Goal: Task Accomplishment & Management: Complete application form

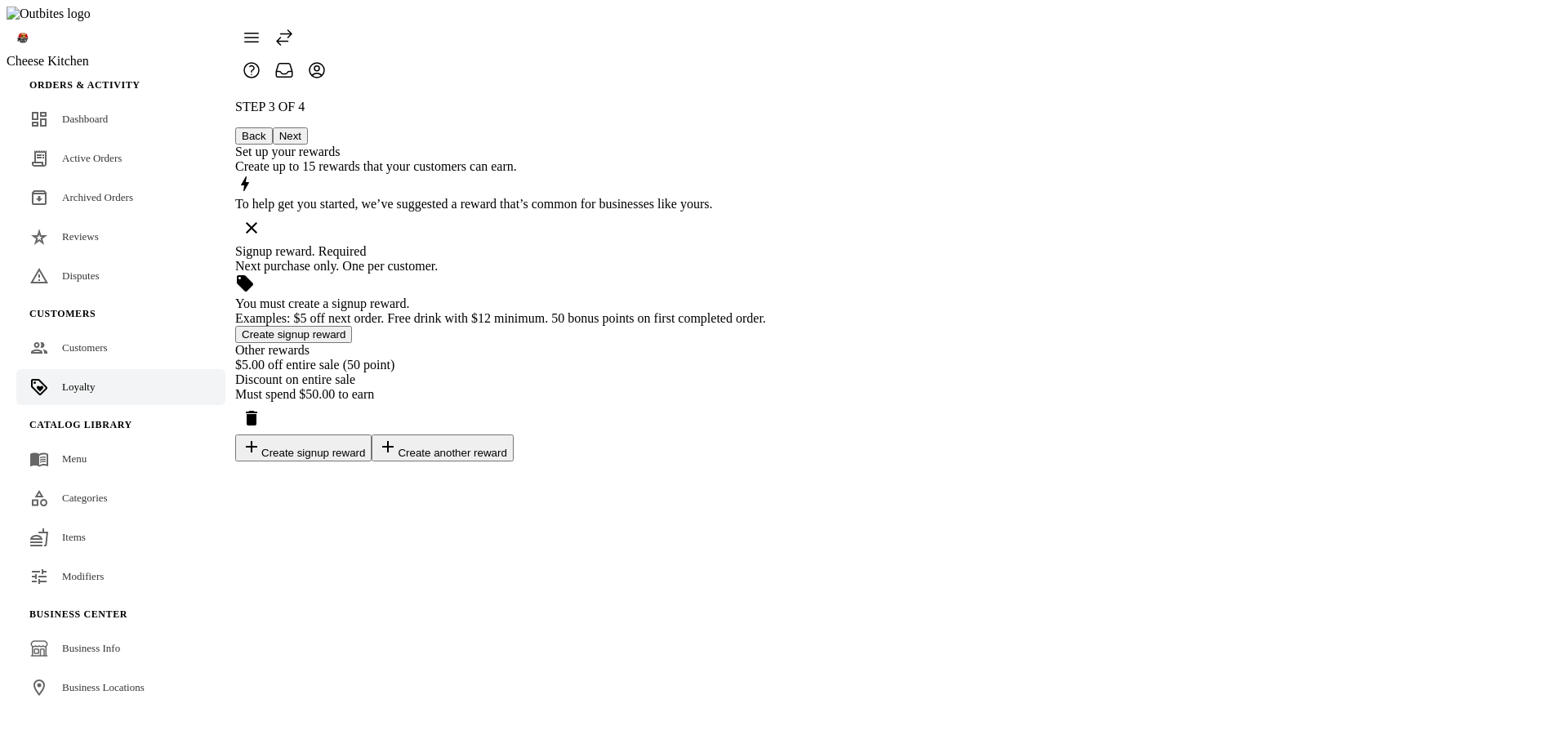
drag, startPoint x: 807, startPoint y: 294, endPoint x: 842, endPoint y: 288, distance: 35.5
click at [766, 311] on div "Examples: $5 off next order. Free drink with $12 minimum. 50 bonus points on fi…" at bounding box center [501, 318] width 531 height 14
click at [352, 326] on button "Create signup reward" at bounding box center [294, 334] width 117 height 17
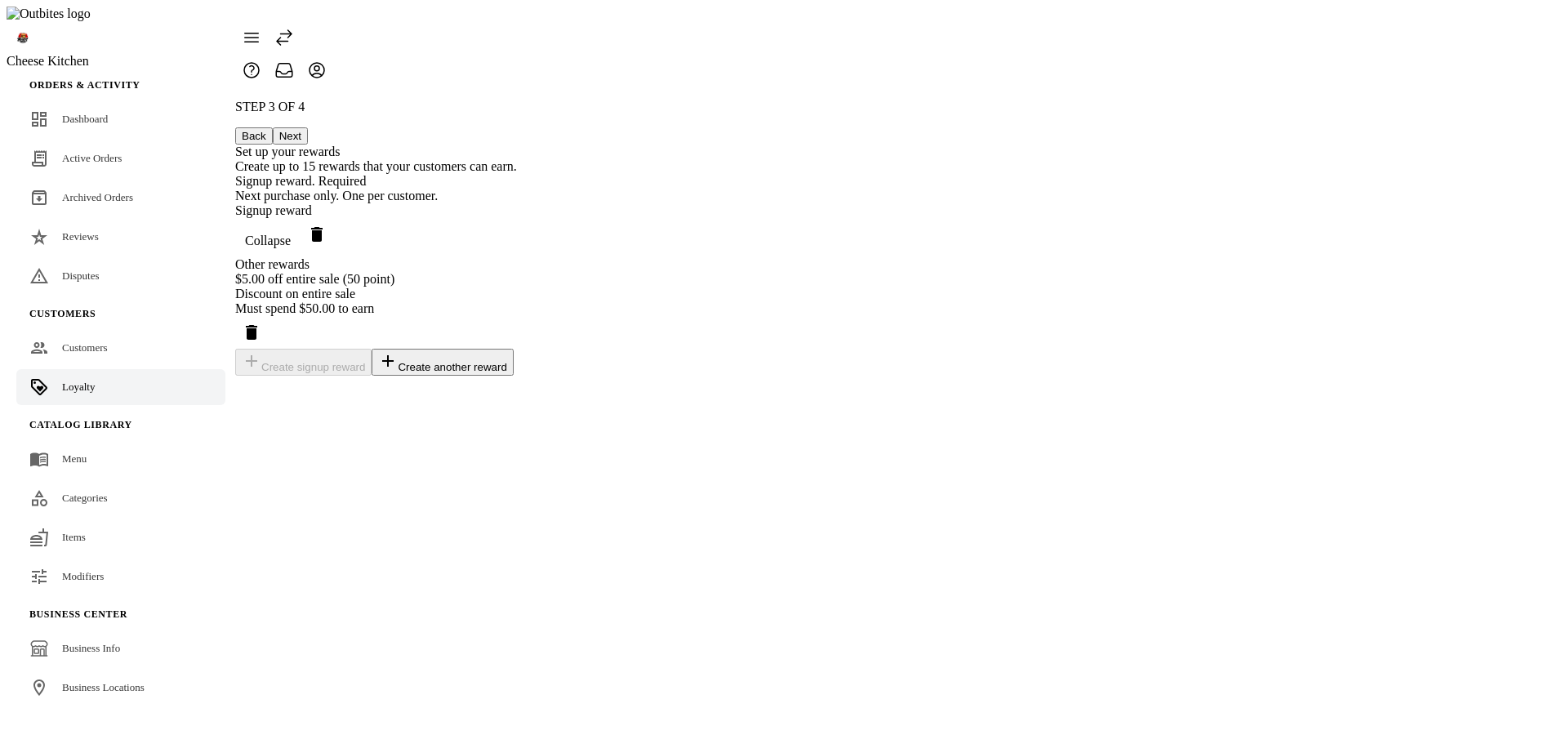
click at [291, 233] on span "Collapse" at bounding box center [268, 240] width 46 height 14
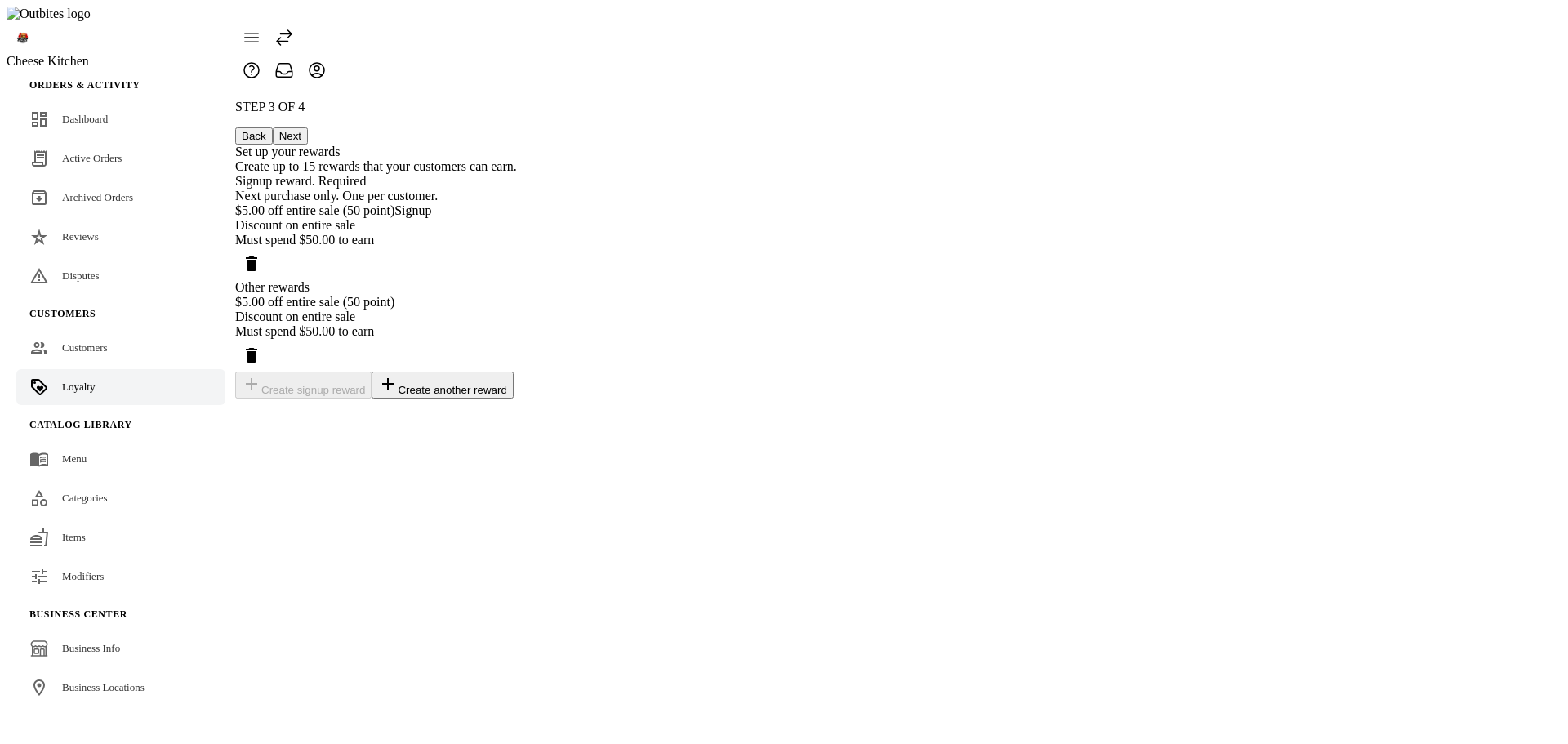
click at [517, 214] on div "$5.00 off entire sale (50 point) Signup" at bounding box center [376, 210] width 282 height 14
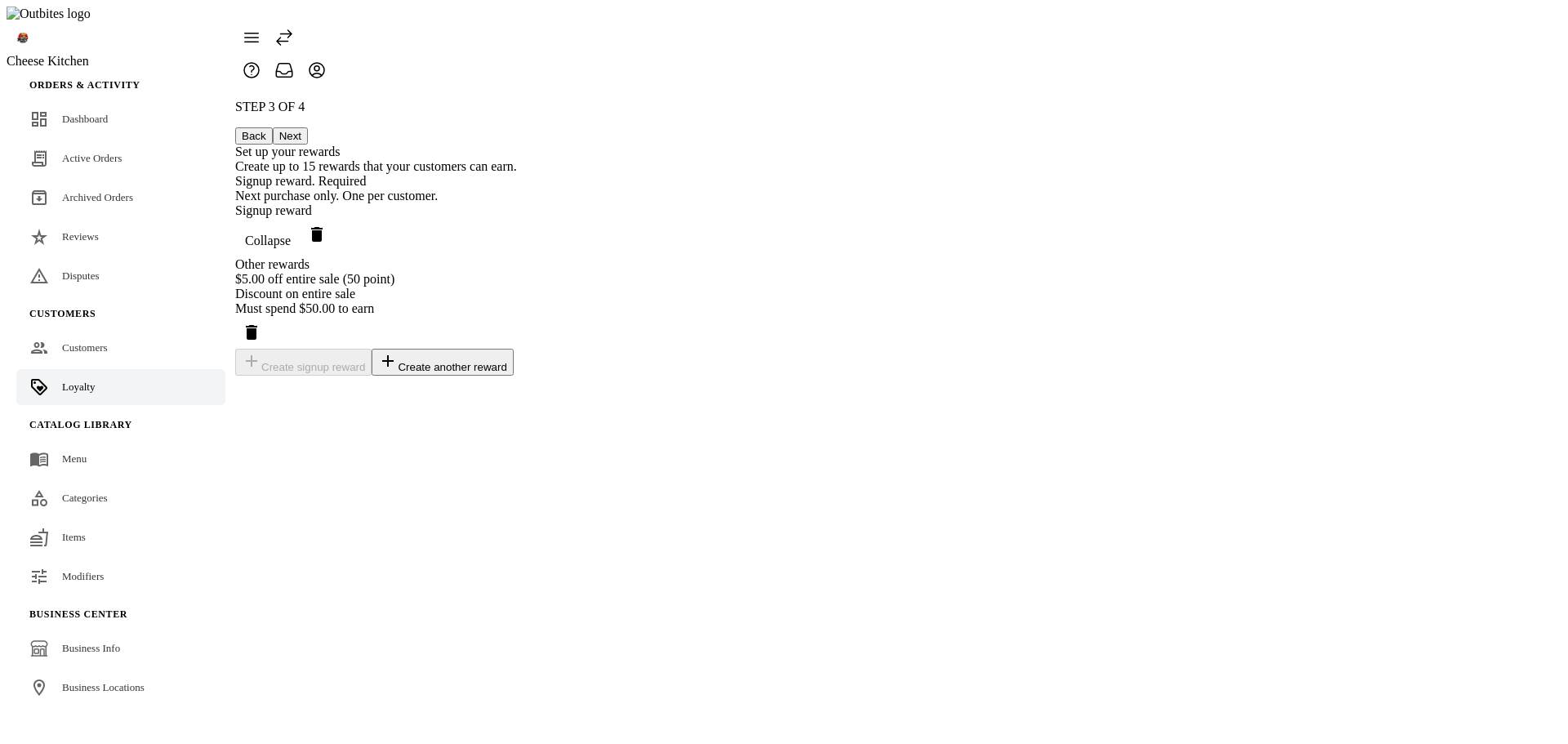
click at [517, 205] on div "Signup reward" at bounding box center [376, 210] width 282 height 14
drag, startPoint x: 872, startPoint y: 215, endPoint x: 1067, endPoint y: 215, distance: 195.0
click at [517, 215] on div "Signup reward Collapse" at bounding box center [376, 231] width 282 height 54
click at [517, 218] on div "Collapse" at bounding box center [376, 238] width 282 height 39
click at [291, 233] on span "Collapse" at bounding box center [268, 240] width 46 height 14
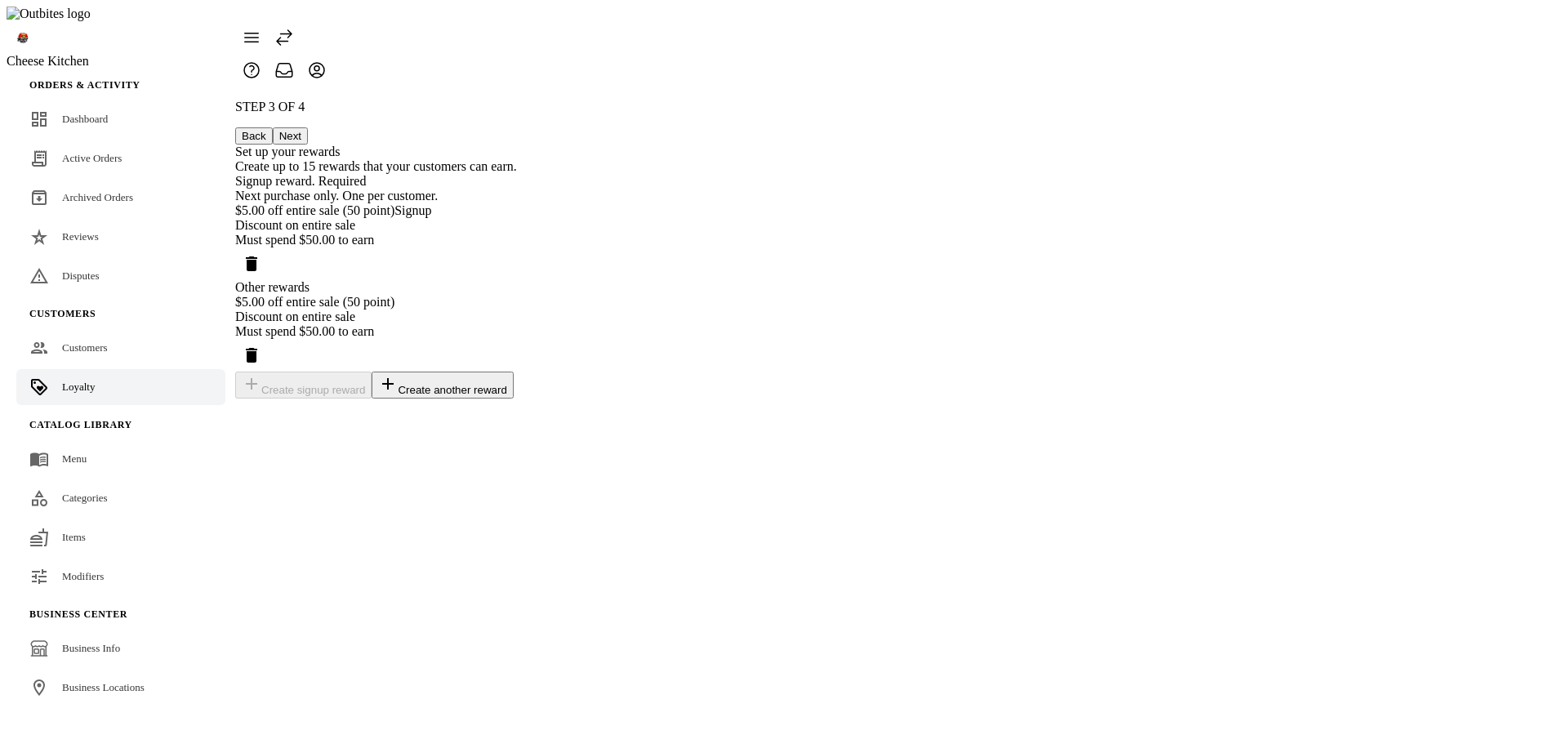
click at [517, 245] on div "STEP 3 OF 4 Back Next Set up your rewards Create up to 15 rewards that your cus…" at bounding box center [376, 249] width 282 height 299
drag, startPoint x: 675, startPoint y: 159, endPoint x: 871, endPoint y: 161, distance: 196.0
click at [517, 174] on div "Signup reward. Required Next purchase only. One per customer. $5.00 off entire …" at bounding box center [376, 227] width 282 height 106
copy div "Signup reward. Required"
click at [517, 253] on div "STEP 3 OF 4 Back Next Set up your rewards Create up to 15 rewards that your cus…" at bounding box center [376, 249] width 282 height 299
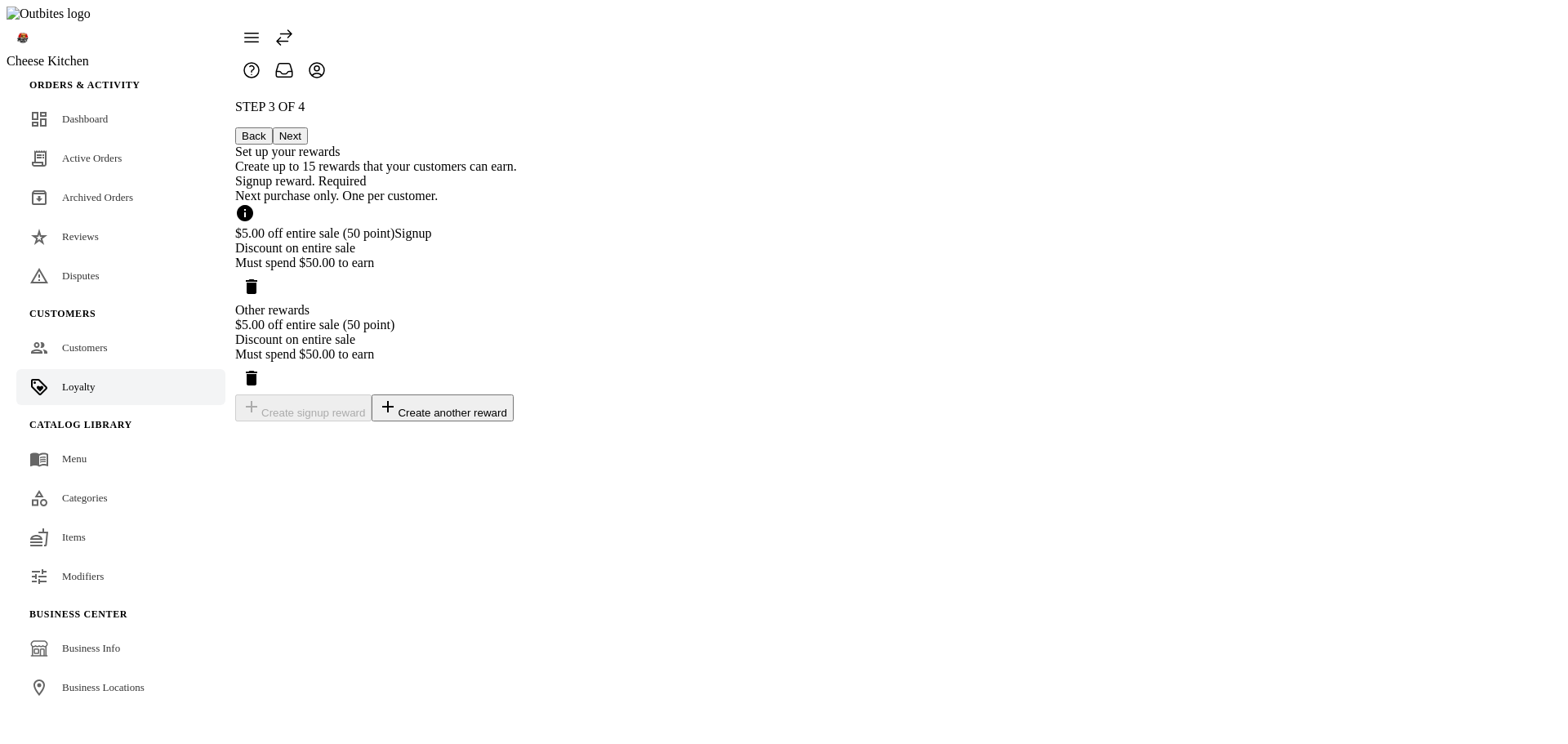
click at [517, 256] on div "STEP 3 OF 4 Back Next Set up your rewards Create up to 15 rewards that your cus…" at bounding box center [376, 260] width 282 height 322
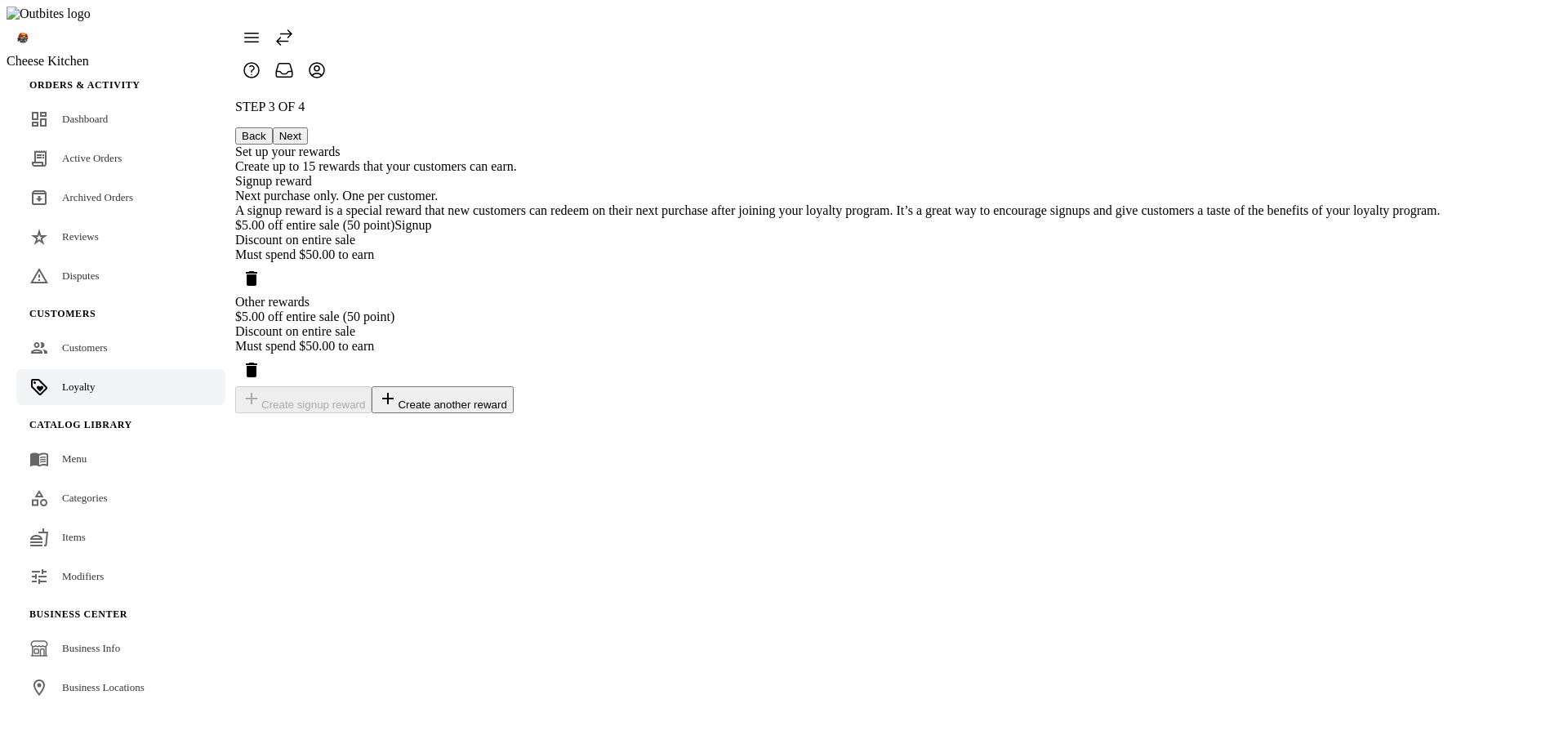
drag, startPoint x: 675, startPoint y: 179, endPoint x: 759, endPoint y: 206, distance: 88.2
click at [759, 206] on div "Signup reward Next purchase only. One per customer. A signup reward is a specia…" at bounding box center [837, 234] width 1205 height 120
click at [1312, 413] on div "STEP 3 OF 4 Back Next Set up your rewards Create up to 15 rewards that your cus…" at bounding box center [837, 256] width 1205 height 314
click at [780, 262] on div "Must spend $50.00 to earn" at bounding box center [837, 255] width 1205 height 14
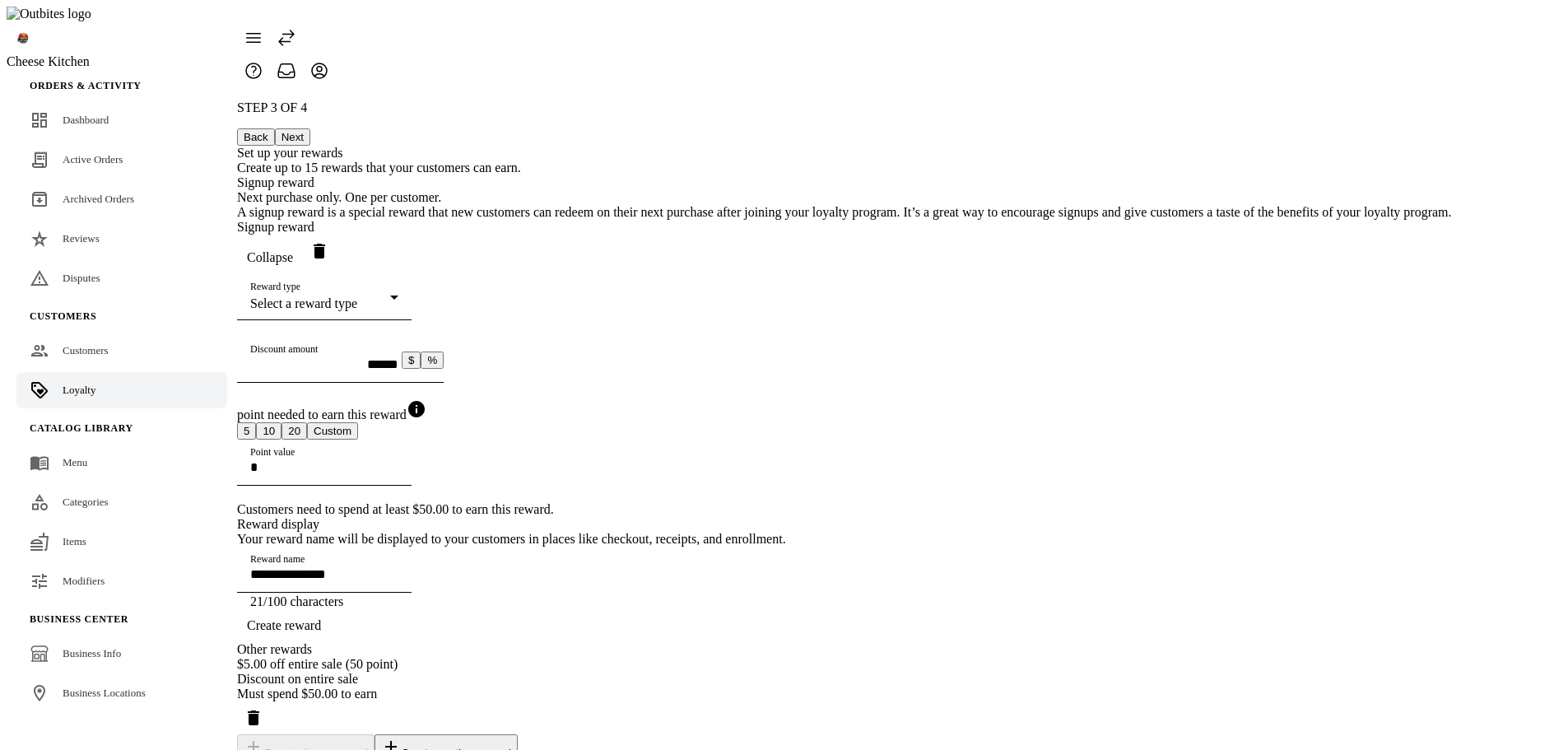
drag, startPoint x: 1196, startPoint y: 298, endPoint x: 1216, endPoint y: 293, distance: 20.6
click at [1197, 298] on div "STEP 3 OF 4 Back Next Set up your rewards Create up to 15 rewards that your cus…" at bounding box center [844, 430] width 1215 height 661
click at [303, 251] on span "button" at bounding box center [269, 257] width 66 height 39
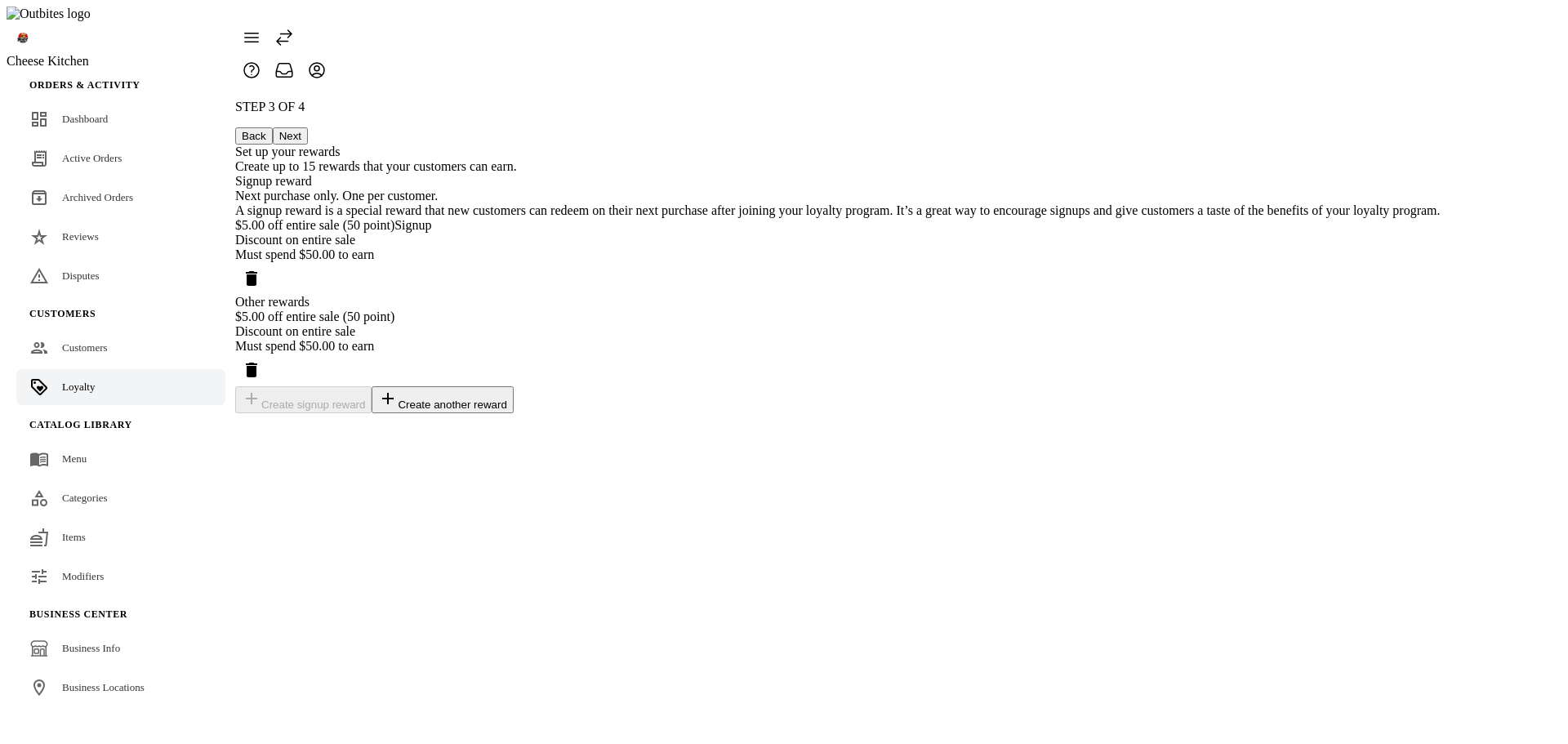
click at [1255, 259] on div "STEP 3 OF 4 Back Next Set up your rewards Create up to 15 rewards that your cus…" at bounding box center [837, 256] width 1205 height 314
click at [977, 248] on div "Discount on entire sale" at bounding box center [837, 239] width 1205 height 14
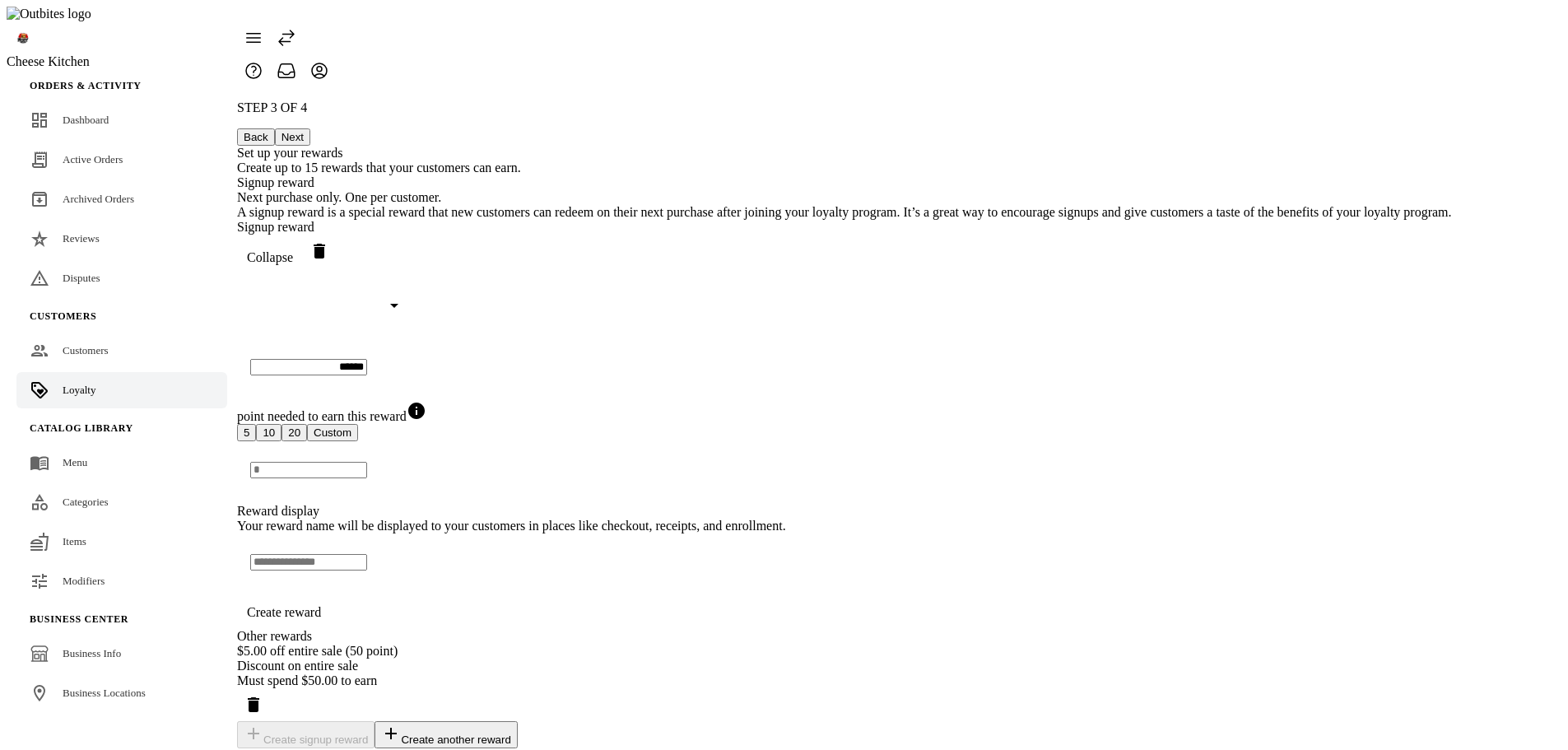
click at [293, 251] on span "Collapse" at bounding box center [270, 257] width 46 height 15
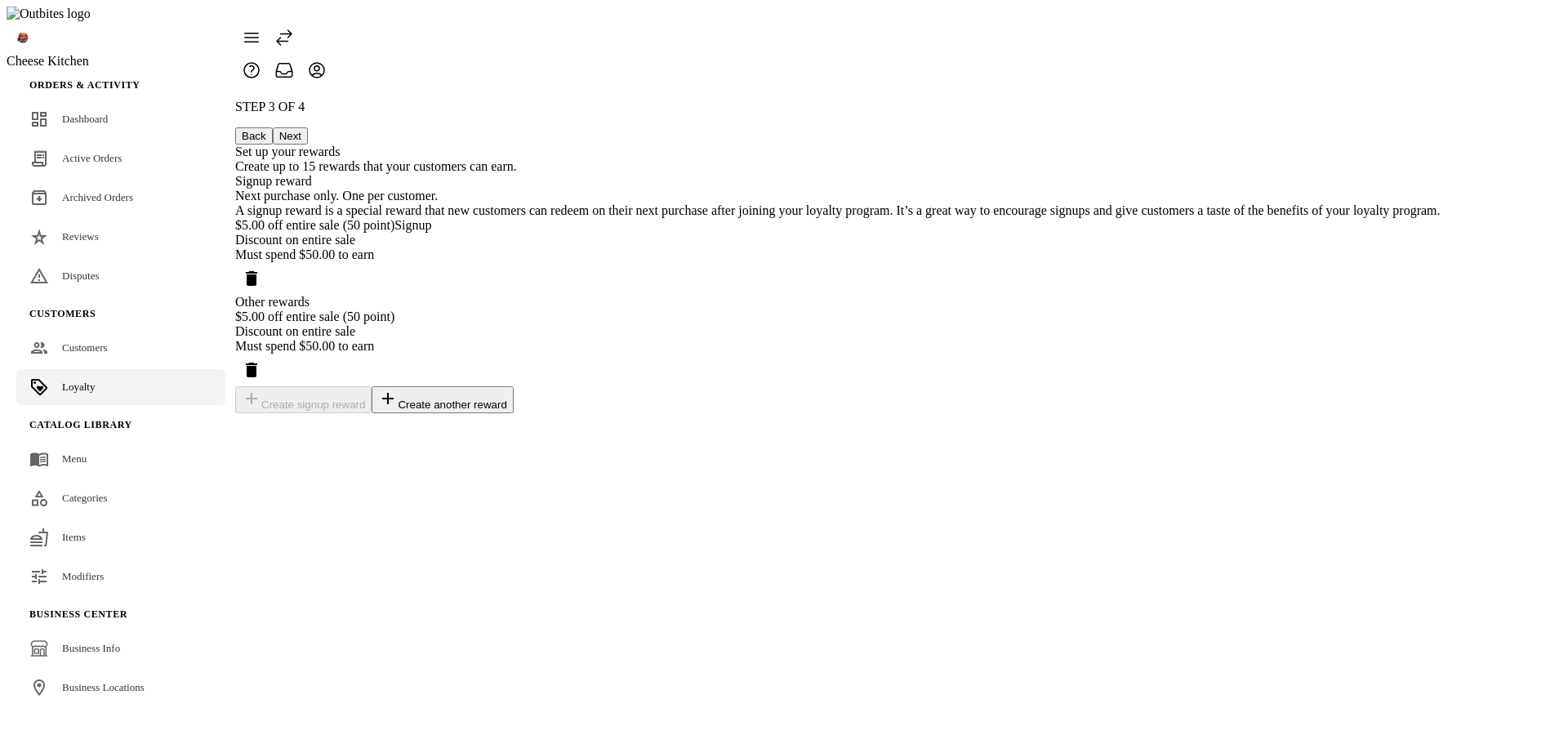
click at [1289, 313] on div "STEP 3 OF 4 Back Next Set up your rewards Create up to 15 rewards that your cus…" at bounding box center [837, 256] width 1205 height 314
click at [938, 262] on div "Must spend $50.00 to earn" at bounding box center [837, 255] width 1205 height 14
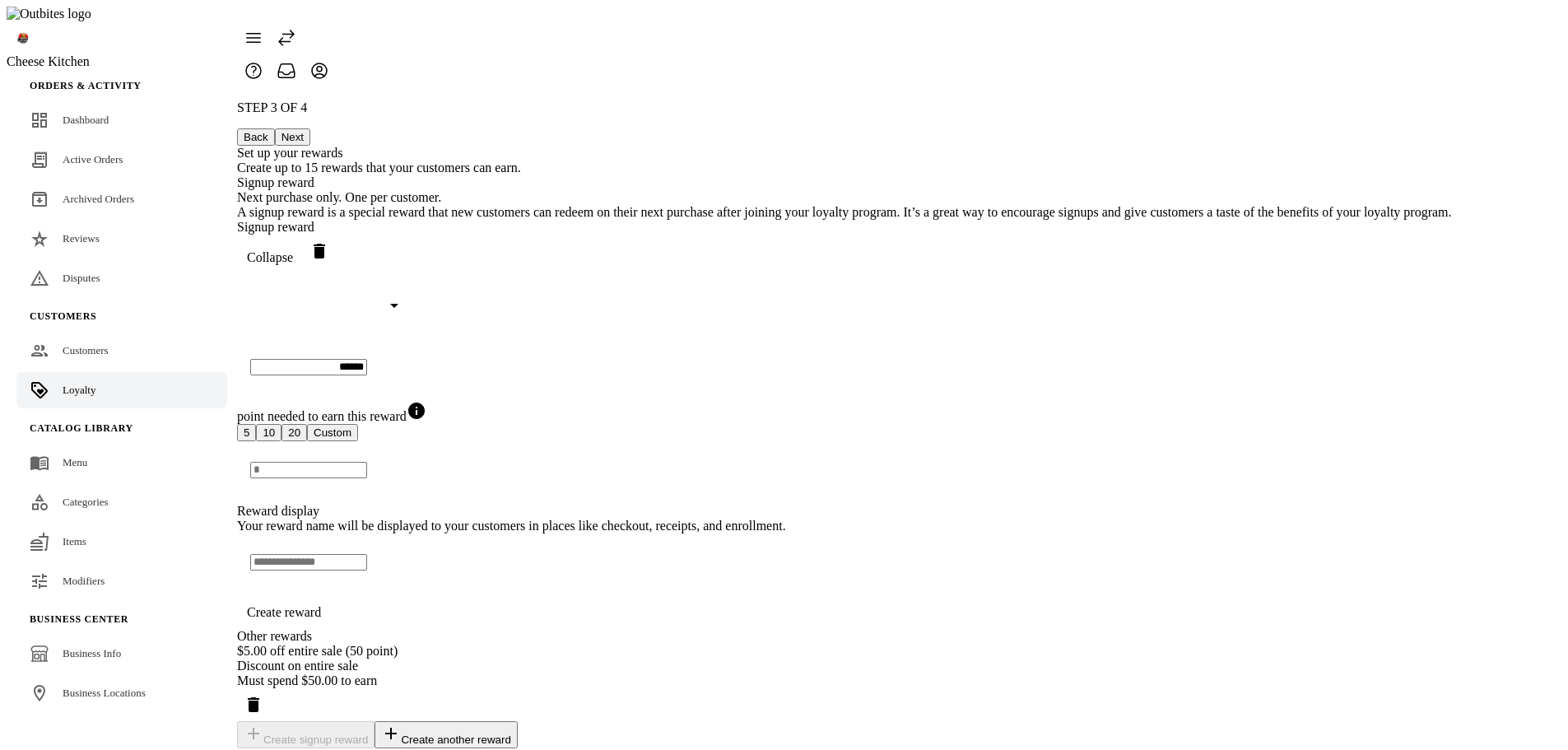
click at [411, 333] on div at bounding box center [324, 329] width 175 height 16
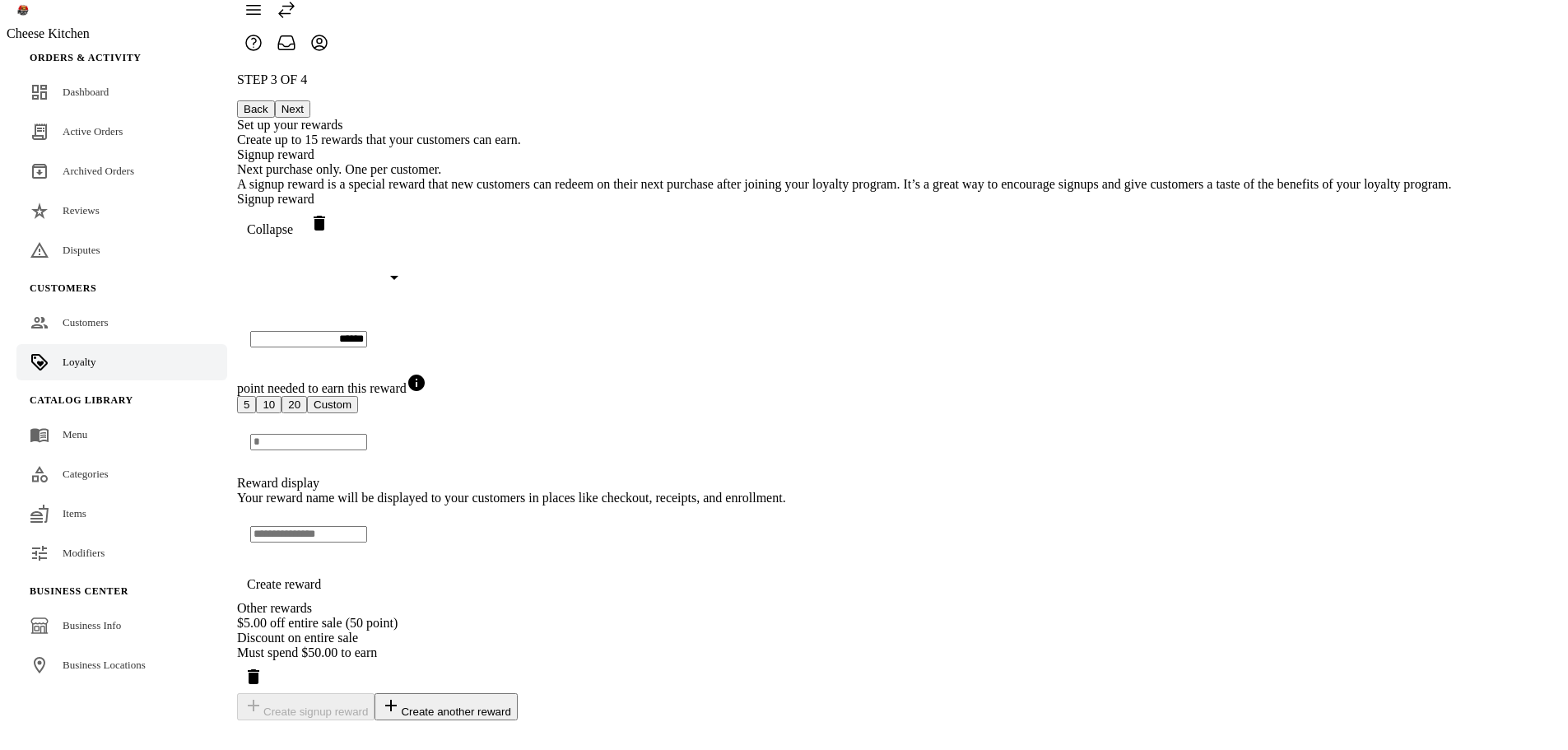
scroll to position [192, 0]
click at [1281, 378] on div "STEP 3 OF 4 Back Next Set up your rewards Create up to 15 rewards that your cus…" at bounding box center [844, 396] width 1215 height 647
click at [879, 645] on div "Discount on entire sale" at bounding box center [844, 637] width 1215 height 15
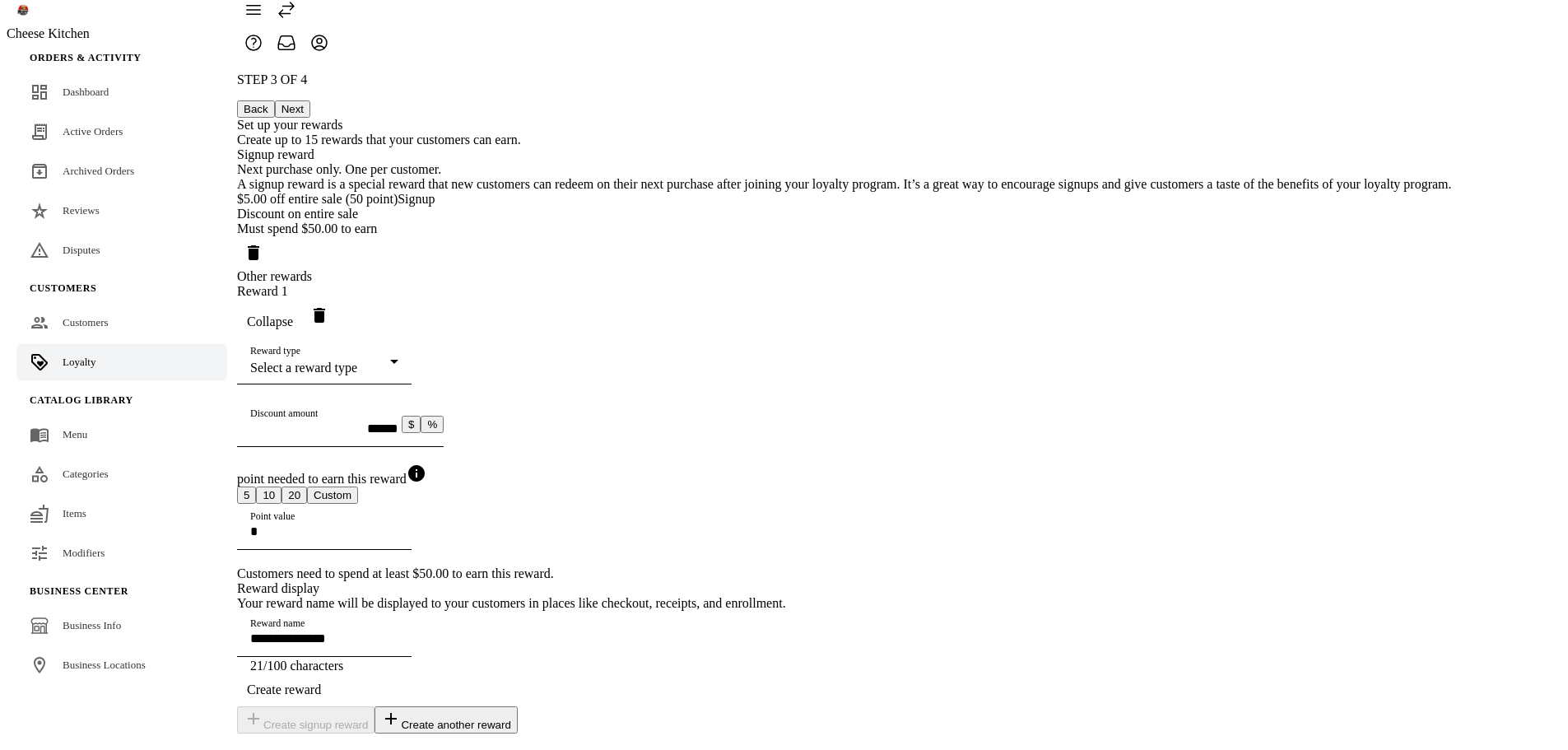
scroll to position [0, 0]
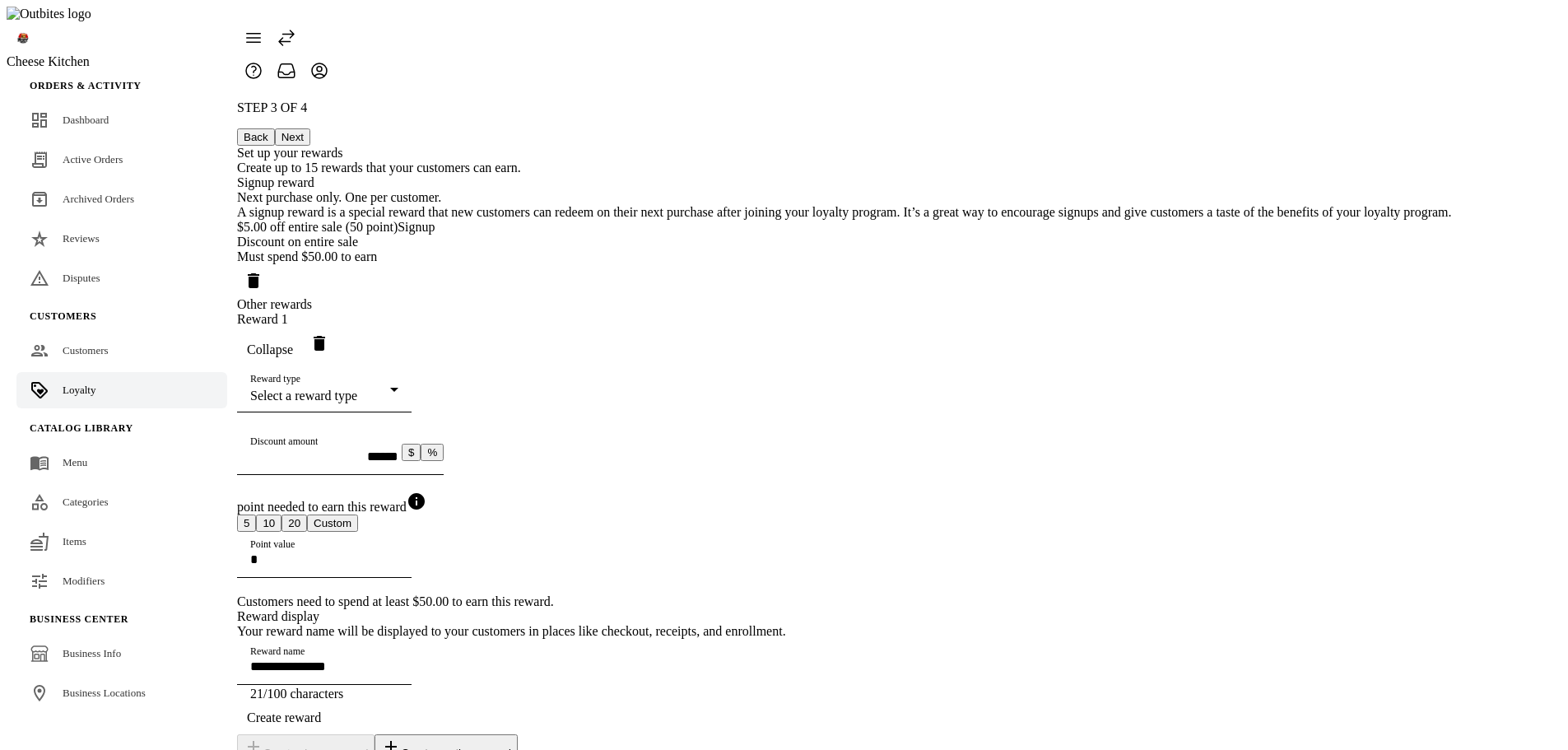
click at [910, 225] on div "$5.00 off entire sale (50 point) Signup Discount on entire sale Must spend $50.…" at bounding box center [844, 258] width 1215 height 77
click at [927, 234] on div "$5.00 off entire sale (50 point) Signup" at bounding box center [844, 227] width 1215 height 15
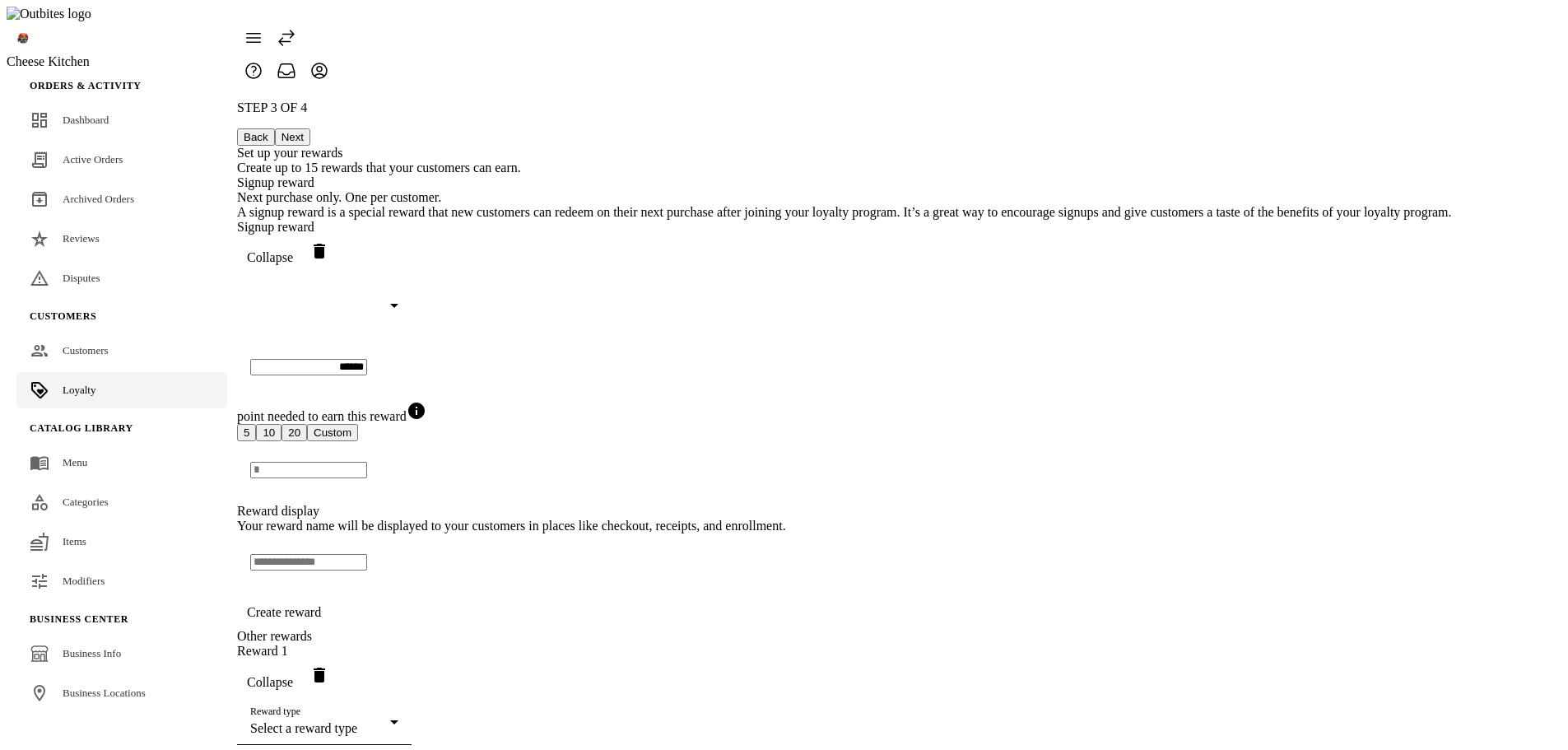
click at [944, 242] on div "Signup reward Collapse" at bounding box center [844, 247] width 1215 height 55
click at [293, 257] on span "Collapse" at bounding box center [270, 257] width 46 height 15
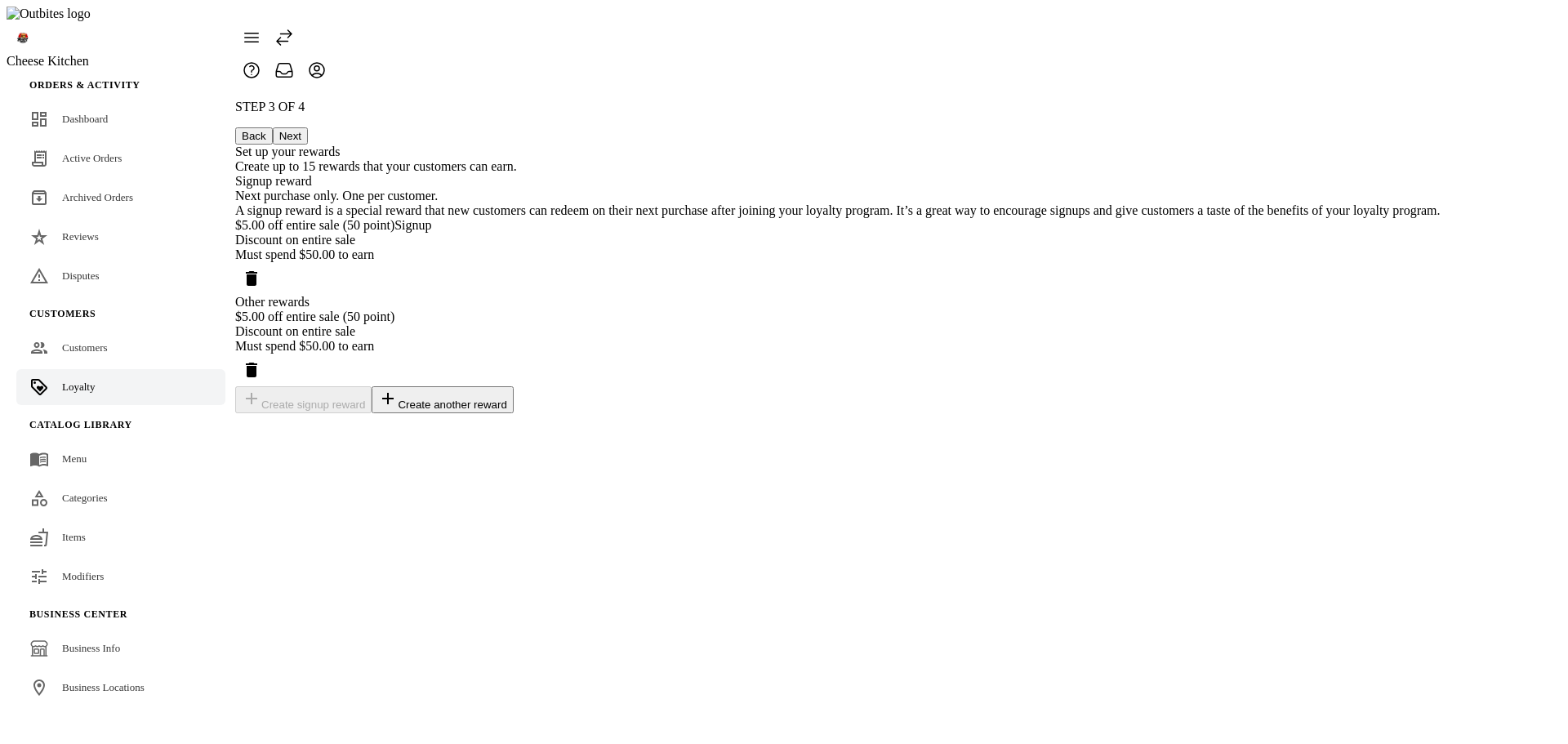
click at [1321, 286] on div "STEP 3 OF 4 Back Next Set up your rewards Create up to 15 rewards that your cus…" at bounding box center [837, 256] width 1205 height 314
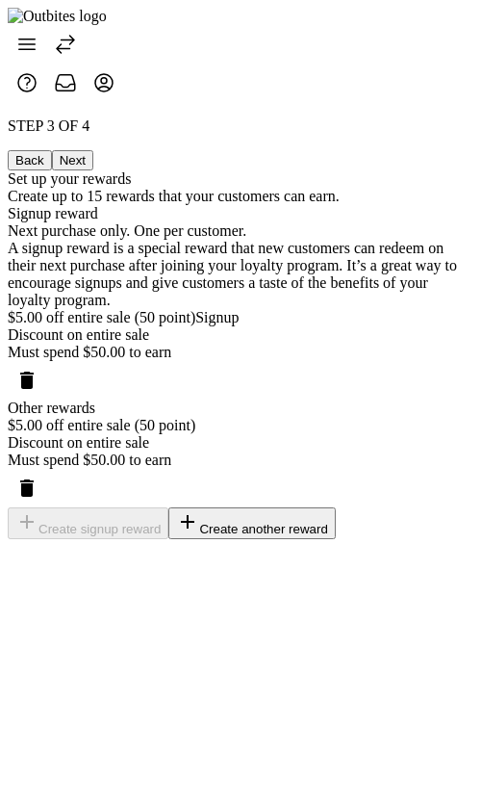
click at [52, 150] on button "Back" at bounding box center [30, 160] width 44 height 20
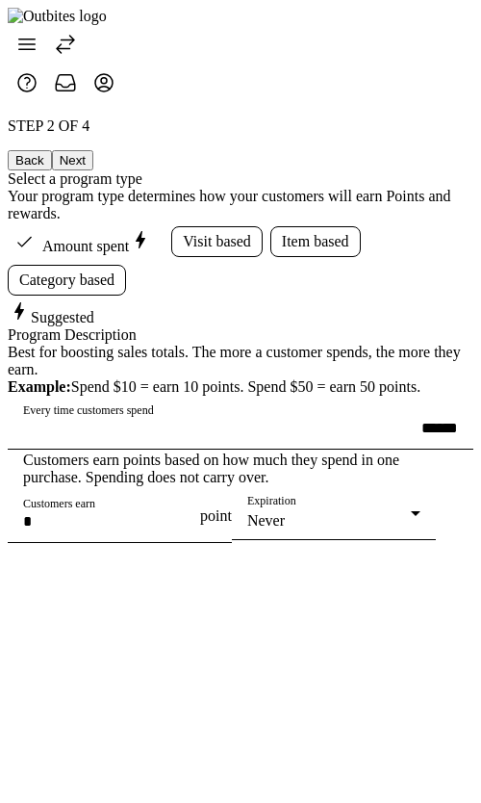
click at [52, 150] on button "Back" at bounding box center [30, 160] width 44 height 20
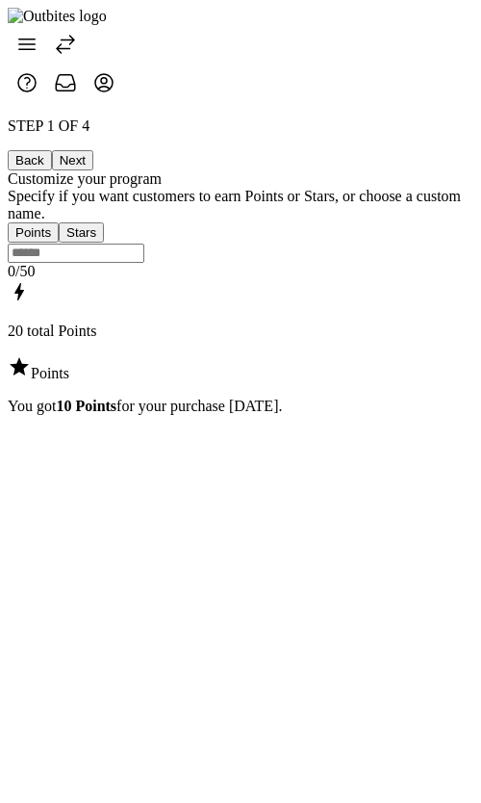
click at [93, 150] on button "Next" at bounding box center [72, 160] width 41 height 20
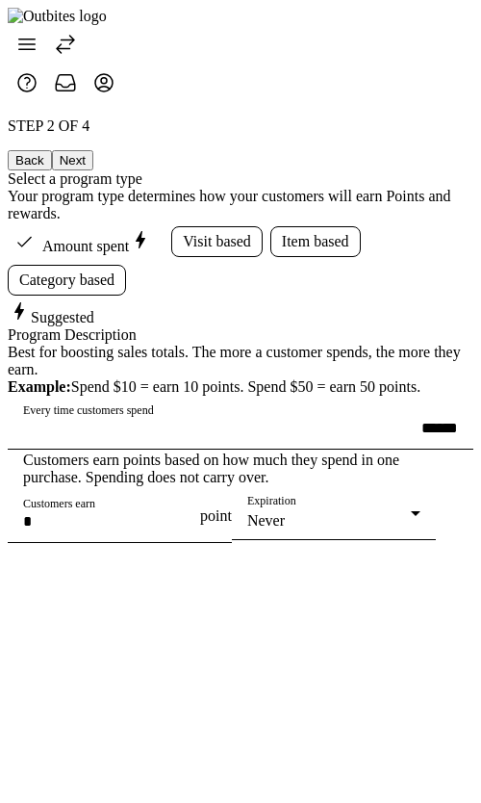
click at [93, 150] on button "Next" at bounding box center [72, 160] width 41 height 20
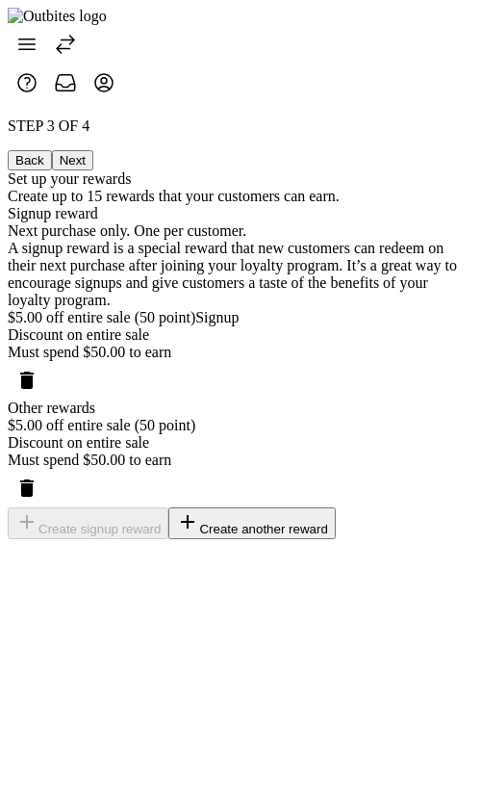
click at [254, 539] on button "Create another reward" at bounding box center [251, 523] width 166 height 32
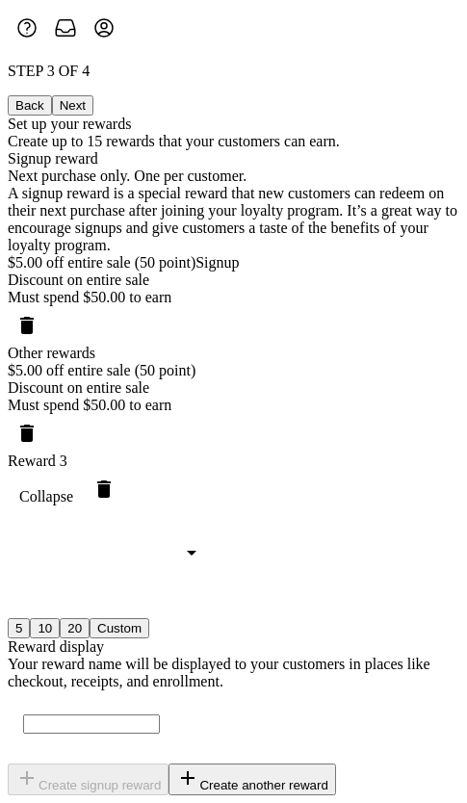
scroll to position [180, 0]
click at [73, 488] on span "Collapse" at bounding box center [46, 496] width 54 height 17
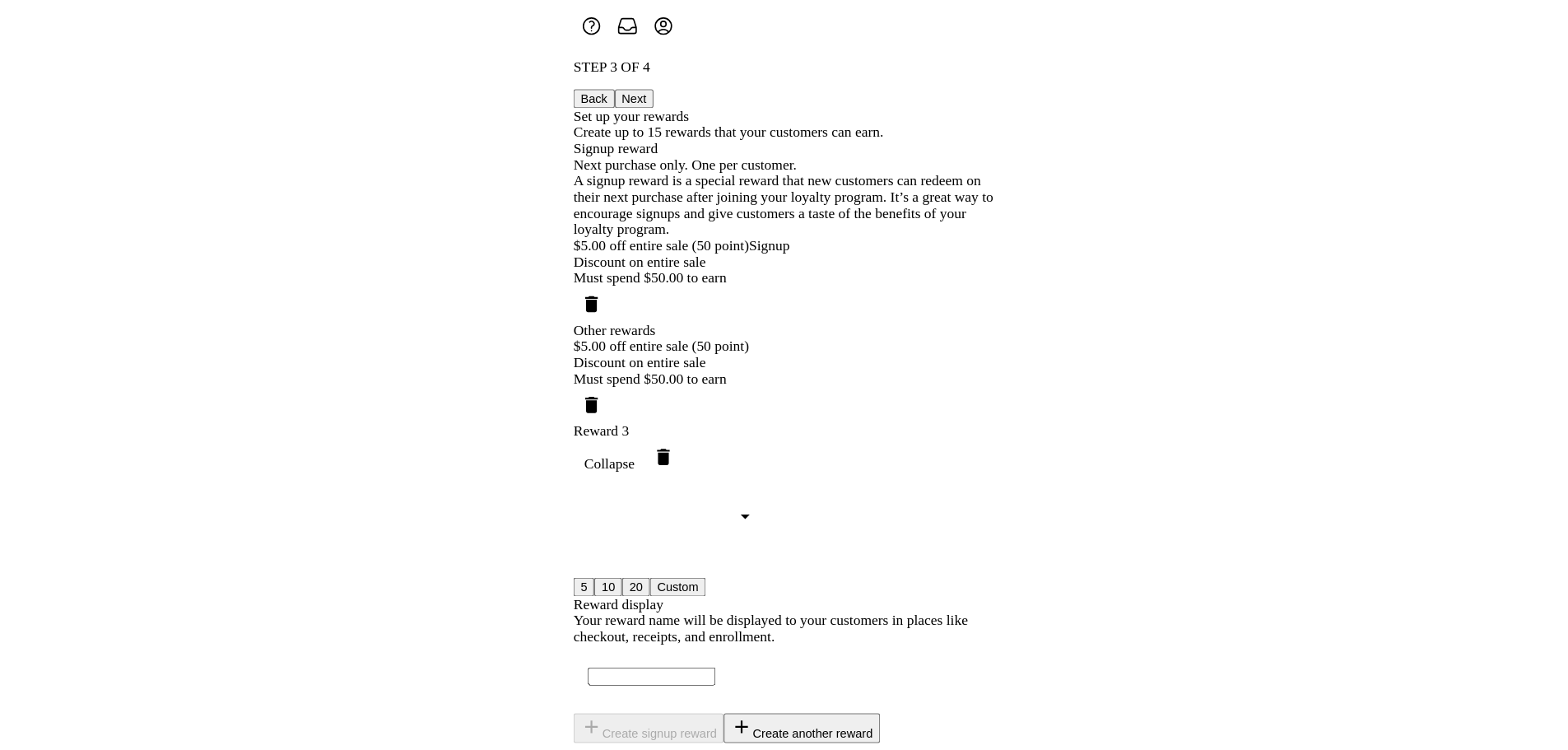
scroll to position [0, 0]
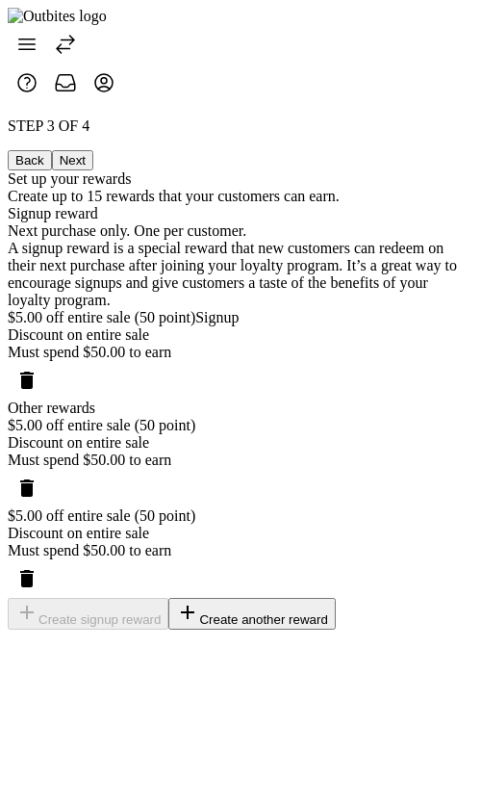
click at [429, 170] on div "Set up your rewards" at bounding box center [241, 178] width 466 height 17
click at [93, 150] on button "Next" at bounding box center [72, 160] width 41 height 20
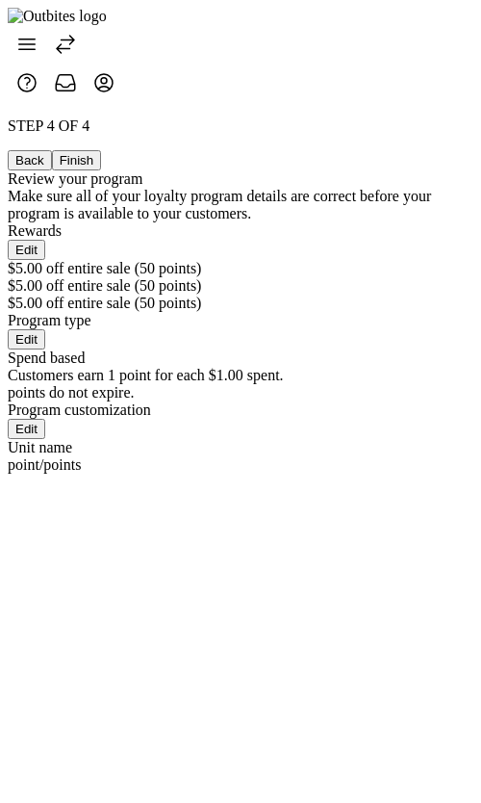
click at [52, 150] on button "Back" at bounding box center [30, 160] width 44 height 20
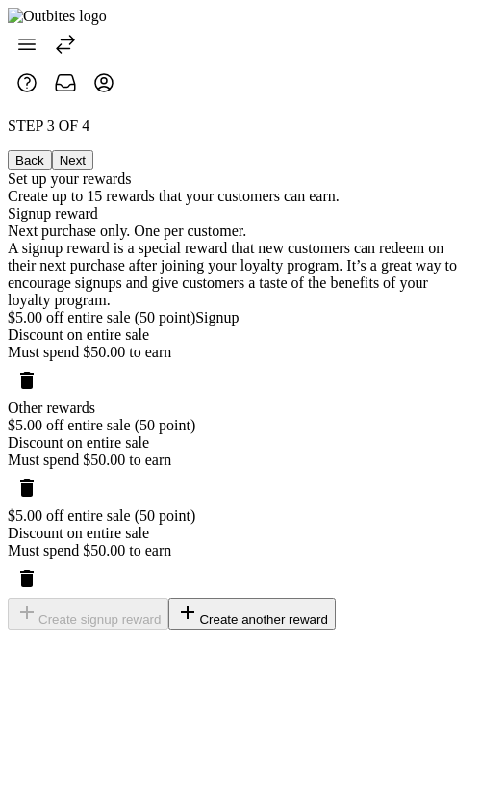
click at [50, 555] on span "Delete reward" at bounding box center [27, 578] width 46 height 46
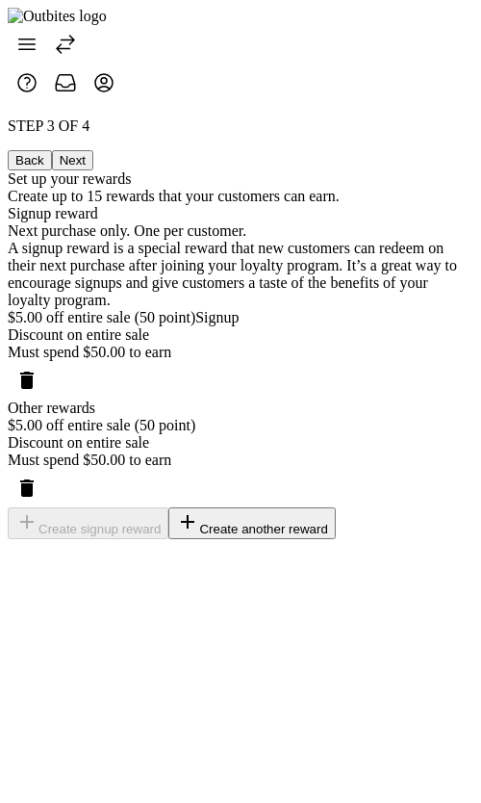
click at [93, 150] on button "Next" at bounding box center [72, 160] width 41 height 20
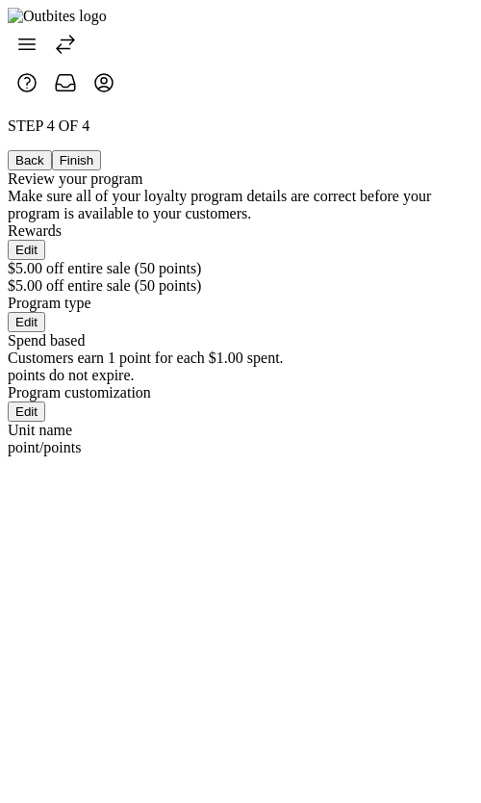
click at [52, 150] on button "Back" at bounding box center [30, 160] width 44 height 20
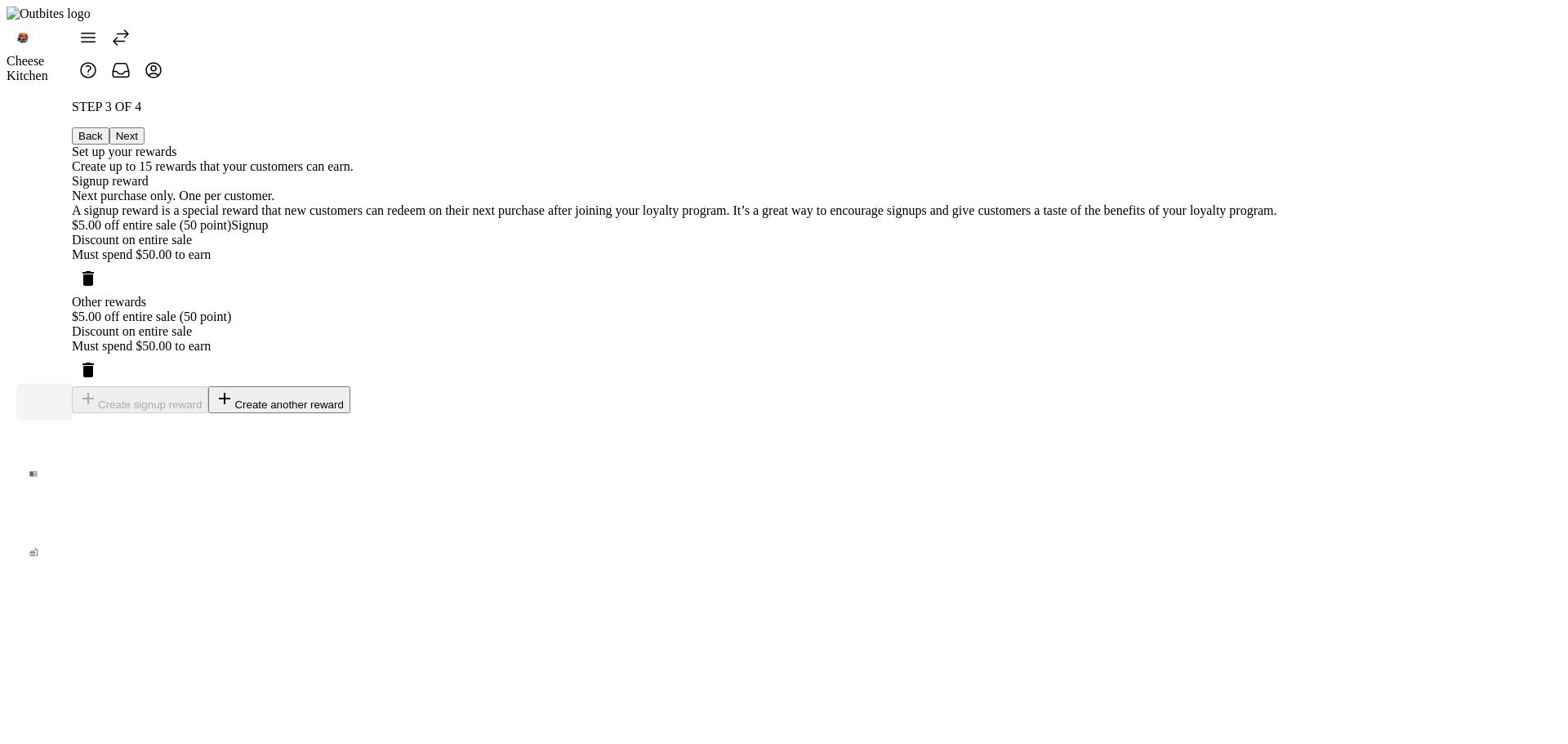
click at [131, 28] on icon at bounding box center [120, 37] width 20 height 20
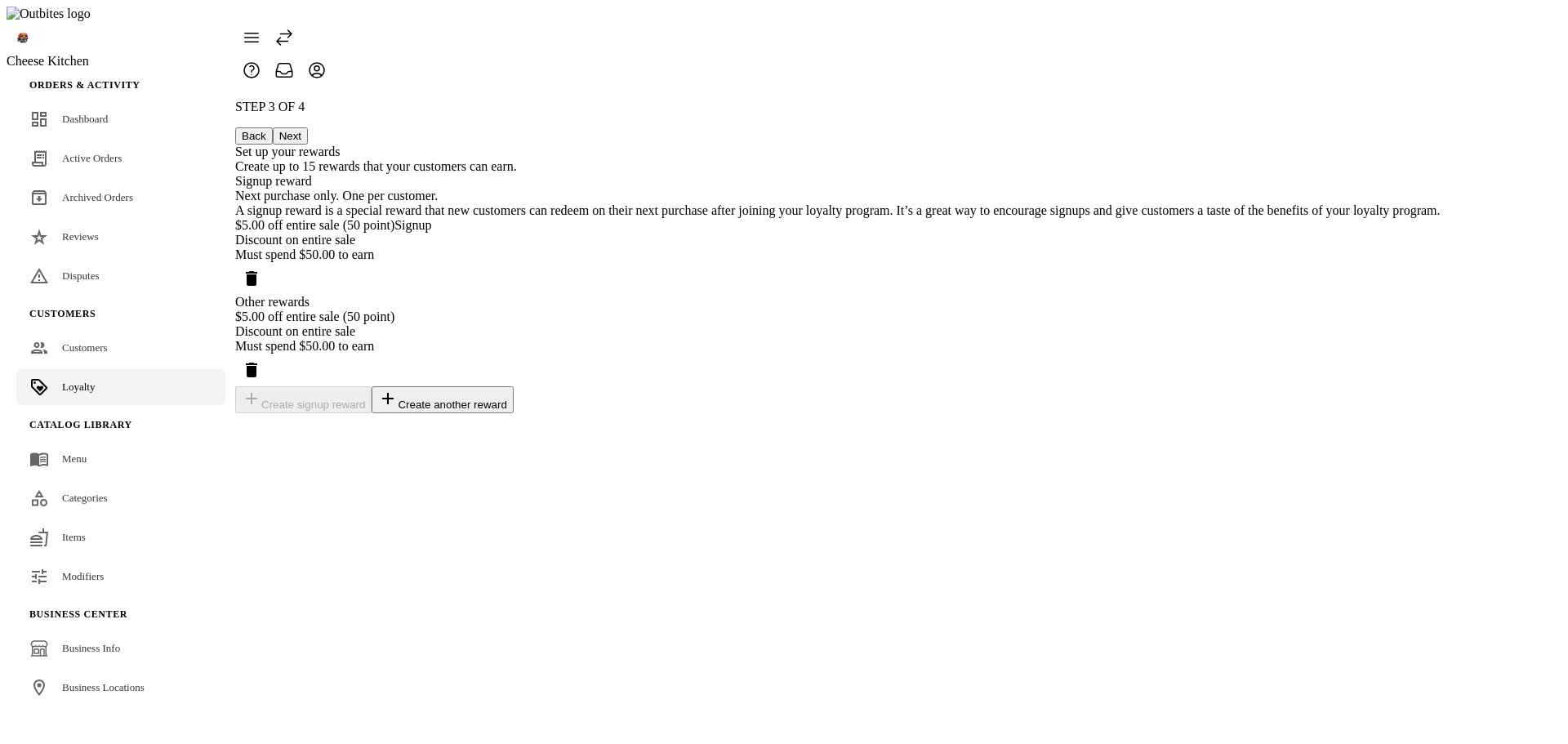
click at [1441, 399] on div "STEP 3 OF 4 Back Next Set up your rewards Create up to 15 rewards that your cus…" at bounding box center [837, 256] width 1205 height 314
click at [982, 232] on div "Discount on entire sale" at bounding box center [837, 239] width 1205 height 14
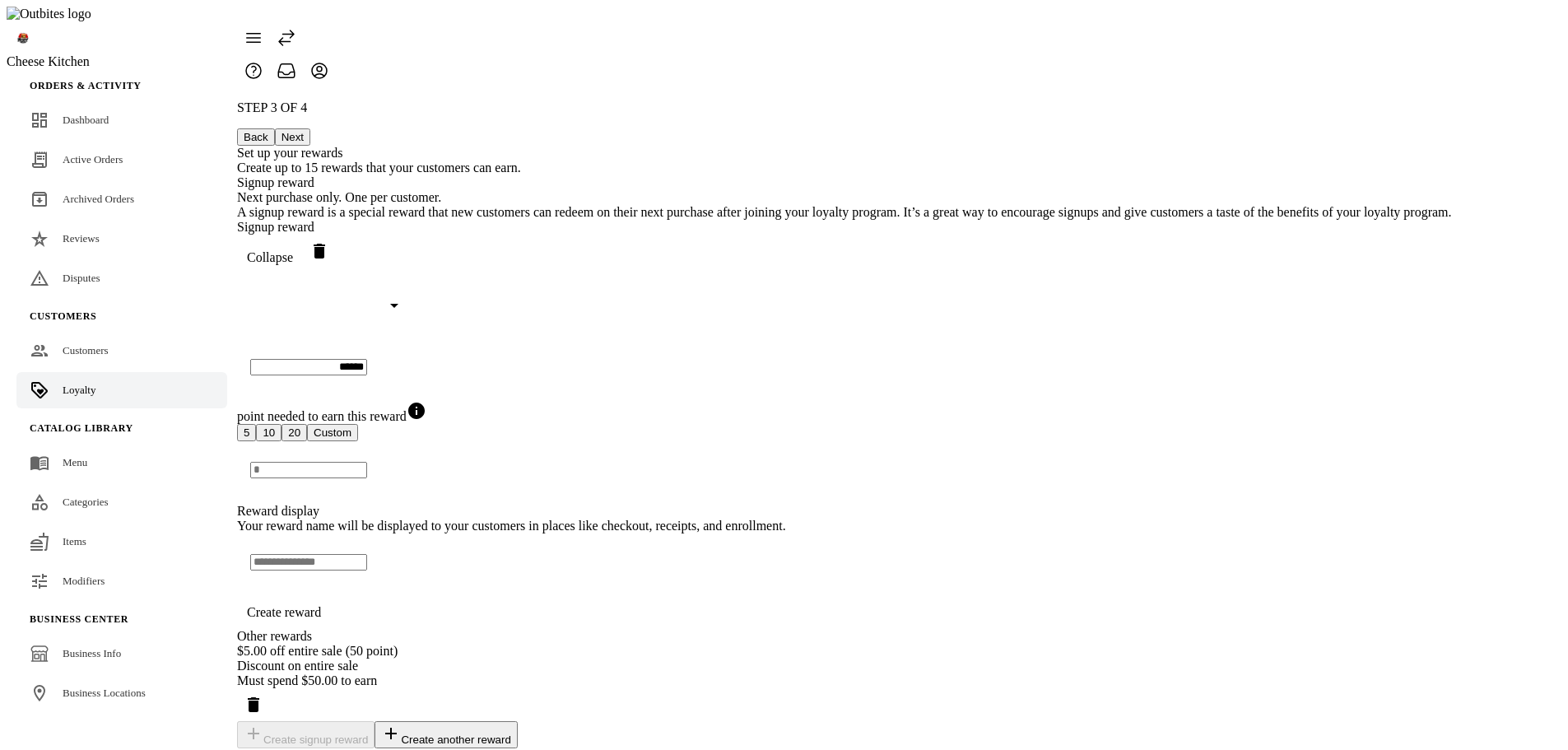
drag, startPoint x: 778, startPoint y: 274, endPoint x: 670, endPoint y: 273, distance: 108.0
click at [670, 273] on div "Signup reward Collapse ****** point needed to earn this reward 5 10 20 Custom R…" at bounding box center [844, 424] width 1215 height 409
click at [399, 274] on div at bounding box center [324, 298] width 148 height 48
click at [307, 441] on button "20" at bounding box center [294, 433] width 26 height 17
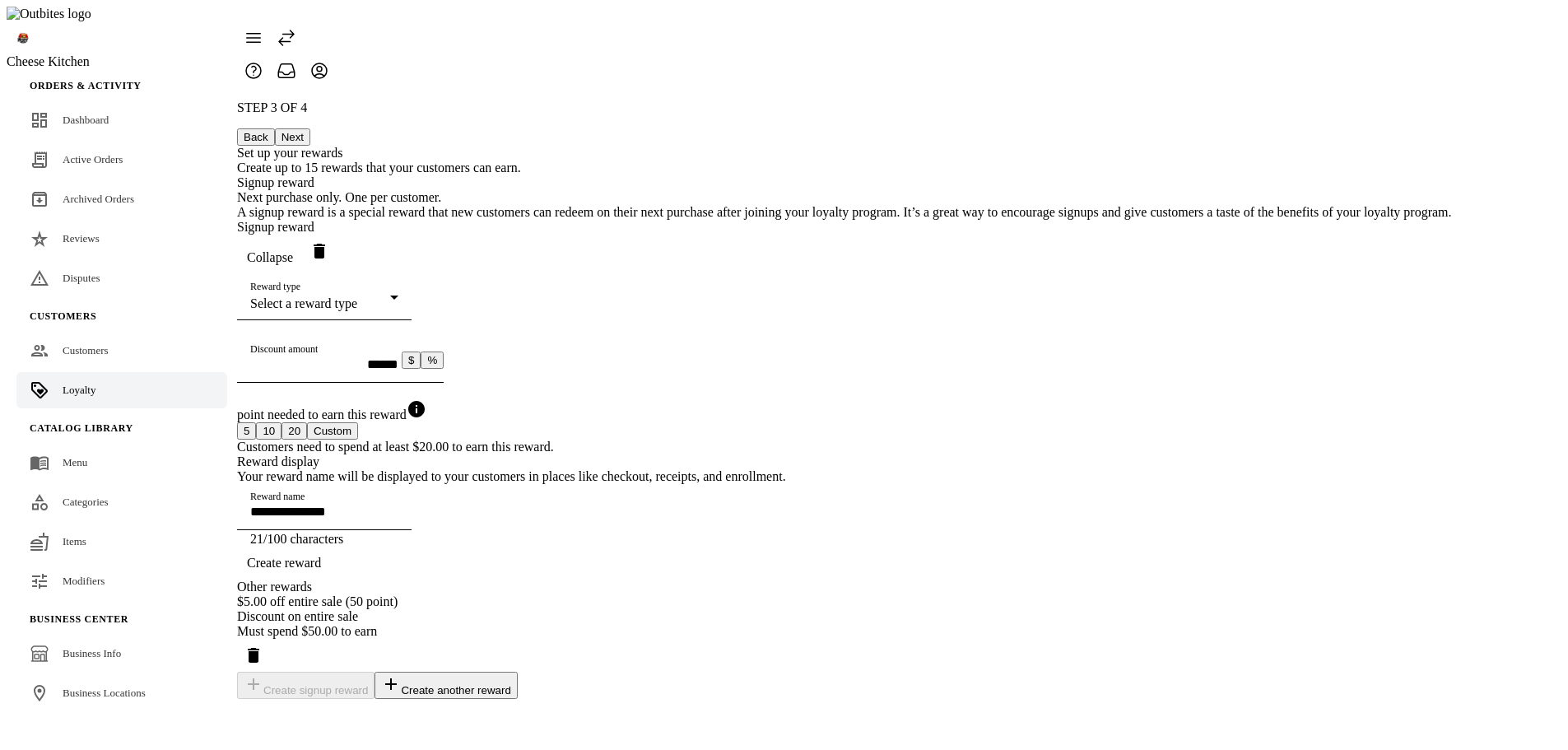
click at [358, 300] on span "Select a reward type" at bounding box center [304, 303] width 107 height 14
click at [802, 431] on span "Discount on specific items" at bounding box center [760, 423] width 140 height 15
click at [623, 399] on div "STEP 3 OF 4 Back Next Set up your rewards Create up to 15 rewards that your cus…" at bounding box center [844, 399] width 1215 height 599
click at [390, 297] on div "Discount on entire sale" at bounding box center [321, 303] width 140 height 15
click at [651, 420] on div at bounding box center [784, 375] width 1568 height 750
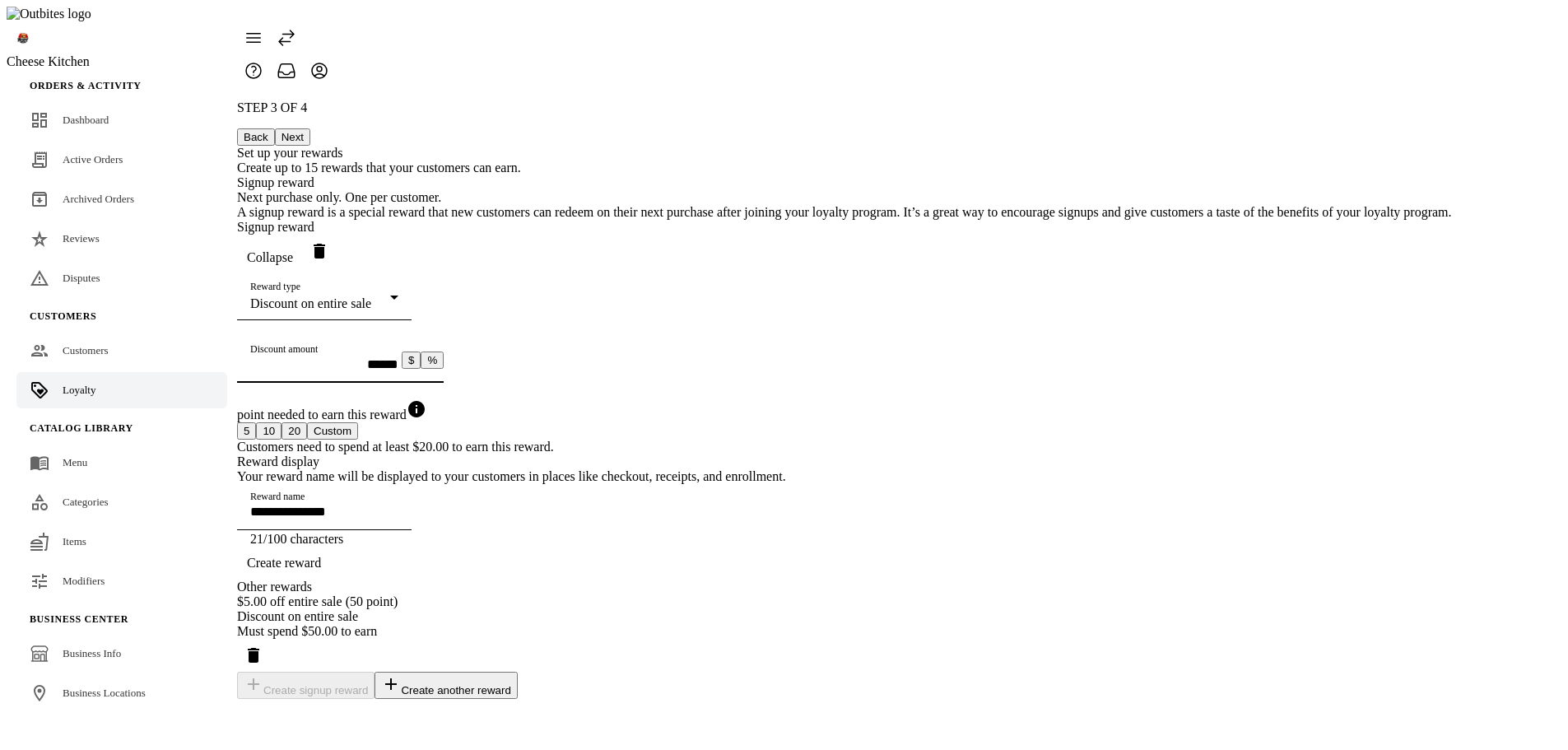
drag, startPoint x: 783, startPoint y: 377, endPoint x: 592, endPoint y: 385, distance: 191.2
click at [592, 385] on div "STEP 3 OF 4 Back Next Set up your rewards Create up to 15 rewards that your cus…" at bounding box center [844, 399] width 1215 height 599
type input "******"
click at [592, 385] on div "STEP 3 OF 4 Back Next Set up your rewards Create up to 15 rewards that your cus…" at bounding box center [844, 399] width 1215 height 599
click at [281, 440] on button "10" at bounding box center [269, 431] width 26 height 17
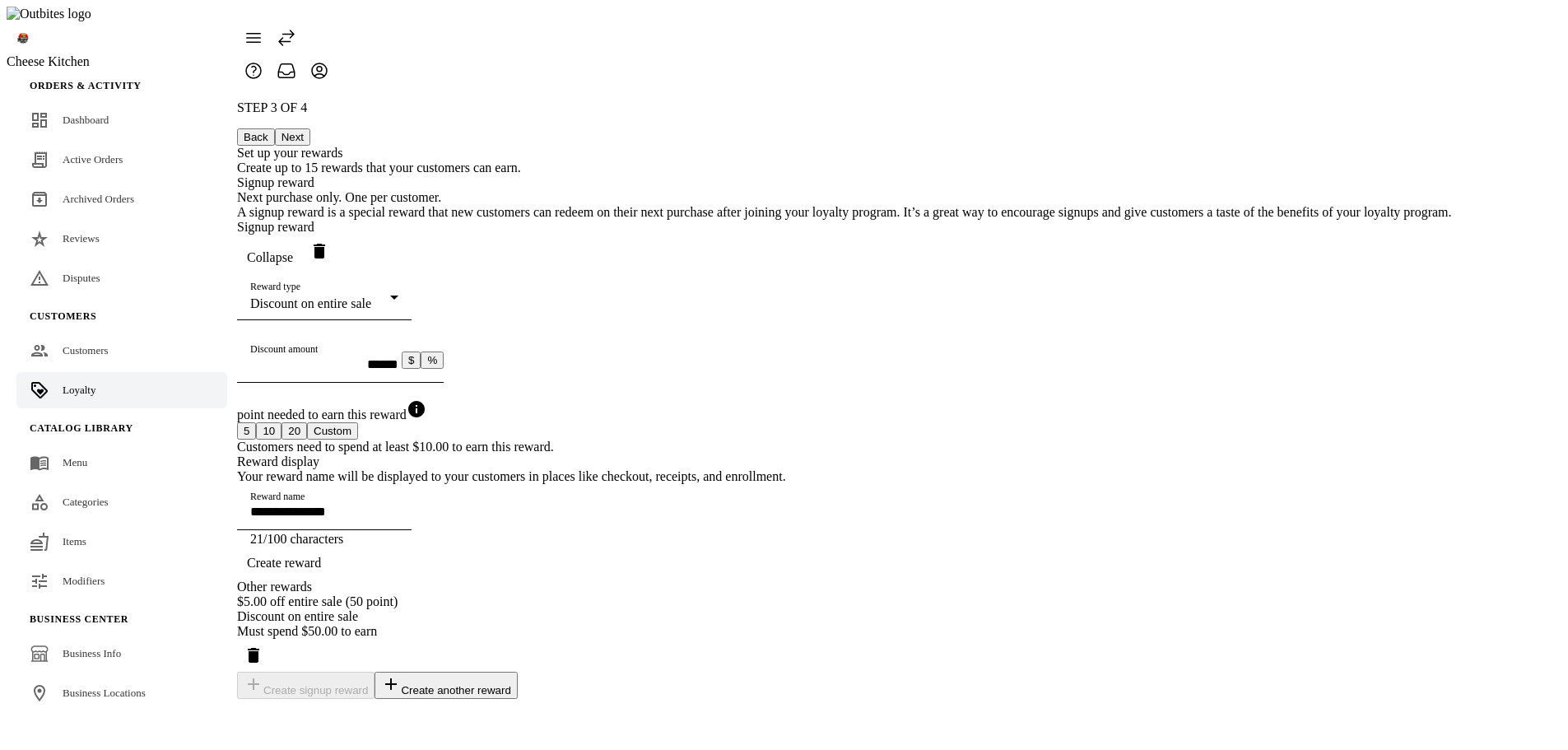
click at [307, 440] on button "20" at bounding box center [294, 431] width 26 height 17
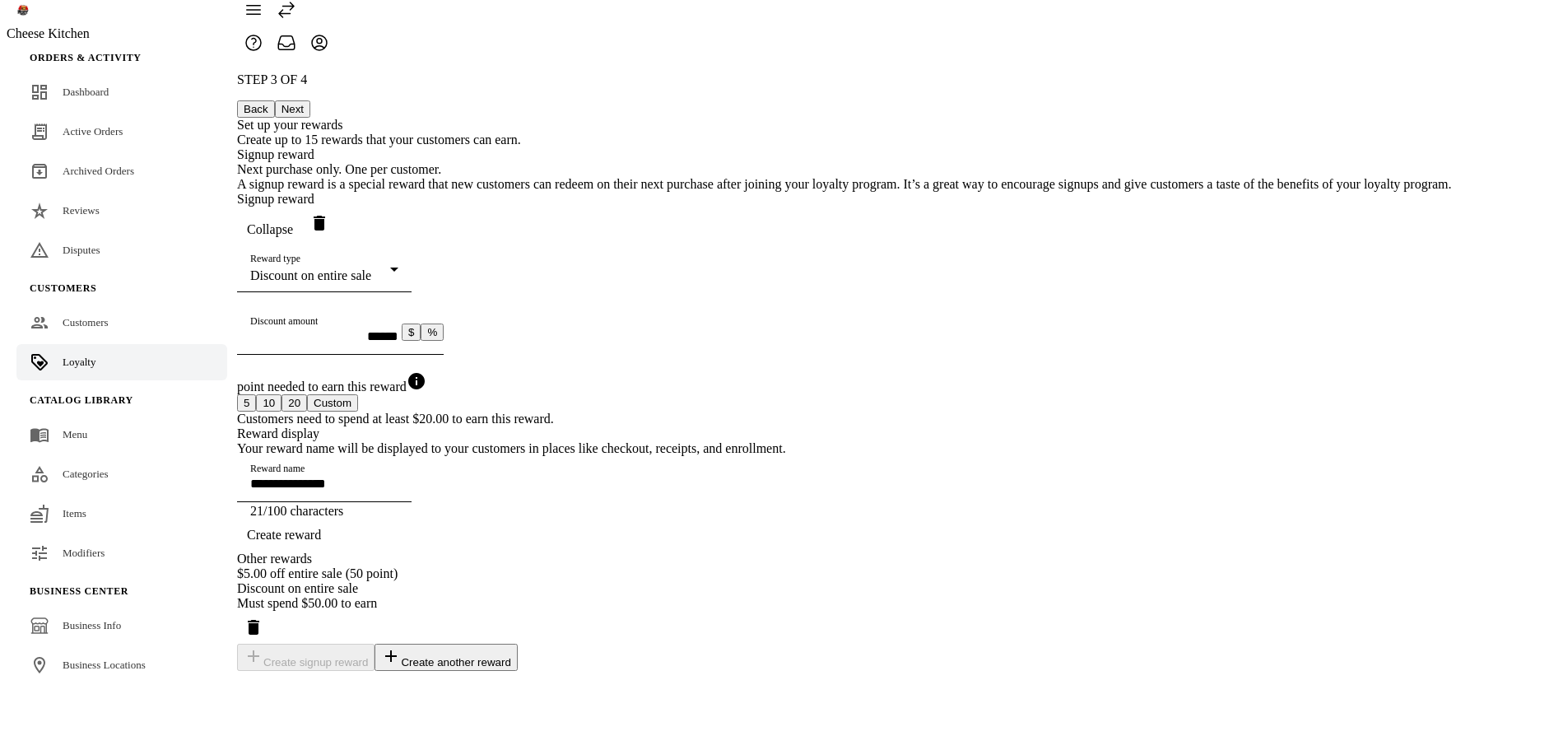
scroll to position [82, 0]
click at [358, 394] on button "Custom" at bounding box center [333, 403] width 51 height 17
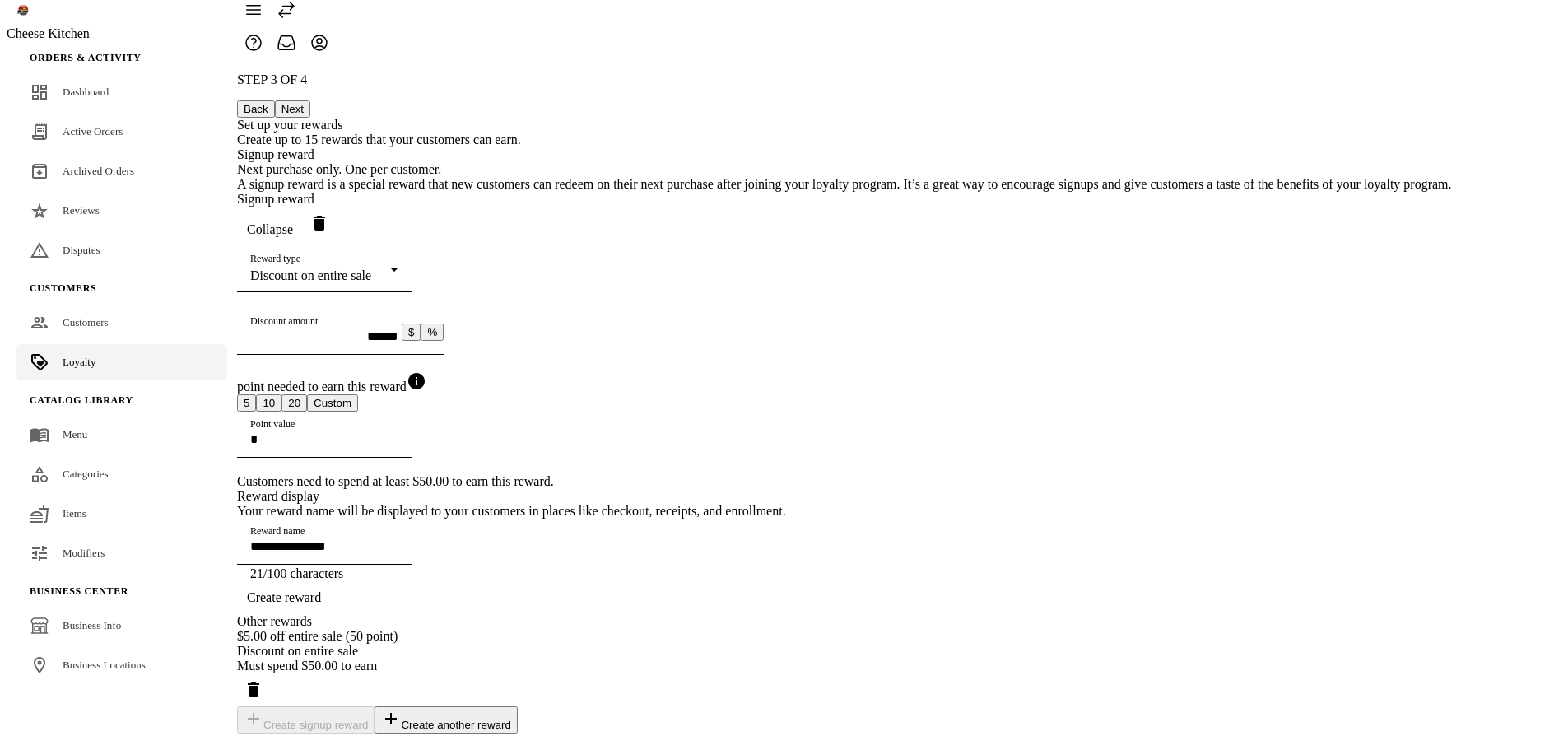
click at [399, 445] on input "Point value" at bounding box center [324, 439] width 148 height 14
type input "*"
drag, startPoint x: 1256, startPoint y: 472, endPoint x: 1266, endPoint y: 468, distance: 10.8
click at [1266, 468] on div "STEP 3 OF 4 Back Next Set up your rewards Create up to 15 rewards that your cus…" at bounding box center [844, 403] width 1215 height 661
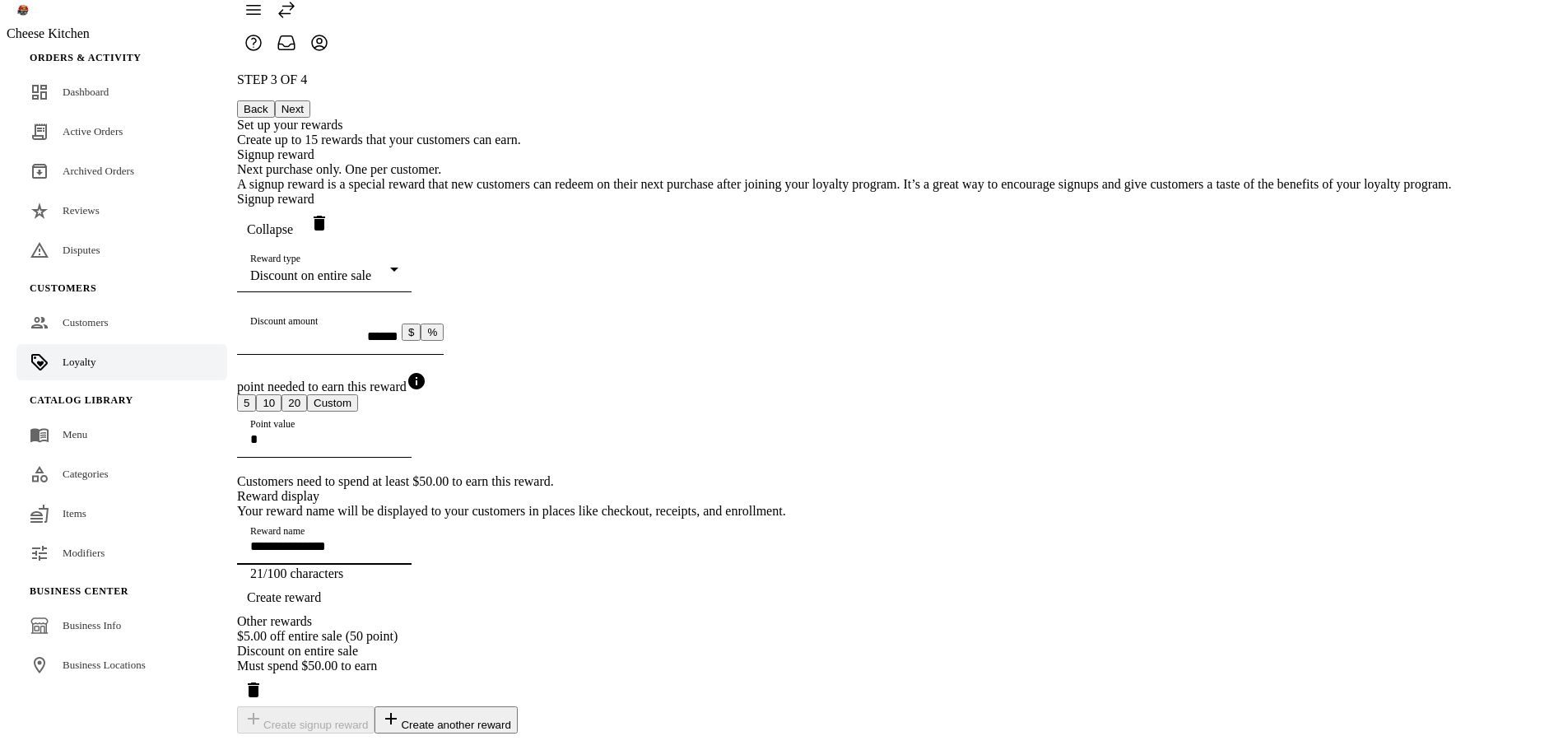
click at [399, 539] on input "Reward name" at bounding box center [324, 546] width 148 height 14
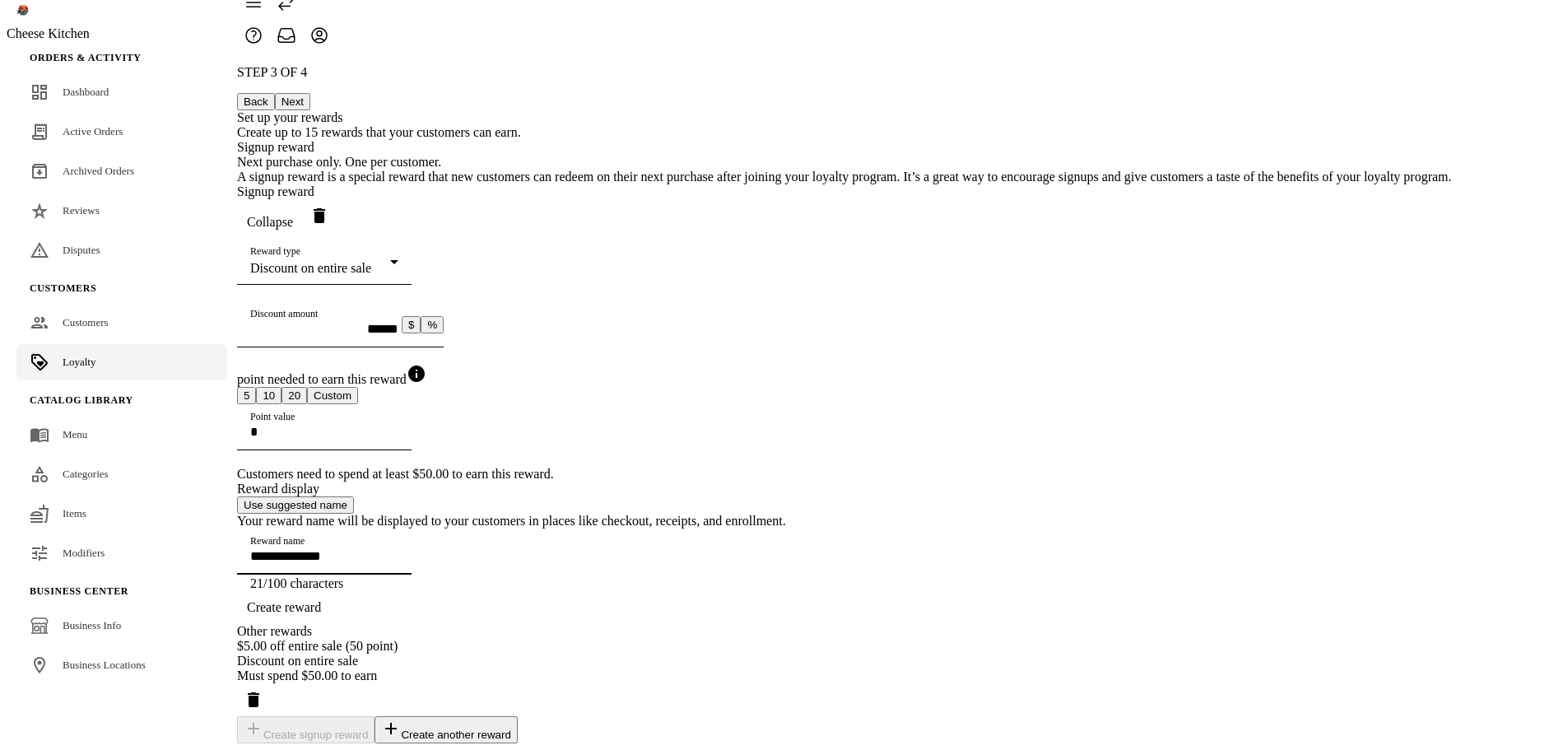
scroll to position [231, 0]
type input "**********"
click at [321, 600] on span "Create reward" at bounding box center [284, 607] width 74 height 15
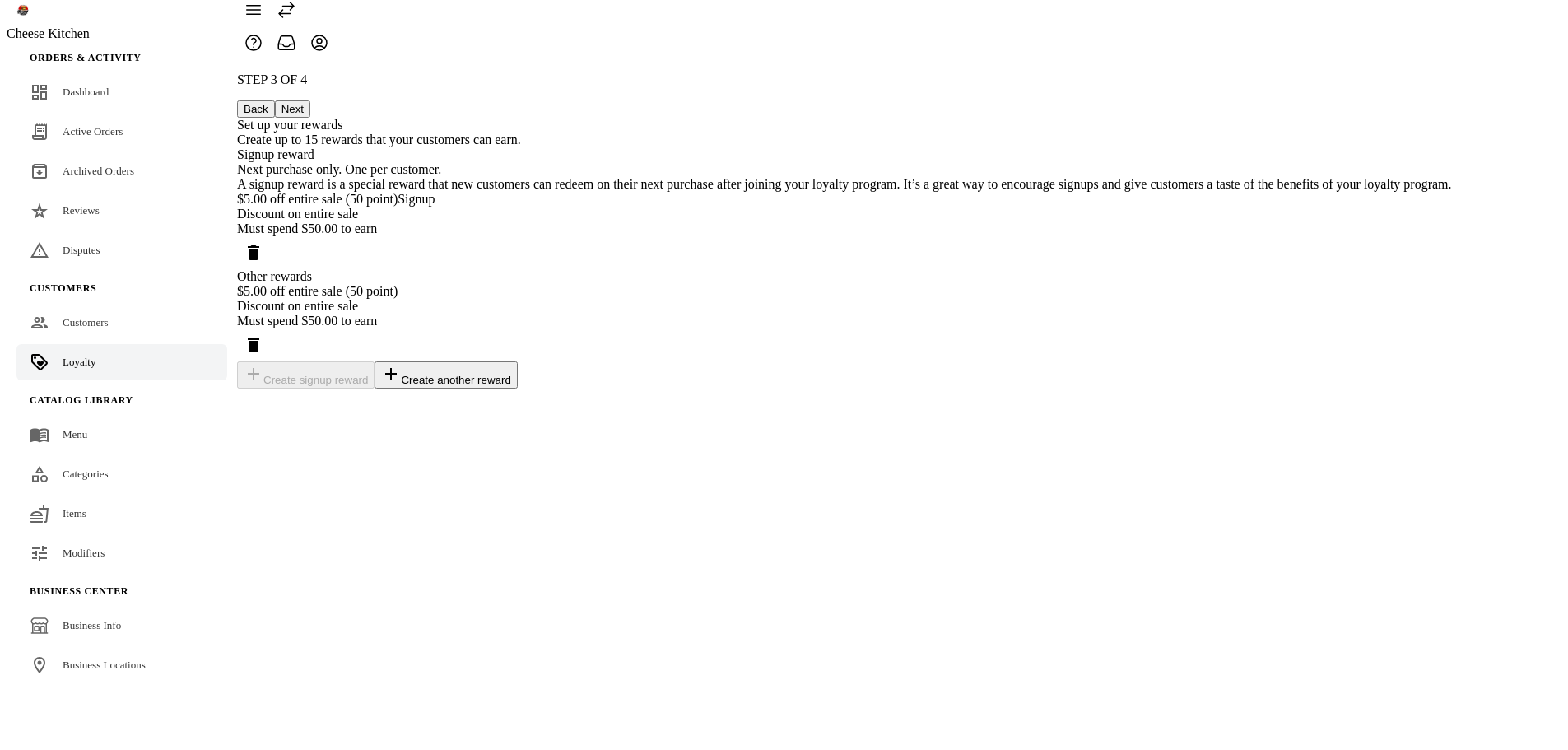
scroll to position [0, 0]
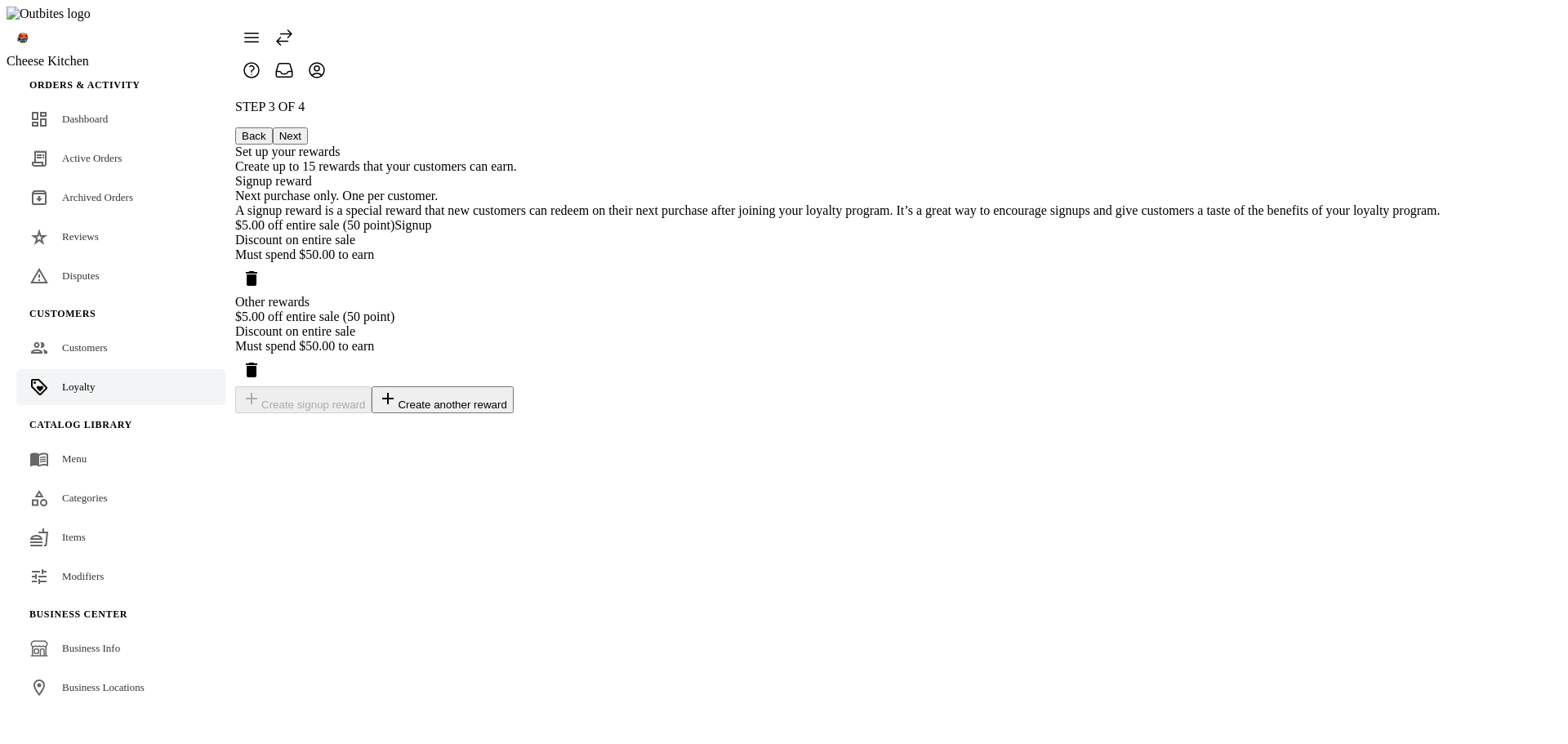
drag, startPoint x: 985, startPoint y: 249, endPoint x: 956, endPoint y: 246, distance: 29.2
click at [984, 249] on div "Must spend $50.00 to earn" at bounding box center [837, 255] width 1205 height 14
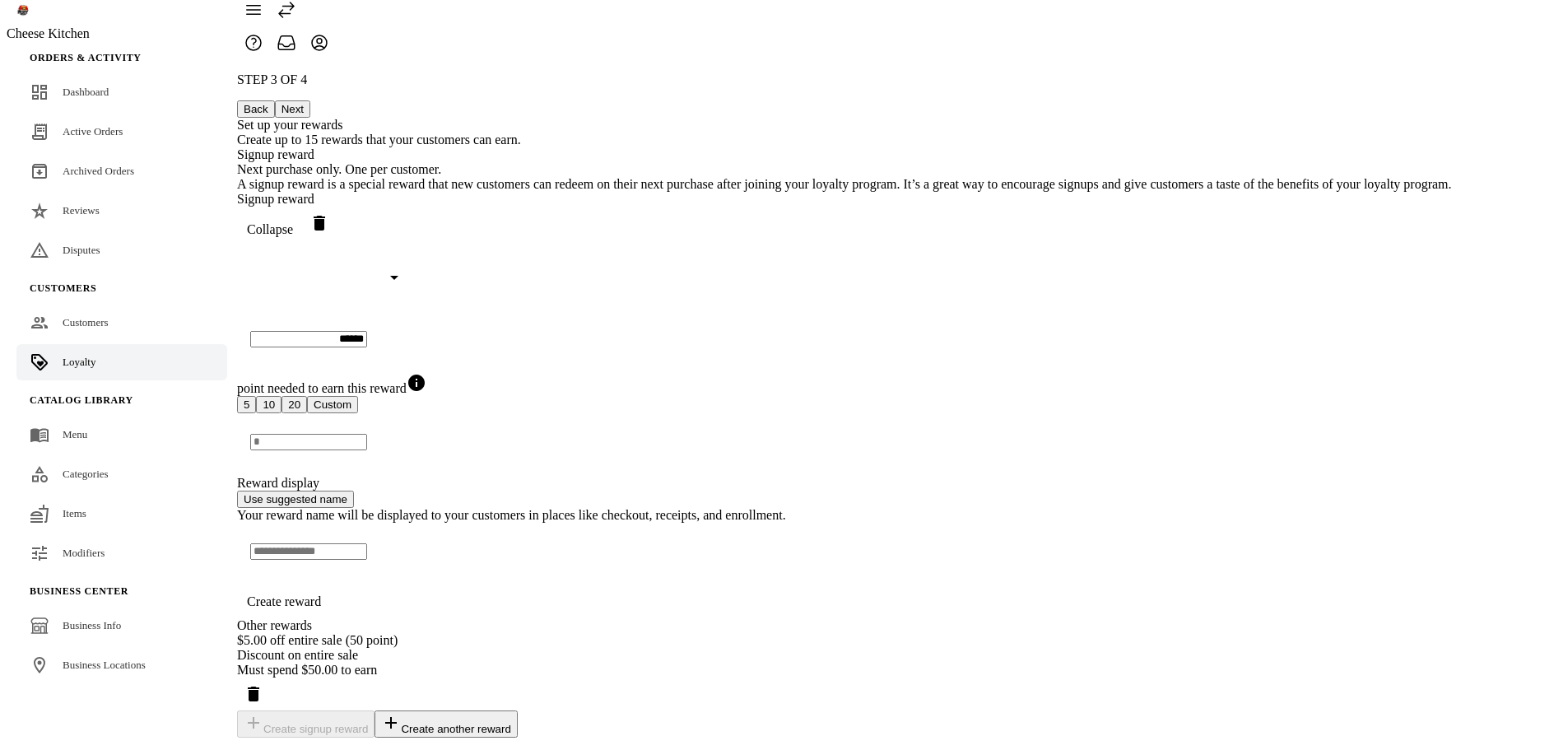
scroll to position [159, 0]
click at [325, 216] on icon "Delete reward" at bounding box center [319, 222] width 11 height 15
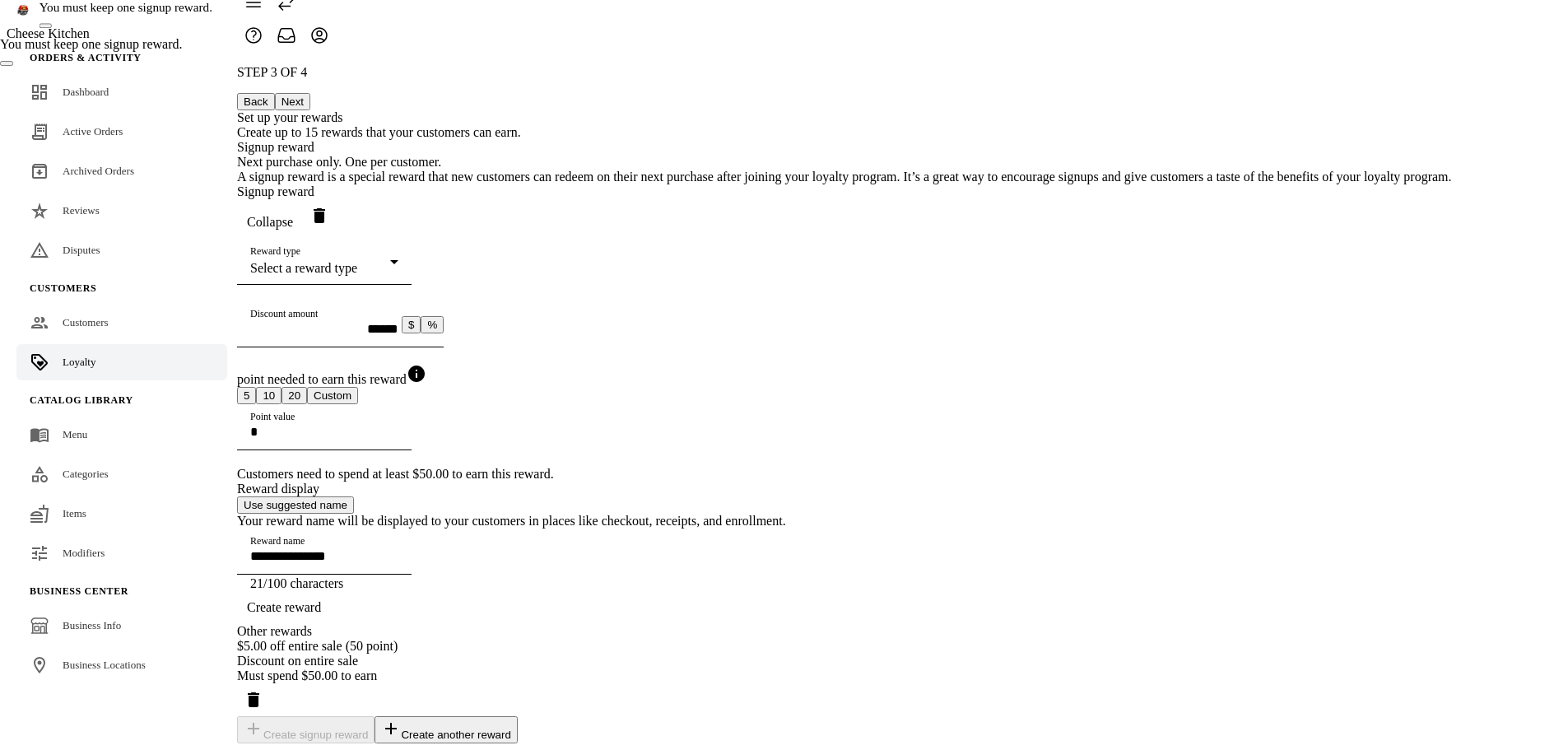
click at [1108, 199] on div "Collapse" at bounding box center [844, 219] width 1215 height 39
drag, startPoint x: 1098, startPoint y: 641, endPoint x: 1101, endPoint y: 605, distance: 36.1
click at [263, 689] on icon "Delete reward" at bounding box center [253, 699] width 20 height 20
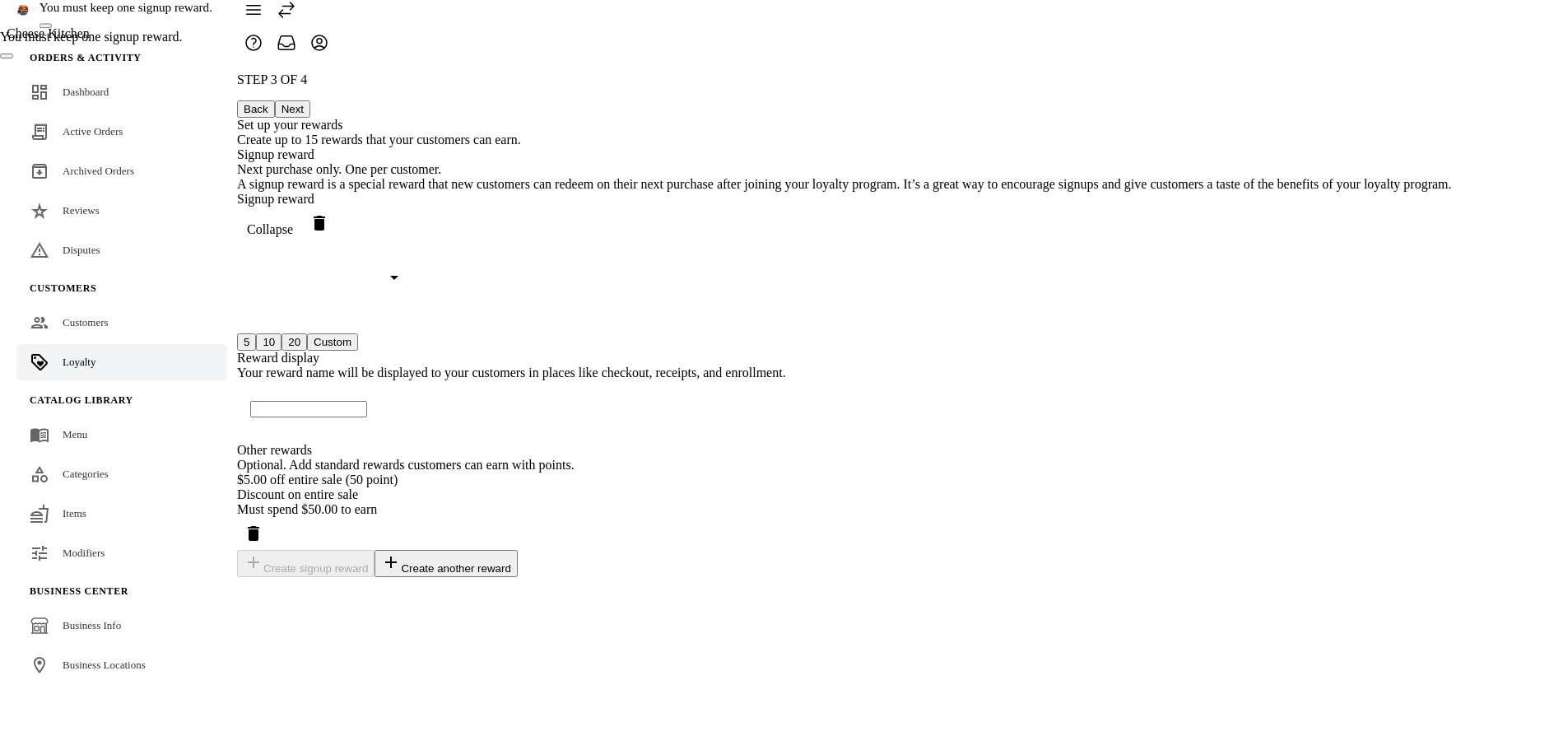
scroll to position [174, 0]
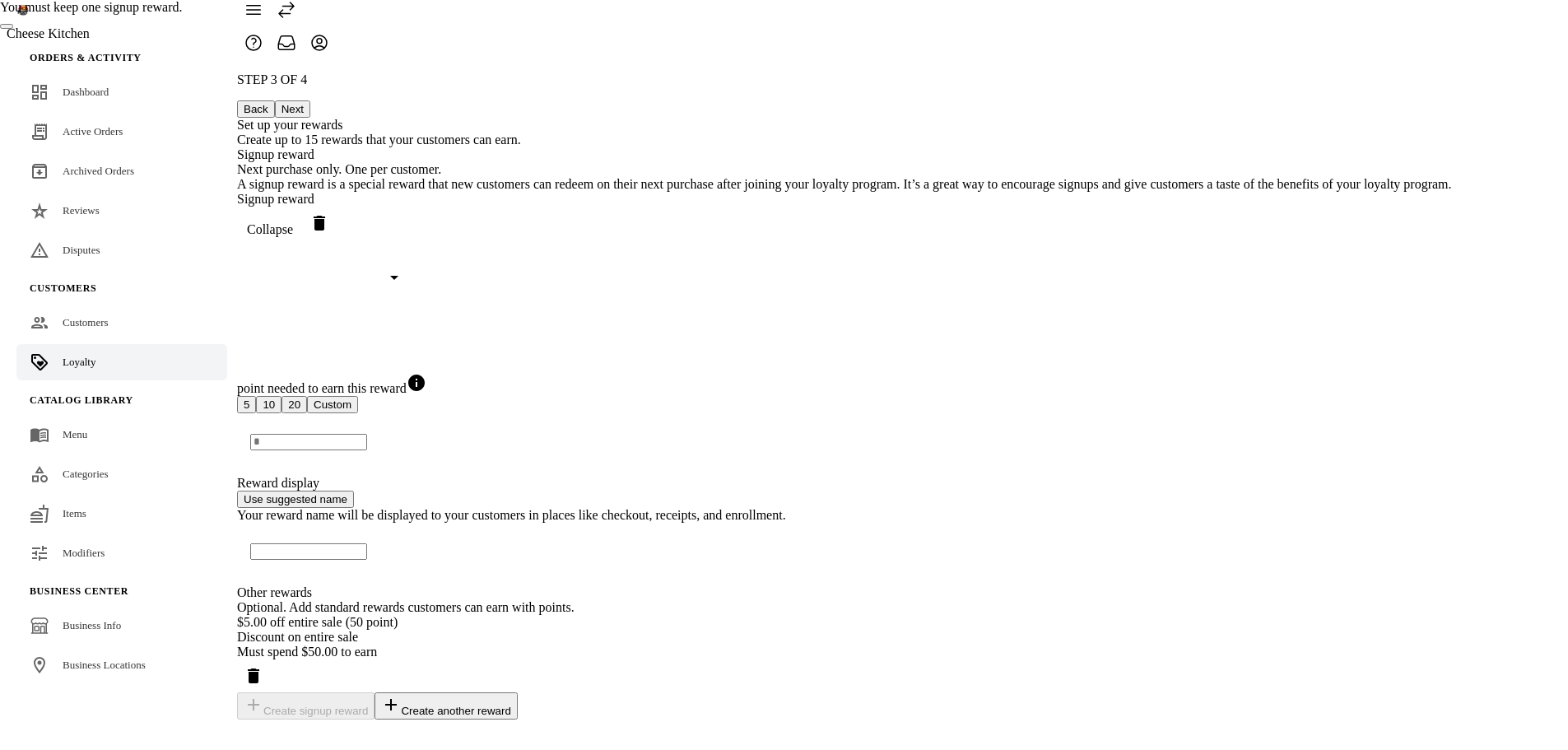
click at [325, 216] on icon "Delete reward" at bounding box center [319, 222] width 11 height 15
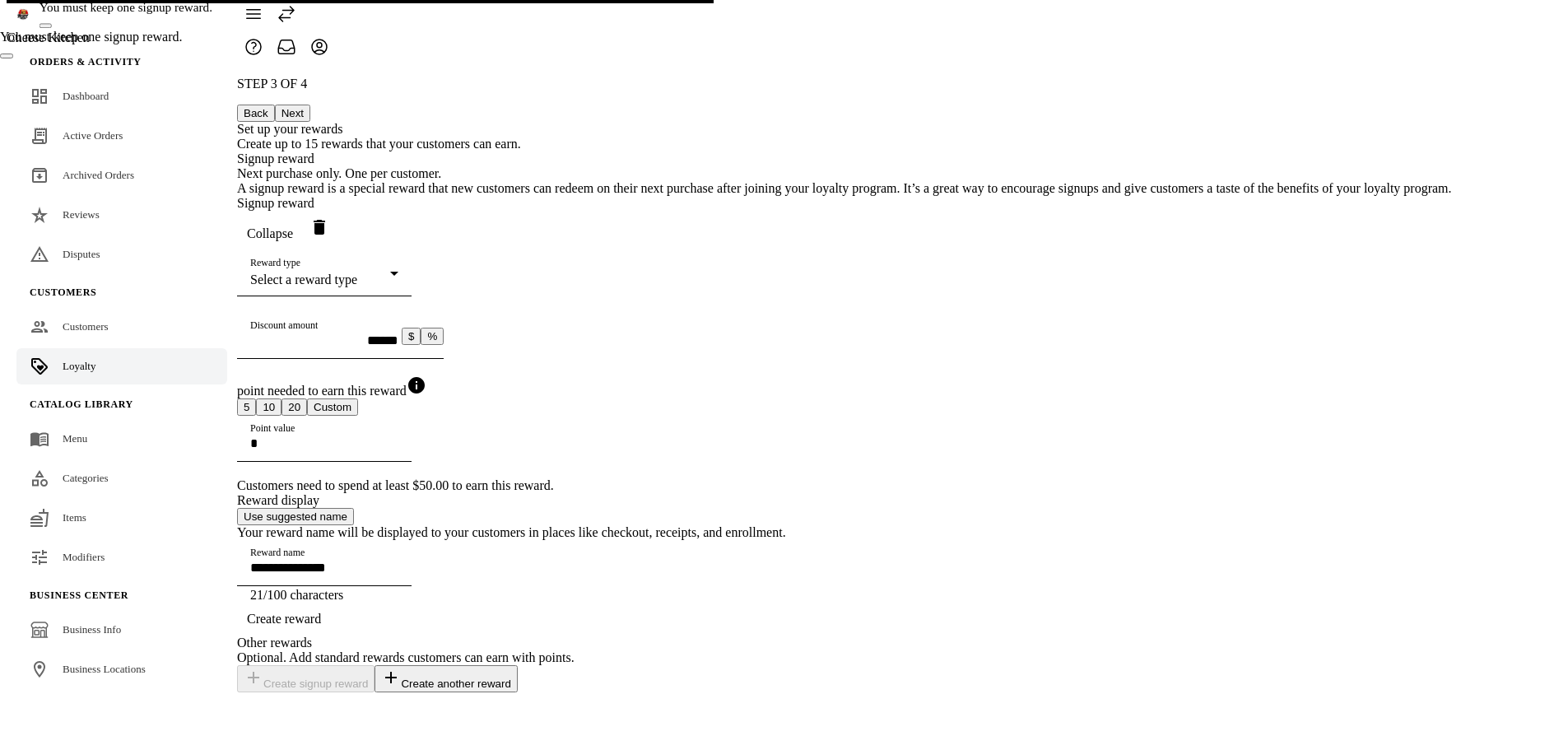
scroll to position [0, 0]
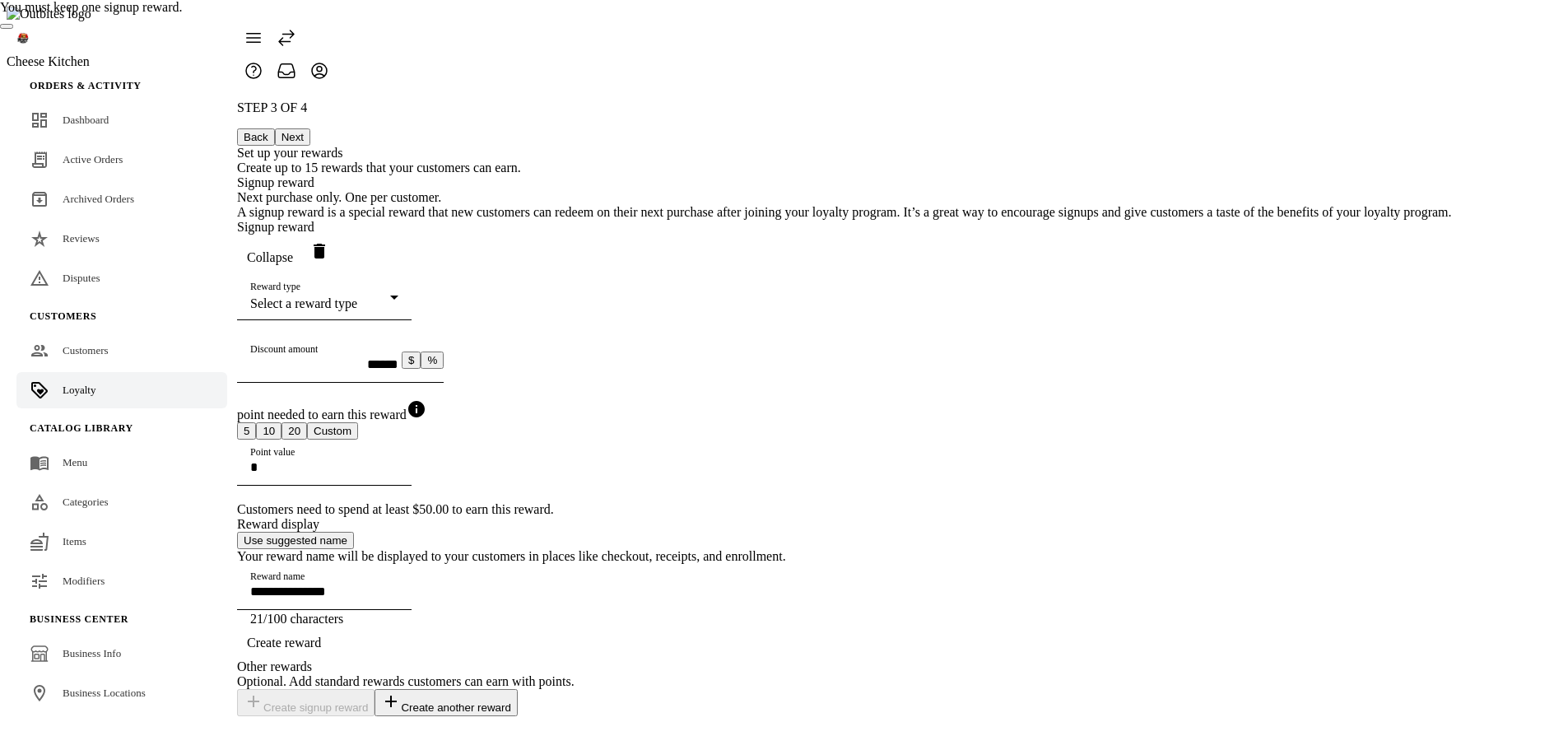
click at [1109, 234] on div "Collapse" at bounding box center [844, 254] width 1215 height 39
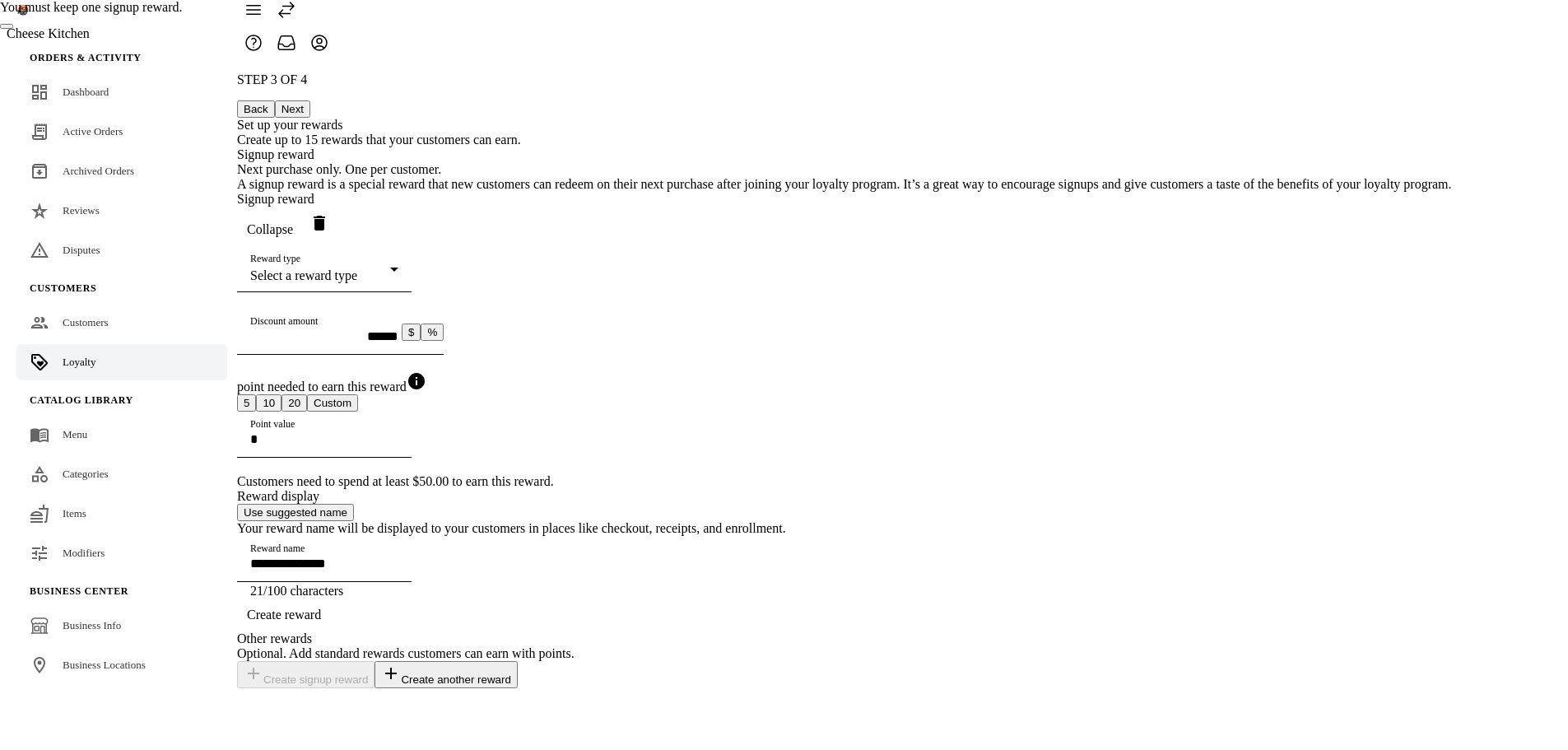
scroll to position [200, 0]
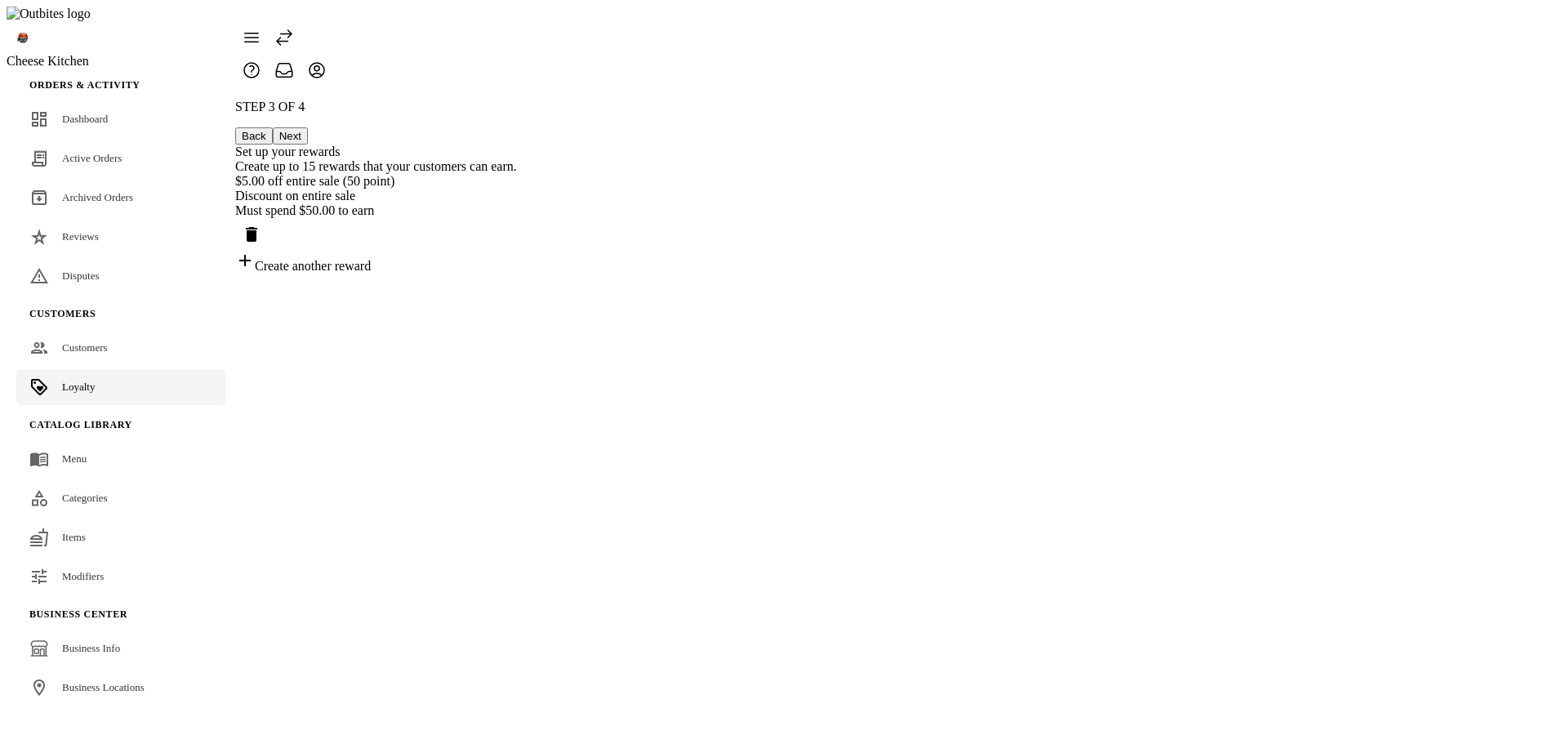
click at [517, 188] on div "Discount on entire sale" at bounding box center [376, 195] width 282 height 14
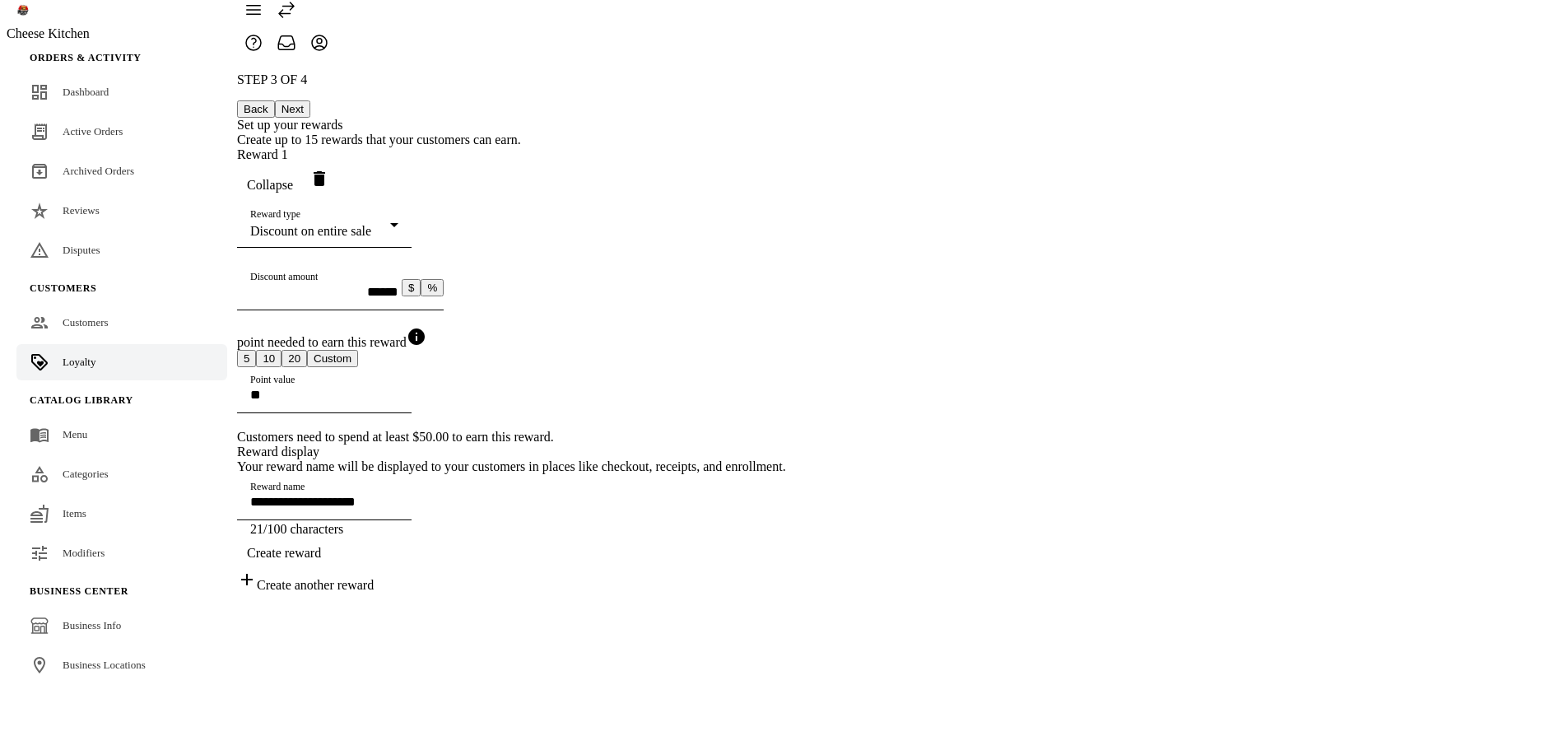
scroll to position [39, 0]
click at [399, 509] on input "**********" at bounding box center [324, 501] width 148 height 14
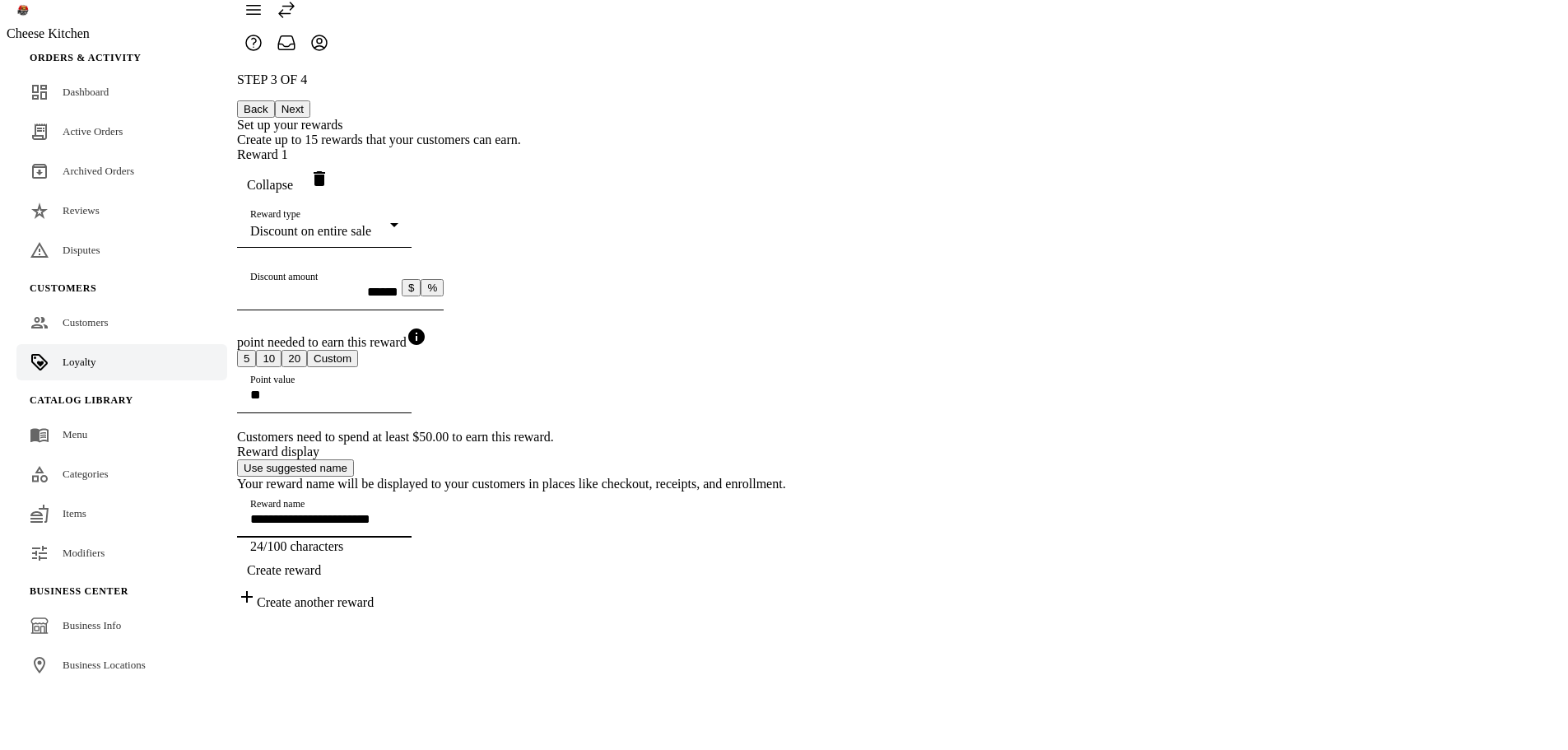
type input "**********"
click at [321, 578] on span "Create reward" at bounding box center [284, 570] width 74 height 15
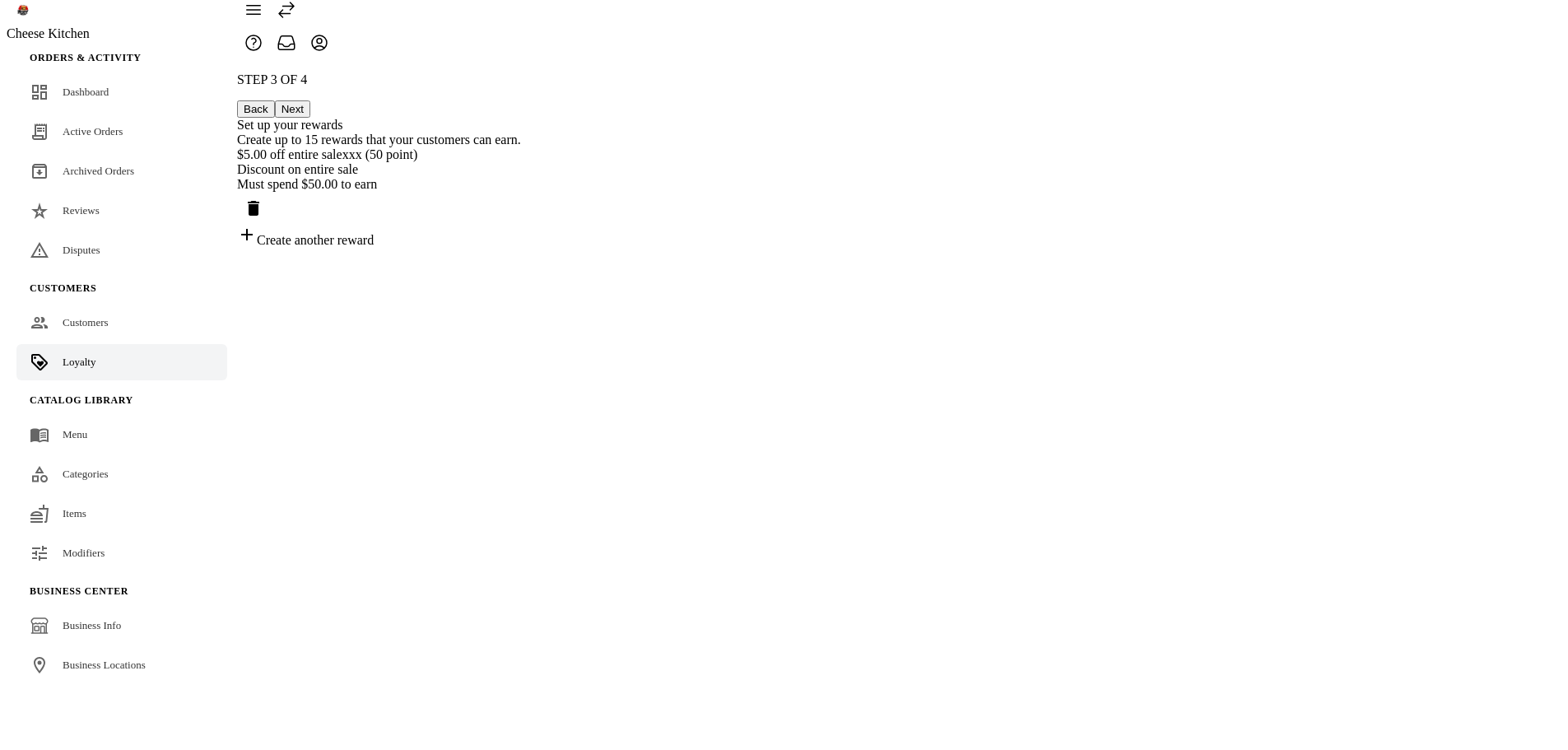
scroll to position [0, 0]
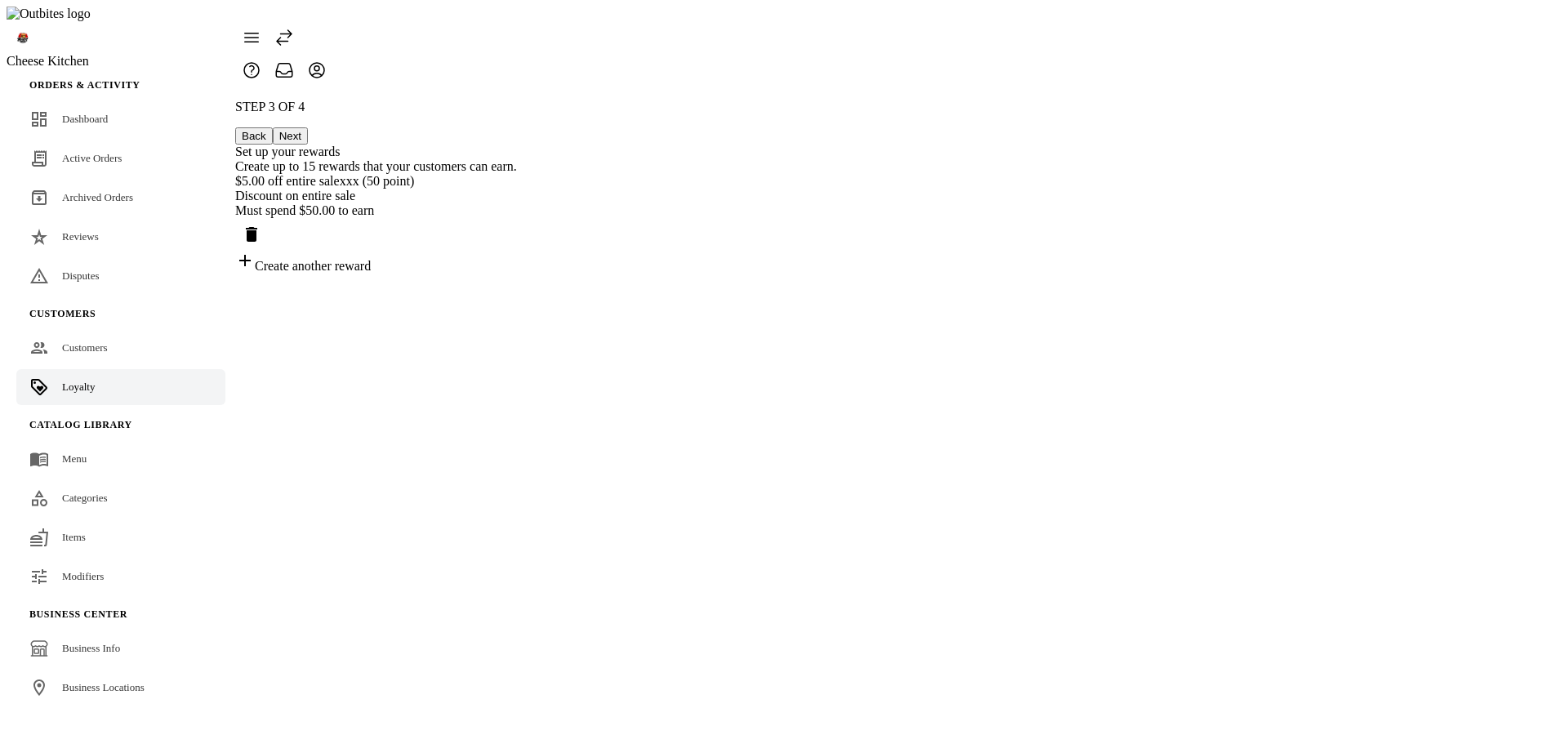
click at [308, 127] on button "Next" at bounding box center [289, 136] width 35 height 17
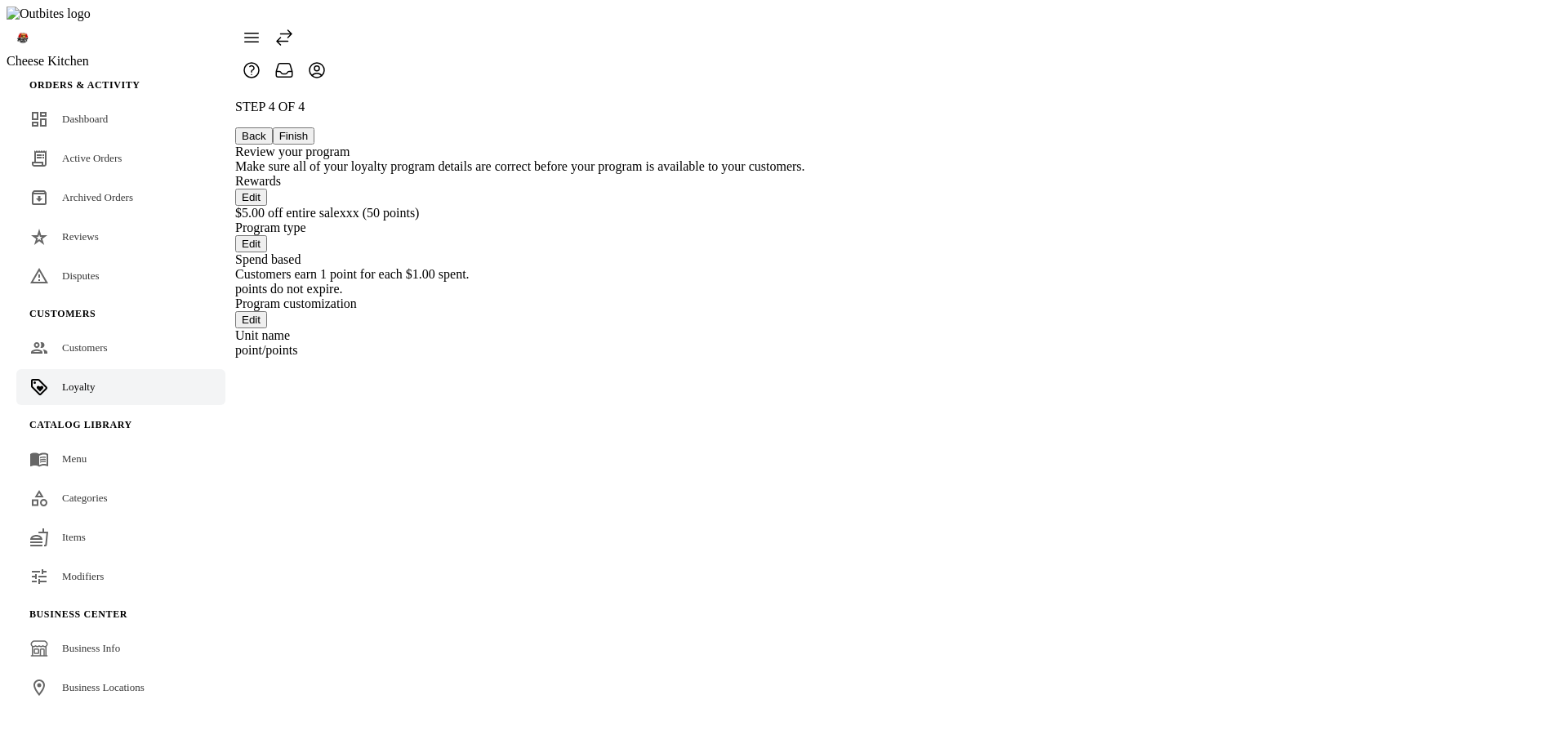
click at [272, 127] on button "Back" at bounding box center [254, 136] width 37 height 17
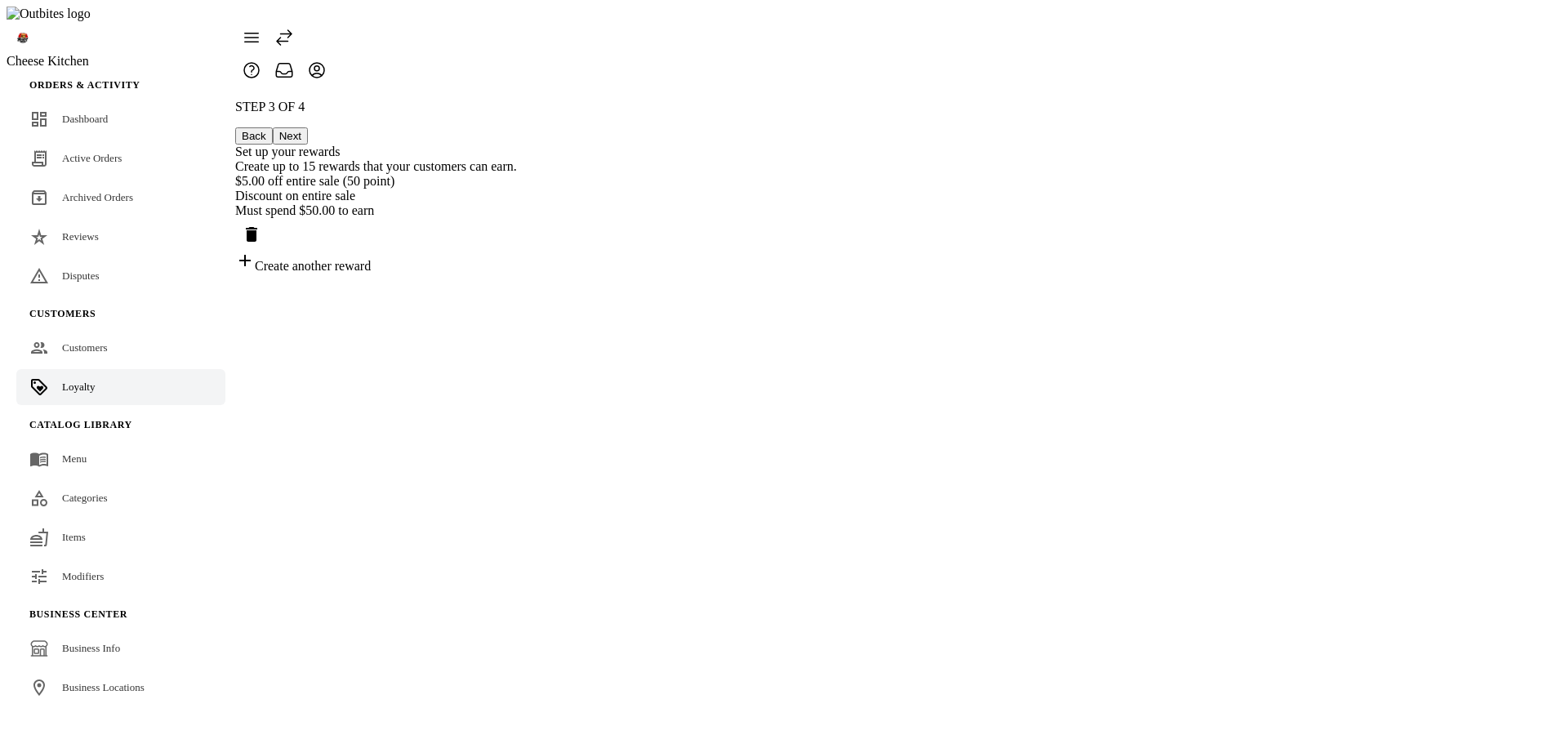
click at [517, 204] on div "Must spend $50.00 to earn" at bounding box center [376, 210] width 282 height 14
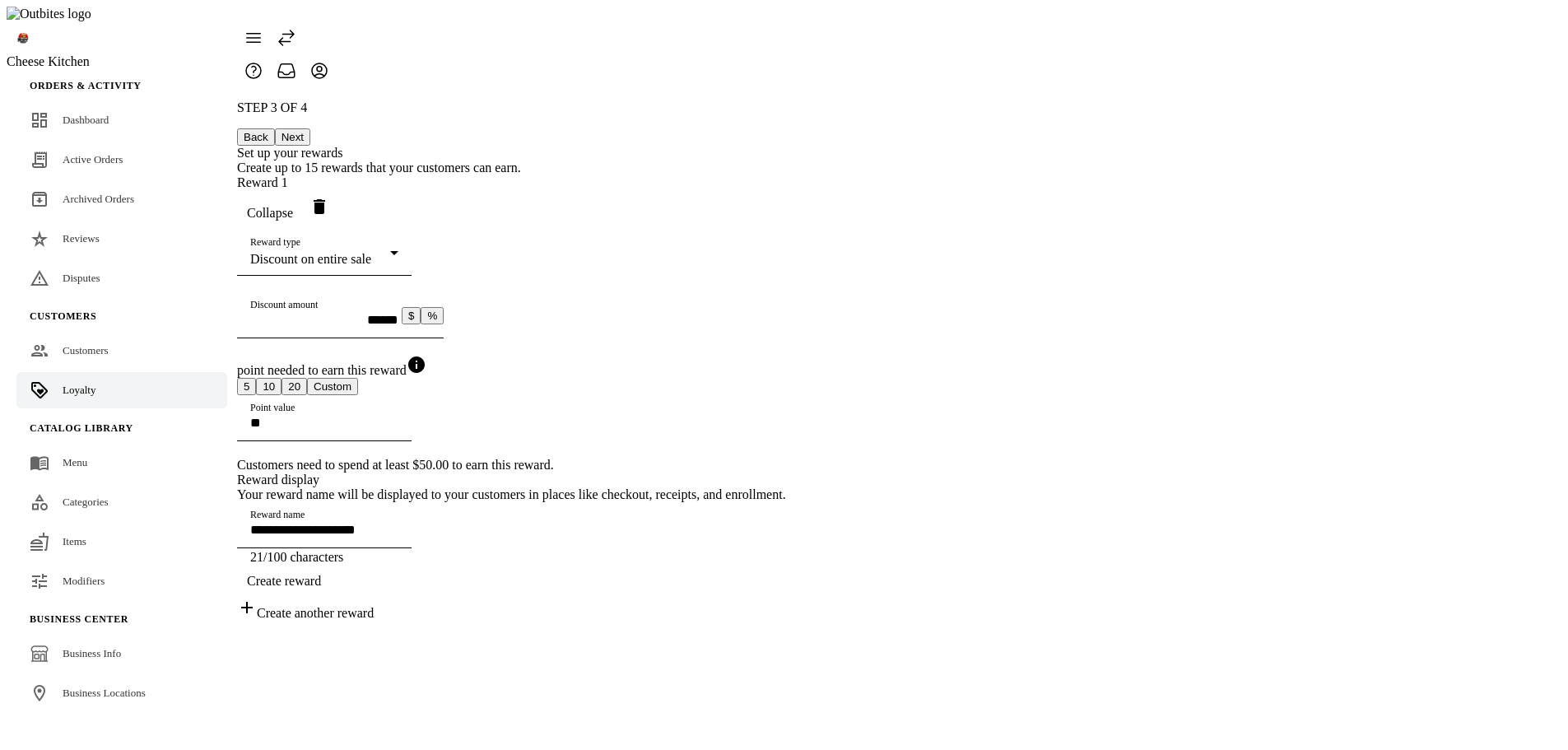
click at [786, 331] on div "**********" at bounding box center [512, 360] width 549 height 520
click at [303, 193] on span "button" at bounding box center [269, 213] width 66 height 39
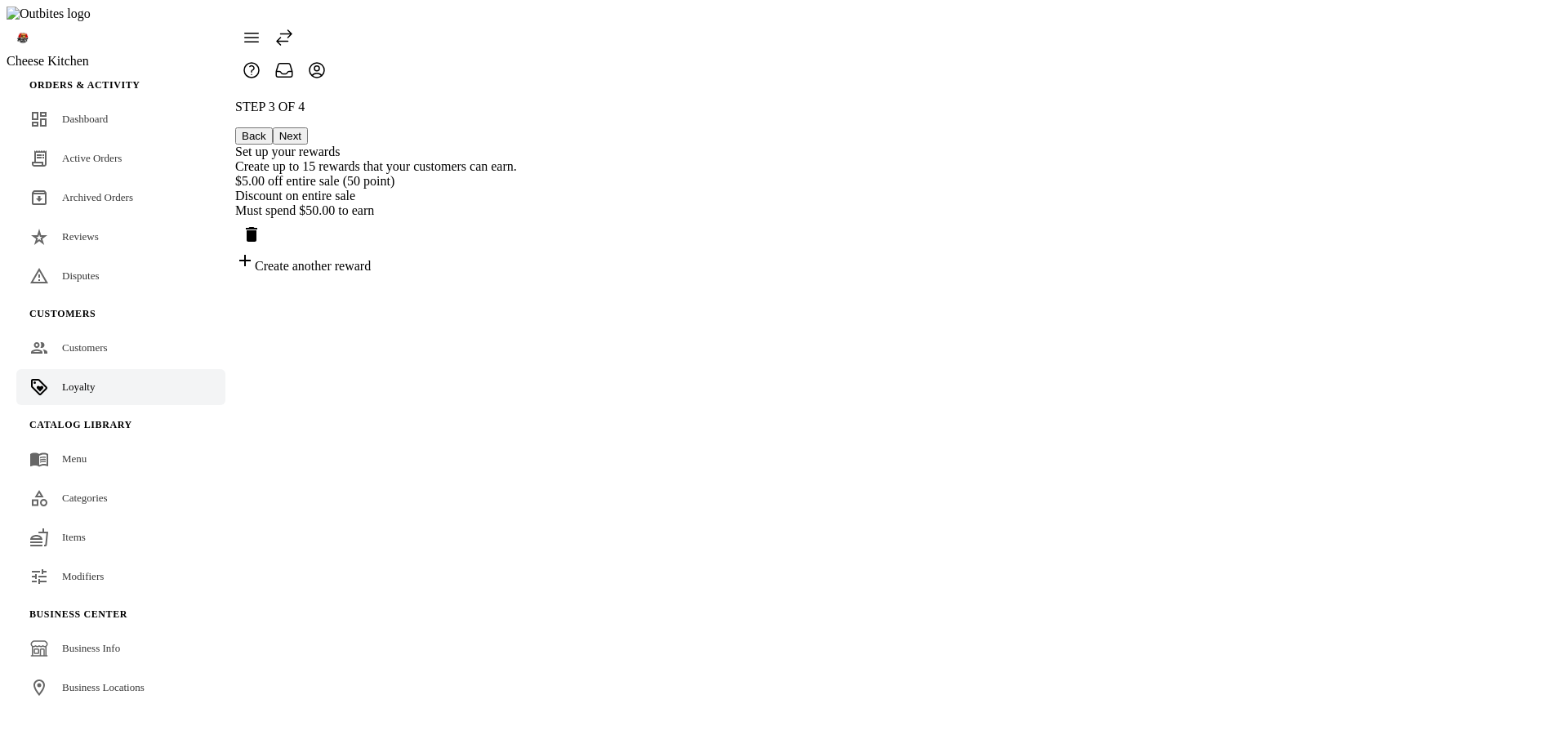
click at [517, 260] on div "Create another reward" at bounding box center [376, 261] width 282 height 23
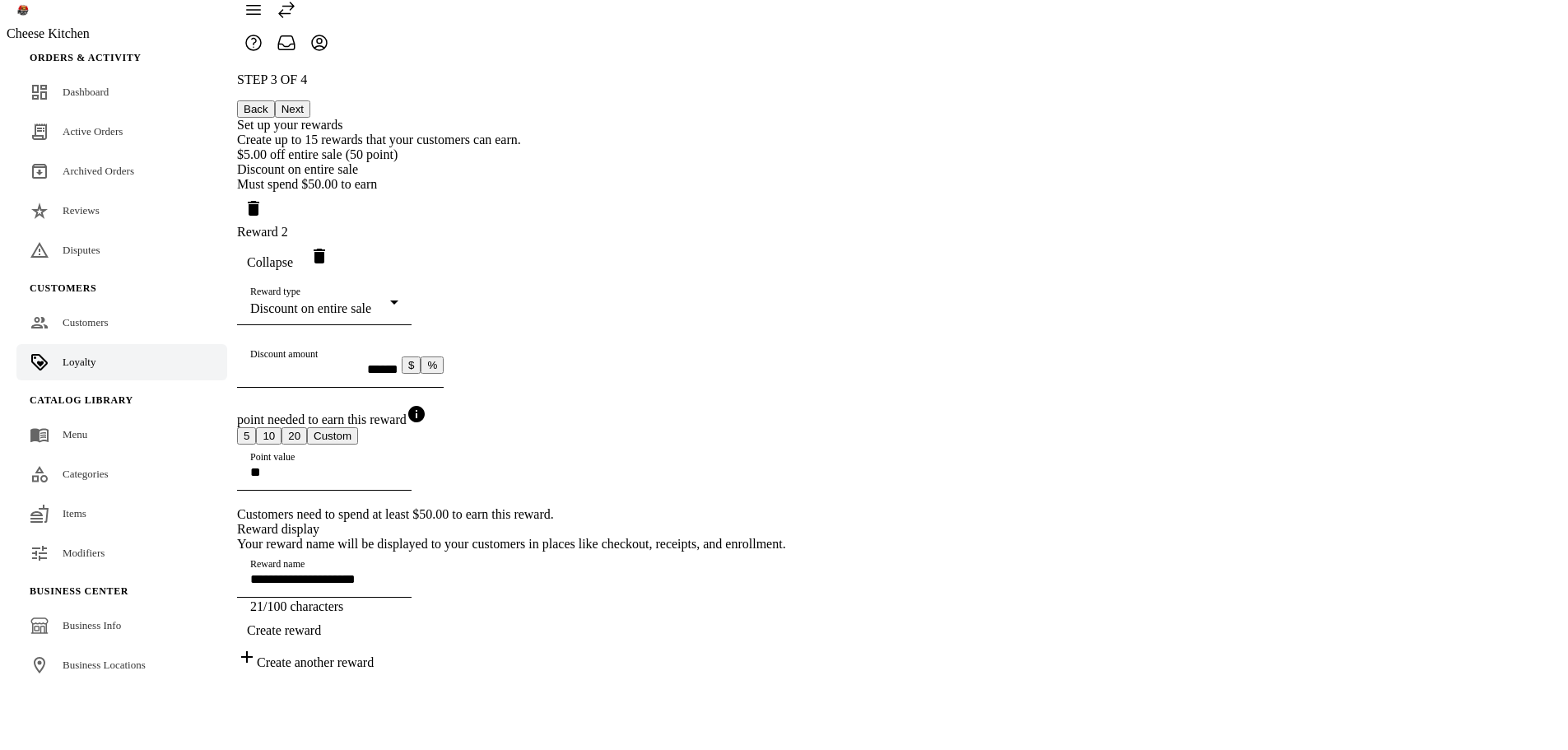
scroll to position [133, 0]
drag, startPoint x: 636, startPoint y: 592, endPoint x: 406, endPoint y: 573, distance: 230.8
click at [430, 579] on div "STEP 3 OF 4 Back Next Set up your rewards Create up to 15 rewards that your cus…" at bounding box center [512, 371] width 549 height 598
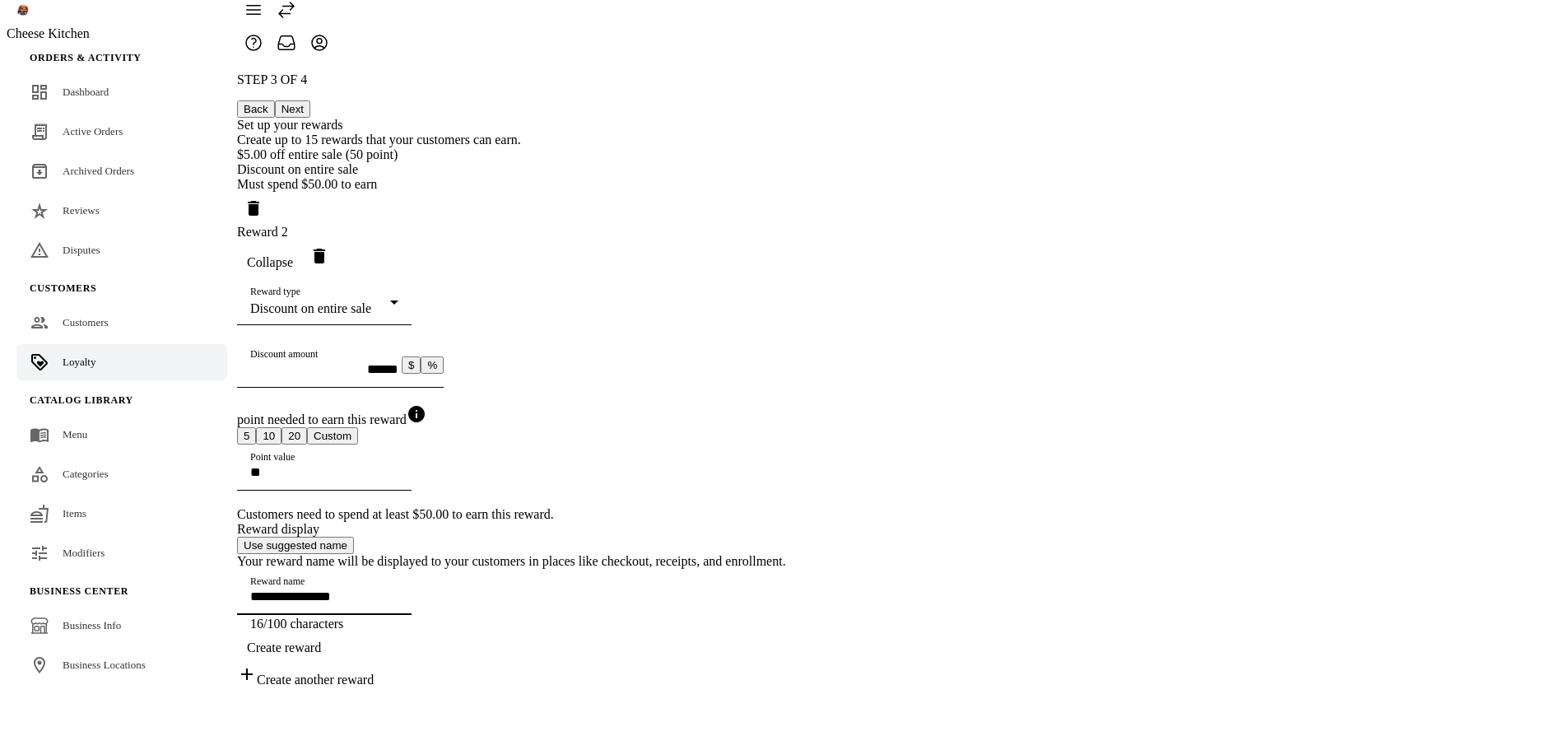
click at [354, 536] on button "Use suggested name" at bounding box center [295, 545] width 117 height 17
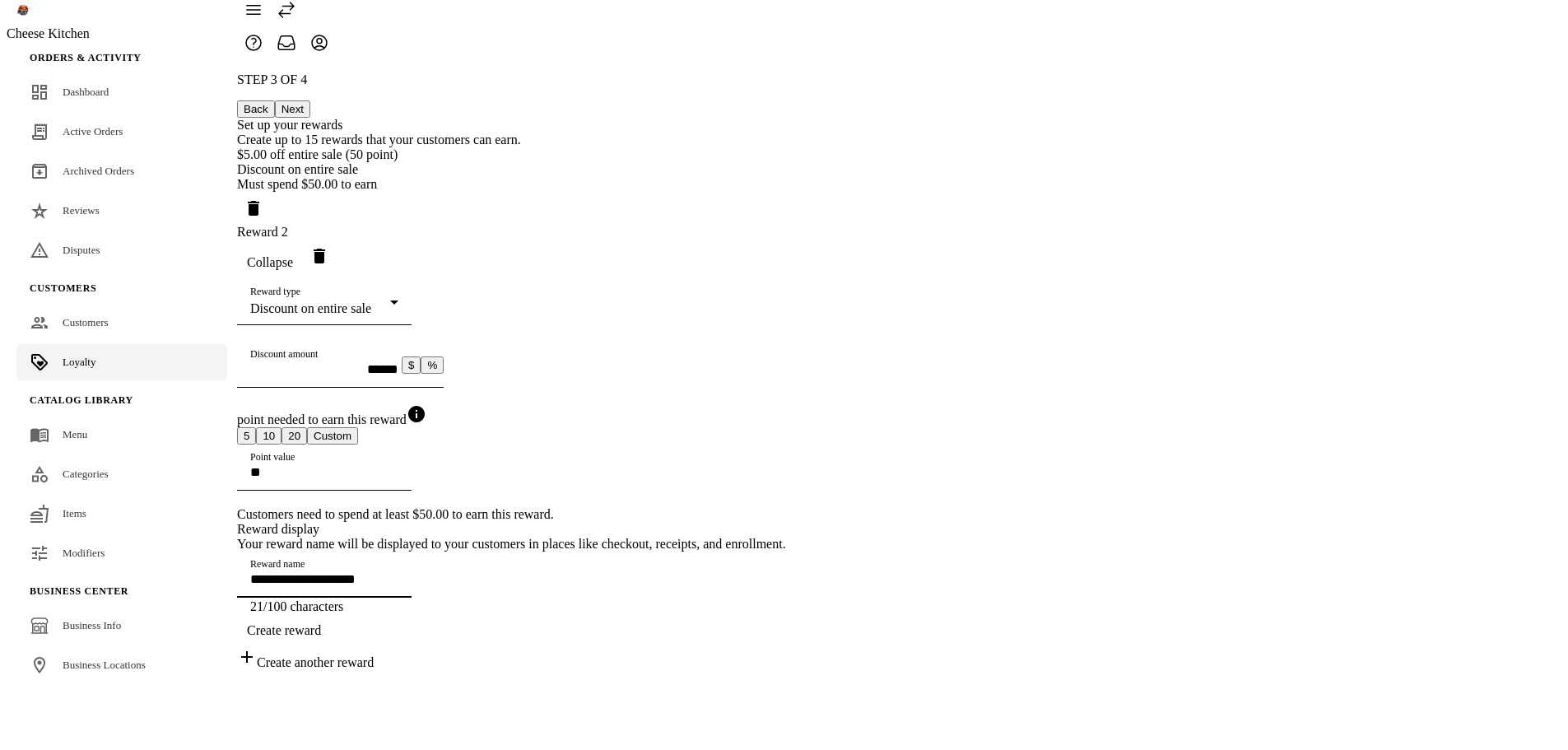
drag, startPoint x: 879, startPoint y: 604, endPoint x: 457, endPoint y: 577, distance: 422.9
click at [441, 579] on div "**********" at bounding box center [512, 371] width 549 height 598
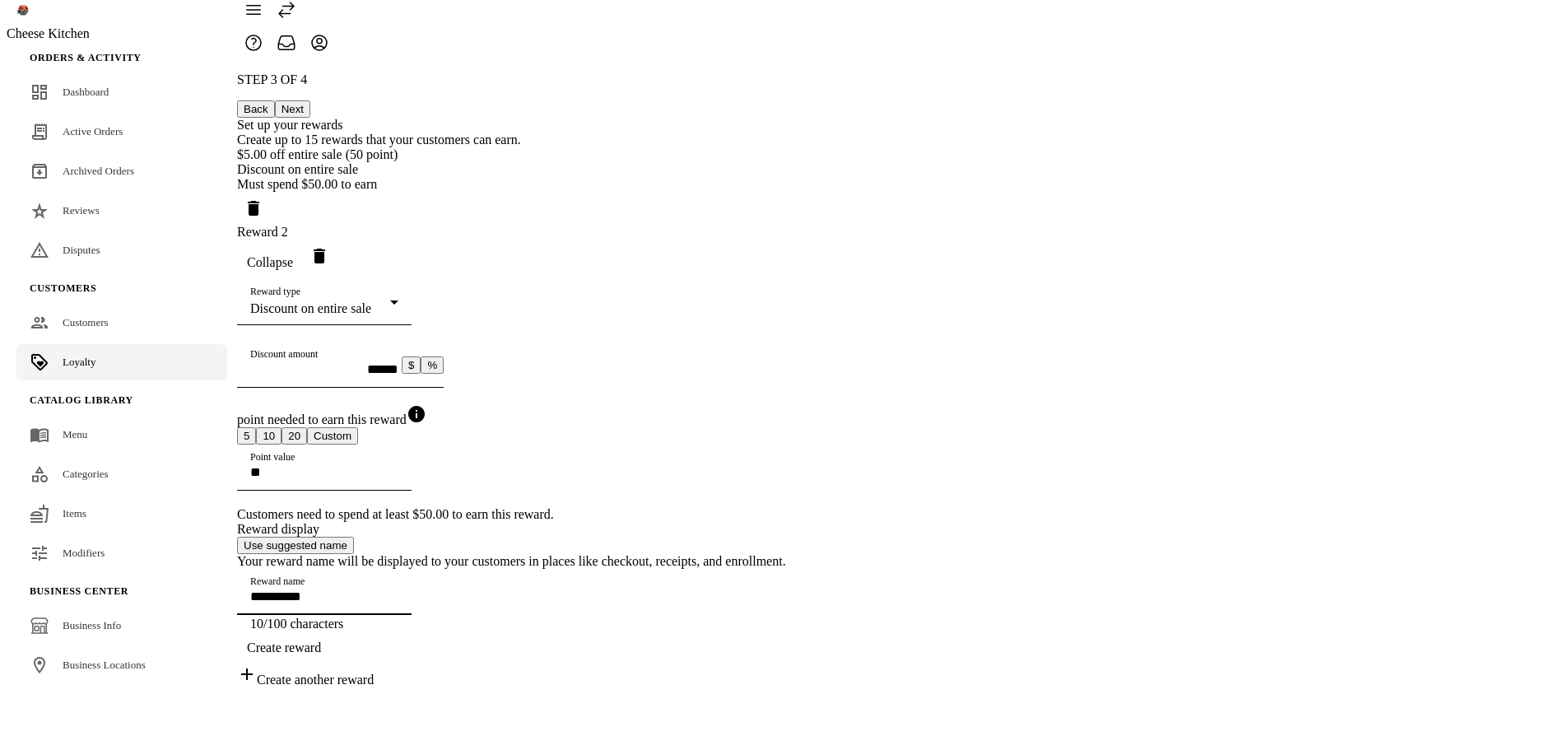
type input "**********"
click at [307, 427] on button "20" at bounding box center [294, 435] width 26 height 17
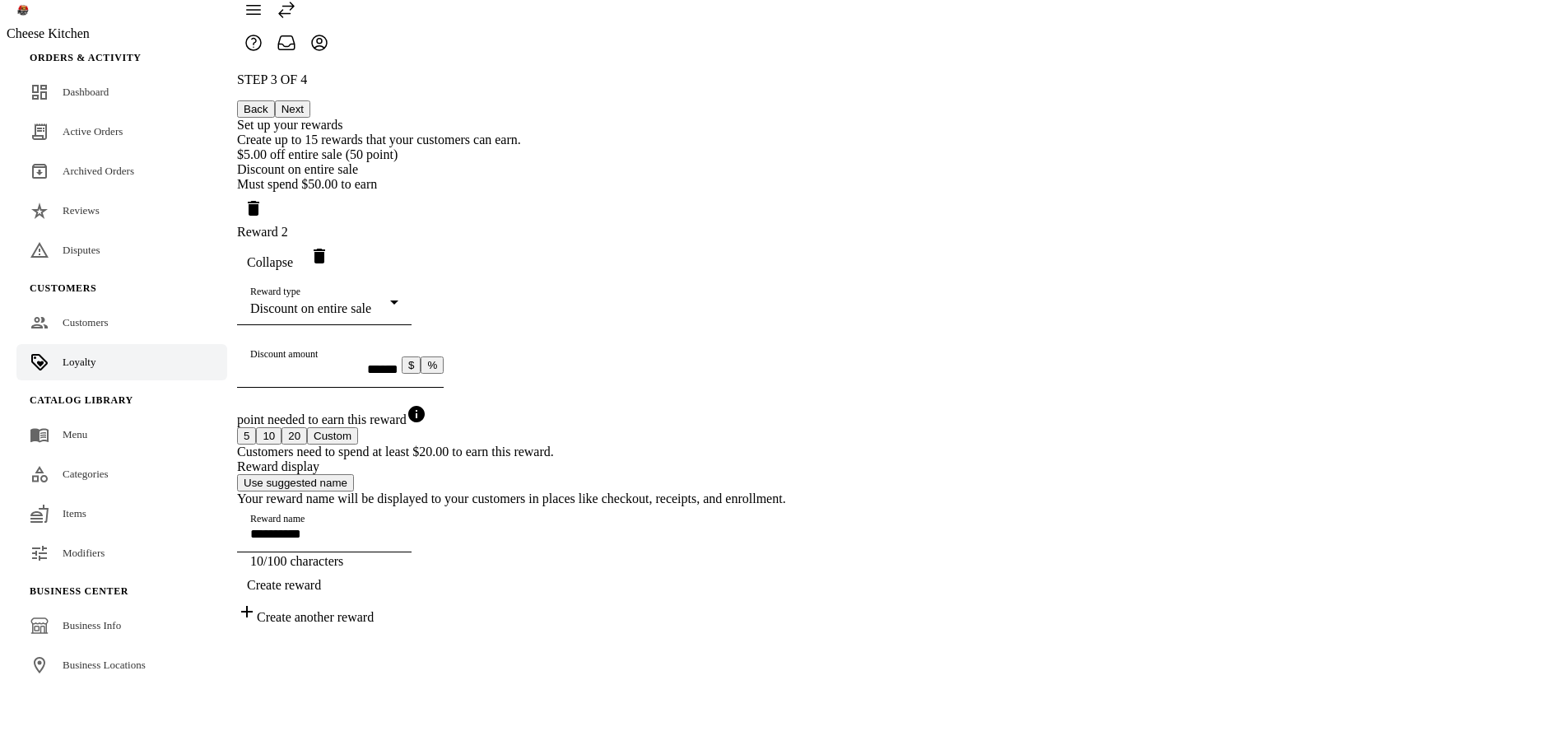
scroll to position [45, 0]
click at [390, 301] on div "Discount on entire sale" at bounding box center [321, 308] width 140 height 15
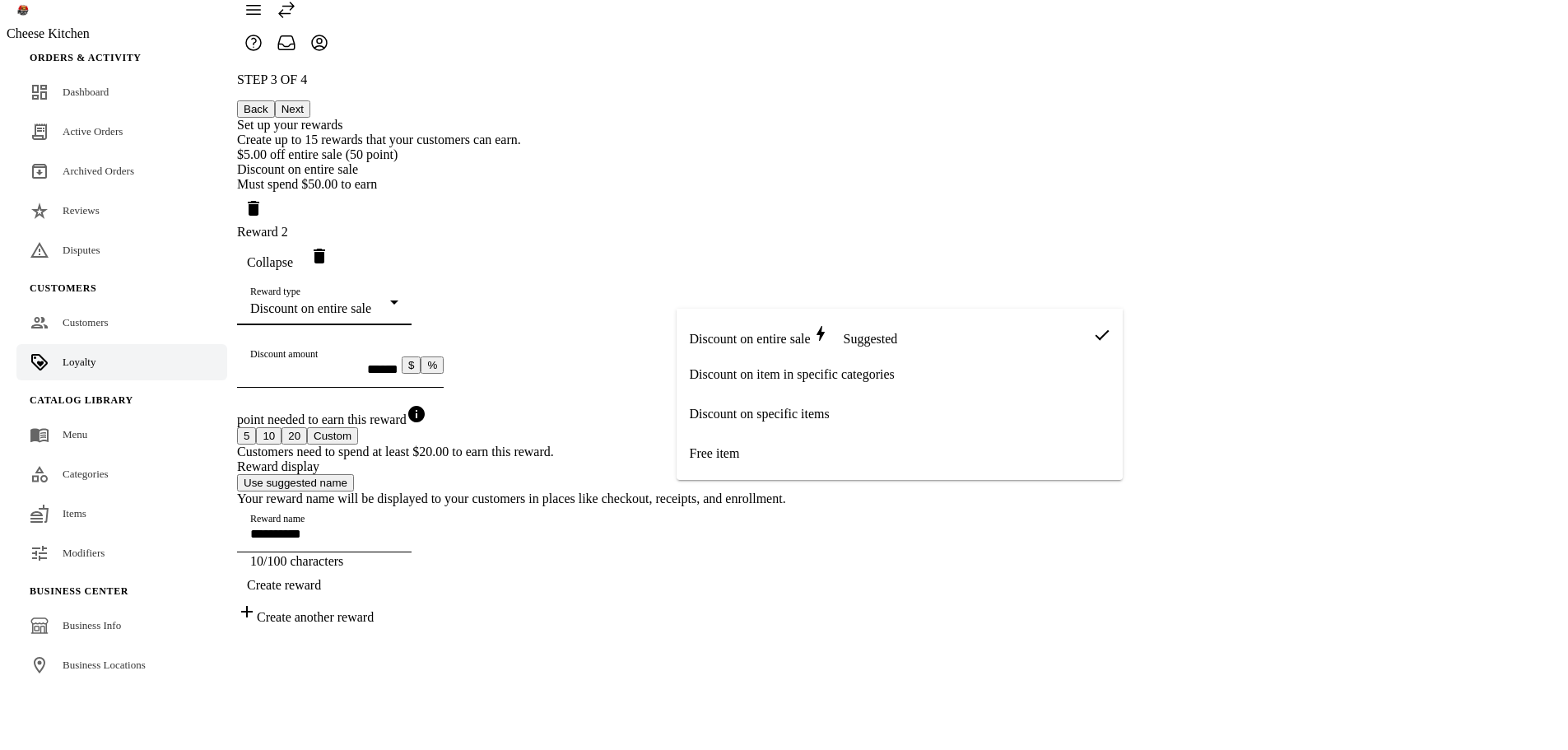
click at [743, 462] on mat-option "Free item" at bounding box center [900, 453] width 447 height 39
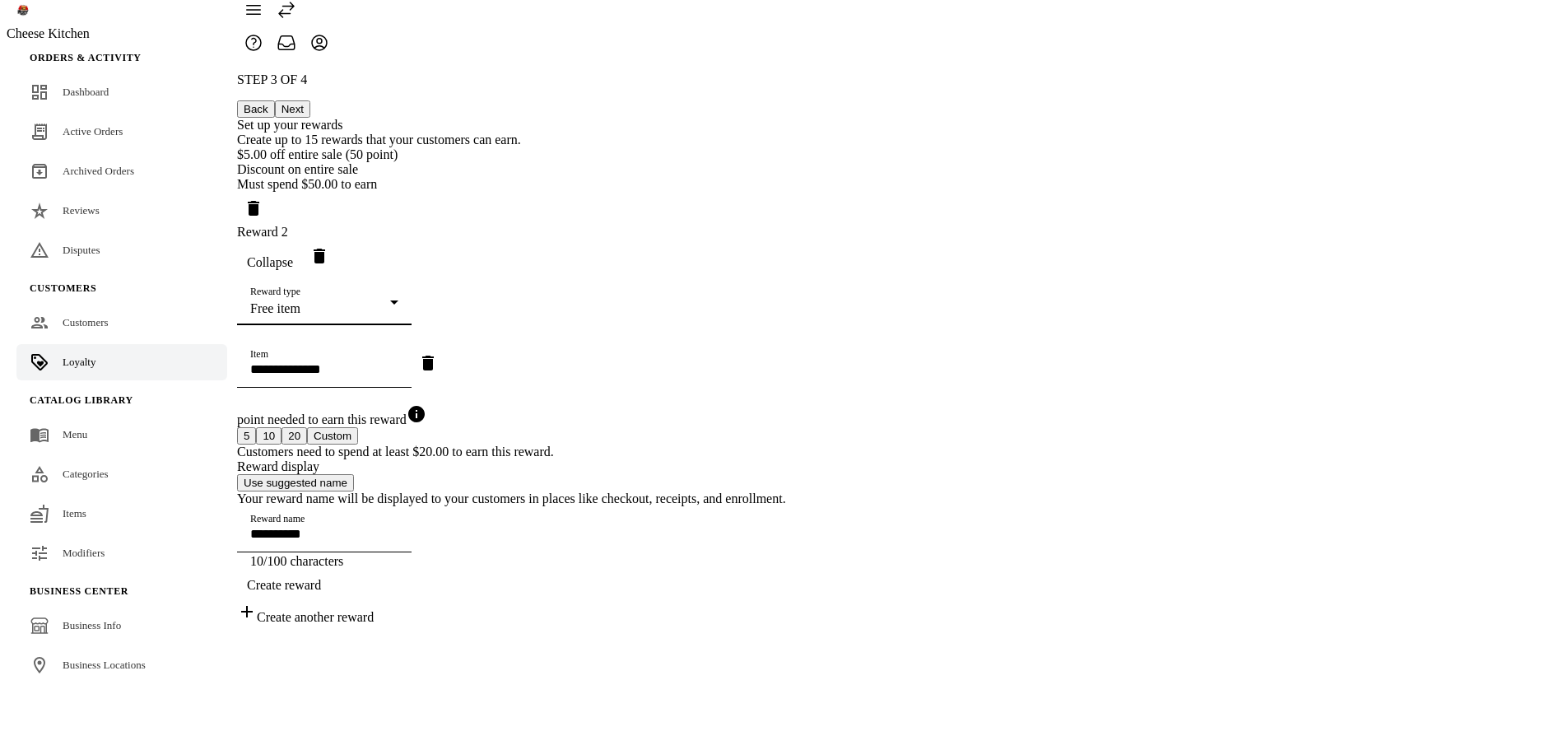
click at [399, 376] on input "Item" at bounding box center [324, 369] width 148 height 14
click at [742, 455] on mat-option "Coke" at bounding box center [879, 455] width 406 height 39
type input "****"
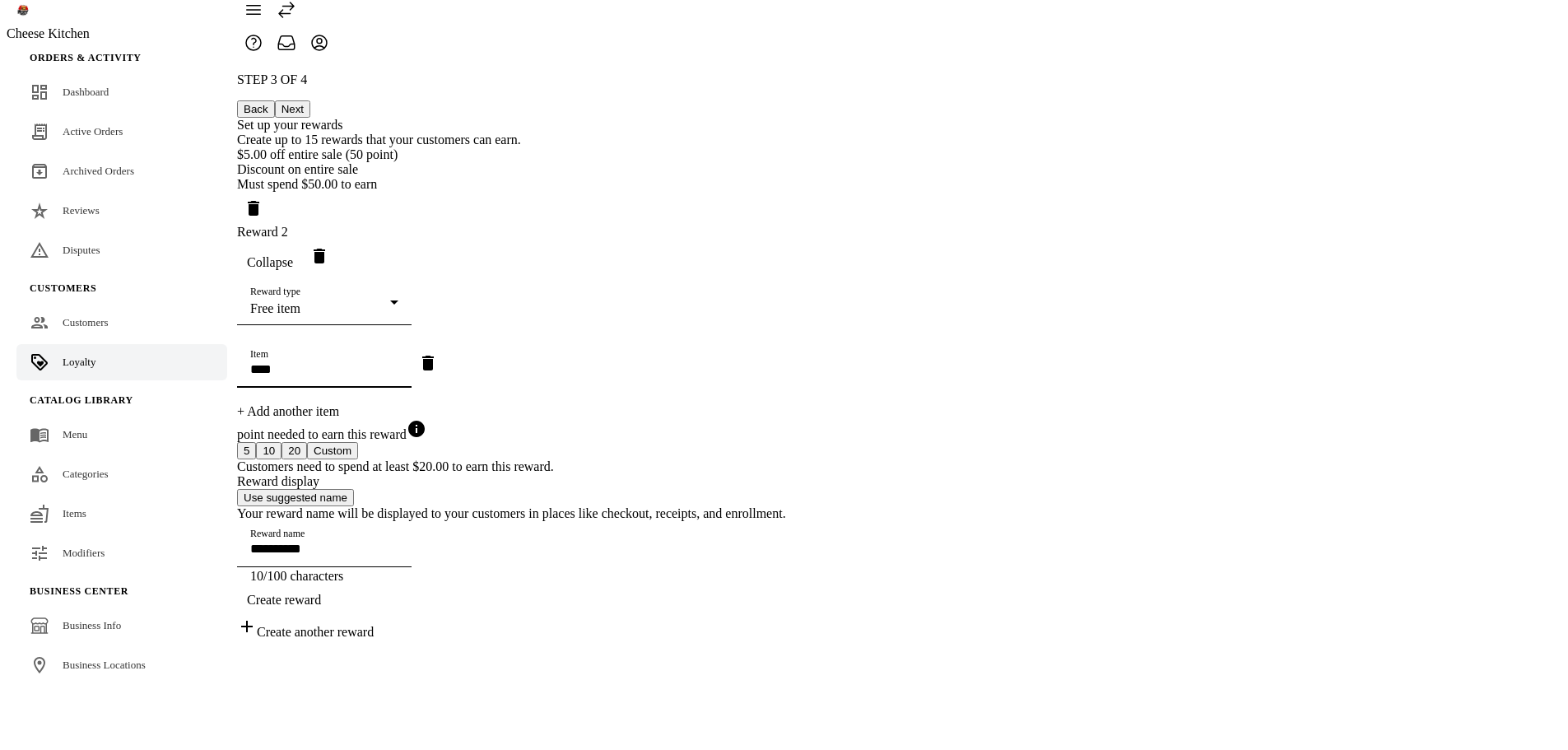
scroll to position [59, 0]
drag, startPoint x: 1059, startPoint y: 663, endPoint x: 1141, endPoint y: 590, distance: 109.8
click at [321, 607] on span "Create reward" at bounding box center [284, 599] width 74 height 15
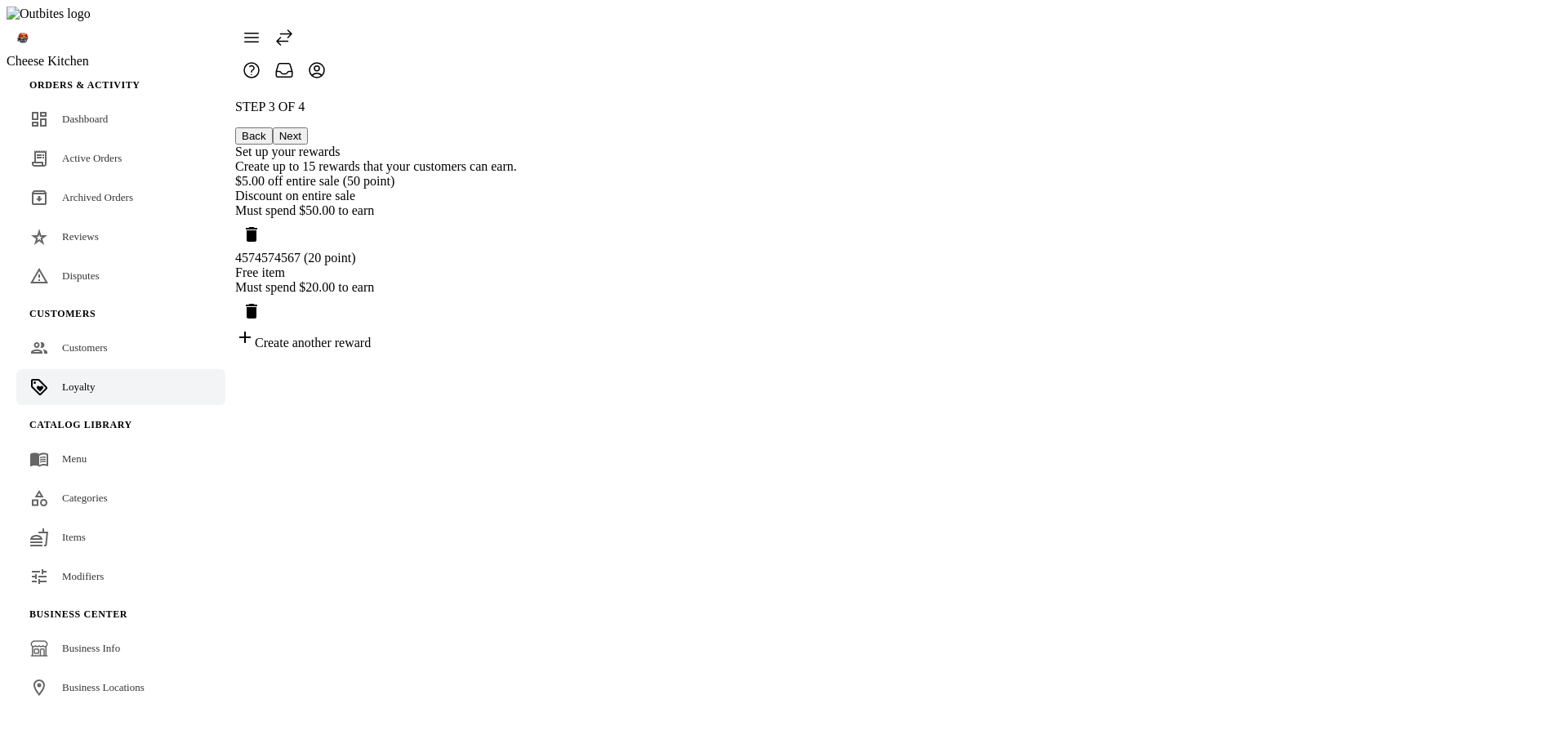
click at [308, 127] on button "Next" at bounding box center [289, 136] width 35 height 17
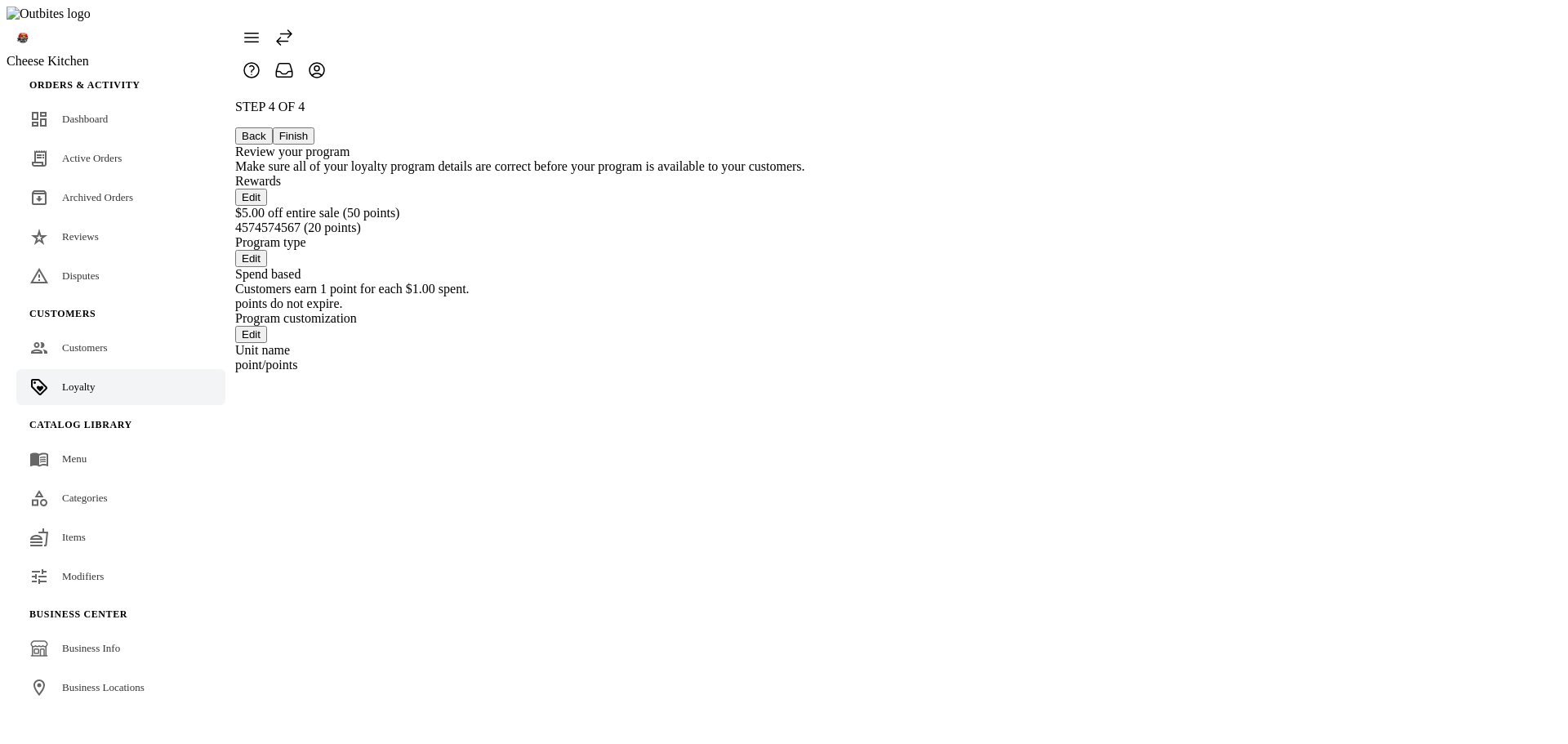
click at [272, 127] on button "Back" at bounding box center [254, 136] width 37 height 17
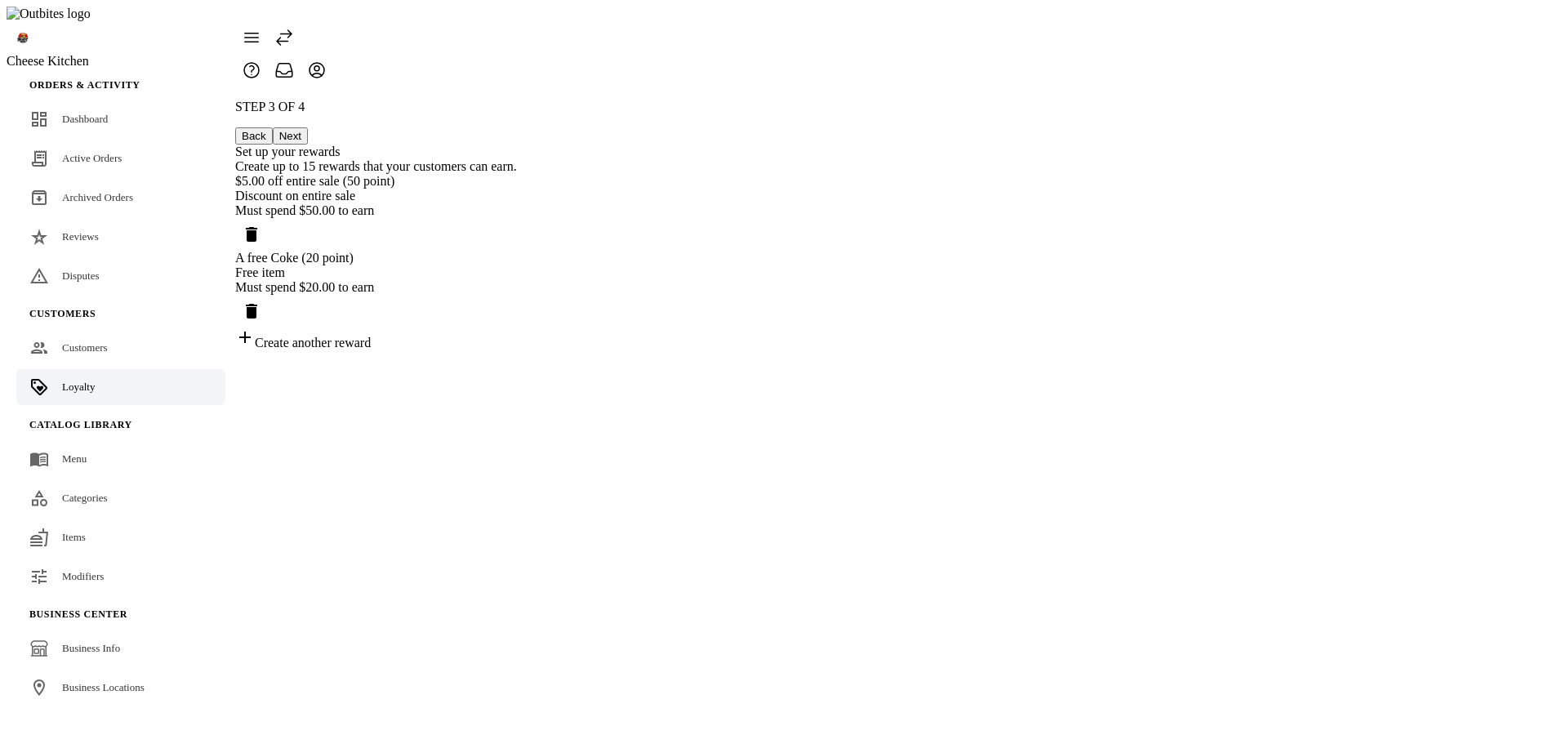
click at [517, 266] on div "Free item" at bounding box center [376, 272] width 282 height 14
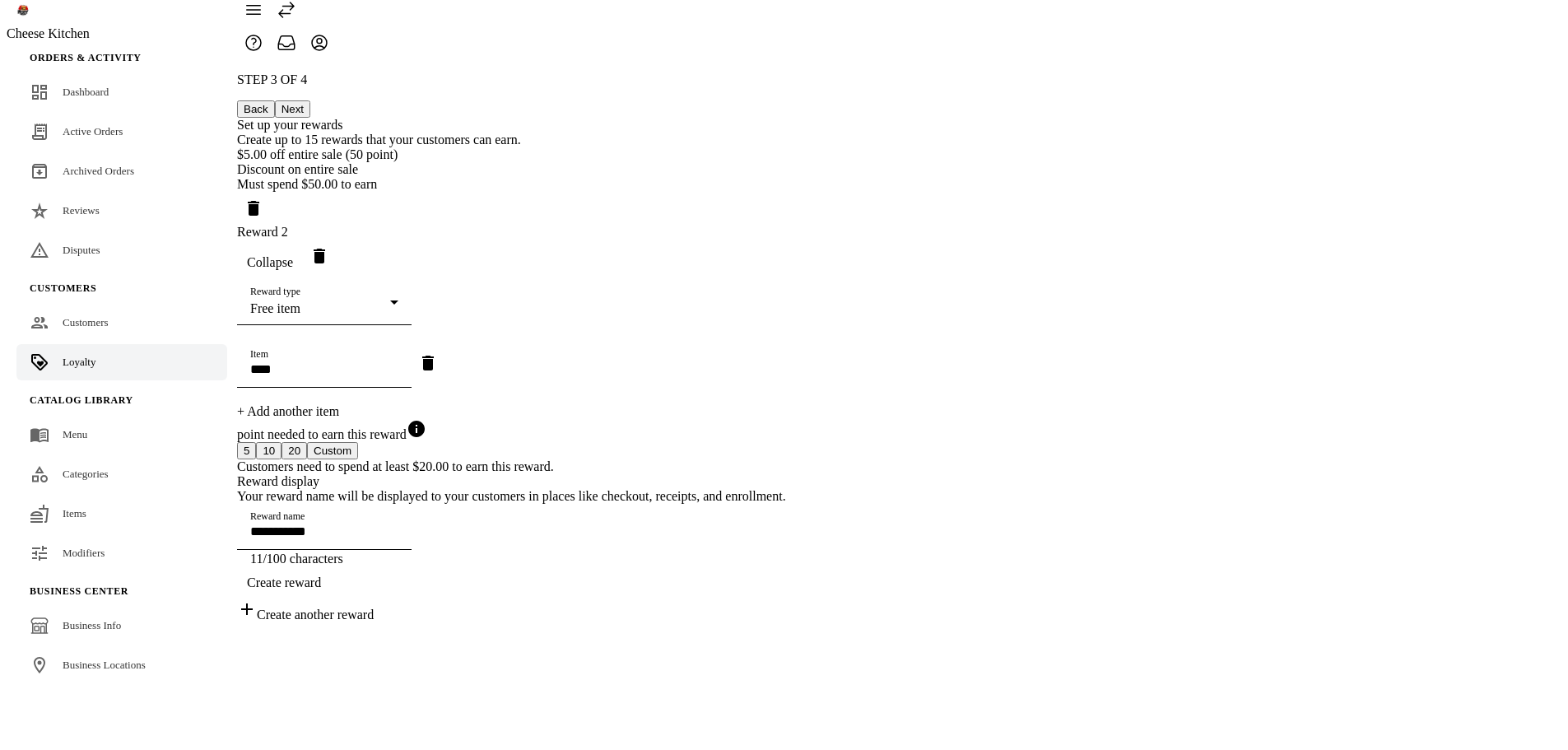
scroll to position [59, 0]
click at [399, 362] on input "****" at bounding box center [324, 369] width 148 height 14
click at [438, 353] on icon "Remove item" at bounding box center [428, 363] width 20 height 20
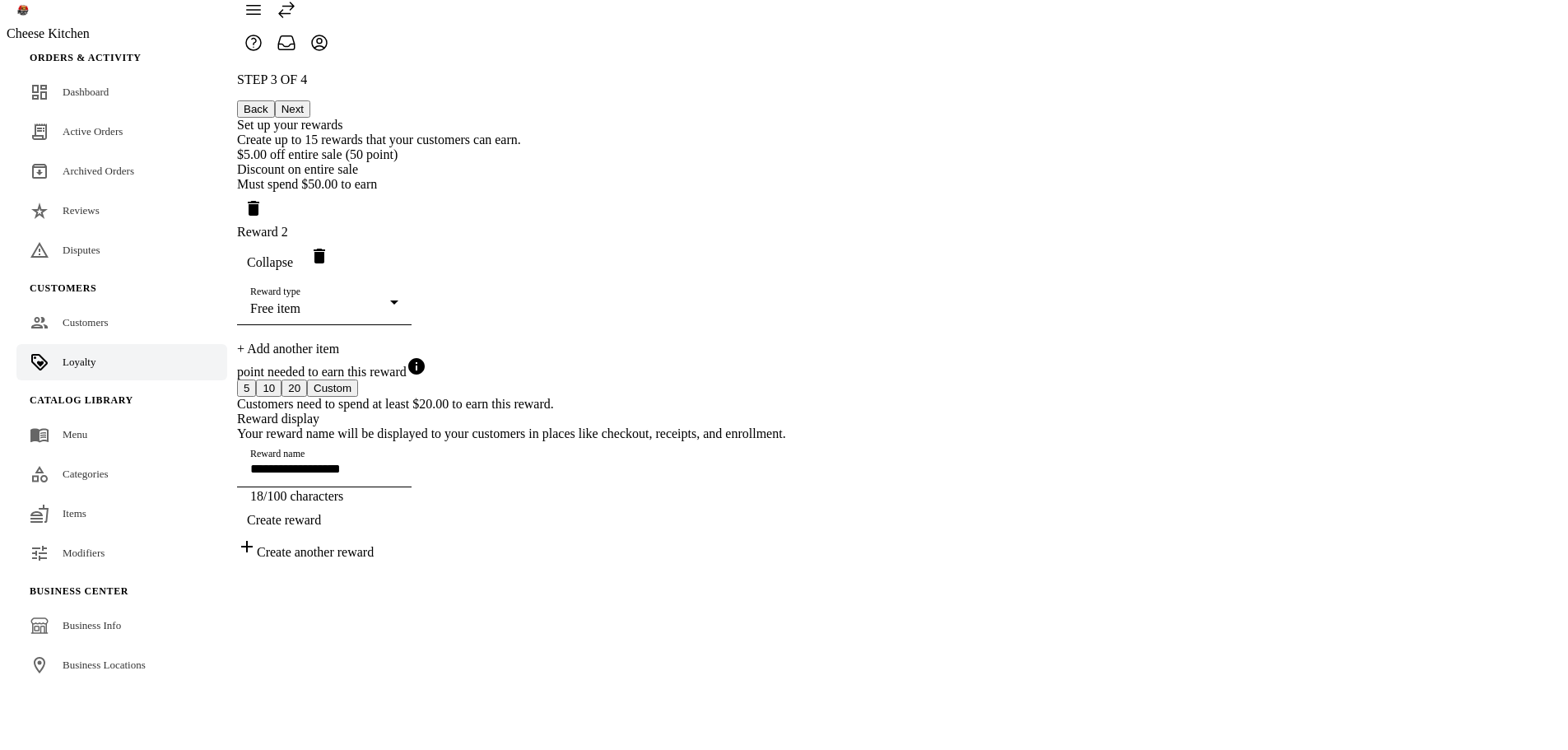
scroll to position [0, 0]
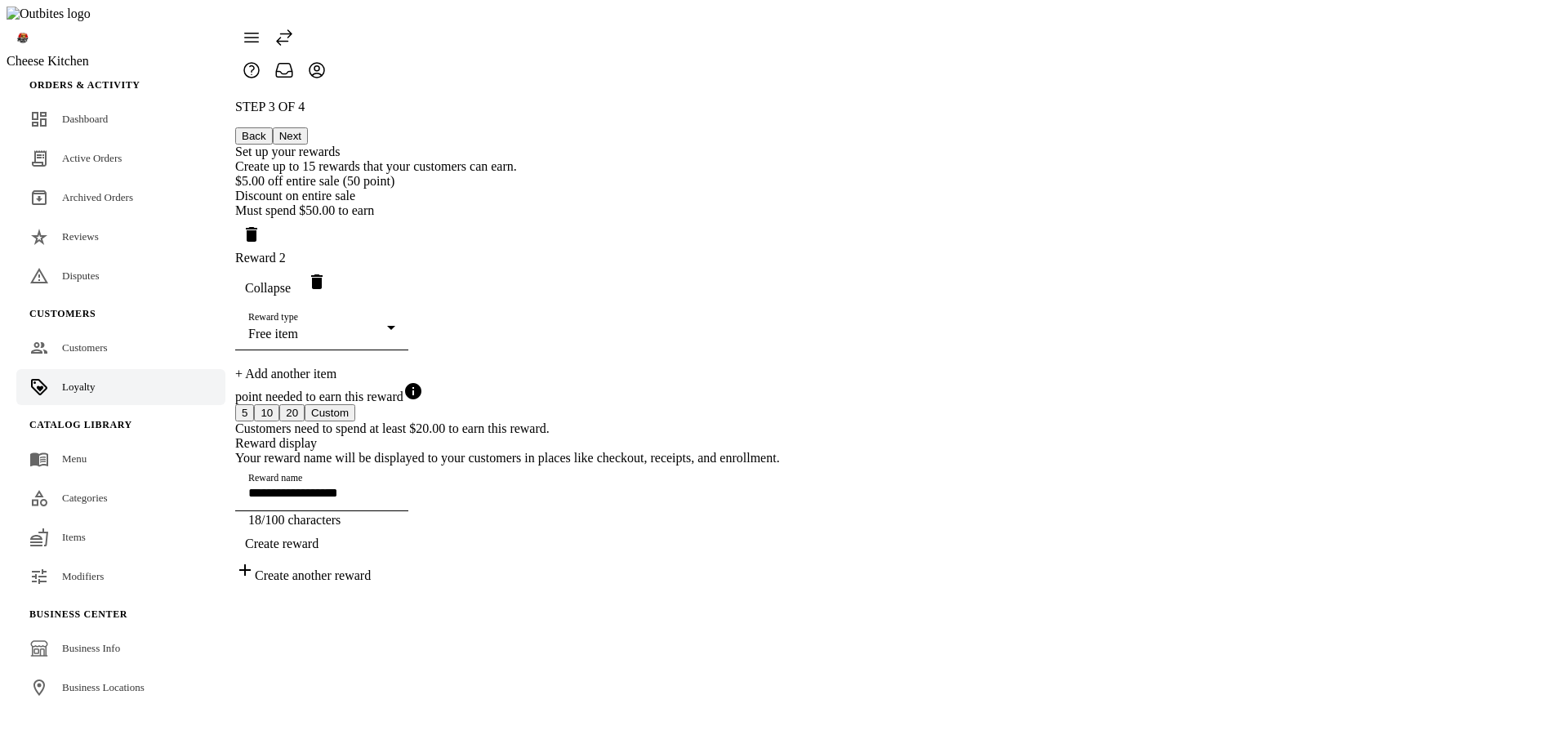
click at [395, 344] on div "Reward type Free item" at bounding box center [322, 327] width 147 height 46
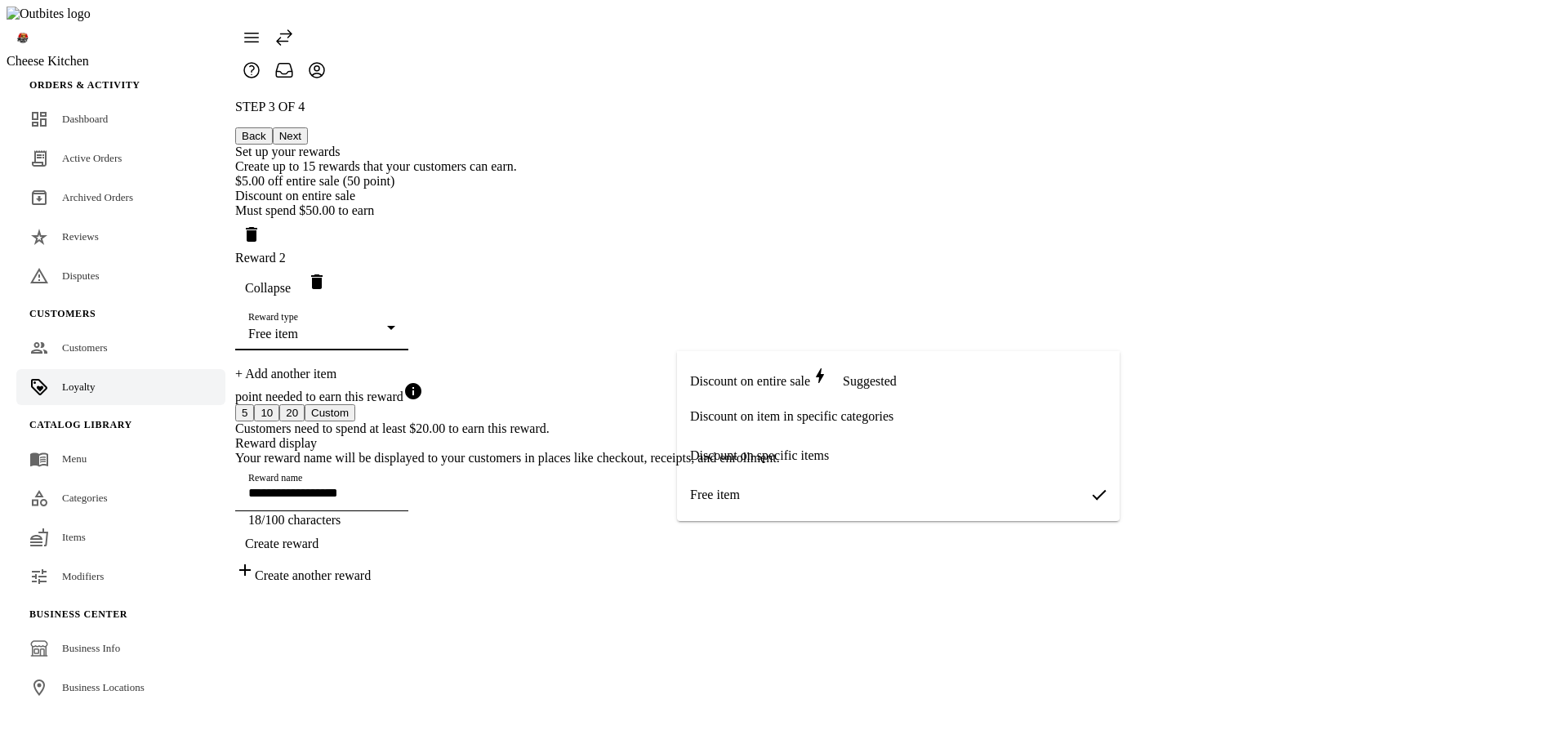
click at [727, 489] on span "Free item" at bounding box center [714, 495] width 50 height 14
click at [395, 345] on div "Reward type Free item" at bounding box center [322, 327] width 147 height 46
drag, startPoint x: 508, startPoint y: 383, endPoint x: 598, endPoint y: 373, distance: 90.6
click at [509, 383] on div at bounding box center [784, 372] width 1568 height 744
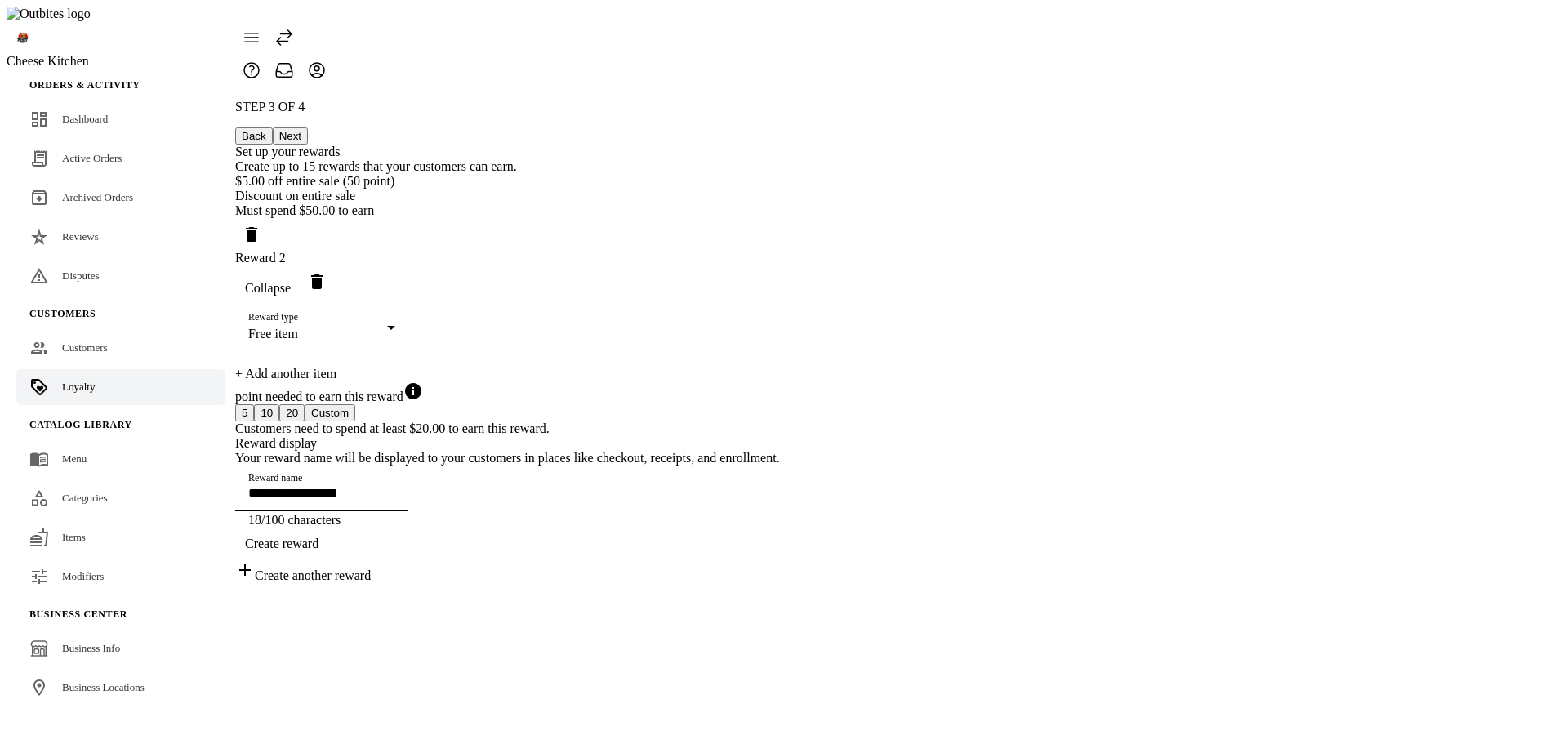
click at [708, 371] on div "+ Add another item" at bounding box center [507, 373] width 545 height 14
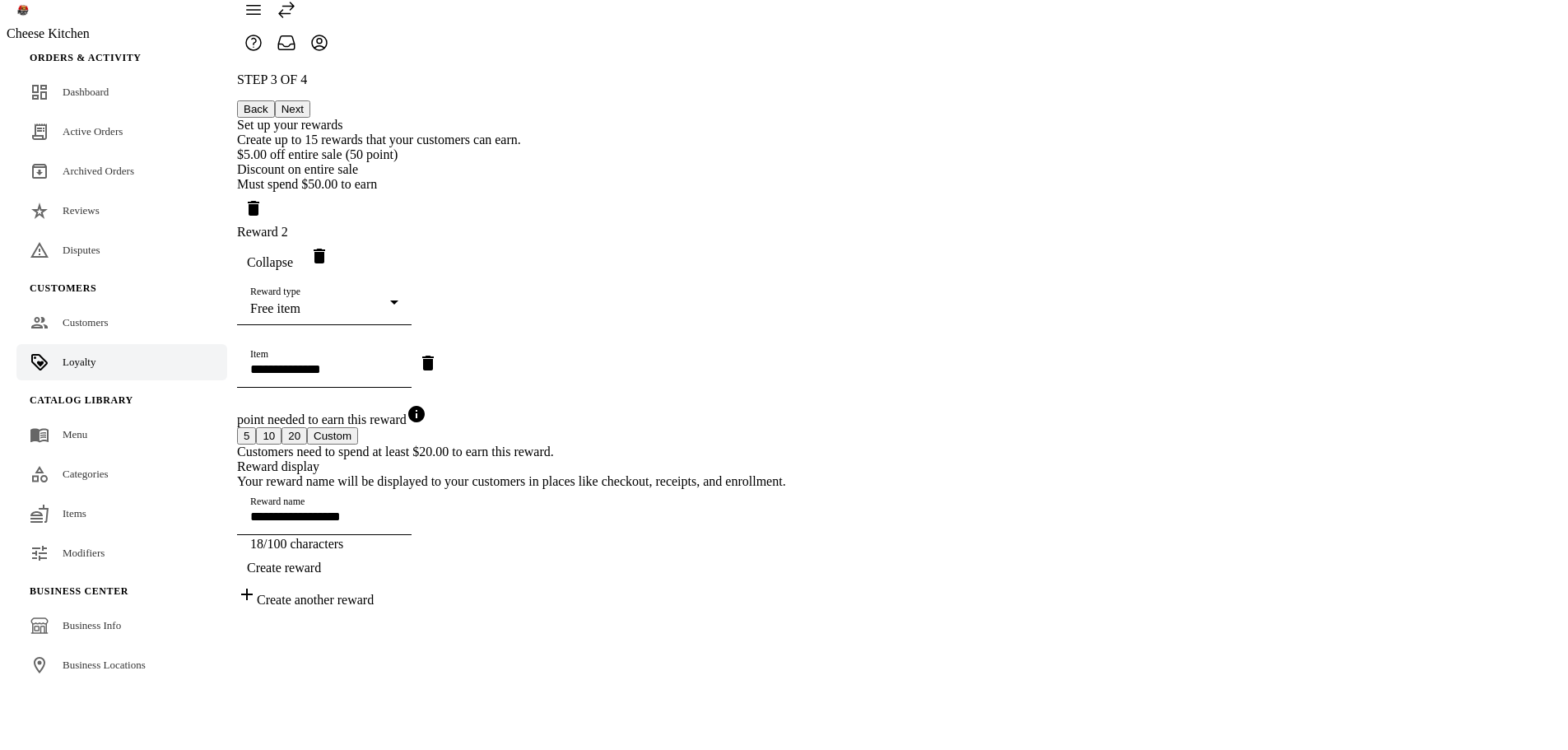
scroll to position [42, 0]
click at [399, 374] on input "Item" at bounding box center [324, 369] width 148 height 14
click at [758, 527] on mat-option "OG" at bounding box center [879, 531] width 406 height 39
type input "*********"
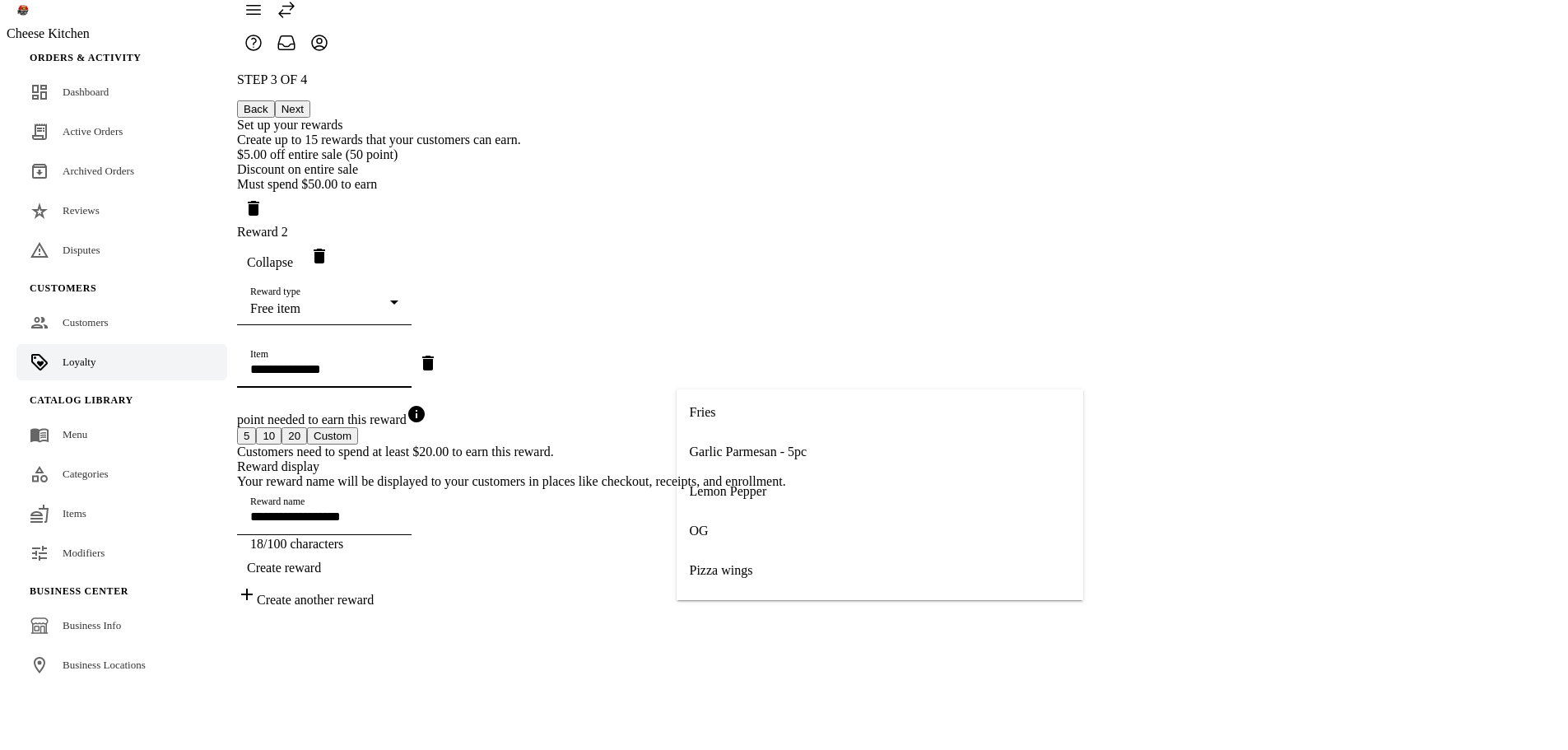
type input "**"
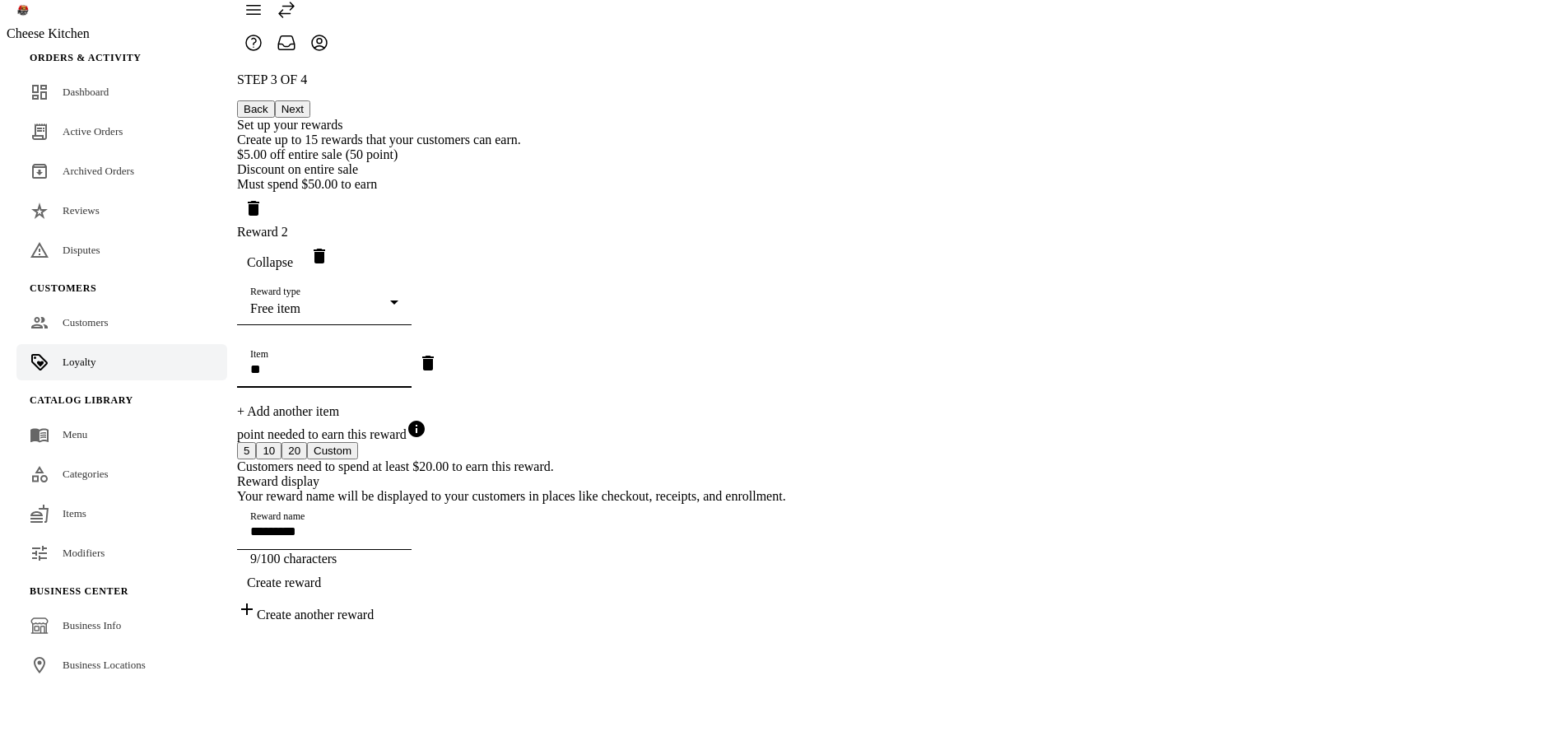
scroll to position [59, 0]
click at [754, 405] on div "+ Add another item" at bounding box center [512, 411] width 549 height 15
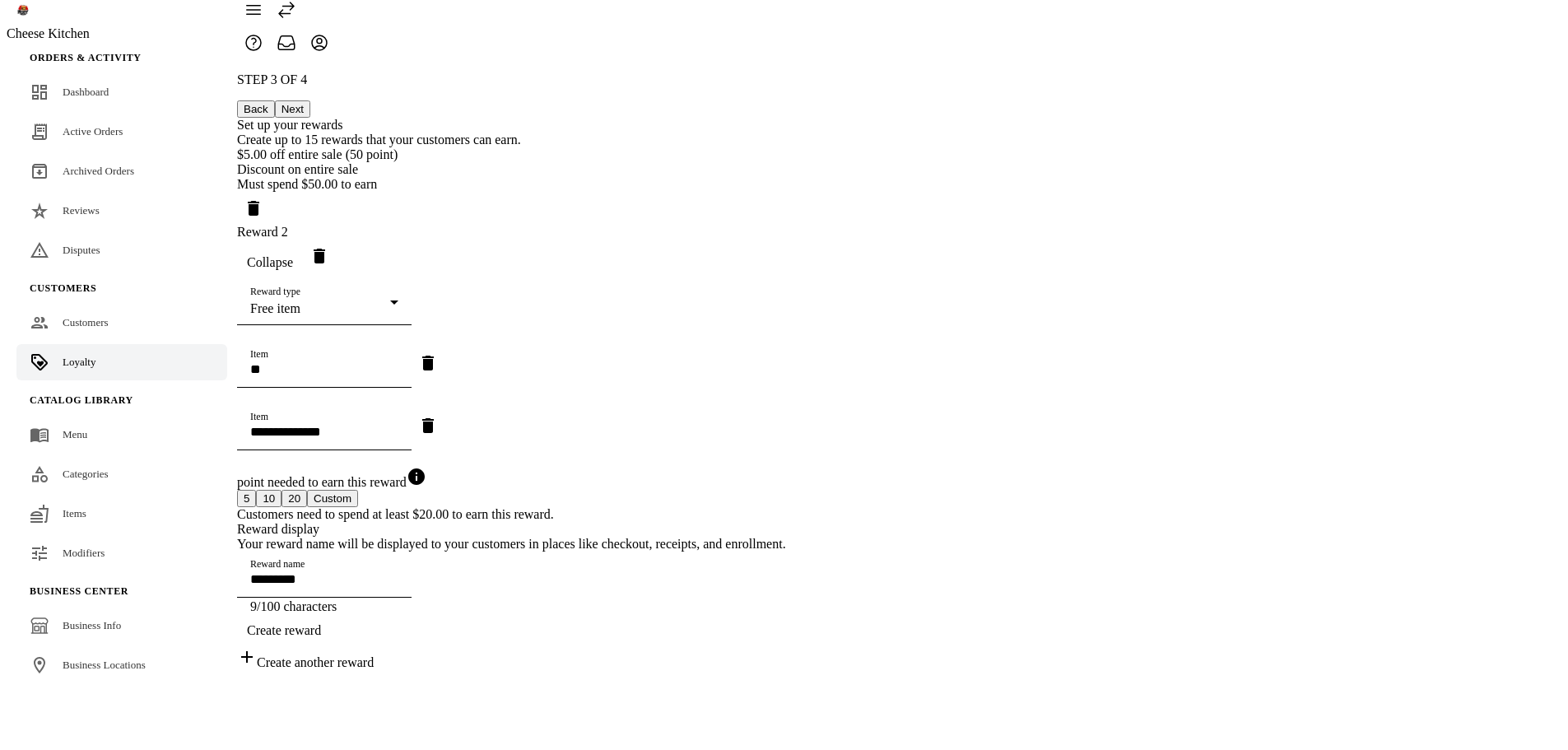
click at [399, 425] on input "Item" at bounding box center [324, 432] width 148 height 14
click at [739, 507] on mat-option "Coke" at bounding box center [879, 515] width 406 height 39
type input "**********"
type input "****"
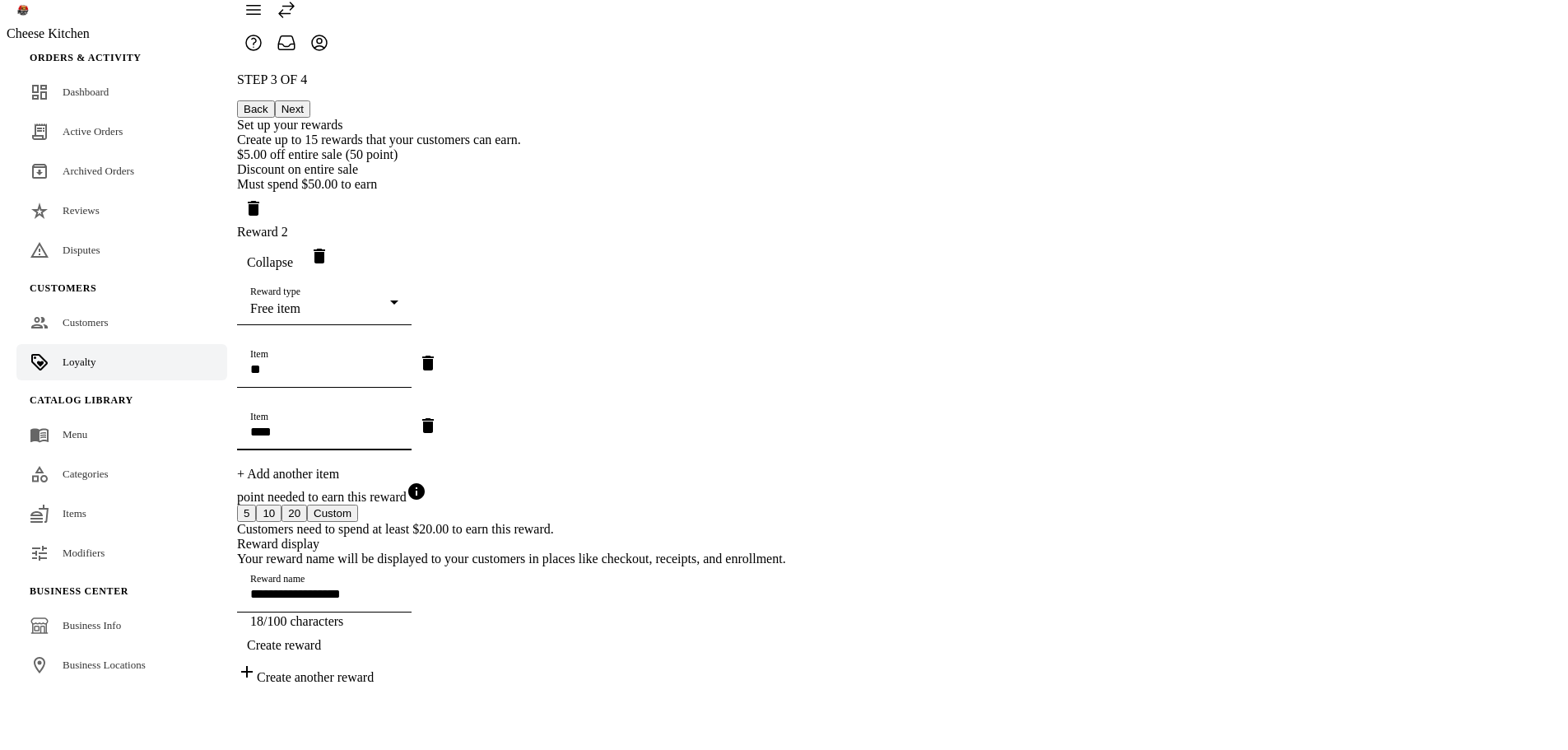
scroll to position [137, 0]
click at [321, 653] on span "Create reward" at bounding box center [284, 645] width 74 height 15
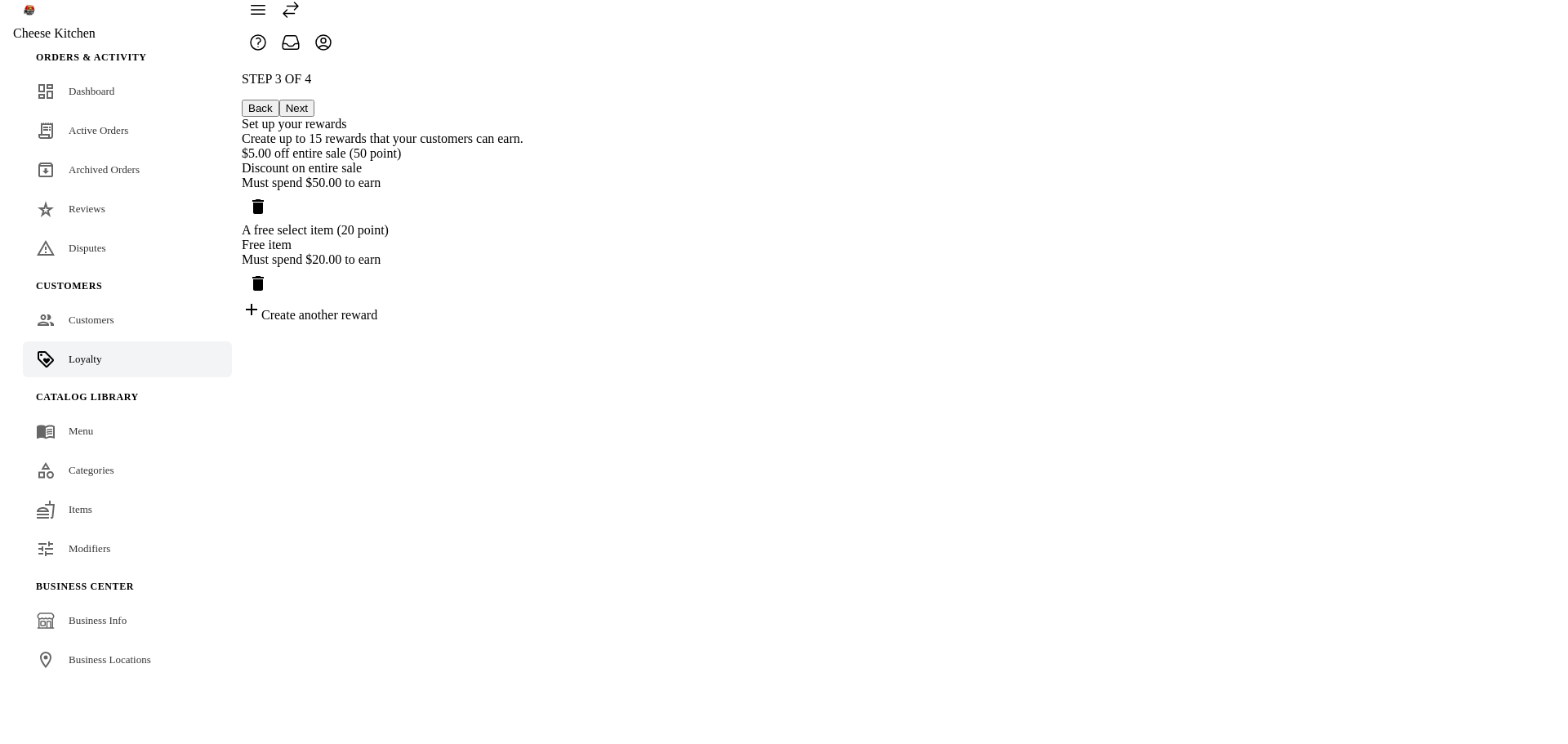
scroll to position [0, 0]
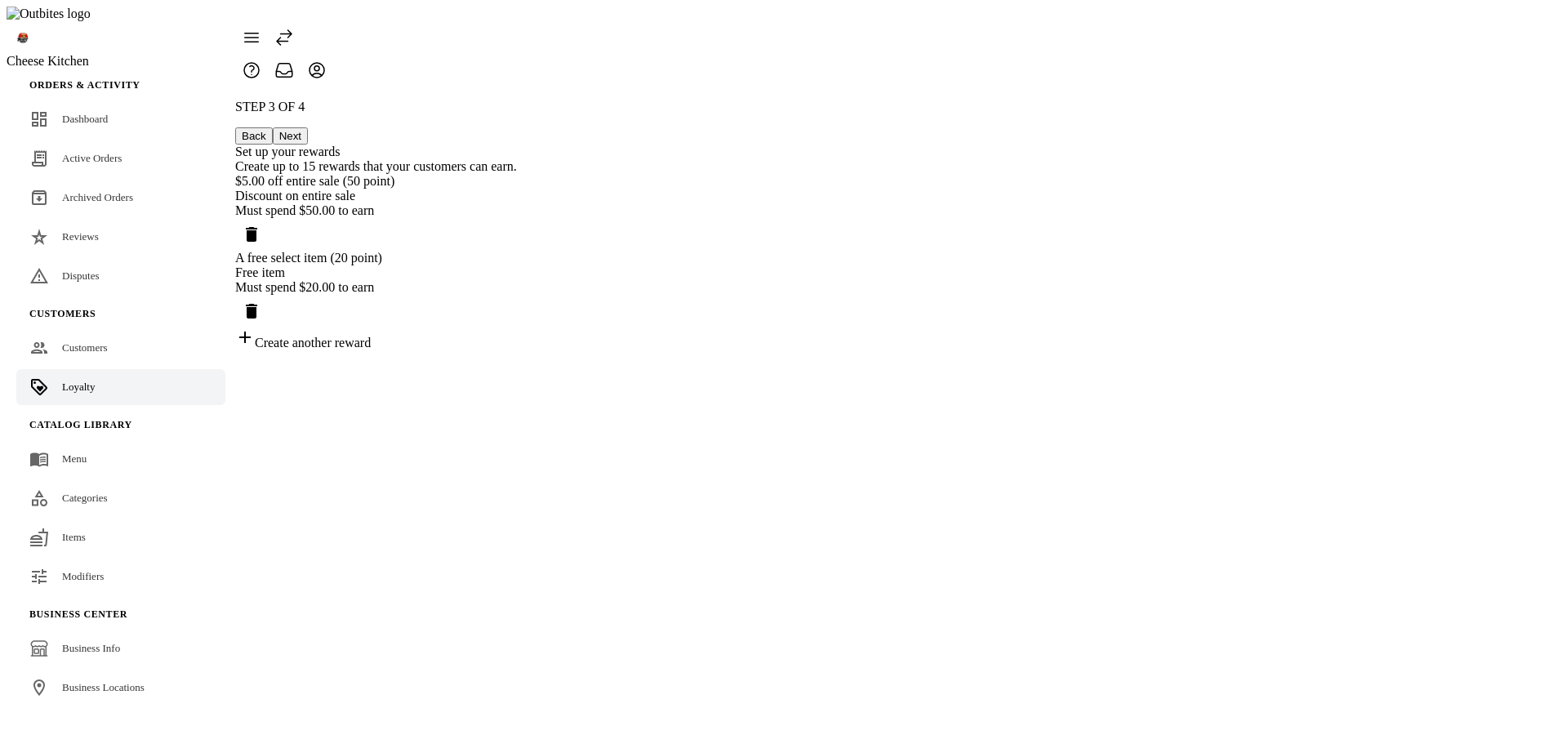
click at [257, 304] on icon "Delete reward" at bounding box center [251, 310] width 11 height 14
click at [271, 215] on span "Delete reward" at bounding box center [251, 234] width 39 height 39
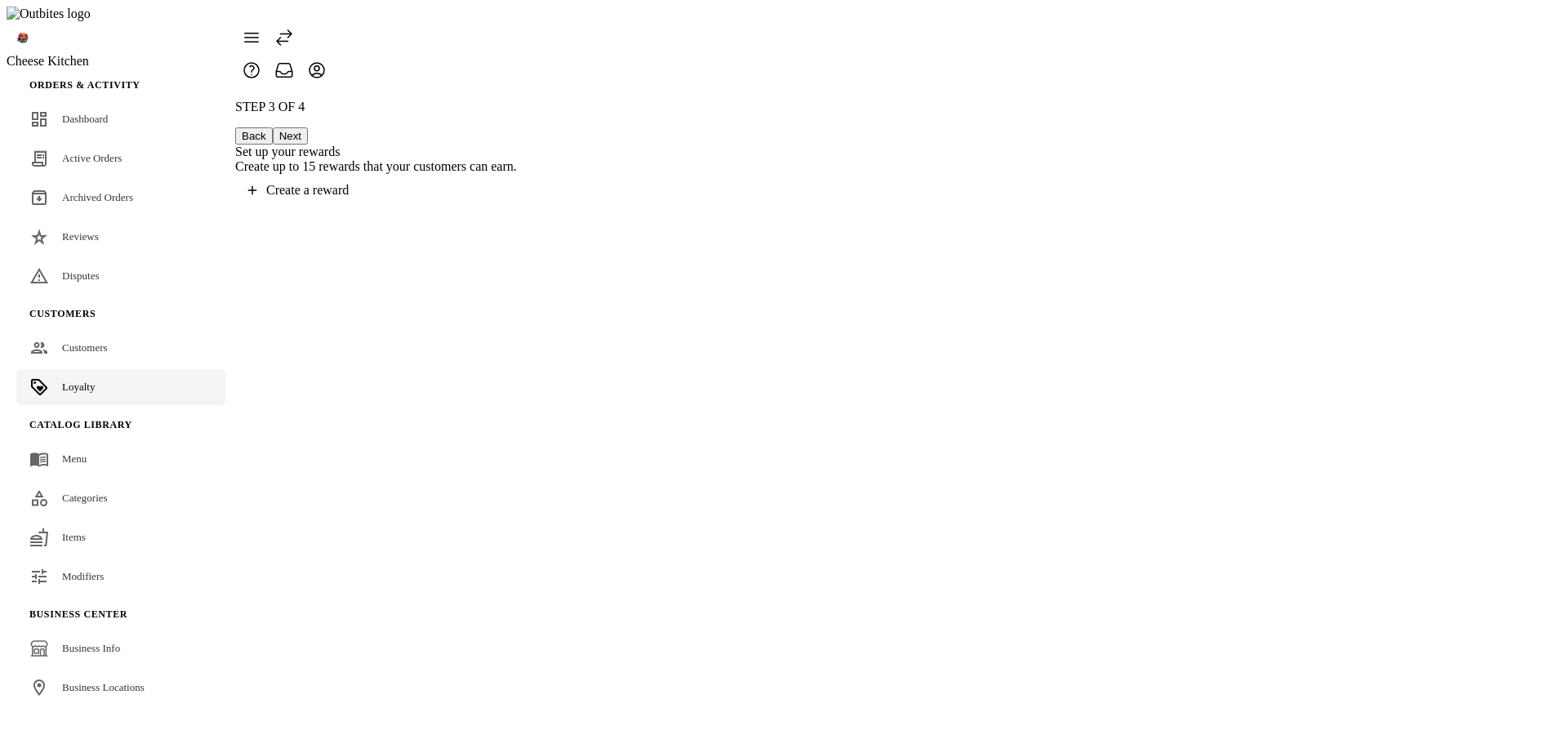
click at [517, 206] on div "STEP 3 OF 4 Back Next Set up your rewards Create up to 15 rewards that your cus…" at bounding box center [376, 153] width 282 height 107
click at [308, 127] on button "Next" at bounding box center [289, 136] width 35 height 17
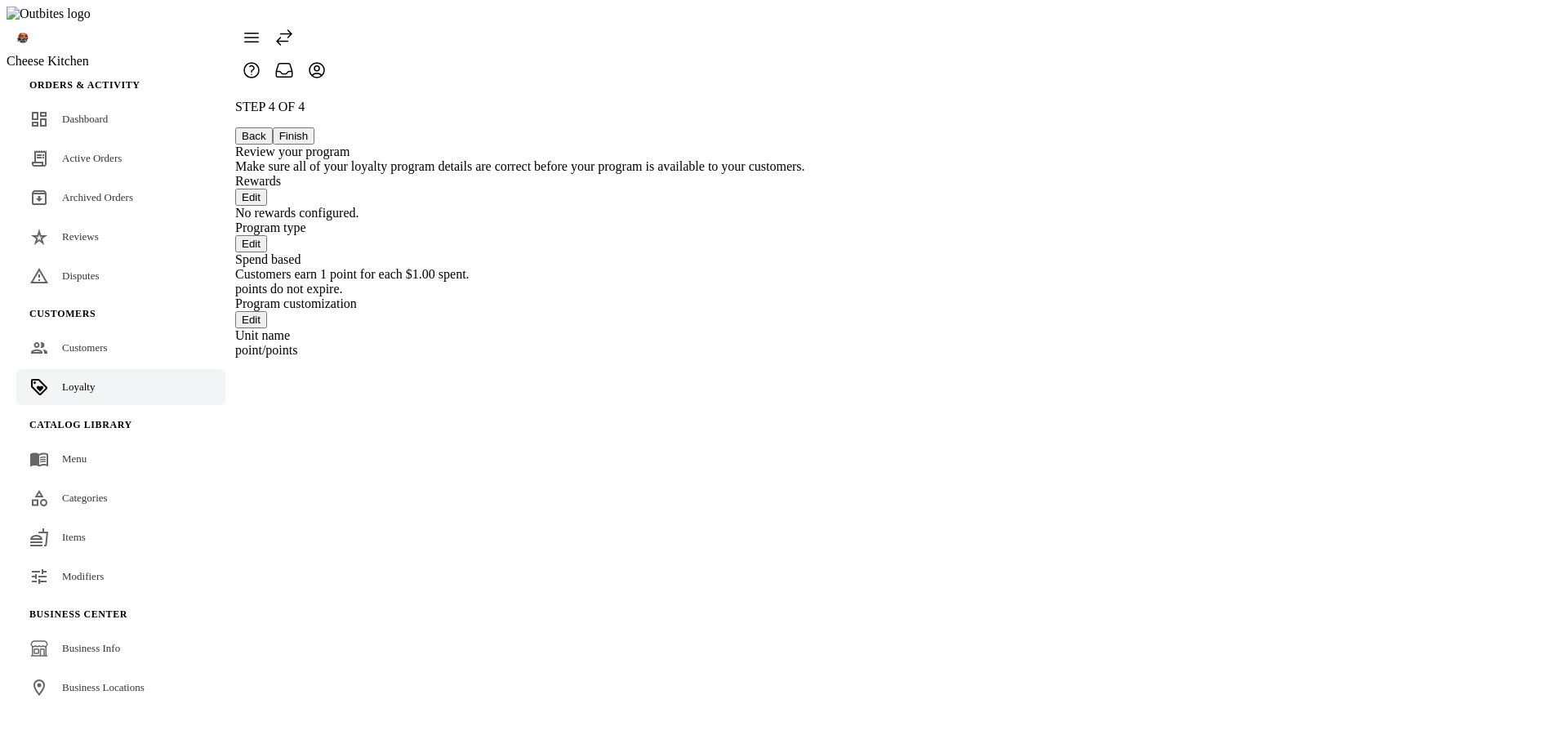
click at [315, 127] on button "Finish" at bounding box center [294, 136] width 42 height 17
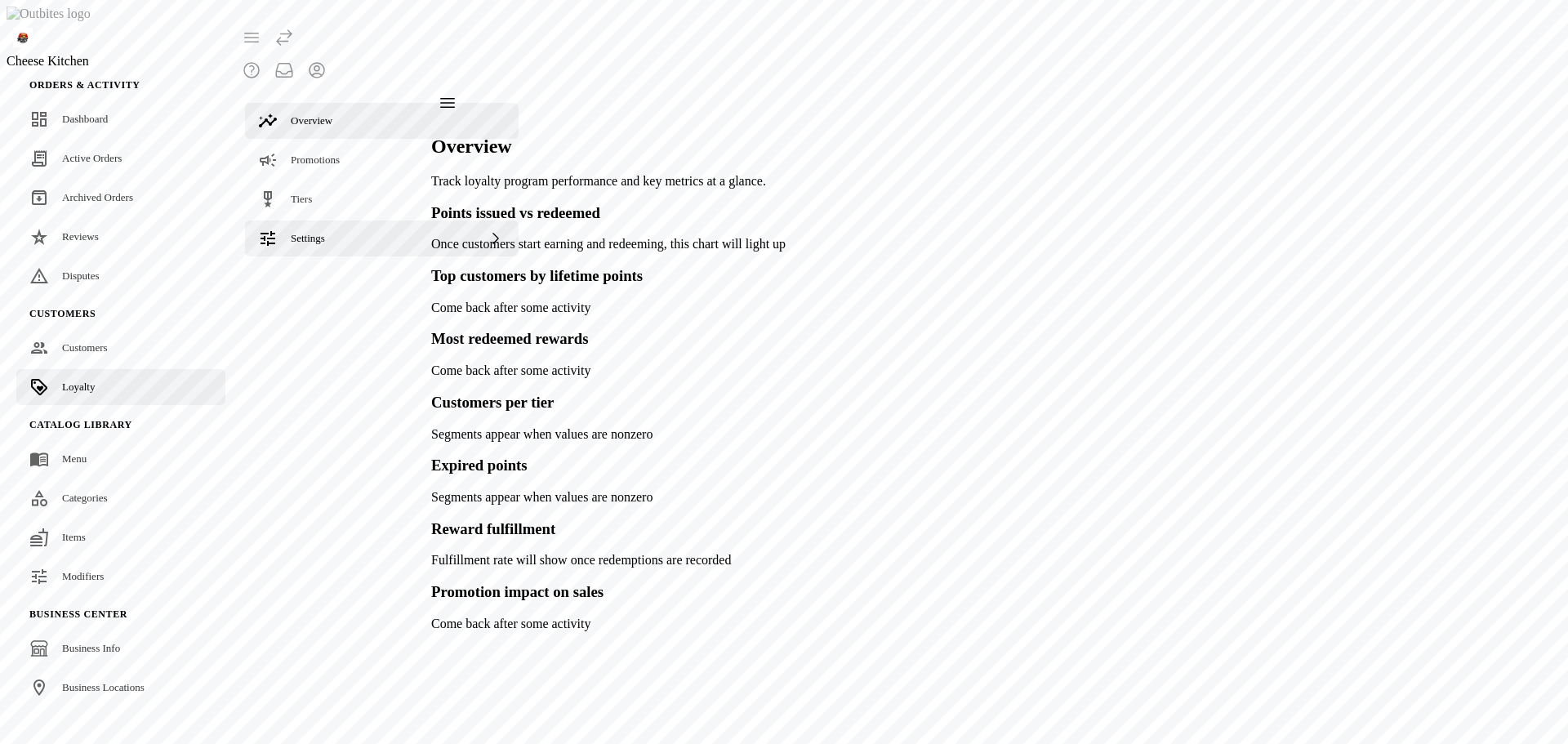
click at [311, 221] on div "Settings" at bounding box center [382, 238] width 273 height 36
click at [309, 261] on link "Terminology" at bounding box center [382, 279] width 273 height 36
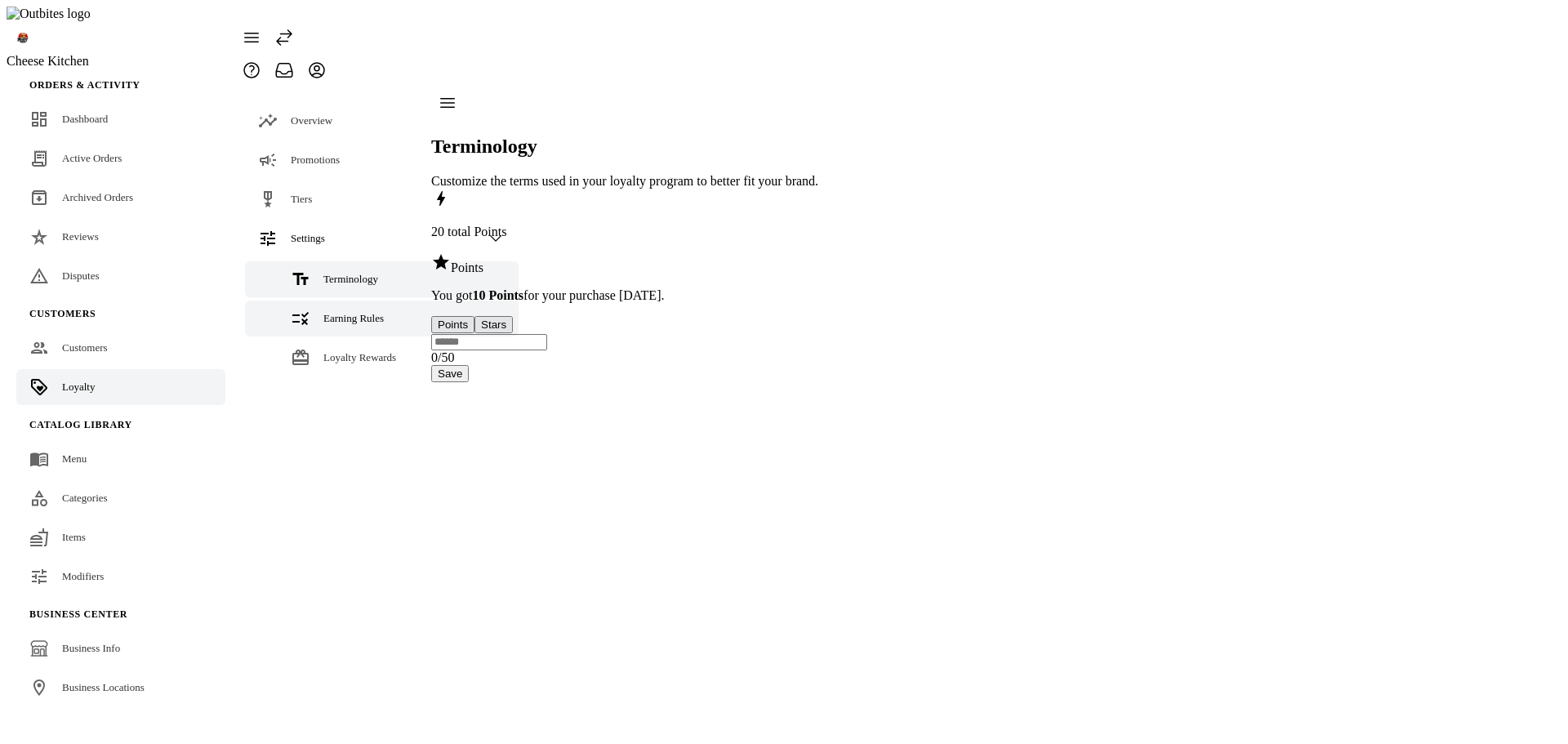
click at [323, 312] on span "Earning Rules" at bounding box center [353, 318] width 60 height 12
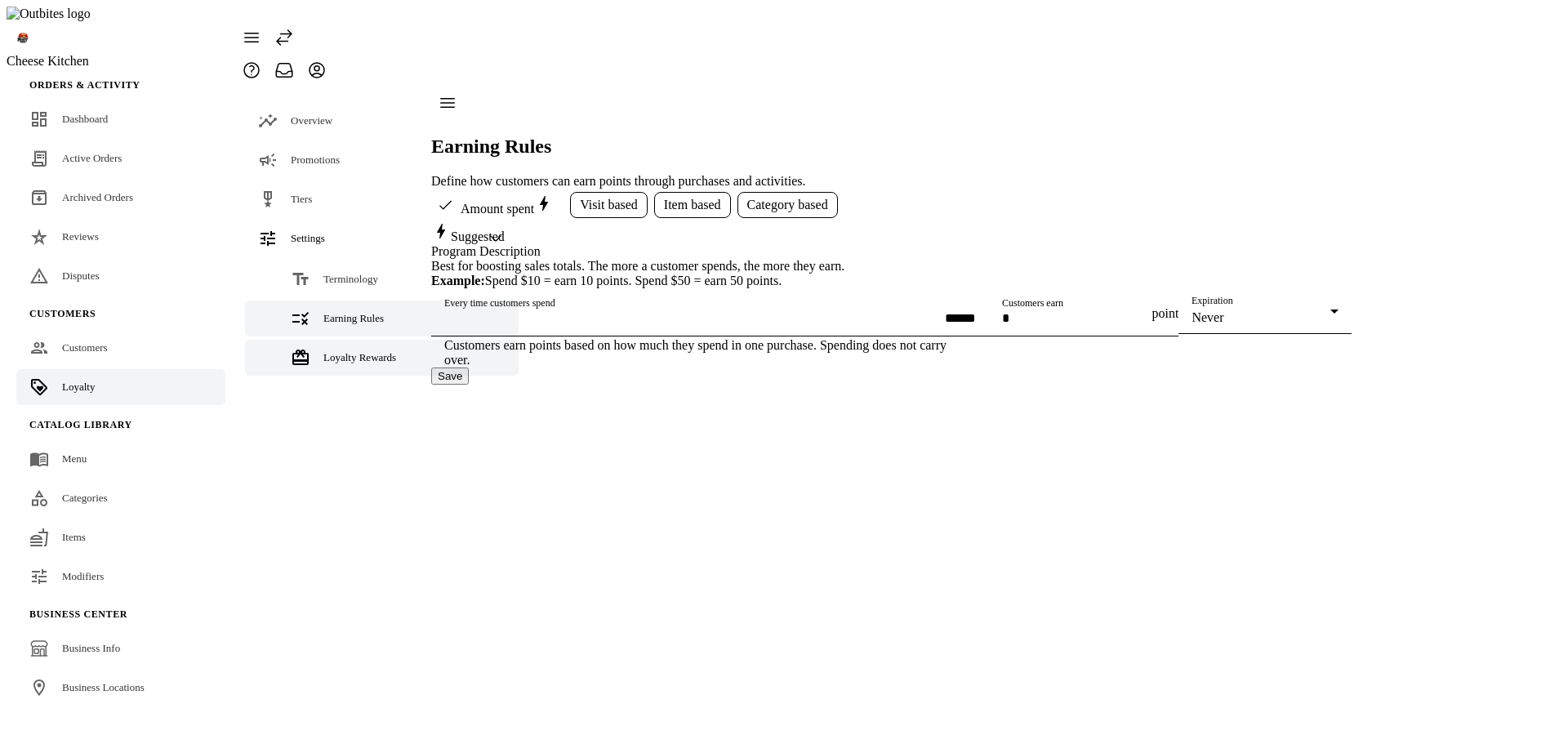
click at [323, 351] on span "Loyalty Rewards" at bounding box center [360, 357] width 73 height 12
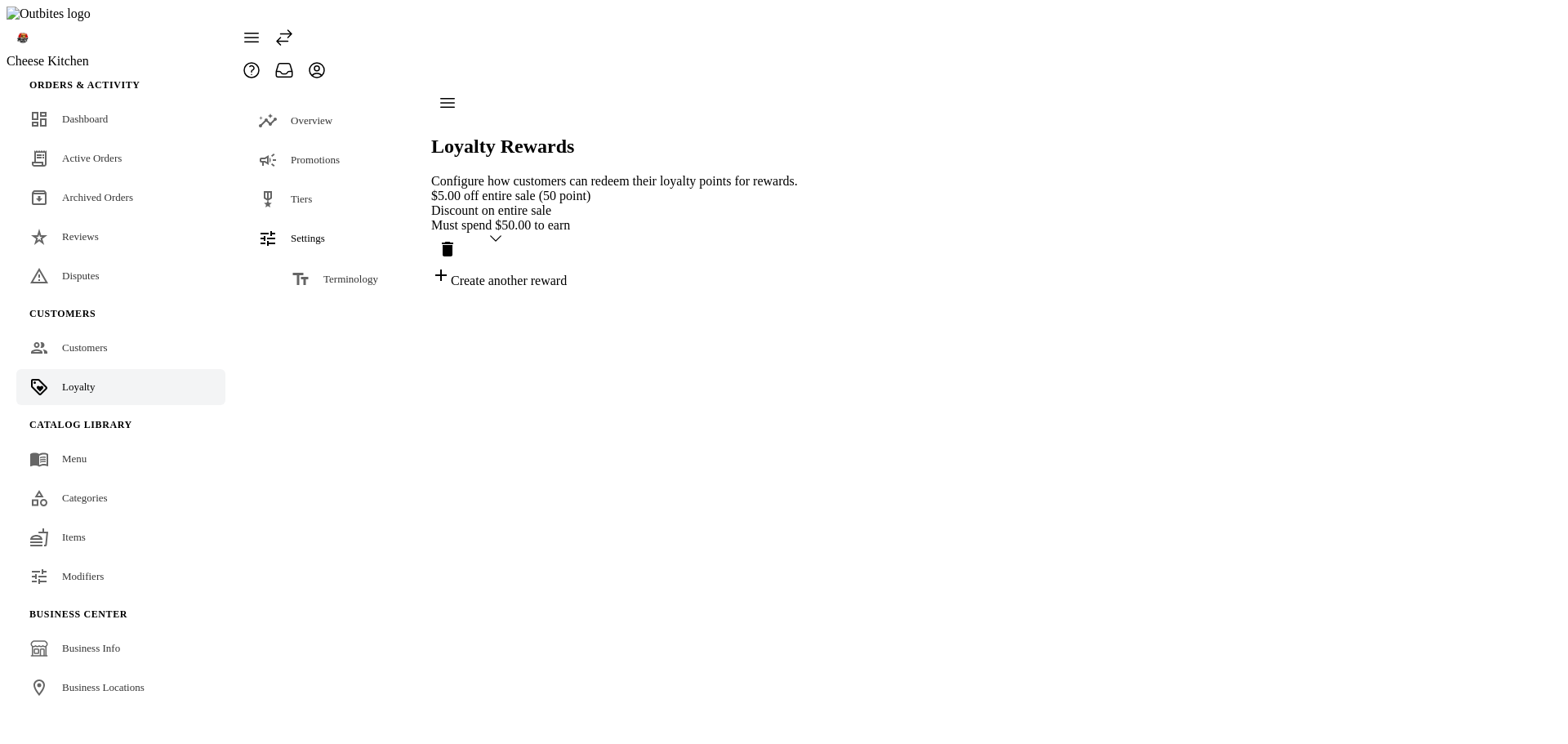
click at [798, 288] on div "Loyalty Rewards Configure how customers can redeem their loyalty points for rew…" at bounding box center [614, 187] width 367 height 202
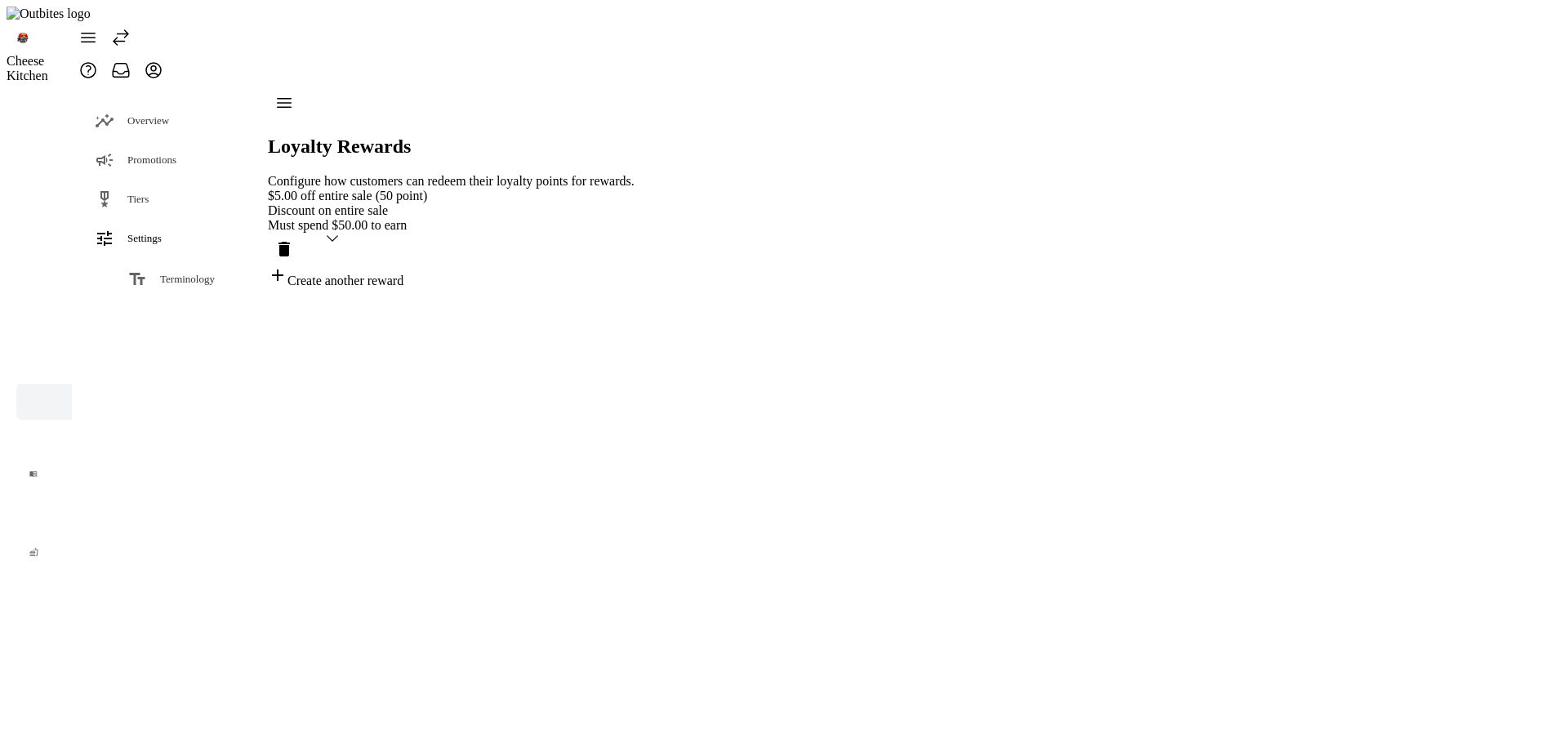
click at [635, 288] on div "Loyalty Rewards Configure how customers can redeem their loyalty points for rew…" at bounding box center [451, 187] width 367 height 202
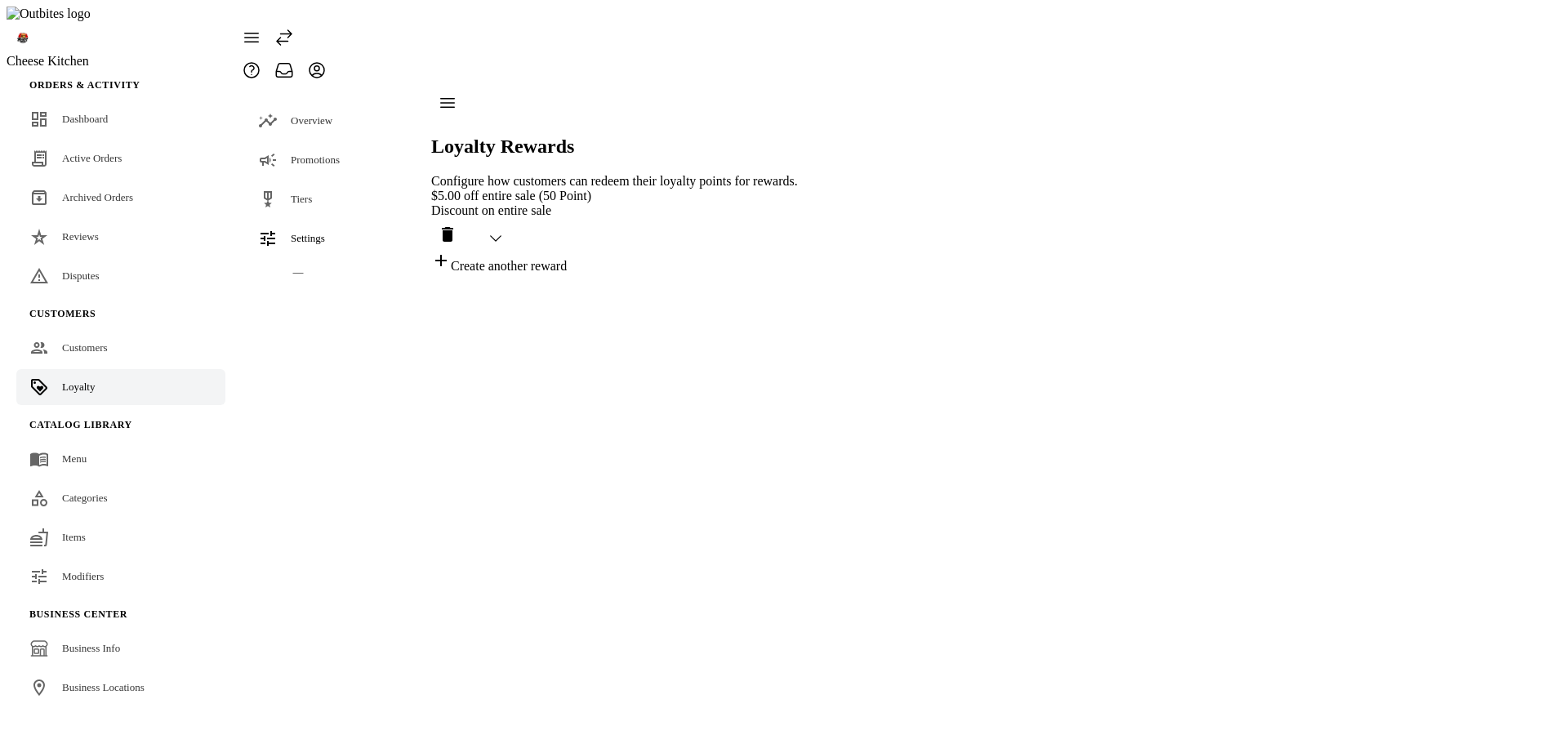
click at [339, 300] on link "Earning Rules" at bounding box center [382, 318] width 273 height 36
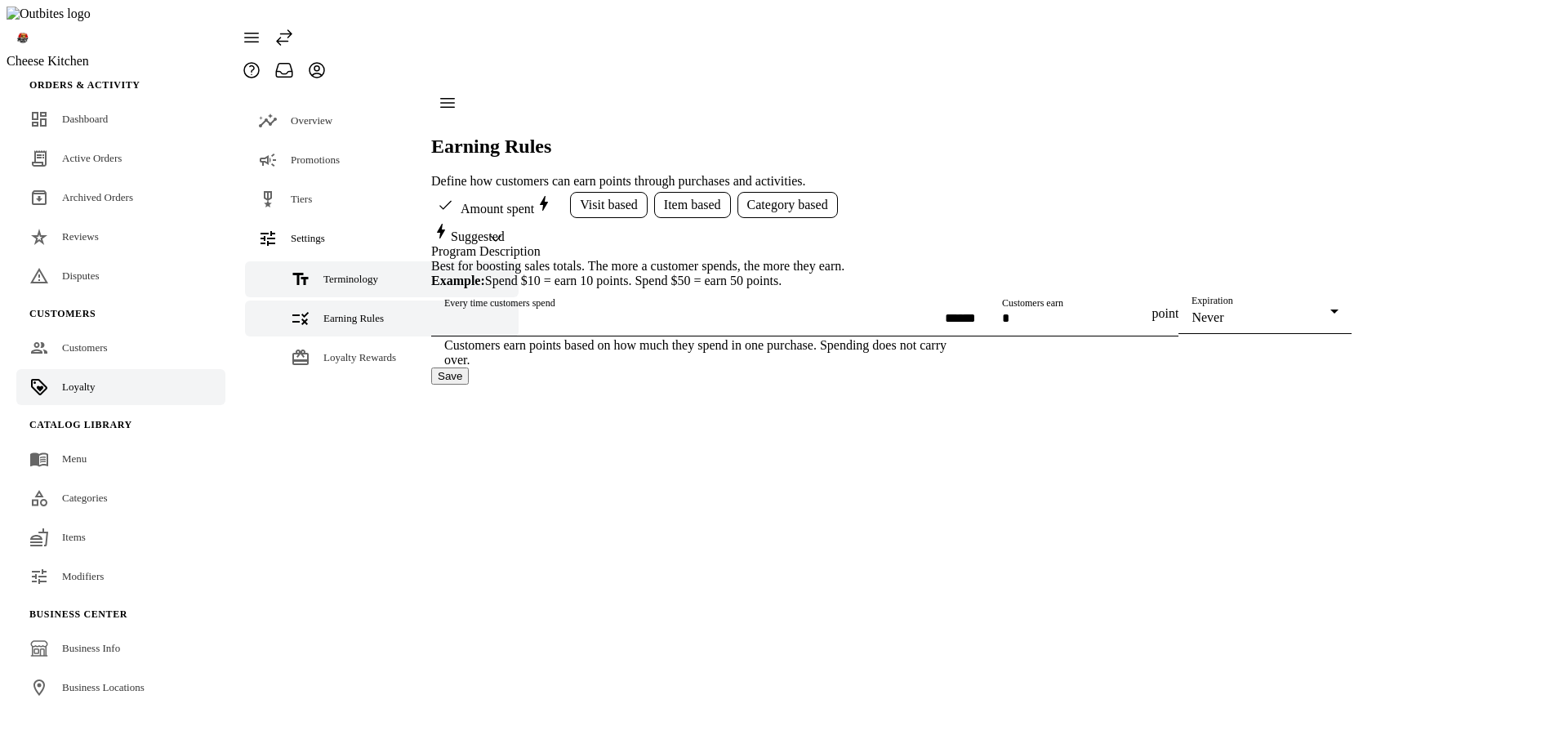
click at [326, 272] on span "Terminology" at bounding box center [350, 278] width 54 height 12
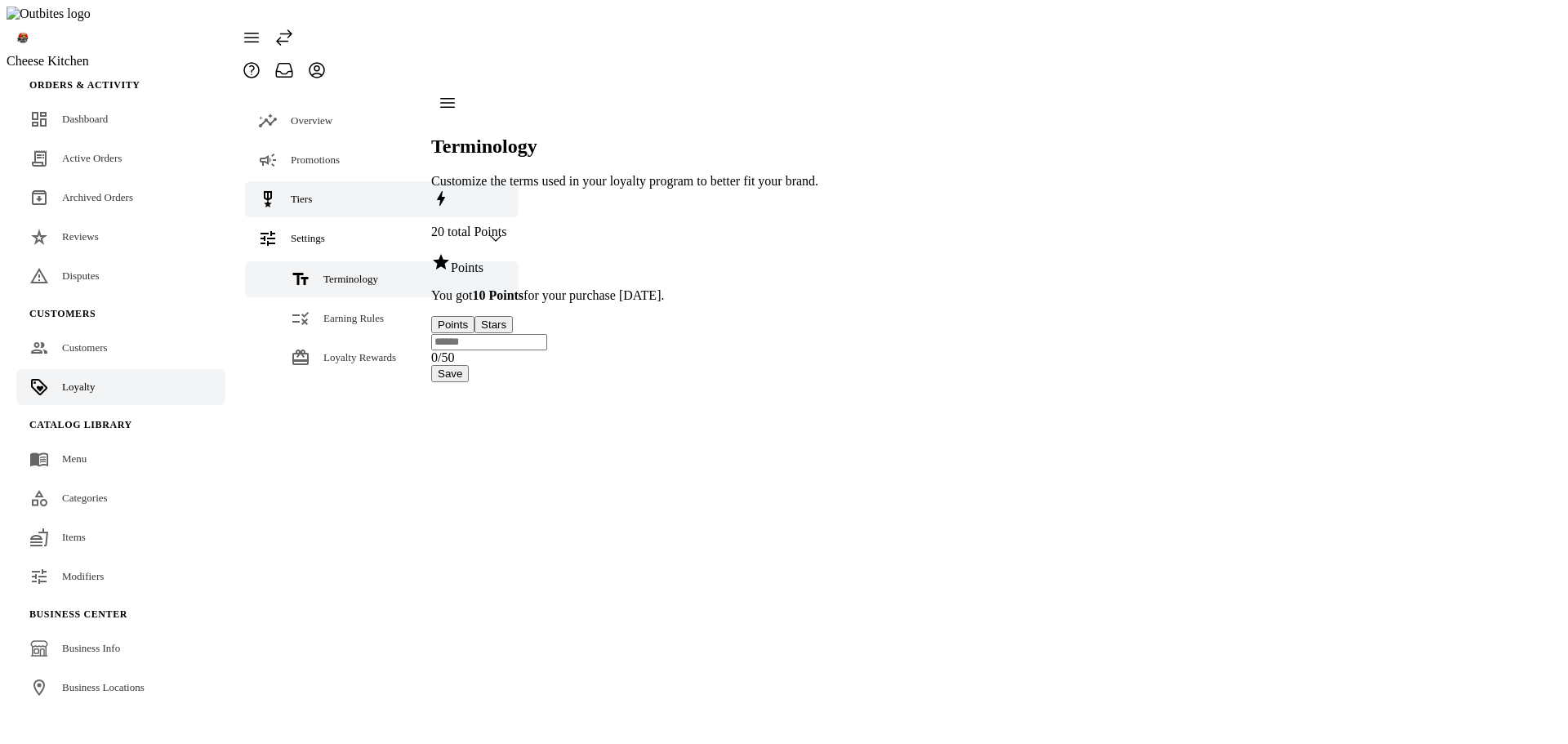
click at [323, 182] on link "Tiers" at bounding box center [382, 199] width 273 height 36
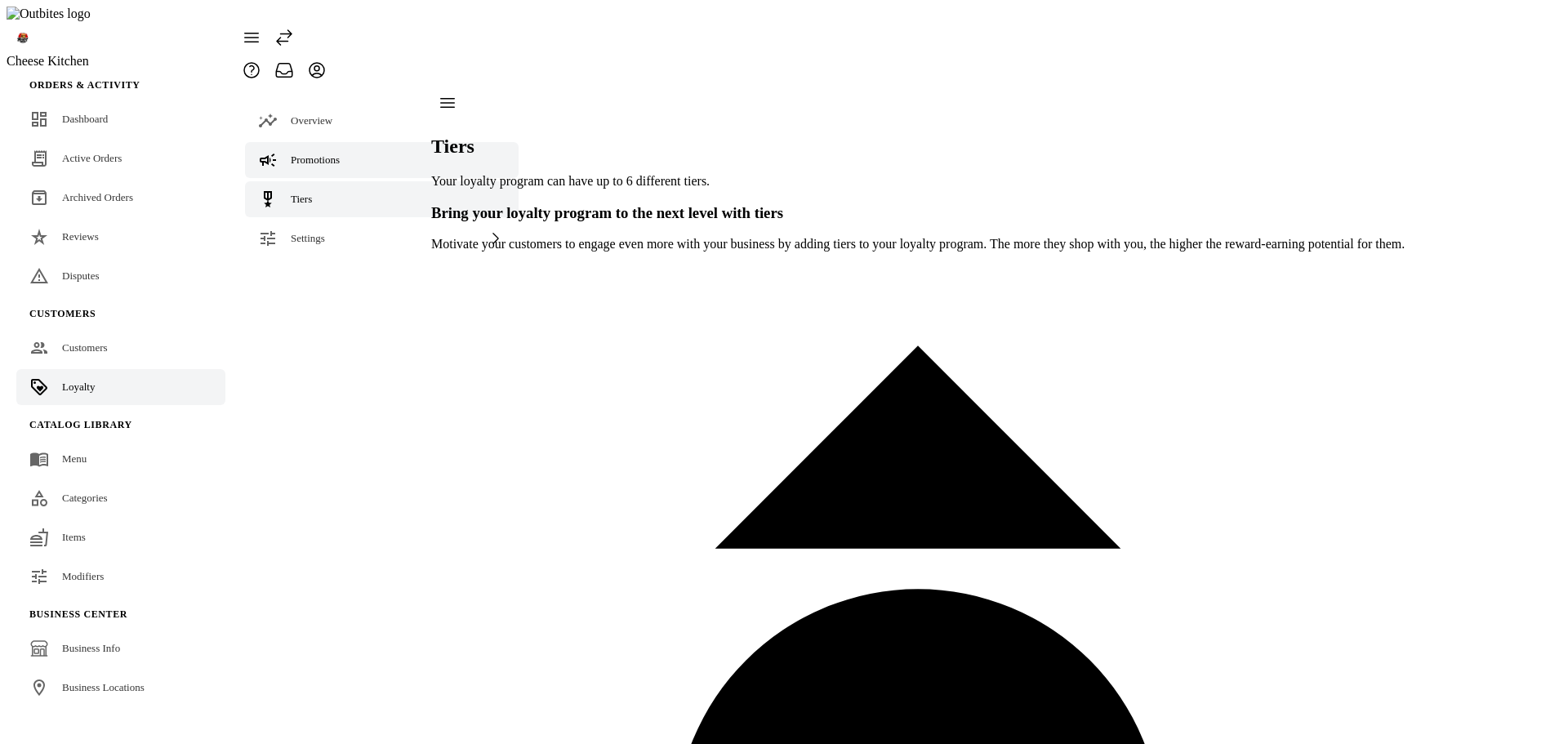
click at [323, 154] on span "Promotions" at bounding box center [316, 159] width 49 height 12
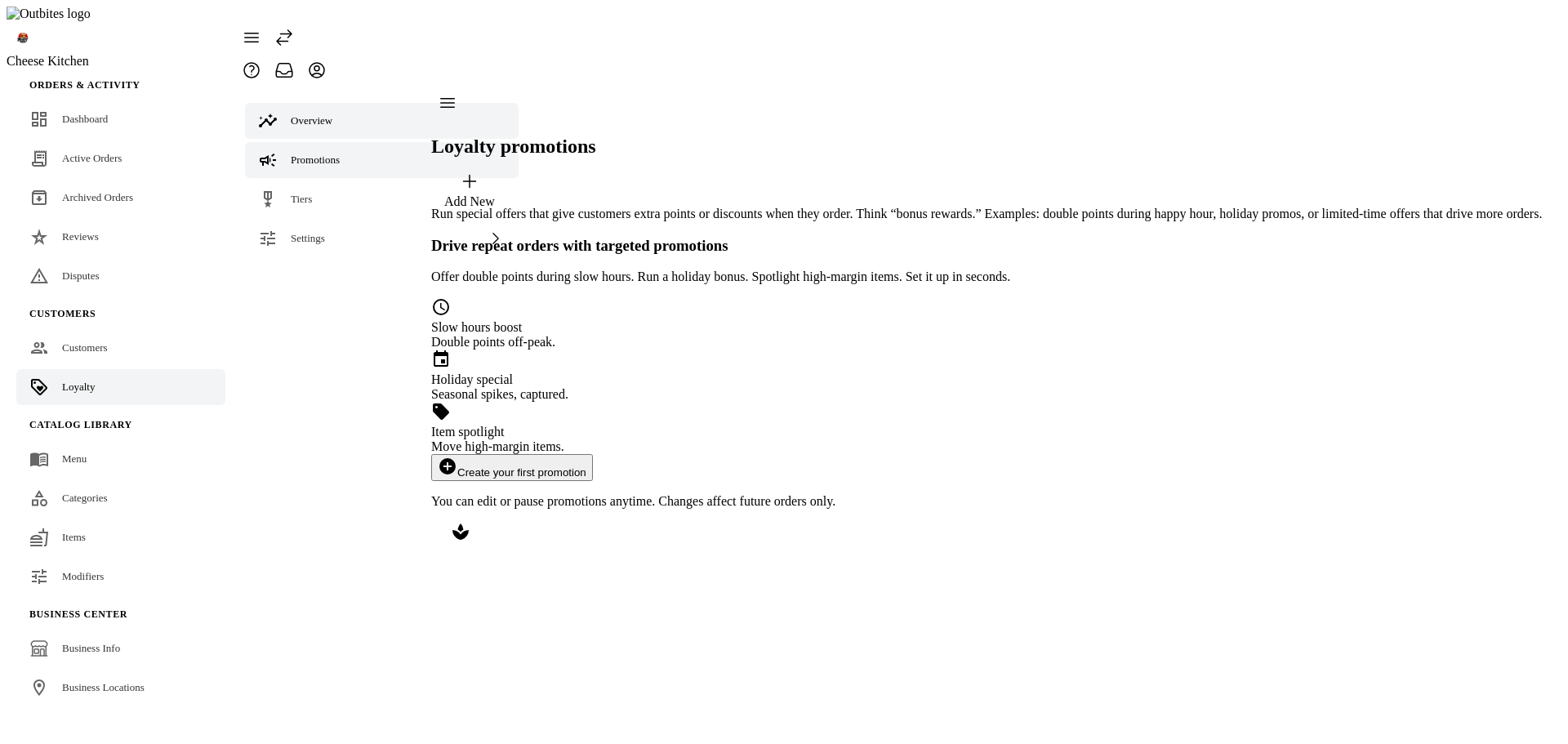
click at [328, 115] on span "Overview" at bounding box center [311, 120] width 42 height 12
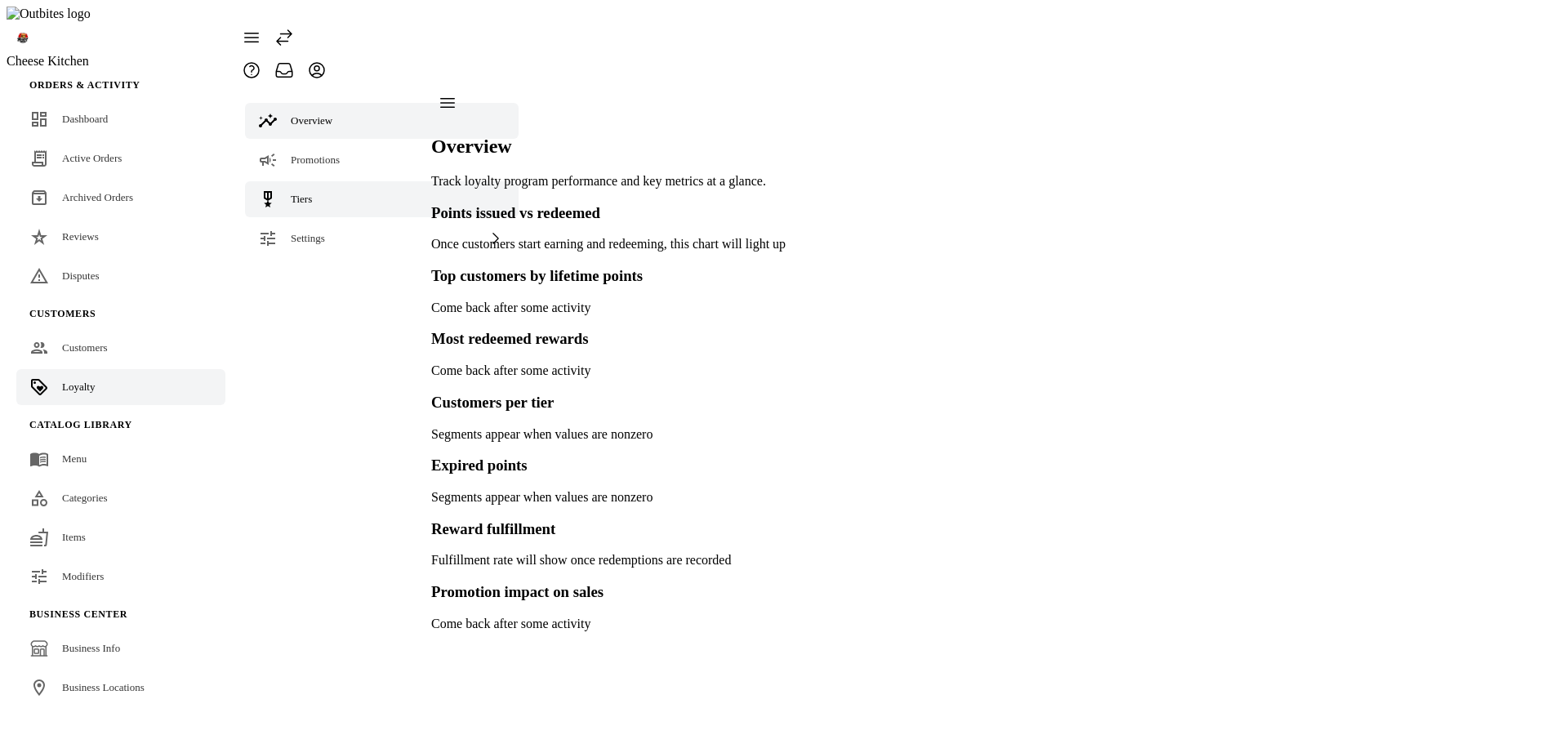
click at [316, 182] on link "Tiers" at bounding box center [382, 199] width 273 height 36
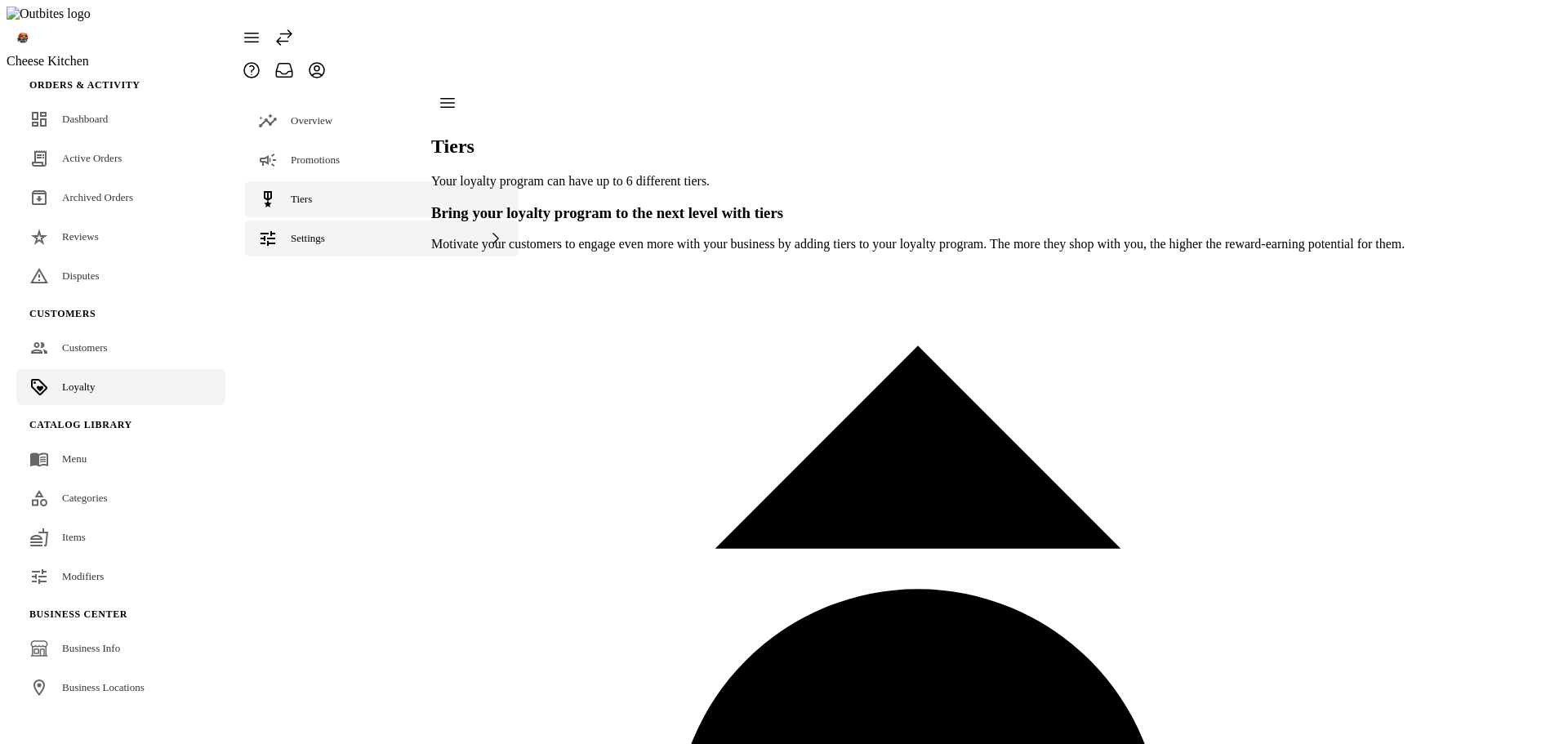
click at [311, 232] on span "Settings" at bounding box center [308, 238] width 34 height 12
click at [310, 261] on link "Terminology" at bounding box center [382, 279] width 273 height 36
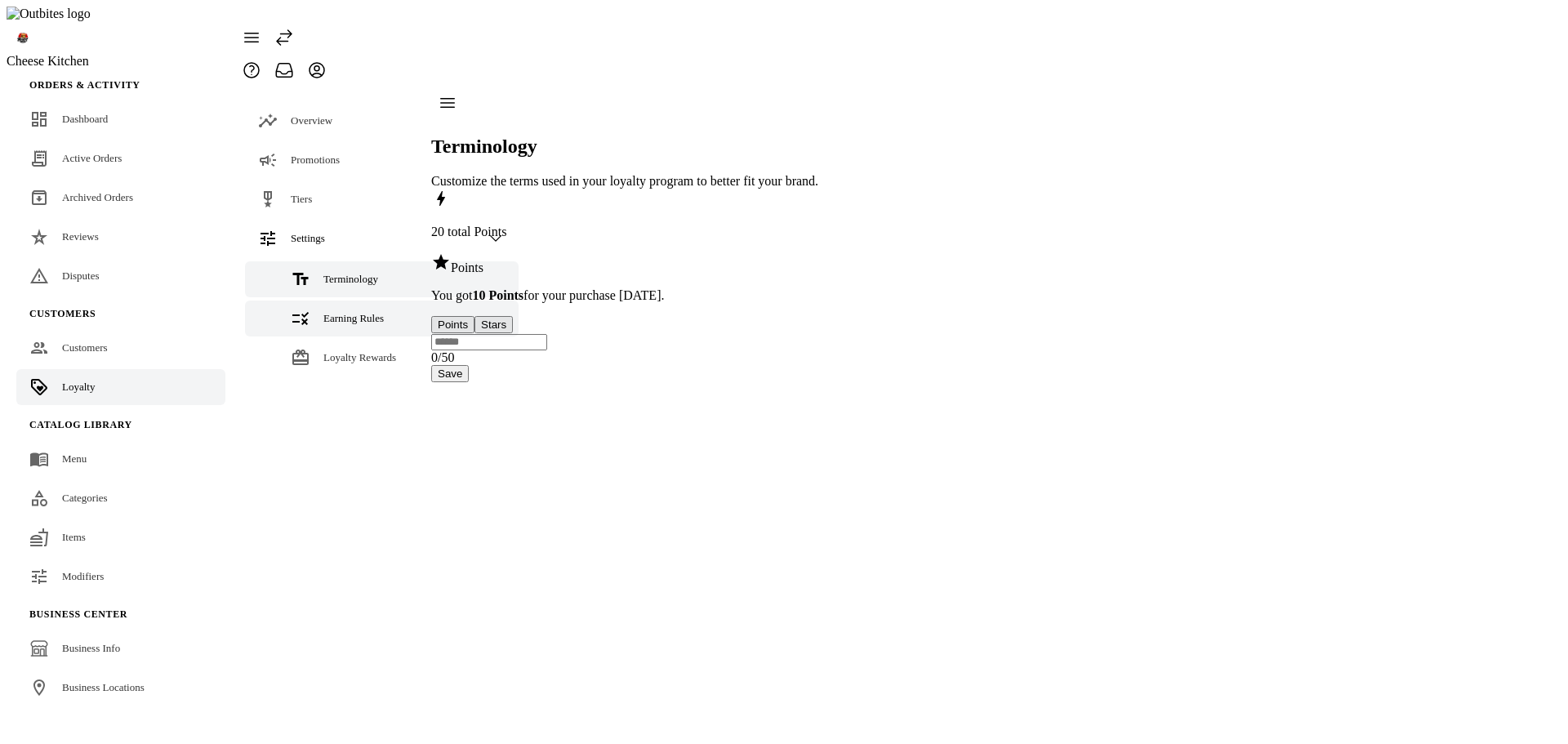
click at [314, 300] on link "Earning Rules" at bounding box center [382, 318] width 273 height 36
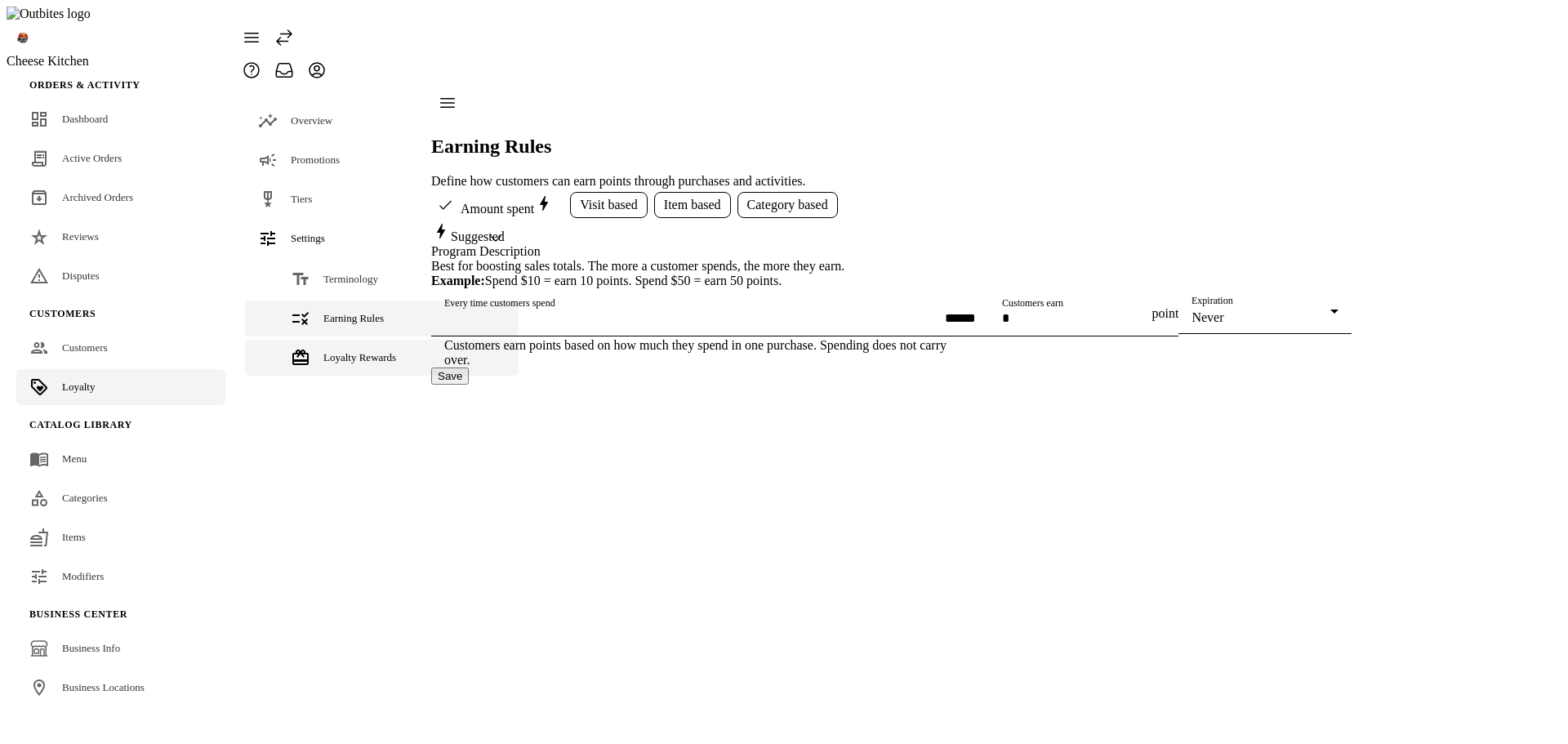
click at [323, 351] on span "Loyalty Rewards" at bounding box center [360, 357] width 73 height 12
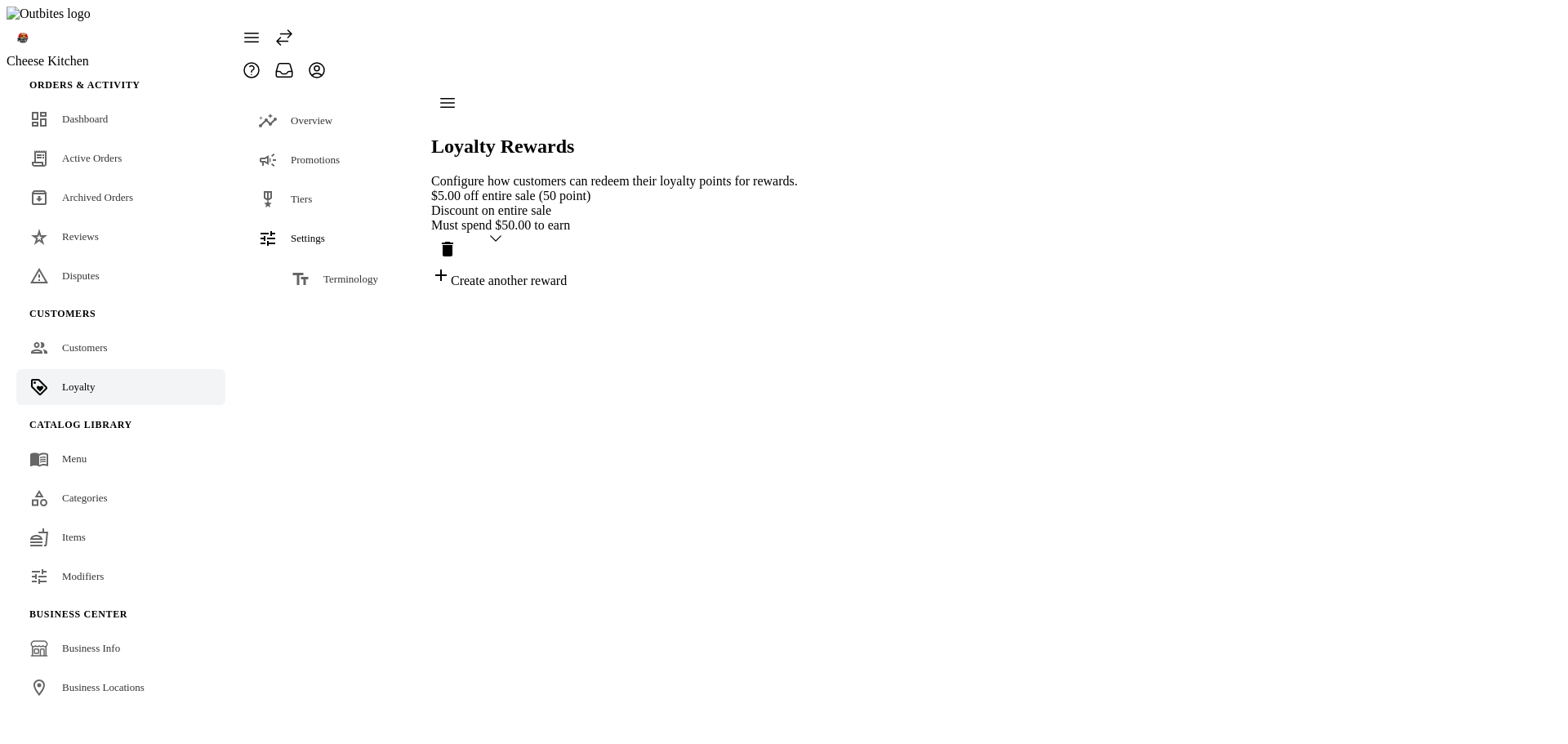
click at [798, 288] on div "Loyalty Rewards Configure how customers can redeem their loyalty points for rew…" at bounding box center [614, 187] width 367 height 202
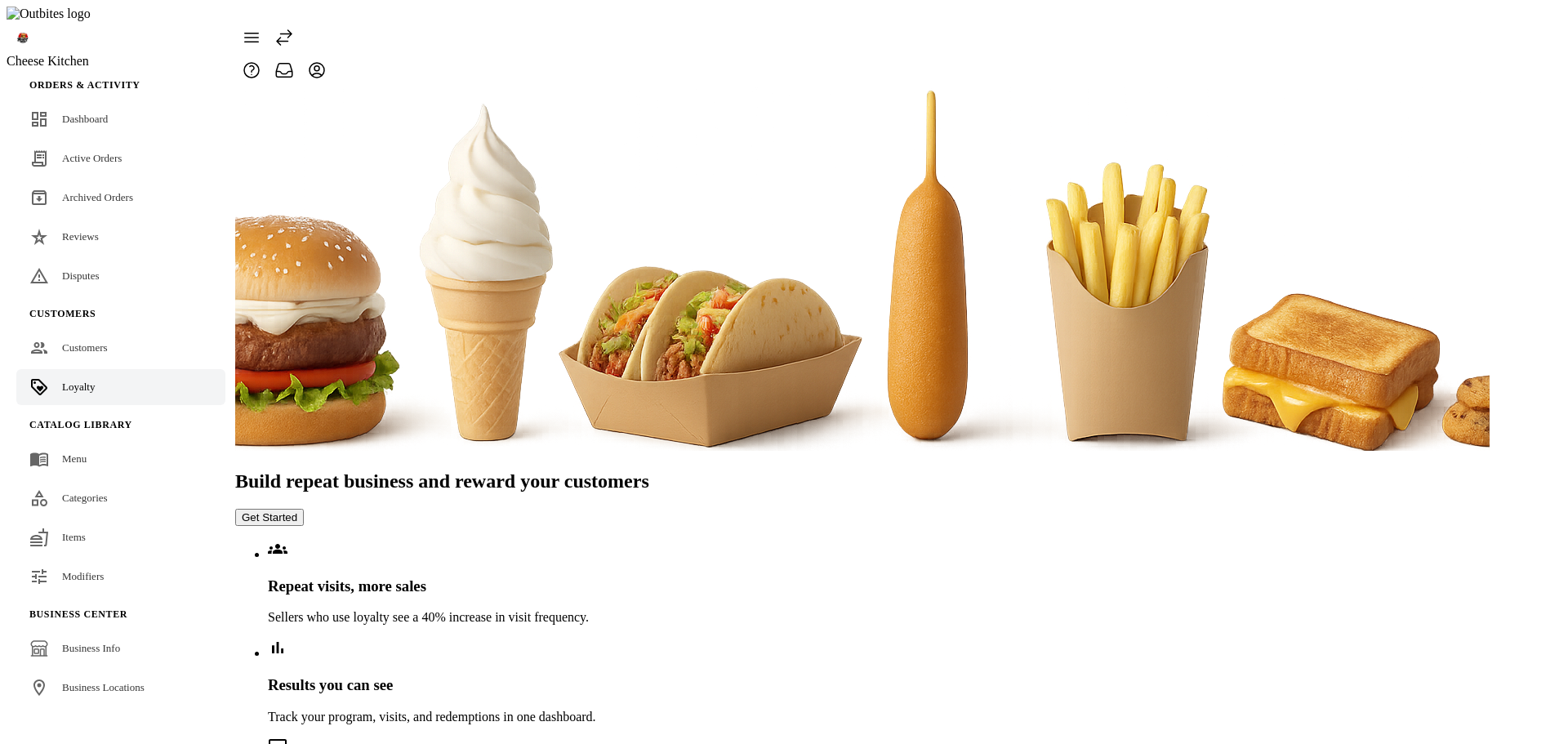
click at [76, 380] on span "Loyalty" at bounding box center [78, 386] width 32 height 12
click at [304, 509] on button "Get Started" at bounding box center [269, 517] width 69 height 17
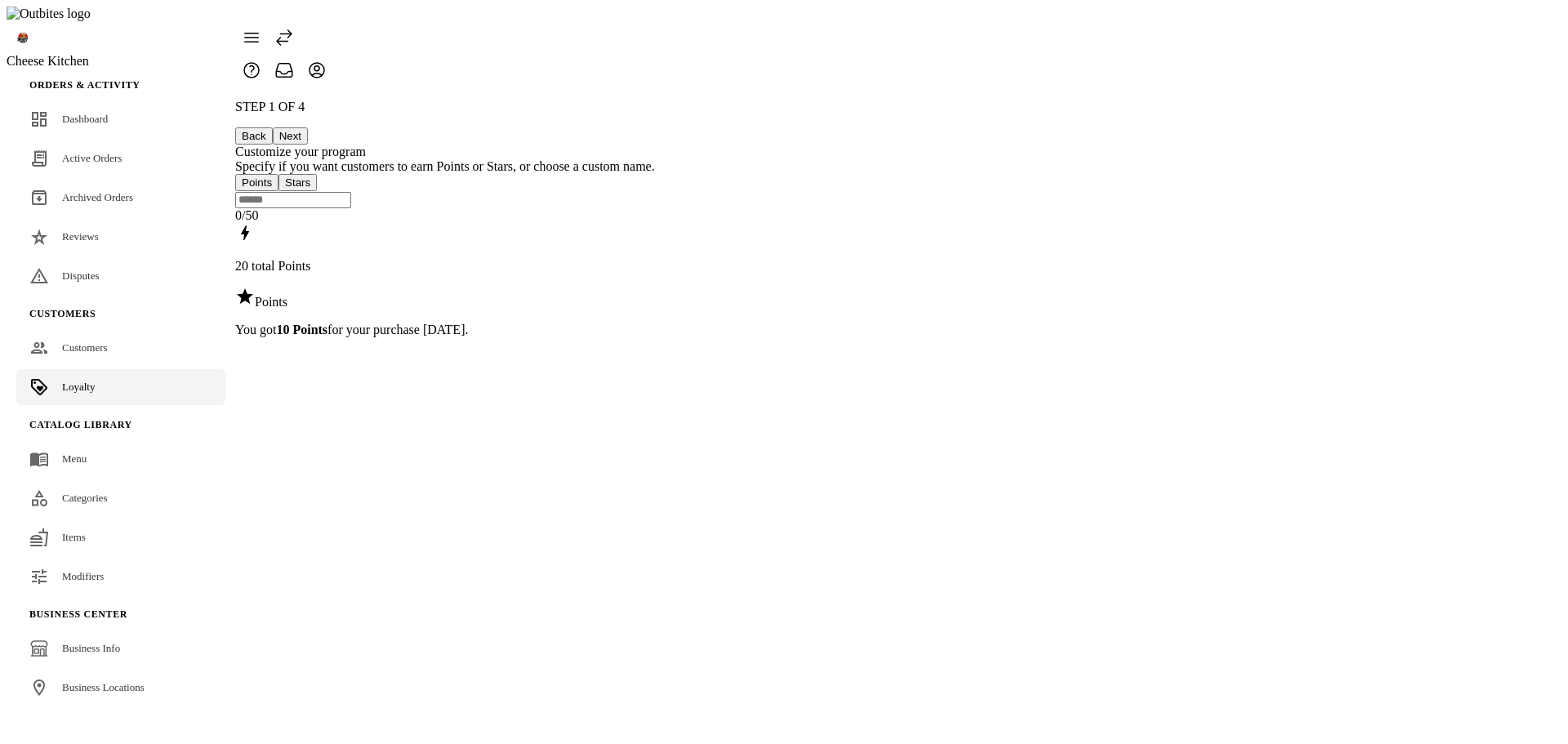
click at [655, 99] on div "STEP 1 OF 4 Back Next Customize your program Specify if you want customers to e…" at bounding box center [445, 218] width 420 height 238
click at [308, 127] on button "Next" at bounding box center [289, 136] width 35 height 17
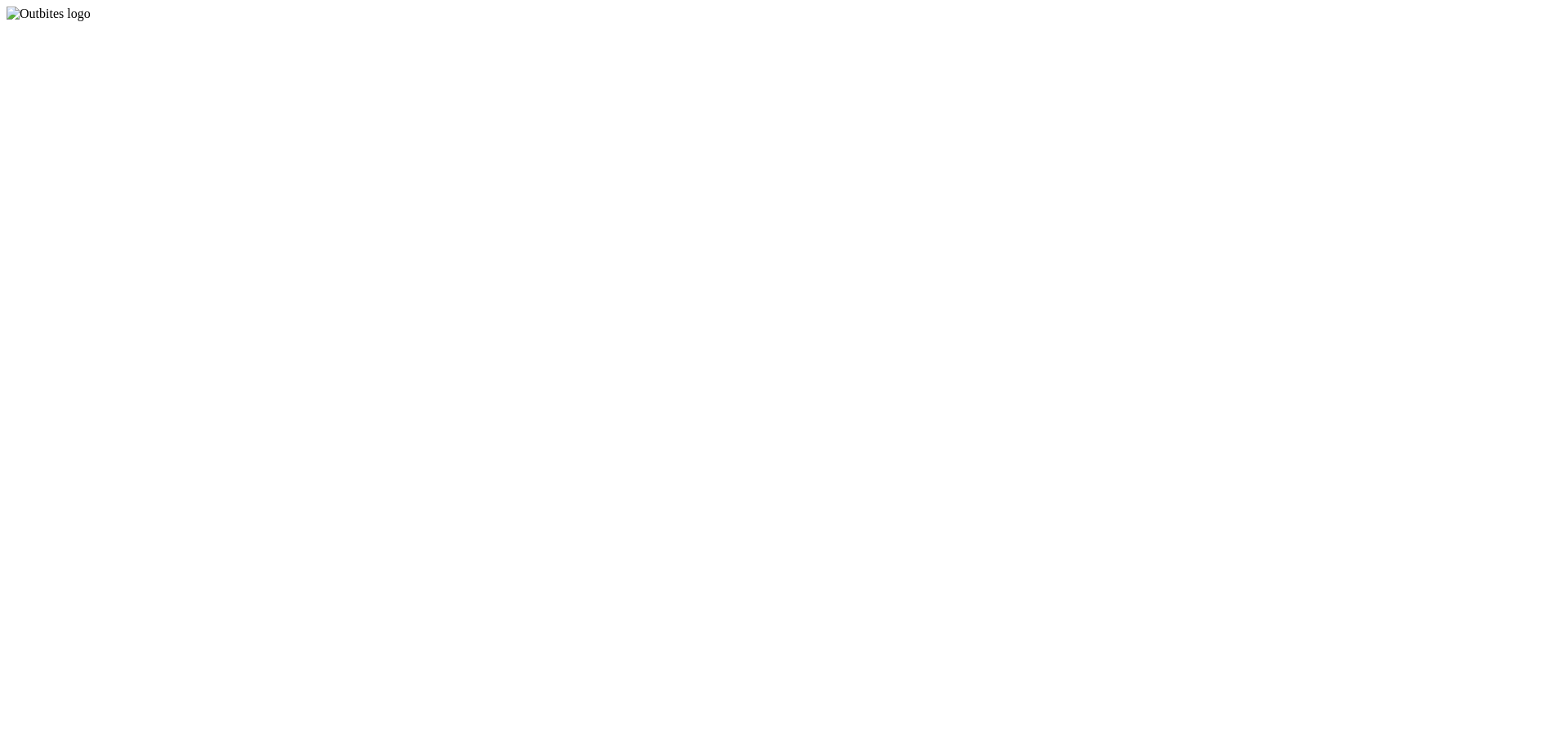
drag, startPoint x: 0, startPoint y: 0, endPoint x: 1312, endPoint y: 500, distance: 1404.0
click at [1312, 21] on app-root at bounding box center [784, 21] width 1554 height 0
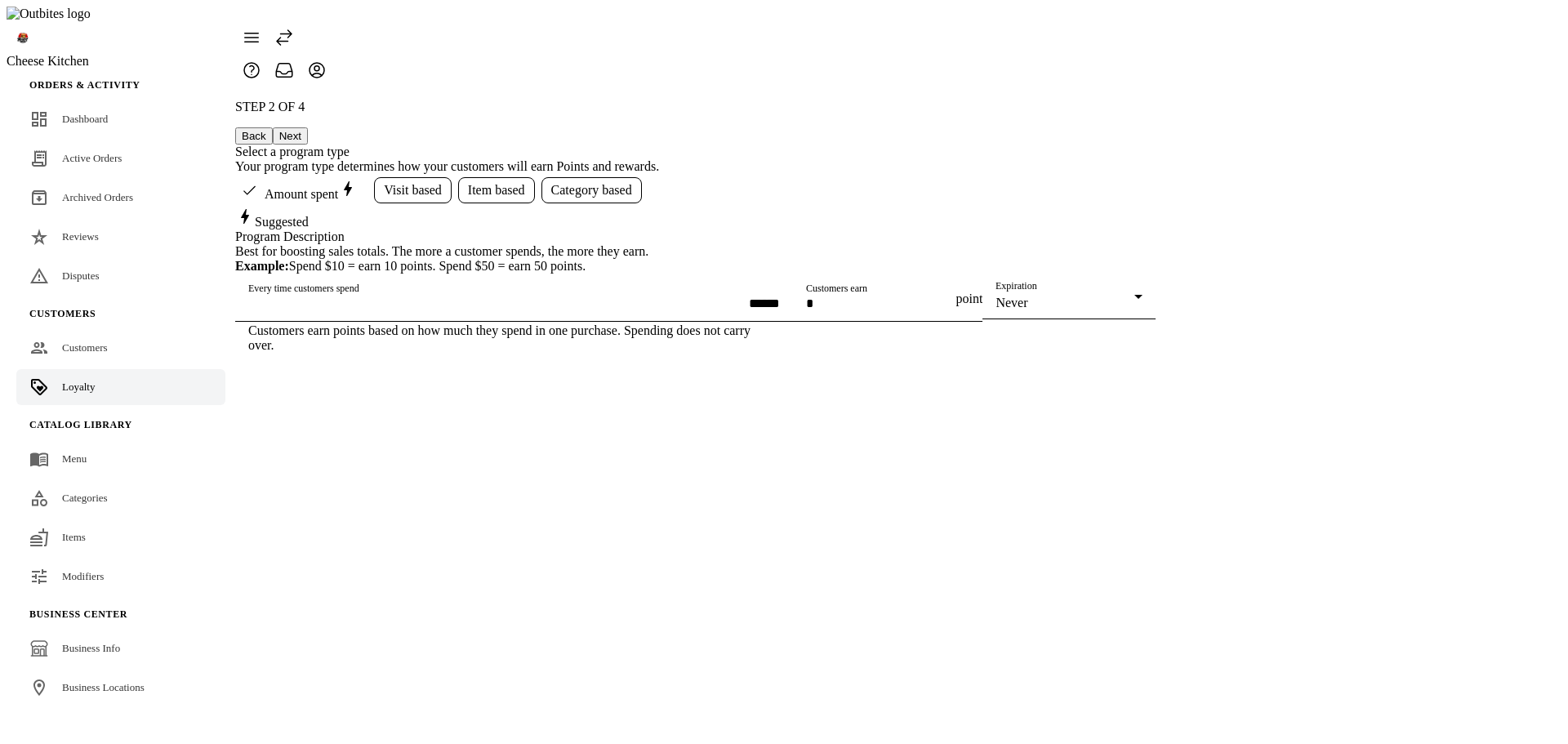
click at [1156, 289] on div "STEP 2 OF 4 Back Next Select a program type Your program type determines how yo…" at bounding box center [695, 226] width 921 height 253
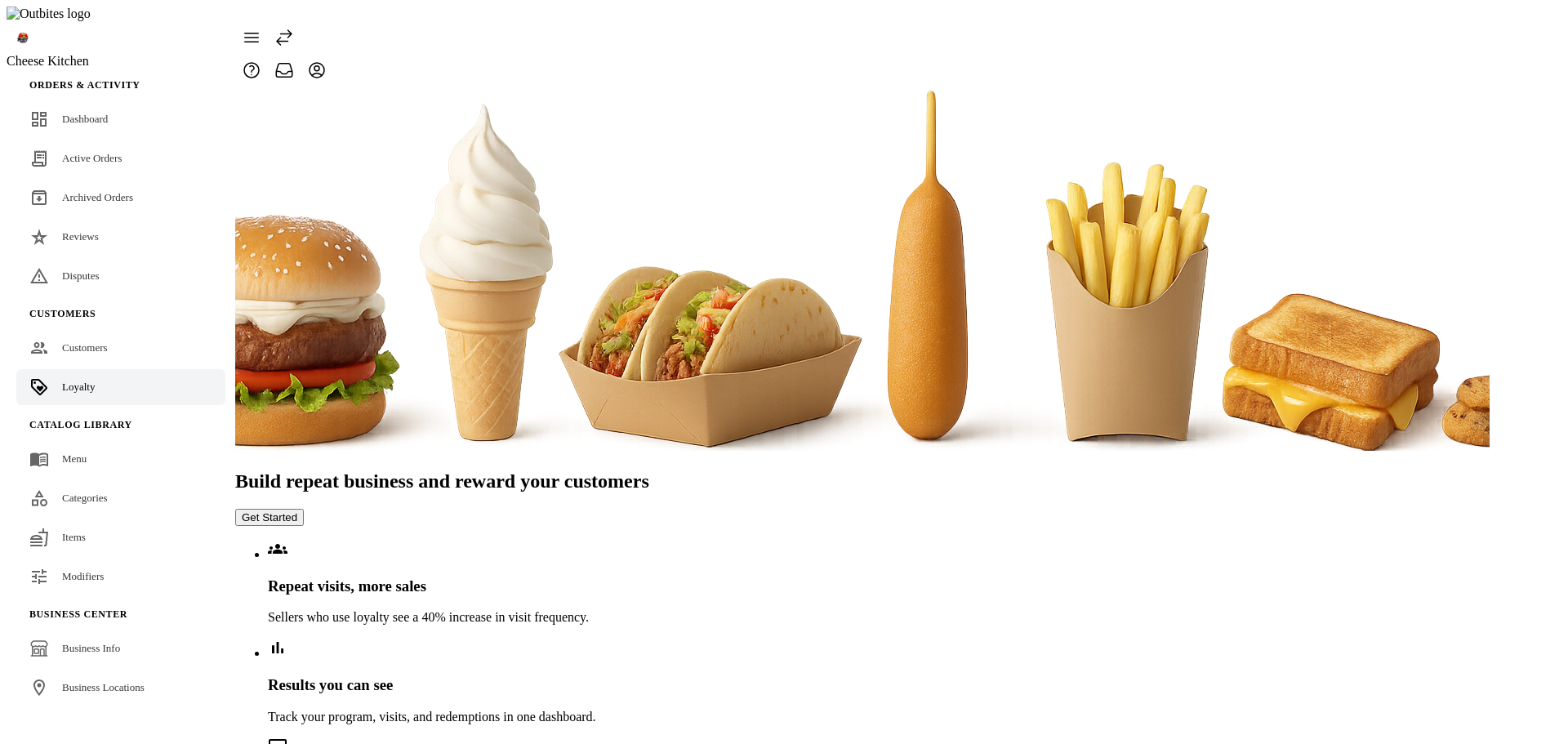
click at [92, 380] on span "Loyalty" at bounding box center [78, 386] width 32 height 12
click at [304, 509] on button "Get Started" at bounding box center [269, 517] width 69 height 17
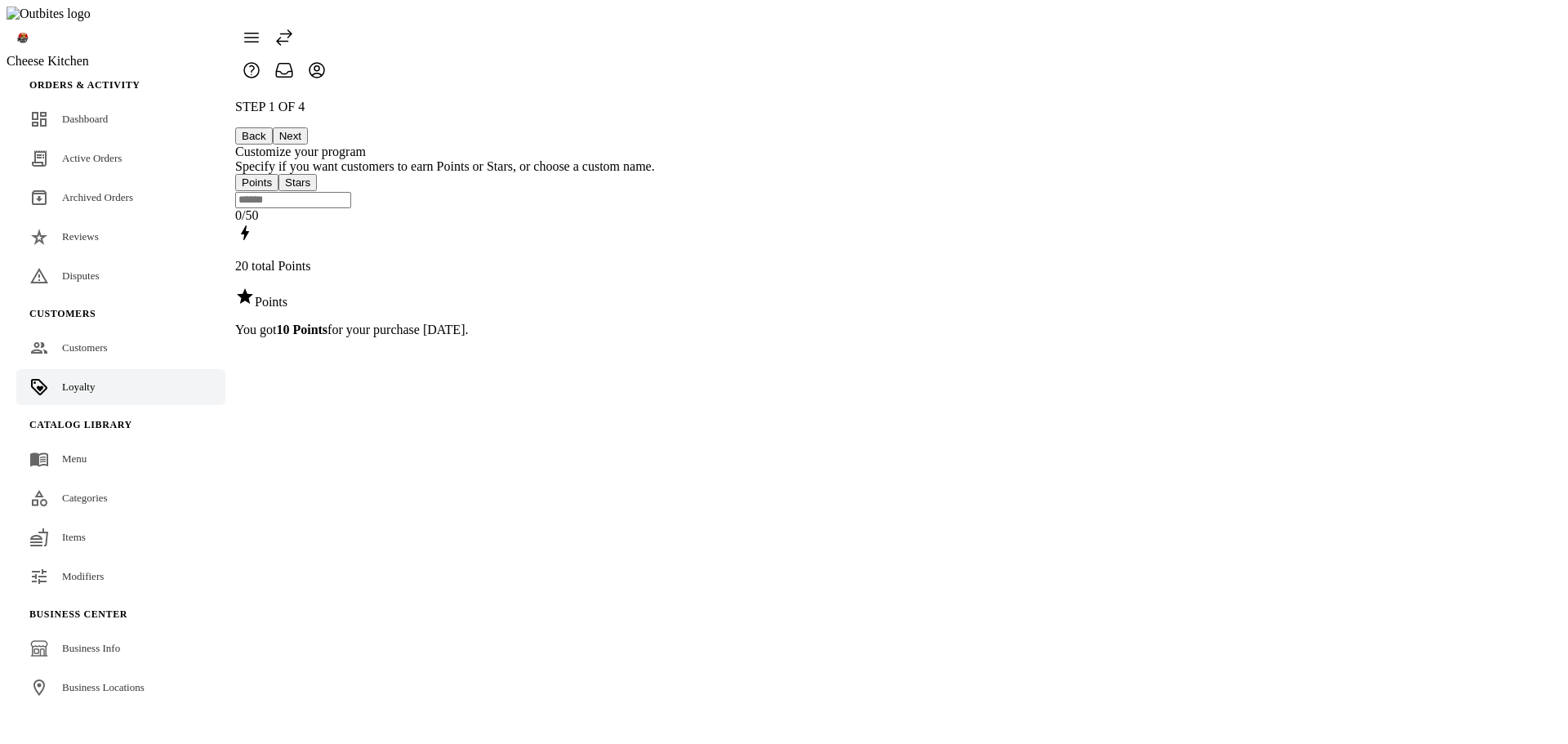
click at [308, 127] on button "Next" at bounding box center [289, 136] width 35 height 17
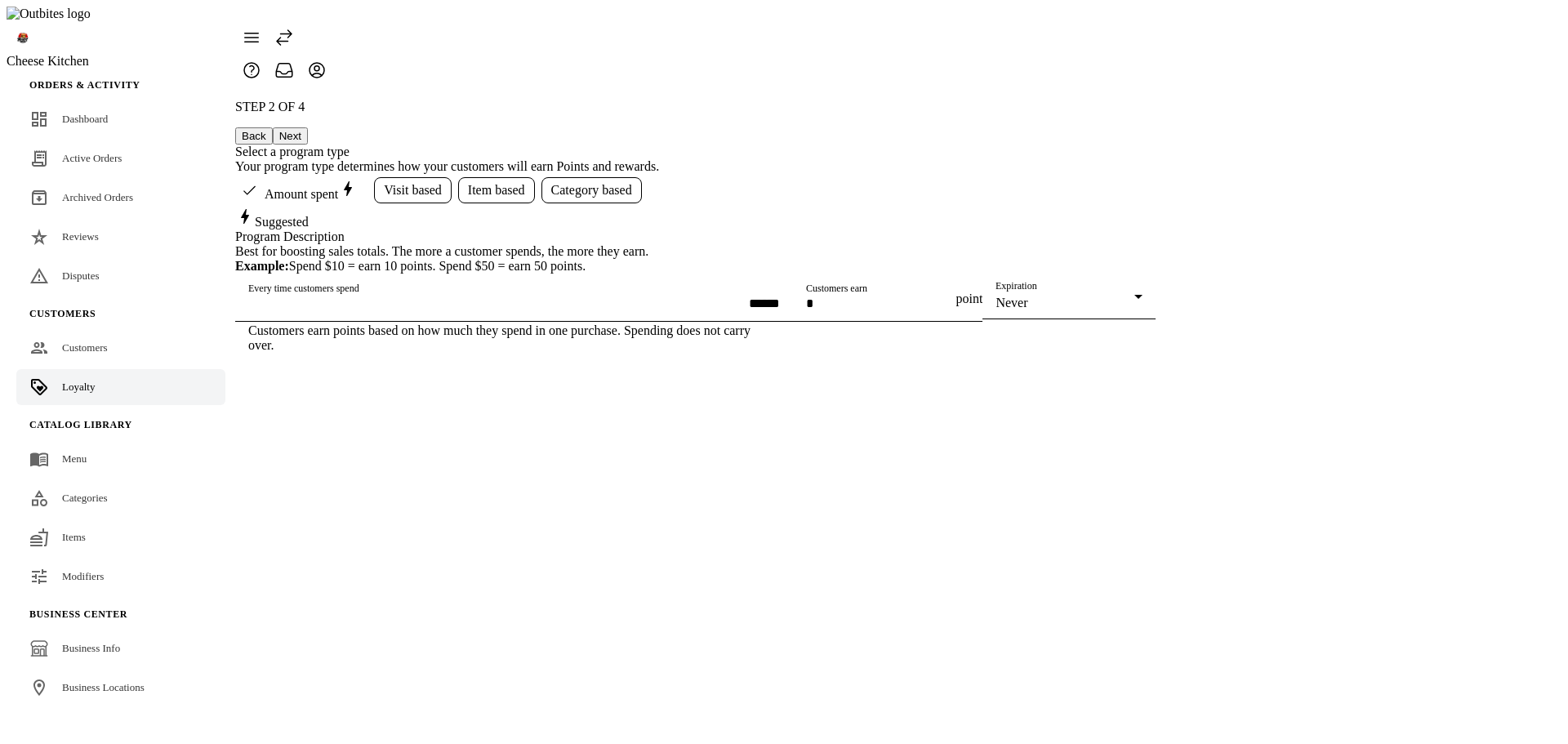
click at [308, 127] on button "Next" at bounding box center [289, 136] width 35 height 17
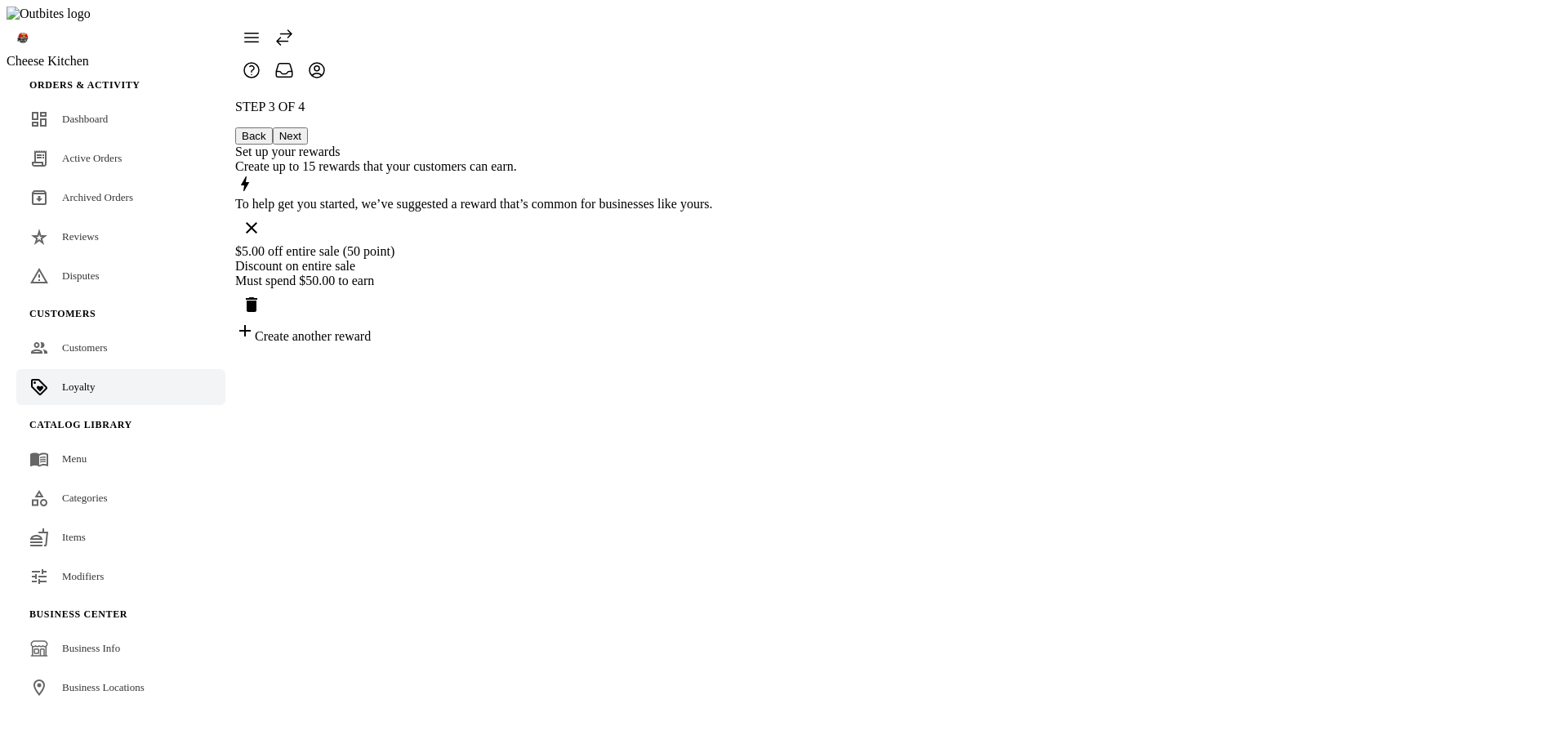
click at [713, 277] on div "$5.00 off entire sale (50 point) Discount on entire sale Must spend $50.00 to e…" at bounding box center [473, 282] width 478 height 76
click at [713, 259] on div "Discount on entire sale" at bounding box center [473, 266] width 478 height 14
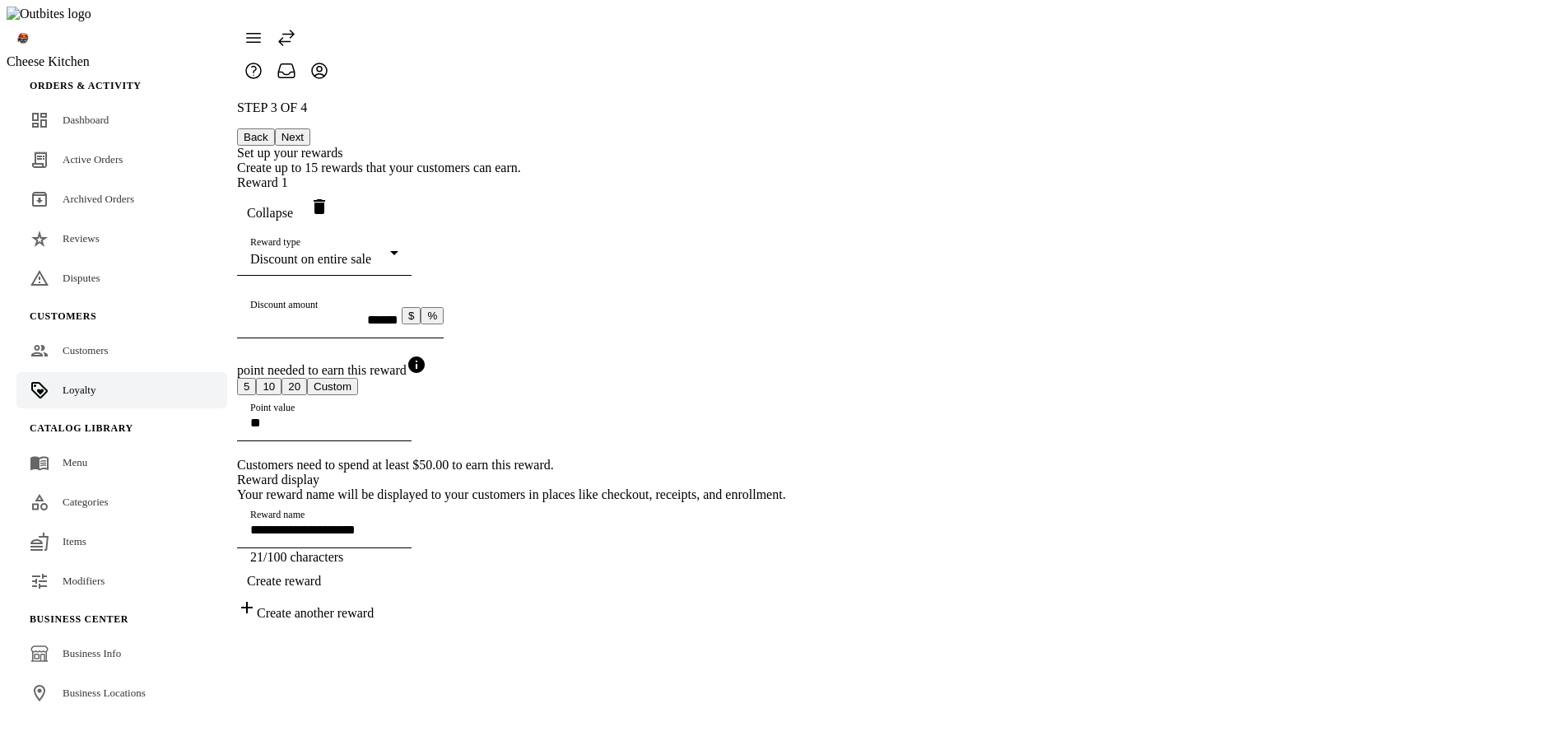
click at [293, 206] on span "Collapse" at bounding box center [270, 213] width 46 height 15
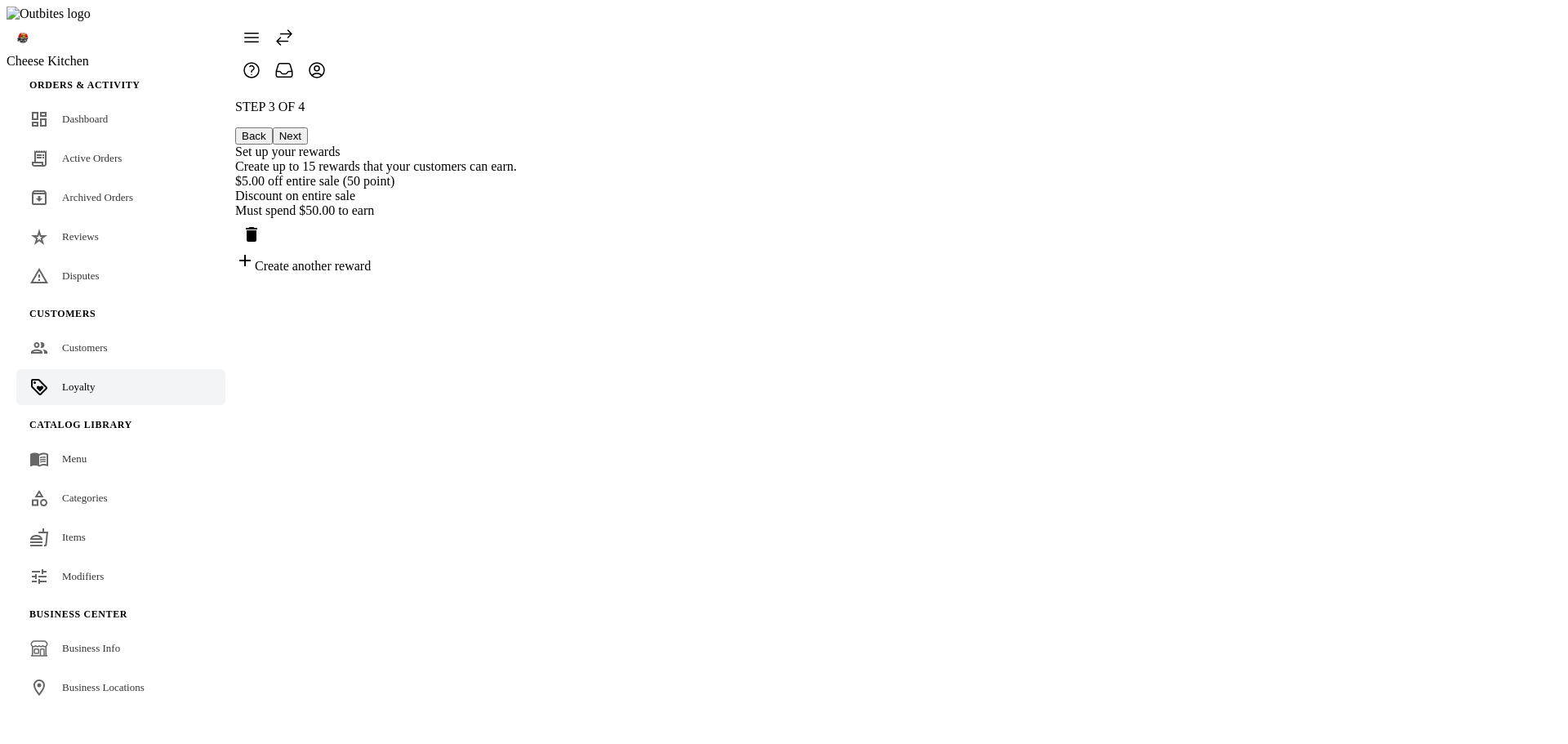
click at [517, 206] on div "Must spend $50.00 to earn" at bounding box center [376, 210] width 282 height 14
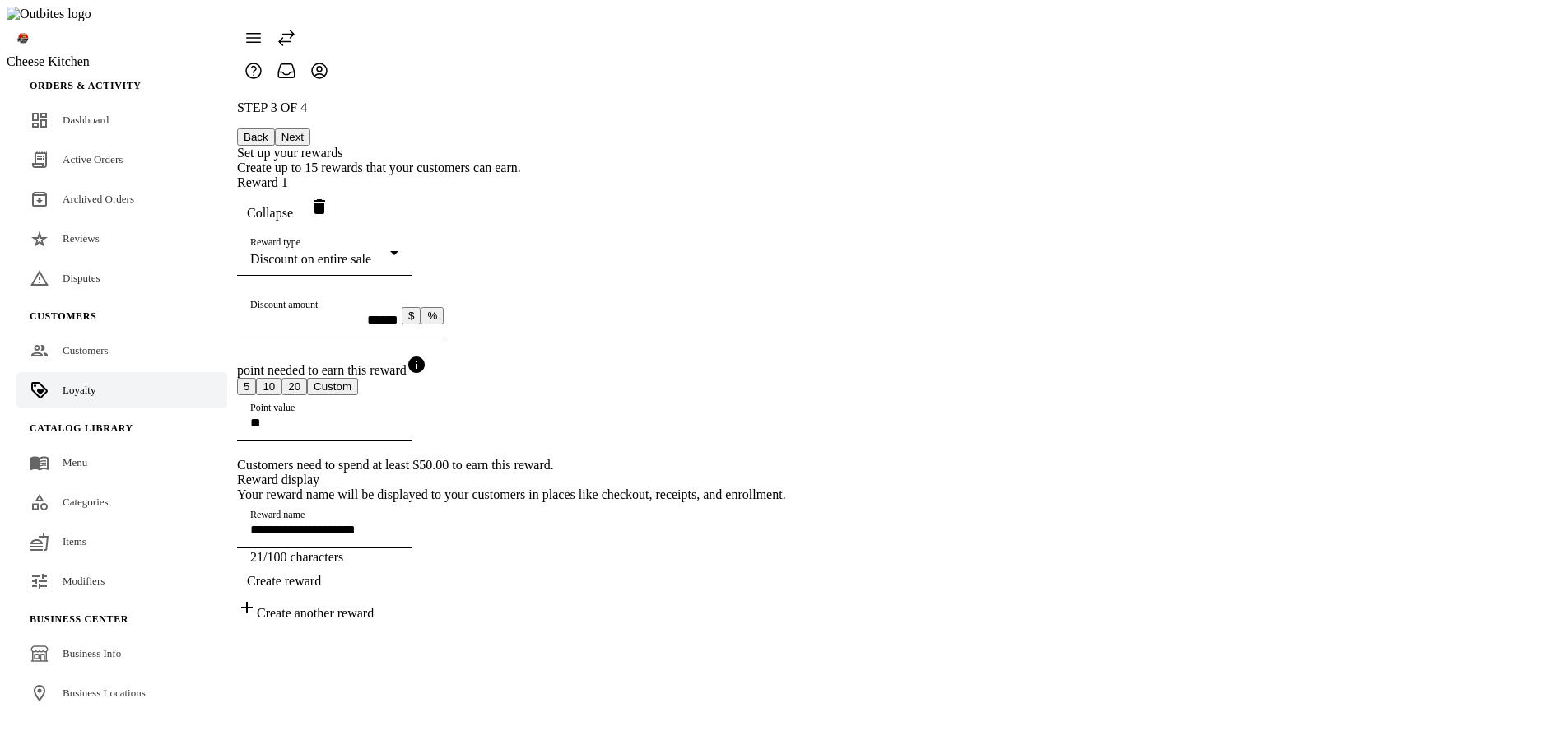
click at [293, 206] on span "Collapse" at bounding box center [270, 213] width 46 height 15
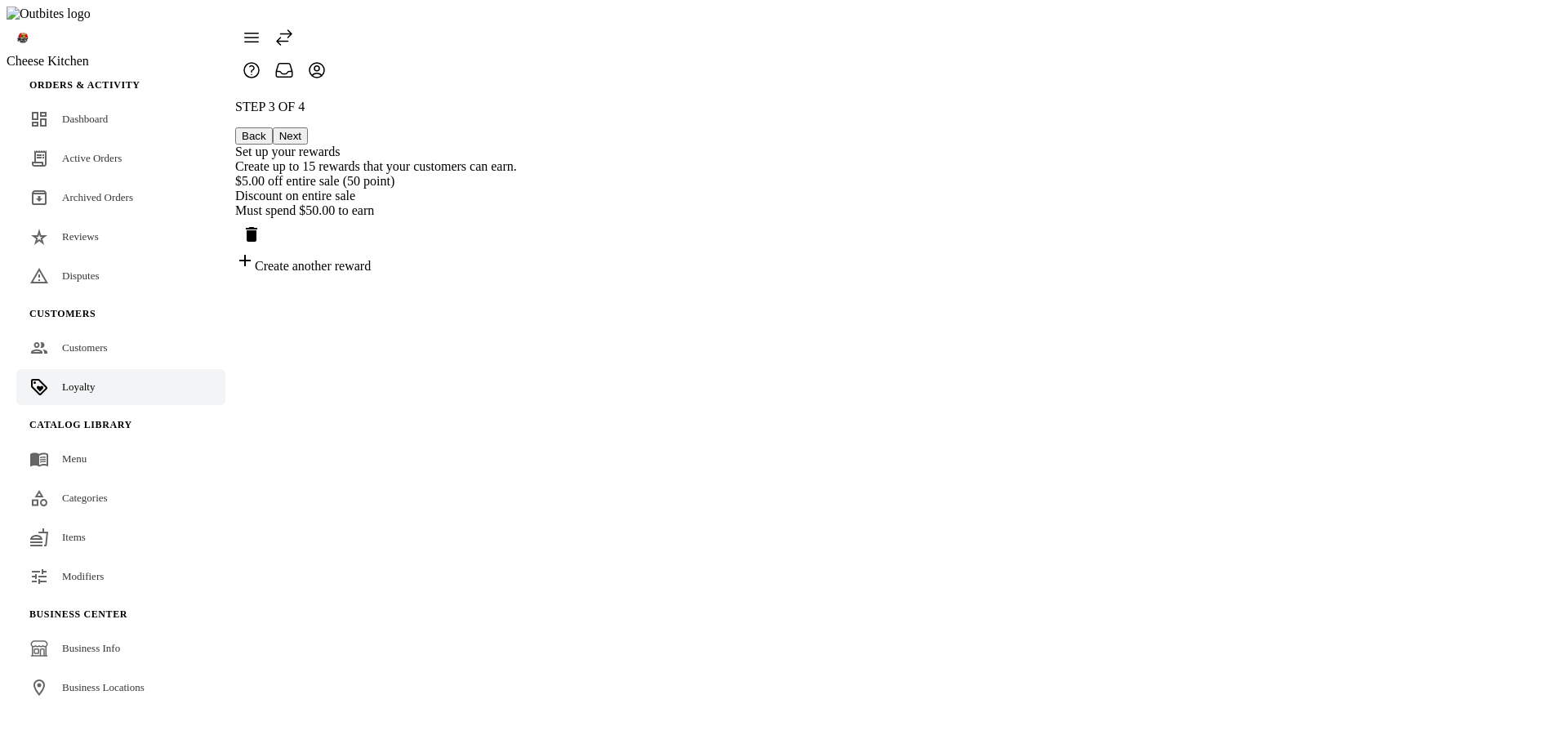
click at [517, 174] on div "$5.00 off entire sale (50 point)" at bounding box center [376, 181] width 282 height 14
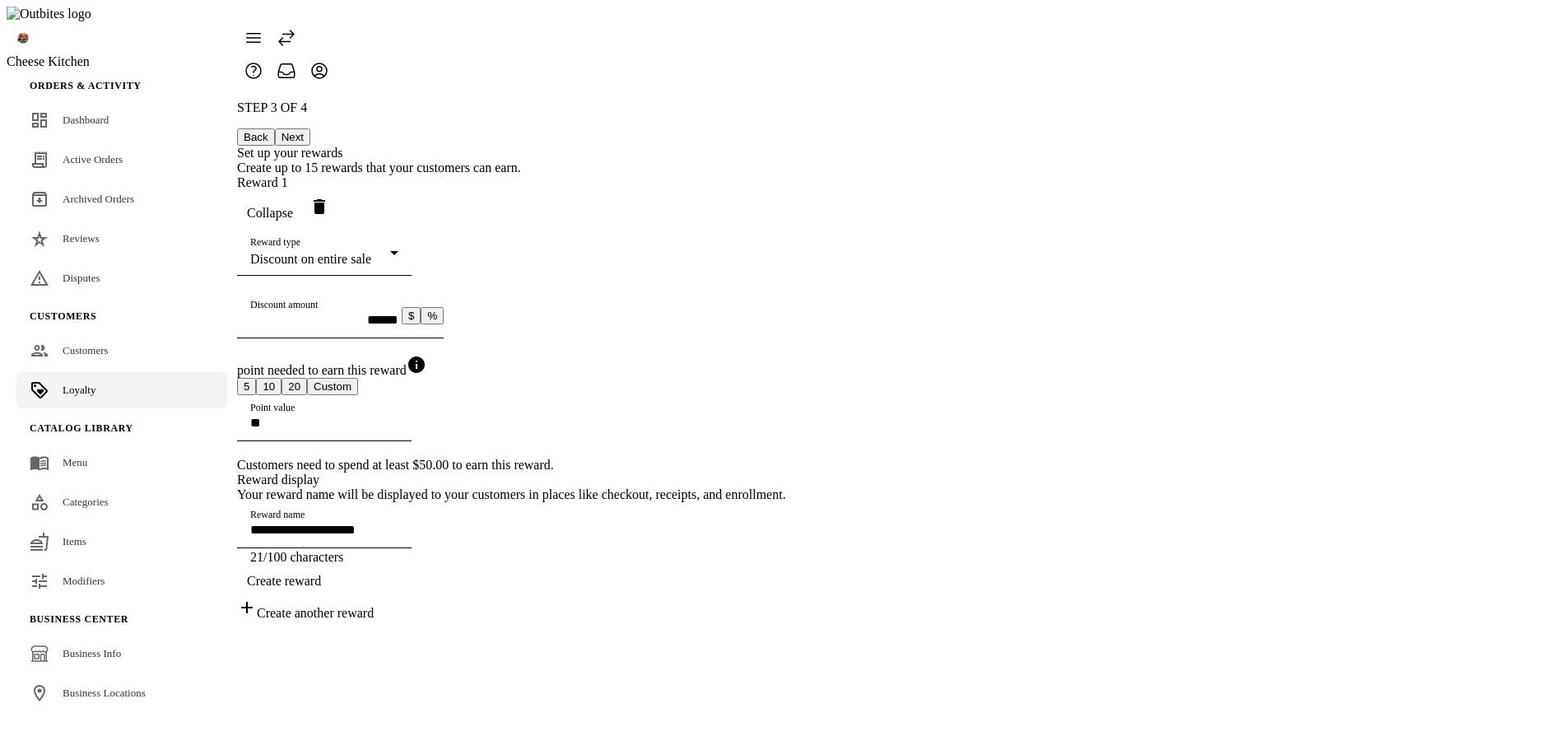
click at [444, 310] on button "%" at bounding box center [432, 316] width 23 height 17
click at [421, 321] on button "$" at bounding box center [411, 316] width 19 height 17
click at [444, 317] on div "$ %" at bounding box center [423, 316] width 42 height 17
click at [444, 313] on button "%" at bounding box center [432, 316] width 23 height 17
type input "**********"
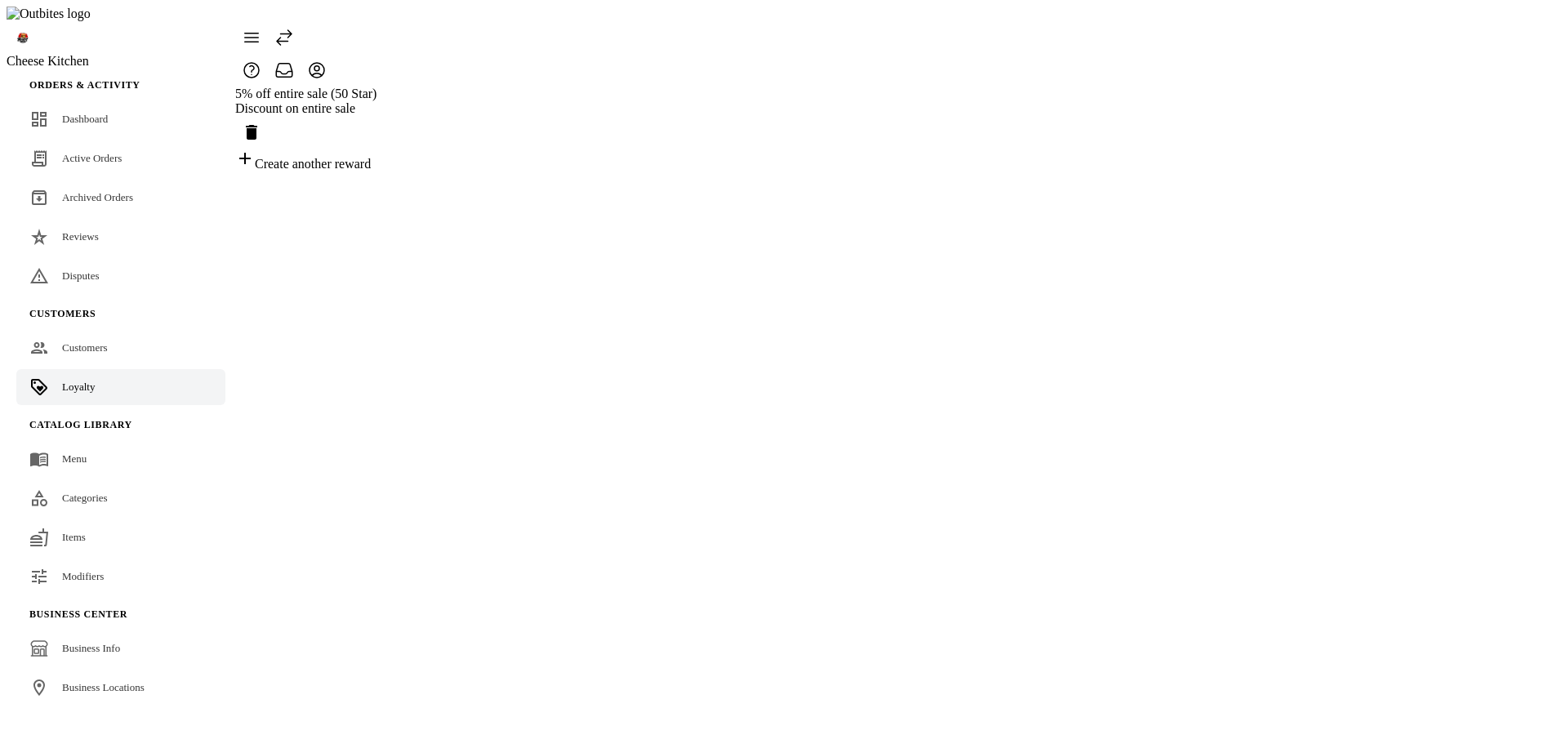
click at [377, 87] on div "5% off entire sale (50 Star)" at bounding box center [305, 93] width 141 height 14
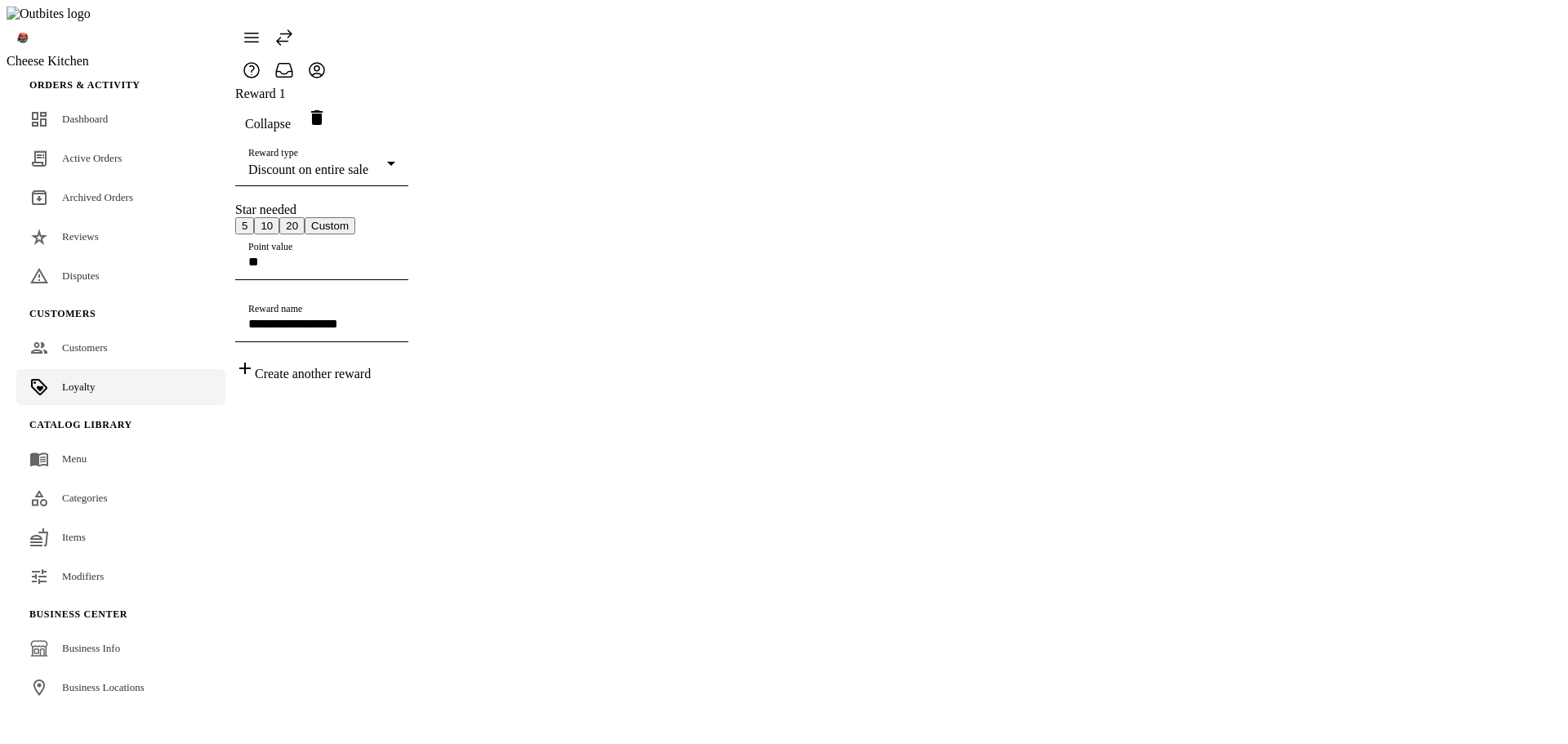
click at [408, 230] on div "**********" at bounding box center [322, 233] width 173 height 294
click at [408, 381] on div "Create another reward" at bounding box center [322, 369] width 173 height 23
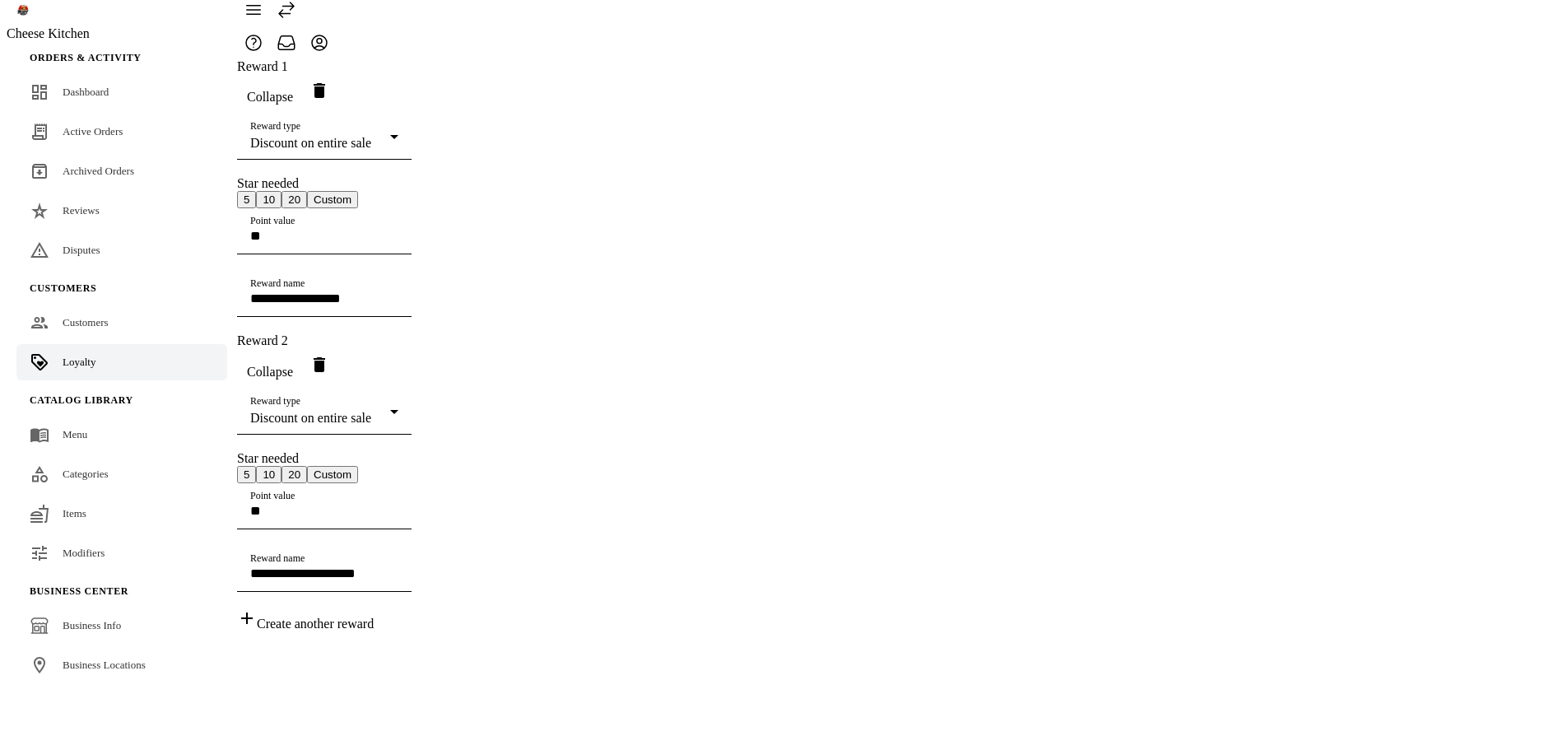
scroll to position [153, 0]
click at [371, 410] on span "Discount on entire sale" at bounding box center [311, 417] width 121 height 14
drag, startPoint x: 755, startPoint y: 473, endPoint x: 707, endPoint y: 408, distance: 80.8
click at [754, 473] on mat-option "Discount on item in specific categories" at bounding box center [900, 487] width 447 height 39
click at [455, 410] on span "Discount on item in specific categories" at bounding box center [353, 417] width 205 height 14
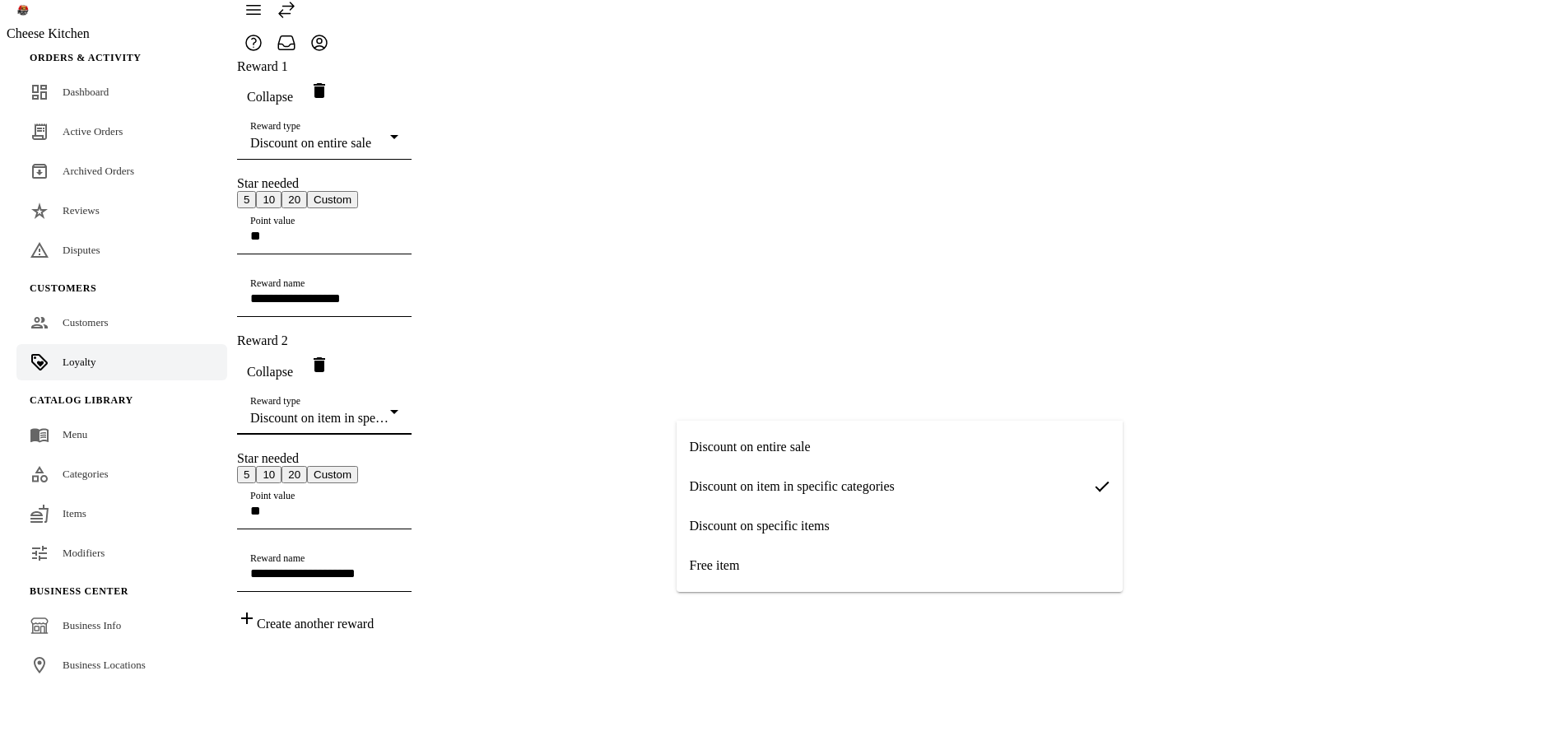
click at [796, 529] on span "Discount on specific items" at bounding box center [760, 525] width 140 height 15
click at [390, 410] on span "Discount on specific items" at bounding box center [321, 417] width 140 height 14
drag, startPoint x: 753, startPoint y: 563, endPoint x: 734, endPoint y: 550, distance: 23.0
click at [753, 564] on mat-option "Free item" at bounding box center [900, 565] width 447 height 39
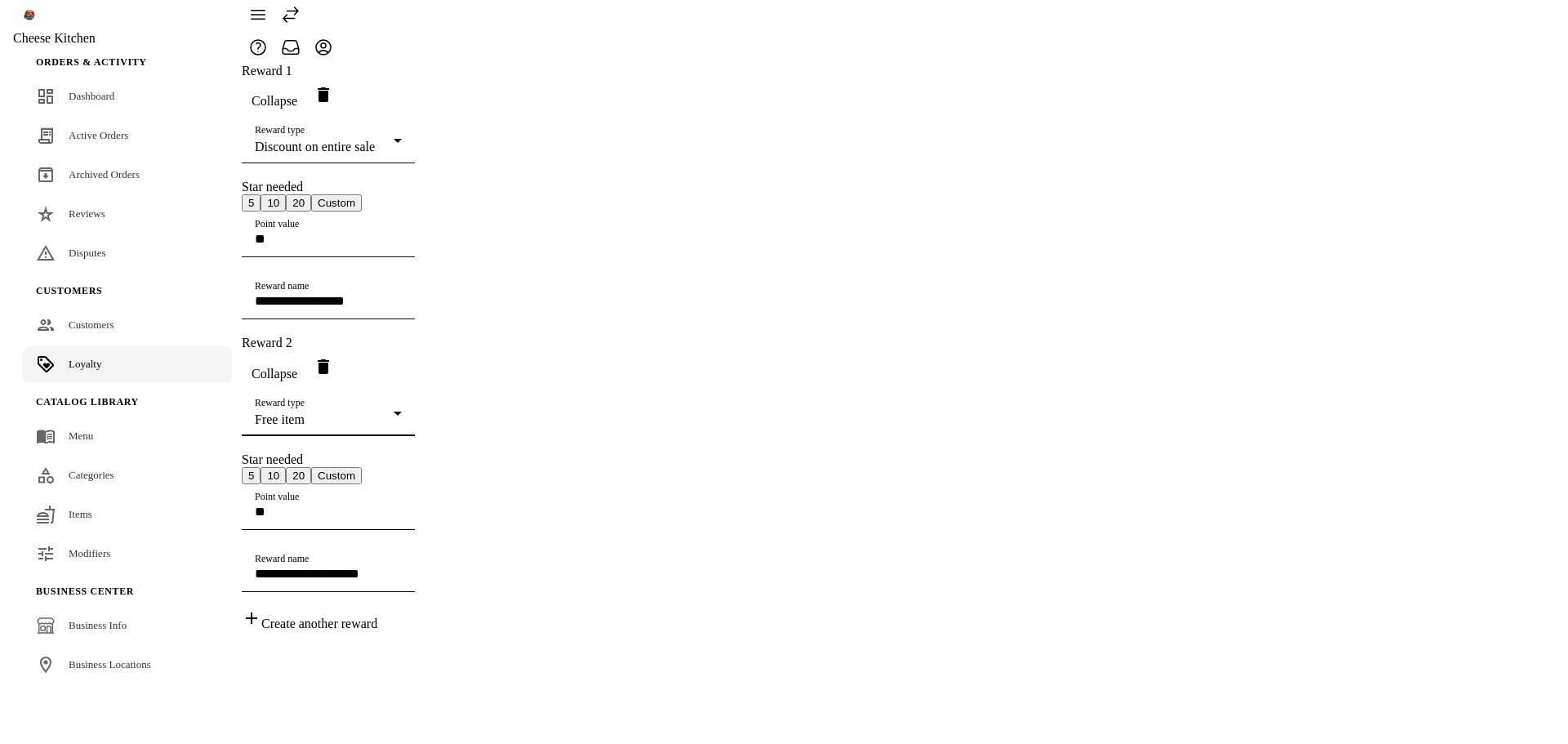
scroll to position [0, 0]
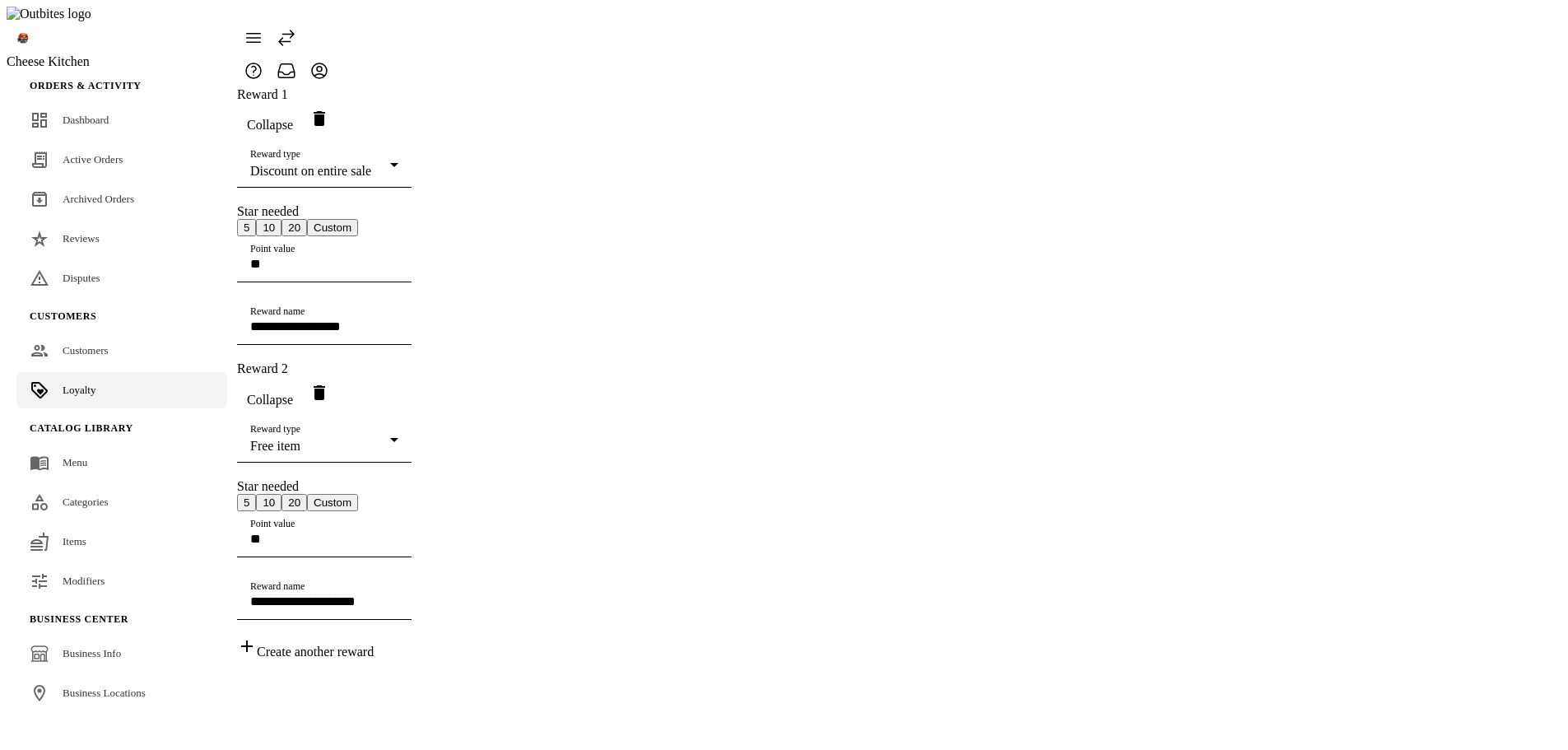
drag, startPoint x: 1105, startPoint y: 80, endPoint x: 1101, endPoint y: 93, distance: 13.6
click at [325, 111] on icon "Delete reward" at bounding box center [319, 118] width 11 height 15
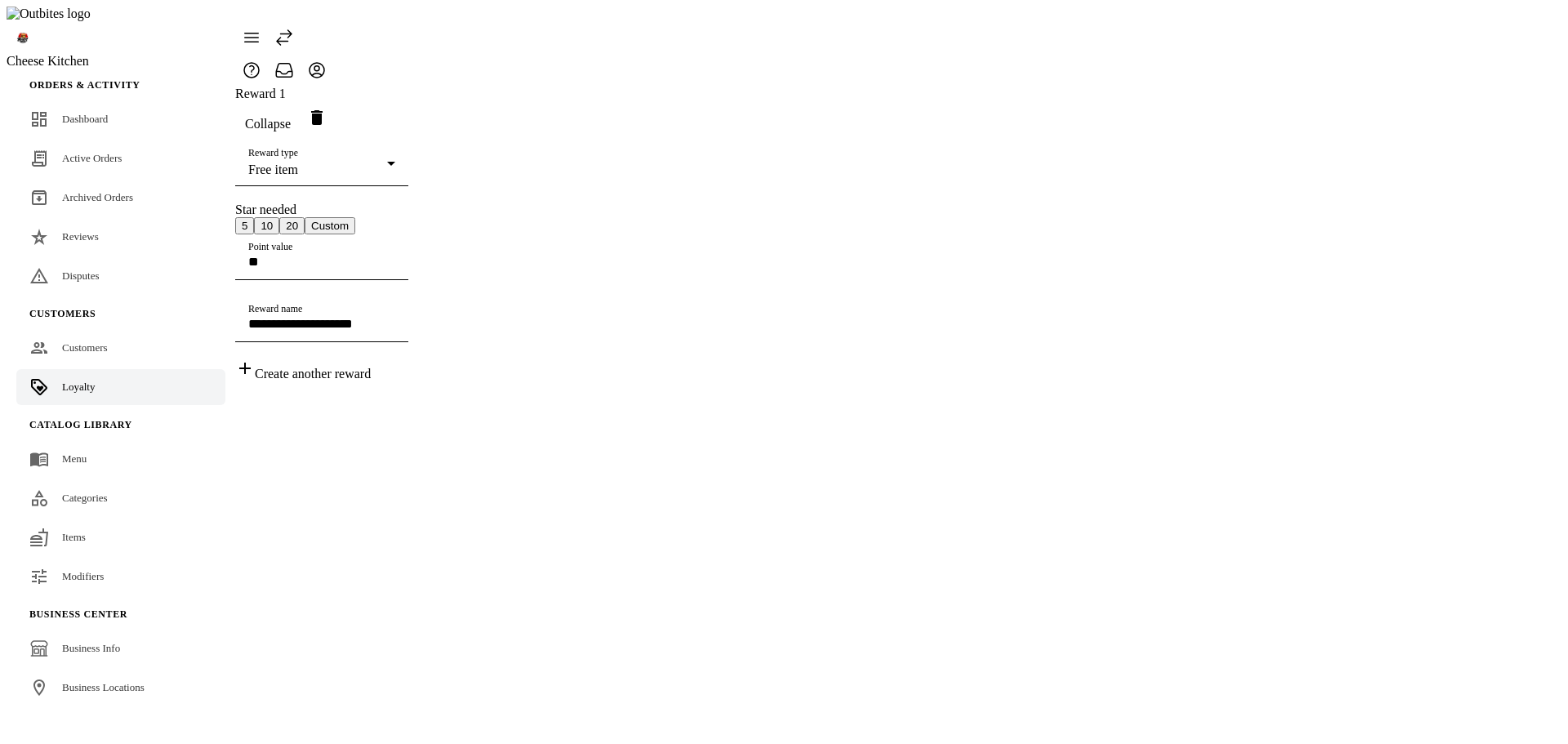
click at [322, 110] on icon "Delete reward" at bounding box center [316, 117] width 11 height 14
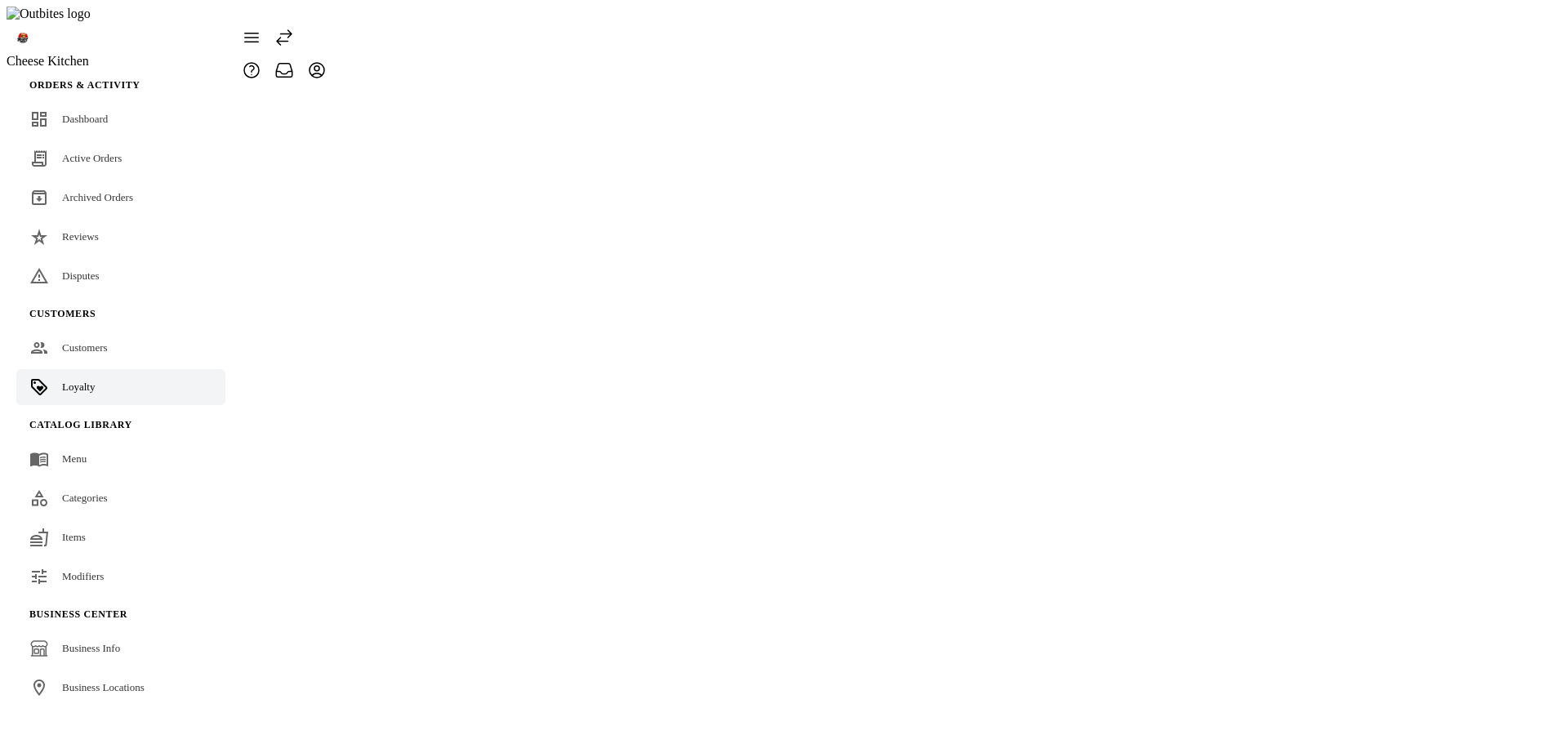
drag, startPoint x: 1182, startPoint y: 203, endPoint x: 613, endPoint y: 76, distance: 583.0
click at [235, 87] on div at bounding box center [235, 87] width 0 height 0
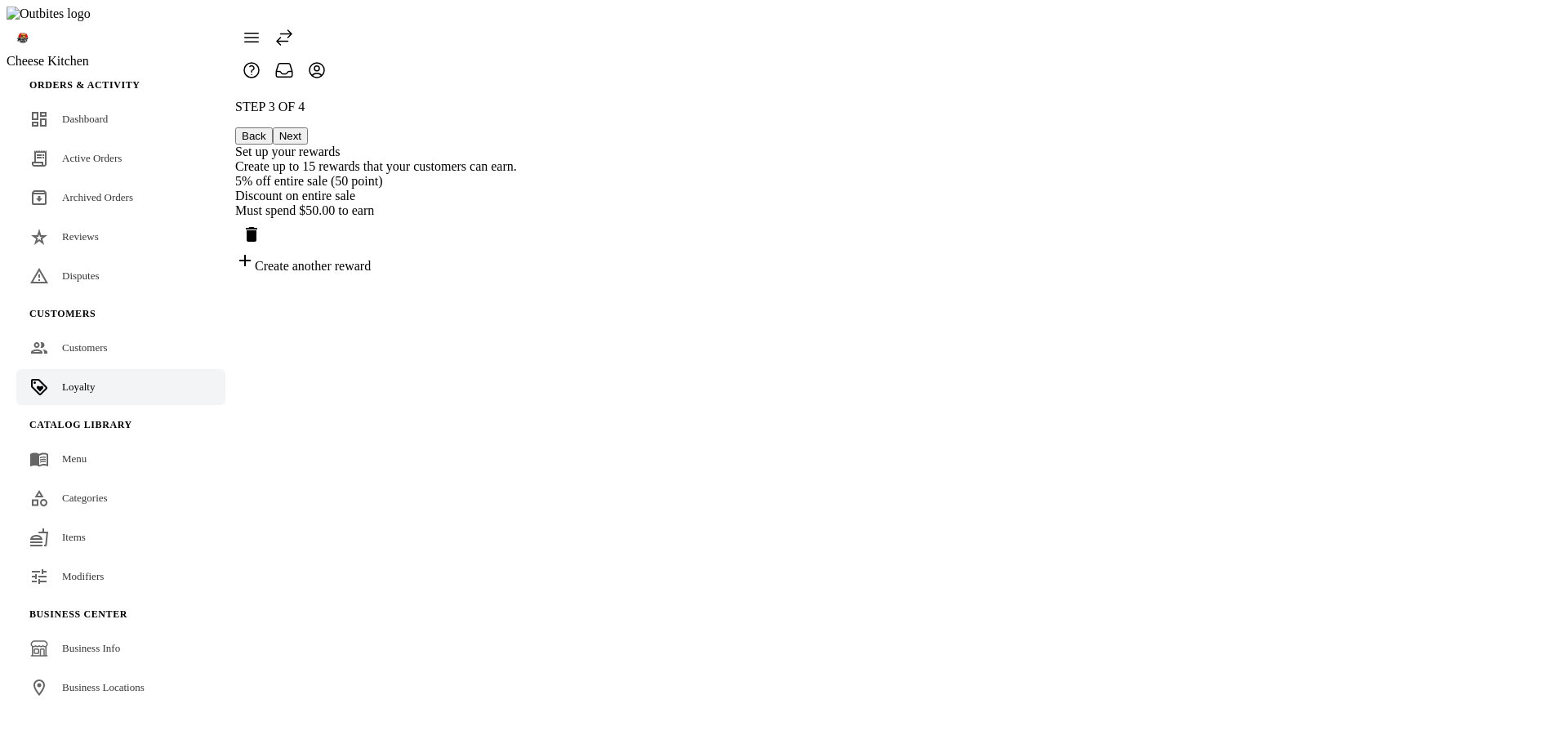
click at [517, 188] on div "Discount on entire sale" at bounding box center [376, 195] width 282 height 14
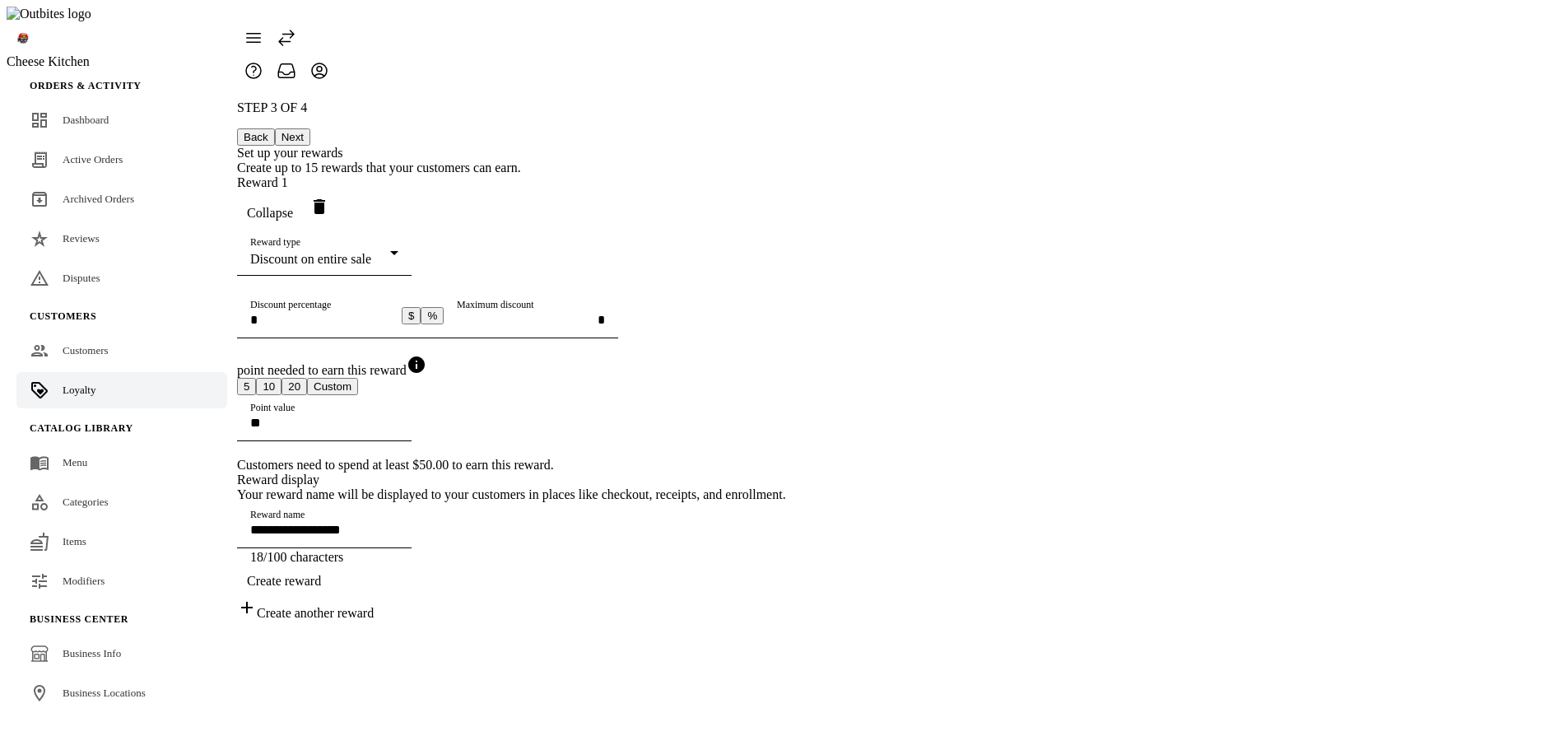
click at [786, 175] on div "Reward 1 Collapse" at bounding box center [512, 203] width 549 height 55
click at [293, 206] on span "Collapse" at bounding box center [270, 213] width 46 height 15
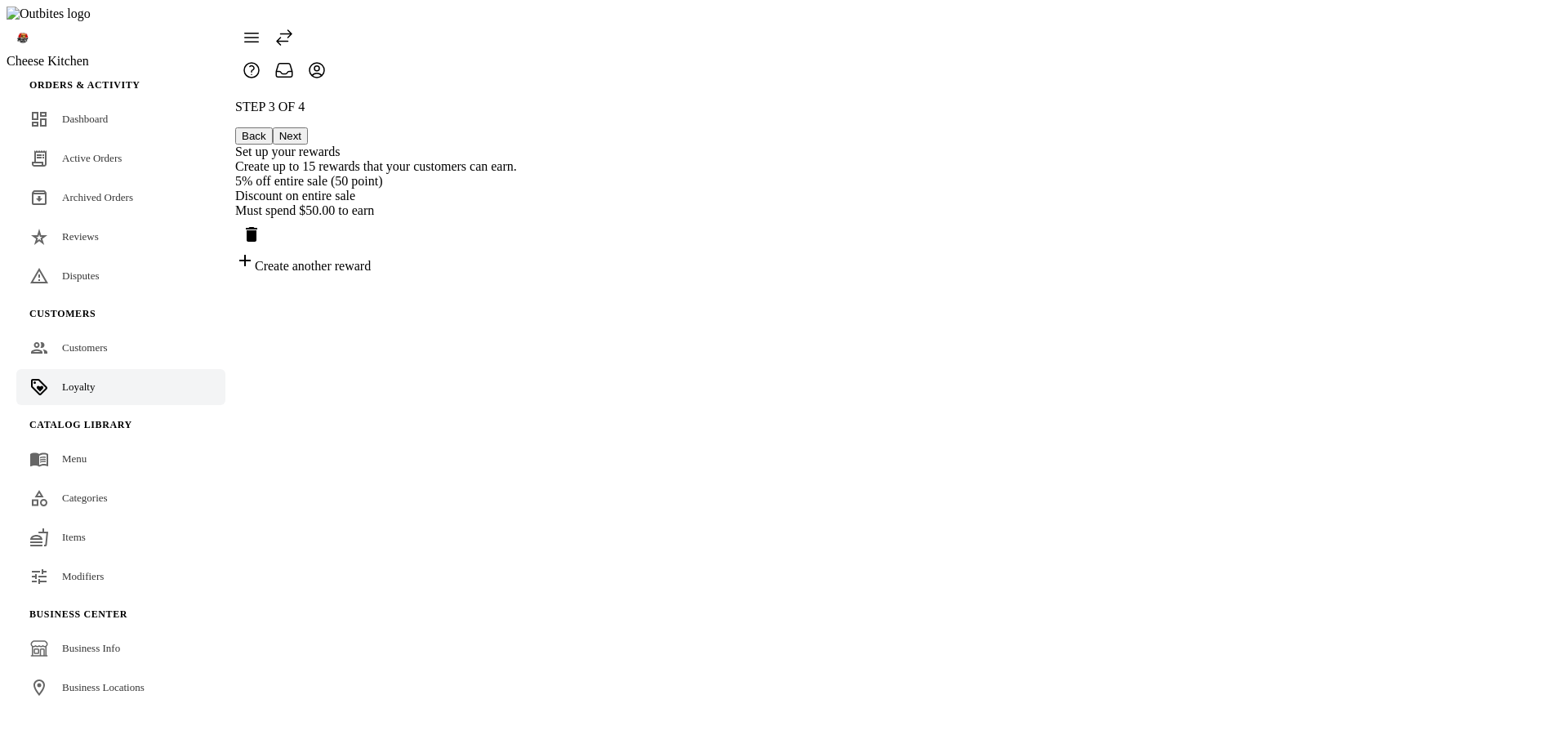
click at [517, 193] on div "STEP 3 OF 4 Back Next Set up your rewards Create up to 15 rewards that your cus…" at bounding box center [376, 186] width 282 height 174
drag, startPoint x: 928, startPoint y: 162, endPoint x: 923, endPoint y: 196, distance: 34.4
click at [517, 174] on div "5% off entire sale (50 point)" at bounding box center [376, 181] width 282 height 14
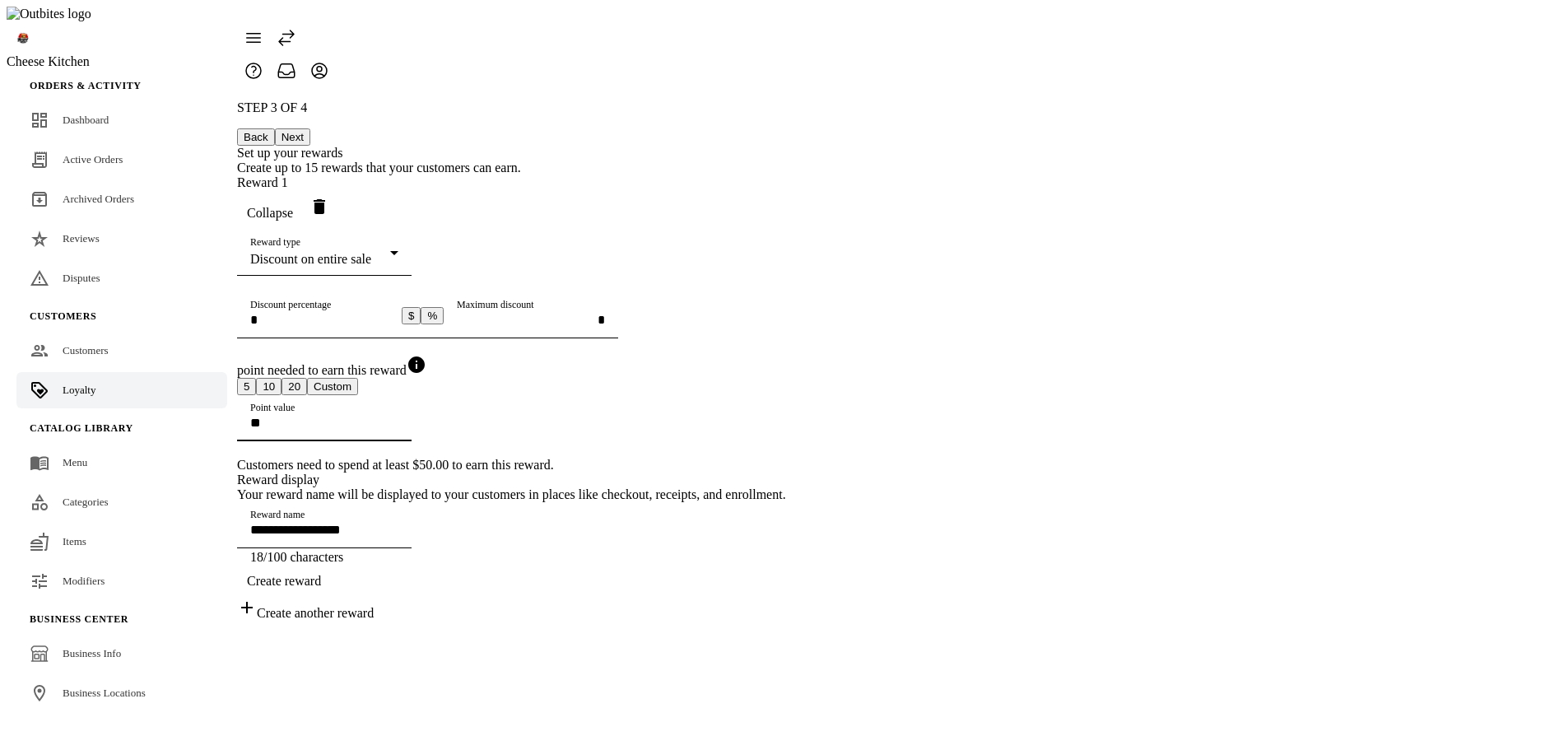
drag, startPoint x: 731, startPoint y: 543, endPoint x: 626, endPoint y: 540, distance: 105.0
click at [631, 543] on div "**********" at bounding box center [512, 360] width 549 height 520
drag, startPoint x: 728, startPoint y: 547, endPoint x: 640, endPoint y: 547, distance: 88.0
click at [668, 550] on div "**********" at bounding box center [512, 387] width 549 height 422
type input "**"
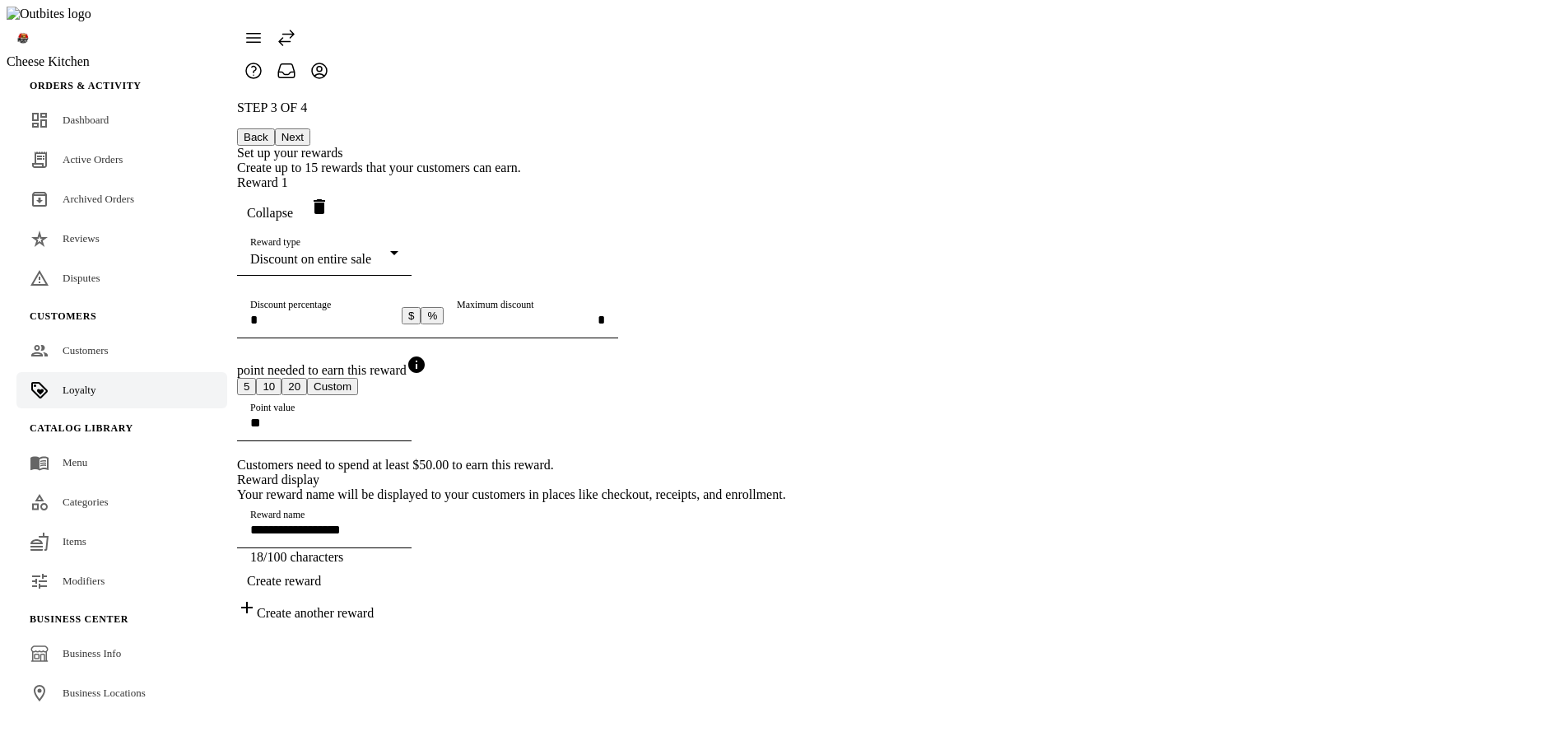
click at [786, 481] on div "**********" at bounding box center [512, 360] width 549 height 520
click at [421, 321] on button "$" at bounding box center [411, 316] width 19 height 17
type input "**********"
click at [786, 397] on div "**********" at bounding box center [512, 360] width 549 height 520
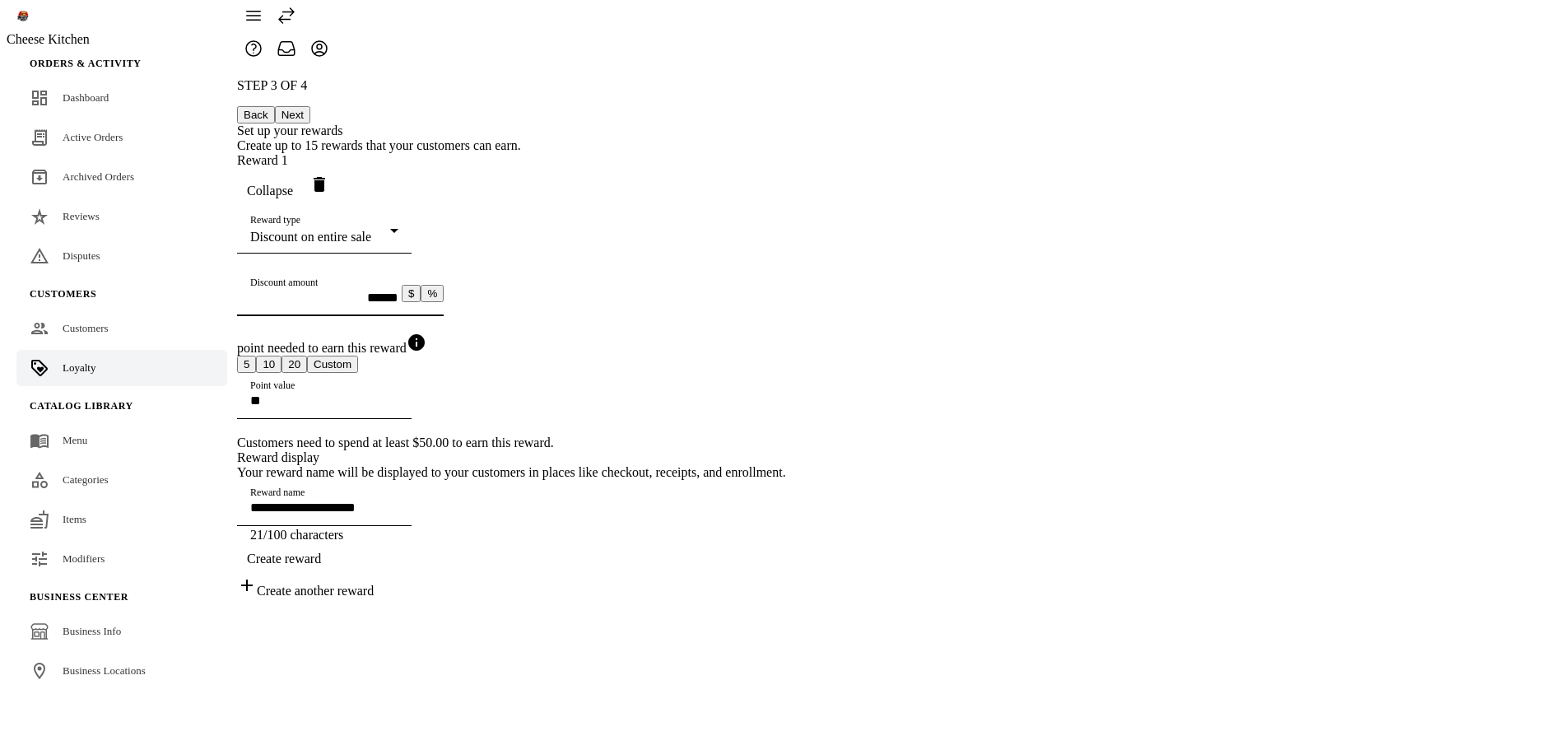
scroll to position [23, 0]
click at [321, 565] on span "Create reward" at bounding box center [284, 558] width 74 height 15
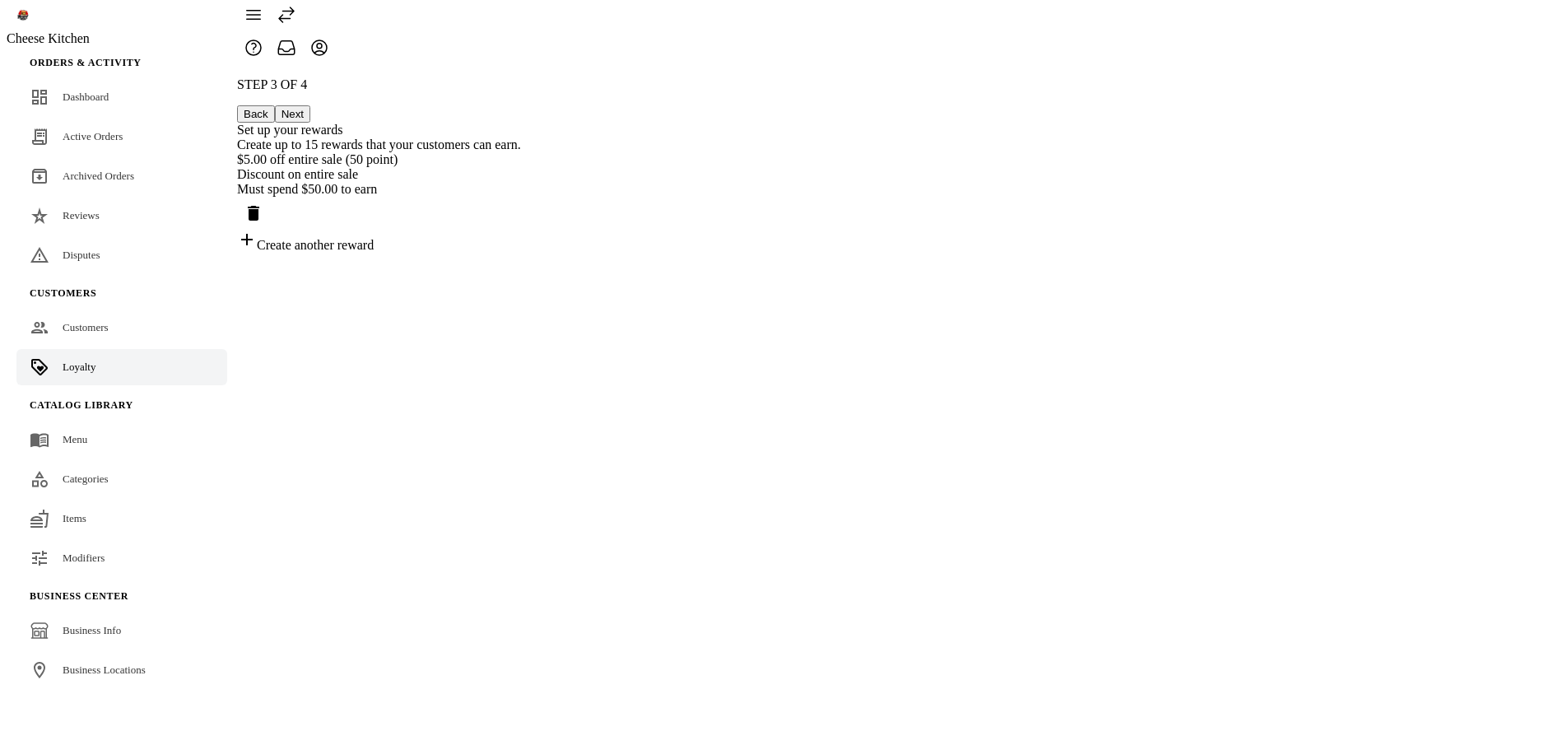
scroll to position [0, 0]
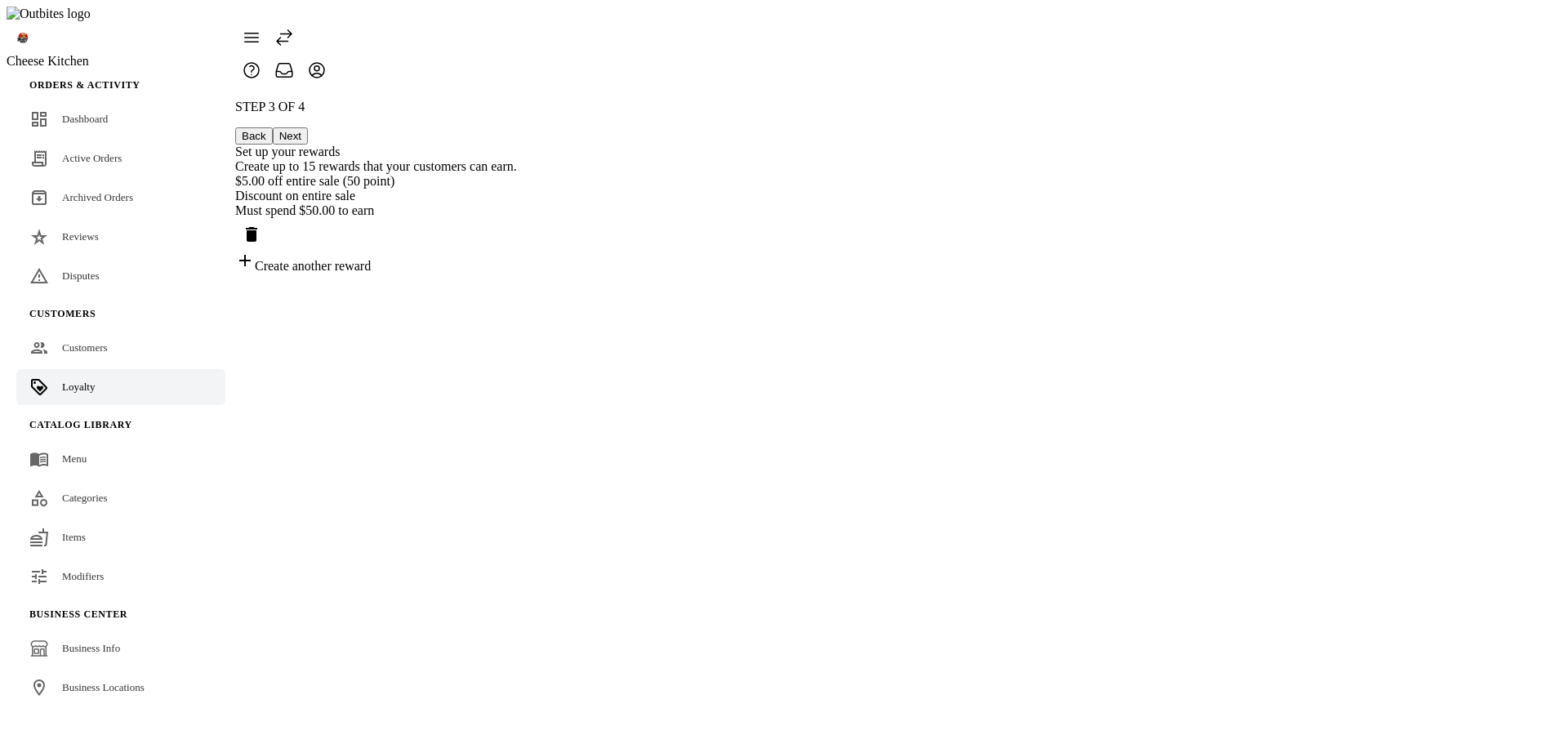
click at [517, 250] on div "Create another reward" at bounding box center [376, 261] width 282 height 23
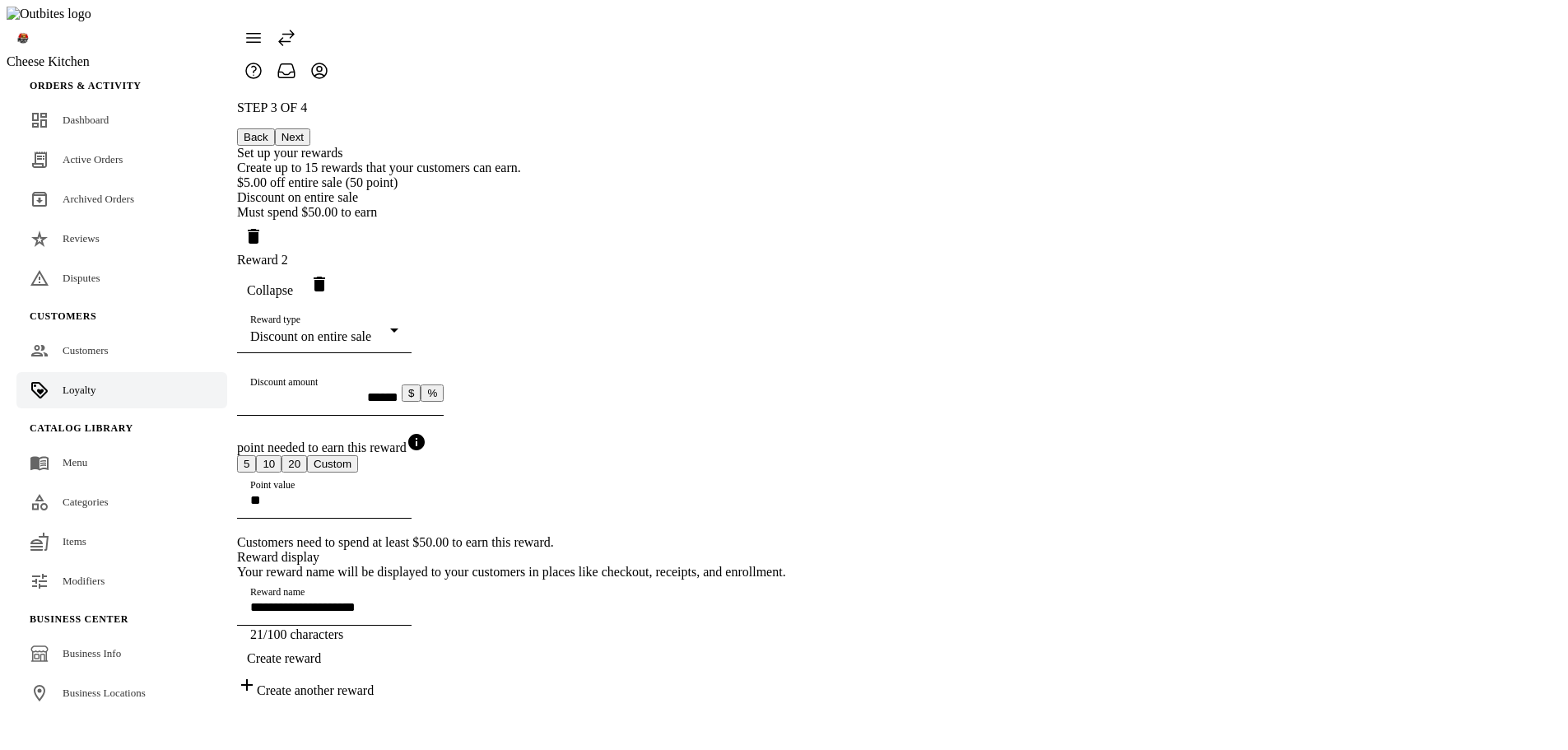
click at [371, 342] on mat-select-trigger "Discount on entire sale" at bounding box center [311, 336] width 121 height 14
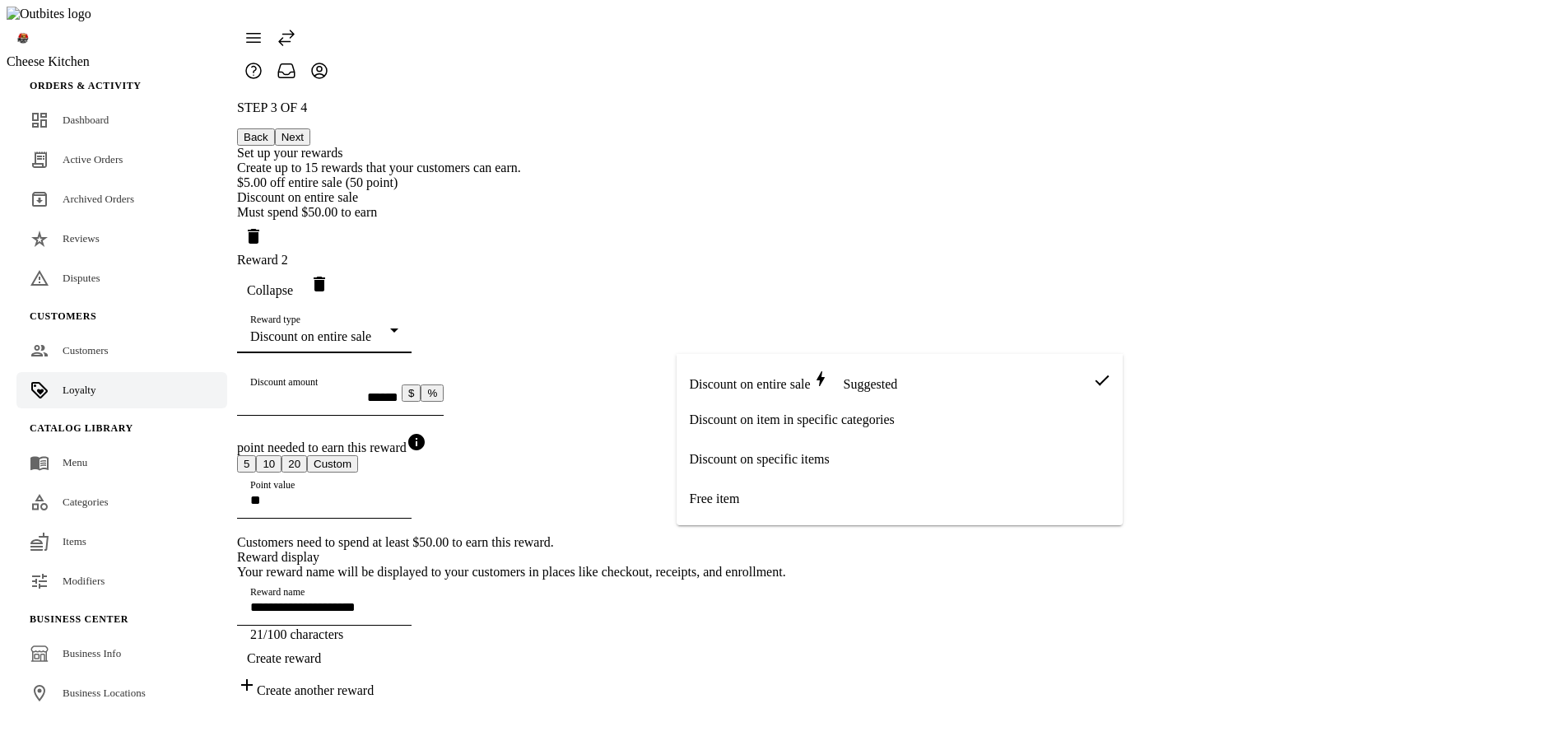
click at [743, 494] on mat-option "Free item" at bounding box center [900, 499] width 447 height 39
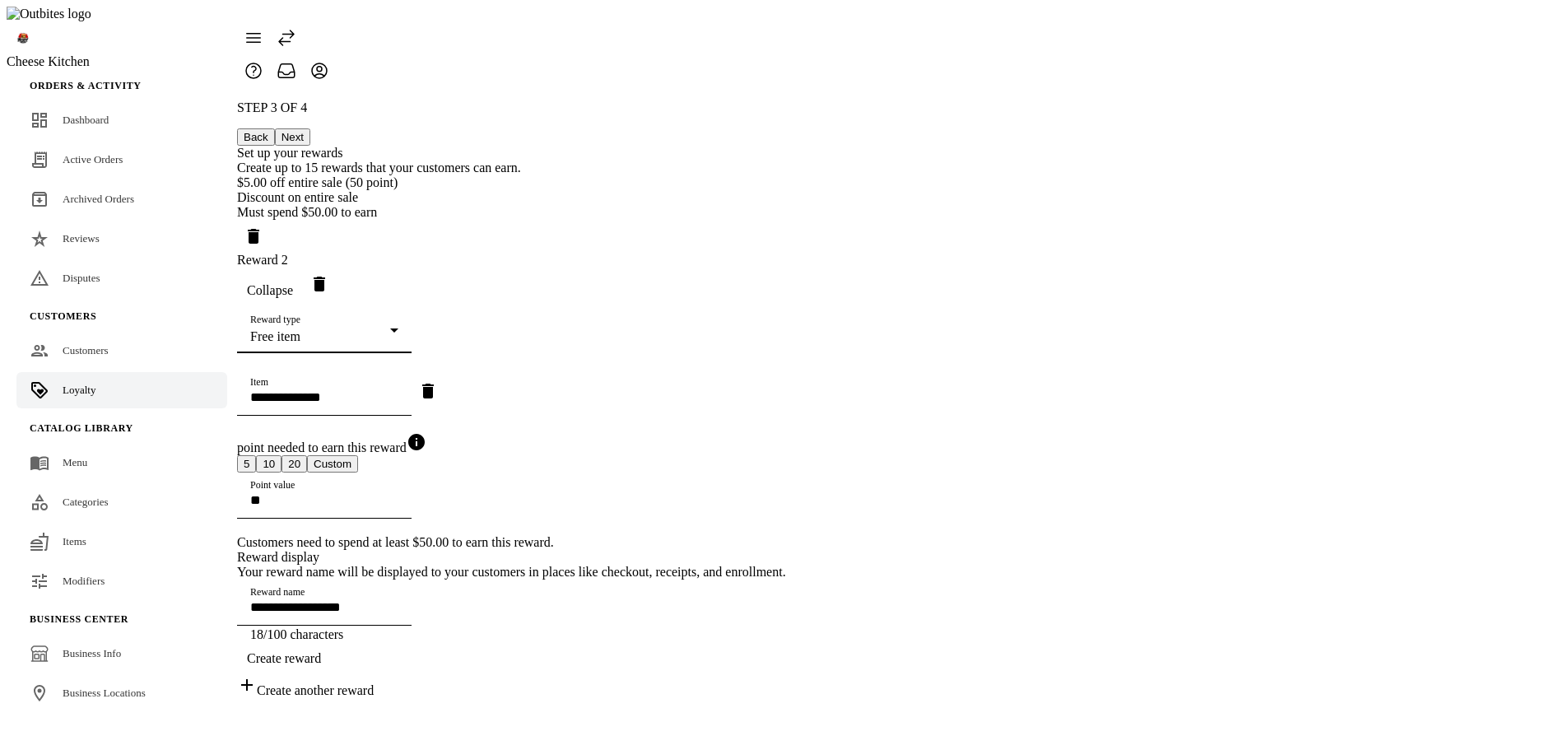
click at [399, 405] on input "Item" at bounding box center [324, 397] width 148 height 14
drag, startPoint x: 737, startPoint y: 505, endPoint x: 635, endPoint y: 487, distance: 103.6
click at [736, 505] on mat-option "Coke" at bounding box center [879, 497] width 406 height 39
type input "**********"
type input "****"
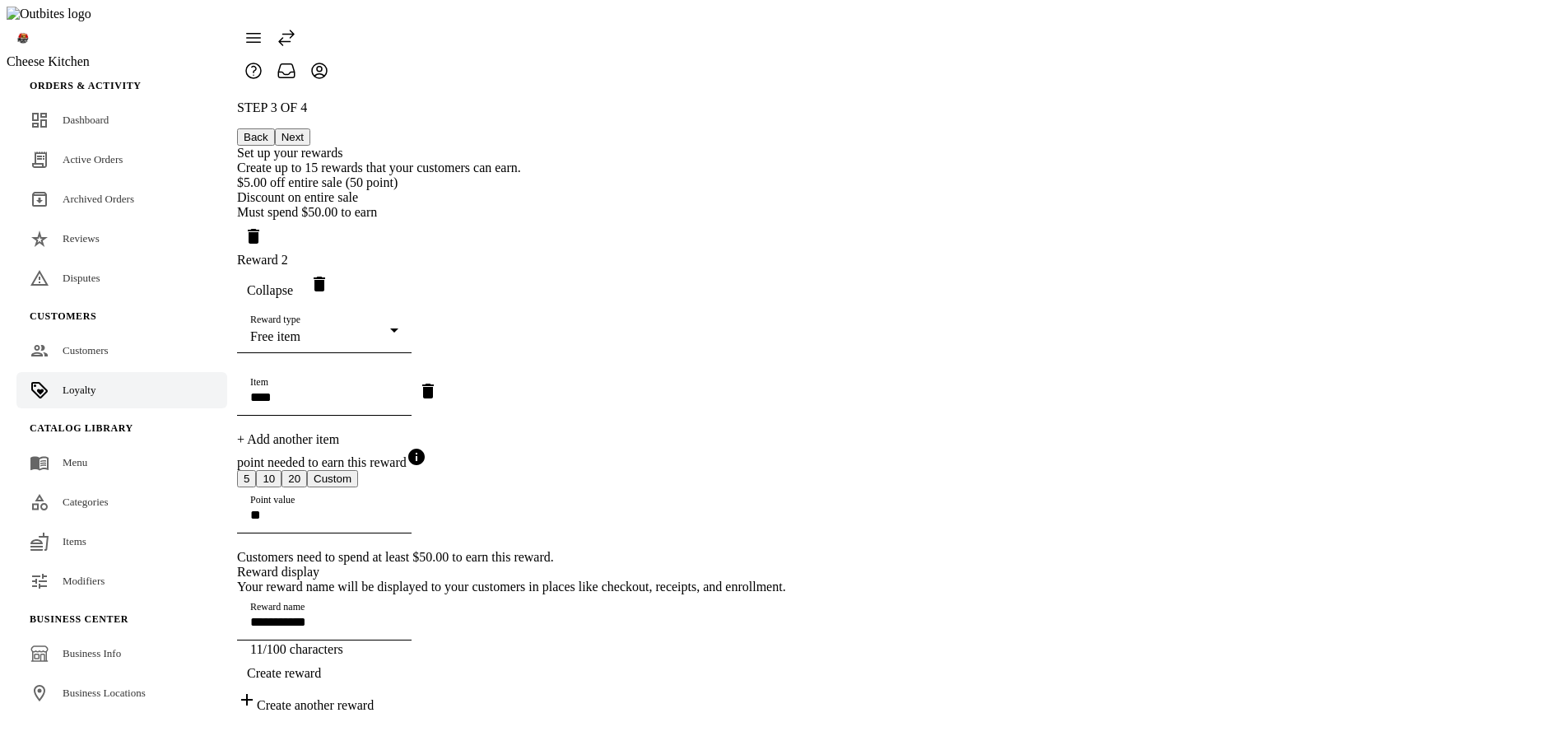
click at [303, 274] on span "button" at bounding box center [269, 291] width 66 height 39
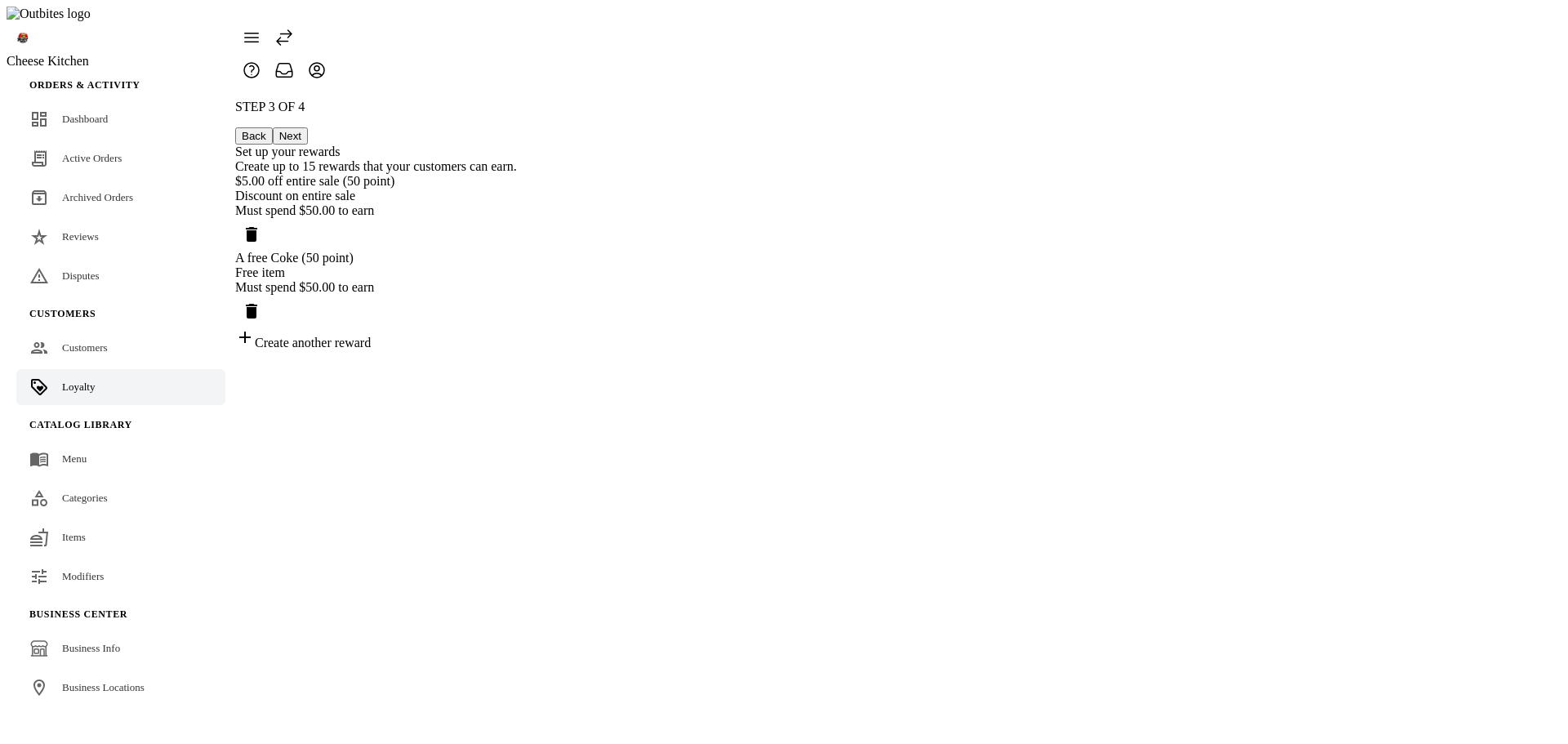
click at [257, 227] on icon "Delete reward" at bounding box center [251, 234] width 11 height 14
click at [261, 225] on icon "Delete reward" at bounding box center [251, 234] width 20 height 20
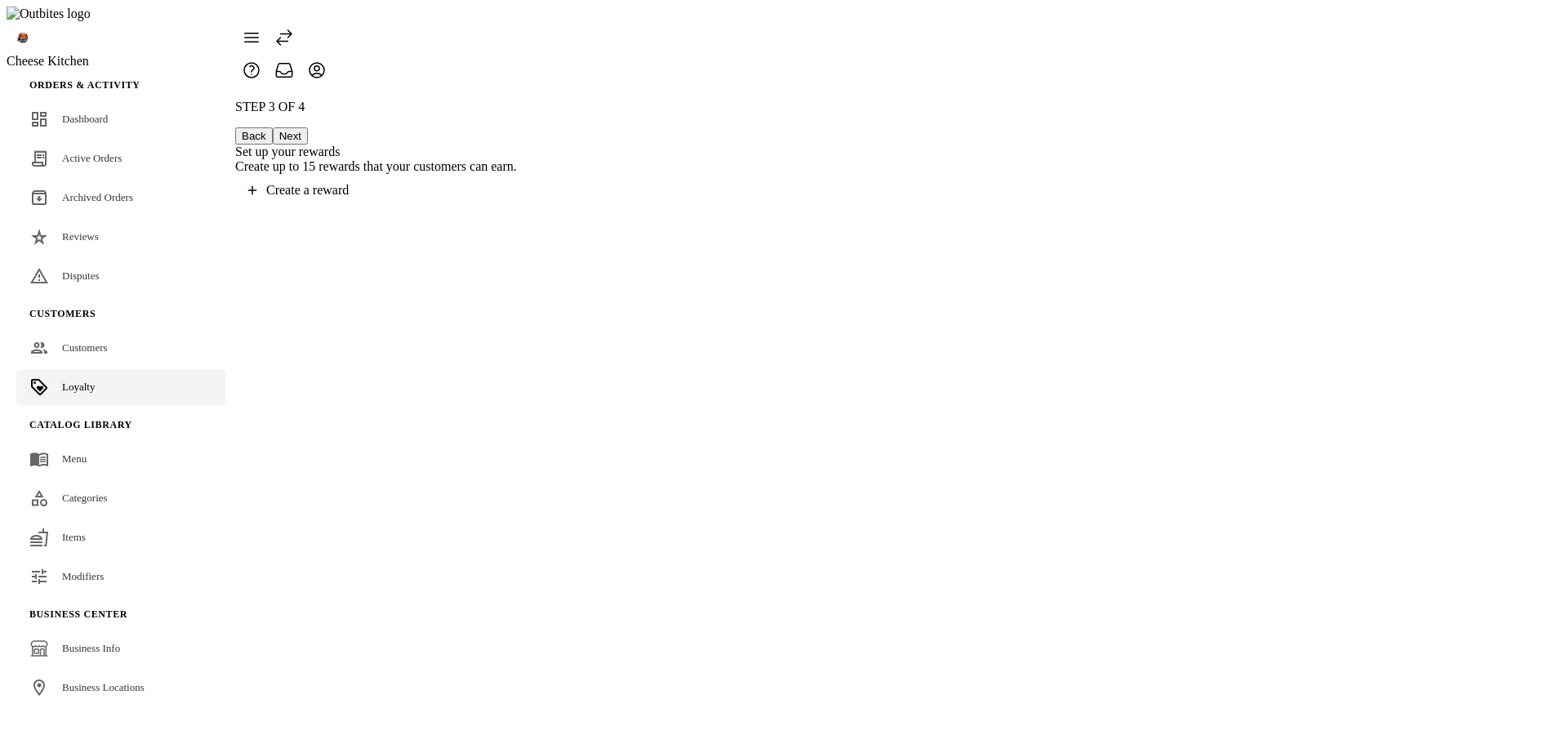
click at [517, 190] on div "STEP 3 OF 4 Back Next Set up your rewards Create up to 15 rewards that your cus…" at bounding box center [376, 153] width 282 height 107
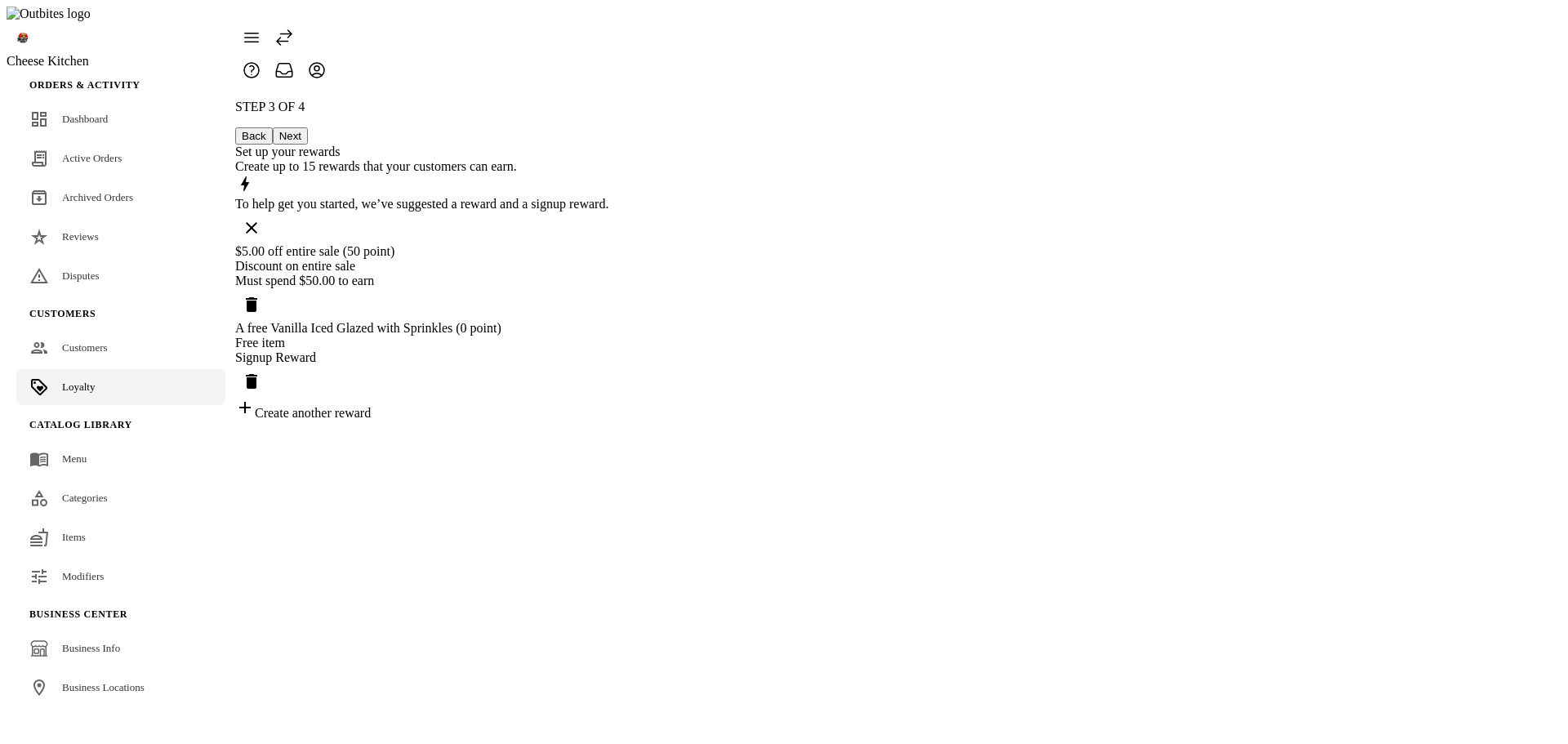
drag, startPoint x: 1103, startPoint y: 332, endPoint x: 1240, endPoint y: 322, distance: 137.4
click at [257, 374] on icon "Delete reward" at bounding box center [251, 381] width 11 height 14
click at [257, 297] on icon "Delete reward" at bounding box center [251, 304] width 11 height 14
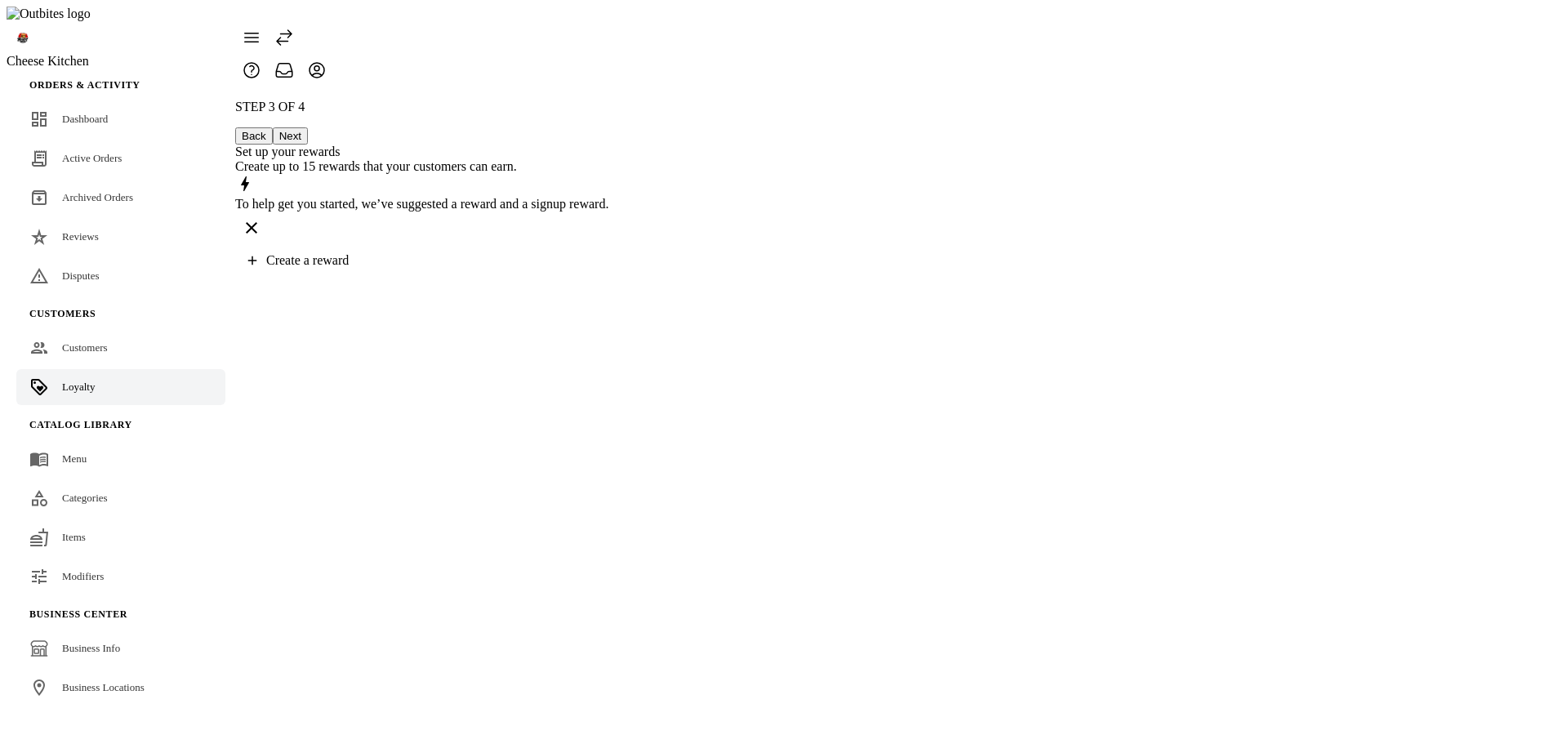
click at [257, 222] on icon "Dismiss" at bounding box center [251, 227] width 11 height 11
click at [272, 127] on button "Back" at bounding box center [254, 136] width 37 height 17
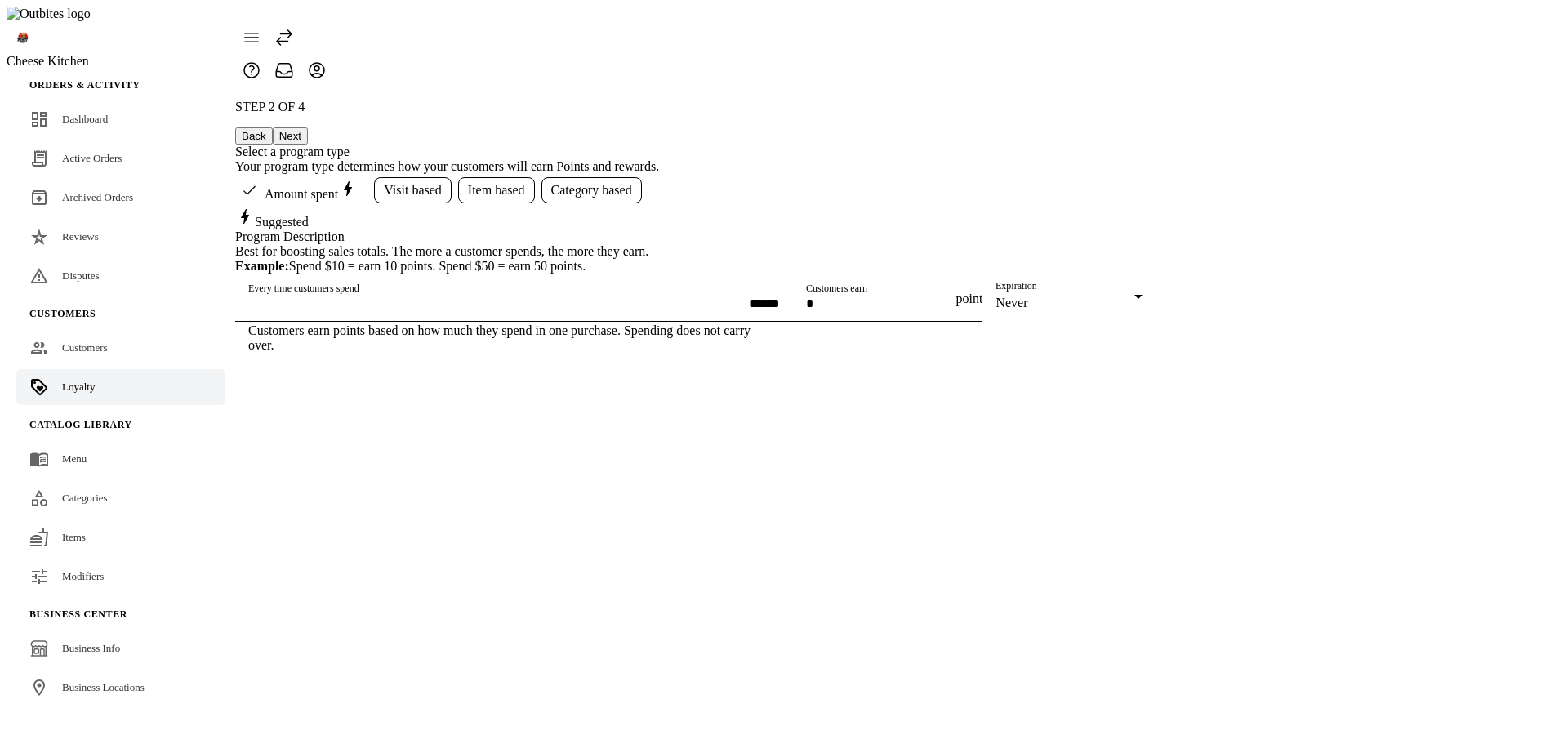
click at [308, 127] on button "Next" at bounding box center [289, 136] width 35 height 17
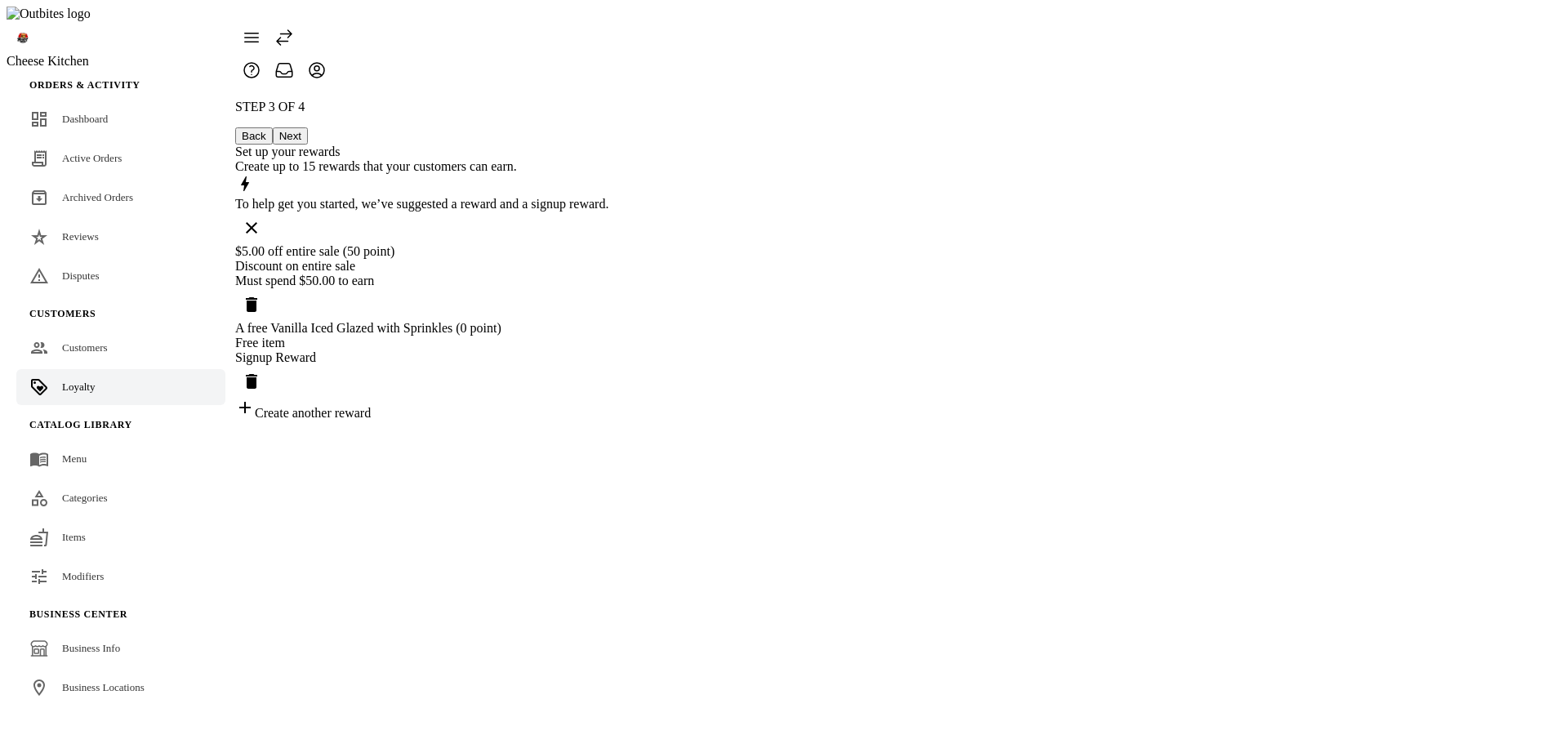
drag, startPoint x: 1102, startPoint y: 234, endPoint x: 1104, endPoint y: 181, distance: 53.0
click at [257, 297] on icon "Delete reward" at bounding box center [251, 304] width 11 height 14
click at [261, 218] on icon "Dismiss" at bounding box center [251, 227] width 20 height 20
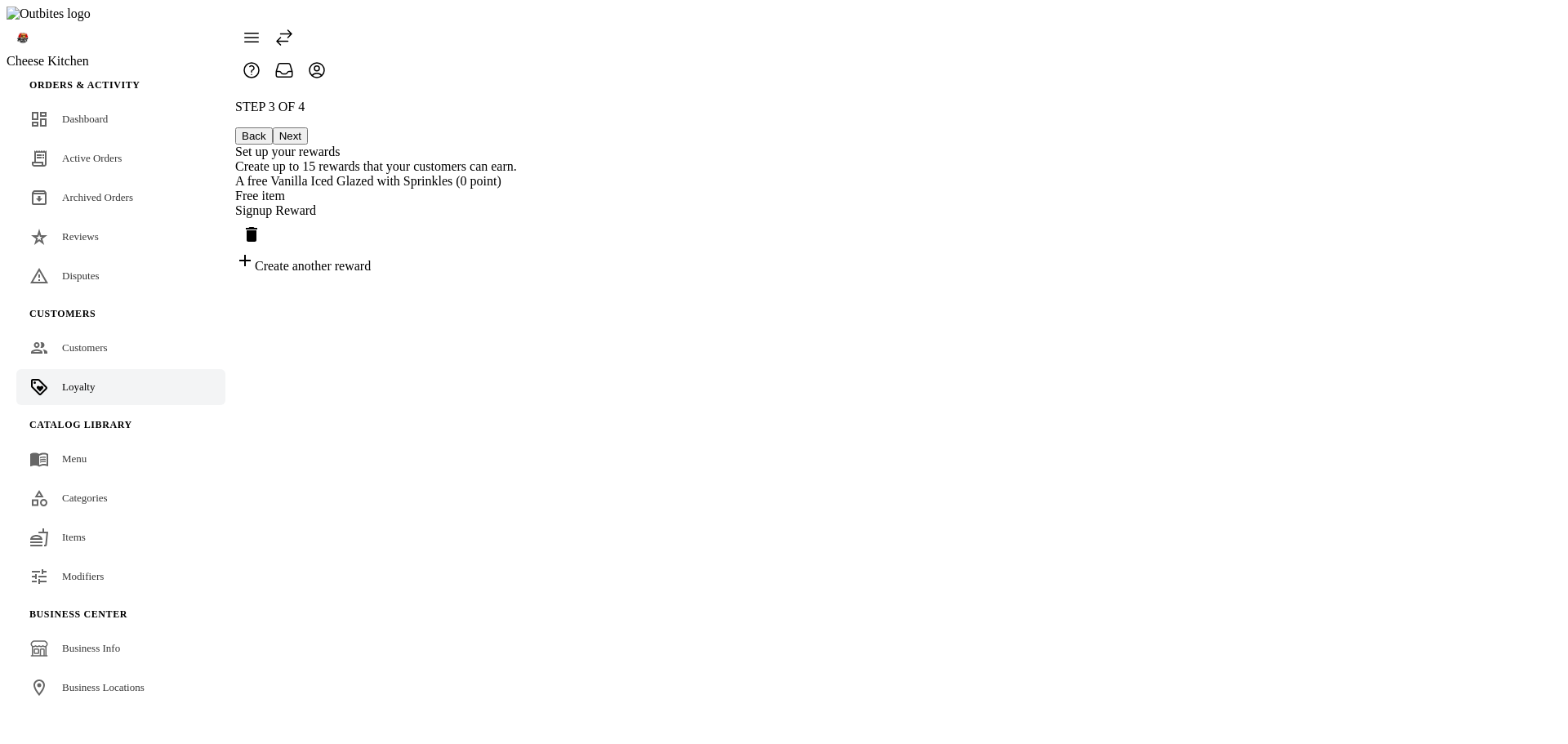
drag, startPoint x: 1106, startPoint y: 180, endPoint x: 1242, endPoint y: 203, distance: 137.9
click at [257, 227] on icon "Delete reward" at bounding box center [251, 234] width 11 height 14
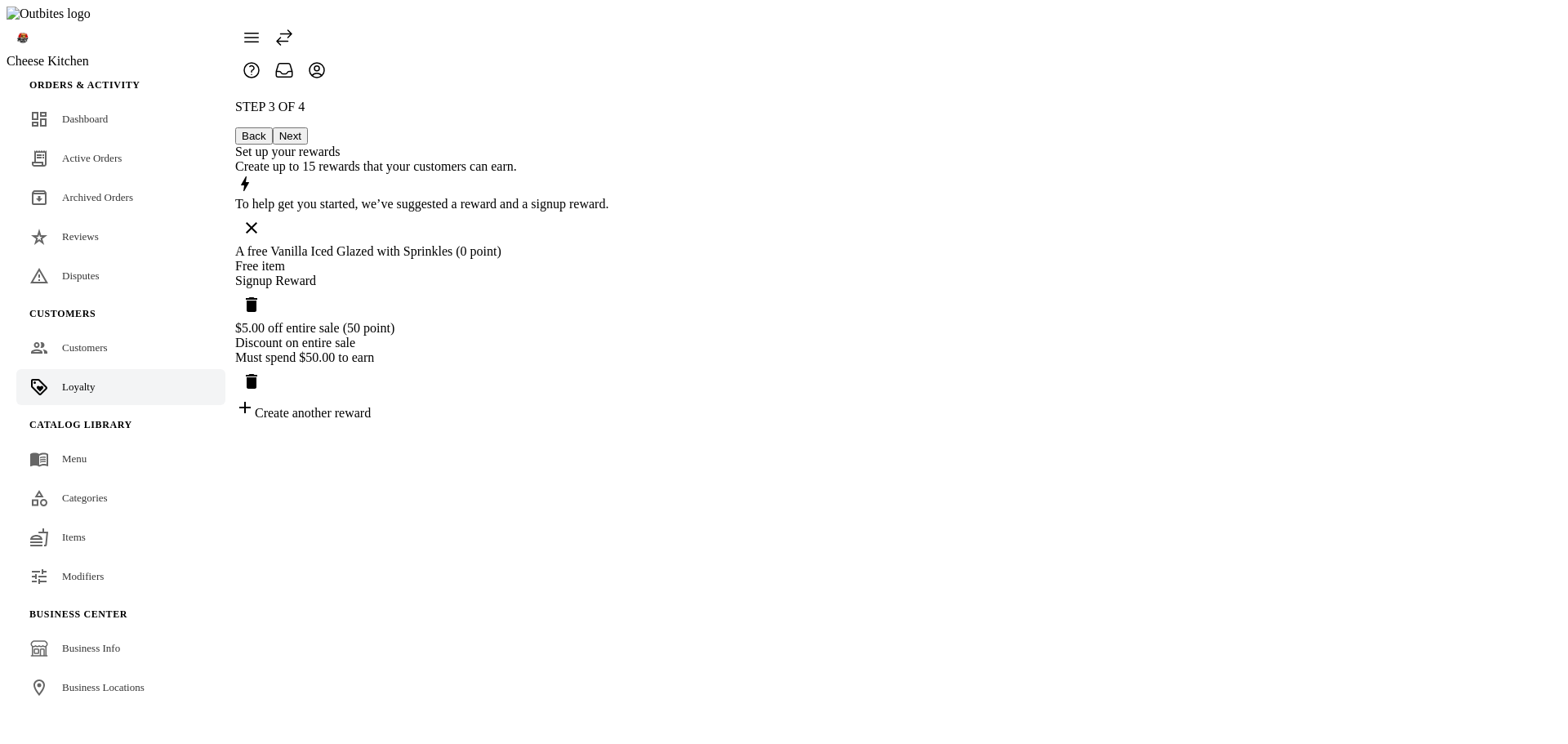
click at [608, 244] on div "A free Vanilla Iced Glazed with Sprinkles (0 point)" at bounding box center [422, 251] width 373 height 14
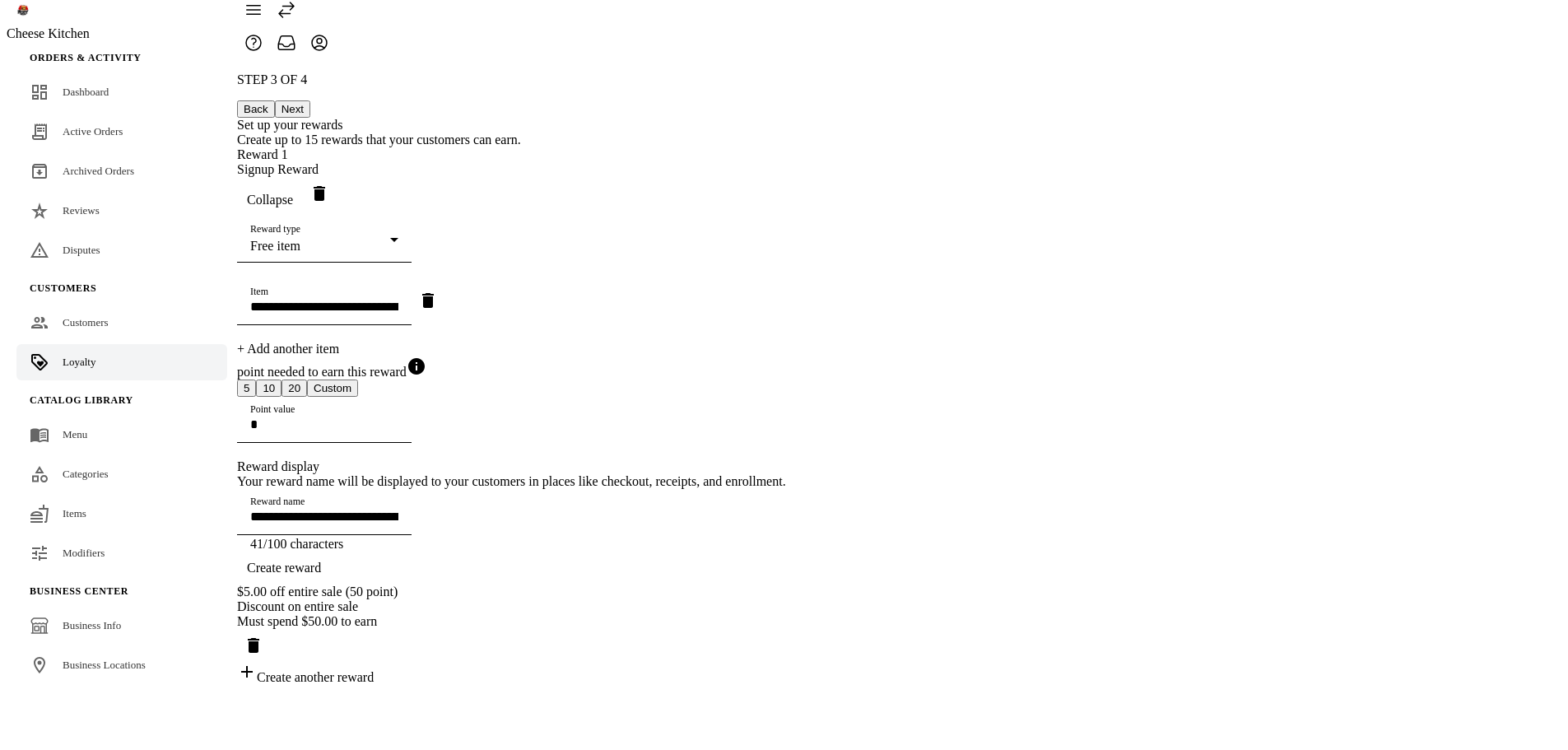
scroll to position [113, 0]
click at [786, 291] on div "**********" at bounding box center [512, 365] width 549 height 437
click at [710, 309] on div "**********" at bounding box center [512, 365] width 549 height 437
click at [719, 370] on div "**********" at bounding box center [512, 365] width 549 height 437
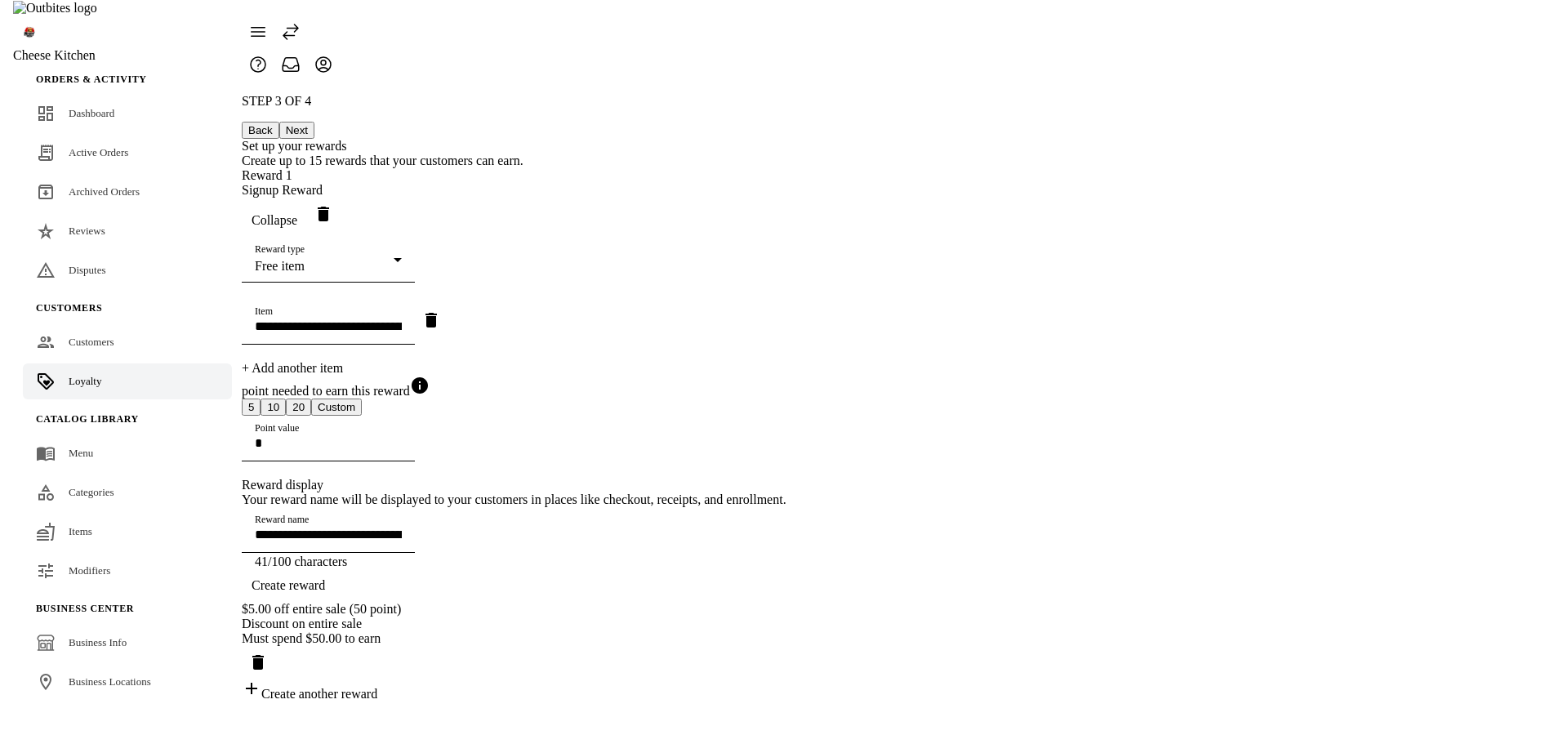
scroll to position [0, 0]
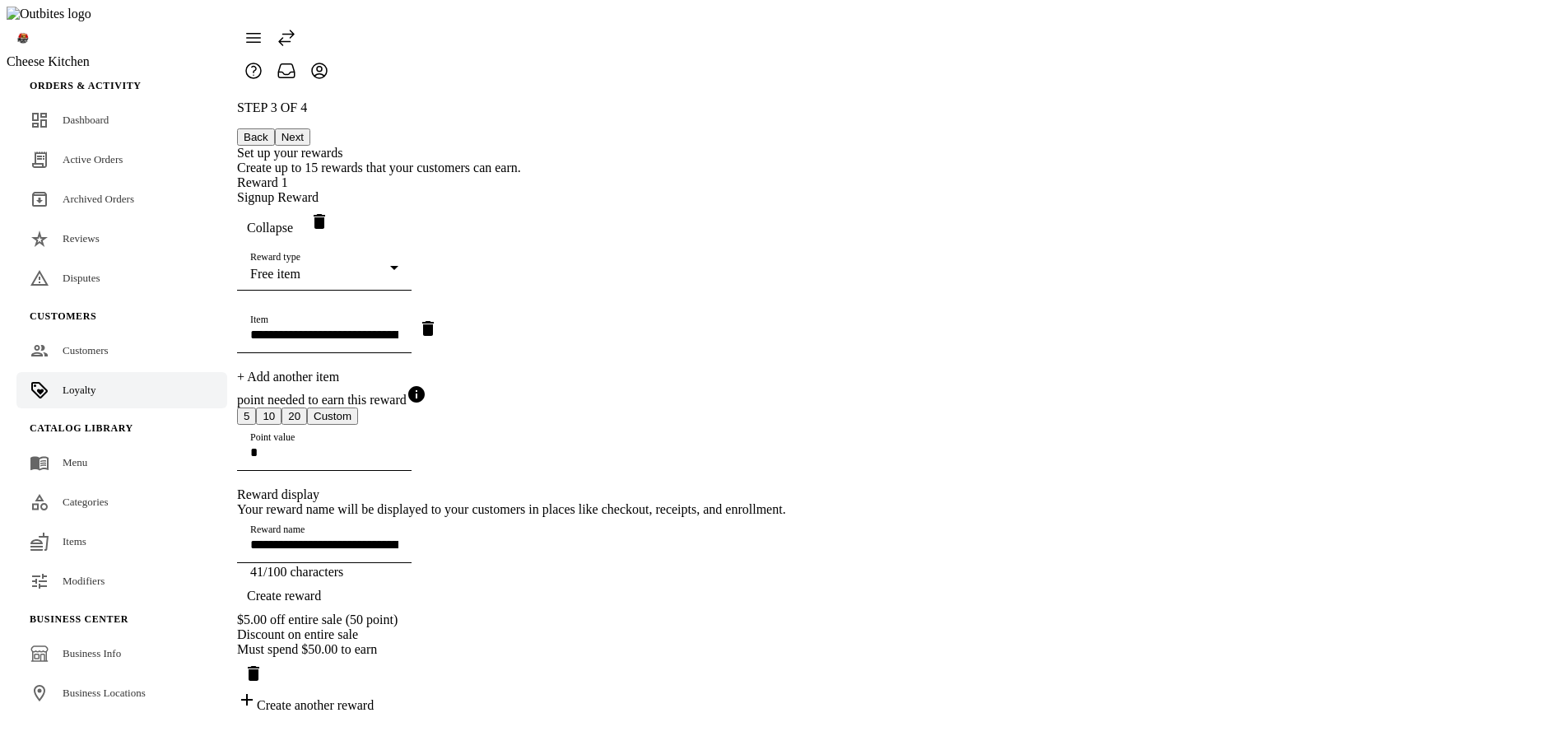
click at [293, 221] on span "Collapse" at bounding box center [270, 227] width 46 height 15
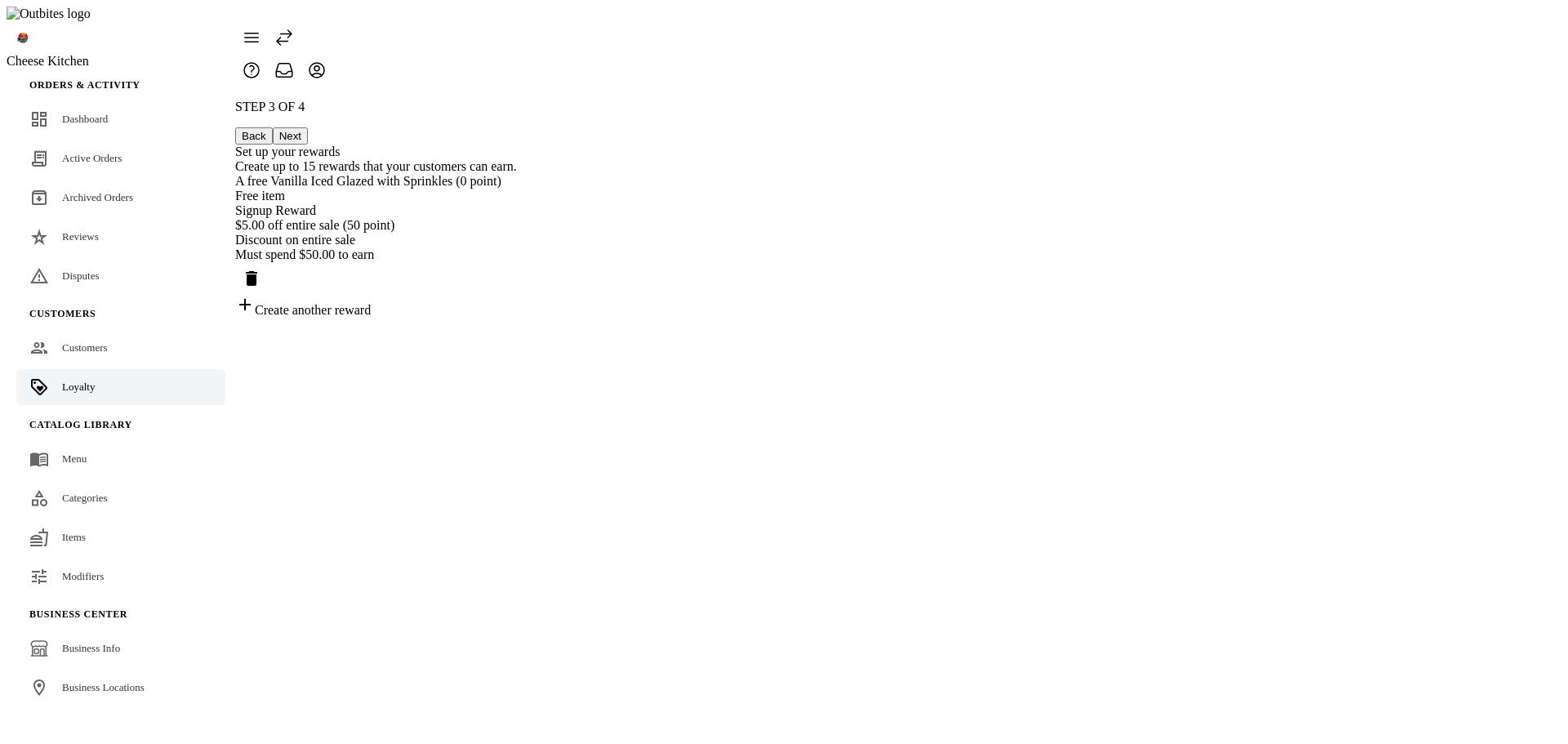
click at [517, 188] on div "Free item" at bounding box center [376, 195] width 282 height 14
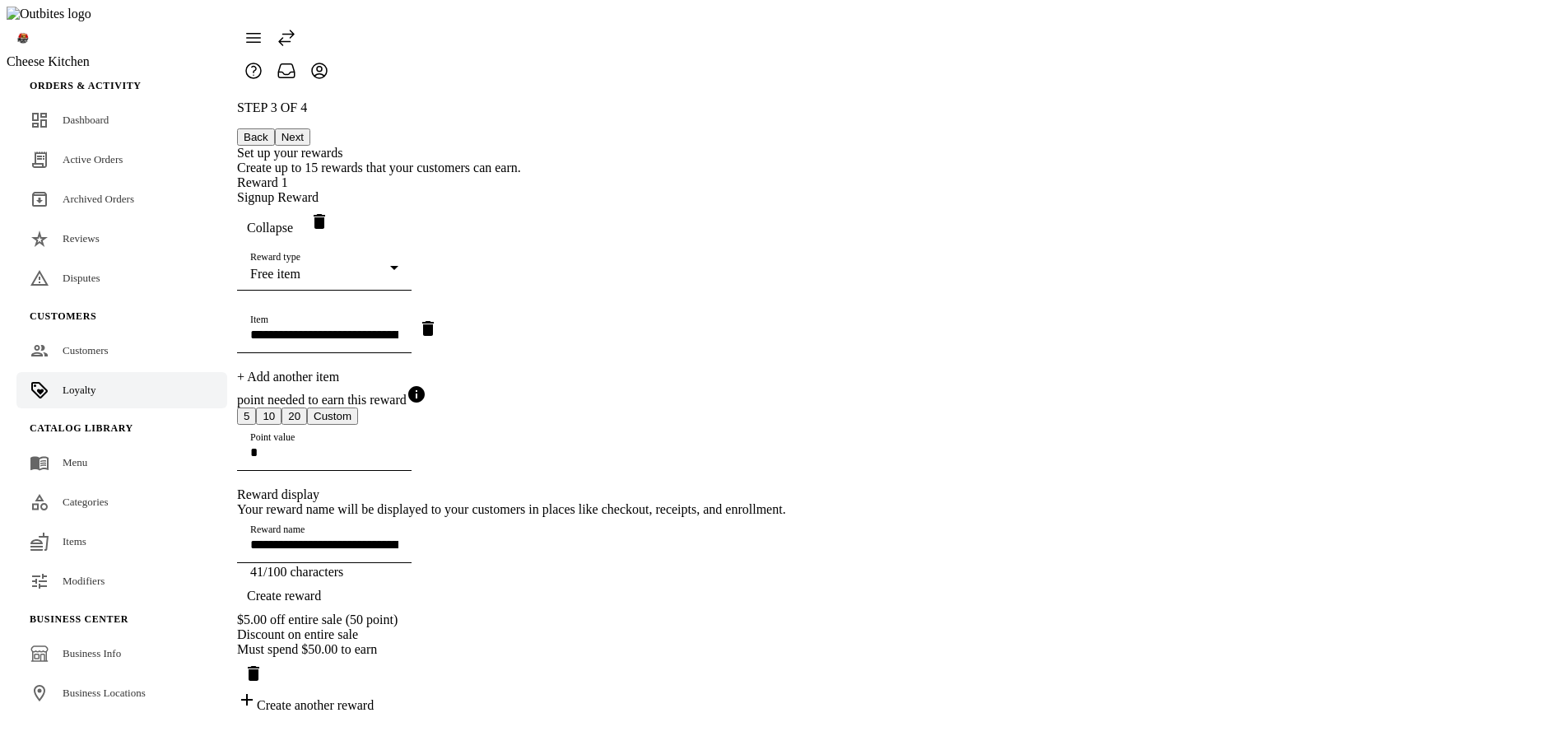
click at [303, 208] on span "button" at bounding box center [269, 227] width 66 height 39
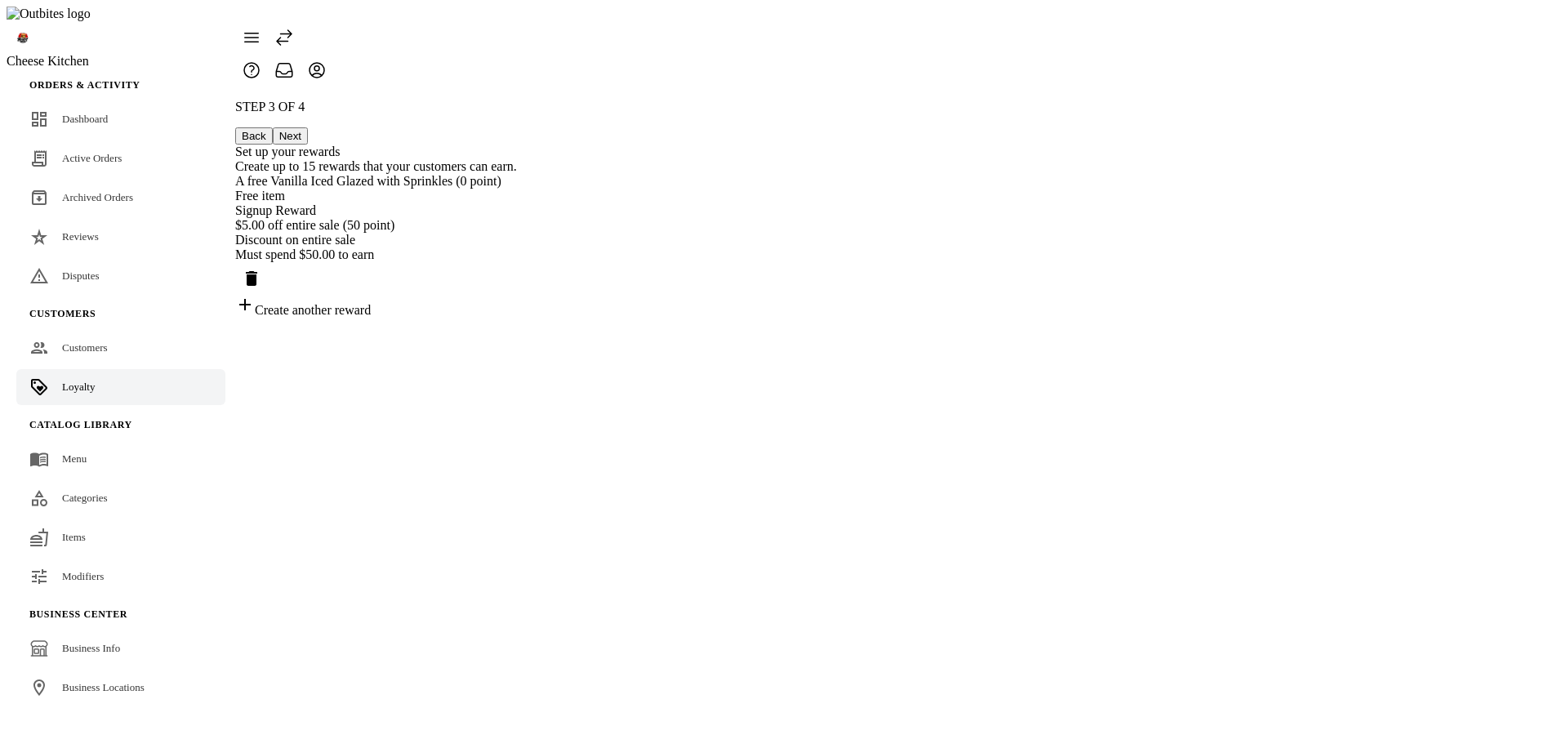
click at [517, 188] on div "Free item" at bounding box center [376, 195] width 282 height 14
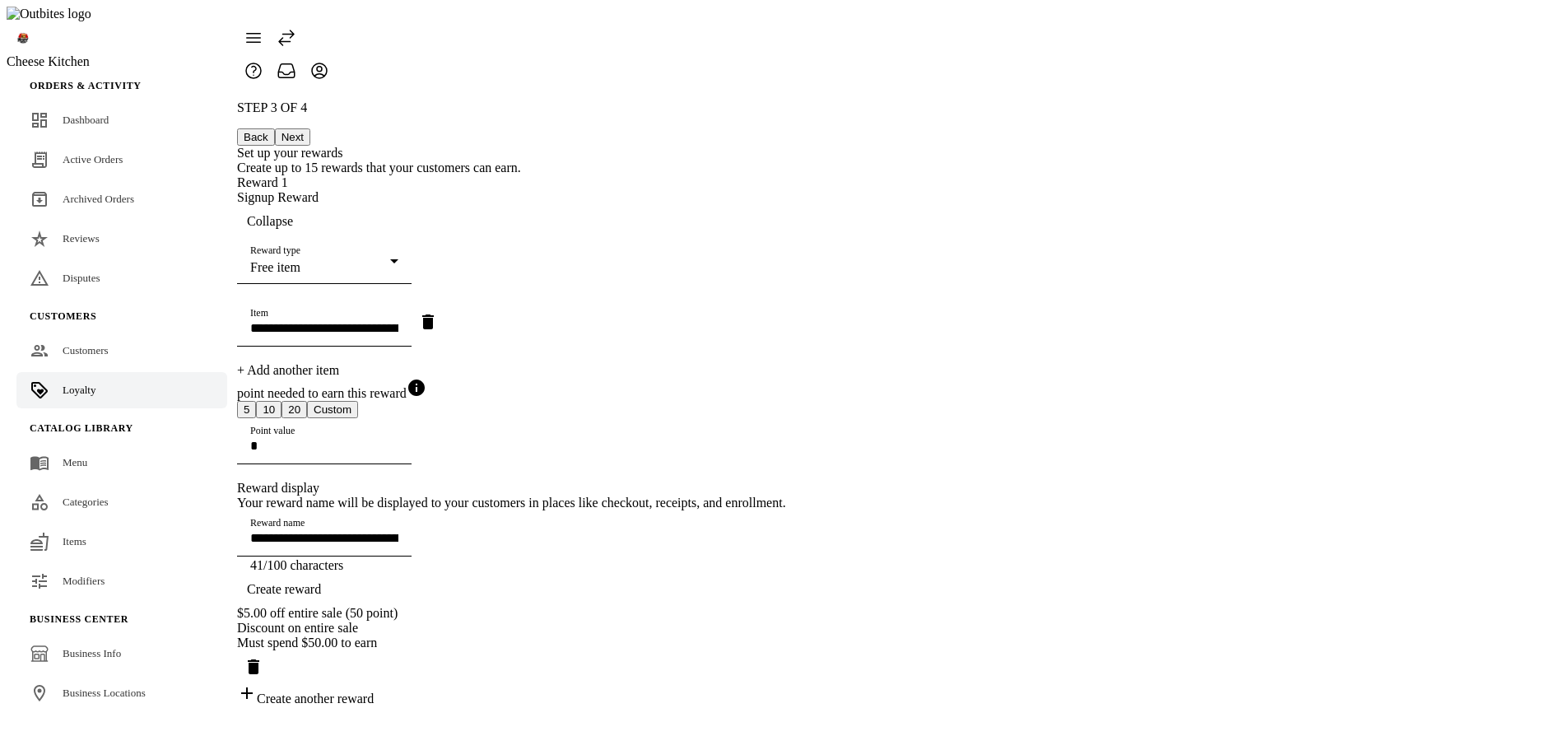
drag, startPoint x: 1102, startPoint y: 323, endPoint x: 1180, endPoint y: 342, distance: 80.3
click at [438, 323] on icon "Remove item" at bounding box center [428, 322] width 20 height 20
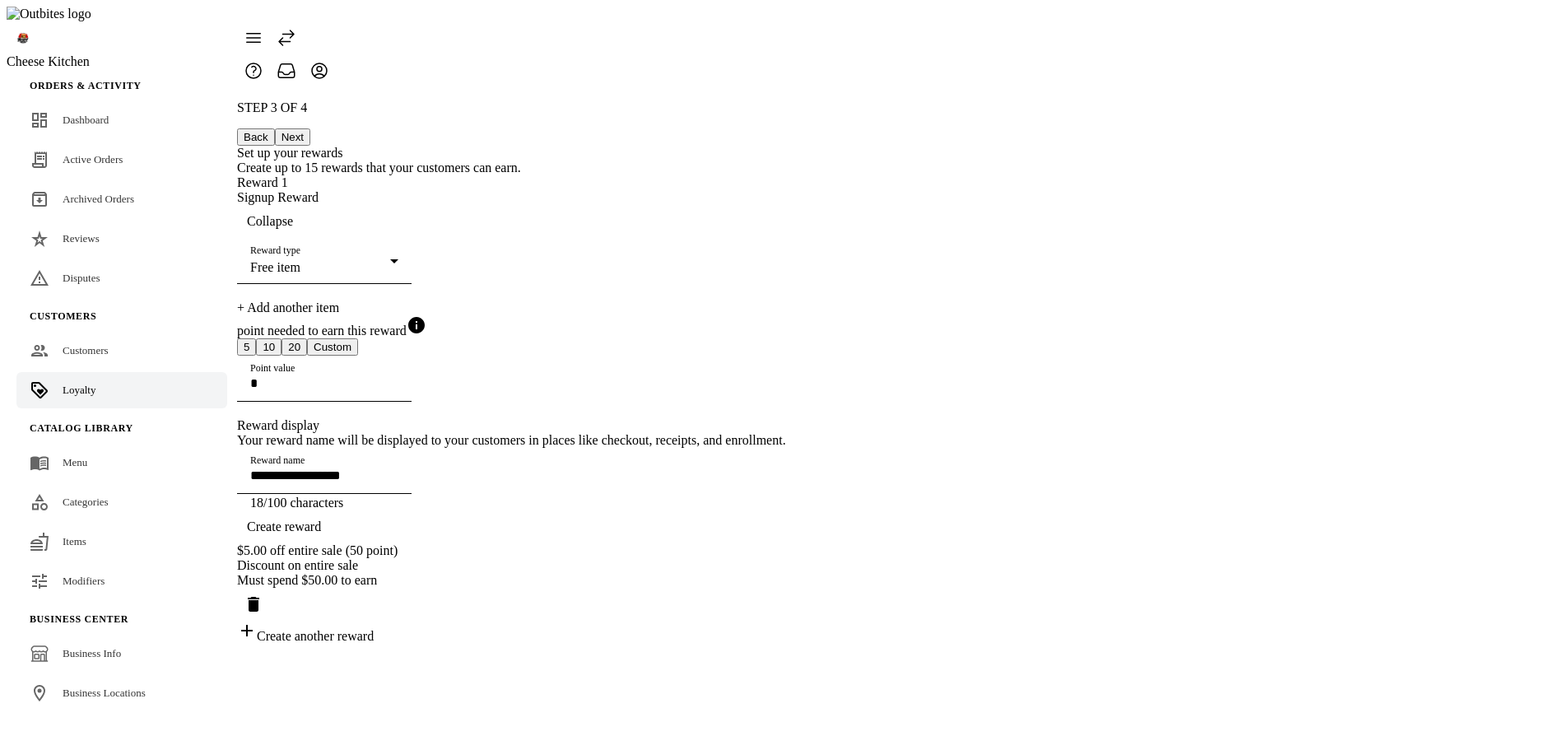
click at [752, 300] on div "+ Add another item" at bounding box center [512, 307] width 549 height 15
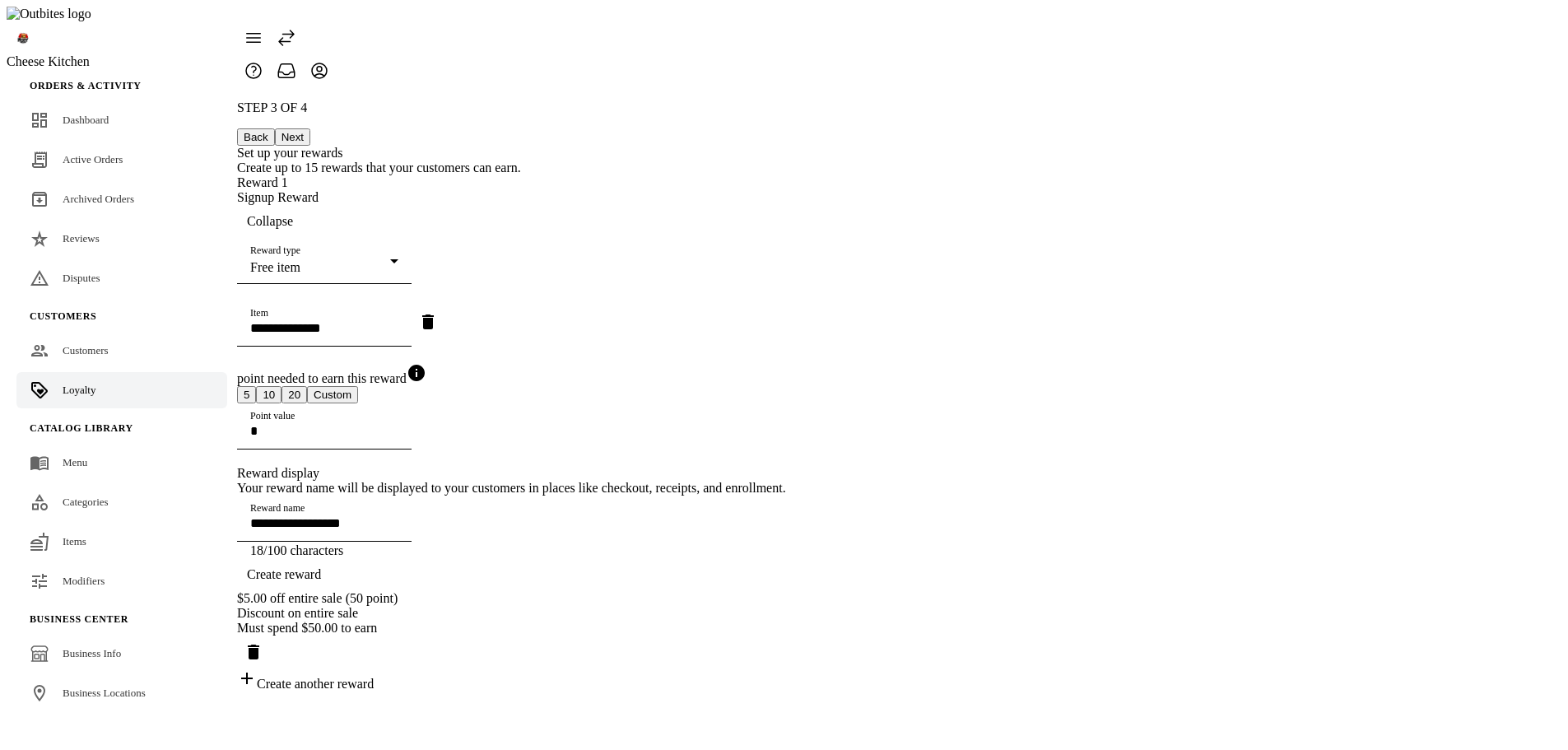
click at [399, 321] on input "Item" at bounding box center [324, 328] width 148 height 14
click at [721, 445] on mat-option "Fries" at bounding box center [879, 444] width 406 height 39
type input "**********"
type input "*****"
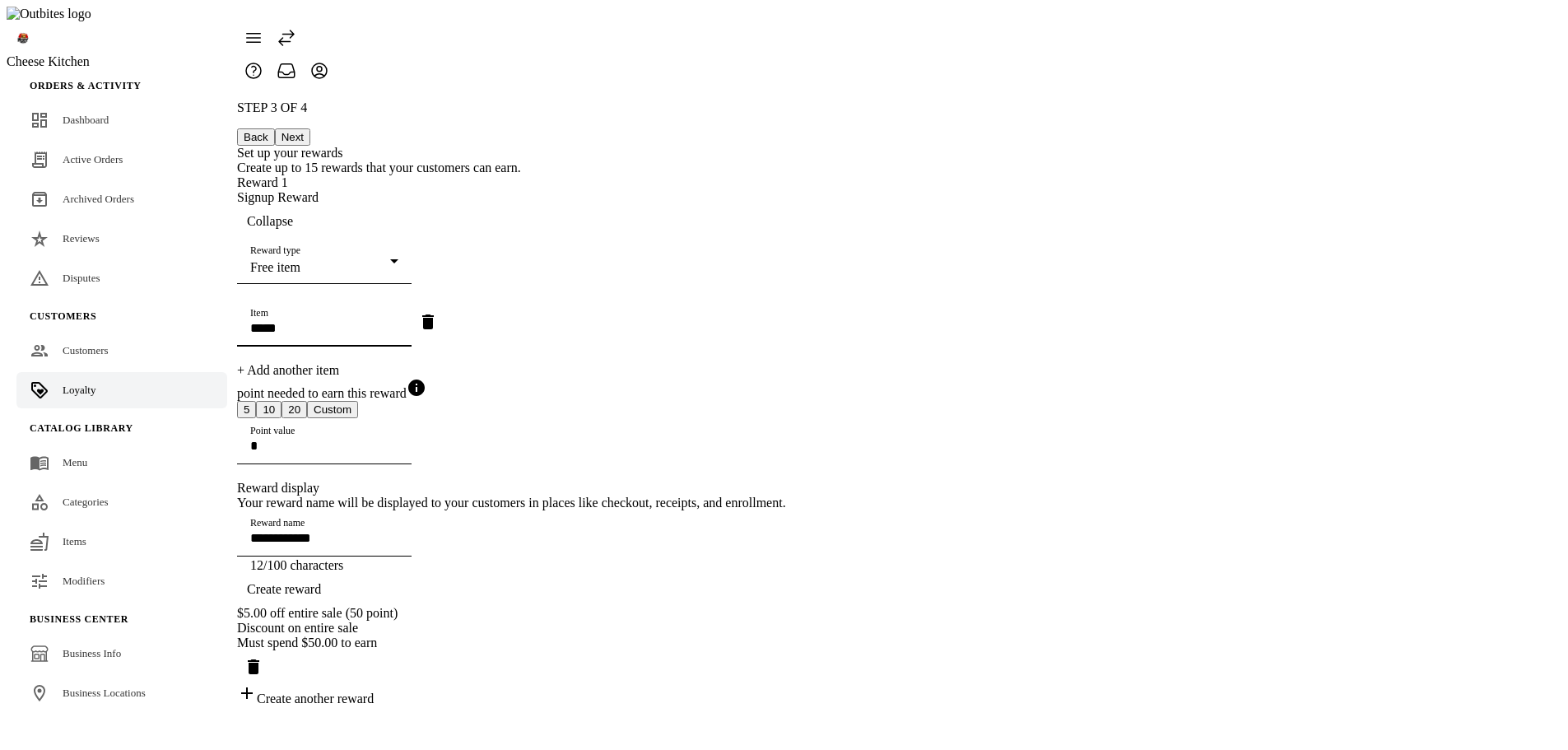
click at [321, 597] on span "Create reward" at bounding box center [284, 588] width 74 height 15
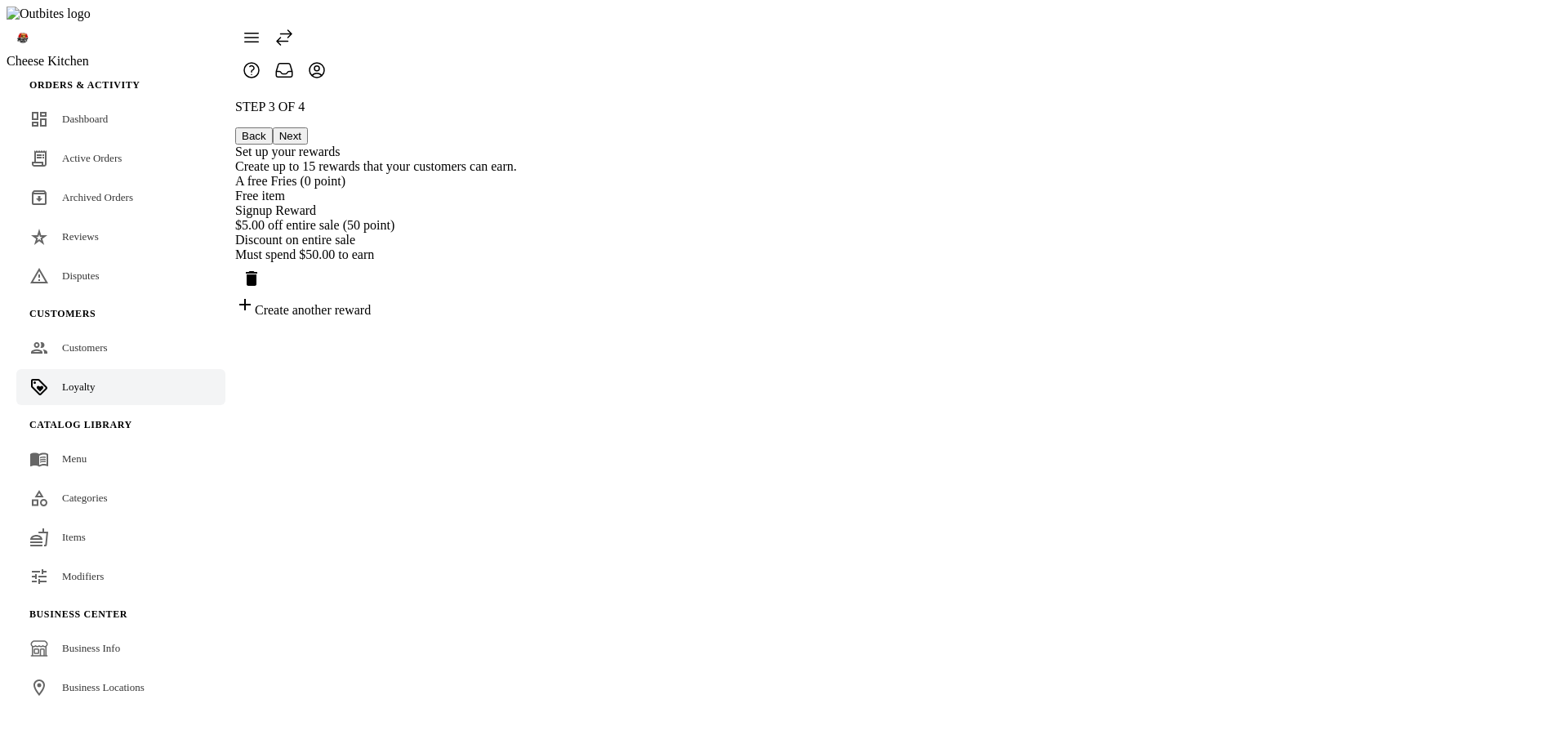
click at [517, 174] on div "A free Fries (0 point)" at bounding box center [376, 181] width 282 height 14
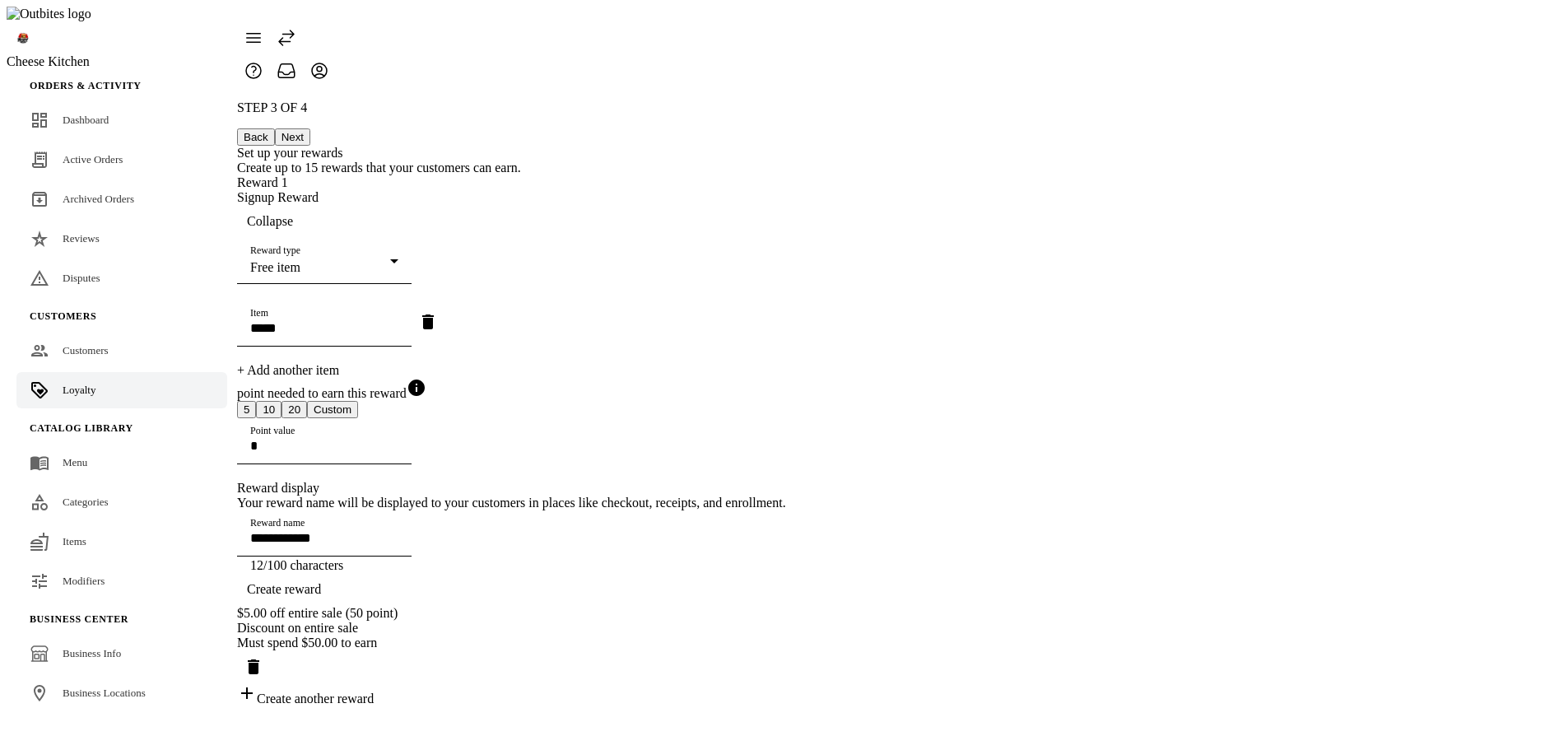
click at [293, 214] on span "Collapse" at bounding box center [270, 221] width 46 height 15
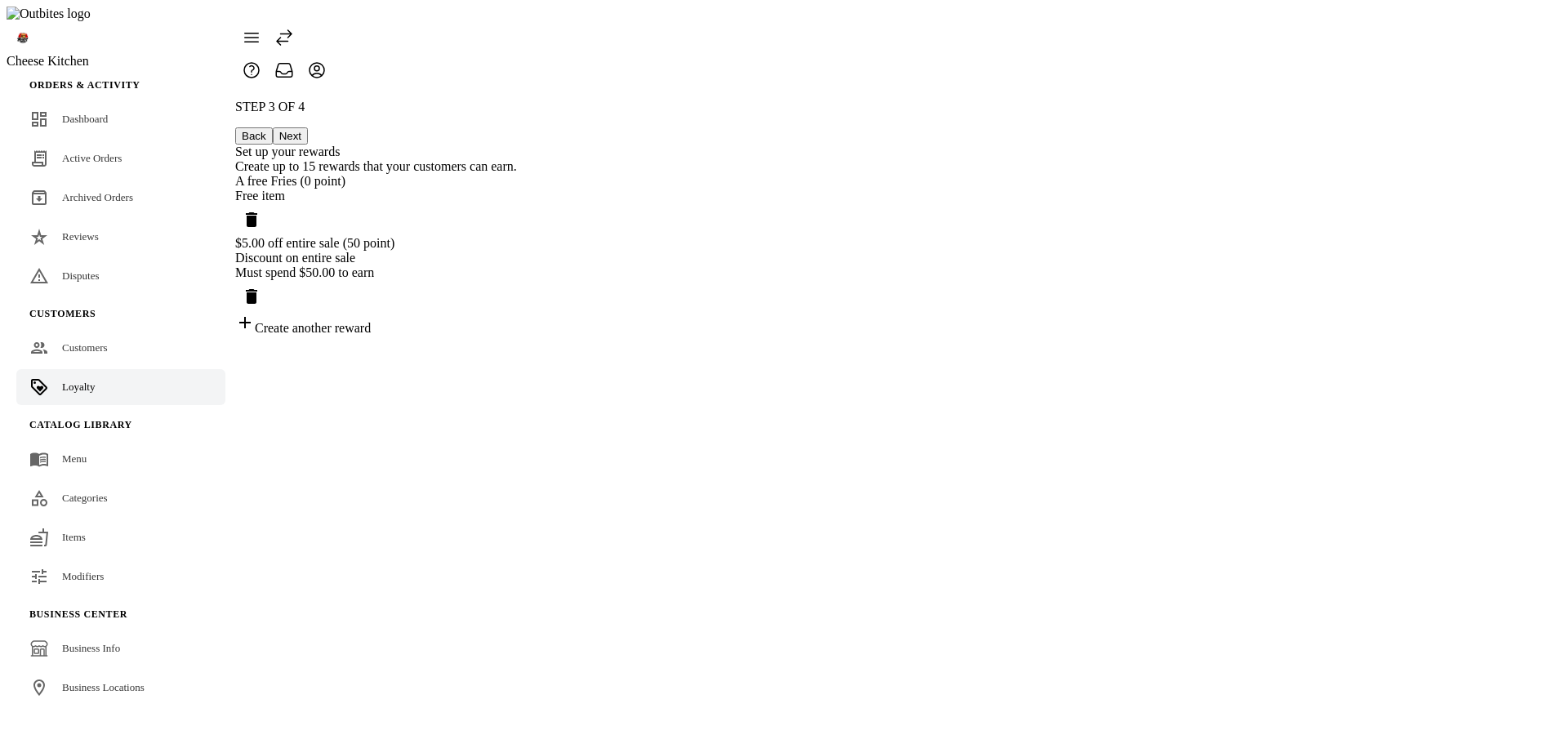
drag, startPoint x: 1095, startPoint y: 243, endPoint x: 1199, endPoint y: 269, distance: 107.2
click at [261, 287] on icon "Delete reward" at bounding box center [251, 296] width 20 height 20
drag, startPoint x: 1099, startPoint y: 170, endPoint x: 1265, endPoint y: 253, distance: 185.6
click at [257, 212] on icon "Delete reward" at bounding box center [251, 219] width 11 height 14
click at [517, 206] on div "STEP 3 OF 4 Back Next Set up your rewards Create up to 15 rewards that your cus…" at bounding box center [376, 153] width 282 height 107
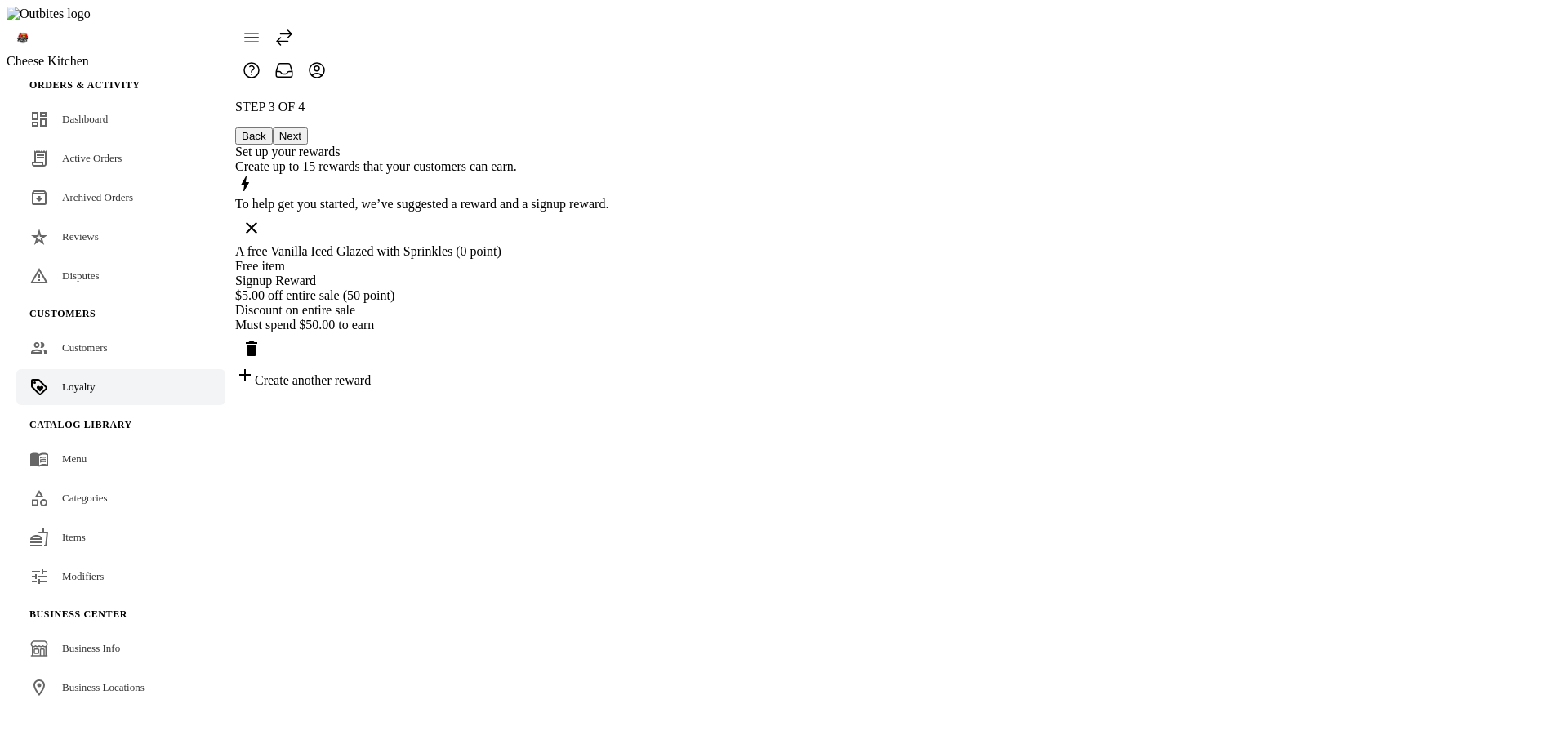
click at [608, 275] on div "STEP 3 OF 4 Back Next Set up your rewards Create up to 15 rewards that your cus…" at bounding box center [422, 243] width 373 height 288
click at [257, 341] on icon "Delete reward" at bounding box center [251, 348] width 11 height 14
click at [608, 259] on div "Free item" at bounding box center [422, 266] width 373 height 14
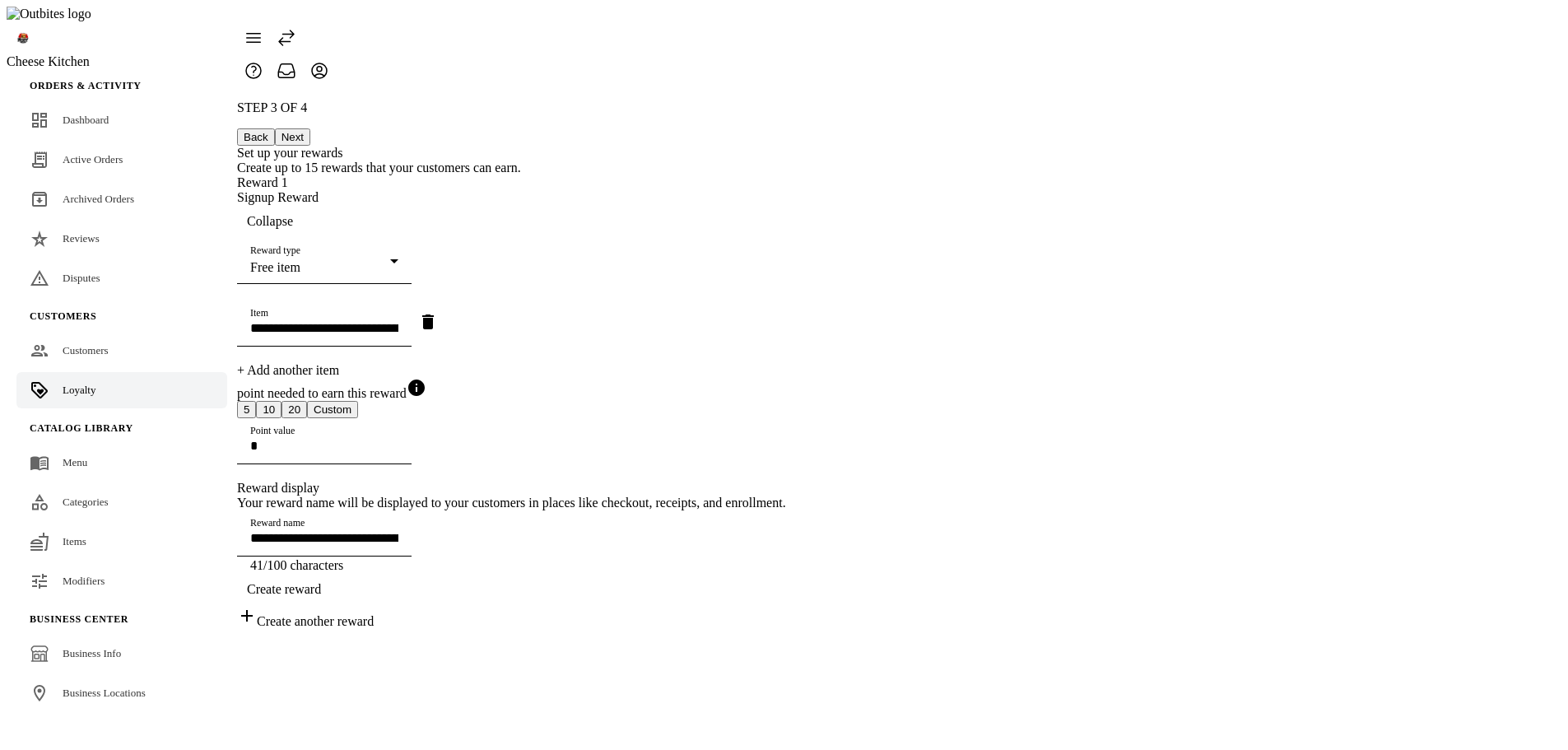
click at [786, 288] on div "**********" at bounding box center [512, 364] width 549 height 529
click at [786, 229] on div "**********" at bounding box center [512, 364] width 549 height 529
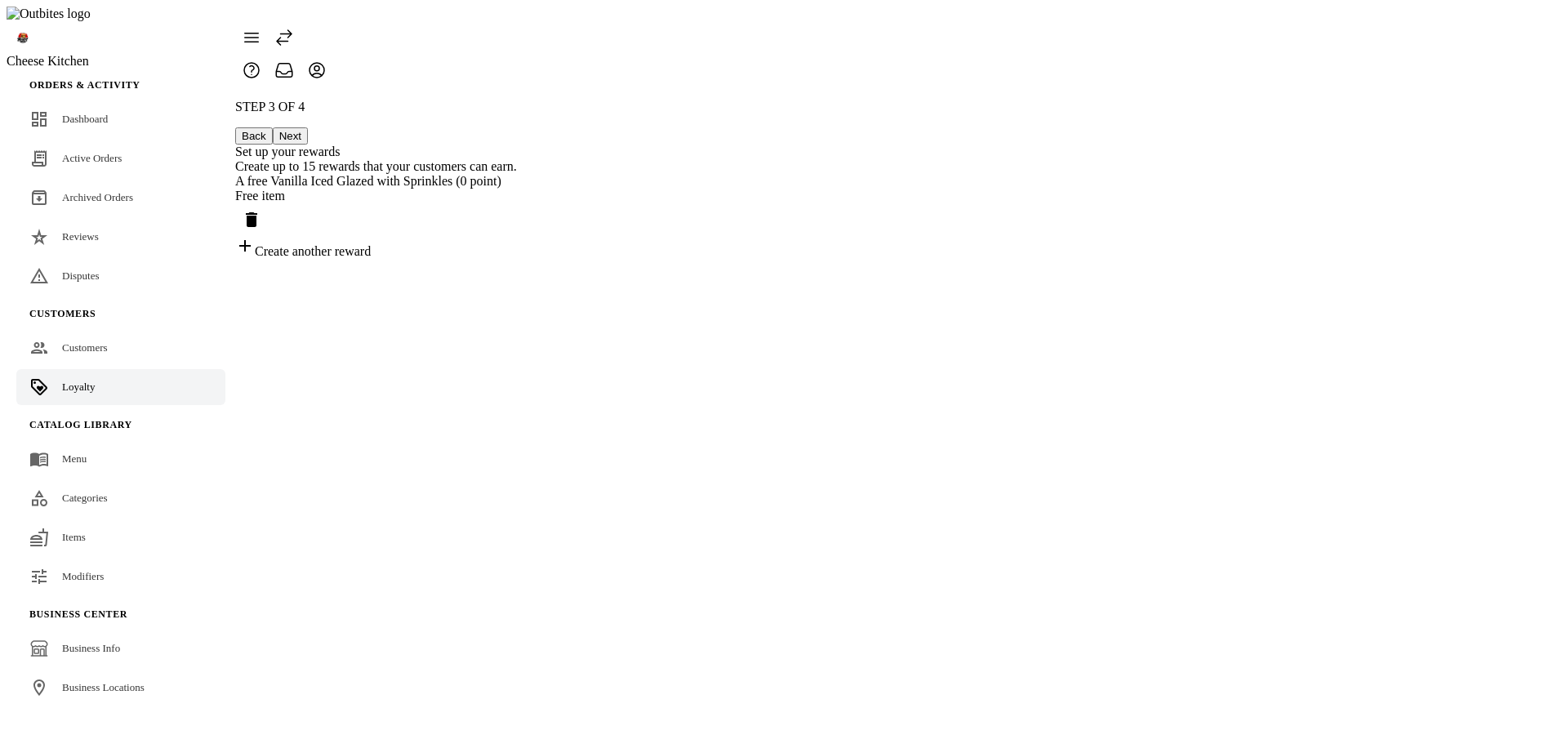
click at [257, 212] on icon "Delete reward" at bounding box center [251, 219] width 11 height 14
drag, startPoint x: 1105, startPoint y: 176, endPoint x: 1213, endPoint y: 224, distance: 118.2
click at [257, 212] on icon "Delete reward" at bounding box center [251, 219] width 11 height 14
click at [517, 206] on div "STEP 3 OF 4 Back Next Set up your rewards Create up to 15 rewards that your cus…" at bounding box center [376, 153] width 282 height 107
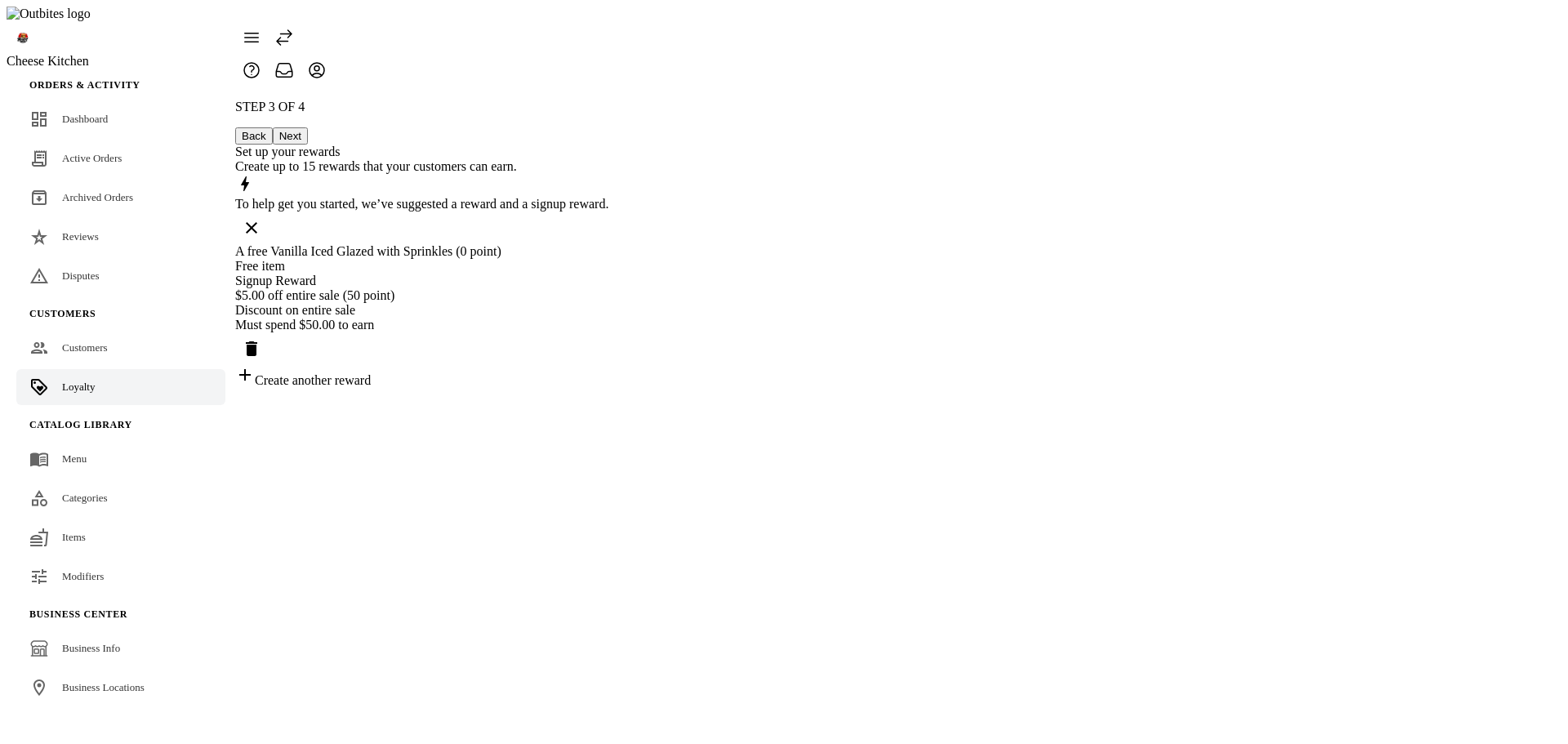
click at [608, 310] on div "STEP 3 OF 4 Back Next Set up your rewards Create up to 15 rewards that your cus…" at bounding box center [422, 243] width 373 height 288
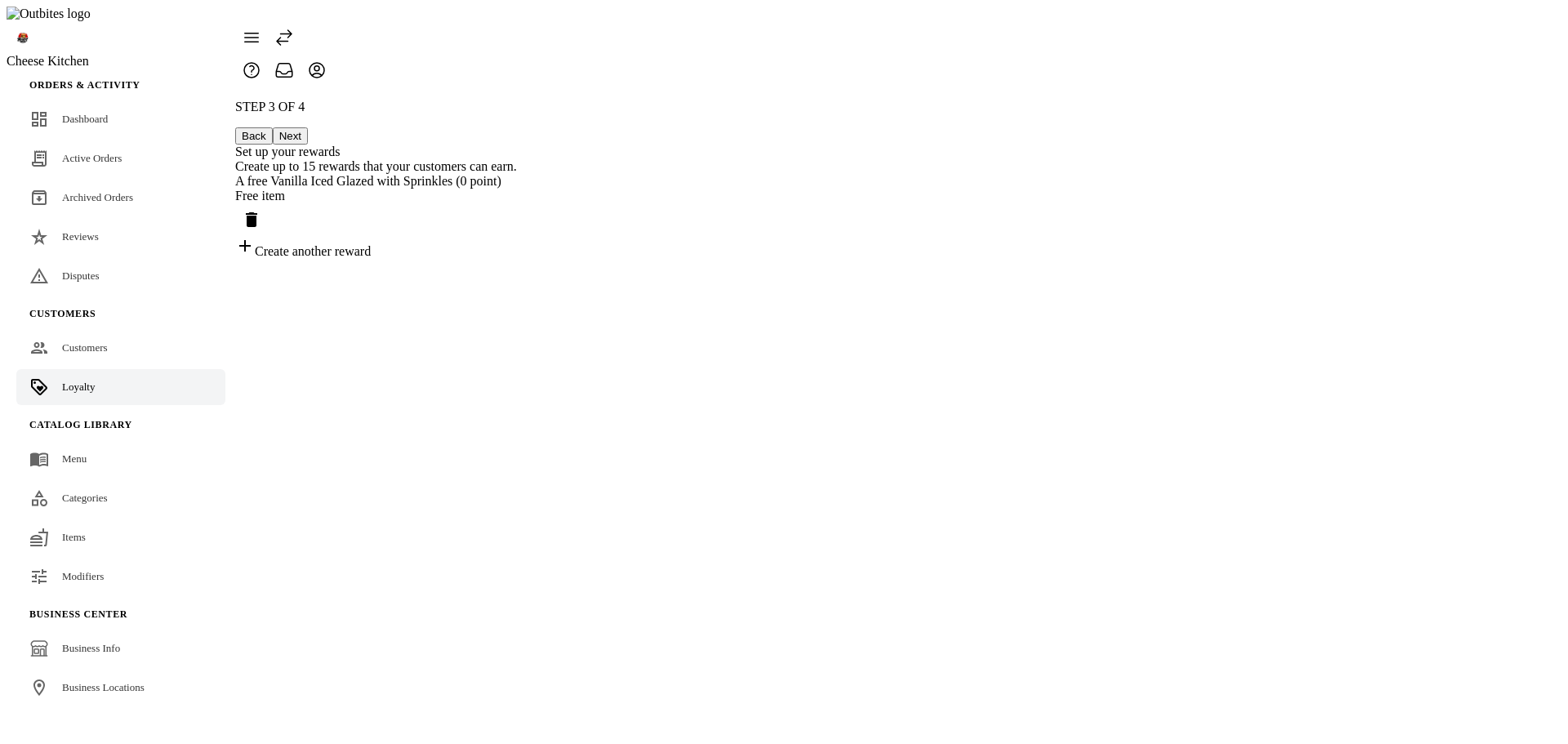
click at [517, 259] on div "STEP 3 OF 4 Back Next Set up your rewards Create up to 15 rewards that your cus…" at bounding box center [376, 179] width 282 height 159
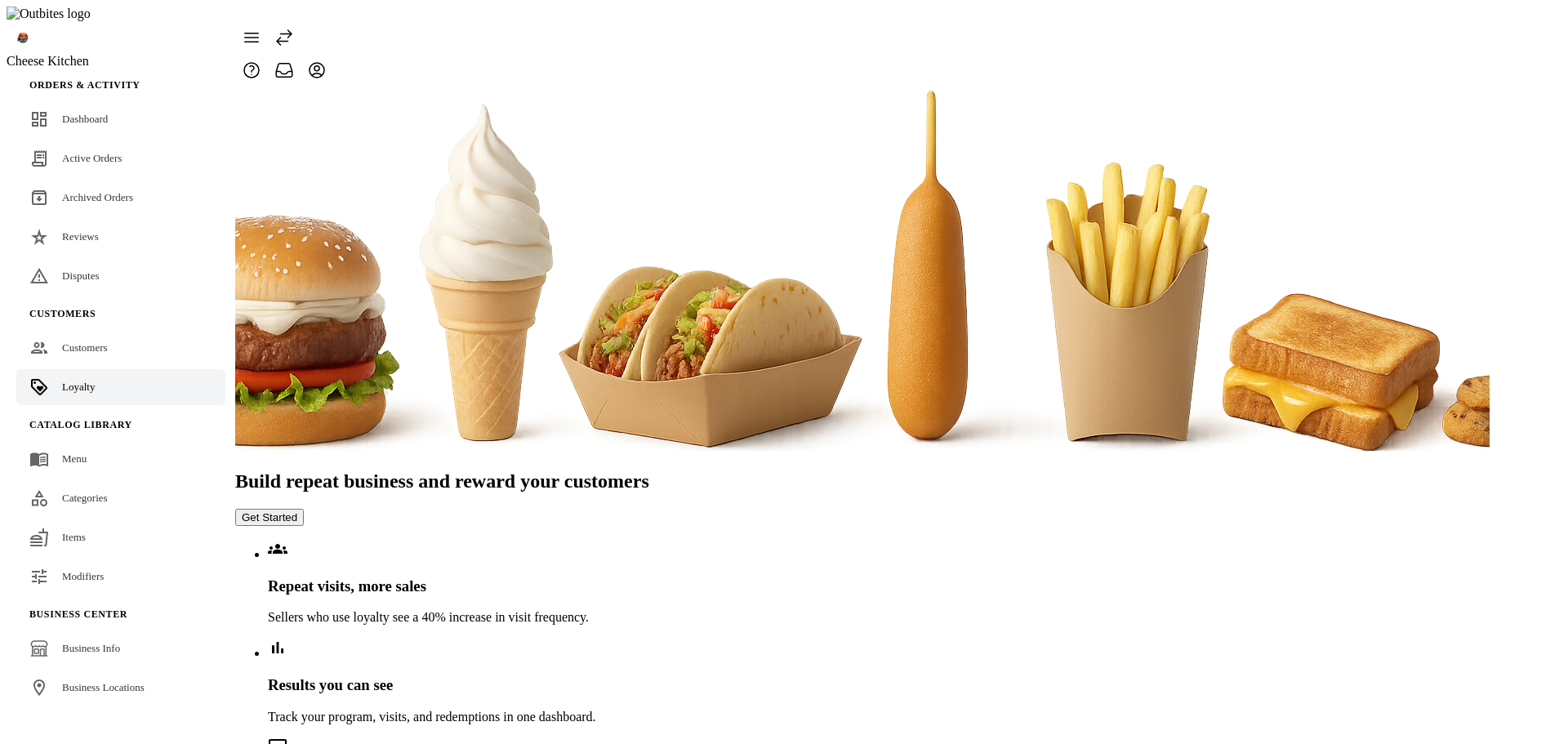
click at [304, 509] on button "Get Started" at bounding box center [269, 517] width 69 height 17
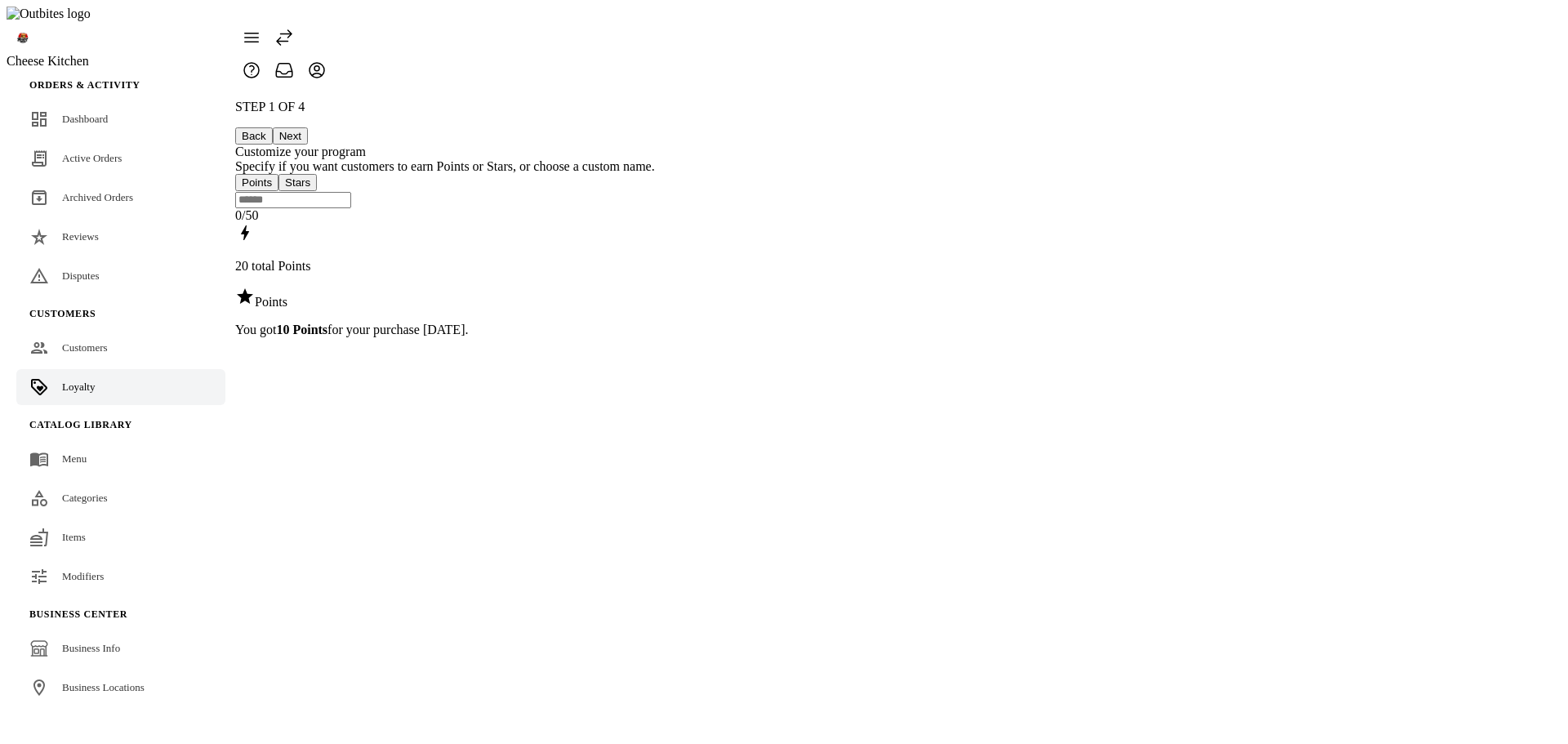
click at [308, 127] on button "Next" at bounding box center [289, 136] width 35 height 17
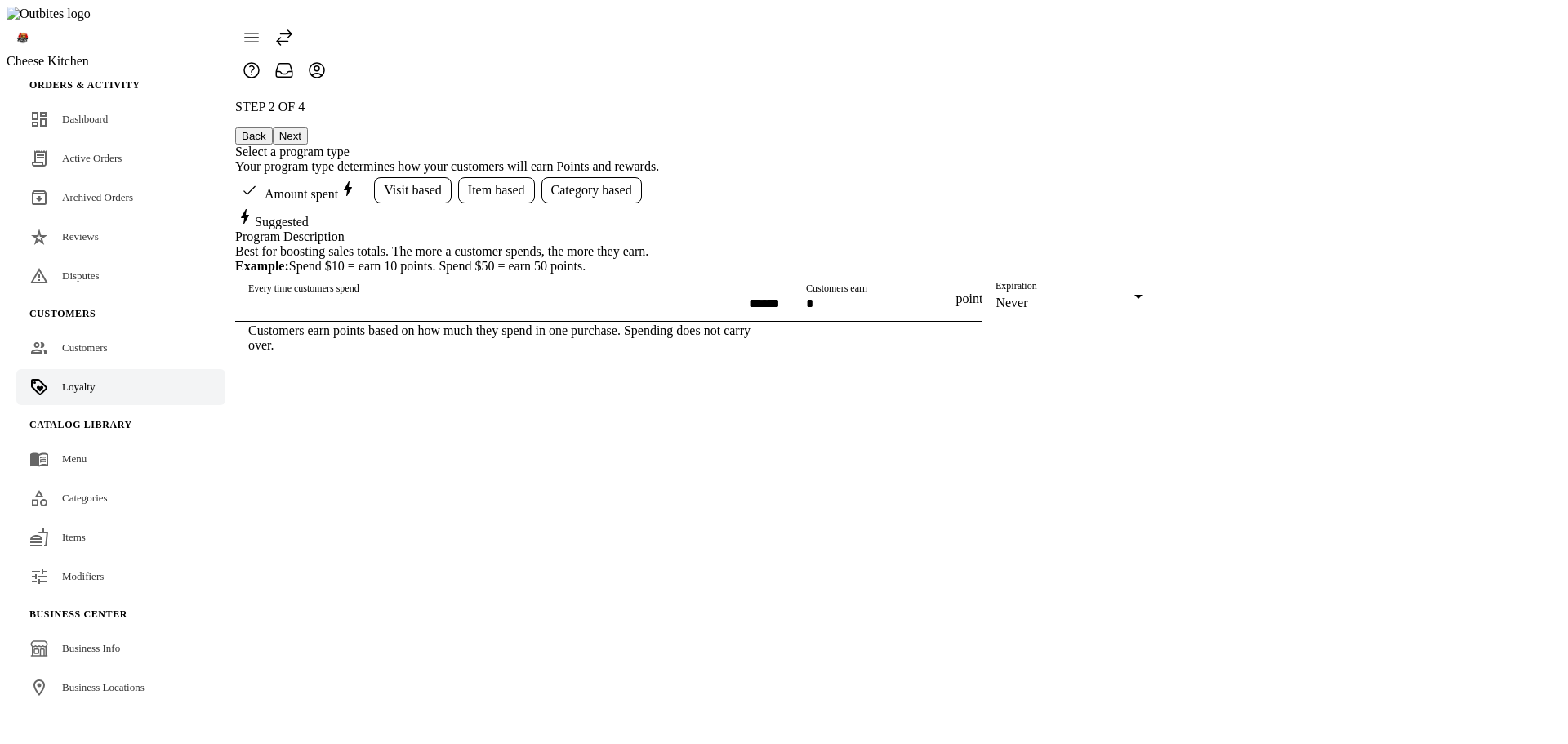
click at [308, 127] on button "Next" at bounding box center [289, 136] width 35 height 17
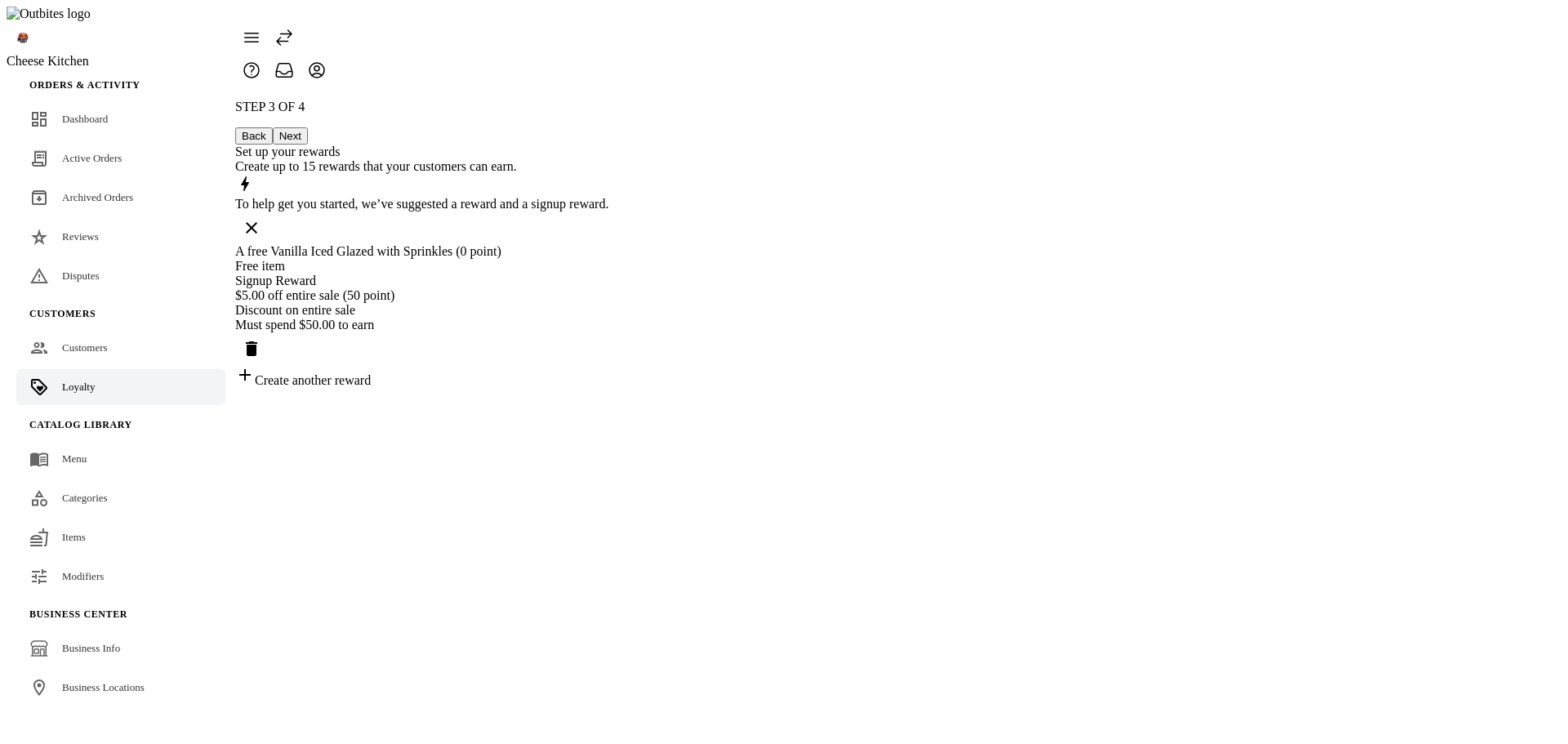
click at [608, 259] on div "Free item" at bounding box center [422, 266] width 373 height 14
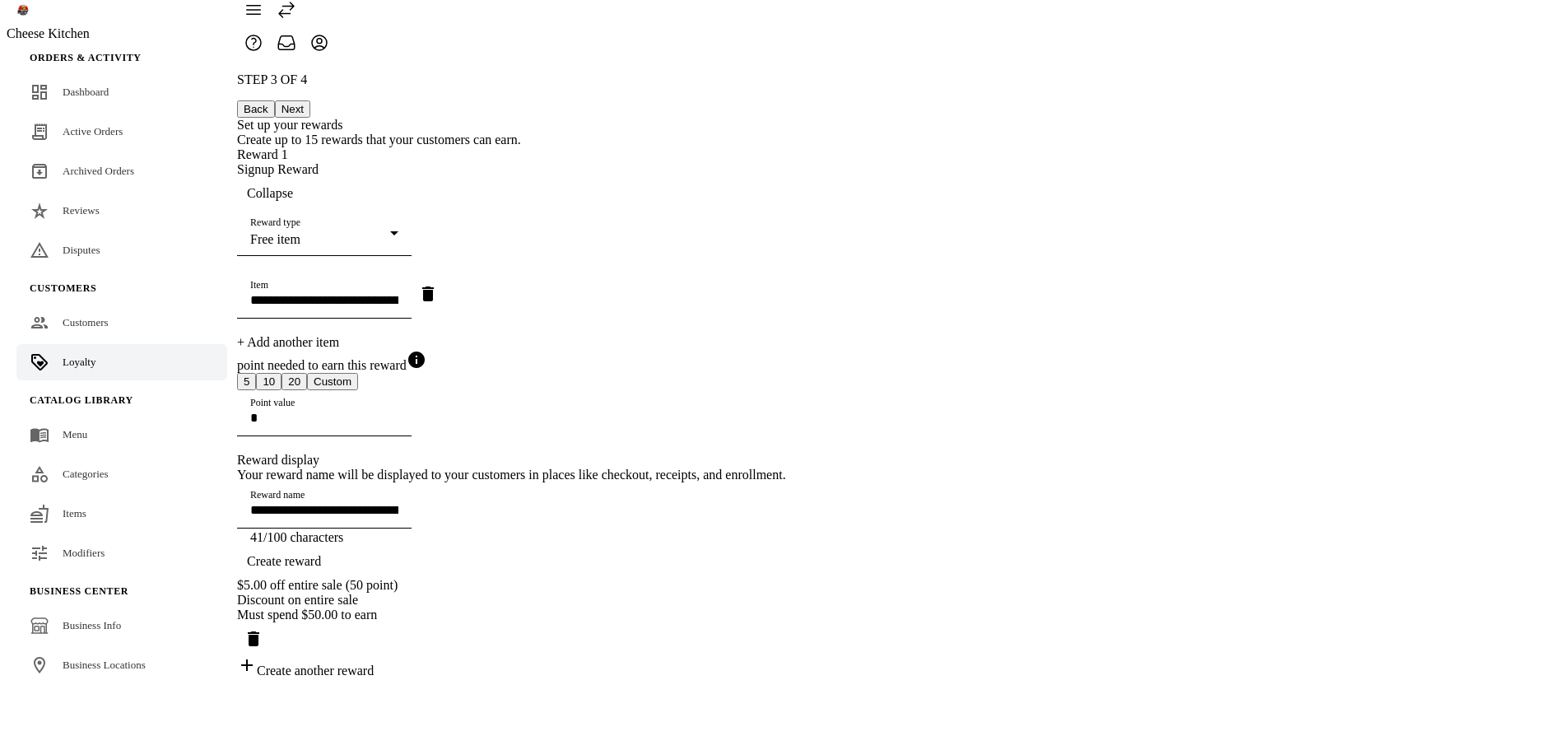
scroll to position [82, 0]
click at [399, 293] on input "**********" at bounding box center [324, 300] width 148 height 14
click at [438, 284] on icon "Remove item" at bounding box center [428, 293] width 20 height 20
type input "**********"
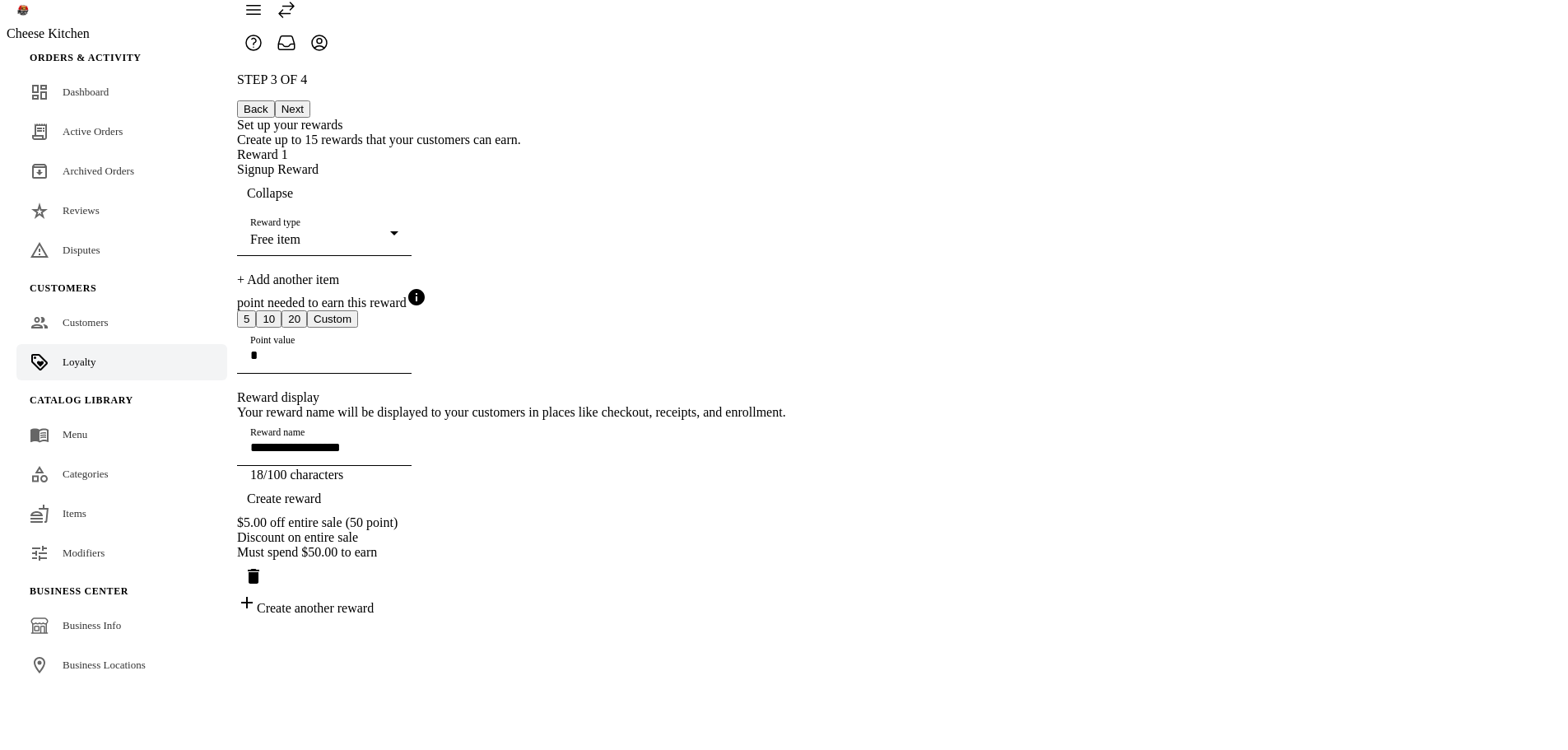
click at [321, 506] on span "Create reward" at bounding box center [284, 499] width 74 height 15
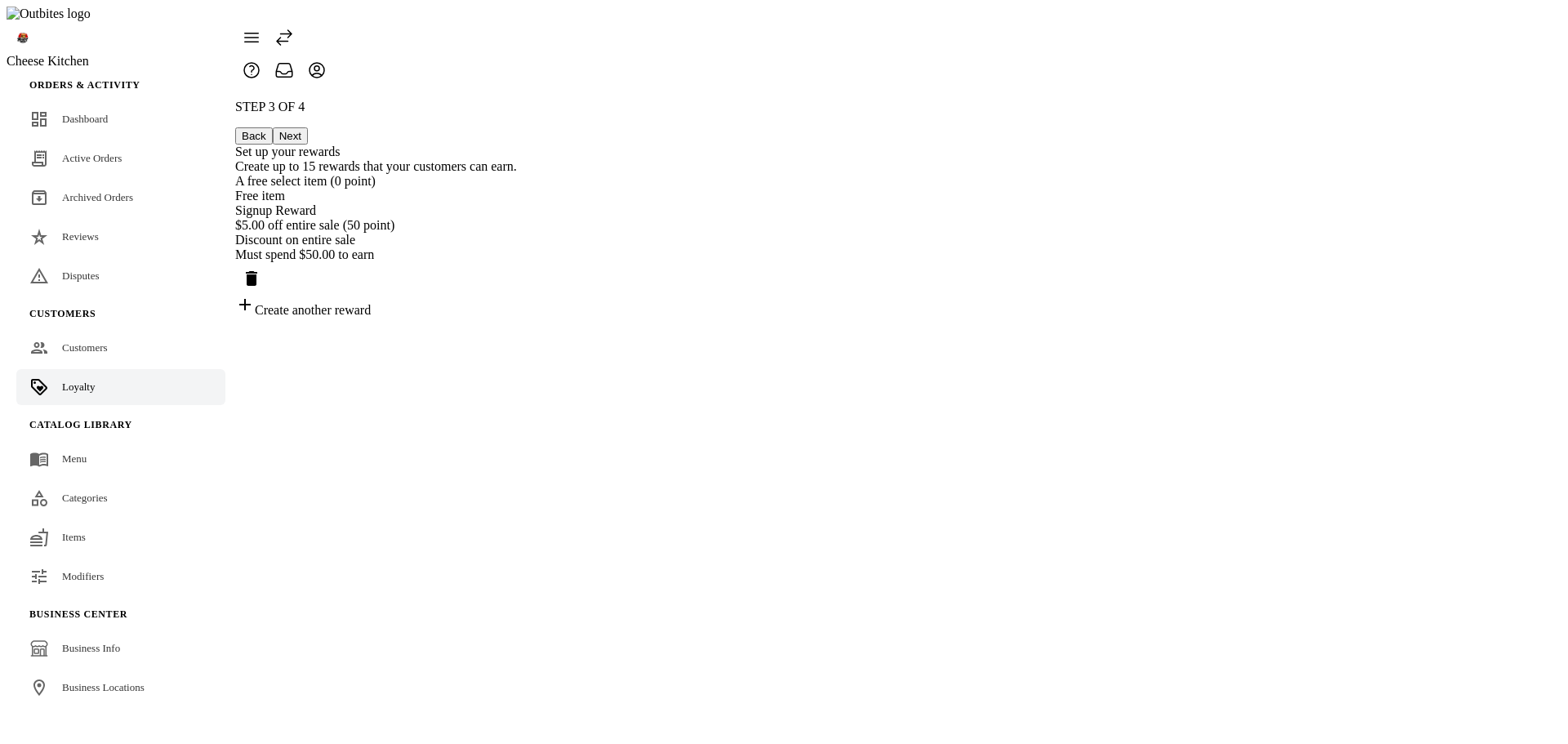
click at [517, 188] on div "Free item" at bounding box center [376, 195] width 282 height 14
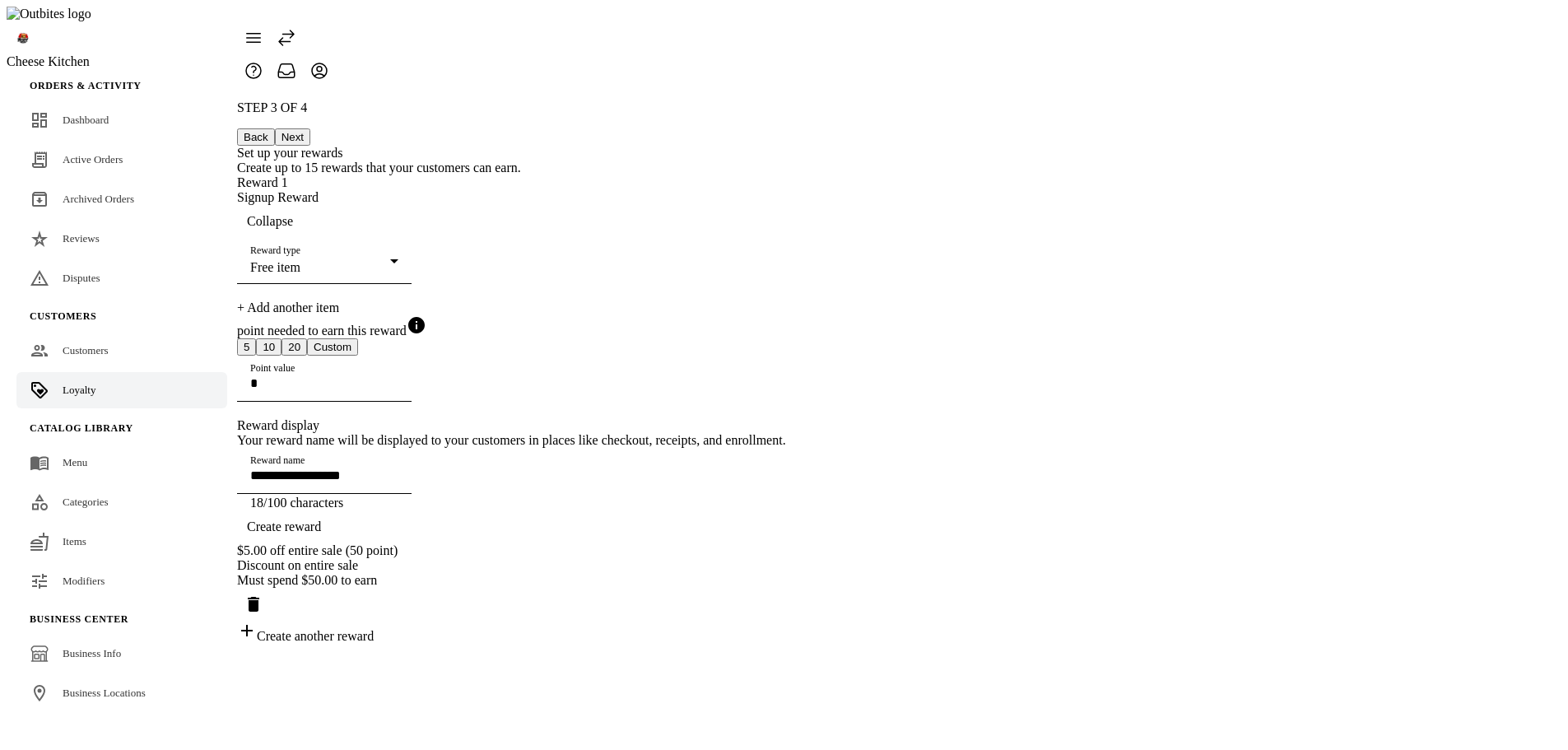
click at [786, 335] on div "**********" at bounding box center [512, 359] width 549 height 368
click at [786, 410] on div "**********" at bounding box center [512, 359] width 549 height 368
click at [390, 260] on div "Free item" at bounding box center [321, 267] width 140 height 15
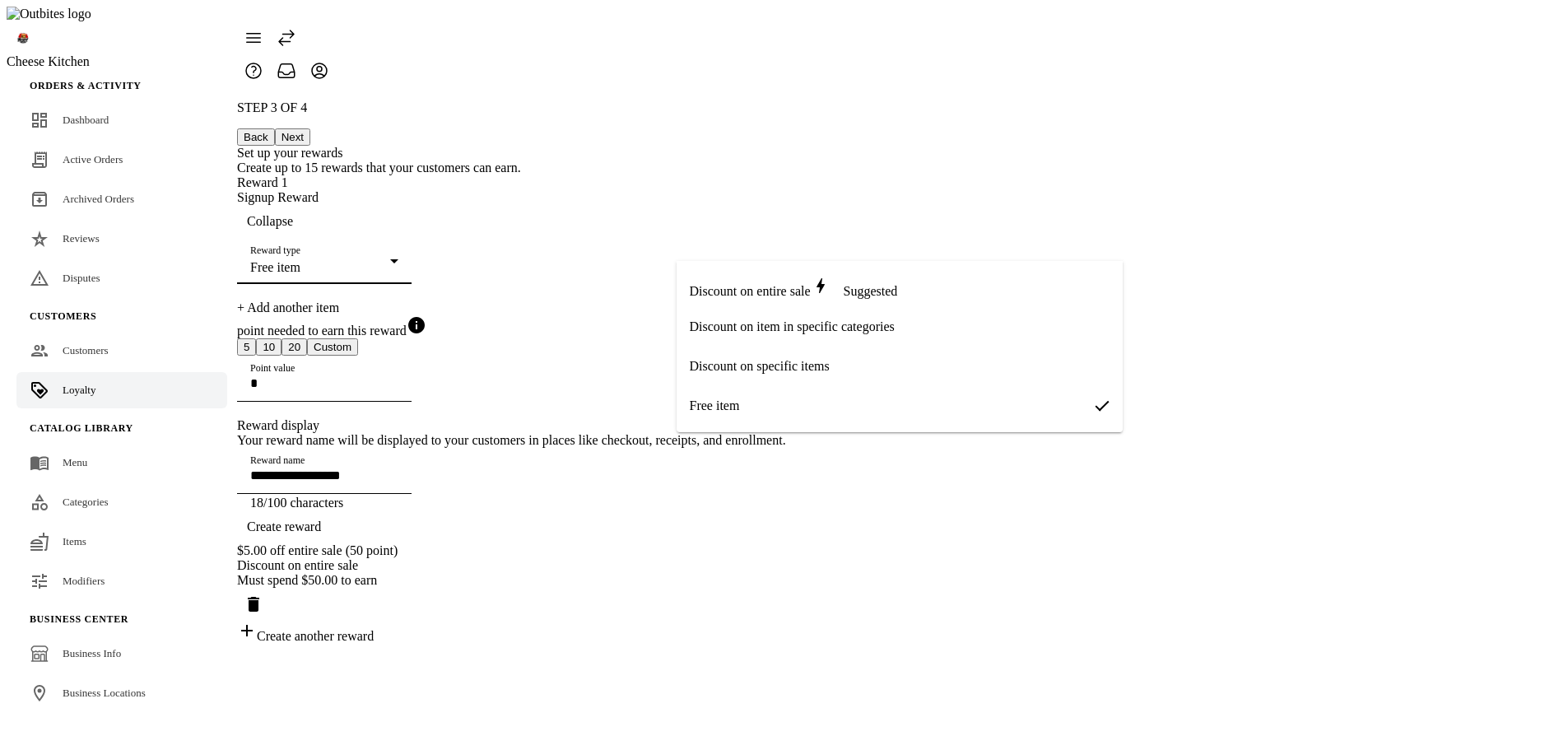
click at [1267, 250] on div at bounding box center [784, 375] width 1568 height 750
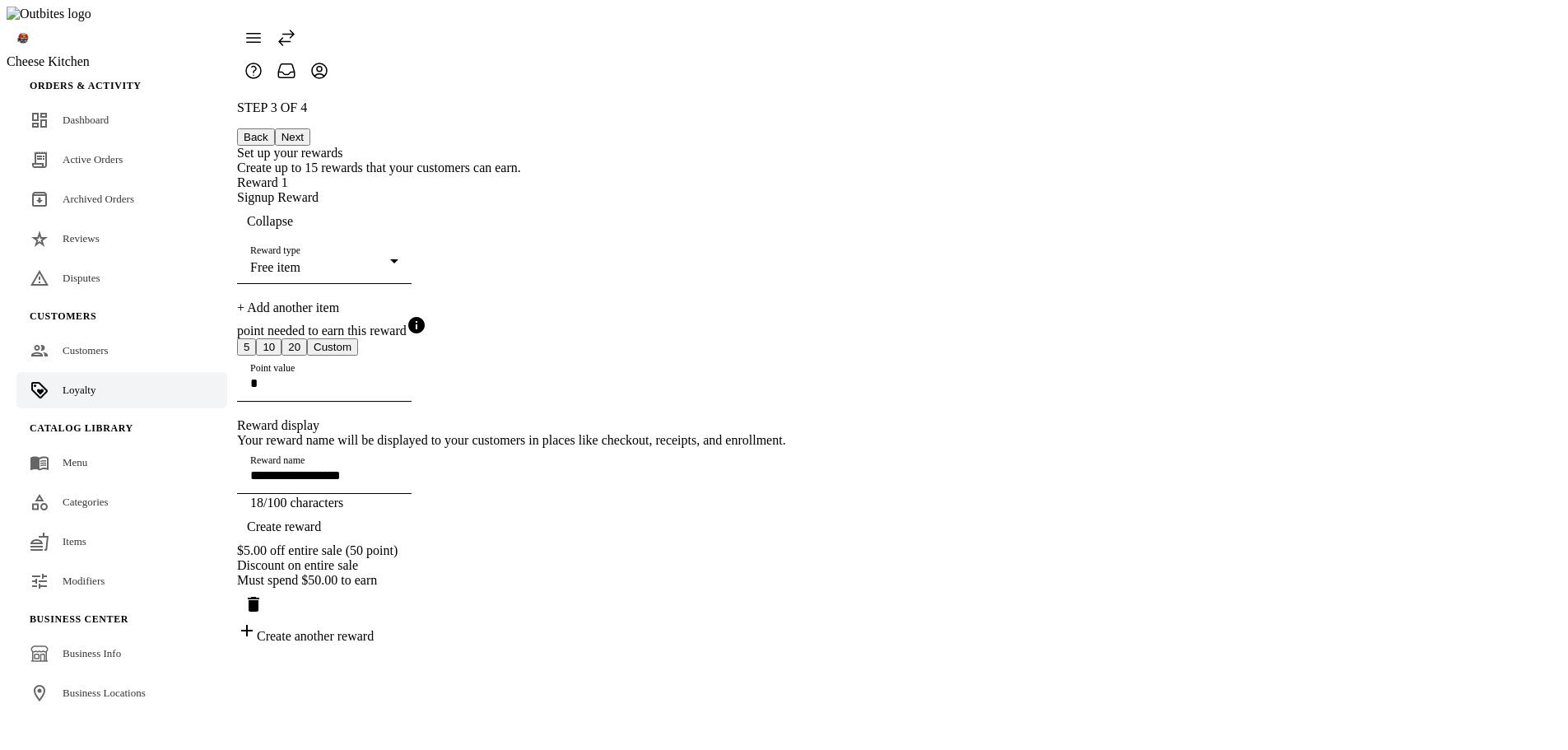
click at [411, 284] on div at bounding box center [324, 292] width 175 height 16
click at [720, 300] on div "+ Add another item" at bounding box center [512, 307] width 549 height 15
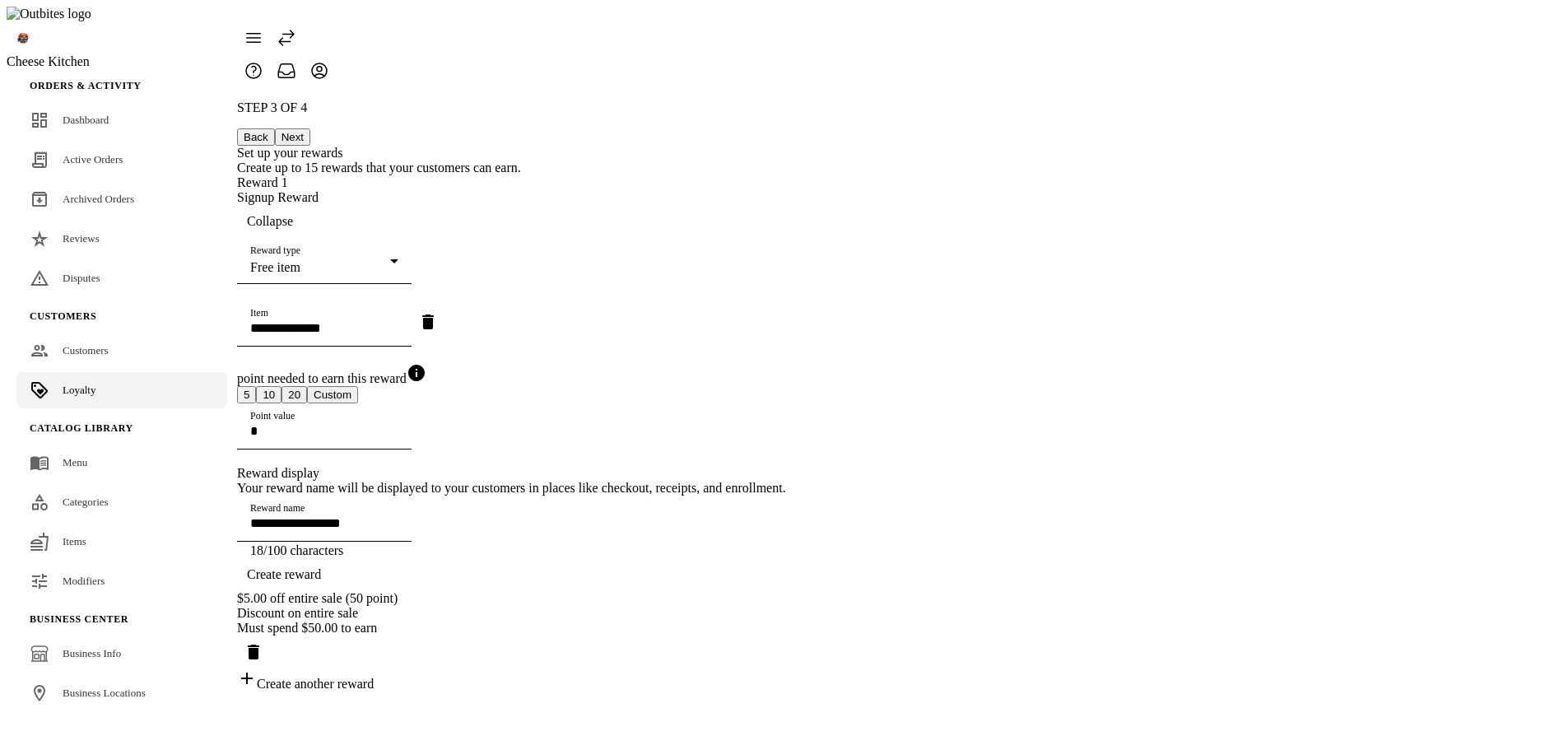
click at [399, 328] on div "Item" at bounding box center [324, 323] width 148 height 46
drag, startPoint x: 732, startPoint y: 400, endPoint x: 654, endPoint y: 392, distance: 78.4
click at [732, 400] on span "Pizza wings" at bounding box center [721, 404] width 63 height 15
type input "**********"
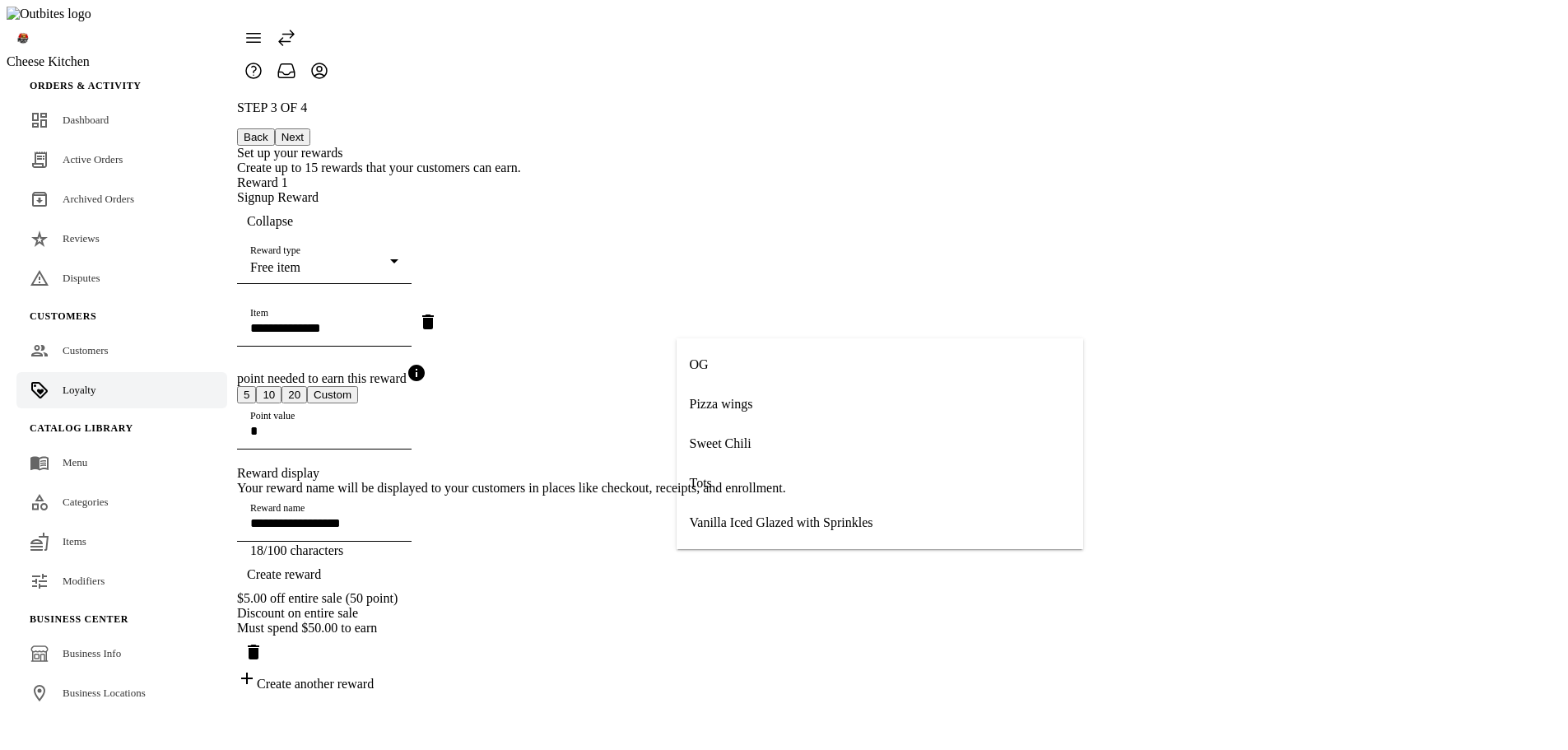
type input "**********"
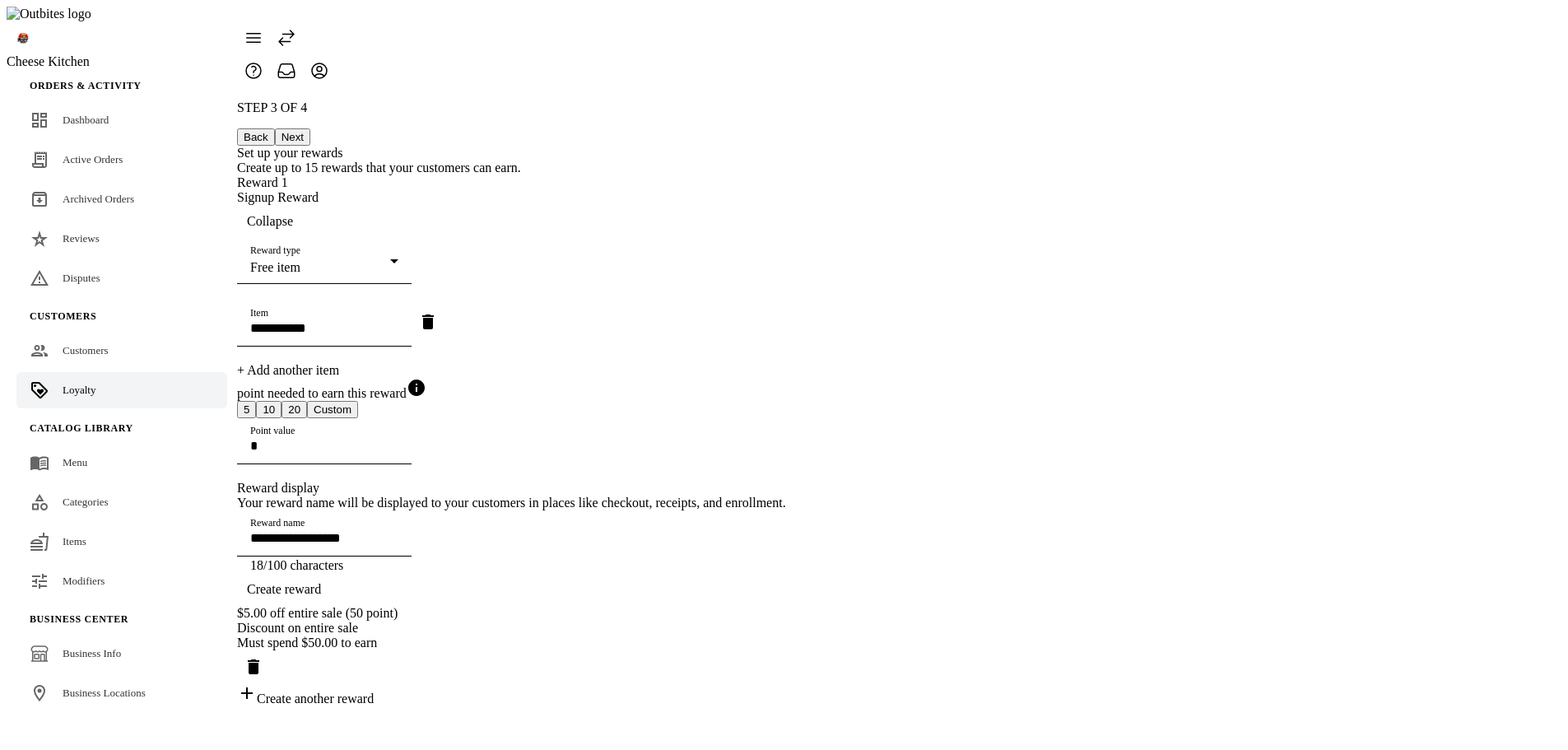
click at [589, 382] on div "**********" at bounding box center [512, 403] width 549 height 605
click at [331, 609] on span "button" at bounding box center [284, 589] width 94 height 39
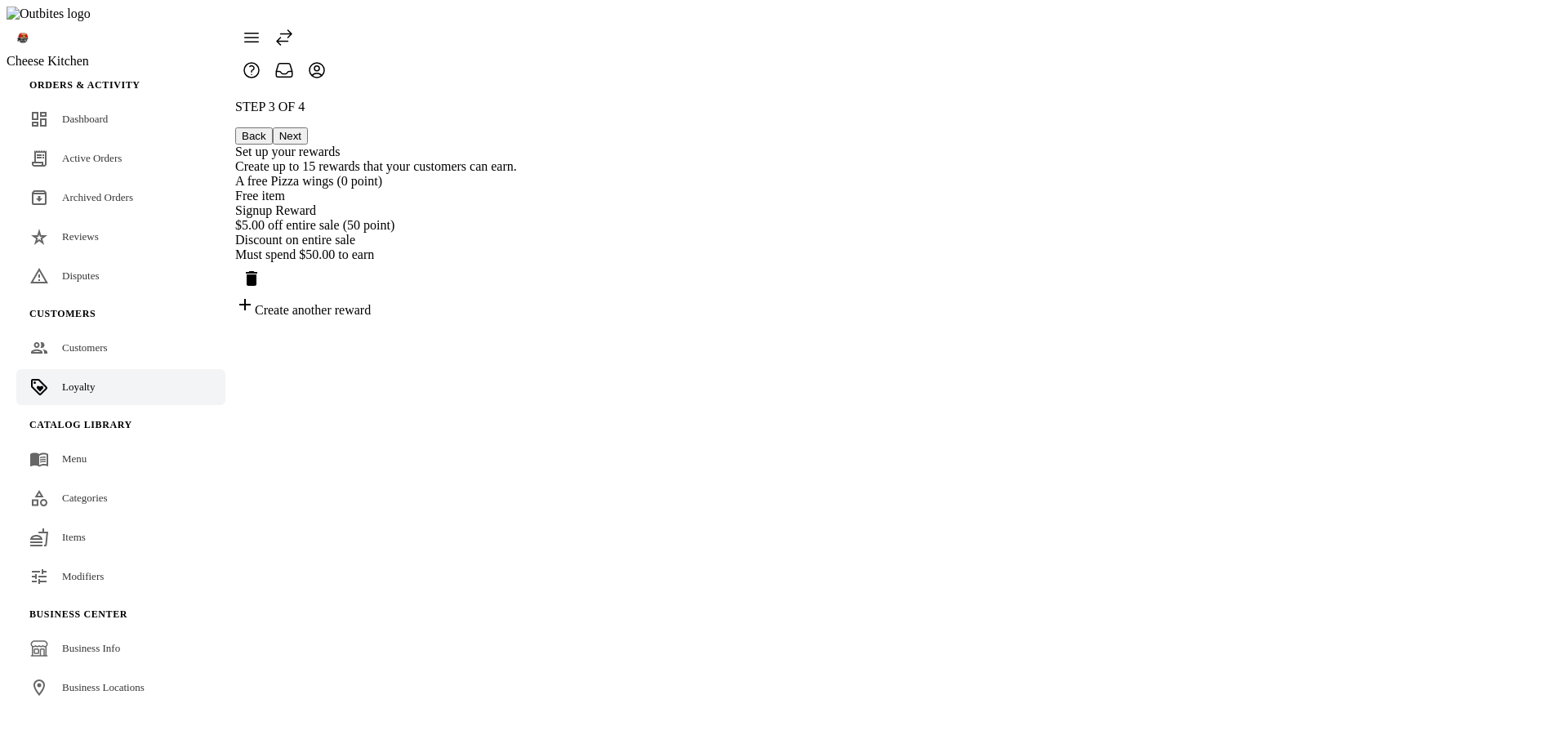
click at [517, 232] on div "$5.00 off entire sale (50 point)" at bounding box center [376, 225] width 282 height 14
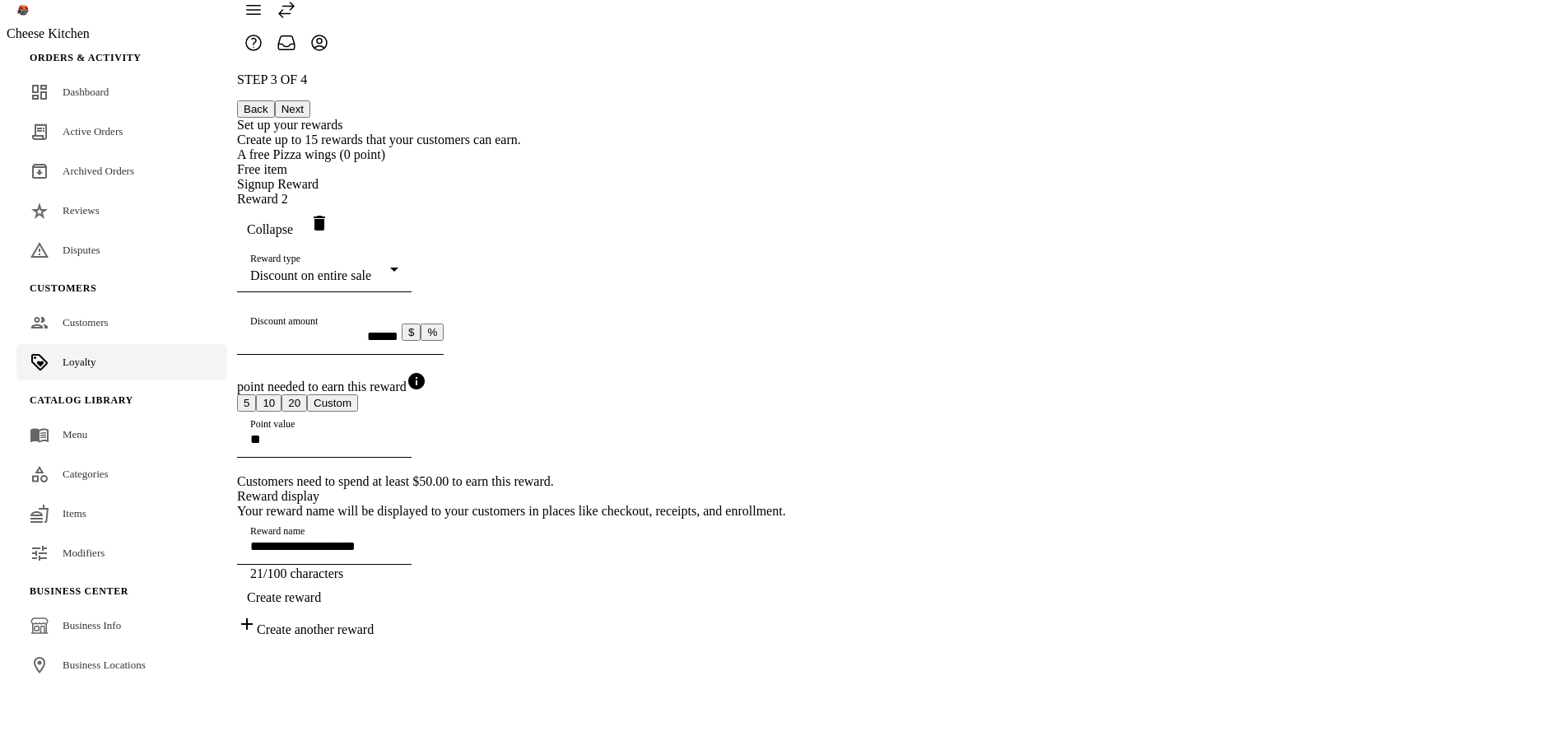
scroll to position [82, 0]
click at [390, 269] on div "Discount on entire sale" at bounding box center [321, 275] width 140 height 15
click at [723, 297] on span "Discount on entire sale" at bounding box center [749, 303] width 121 height 14
click at [444, 337] on button "%" at bounding box center [432, 332] width 23 height 17
drag, startPoint x: 779, startPoint y: 328, endPoint x: 592, endPoint y: 322, distance: 187.1
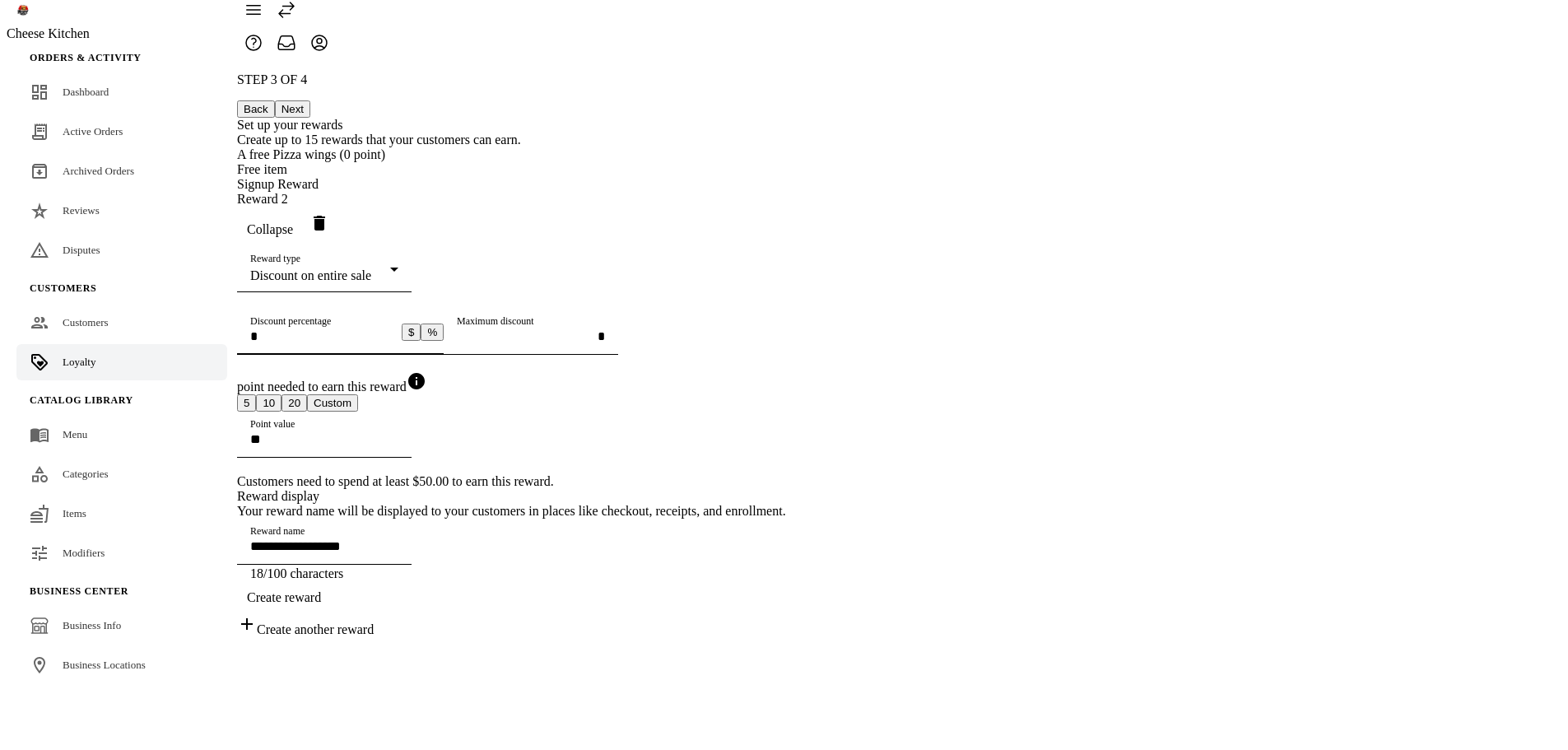
click at [592, 322] on div "**********" at bounding box center [512, 355] width 549 height 564
type input "**********"
type input "*"
type input "**********"
type input "**"
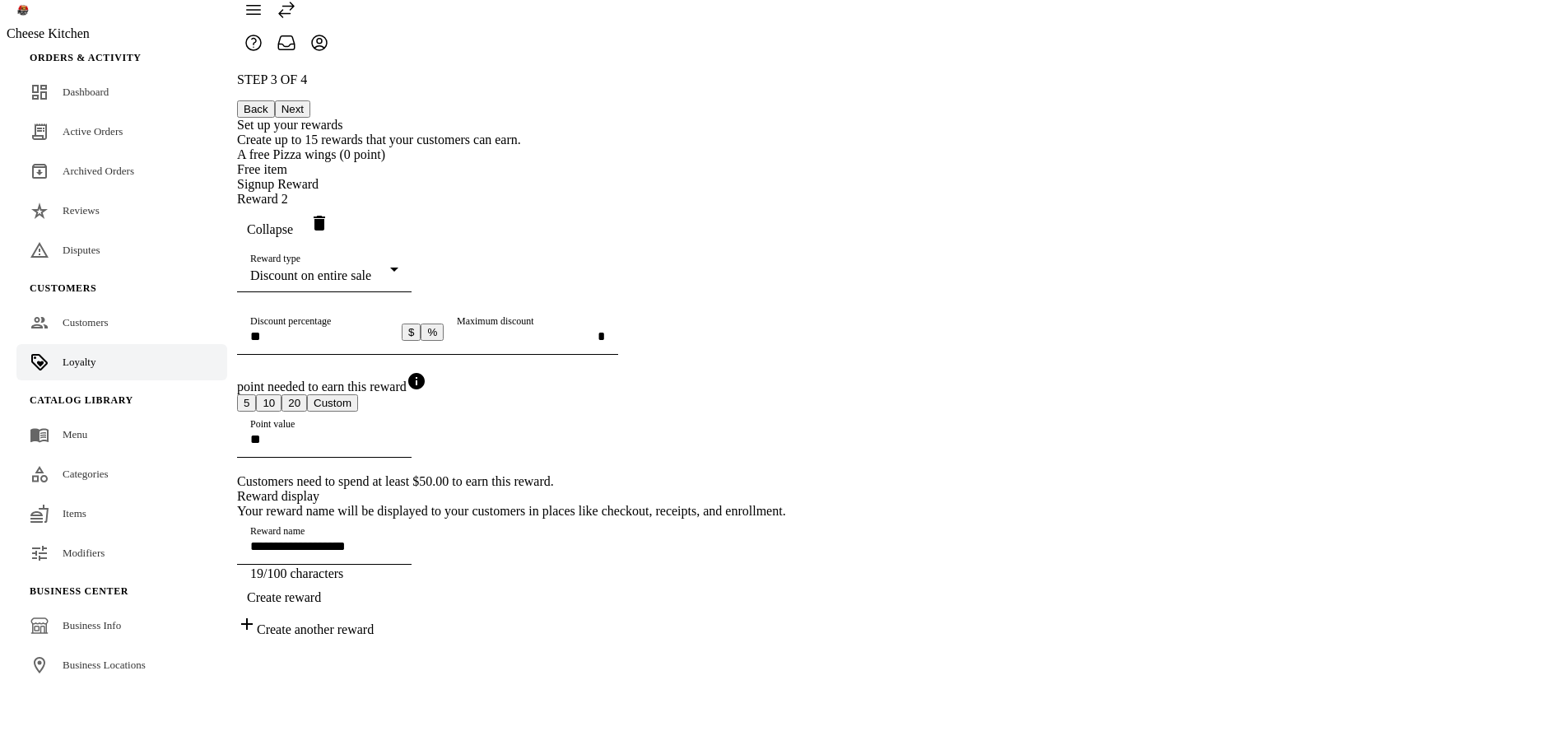
click at [421, 329] on button "$" at bounding box center [411, 332] width 19 height 17
type input "**********"
drag, startPoint x: 754, startPoint y: 327, endPoint x: 601, endPoint y: 326, distance: 153.0
click at [601, 326] on div "**********" at bounding box center [512, 355] width 549 height 564
drag, startPoint x: 746, startPoint y: 479, endPoint x: 636, endPoint y: 476, distance: 110.0
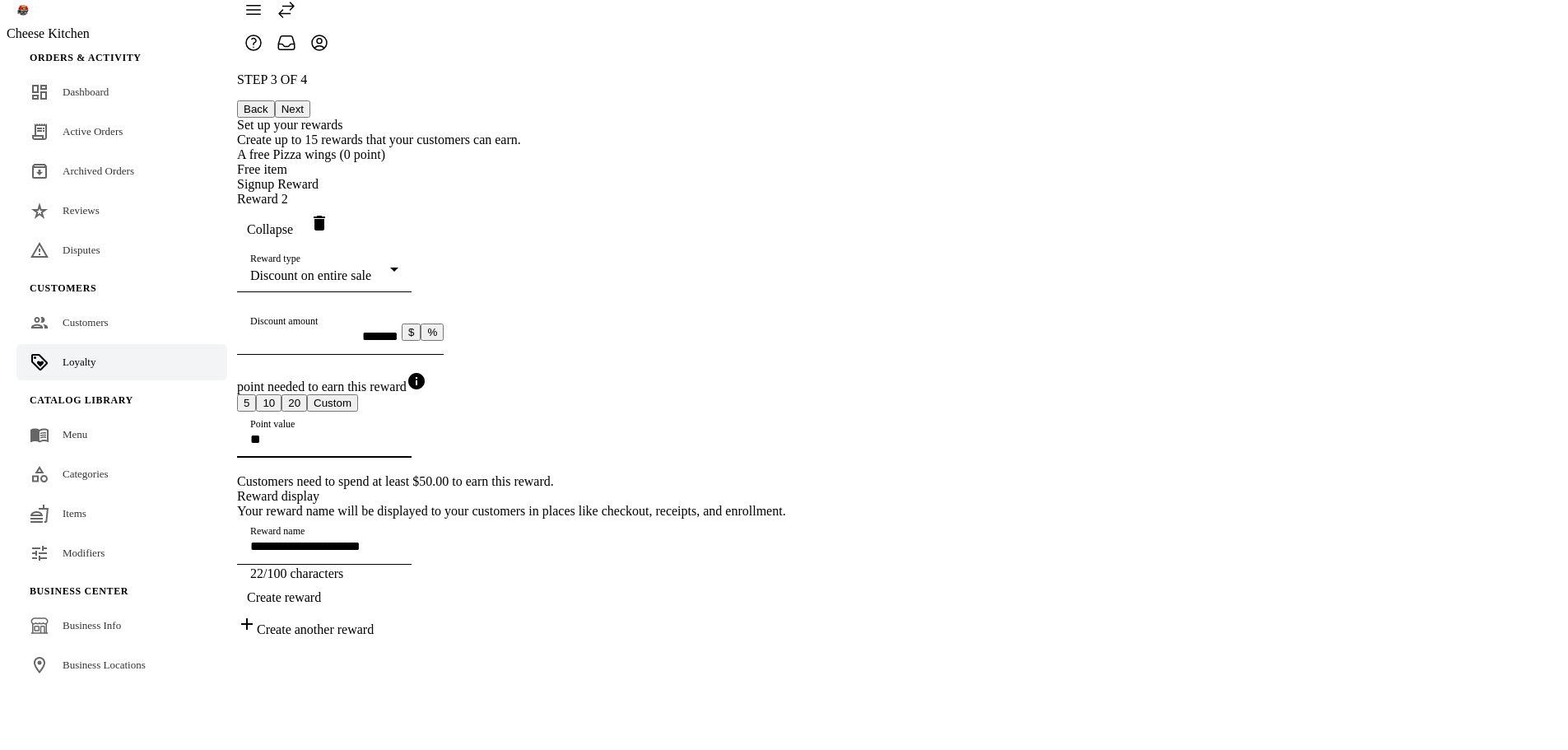
click at [642, 480] on div "**********" at bounding box center [512, 355] width 549 height 564
type input "***"
drag, startPoint x: 765, startPoint y: 336, endPoint x: 634, endPoint y: 340, distance: 131.1
click at [634, 340] on div "**********" at bounding box center [512, 355] width 549 height 564
drag, startPoint x: 1103, startPoint y: 328, endPoint x: 1062, endPoint y: 328, distance: 41.0
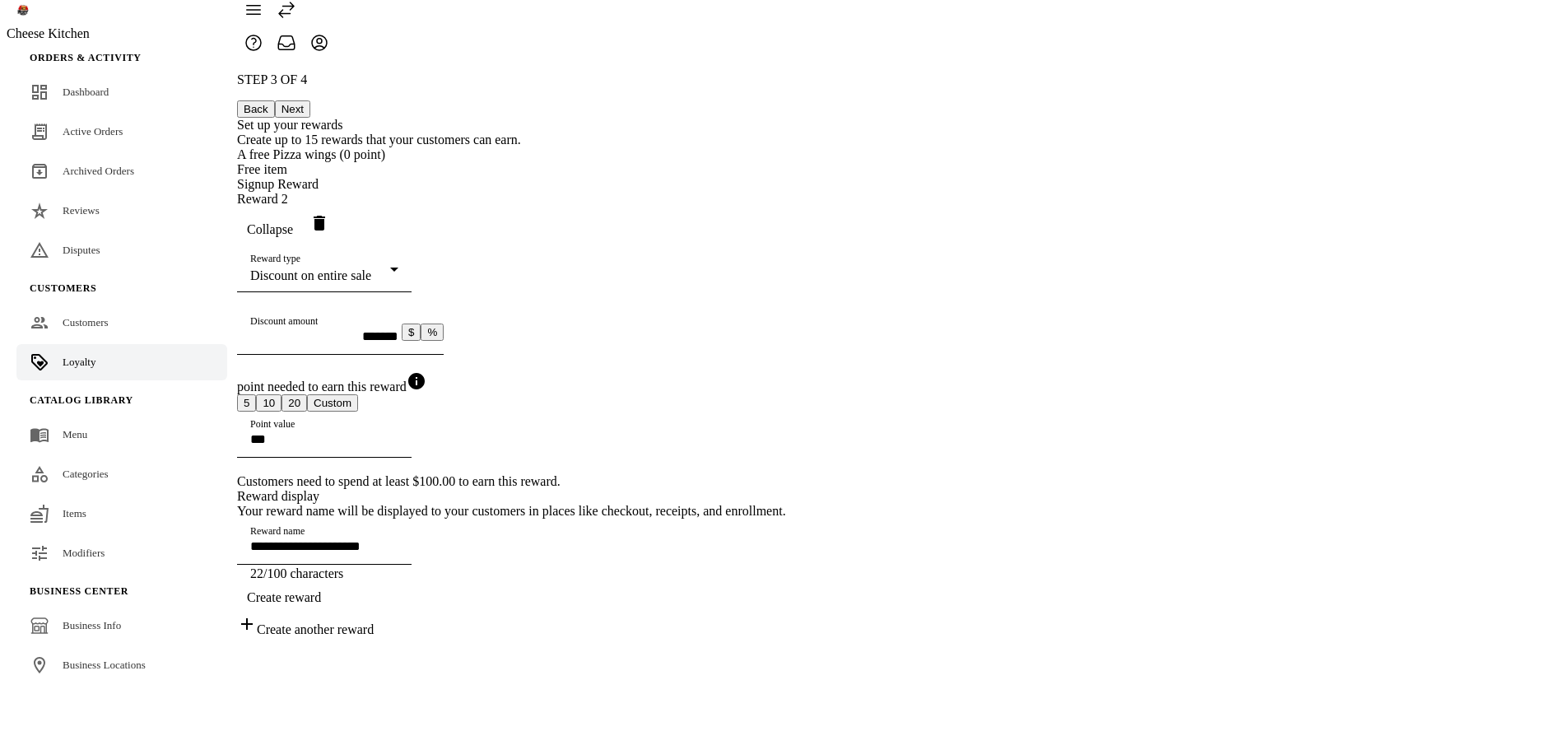
click at [444, 328] on button "%" at bounding box center [432, 332] width 23 height 17
click at [399, 329] on input "**" at bounding box center [324, 336] width 148 height 14
click at [421, 331] on button "$" at bounding box center [411, 332] width 19 height 17
type input "**********"
drag, startPoint x: 847, startPoint y: 329, endPoint x: 564, endPoint y: 326, distance: 283.0
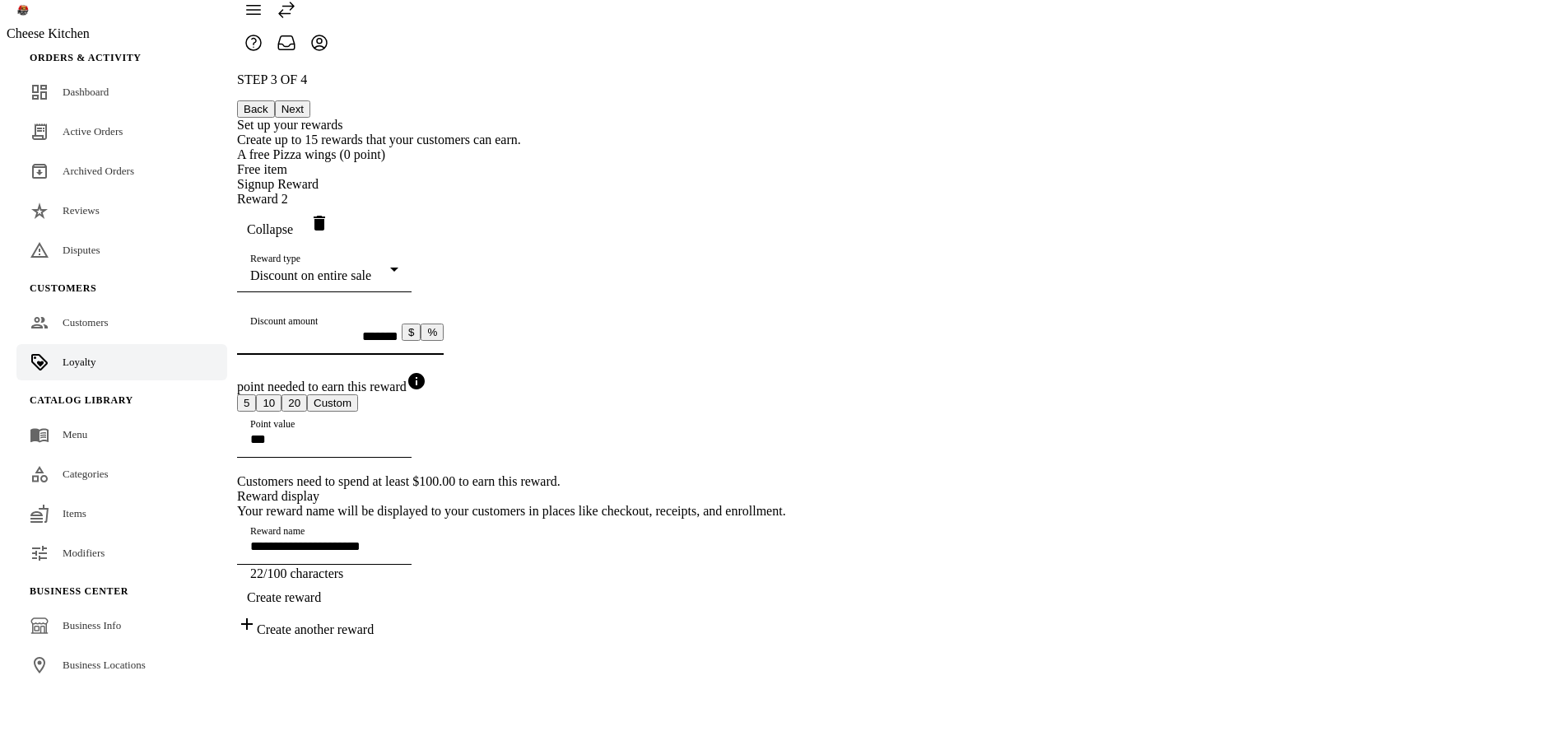
click at [564, 326] on div "**********" at bounding box center [512, 355] width 549 height 564
click at [555, 328] on div "**********" at bounding box center [512, 355] width 549 height 564
click at [399, 446] on input "***" at bounding box center [324, 439] width 148 height 14
type input "***"
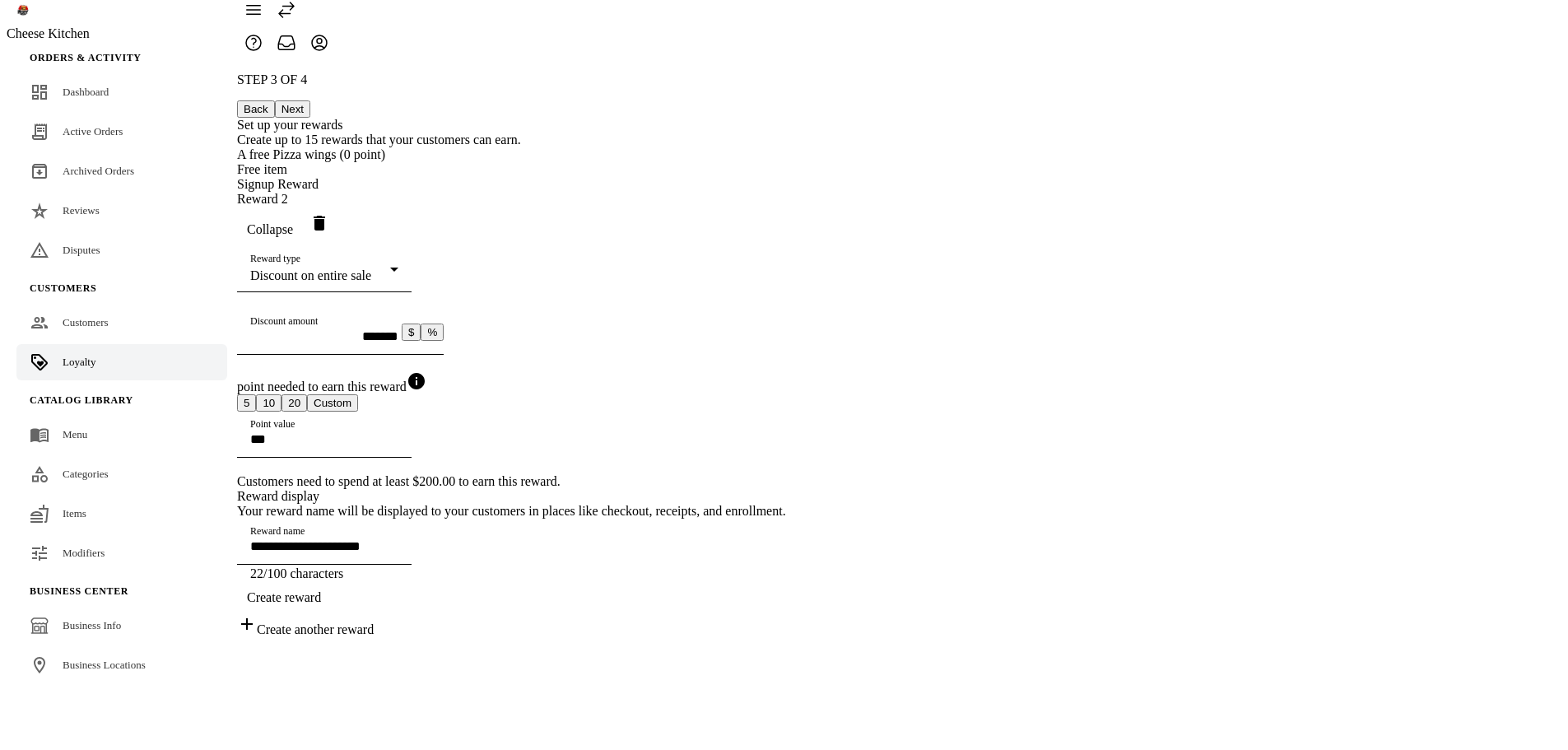
click at [321, 605] on span "Create reward" at bounding box center [284, 597] width 74 height 15
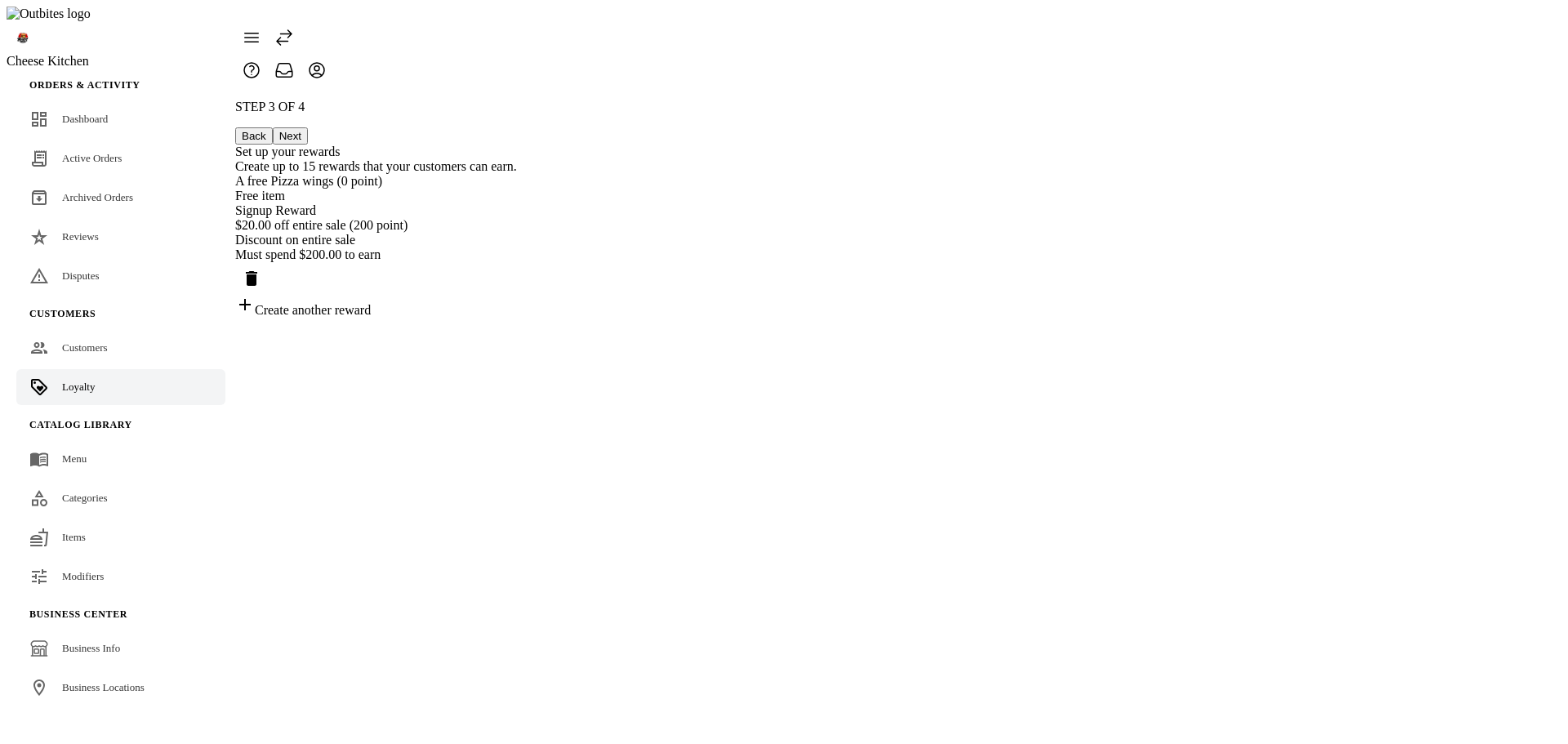
click at [517, 188] on div "Free item" at bounding box center [376, 195] width 282 height 14
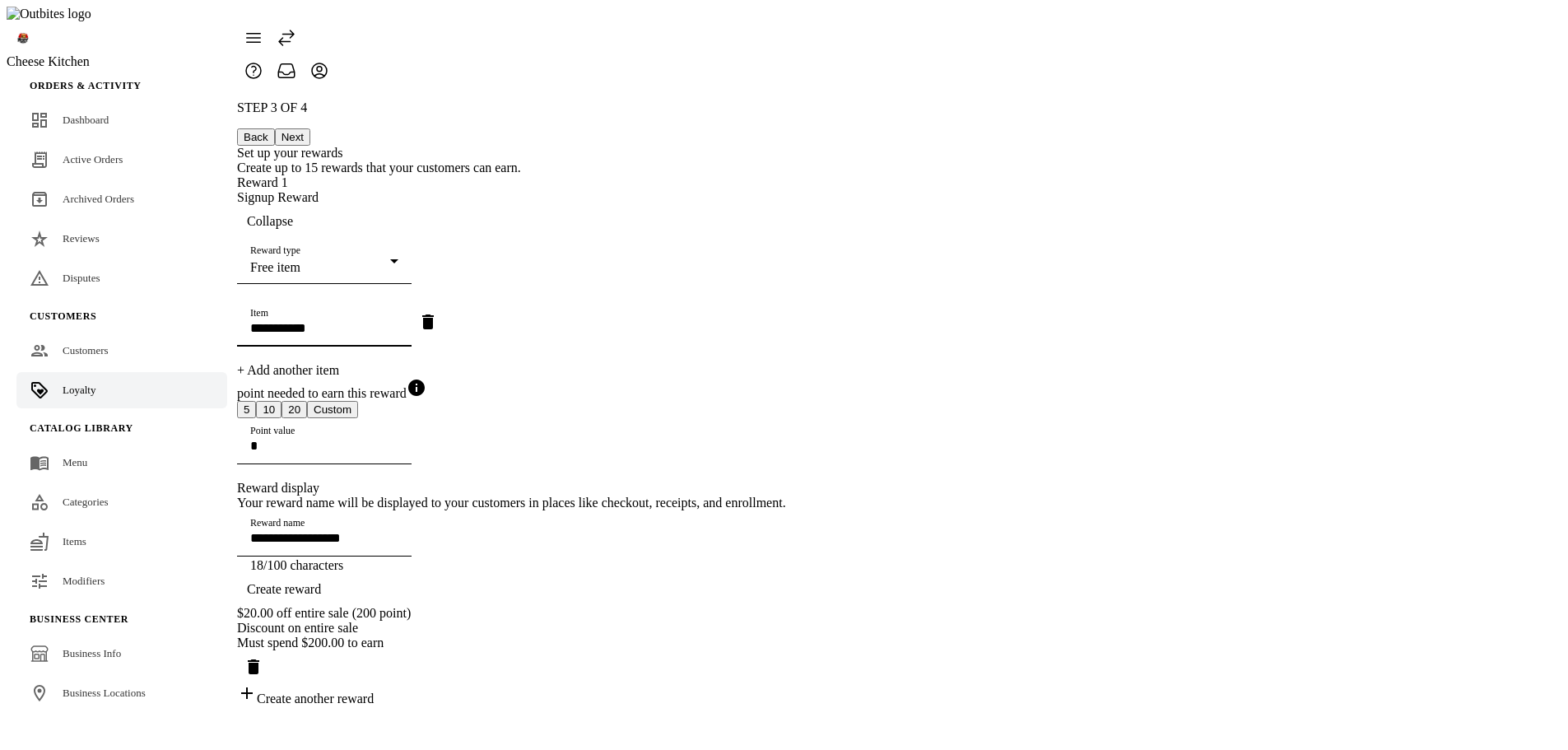
click at [399, 321] on input "**********" at bounding box center [324, 328] width 148 height 14
drag, startPoint x: 821, startPoint y: 316, endPoint x: 537, endPoint y: 312, distance: 284.0
click at [541, 316] on div "**********" at bounding box center [512, 403] width 549 height 605
type input "******"
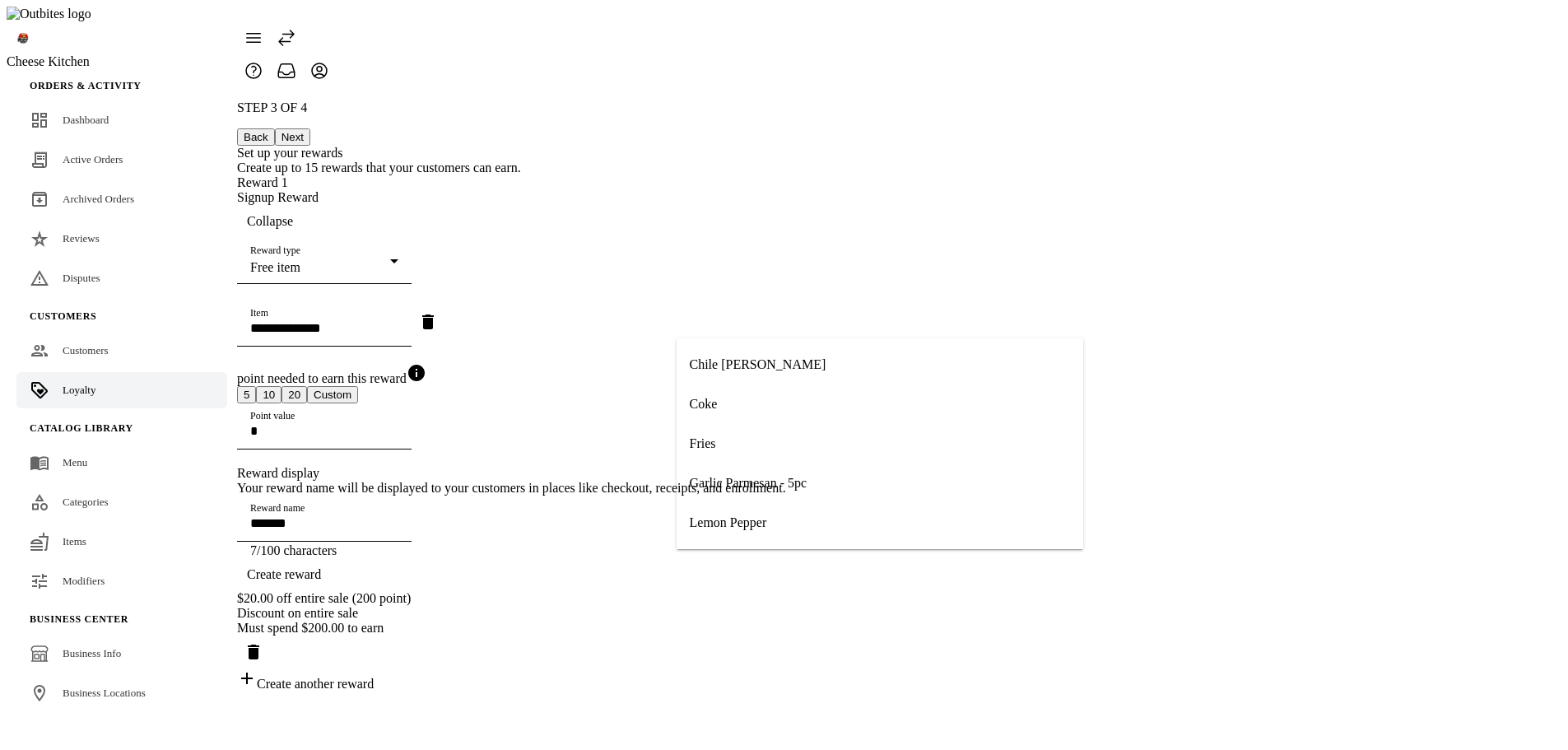
click at [760, 432] on mat-option "Fries" at bounding box center [879, 444] width 406 height 39
type input "*****"
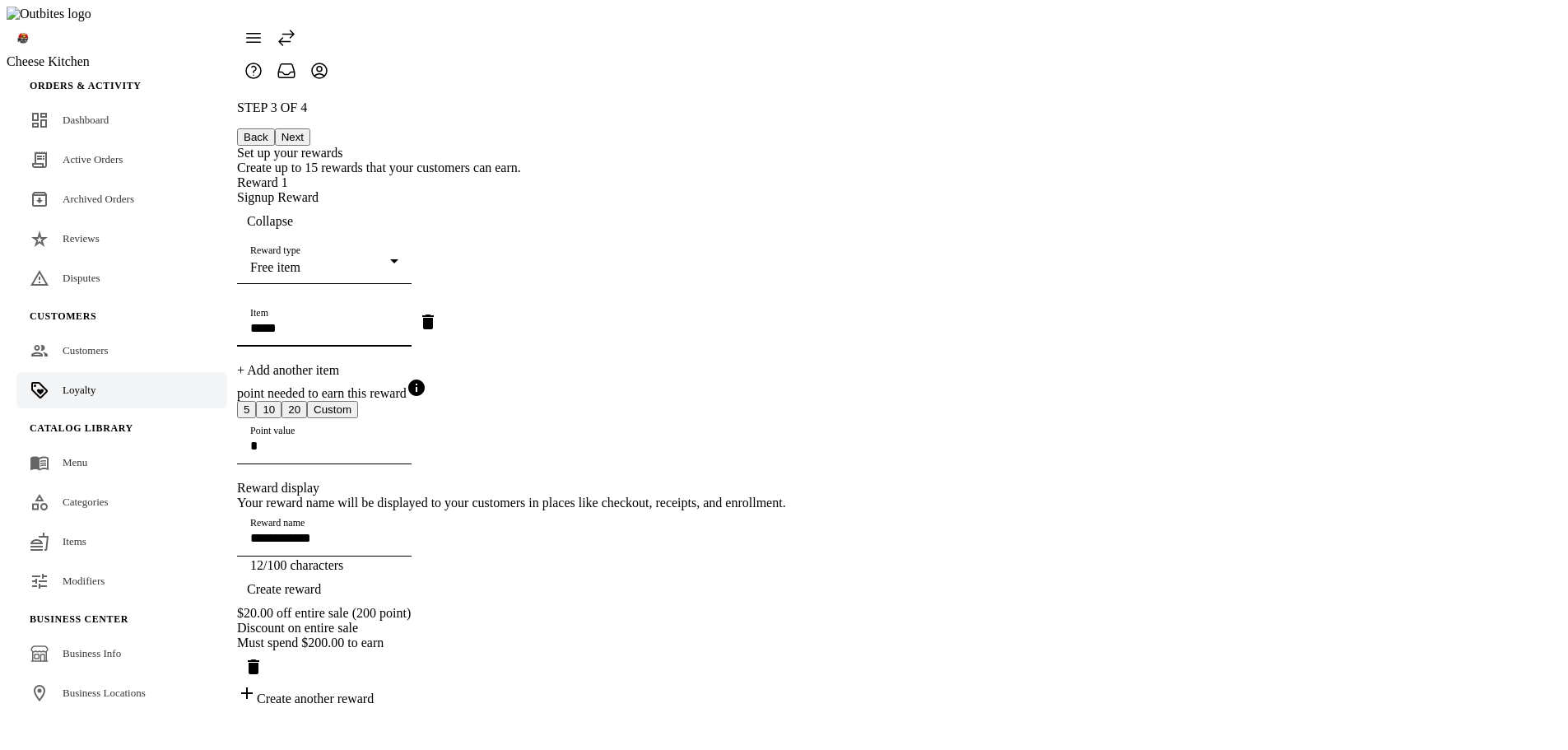
click at [399, 254] on div "Reward type Free item" at bounding box center [324, 261] width 148 height 46
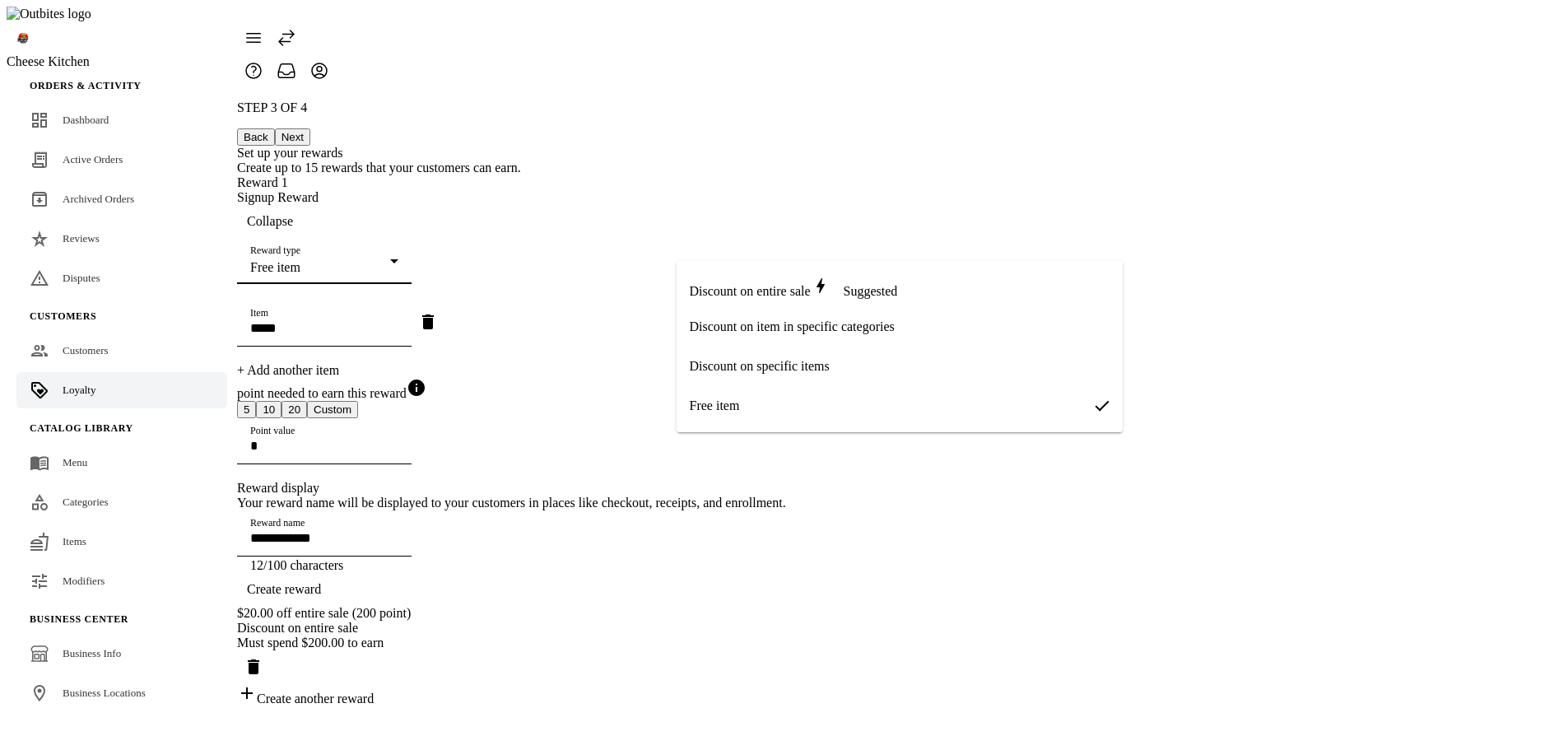
click at [777, 361] on span "Discount on specific items" at bounding box center [760, 366] width 140 height 15
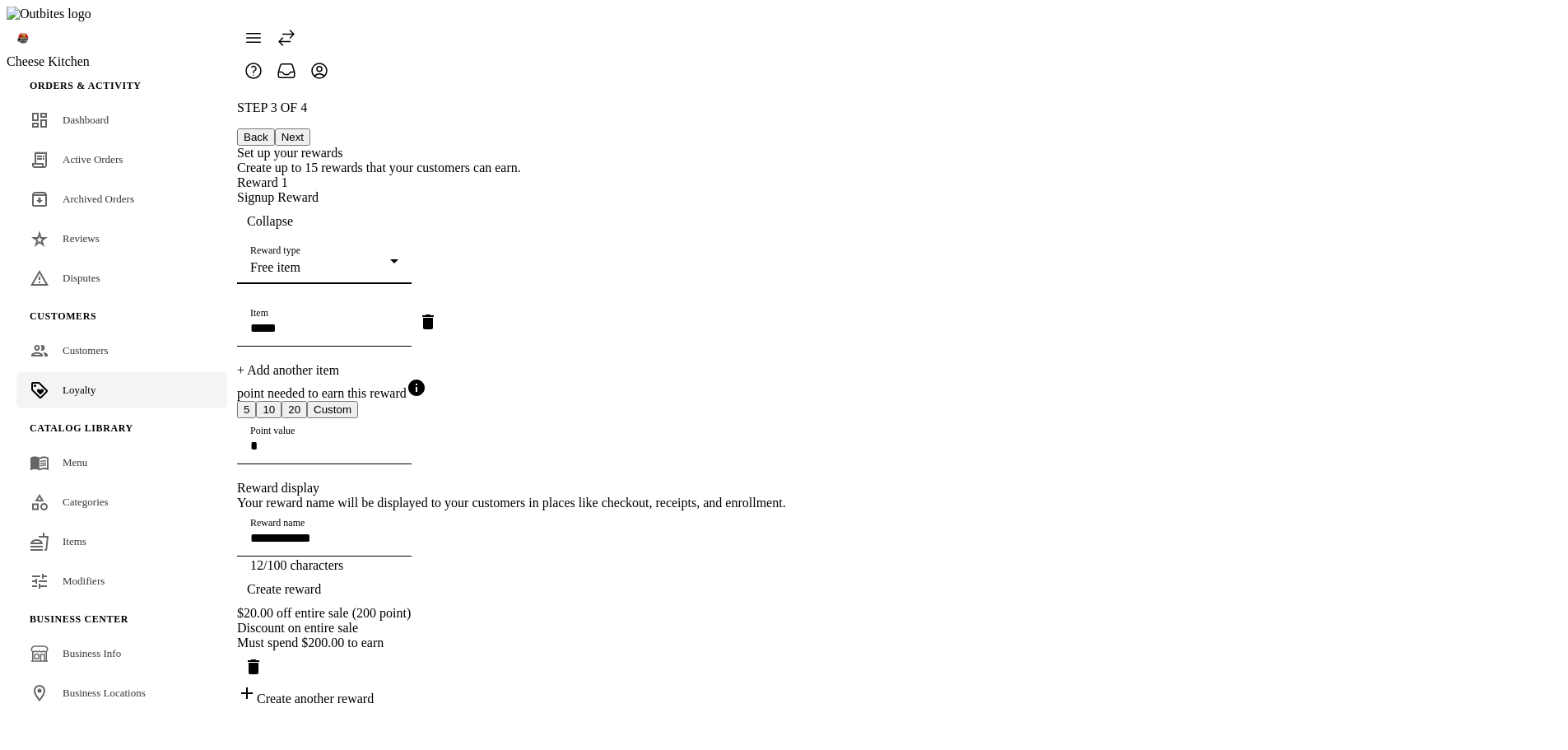
click at [390, 260] on div "Free item" at bounding box center [321, 267] width 140 height 15
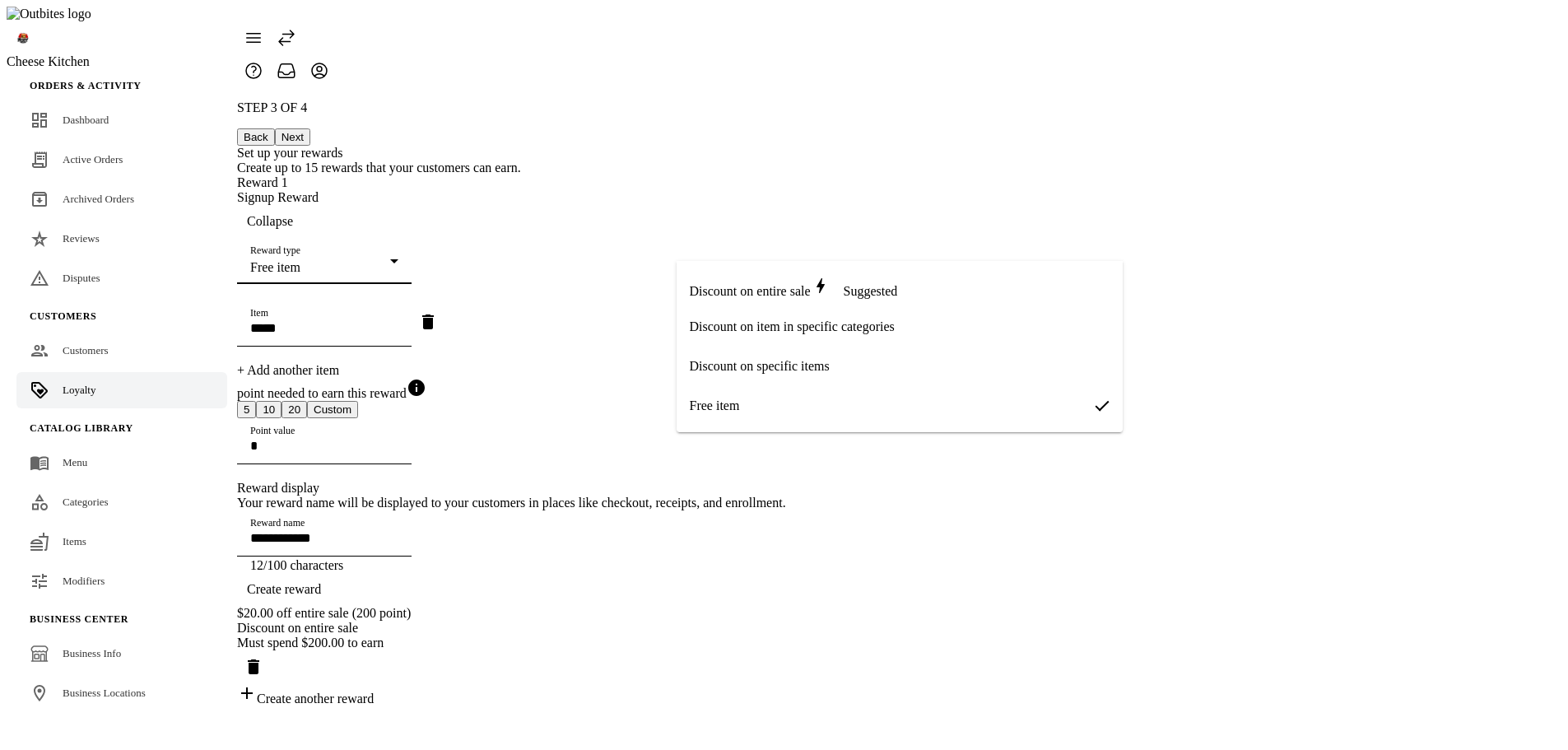
click at [750, 359] on span "Discount on specific items" at bounding box center [760, 366] width 140 height 15
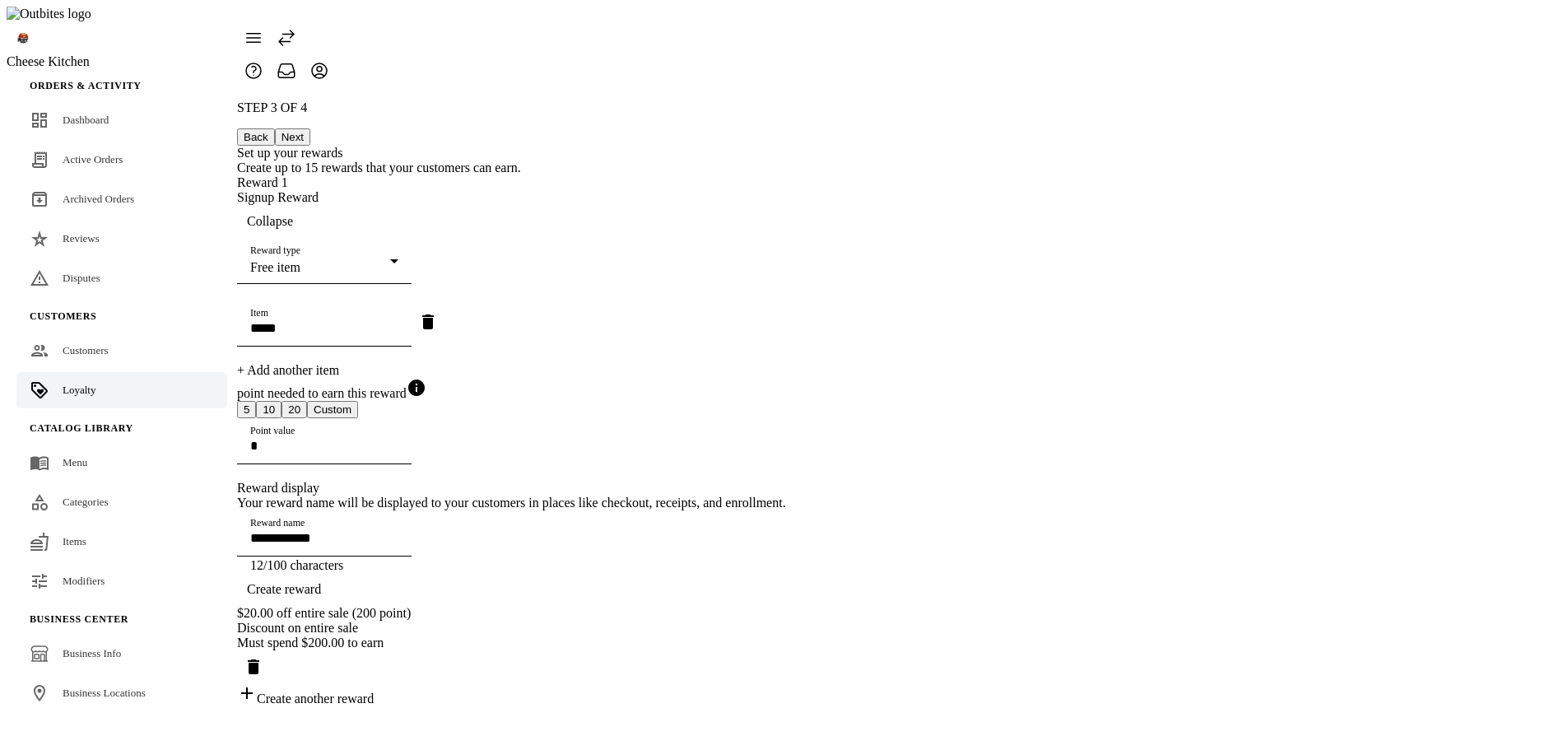
drag, startPoint x: 735, startPoint y: 248, endPoint x: 746, endPoint y: 241, distance: 13.0
click at [399, 241] on div "Reward type Free item" at bounding box center [324, 261] width 148 height 46
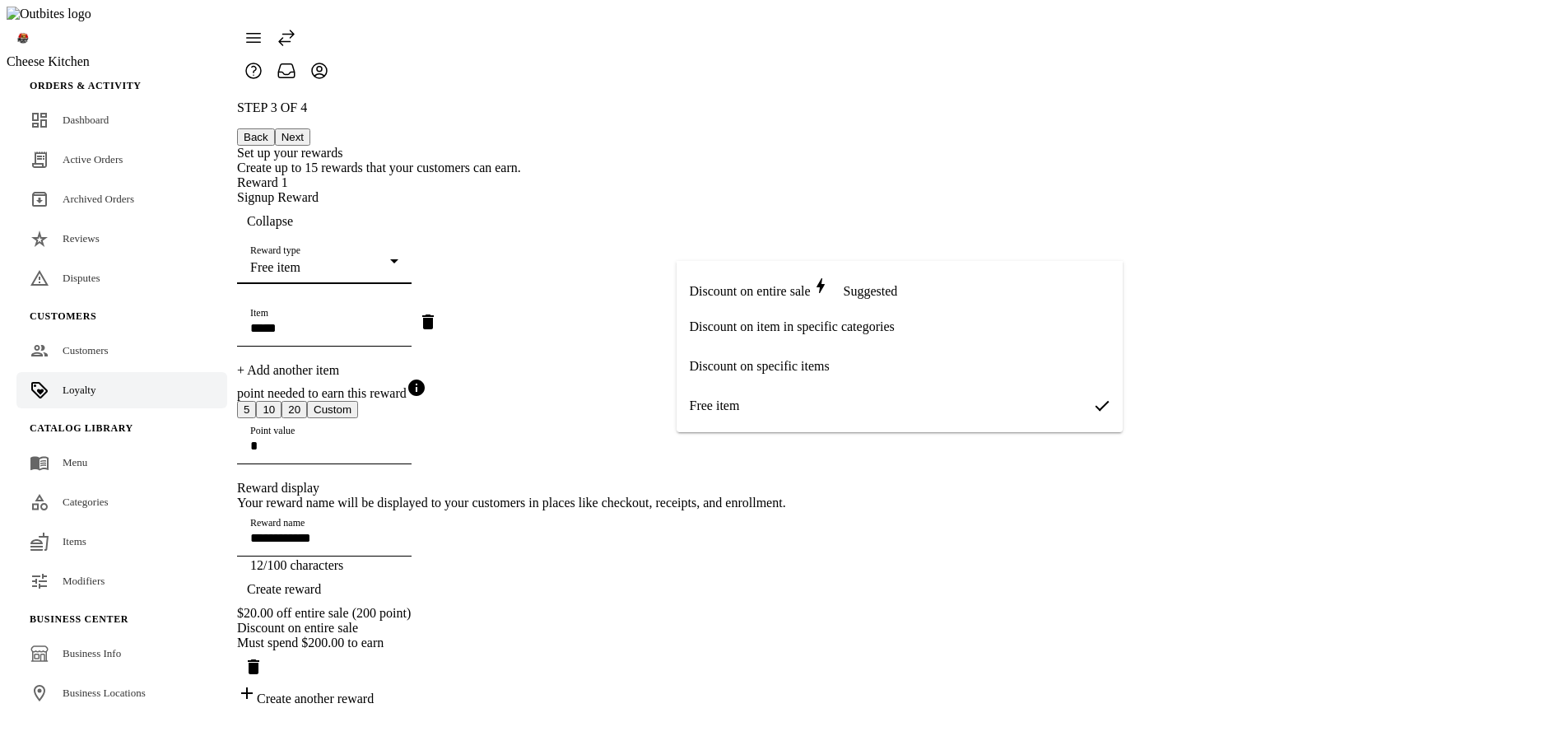
click at [743, 316] on mat-option "Discount on item in specific categories" at bounding box center [900, 327] width 447 height 39
type input "**********"
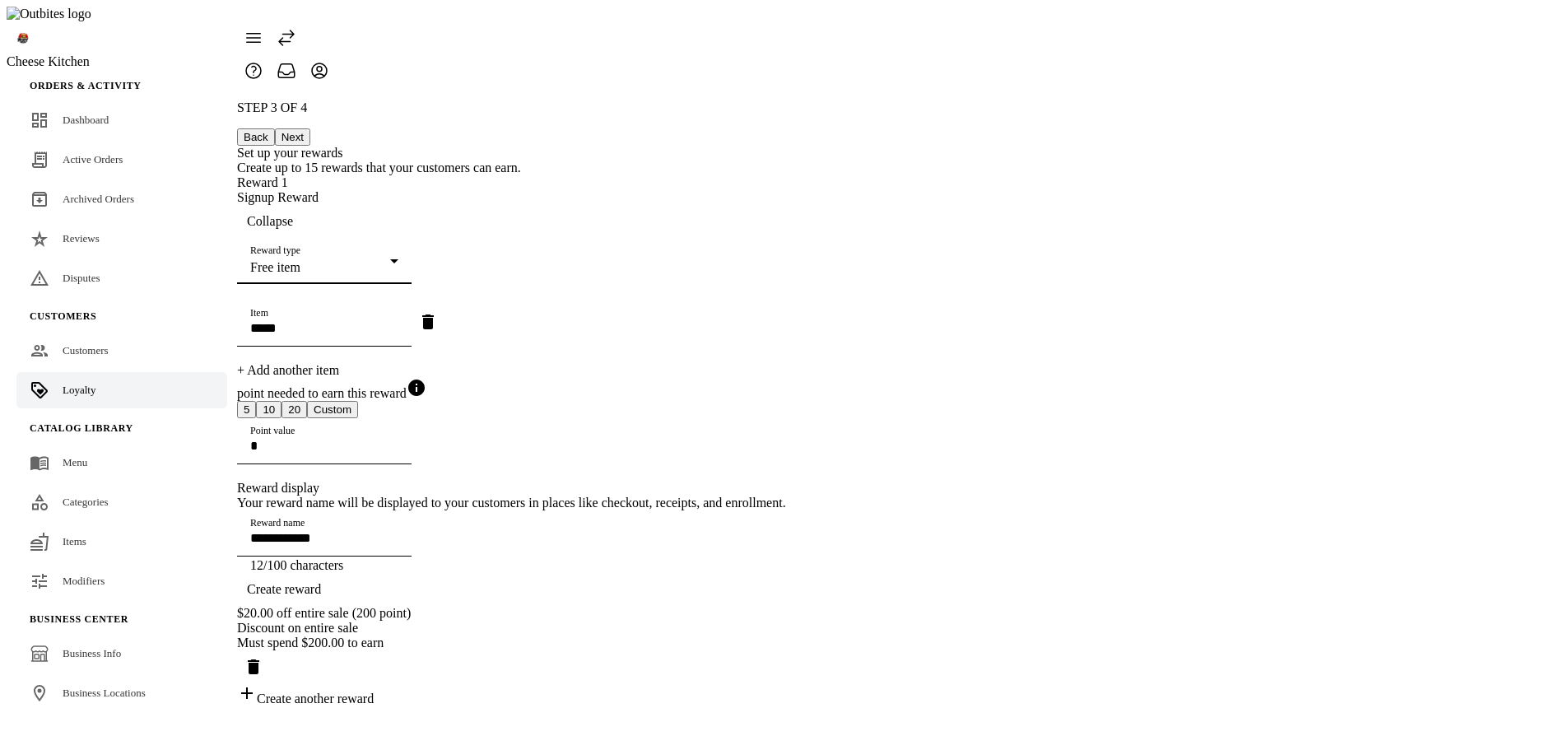
click at [618, 293] on div "**********" at bounding box center [512, 403] width 549 height 605
drag, startPoint x: 618, startPoint y: 293, endPoint x: 608, endPoint y: 293, distance: 10.0
click at [609, 293] on div "**********" at bounding box center [512, 403] width 549 height 605
click at [786, 605] on div "Create reward" at bounding box center [512, 589] width 549 height 32
click at [303, 202] on span "button" at bounding box center [269, 221] width 66 height 39
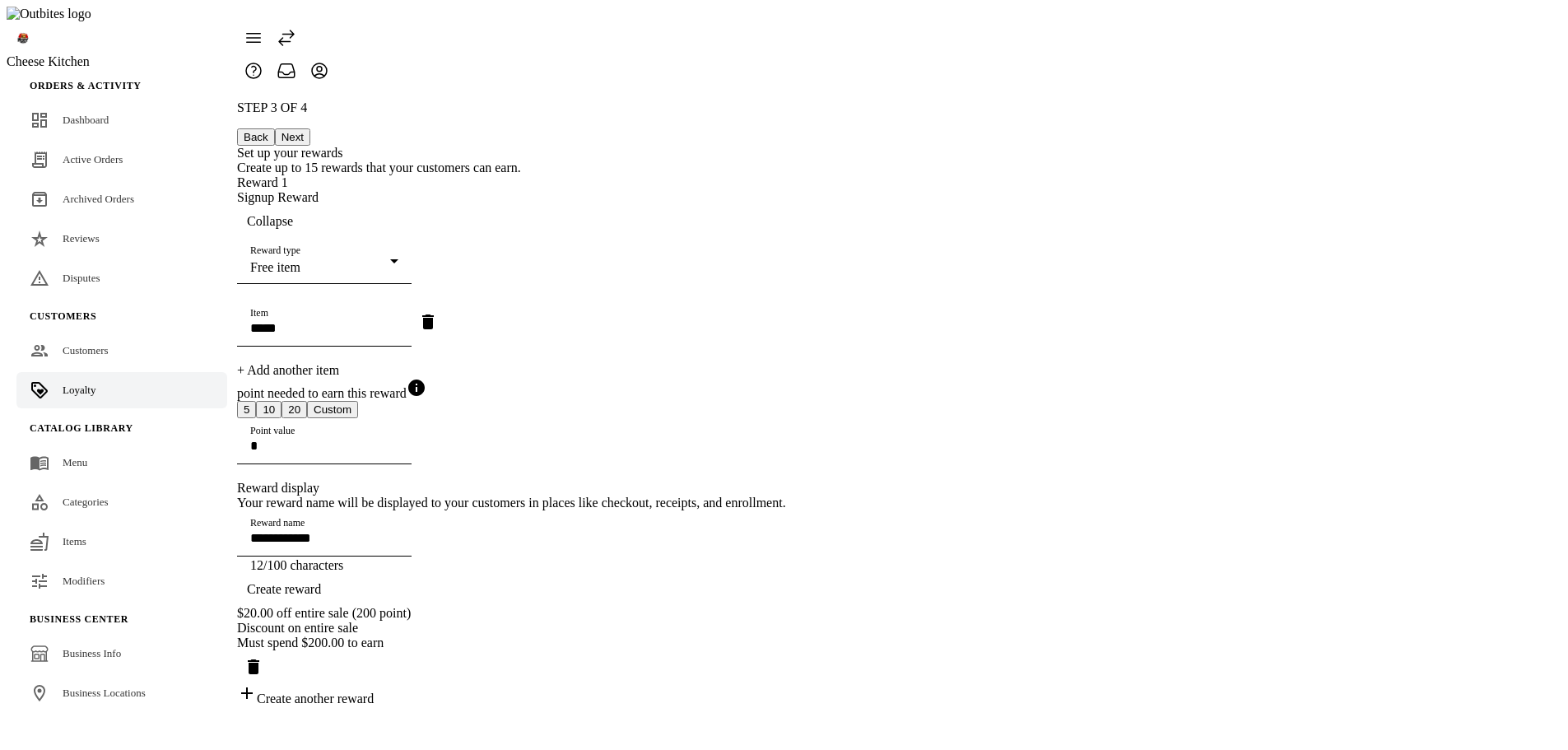
click at [786, 183] on div "**********" at bounding box center [512, 403] width 549 height 605
click at [275, 128] on button "Back" at bounding box center [256, 137] width 38 height 17
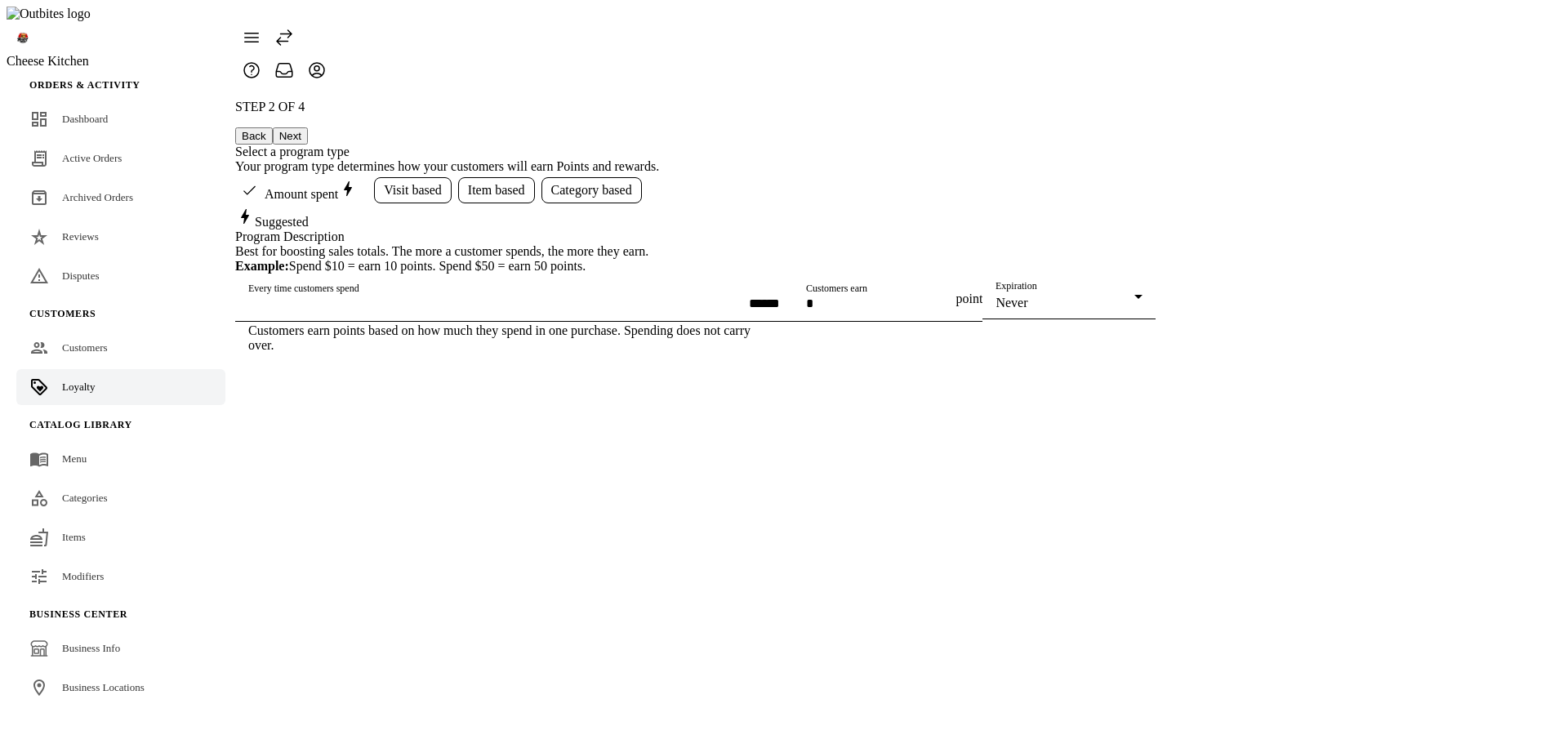
click at [308, 127] on button "Next" at bounding box center [289, 136] width 35 height 17
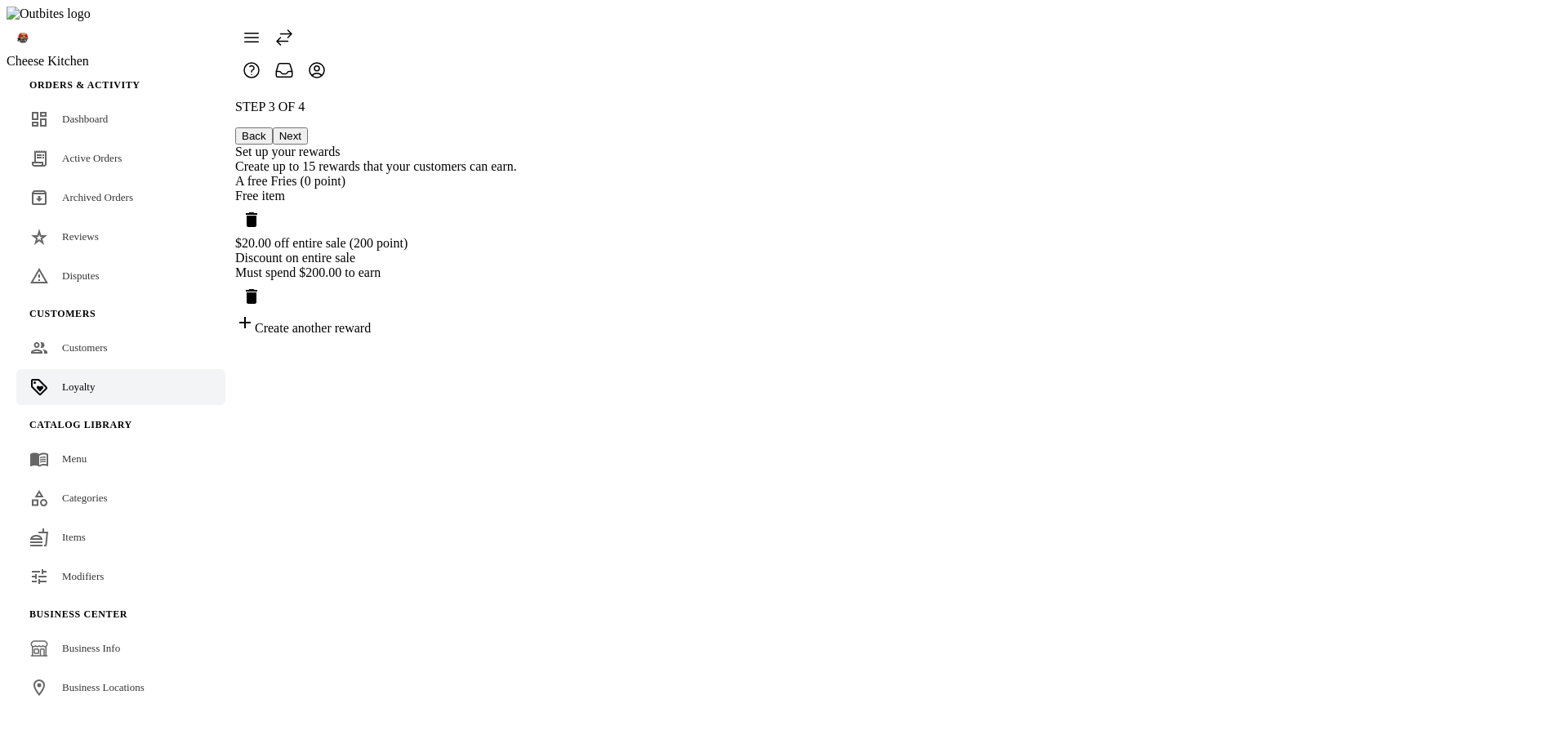
click at [517, 188] on div "Free item" at bounding box center [376, 195] width 282 height 14
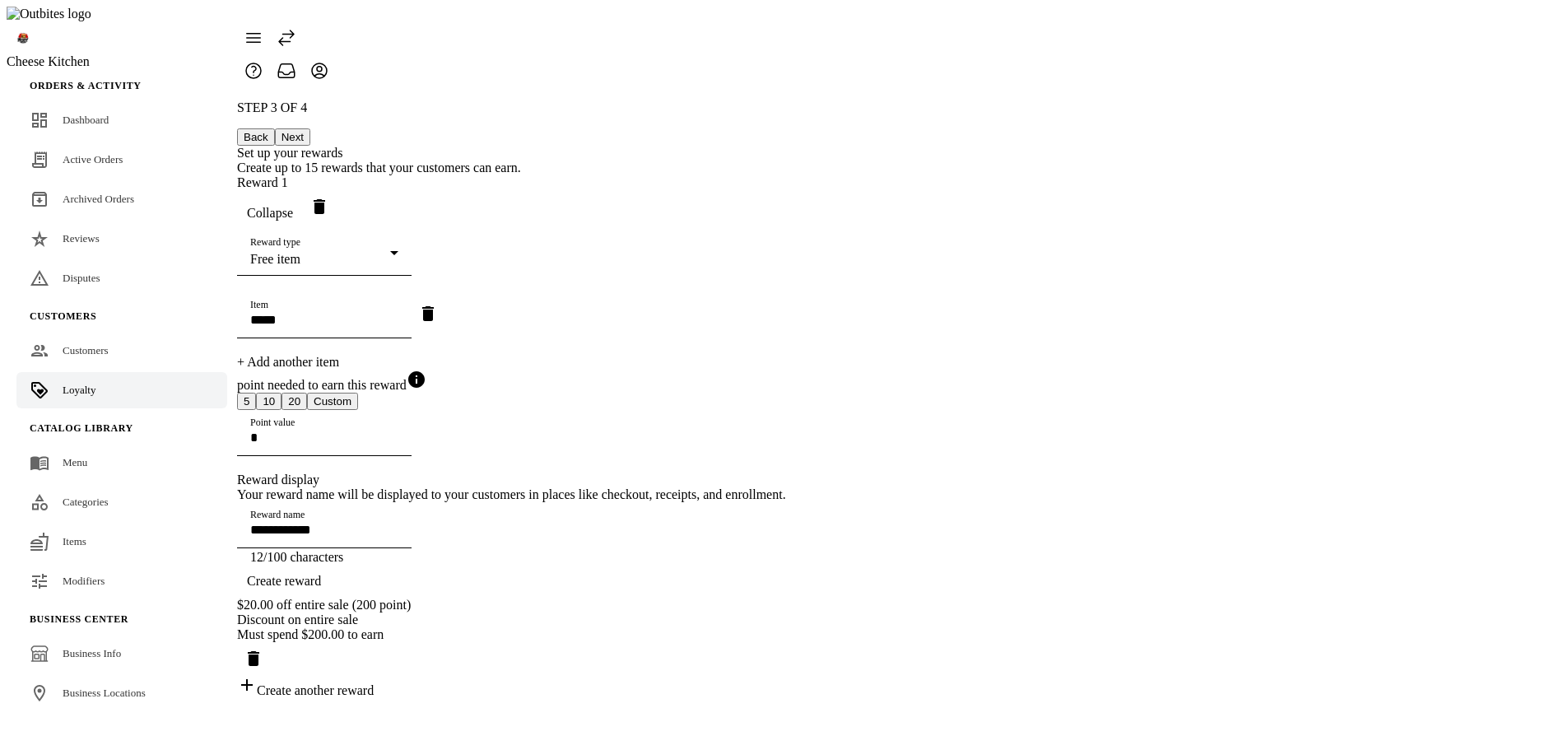
click at [438, 316] on icon "Remove item" at bounding box center [428, 313] width 20 height 20
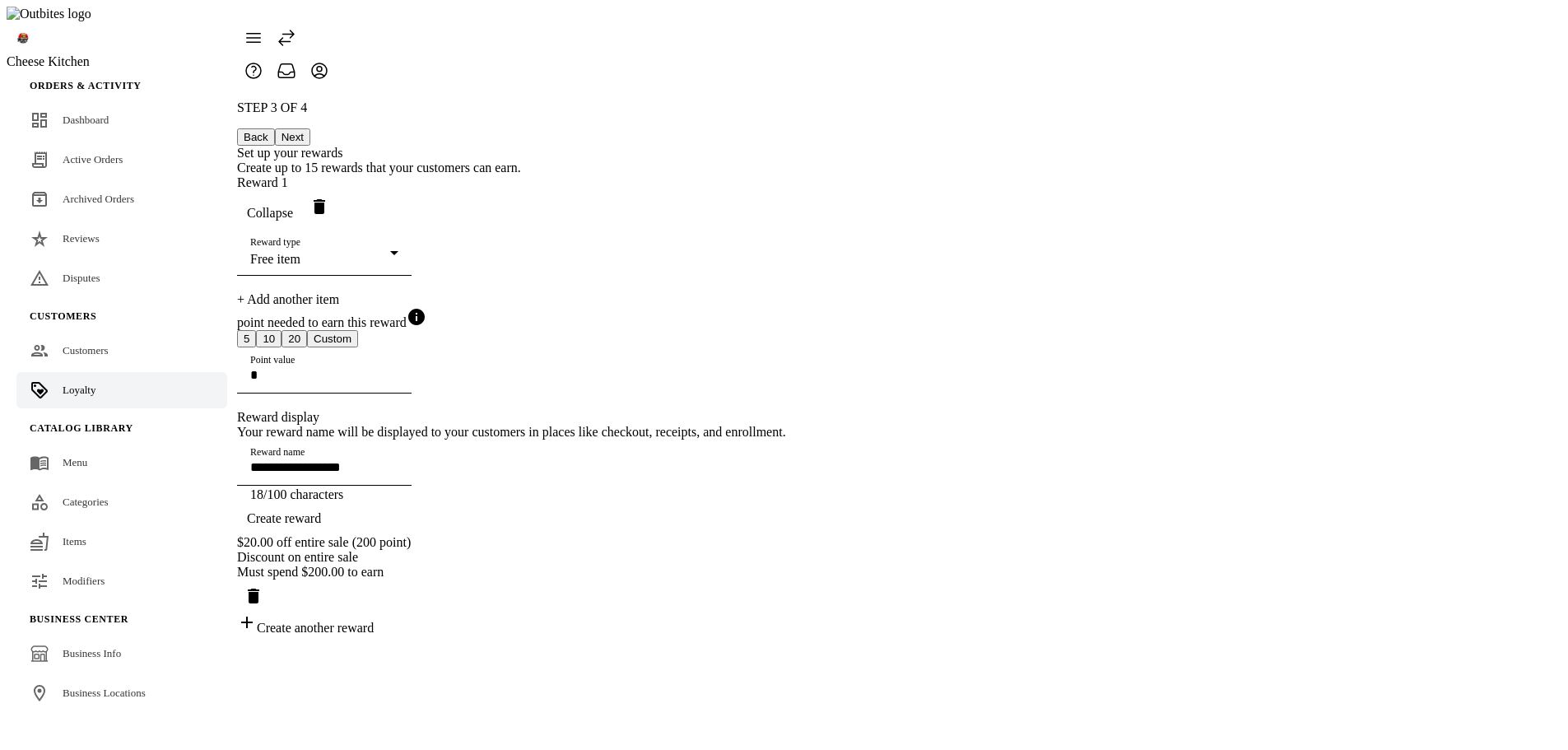
click at [766, 292] on div "+ Add another item" at bounding box center [512, 299] width 549 height 15
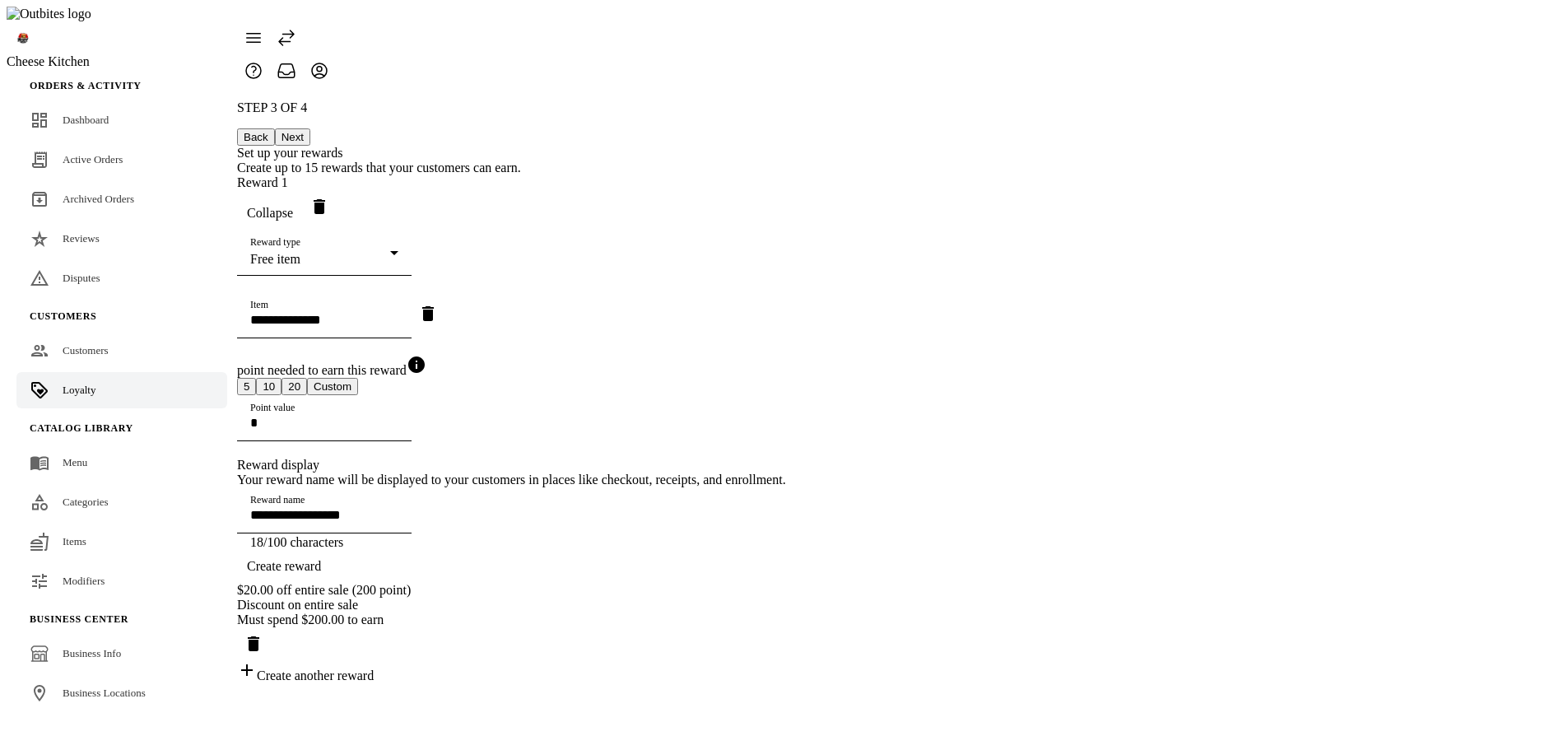
click at [399, 313] on input "Item" at bounding box center [324, 320] width 148 height 14
click at [766, 475] on mat-option "Tots" at bounding box center [879, 483] width 406 height 39
type input "**********"
type input "****"
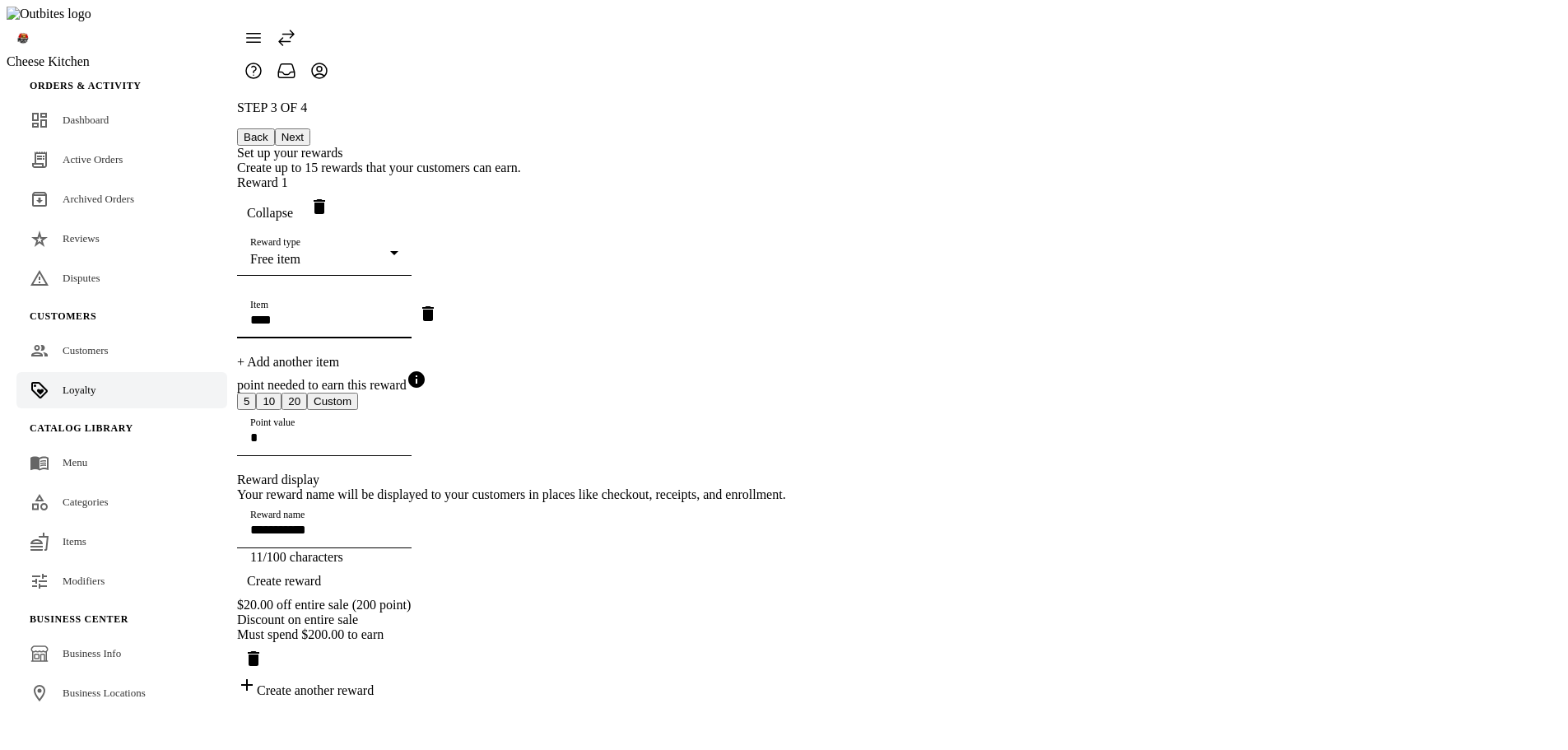
click at [331, 601] on span "button" at bounding box center [284, 581] width 94 height 39
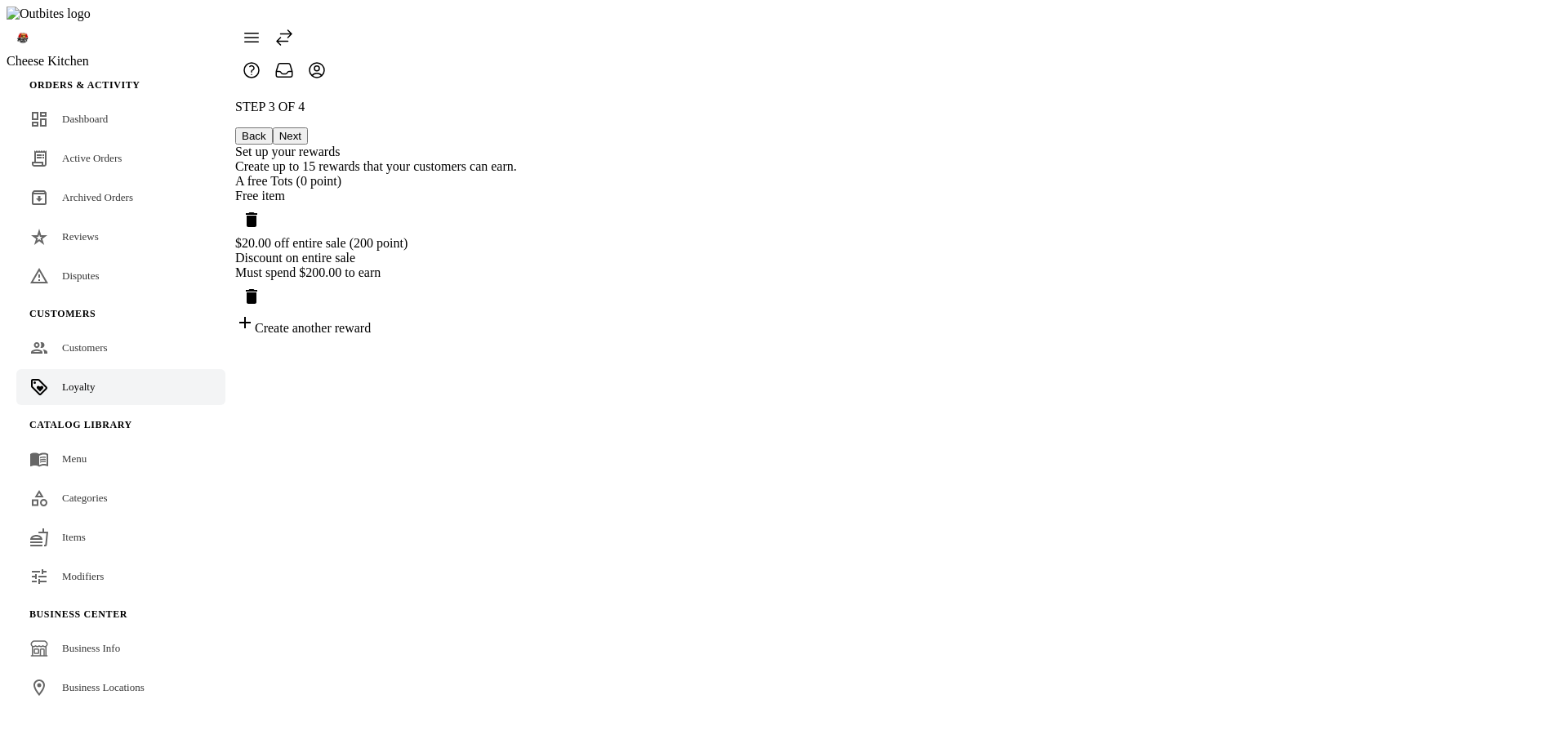
click at [517, 174] on div "A free Tots (0 point)" at bounding box center [376, 181] width 282 height 14
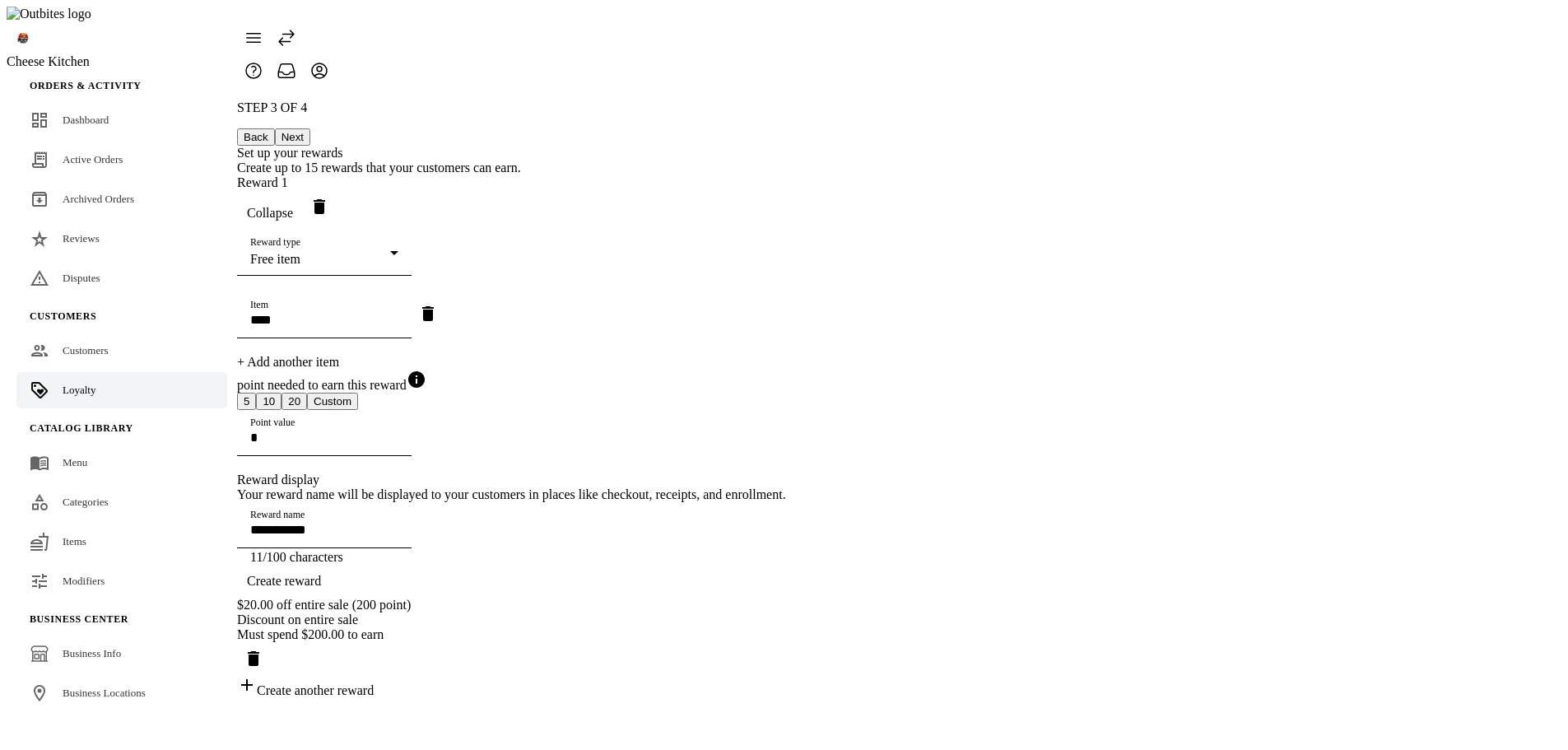
click at [786, 202] on div "**********" at bounding box center [512, 399] width 549 height 598
click at [786, 282] on div "**********" at bounding box center [512, 399] width 549 height 598
click at [311, 128] on button "Next" at bounding box center [292, 137] width 35 height 17
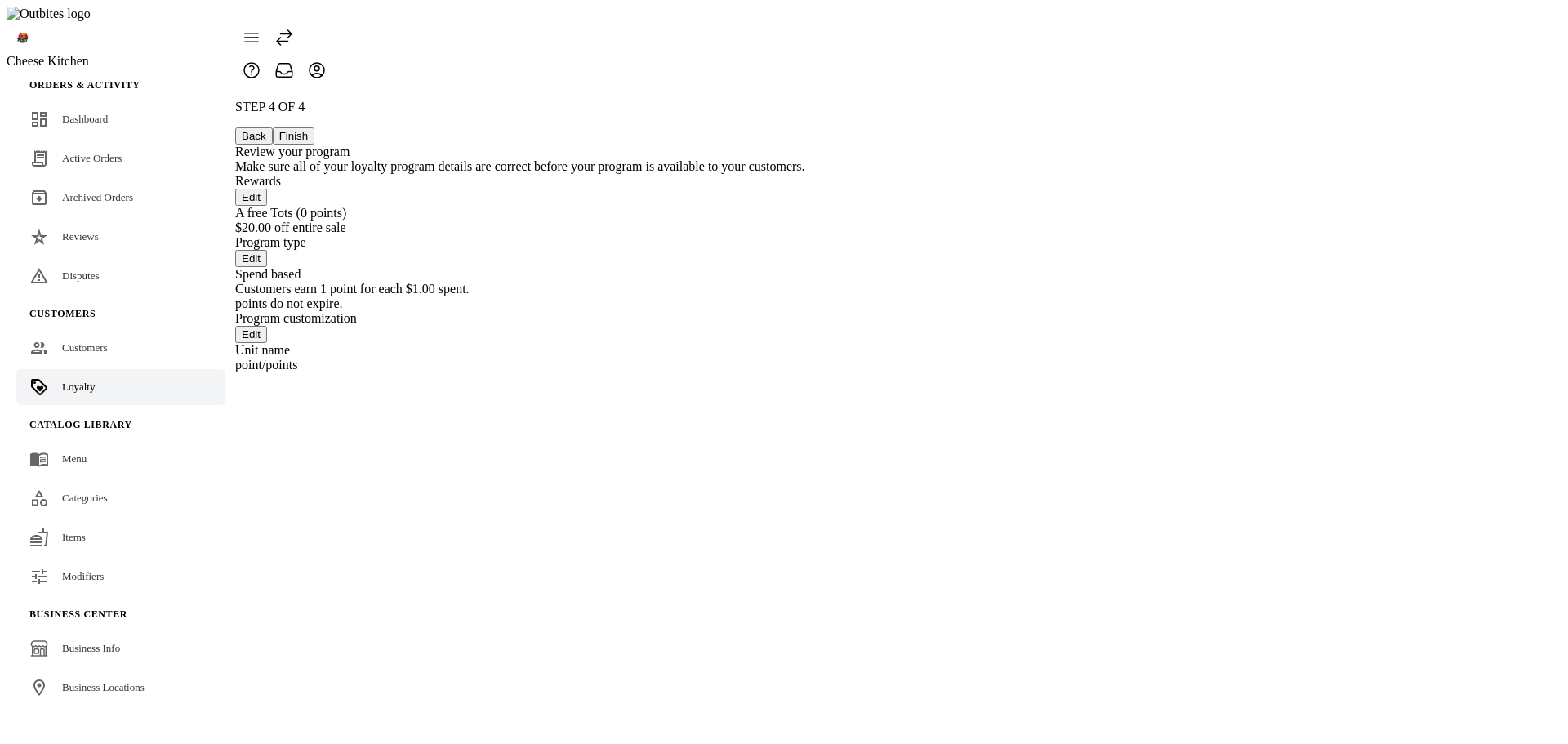
click at [272, 127] on button "Back" at bounding box center [254, 136] width 37 height 17
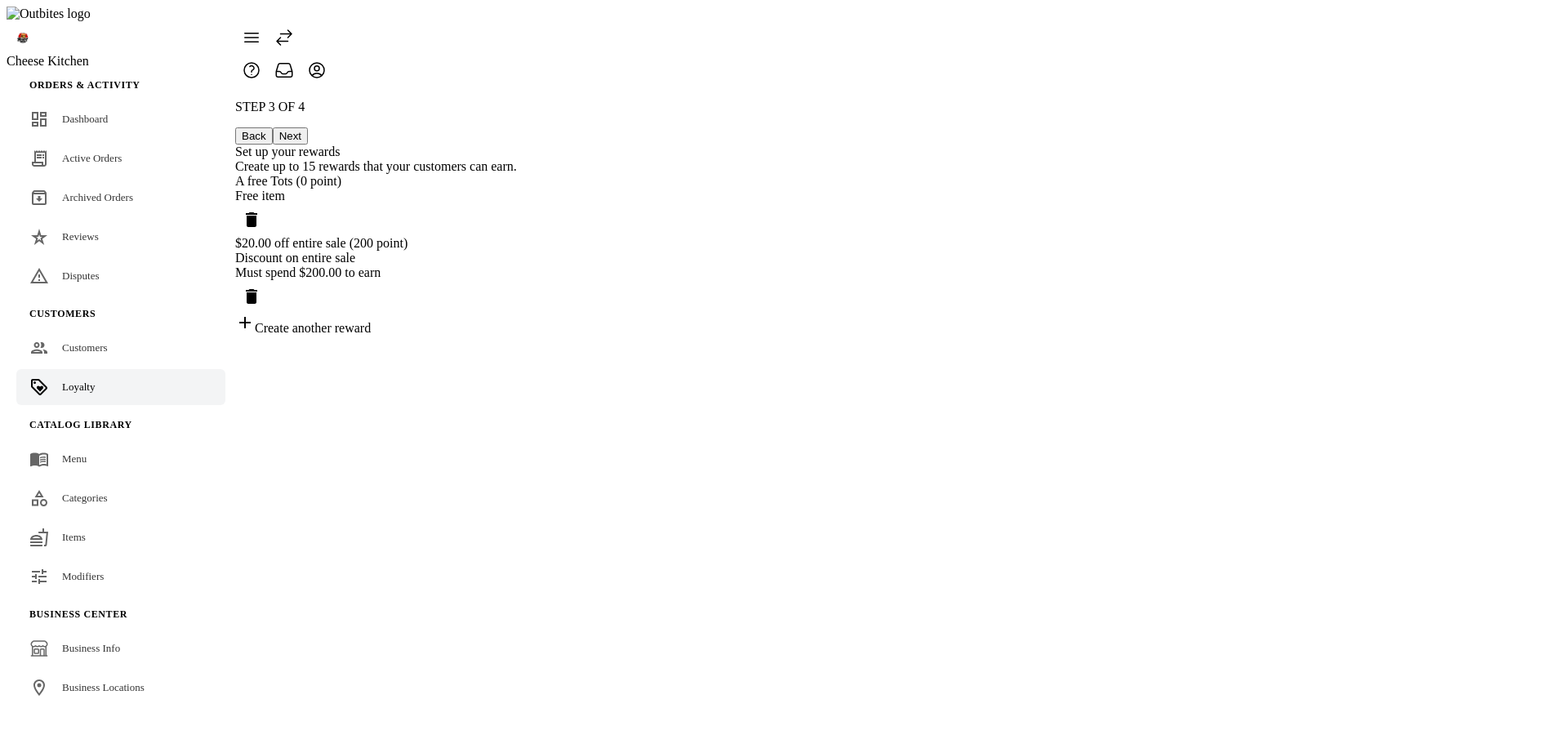
click at [517, 174] on div "A free Tots (0 point)" at bounding box center [376, 181] width 282 height 14
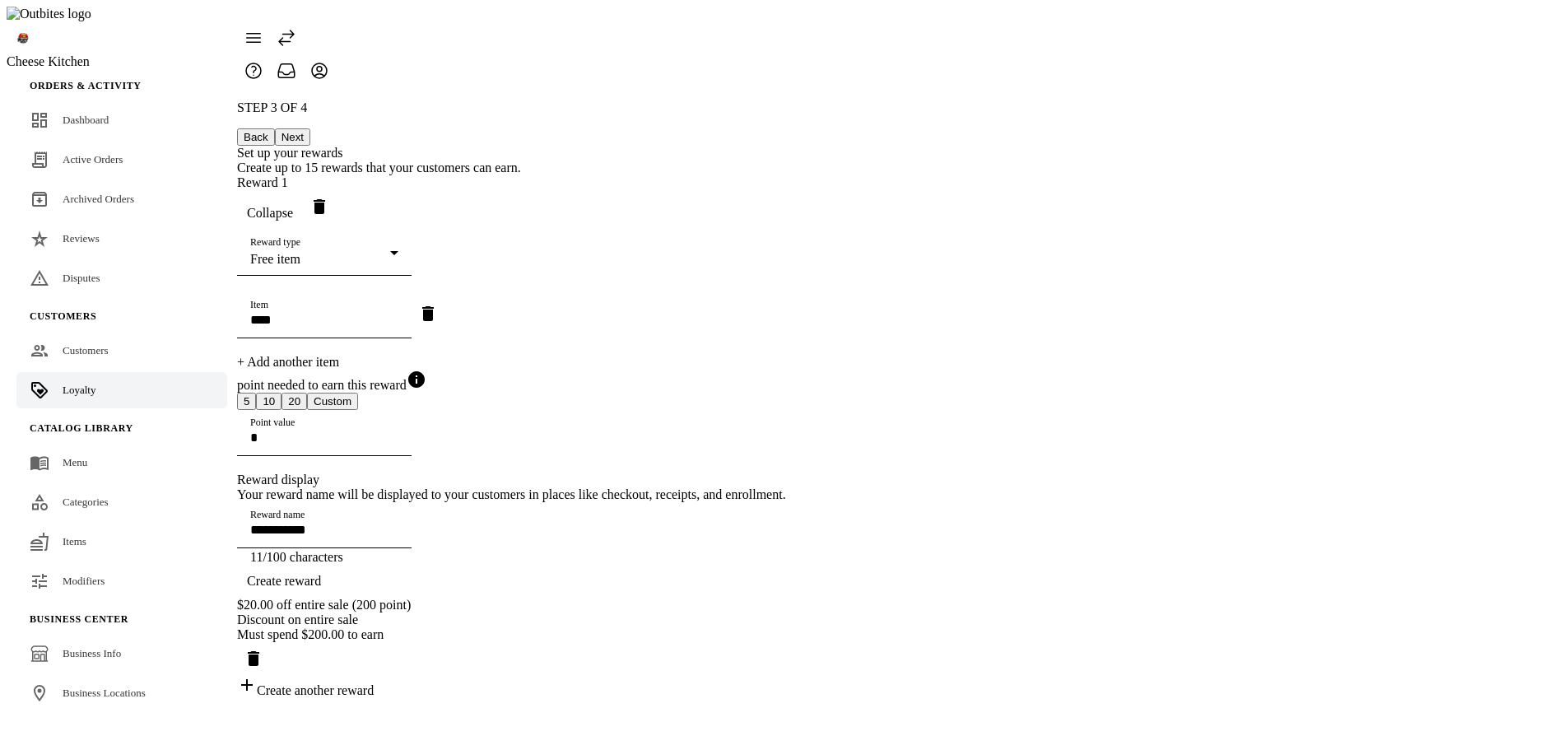
click at [307, 410] on button "20" at bounding box center [294, 401] width 26 height 17
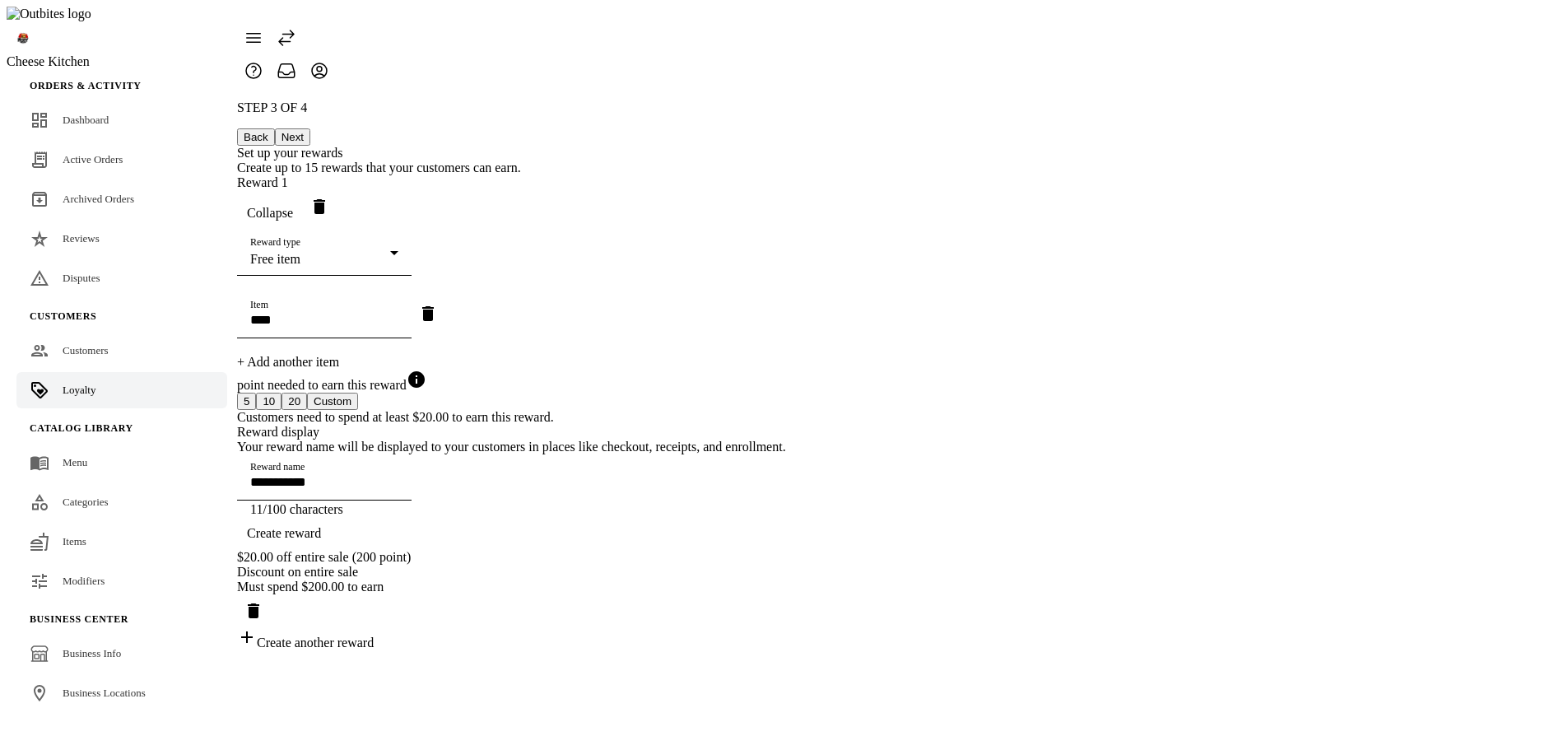
click at [358, 410] on button "Custom" at bounding box center [333, 401] width 51 height 17
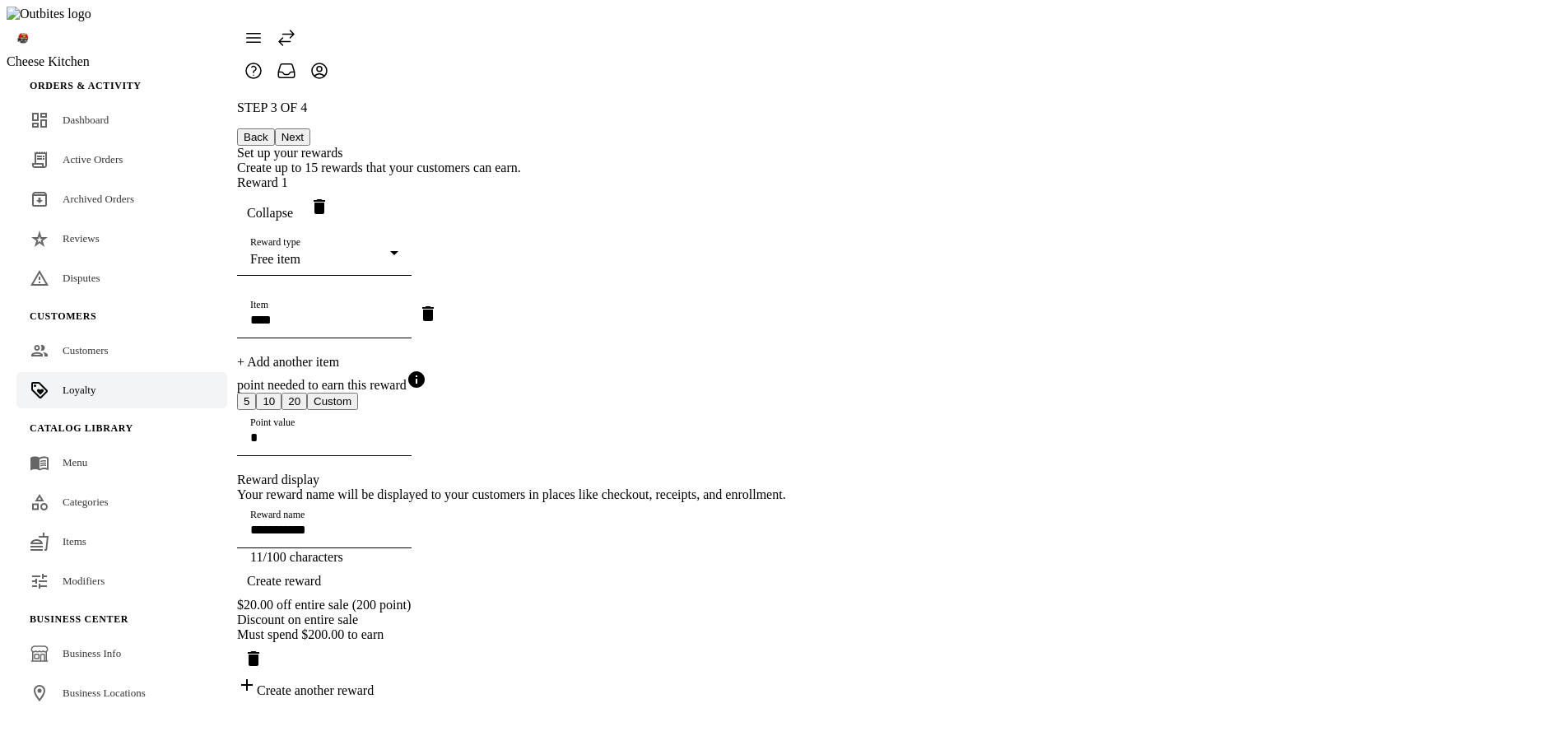
click at [325, 199] on icon "Delete reward" at bounding box center [319, 206] width 11 height 15
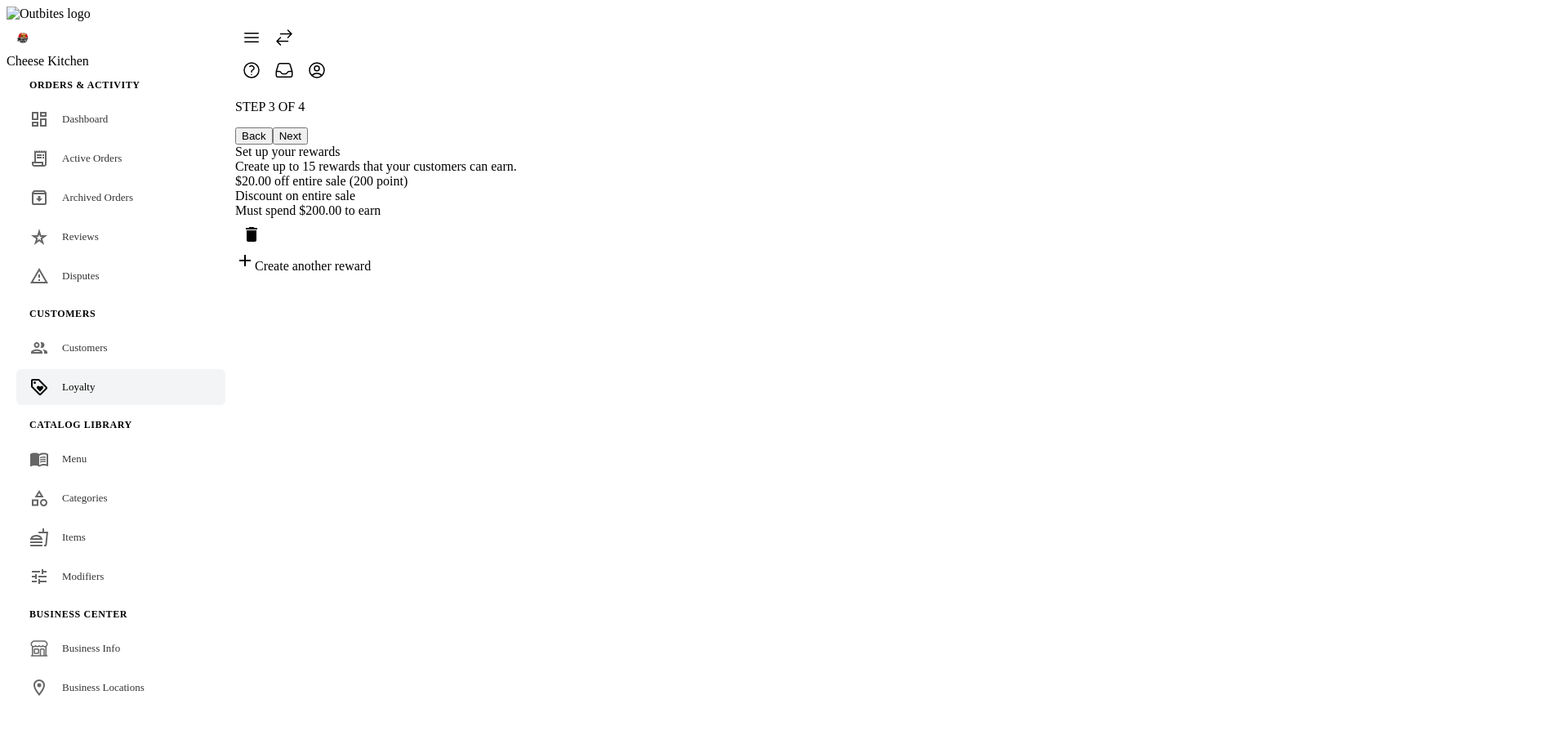
click at [271, 215] on span "Delete reward" at bounding box center [251, 234] width 39 height 39
click at [349, 183] on span "Create a reward" at bounding box center [307, 190] width 82 height 14
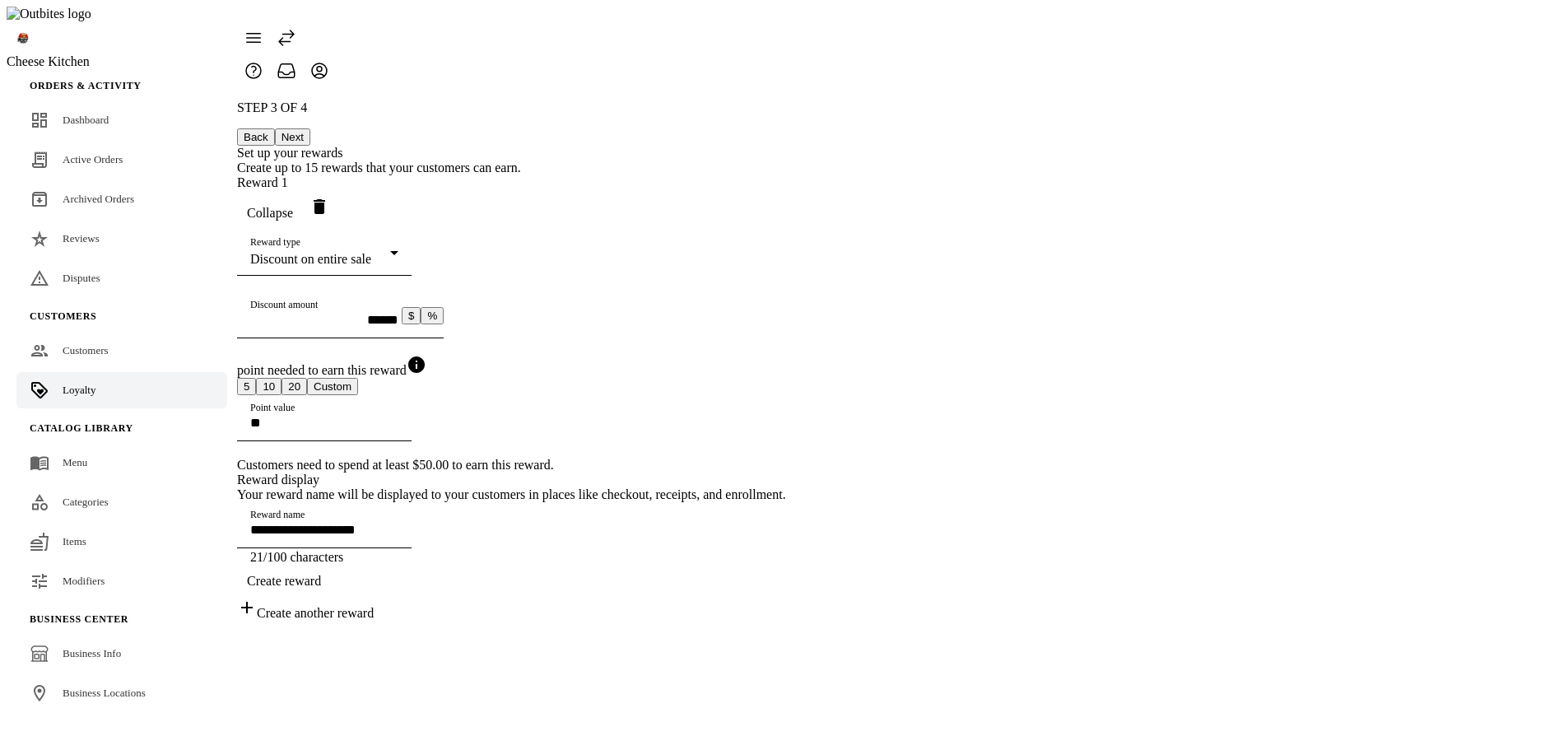
click at [325, 199] on icon "Delete reward" at bounding box center [319, 206] width 11 height 15
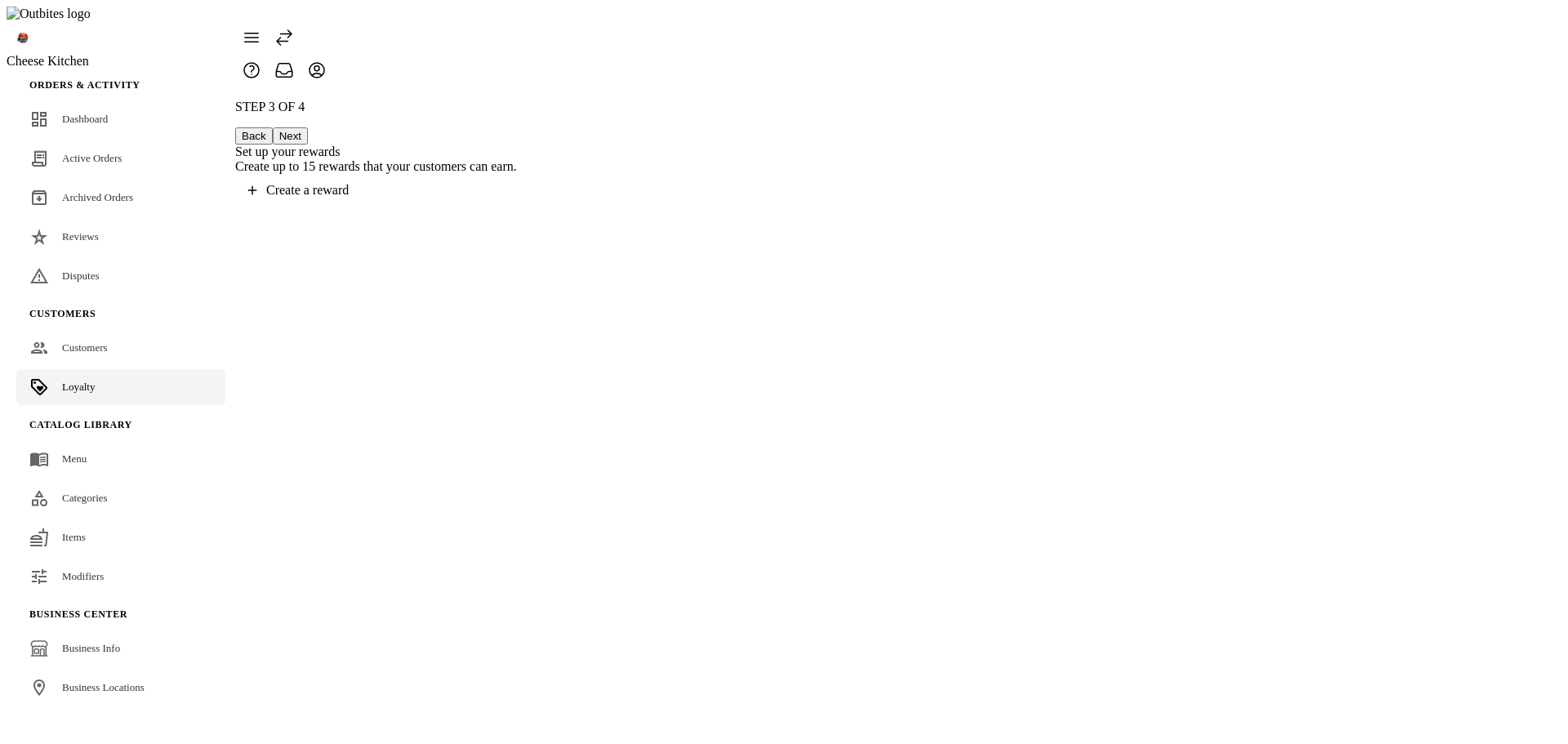
click at [272, 127] on button "Back" at bounding box center [254, 136] width 37 height 17
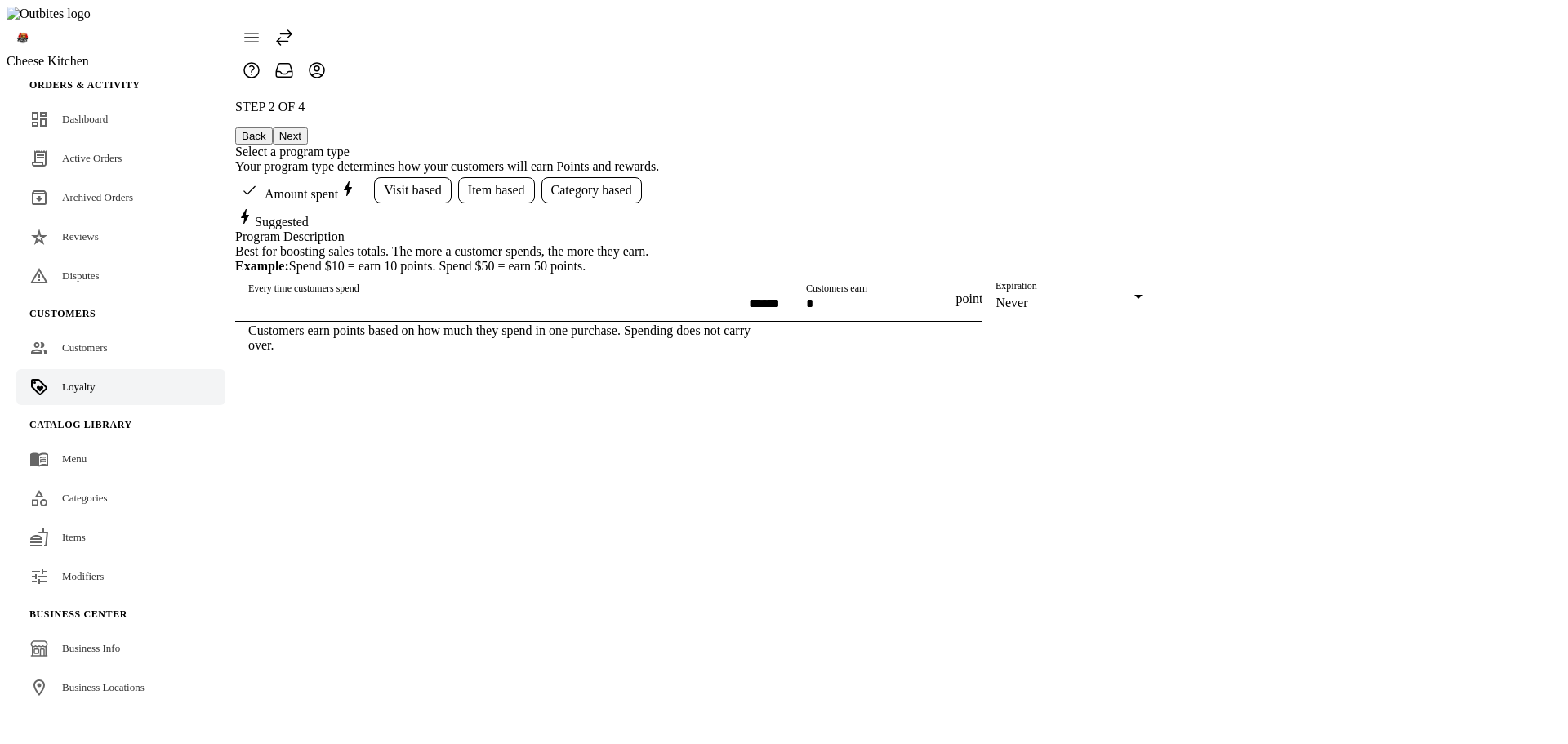
click at [308, 127] on button "Next" at bounding box center [289, 136] width 35 height 17
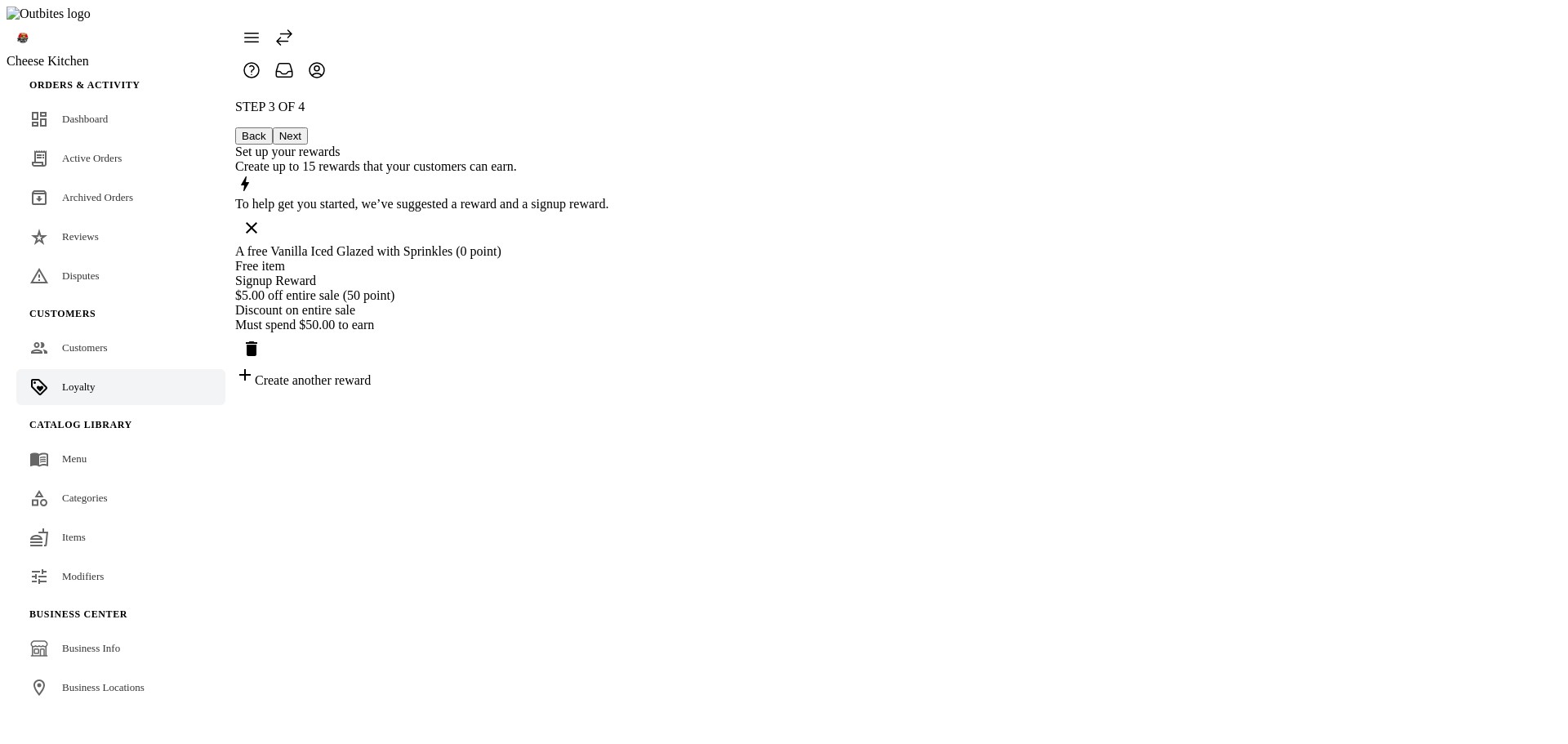
click at [608, 244] on div "A free Vanilla Iced Glazed with Sprinkles (0 point)" at bounding box center [422, 251] width 373 height 14
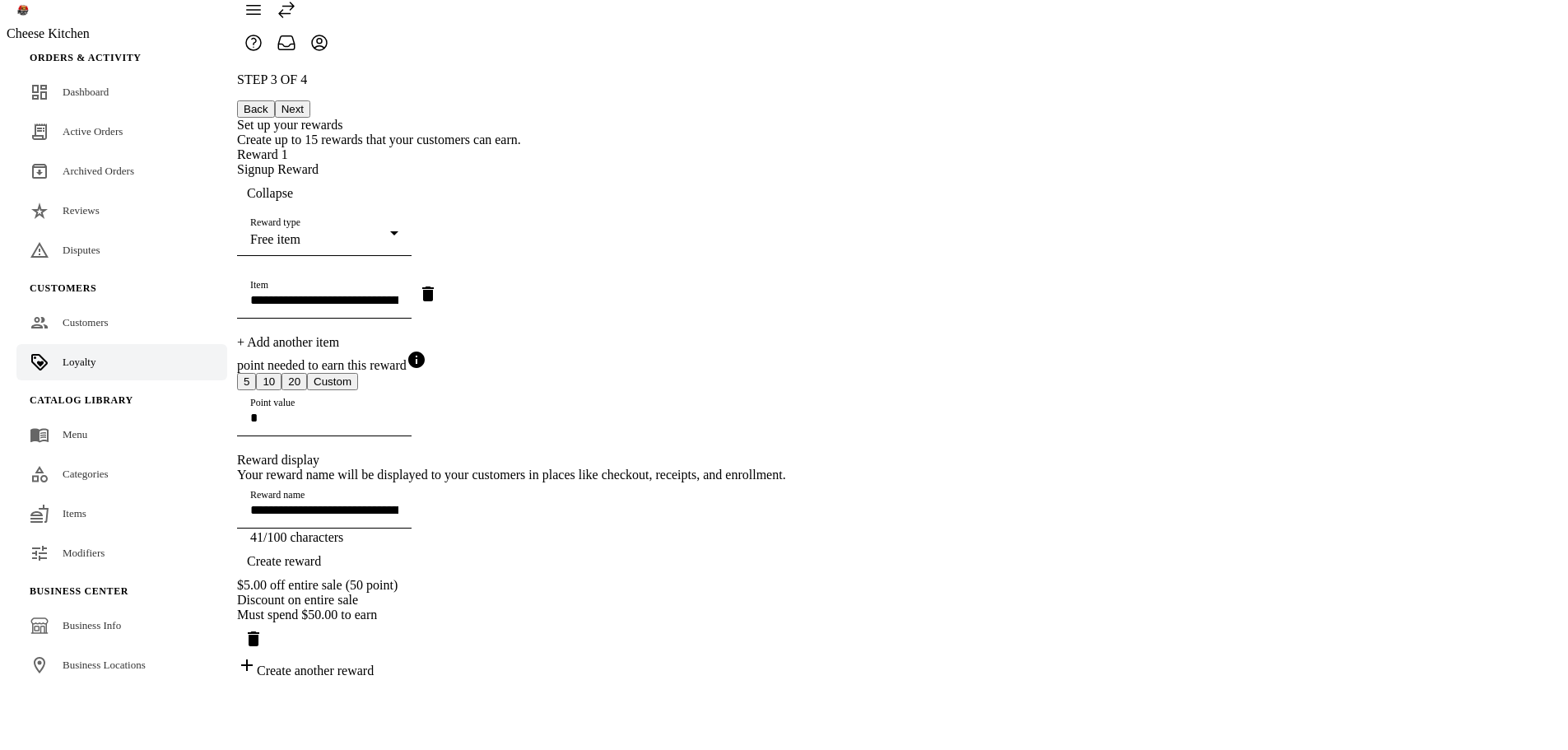
scroll to position [113, 0]
click at [786, 357] on div "**********" at bounding box center [512, 375] width 549 height 605
click at [275, 569] on span "Save" at bounding box center [263, 561] width 26 height 15
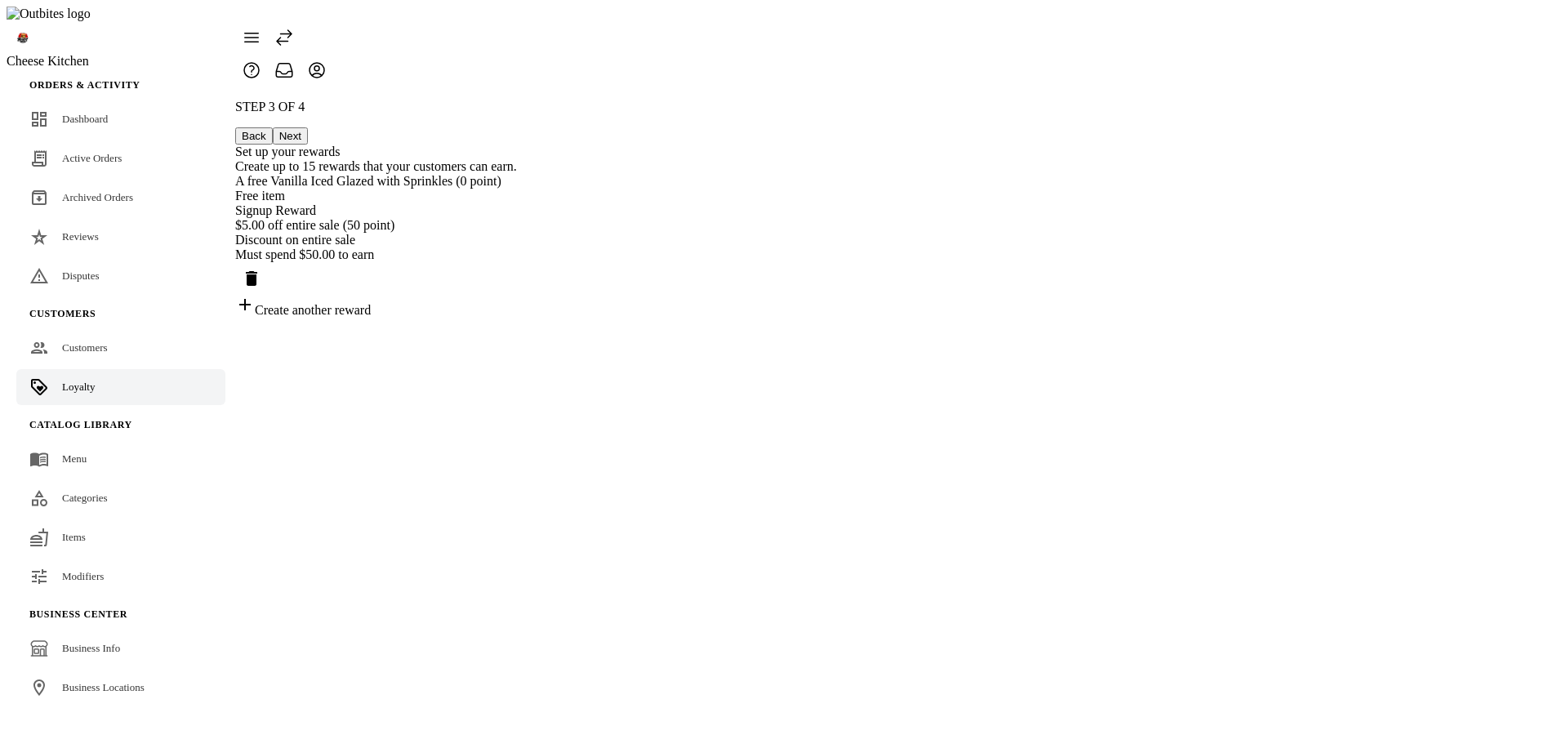
click at [517, 188] on div "Free item" at bounding box center [376, 195] width 282 height 14
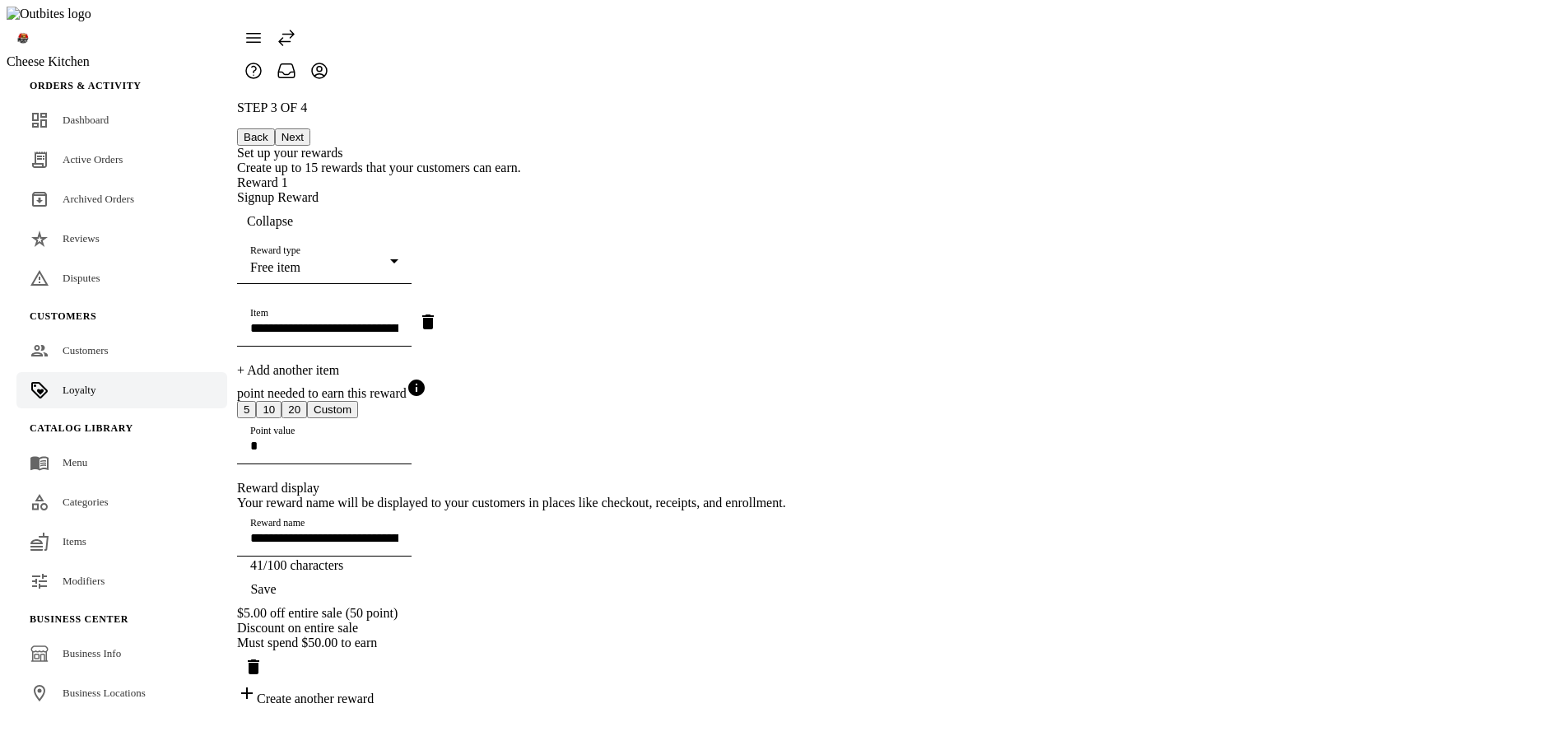
click at [290, 609] on span "button" at bounding box center [263, 589] width 53 height 39
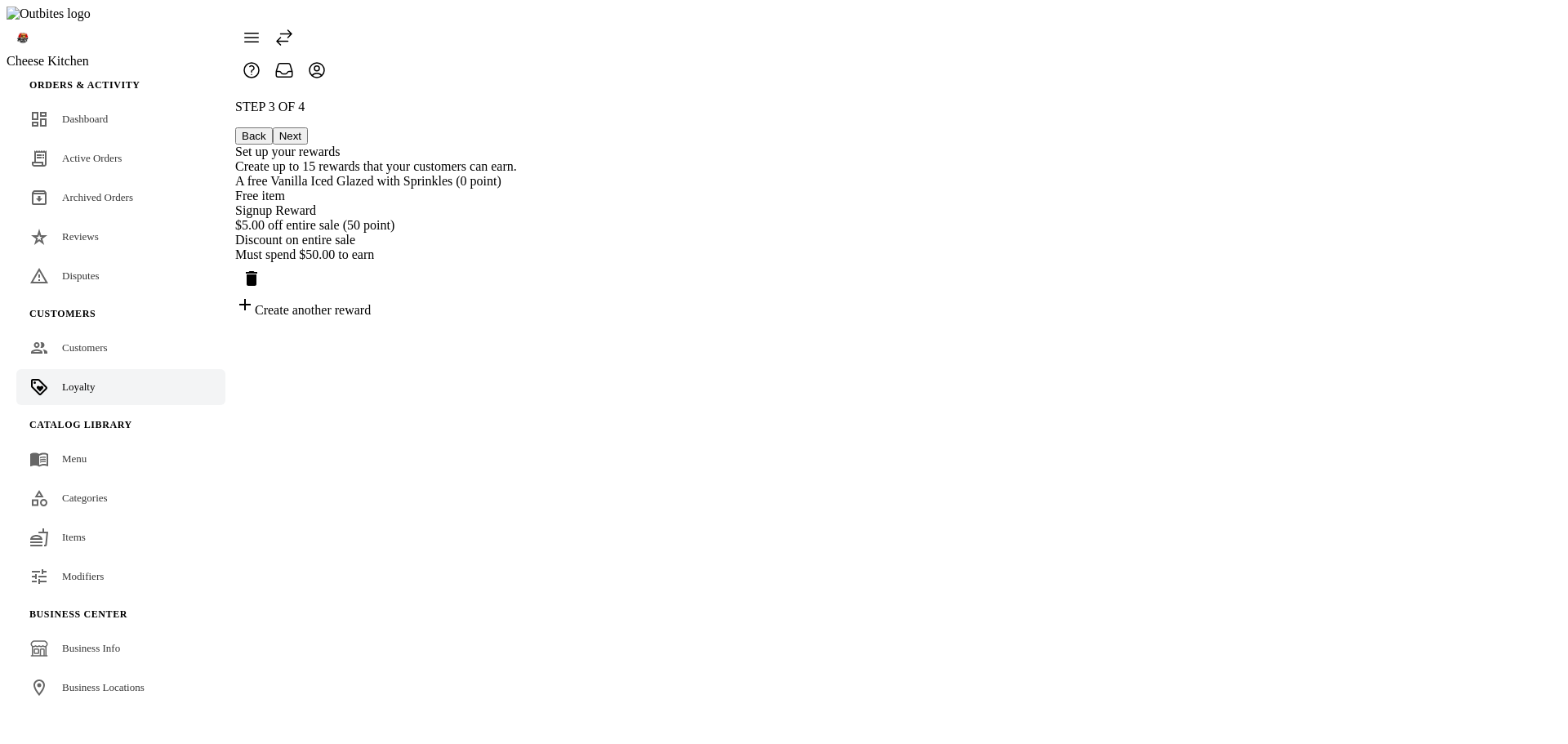
click at [517, 188] on div "Free item" at bounding box center [376, 195] width 282 height 14
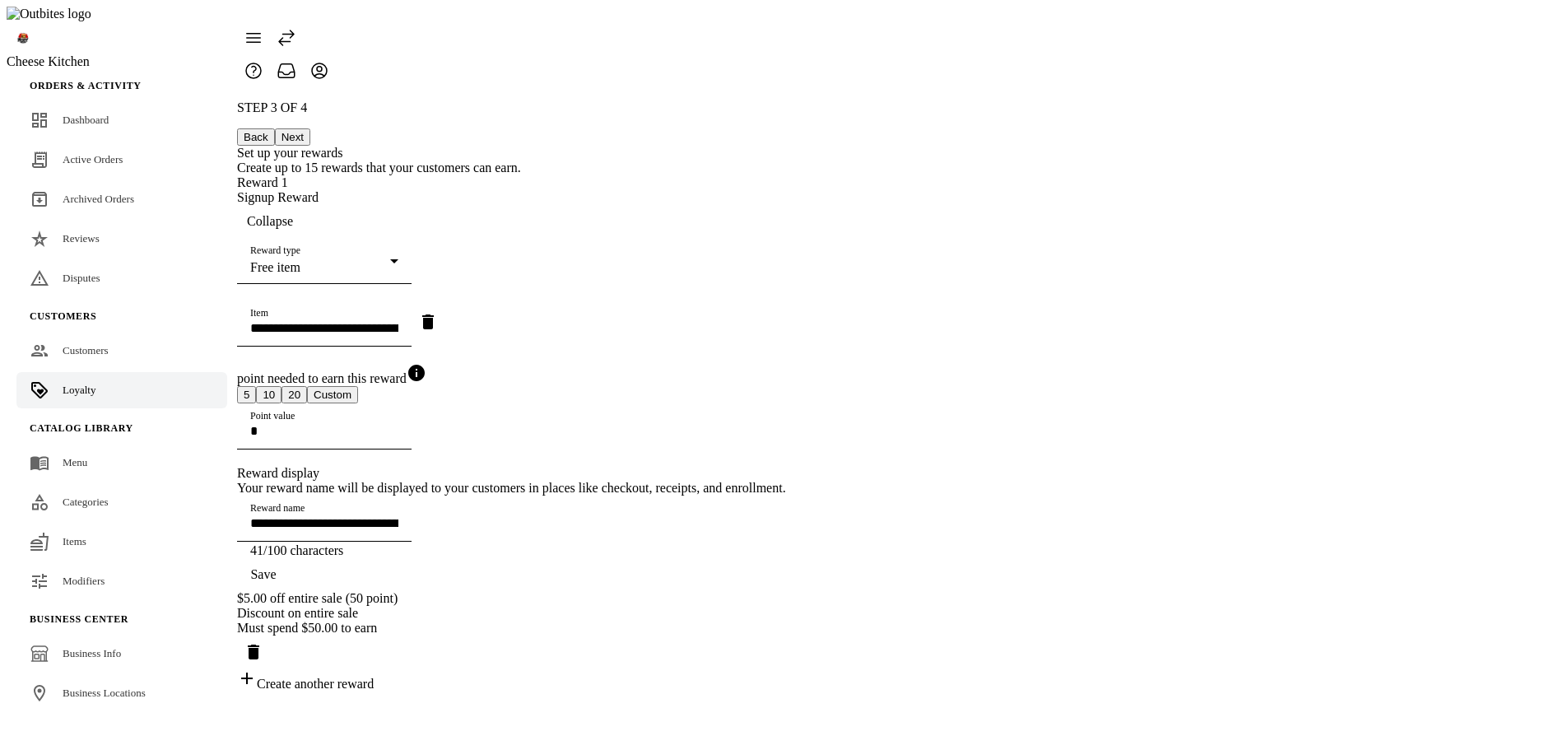
click at [399, 321] on input "**********" at bounding box center [324, 328] width 148 height 14
click at [786, 394] on div "**********" at bounding box center [512, 395] width 549 height 591
click at [399, 321] on input "**********" at bounding box center [324, 328] width 148 height 14
click at [786, 416] on div "**********" at bounding box center [512, 395] width 549 height 591
click at [399, 321] on input "**********" at bounding box center [324, 328] width 148 height 14
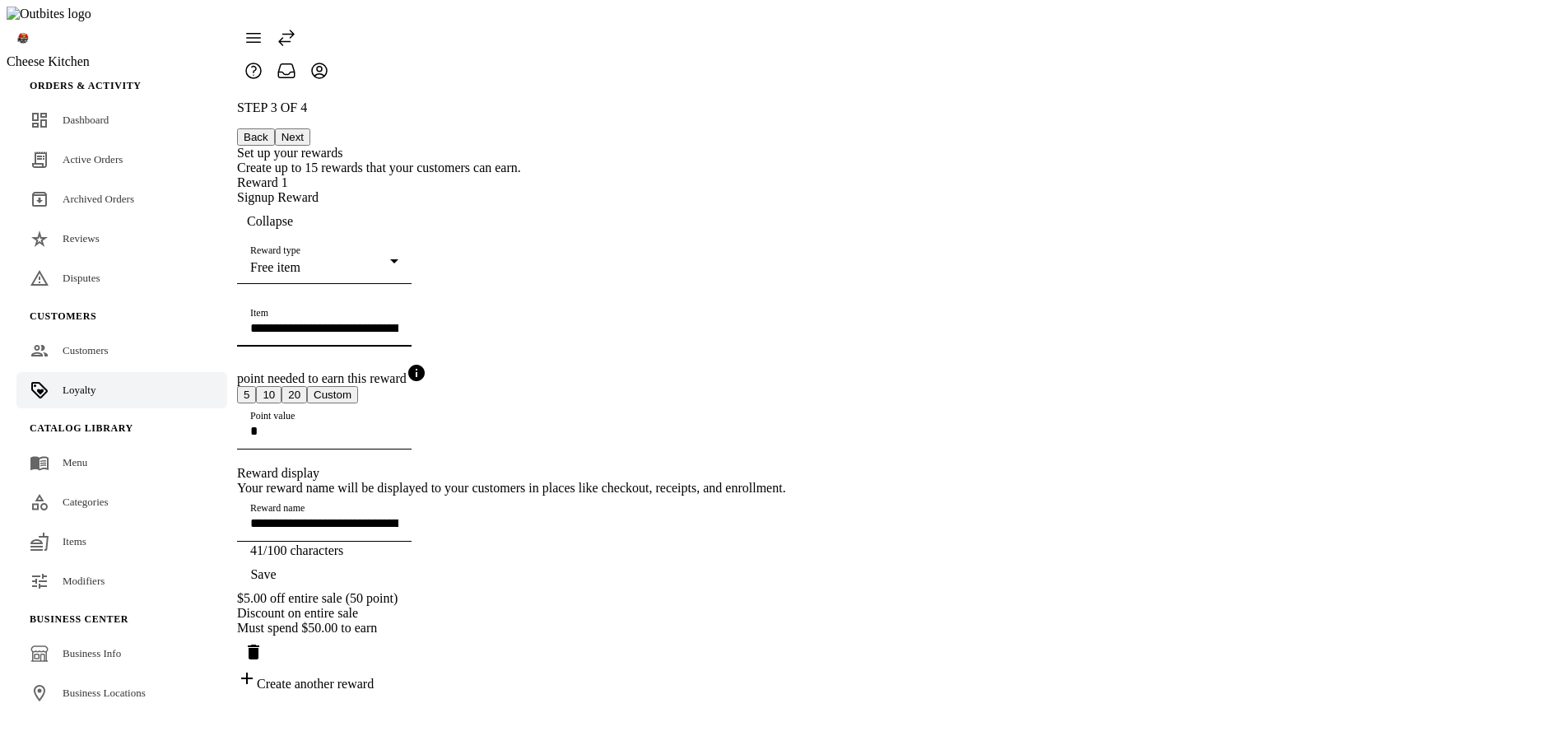
click at [786, 311] on div "**********" at bounding box center [512, 395] width 549 height 591
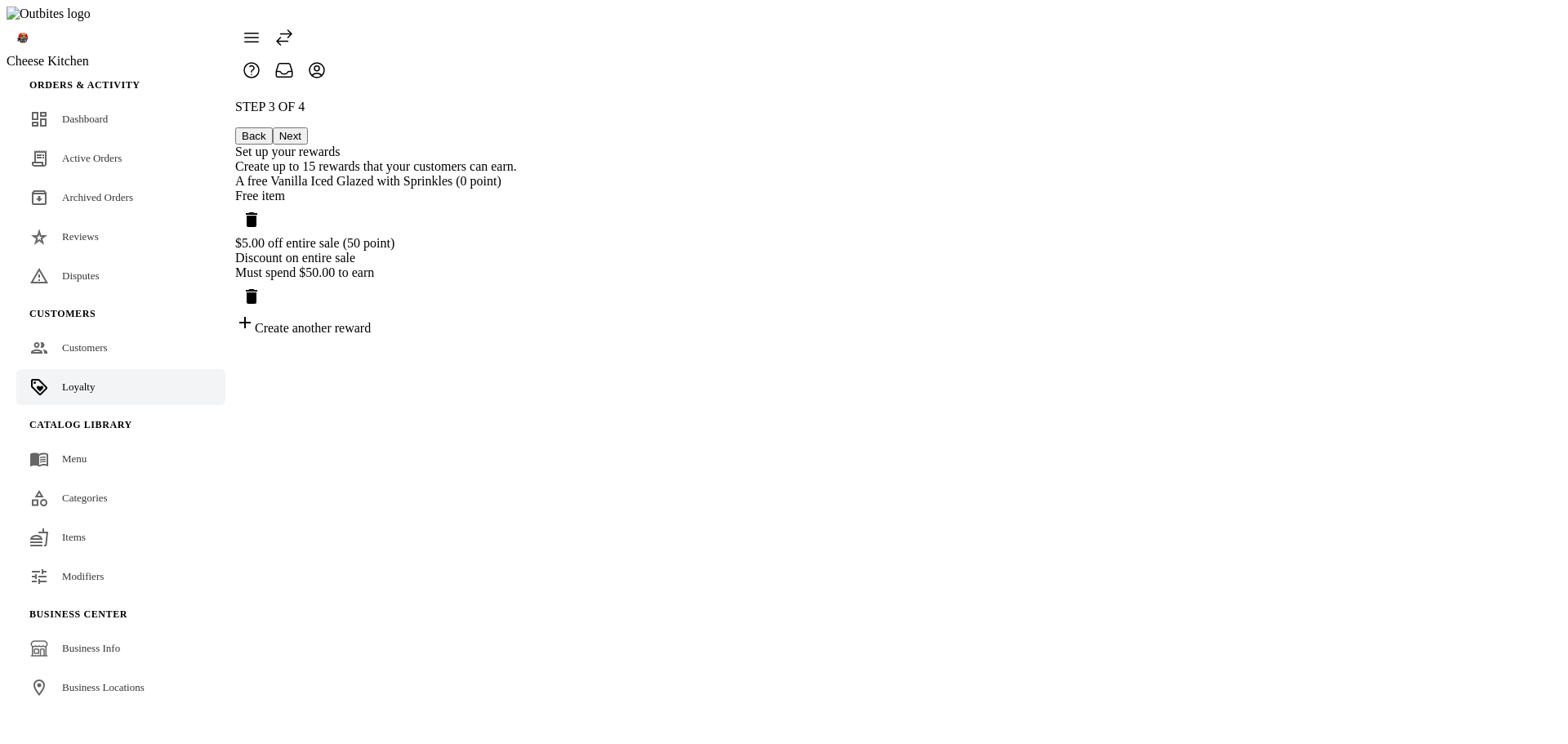
drag, startPoint x: 910, startPoint y: 176, endPoint x: 799, endPoint y: 193, distance: 112.3
click at [517, 188] on div "Free item" at bounding box center [376, 195] width 282 height 14
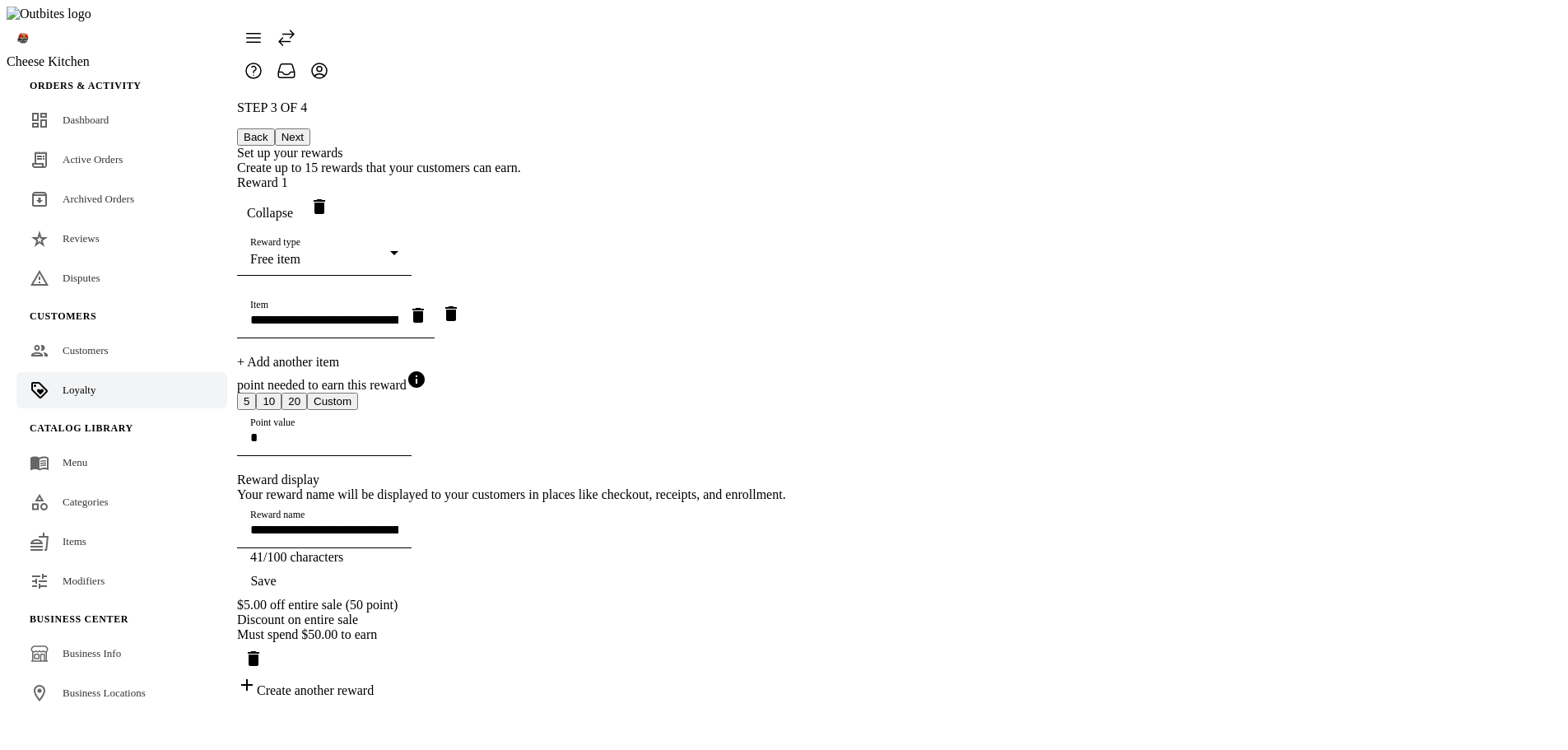
click at [786, 269] on div "**********" at bounding box center [512, 399] width 549 height 598
click at [329, 197] on icon "Delete reward" at bounding box center [319, 206] width 20 height 20
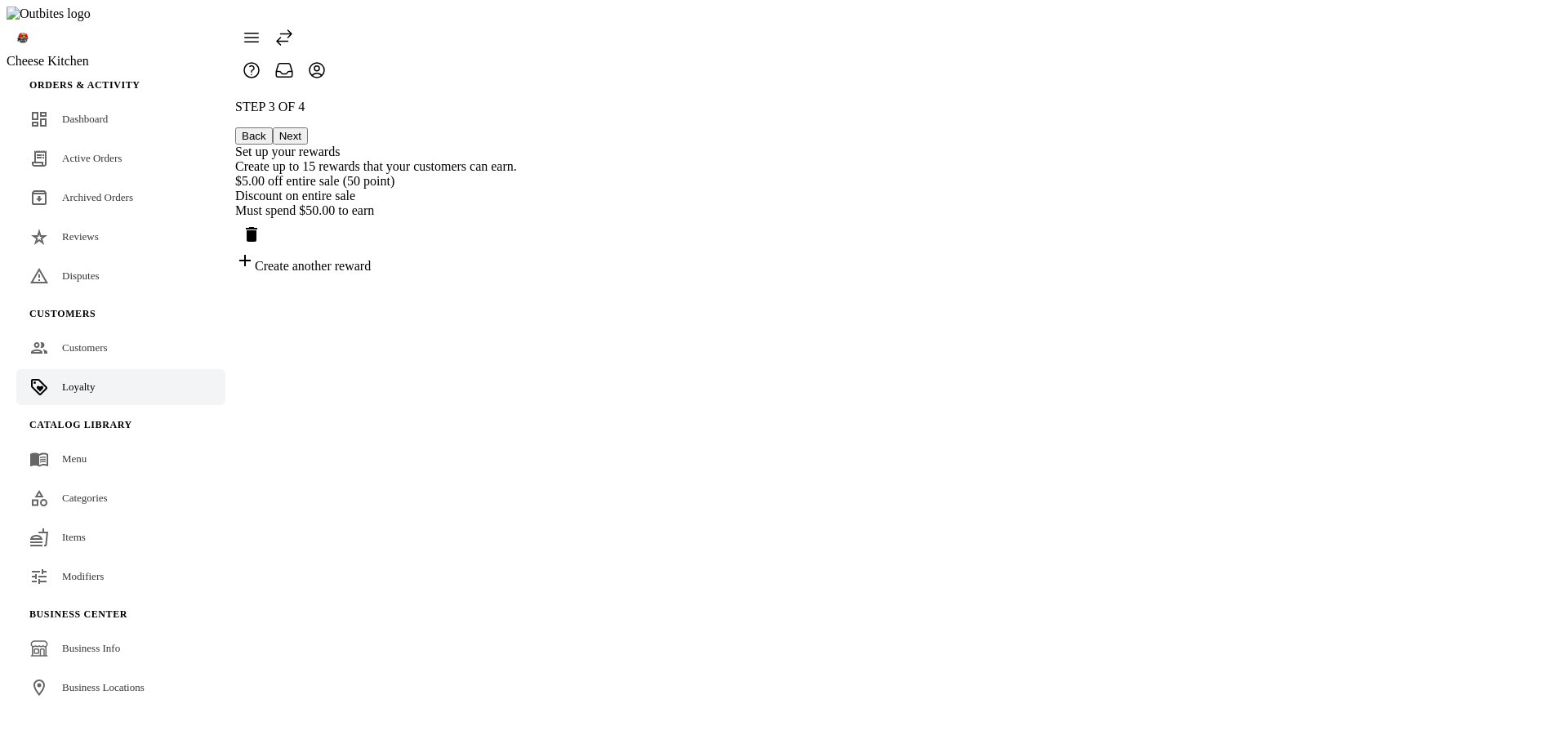
click at [257, 227] on icon "Delete reward" at bounding box center [251, 234] width 11 height 14
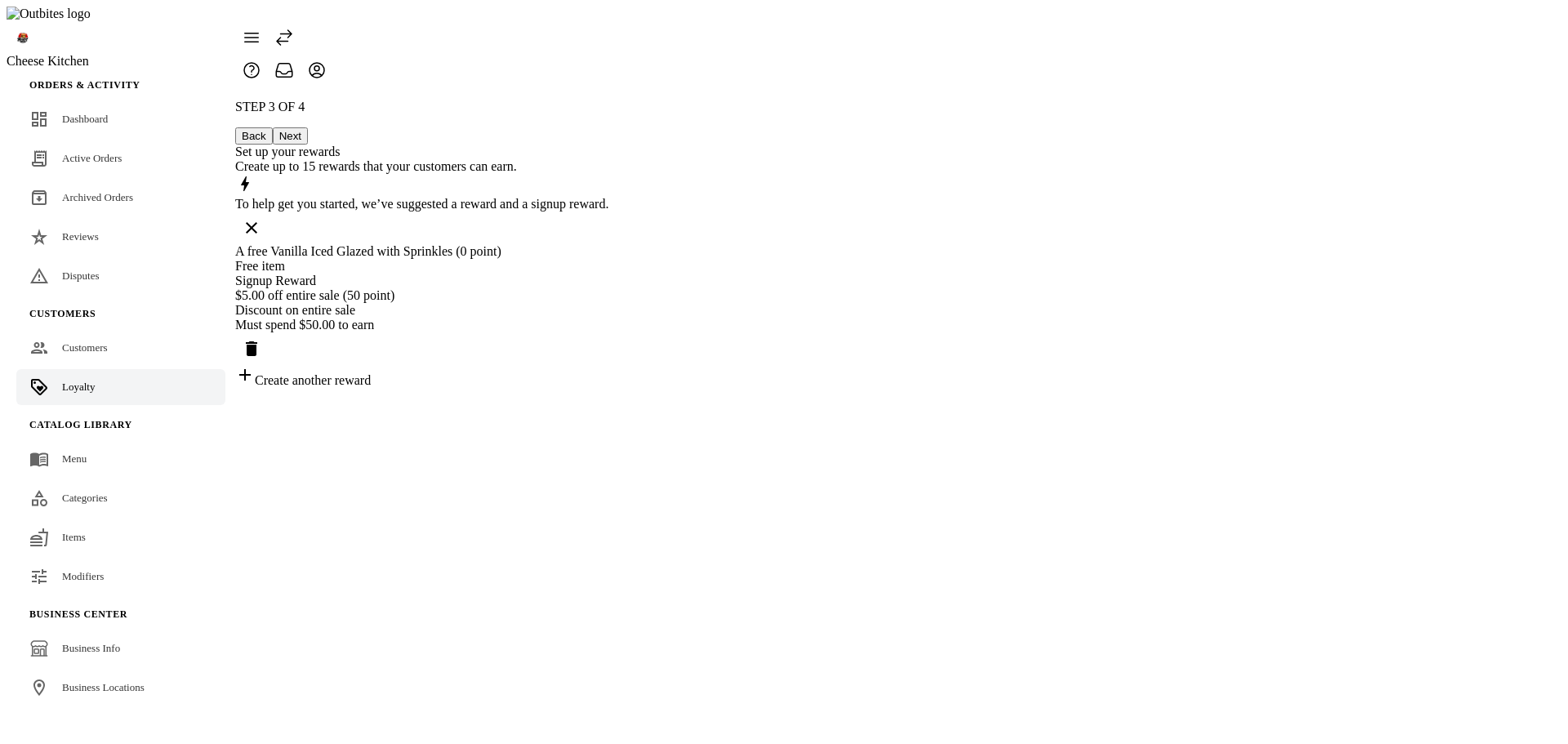
click at [608, 244] on div "A free Vanilla Iced Glazed with Sprinkles (0 point)" at bounding box center [422, 251] width 373 height 14
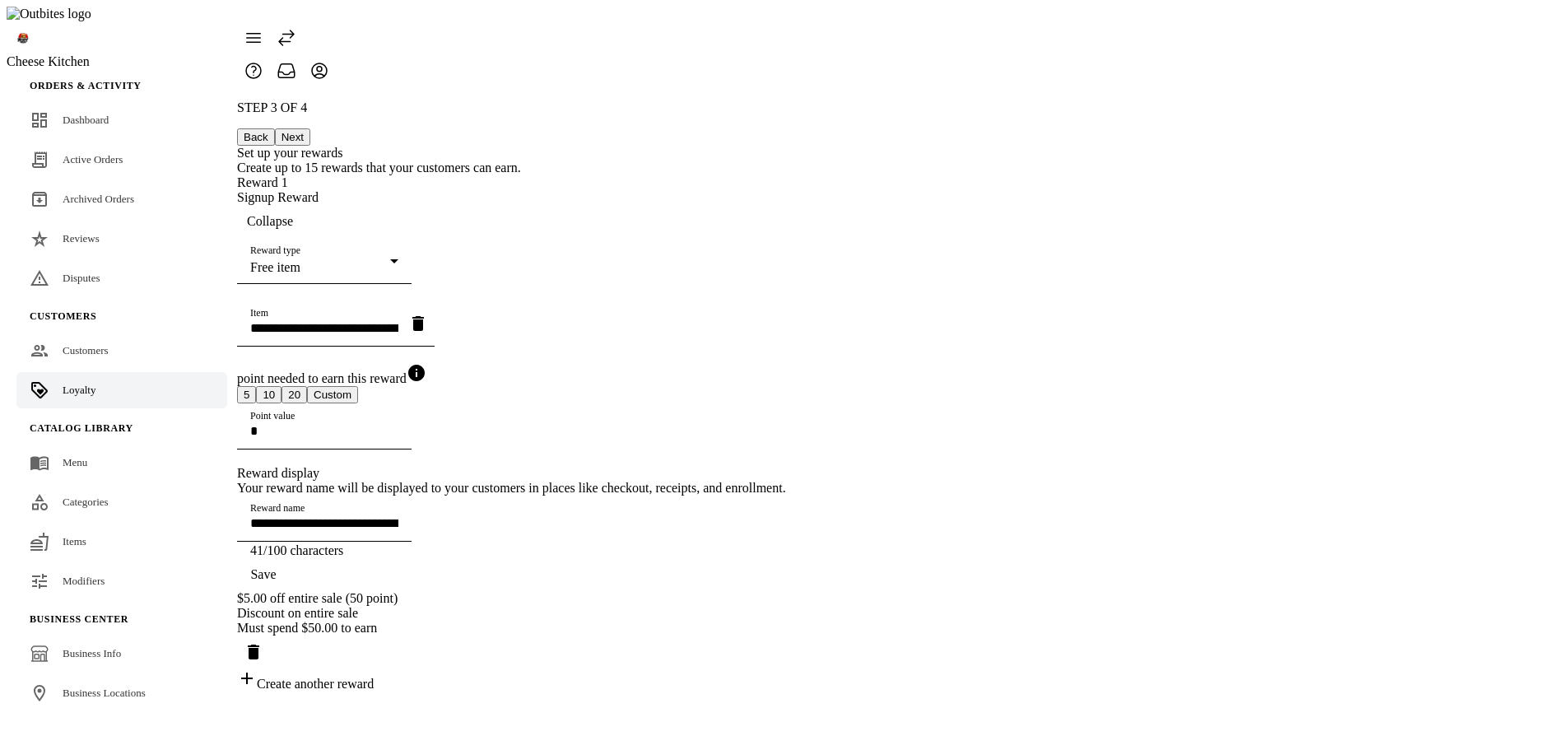
click at [438, 316] on span "button" at bounding box center [418, 323] width 39 height 39
type input "**********"
click at [825, 447] on mat-option "Pizza wings" at bounding box center [900, 437] width 447 height 39
type input "**********"
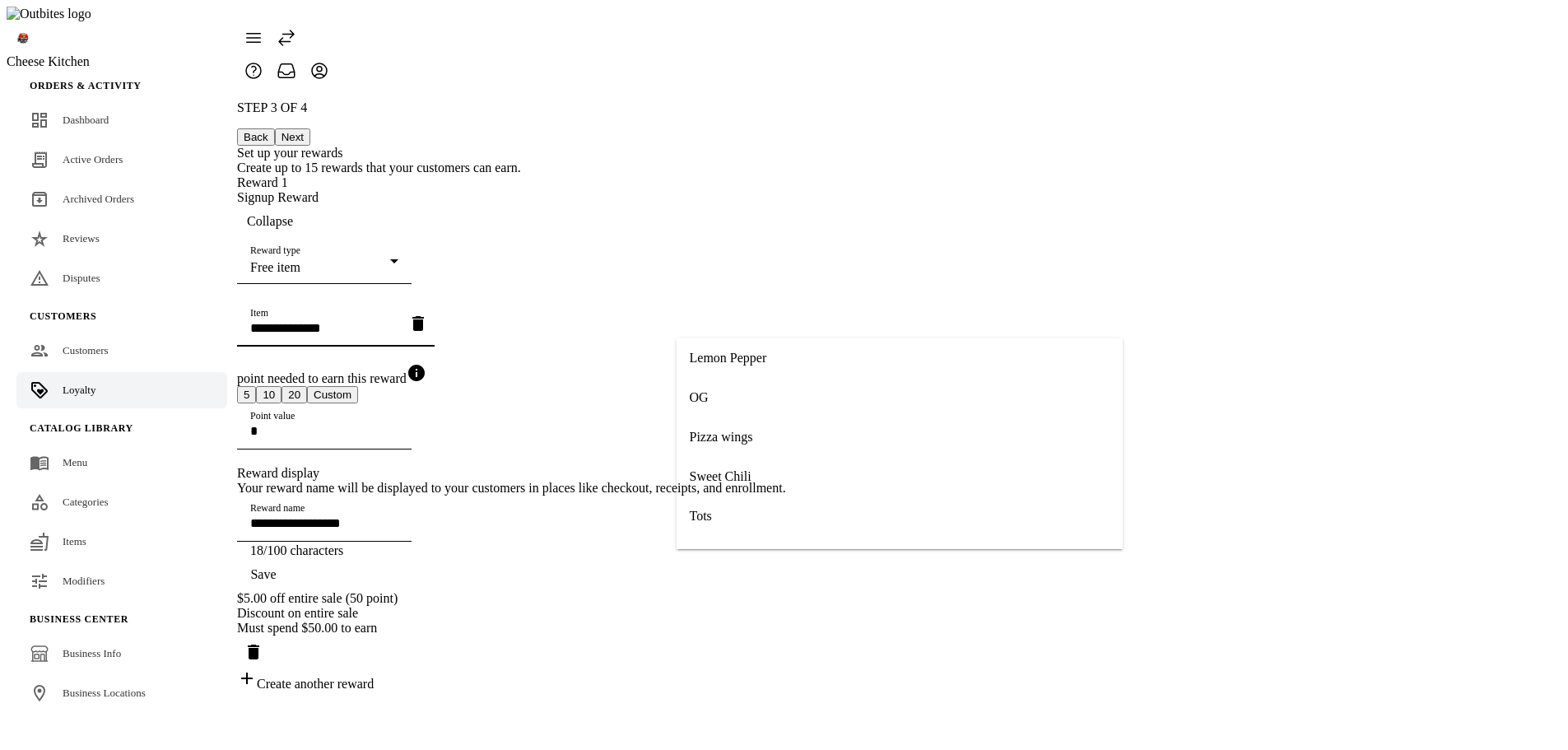
type input "**********"
click at [424, 316] on icon "button" at bounding box center [417, 323] width 11 height 15
type input "**********"
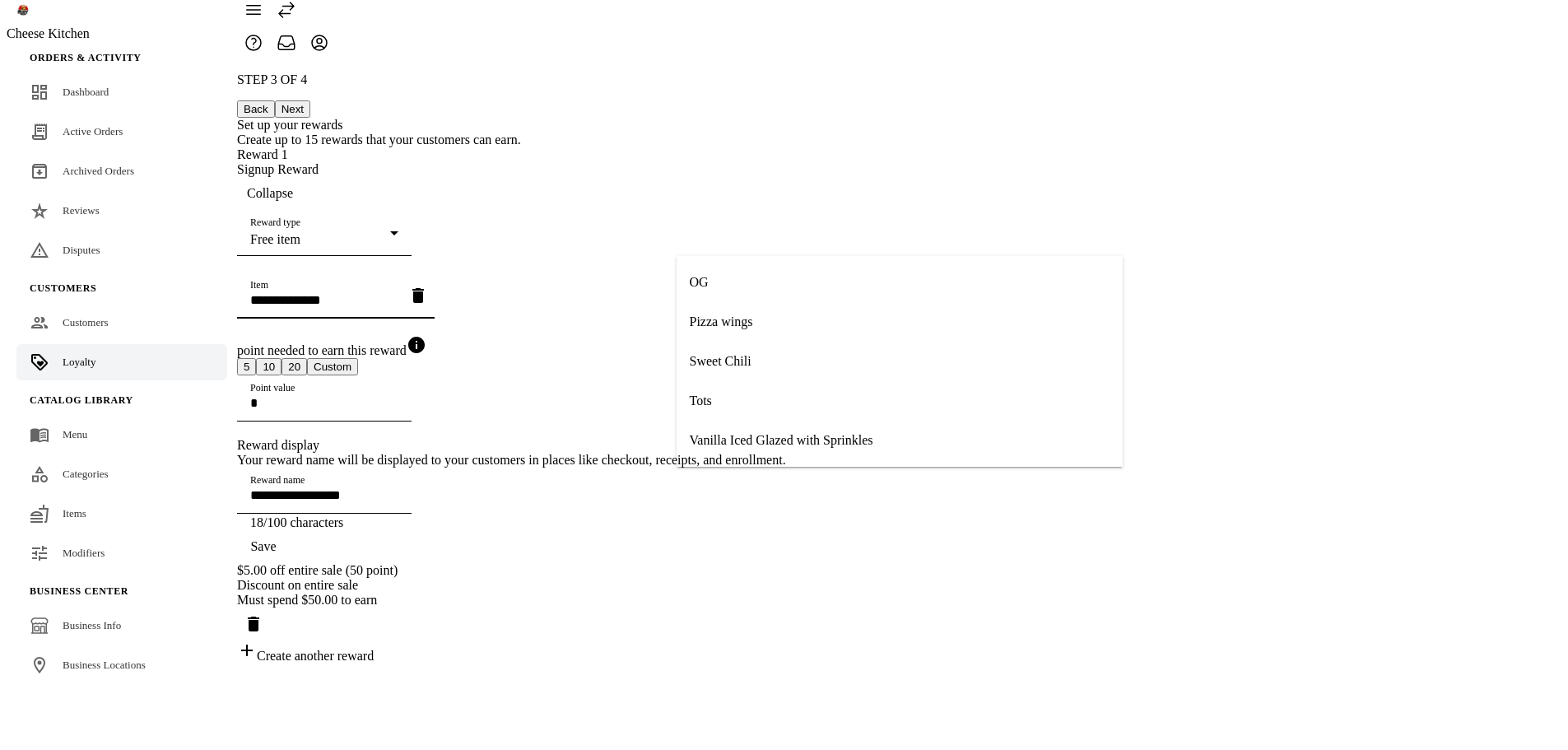
scroll to position [82, 0]
click at [796, 437] on span "Vanilla Iced Glazed with Sprinkles" at bounding box center [781, 440] width 184 height 15
type input "**********"
click at [595, 340] on div "**********" at bounding box center [512, 368] width 549 height 591
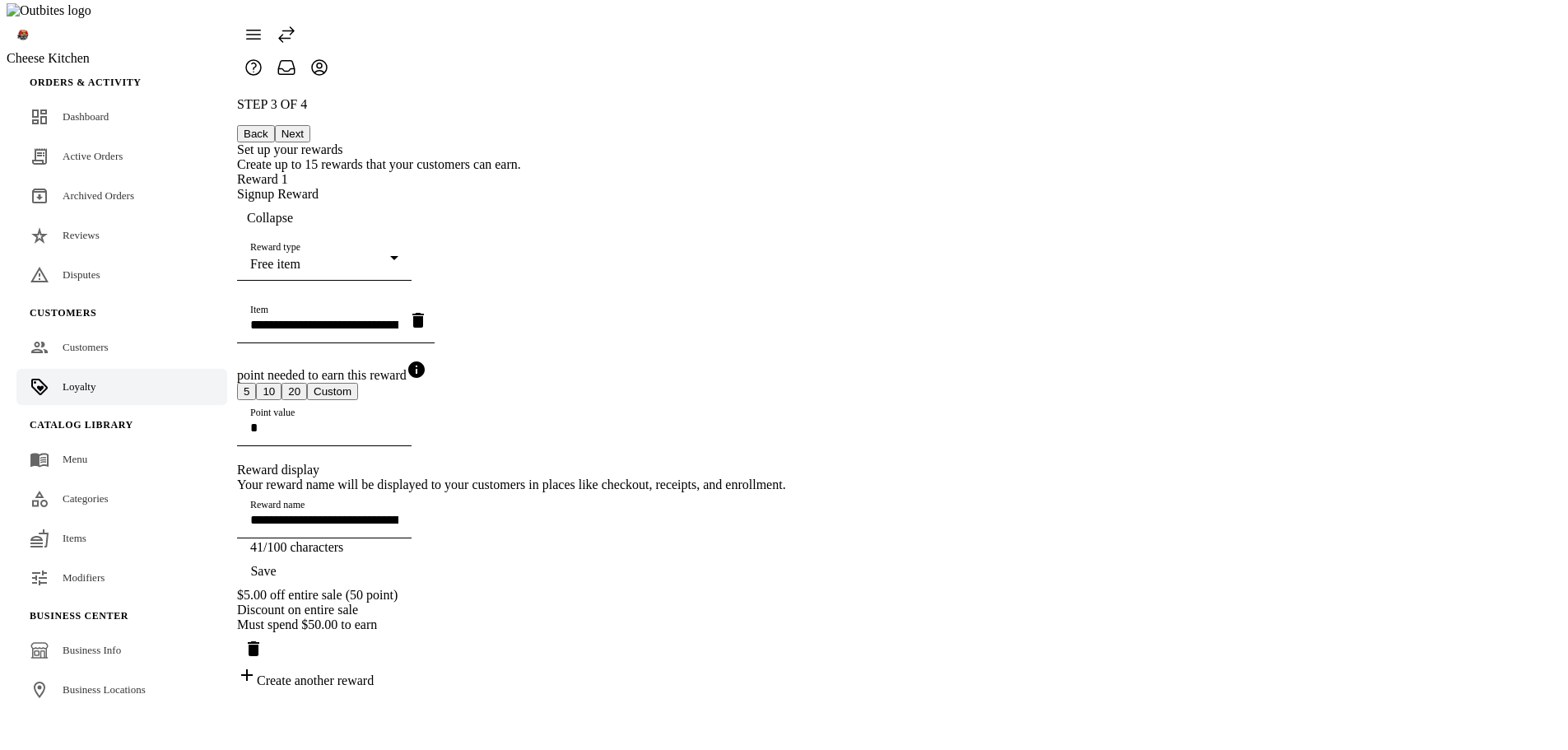
scroll to position [0, 0]
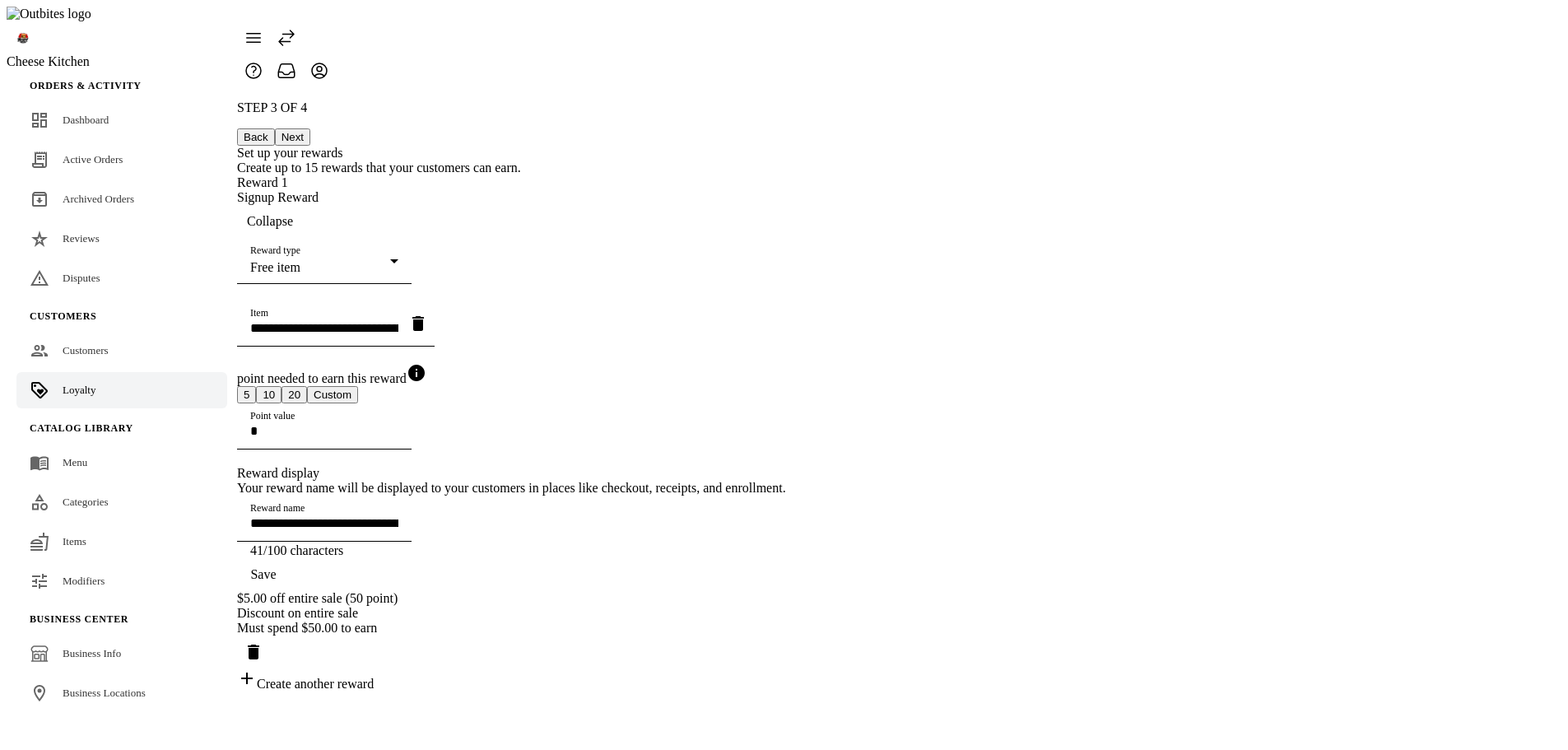
click at [424, 316] on icon "button" at bounding box center [417, 323] width 11 height 15
type input "**********"
click at [775, 378] on mat-option "Chile [PERSON_NAME]" at bounding box center [900, 364] width 447 height 39
type input "**********"
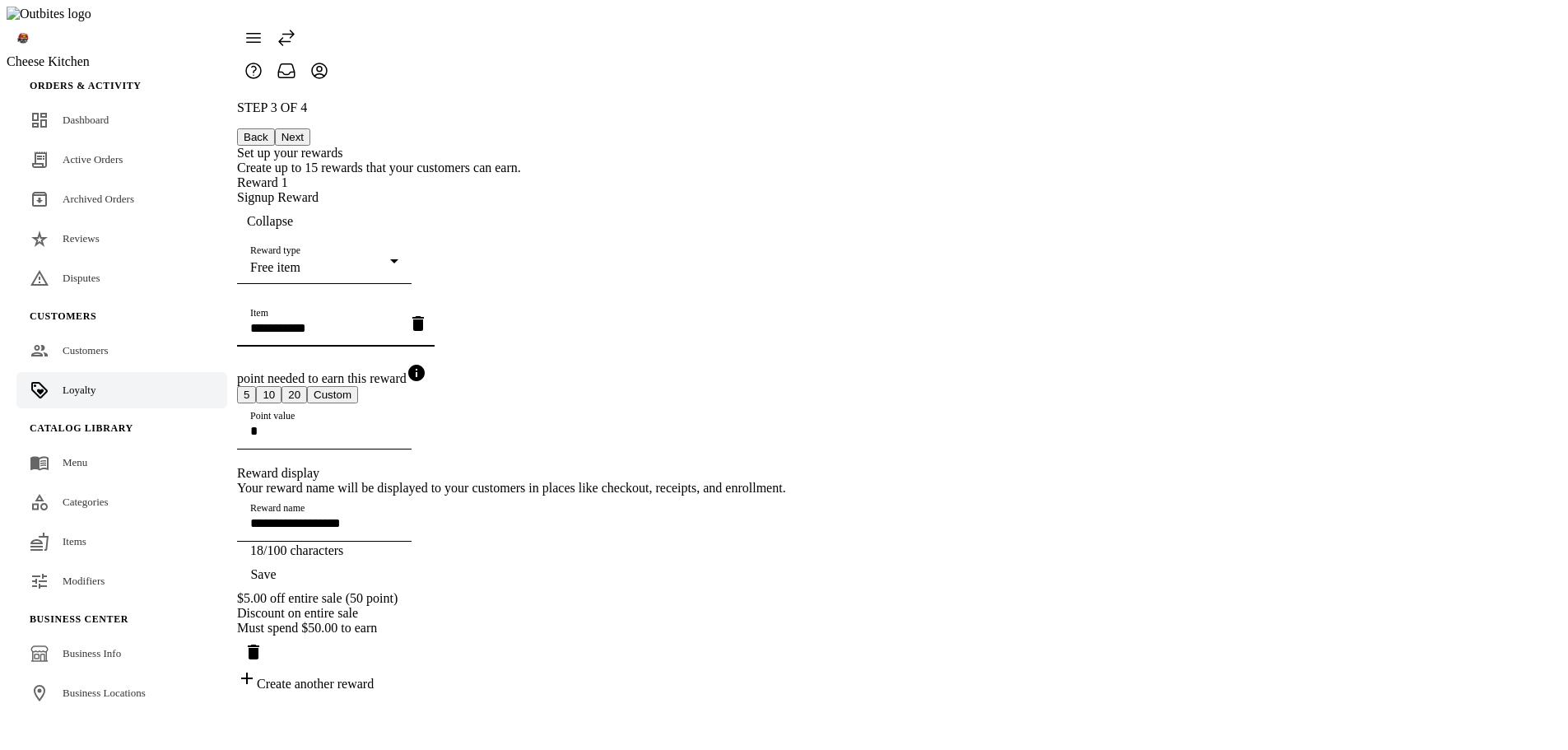
click at [586, 381] on div "**********" at bounding box center [512, 395] width 549 height 591
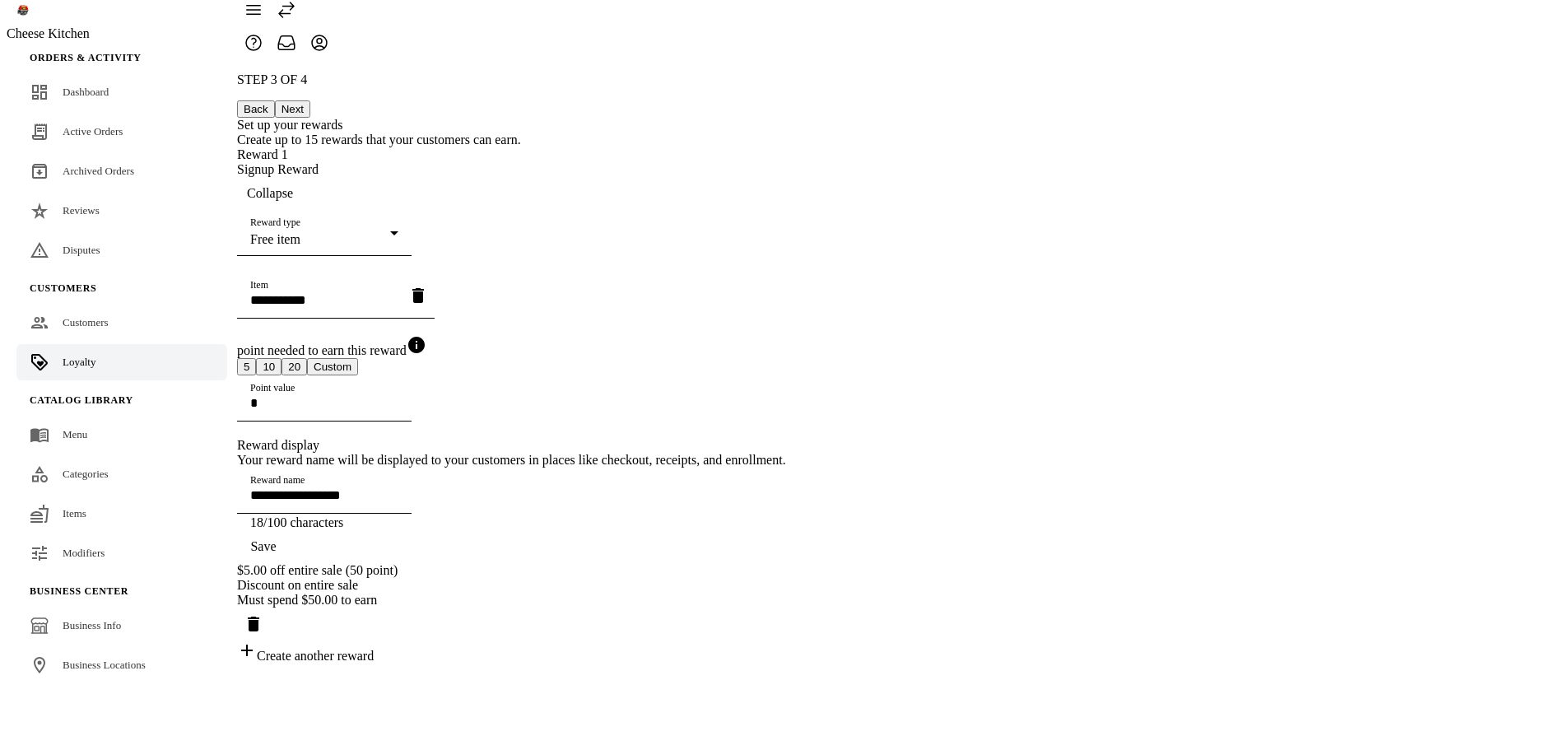
scroll to position [96, 0]
click at [609, 377] on div "**********" at bounding box center [512, 368] width 549 height 591
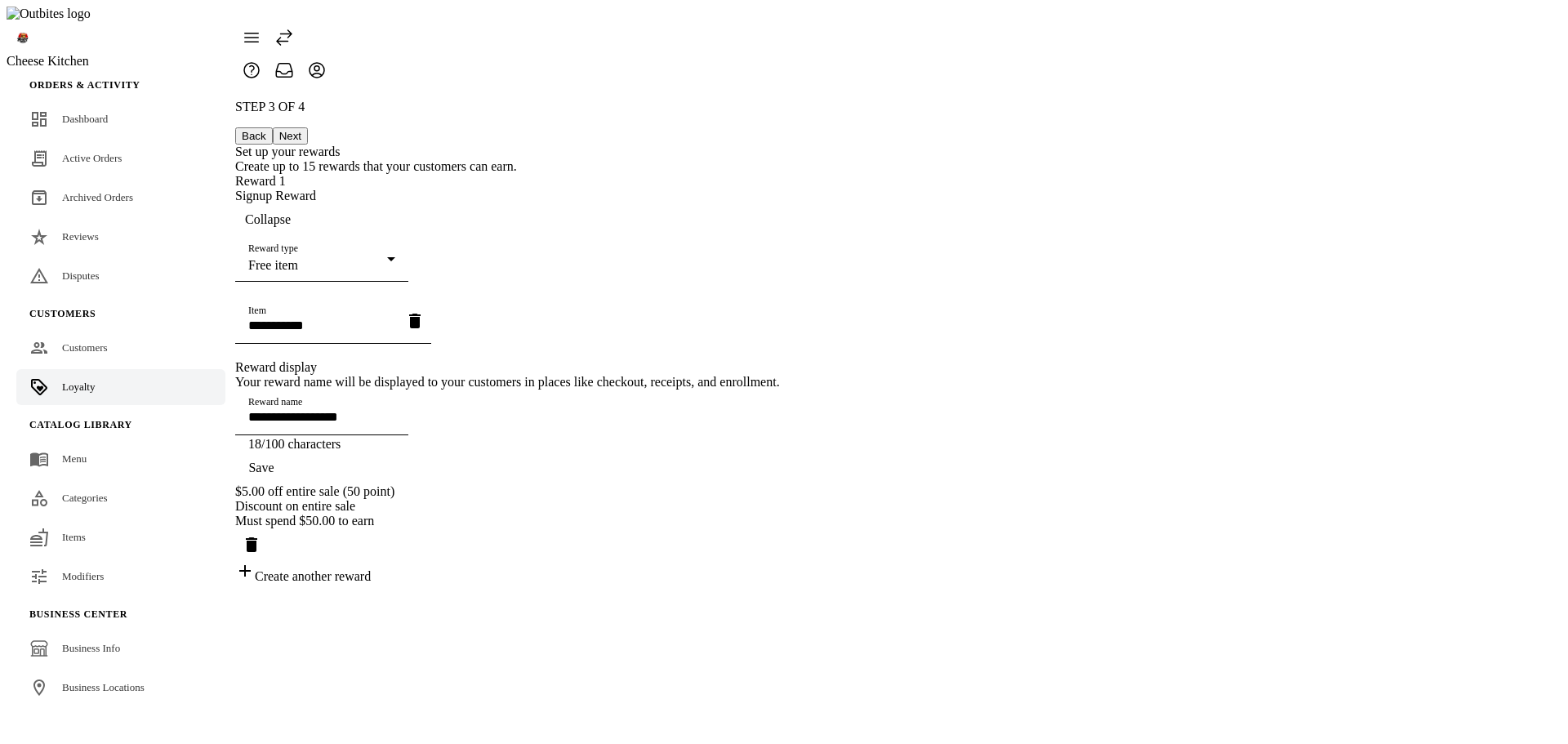
click at [291, 212] on span "Collapse" at bounding box center [268, 219] width 46 height 14
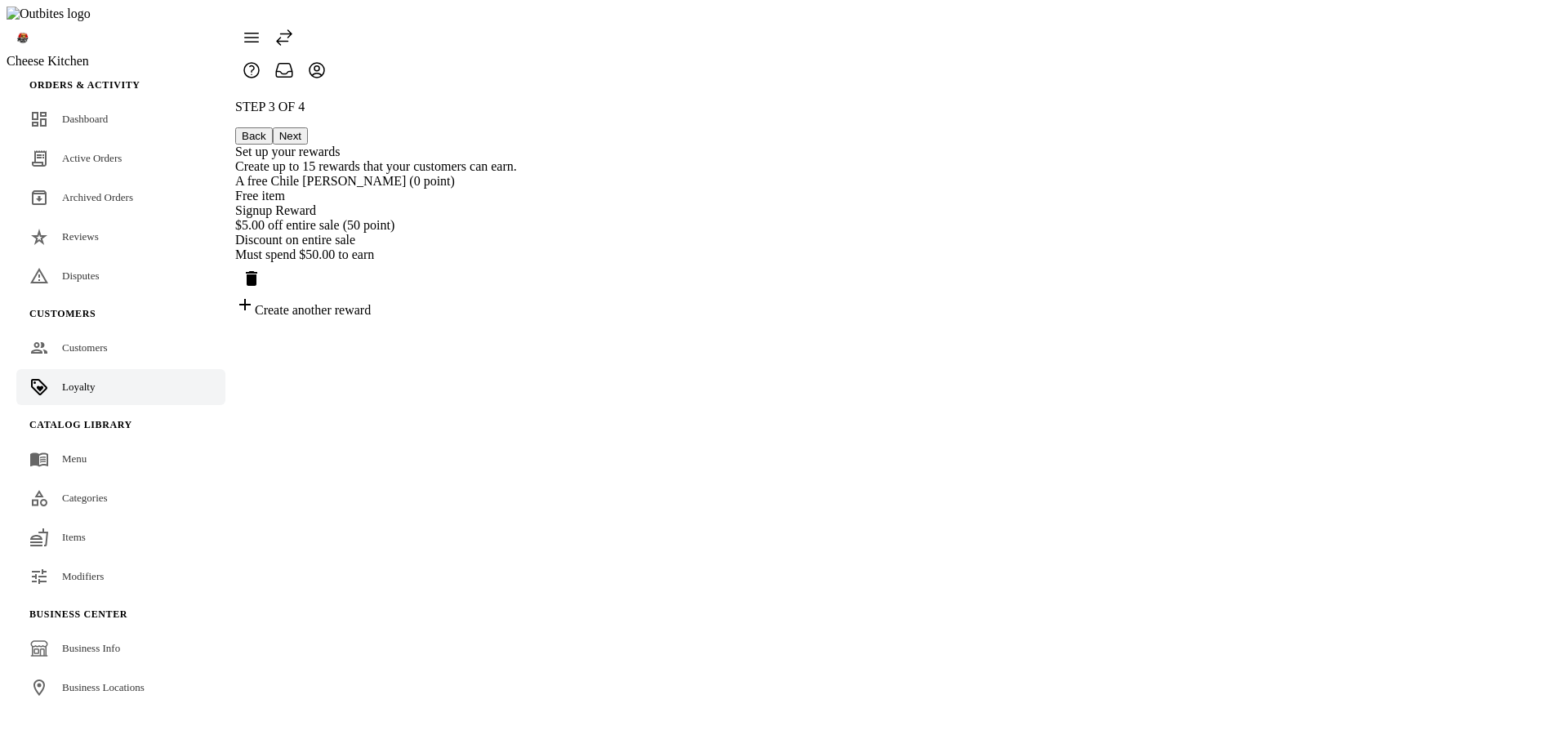
click at [517, 174] on div "A free Chile Limón (0 point)" at bounding box center [376, 181] width 282 height 14
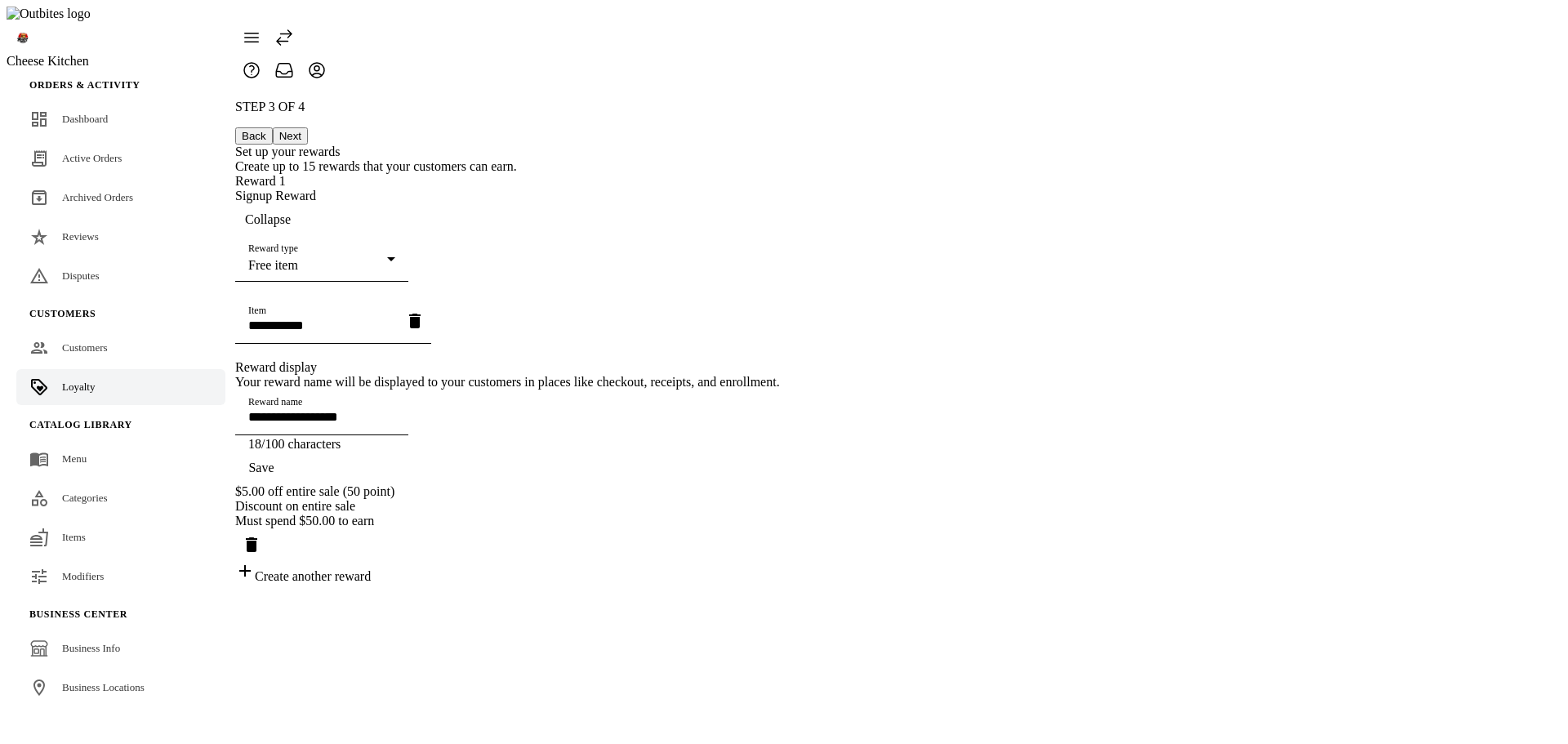
click at [395, 236] on div "Reward type Free item" at bounding box center [322, 259] width 147 height 46
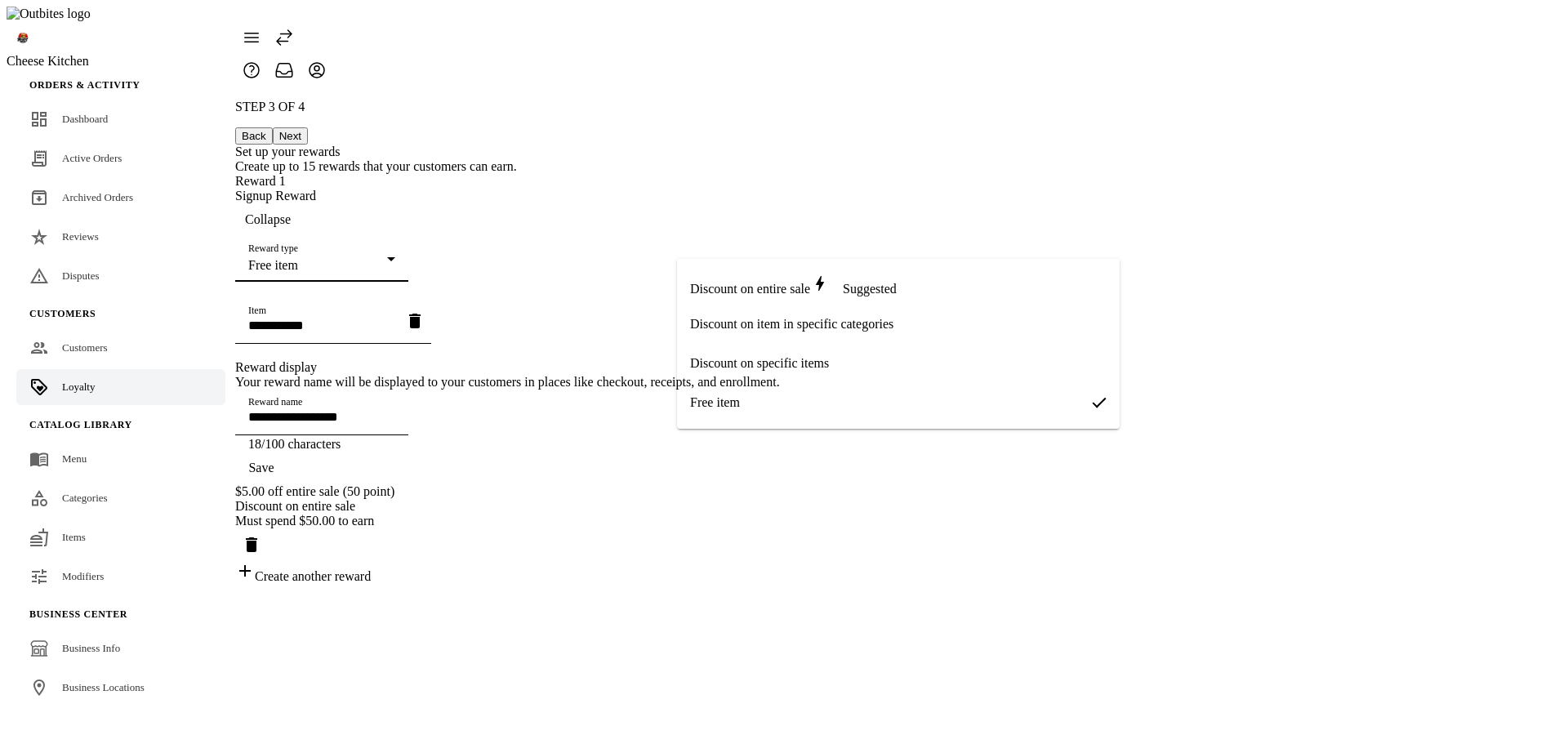
click at [740, 288] on span "Discount on entire sale" at bounding box center [749, 288] width 120 height 14
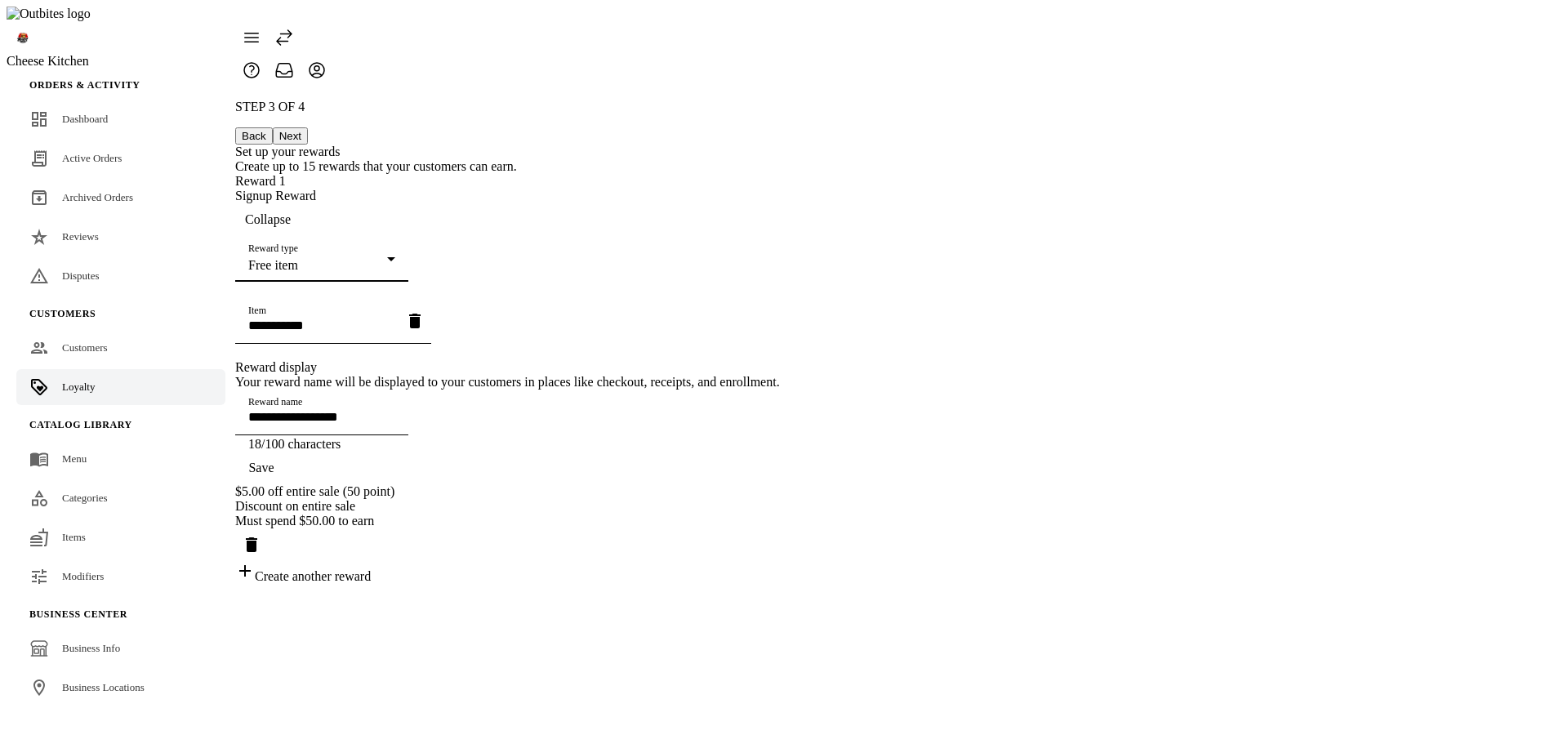
click at [387, 258] on div "Free item" at bounding box center [318, 265] width 139 height 14
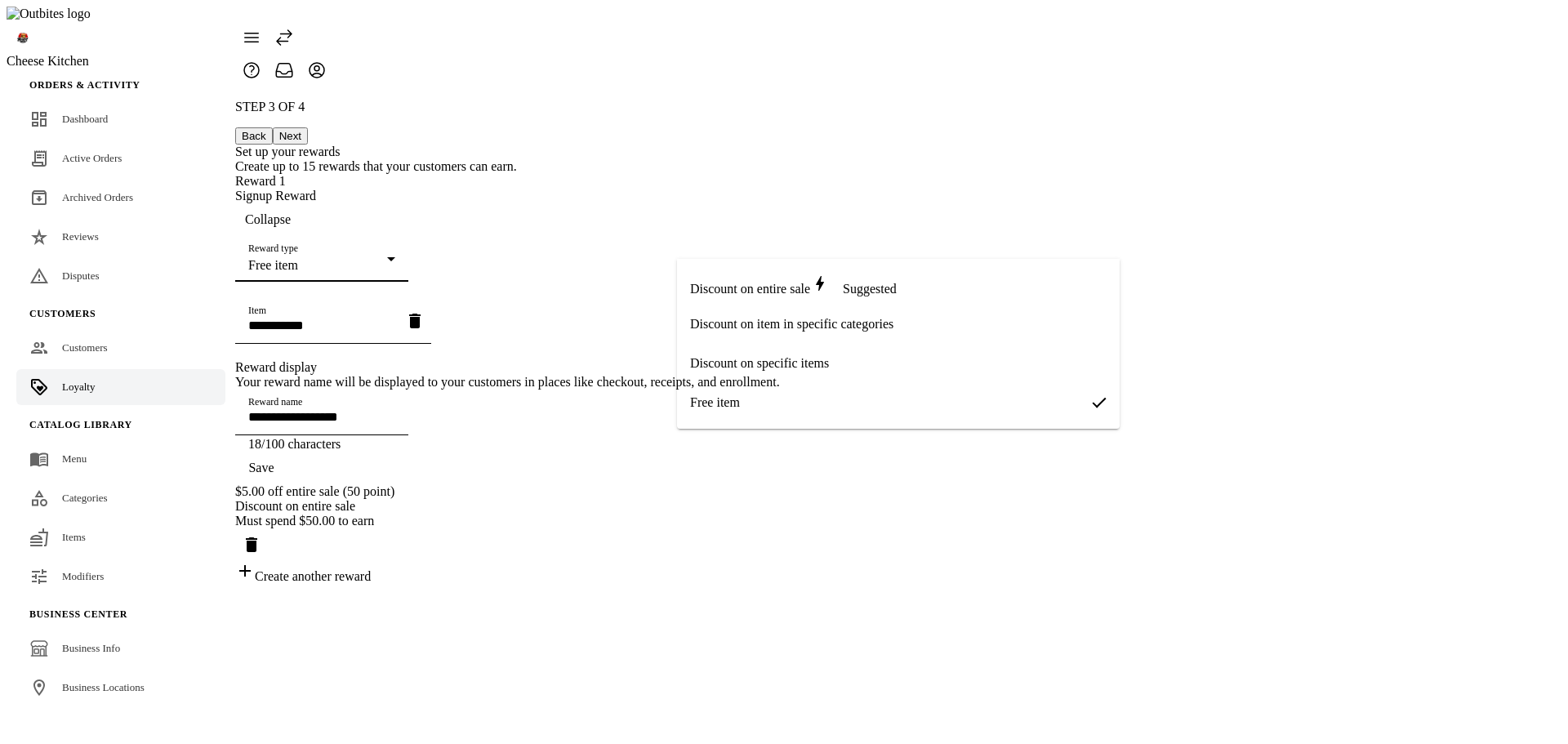
click at [751, 332] on span "Discount on item in specific categories" at bounding box center [792, 323] width 204 height 14
type input "**********"
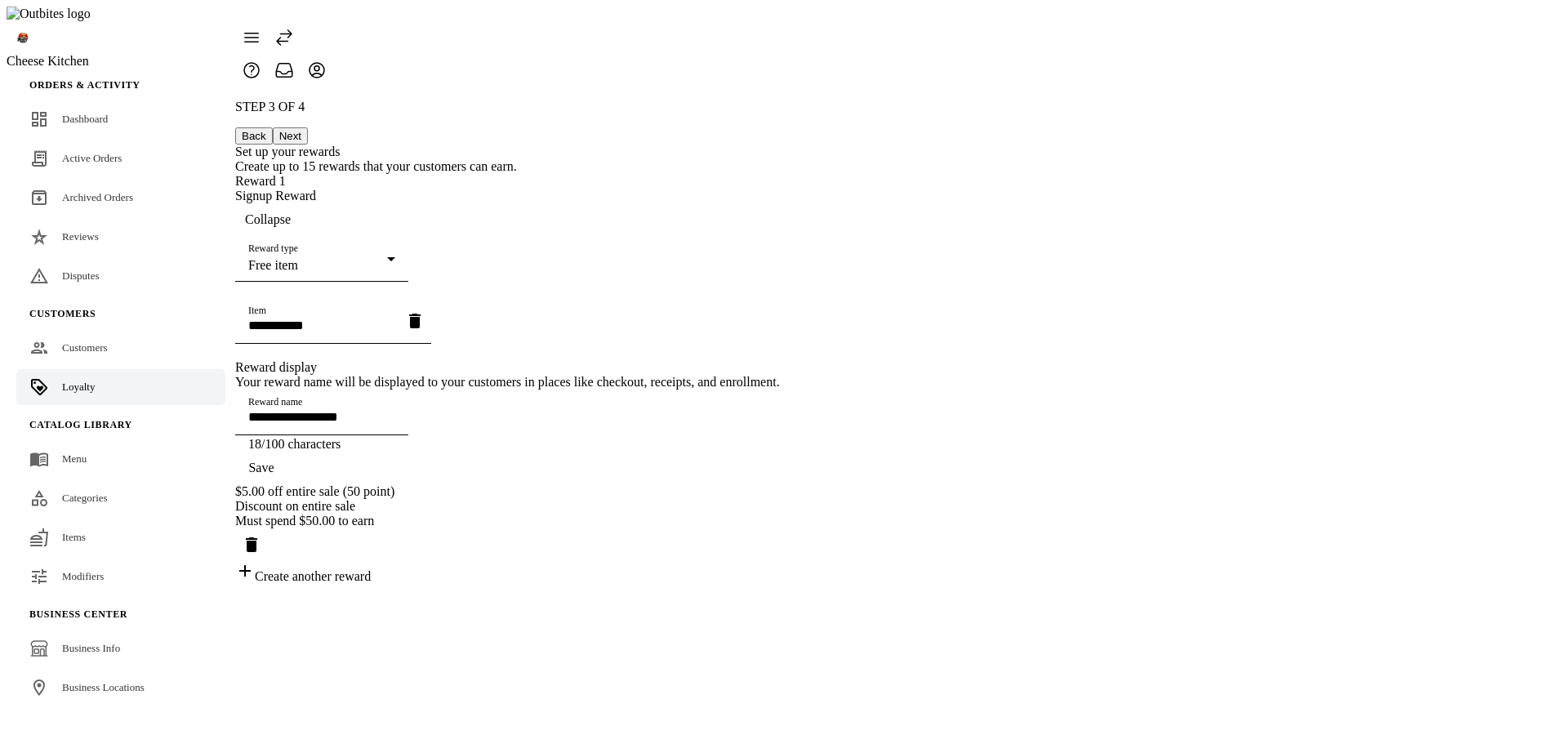
click at [592, 320] on div "**********" at bounding box center [507, 341] width 545 height 484
click at [780, 318] on div "**********" at bounding box center [507, 341] width 545 height 484
click at [780, 484] on div "Save" at bounding box center [507, 467] width 545 height 32
click at [780, 402] on div "**********" at bounding box center [507, 341] width 545 height 484
click at [308, 127] on button "Next" at bounding box center [289, 136] width 35 height 17
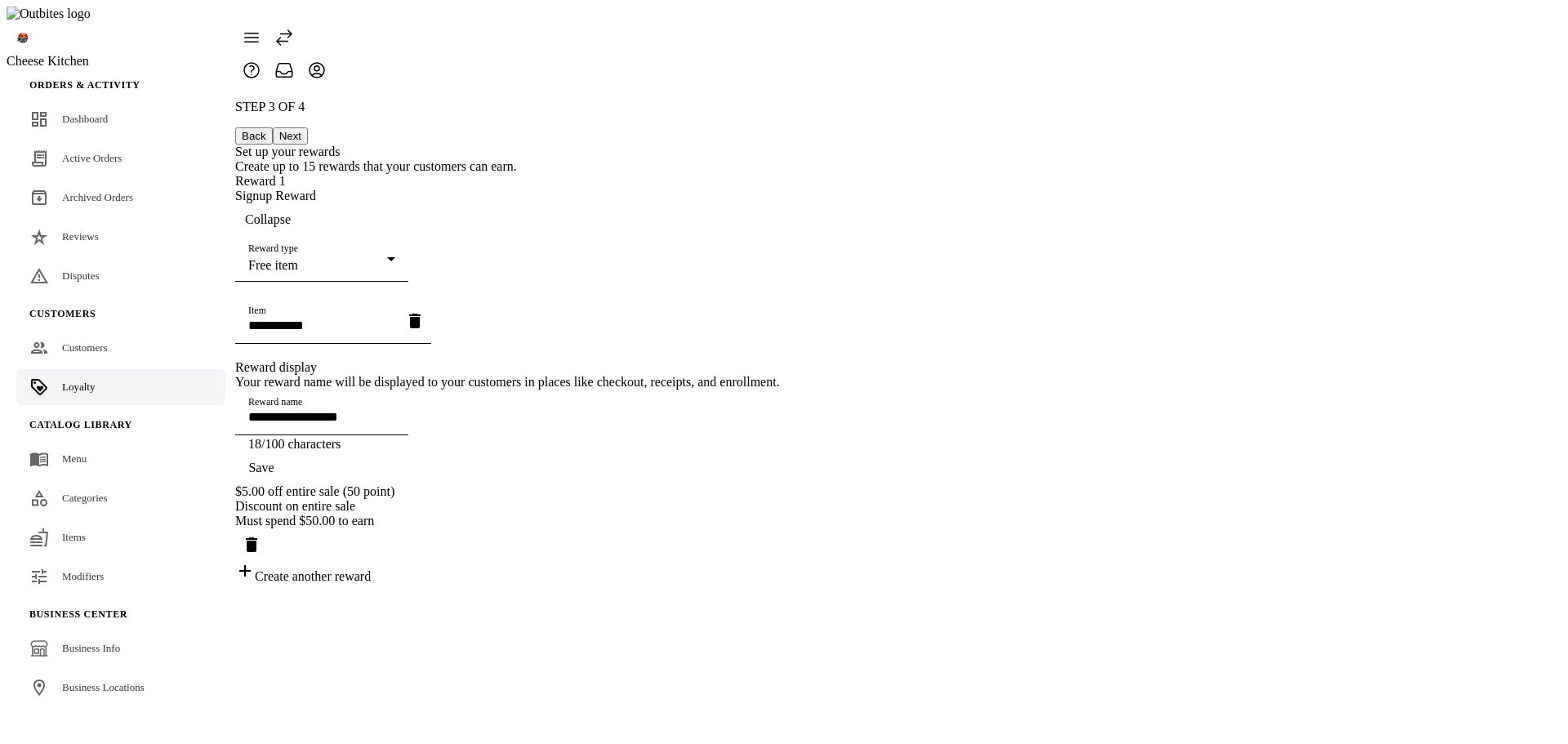
click at [308, 127] on button "Next" at bounding box center [289, 136] width 35 height 17
click at [780, 144] on div "**********" at bounding box center [507, 341] width 545 height 484
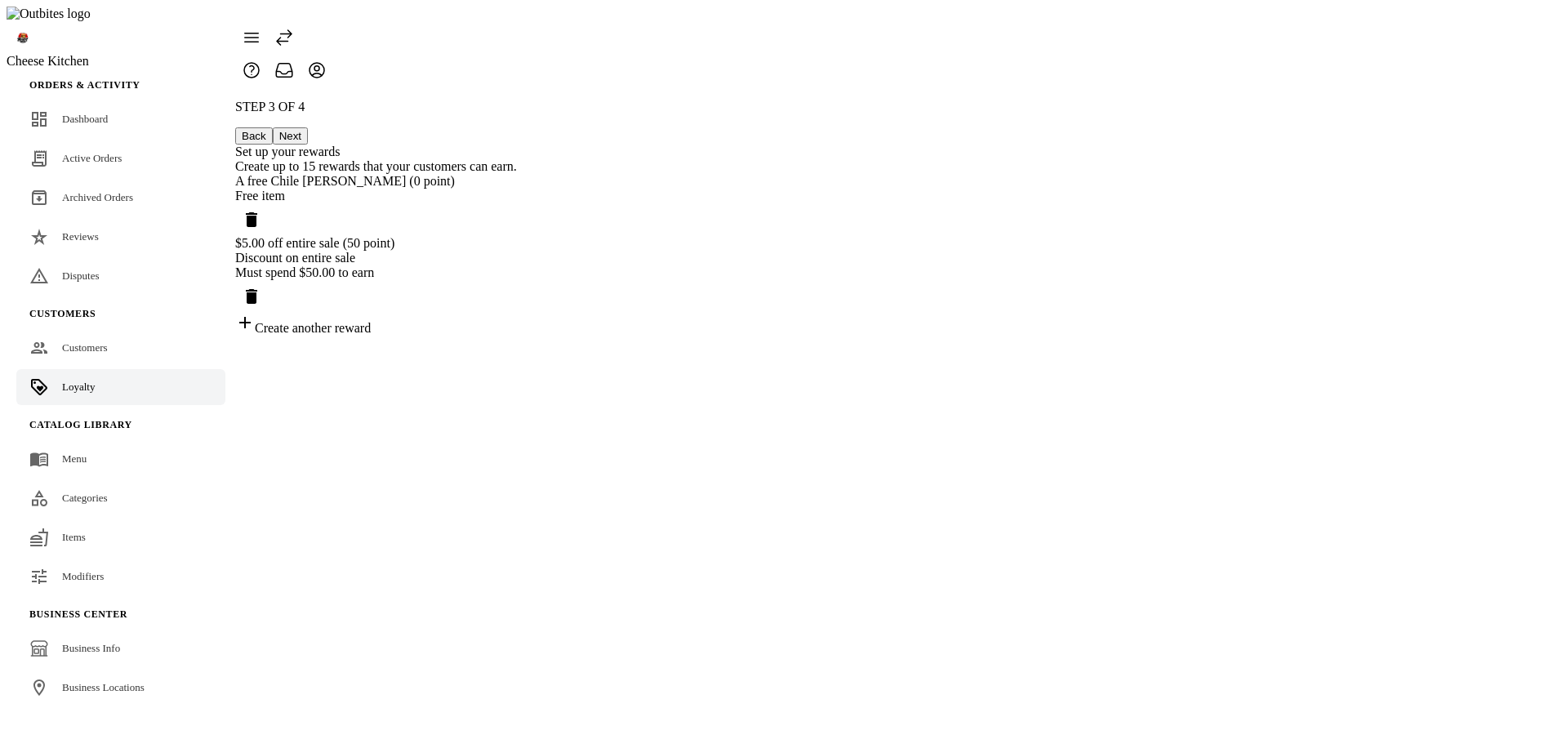
click at [261, 210] on icon "Delete reward" at bounding box center [251, 219] width 20 height 20
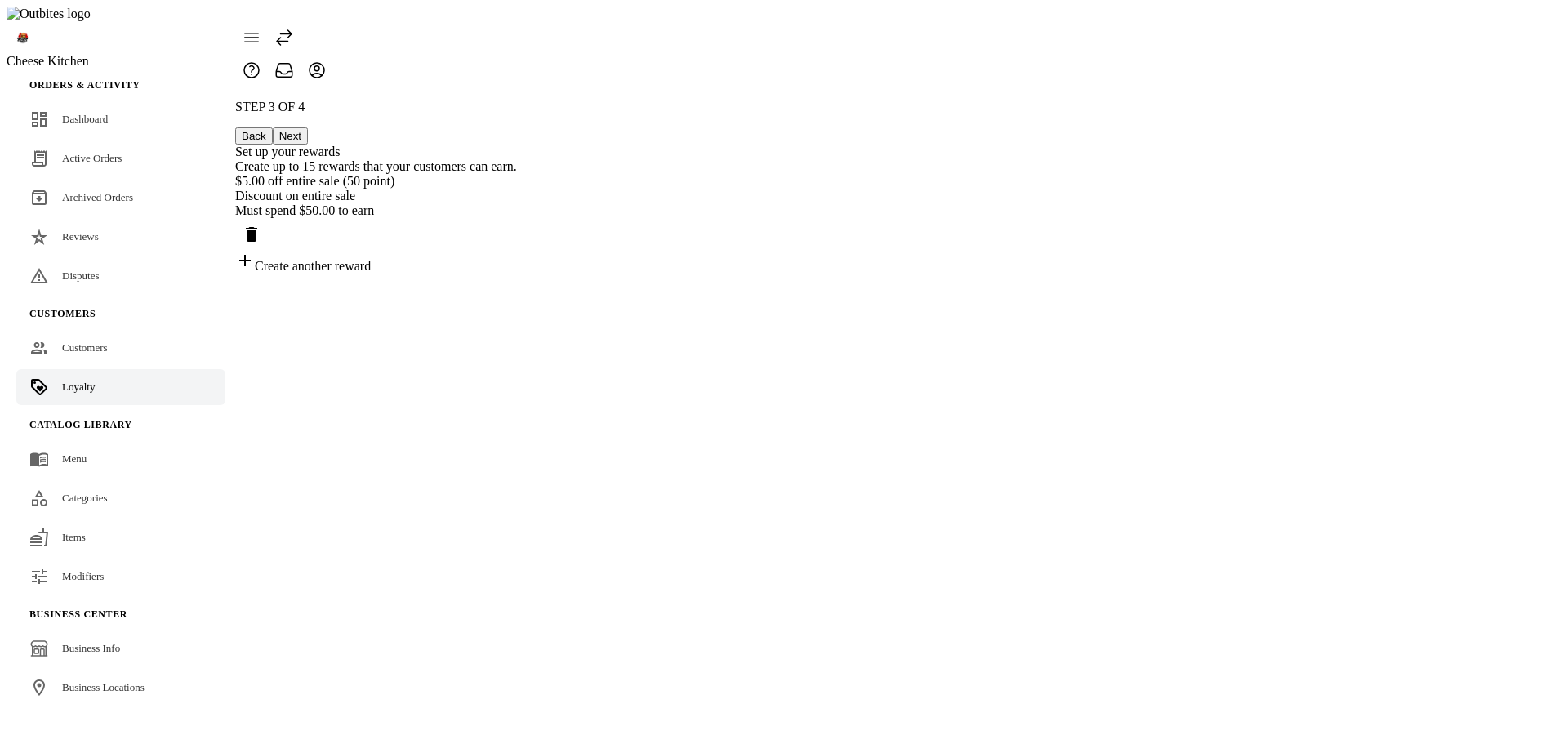
click at [261, 225] on icon "Delete reward" at bounding box center [251, 234] width 20 height 20
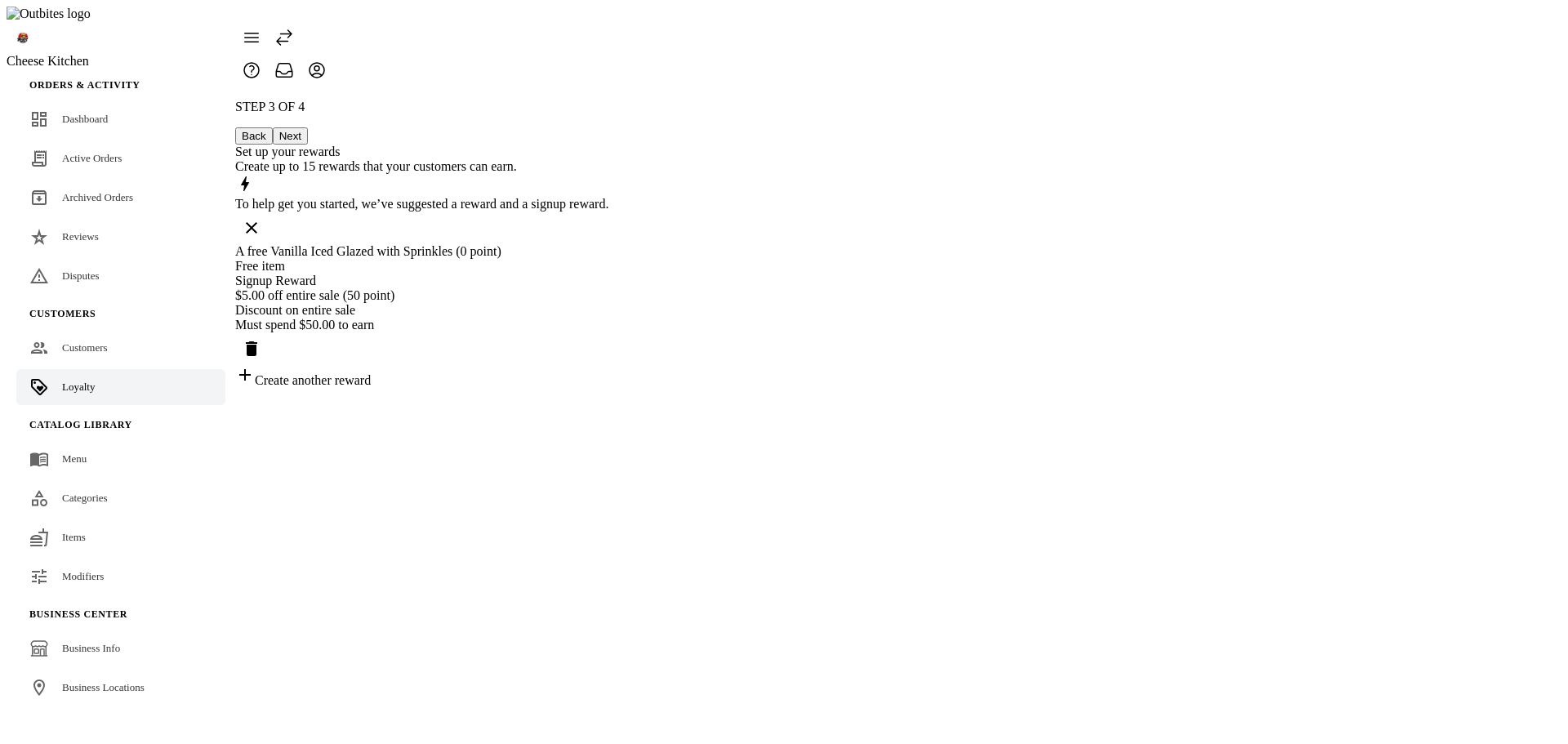
click at [608, 259] on div "Free item" at bounding box center [422, 266] width 373 height 14
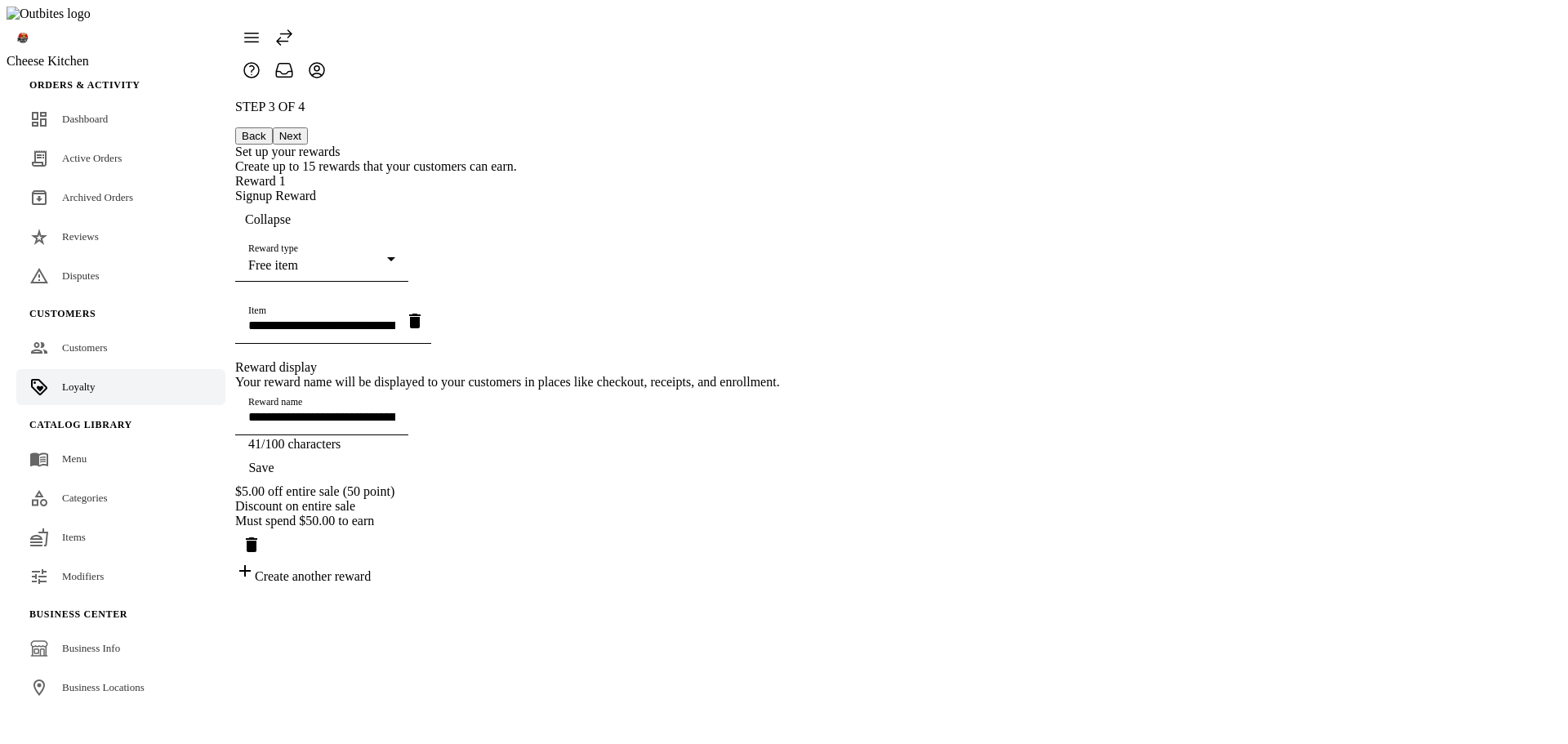
click at [395, 318] on input "**********" at bounding box center [322, 325] width 147 height 14
click at [421, 314] on icon "button" at bounding box center [414, 321] width 11 height 14
type input "**********"
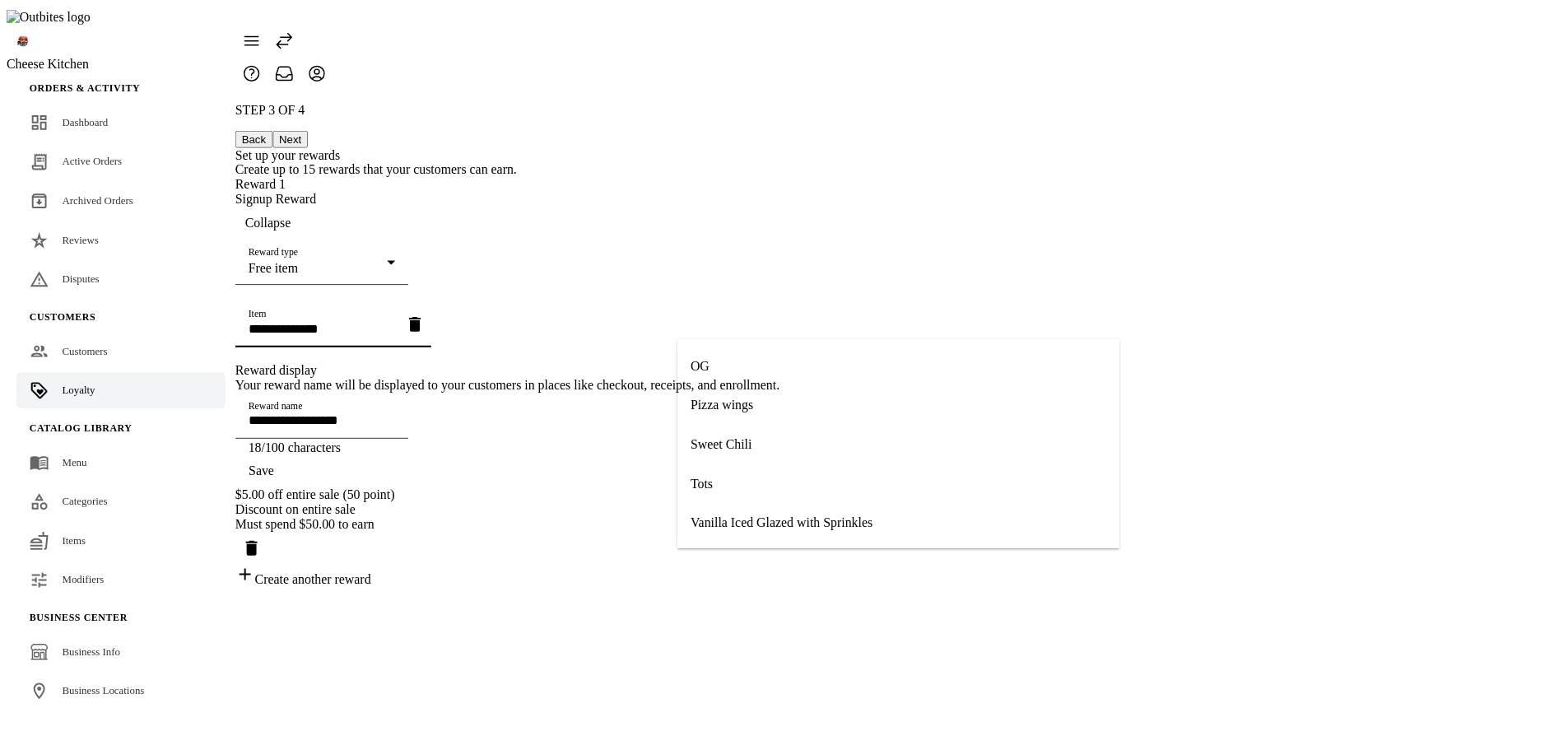
scroll to position [198, 0]
click at [842, 484] on mat-option "Tots" at bounding box center [906, 483] width 447 height 39
type input "****"
type input "**********"
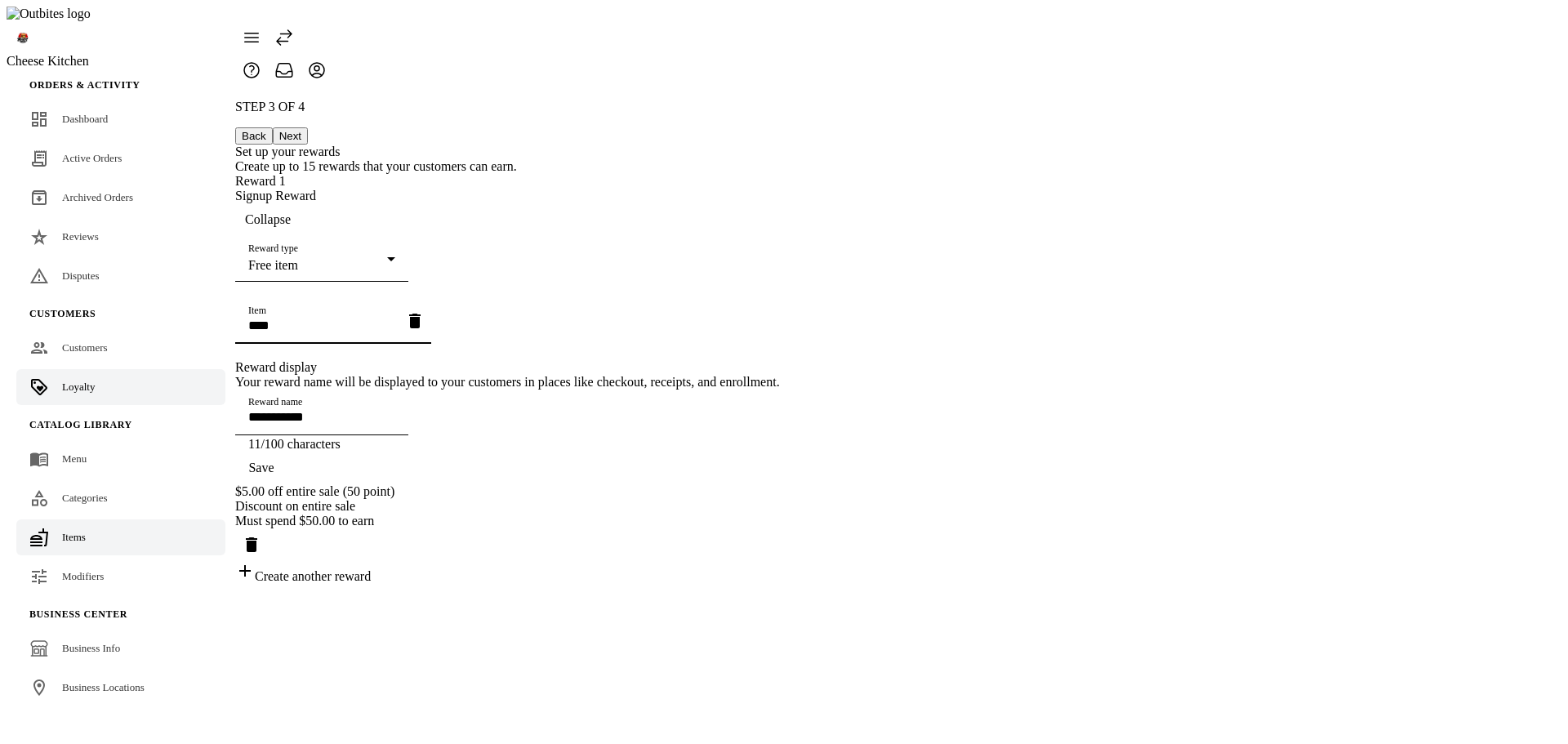
drag, startPoint x: 104, startPoint y: 507, endPoint x: 120, endPoint y: 497, distance: 18.9
click at [104, 519] on link "Items" at bounding box center [120, 537] width 209 height 36
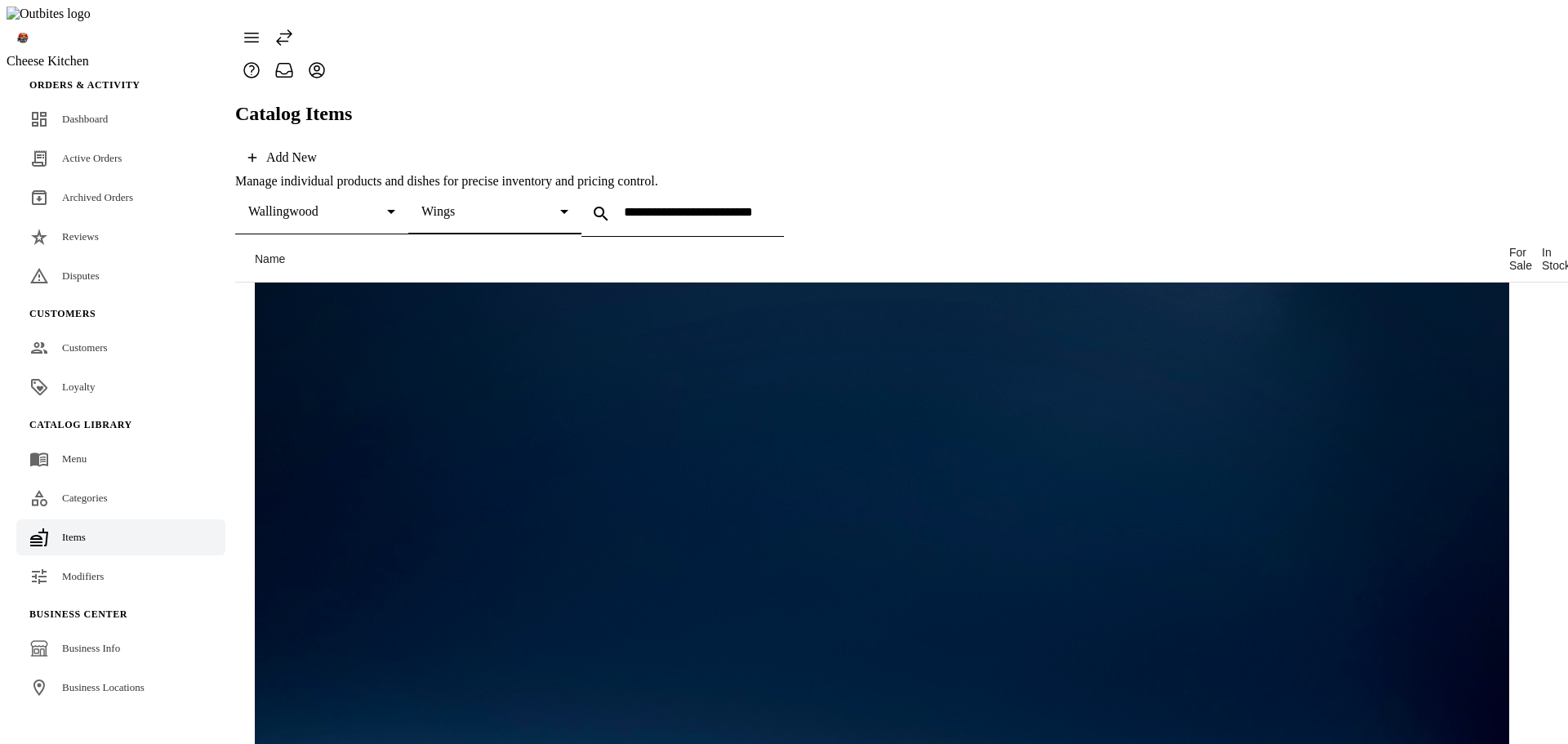
click at [455, 204] on span "Wings" at bounding box center [438, 211] width 33 height 14
click at [622, 188] on span "All Categories" at bounding box center [627, 189] width 76 height 14
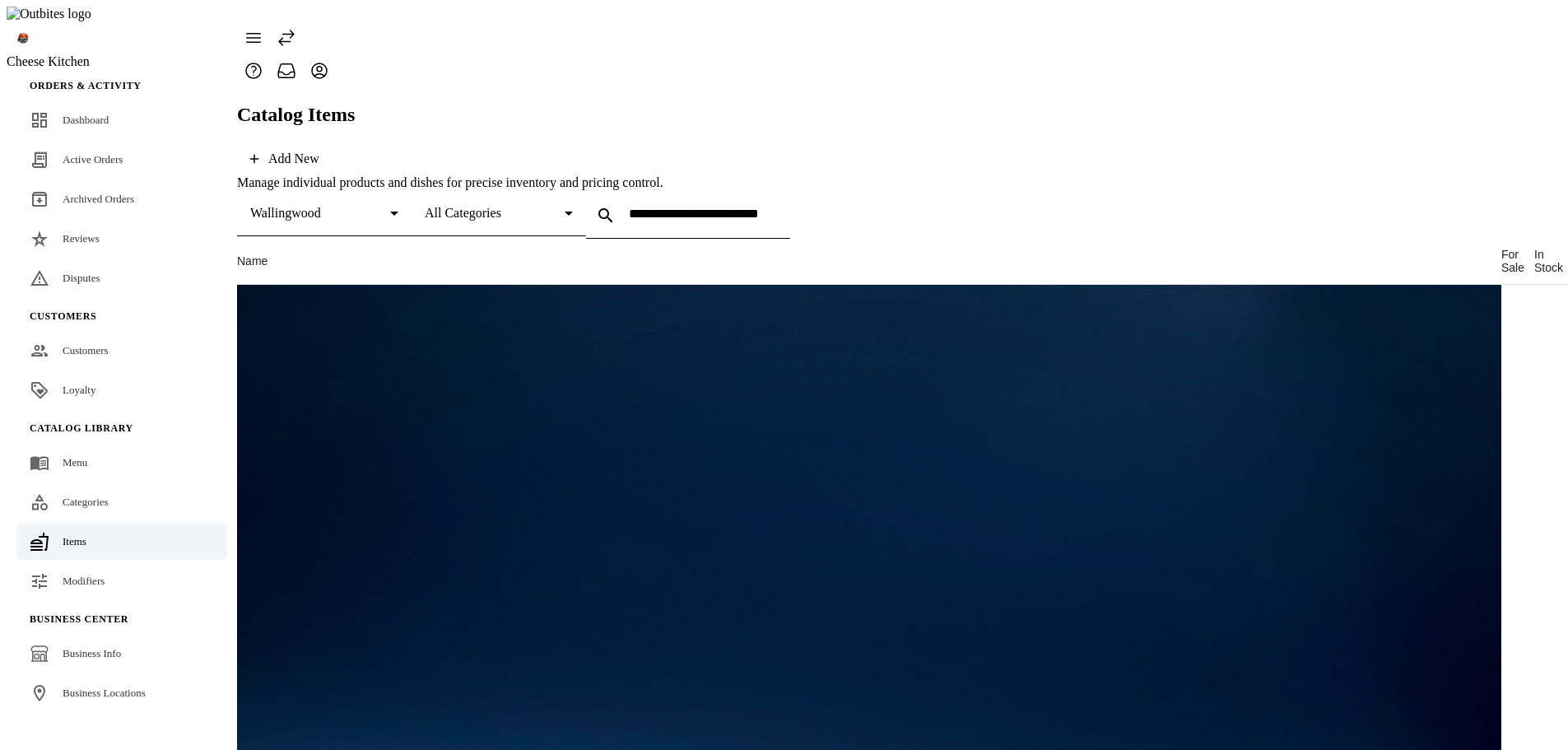
click at [801, 103] on div "Catalog Items Add New" at bounding box center [902, 139] width 1330 height 72
click at [399, 190] on div "Wallingwood" at bounding box center [324, 213] width 148 height 46
click at [315, 189] on span "All Locations" at bounding box center [293, 191] width 73 height 15
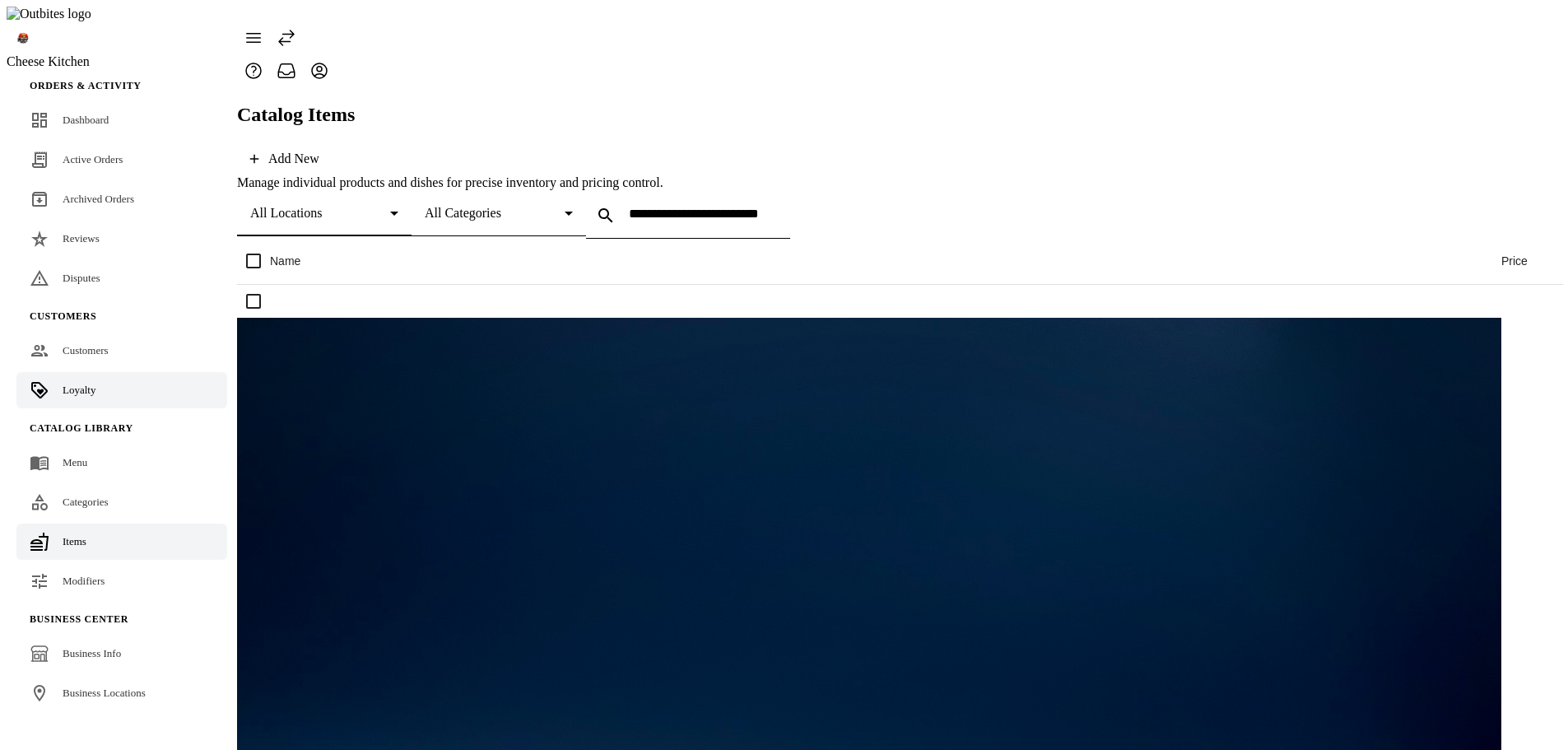
click at [74, 372] on link "Loyalty" at bounding box center [121, 390] width 210 height 36
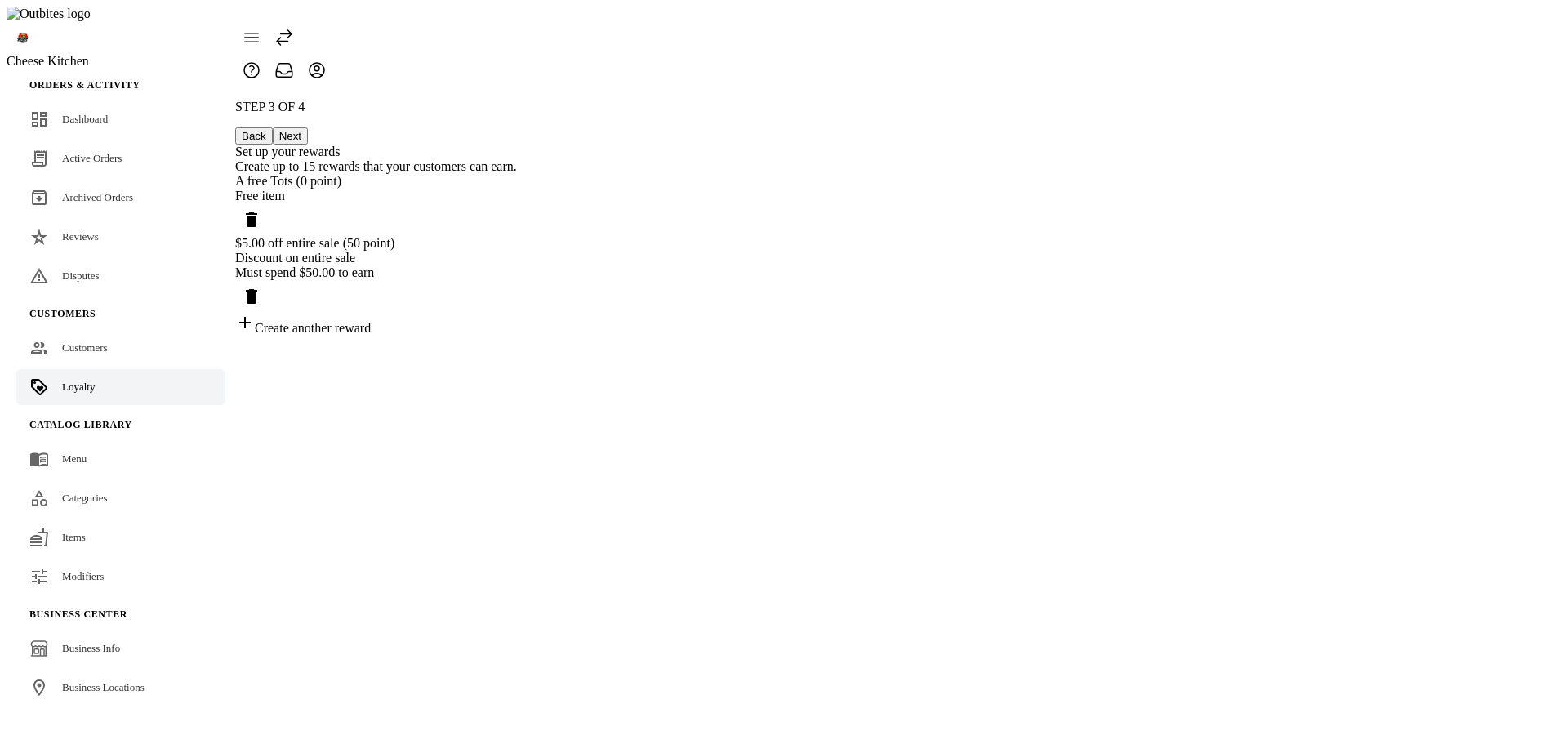
click at [517, 188] on div "Free item" at bounding box center [376, 195] width 282 height 14
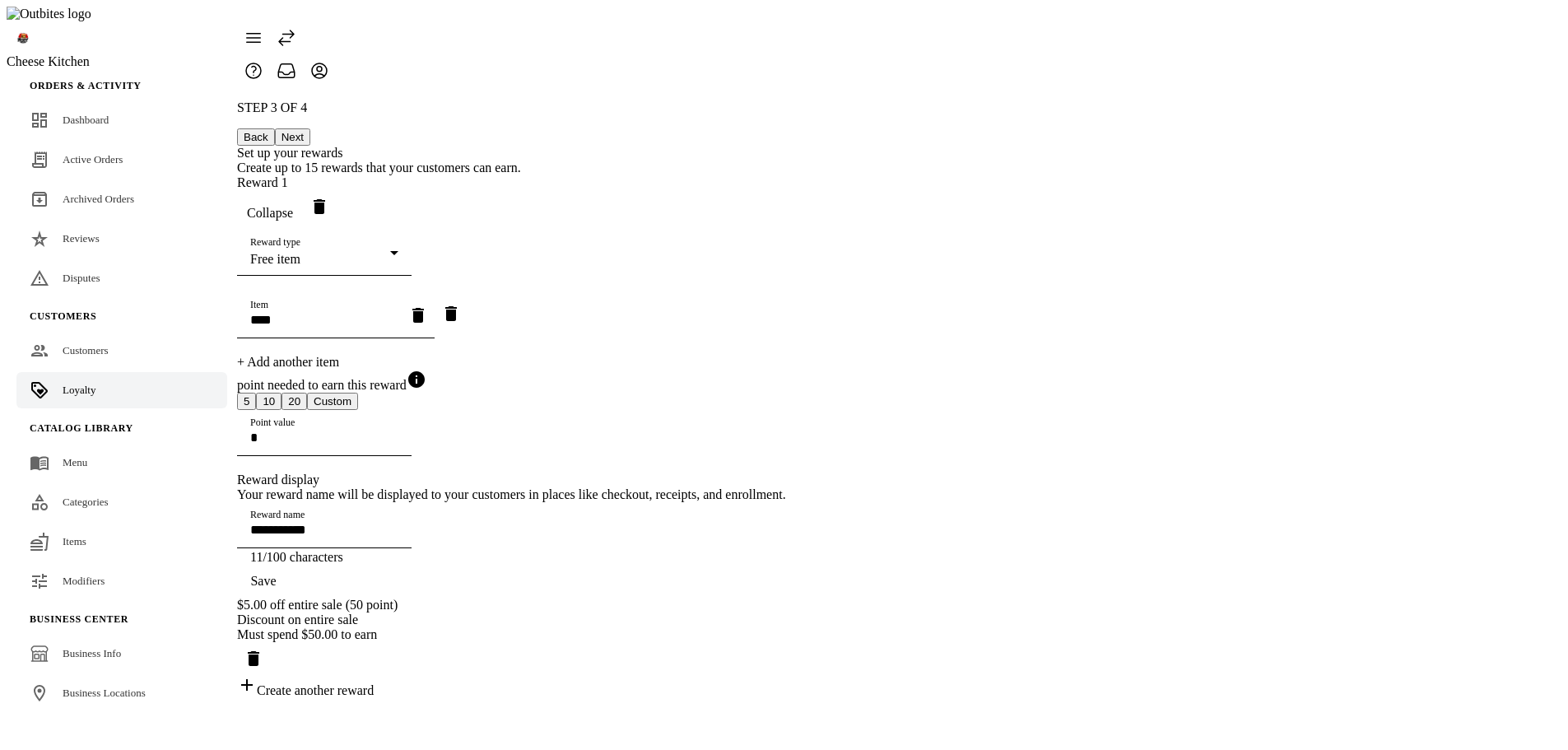
click at [399, 229] on div "Reward type Free item" at bounding box center [324, 252] width 148 height 46
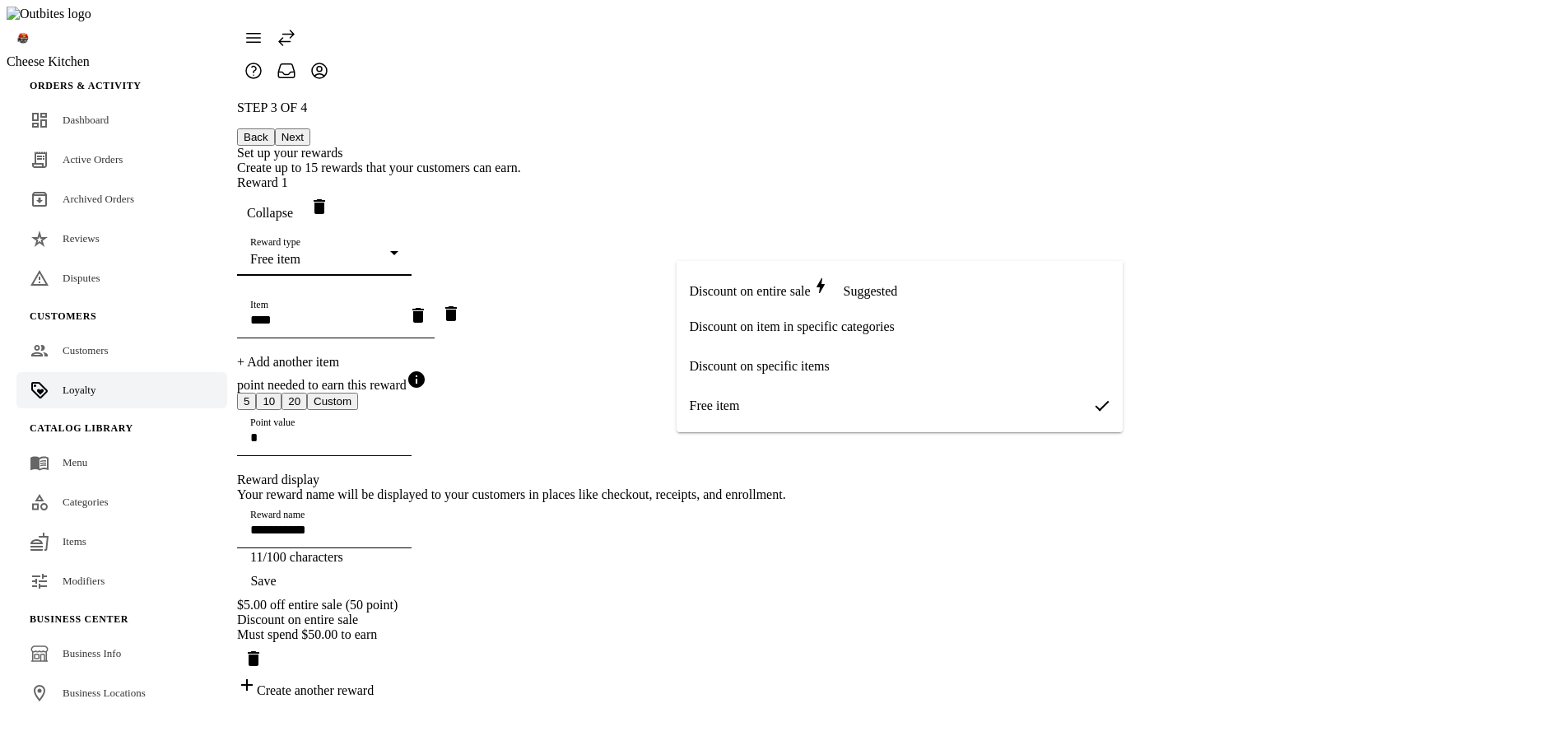
click at [520, 250] on div at bounding box center [784, 375] width 1568 height 750
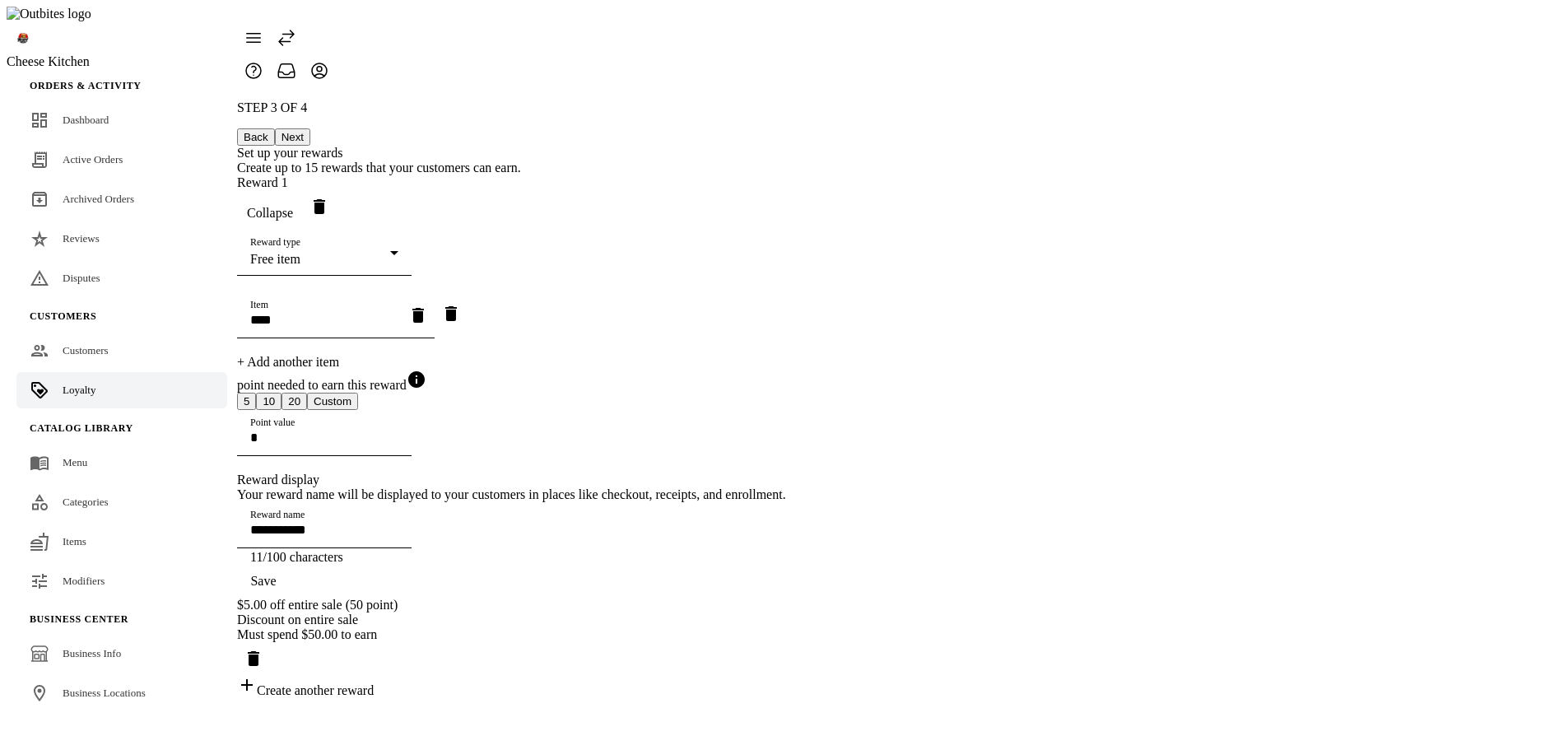
click at [325, 199] on icon "Delete reward" at bounding box center [319, 206] width 11 height 15
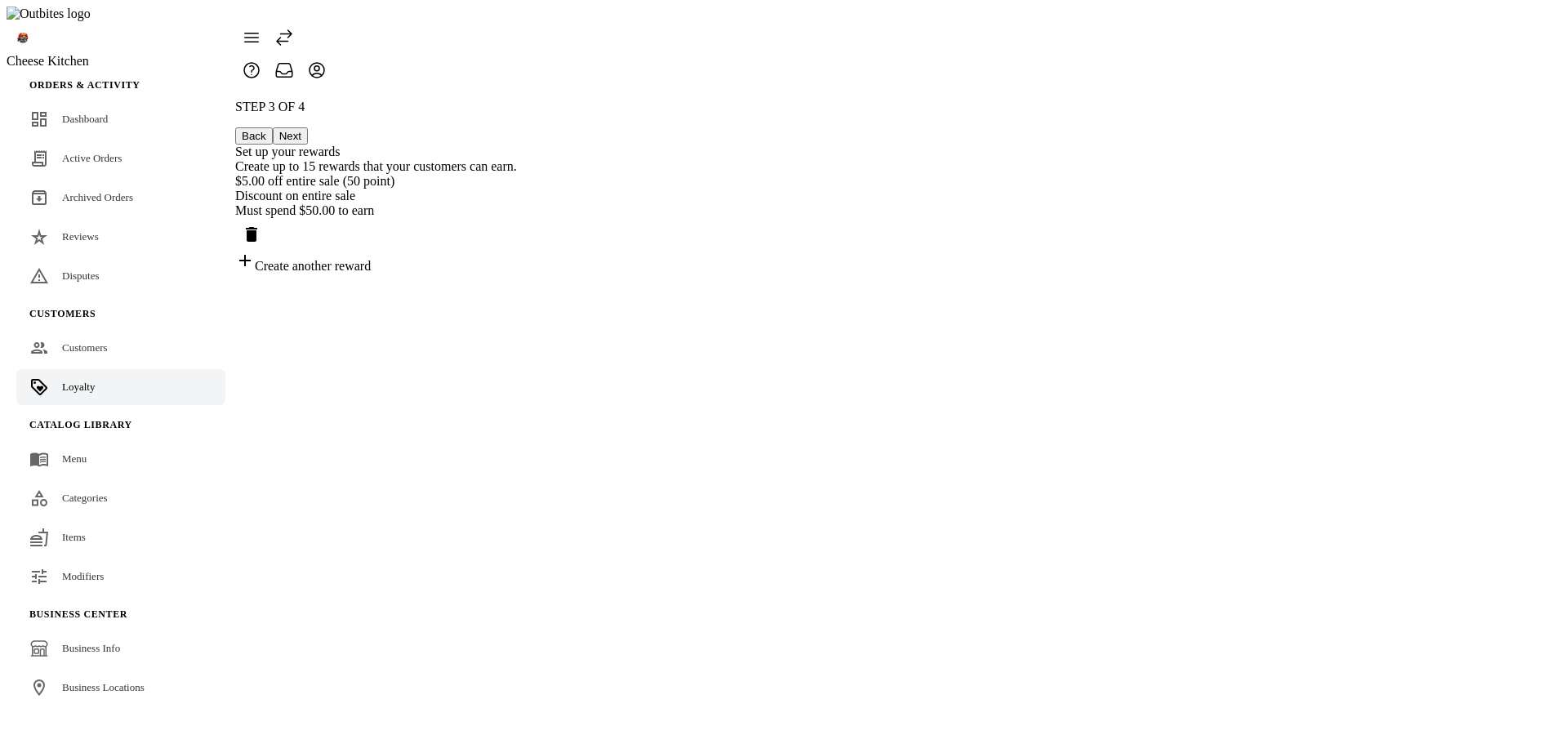
click at [257, 227] on icon "Delete reward" at bounding box center [251, 234] width 11 height 14
click at [517, 206] on div "STEP 3 OF 4 Back Next Set up your rewards Create up to 15 rewards that your cus…" at bounding box center [376, 153] width 282 height 107
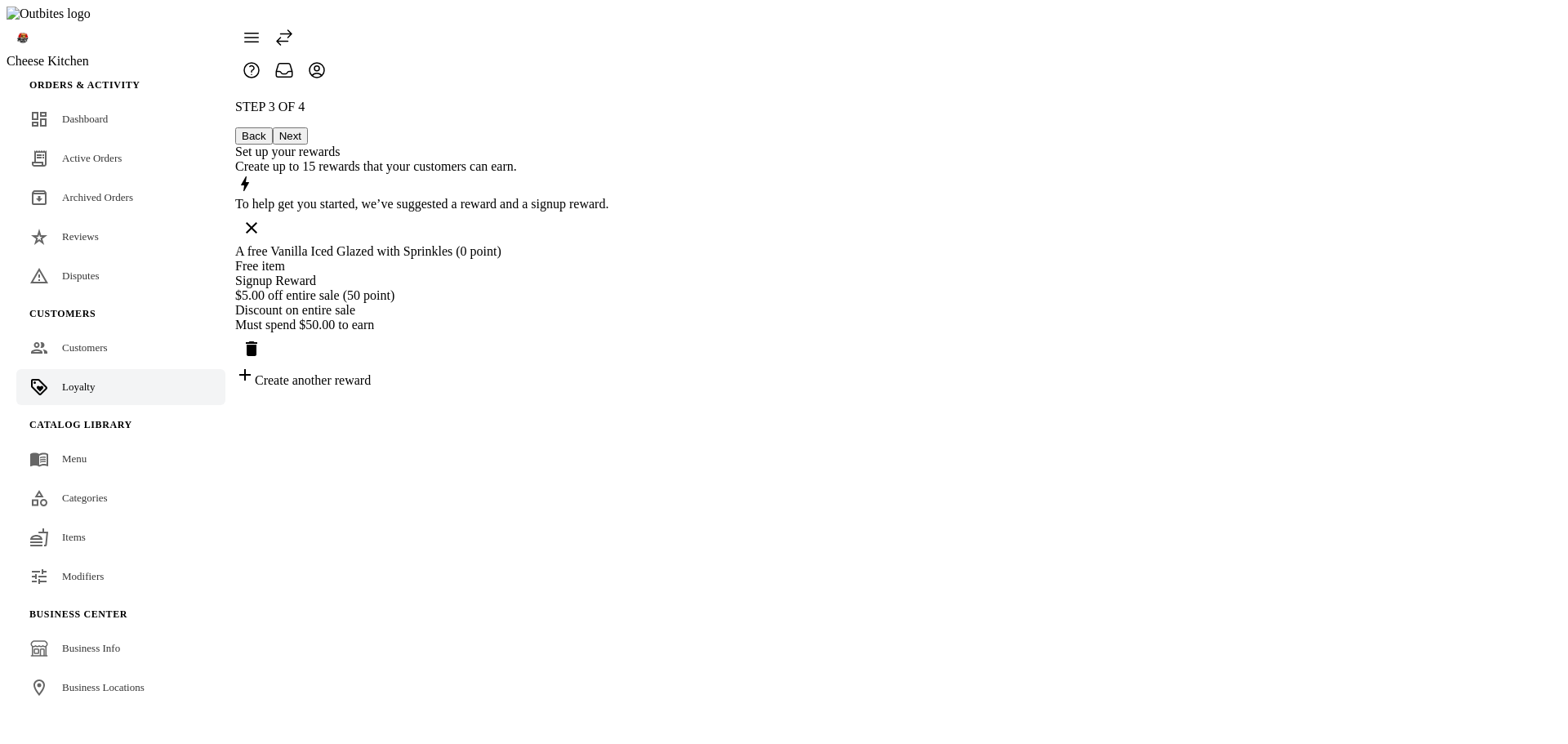
click at [608, 266] on div "A free Vanilla Iced Glazed with Sprinkles (0 point) Free item Signup Reward" at bounding box center [422, 266] width 373 height 44
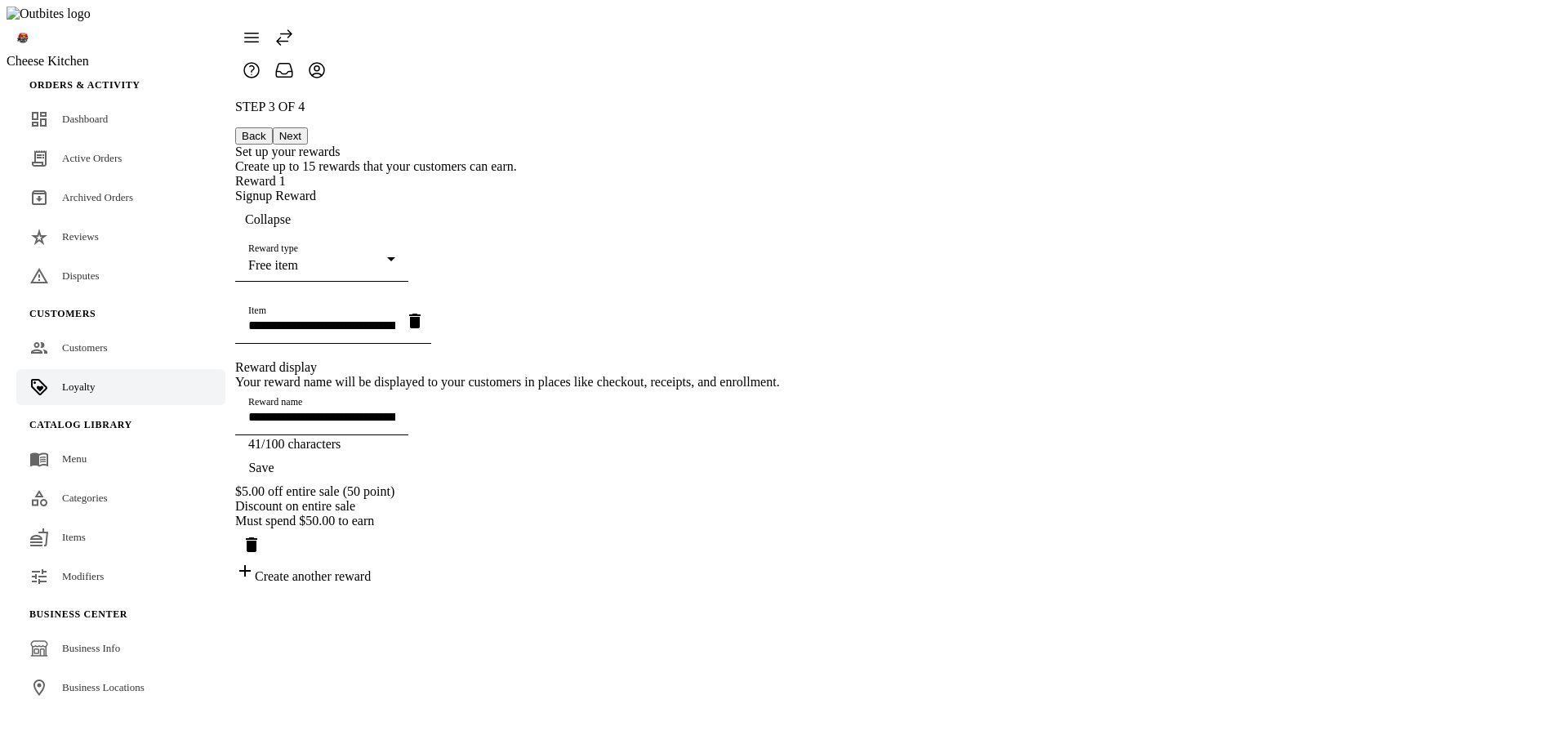
click at [387, 258] on div "Free item" at bounding box center [318, 265] width 139 height 14
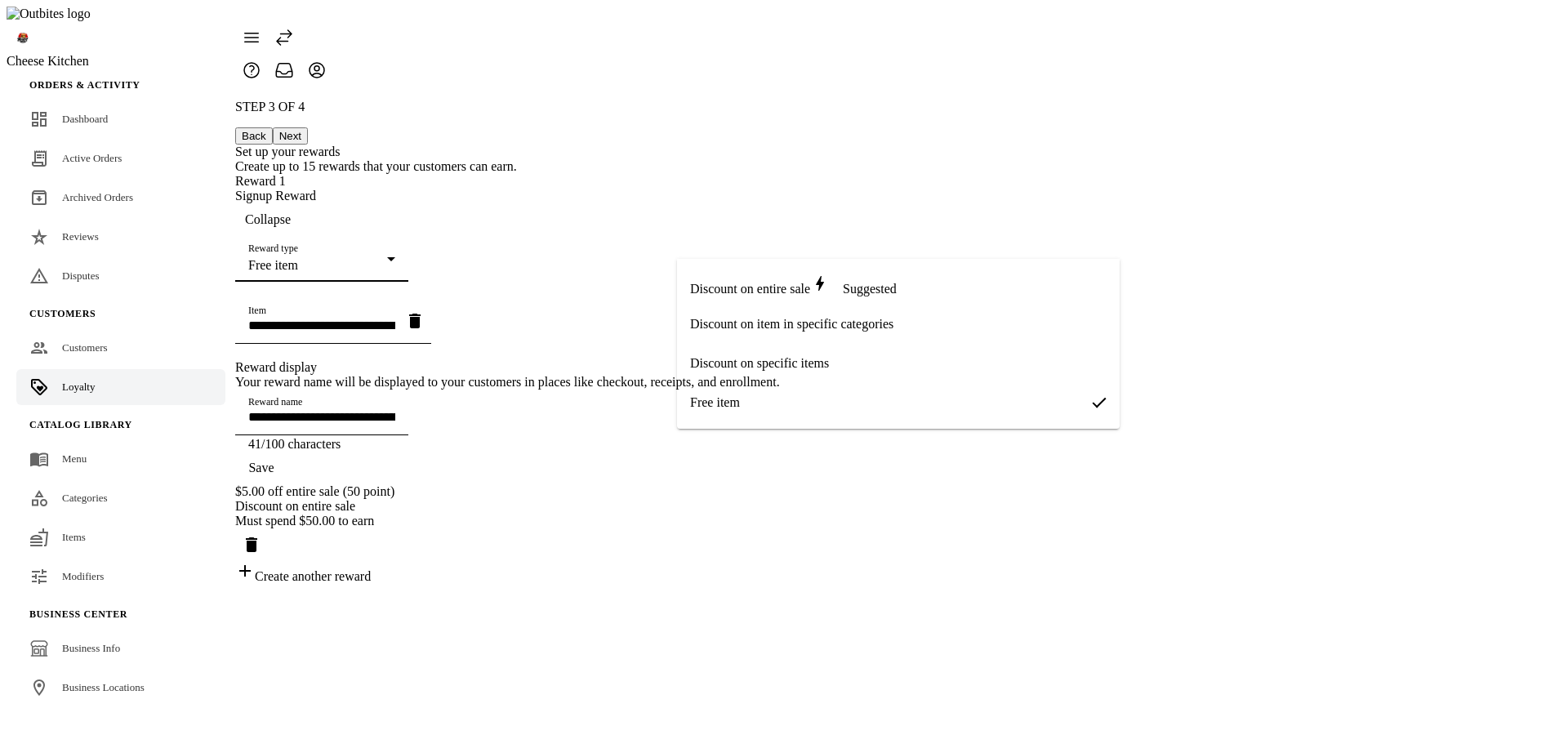
click at [484, 292] on div at bounding box center [784, 372] width 1568 height 744
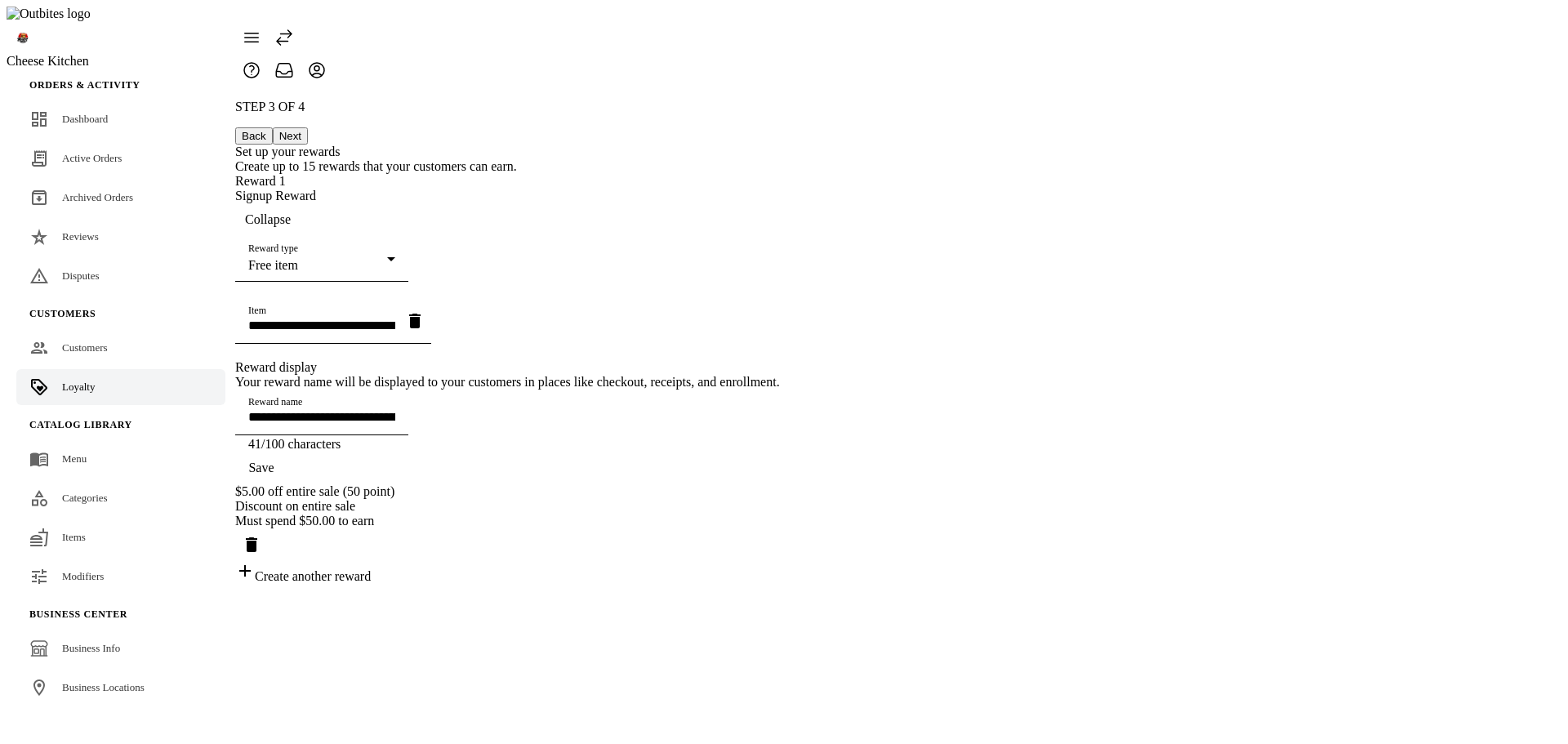
click at [387, 258] on div "Free item" at bounding box center [318, 265] width 139 height 14
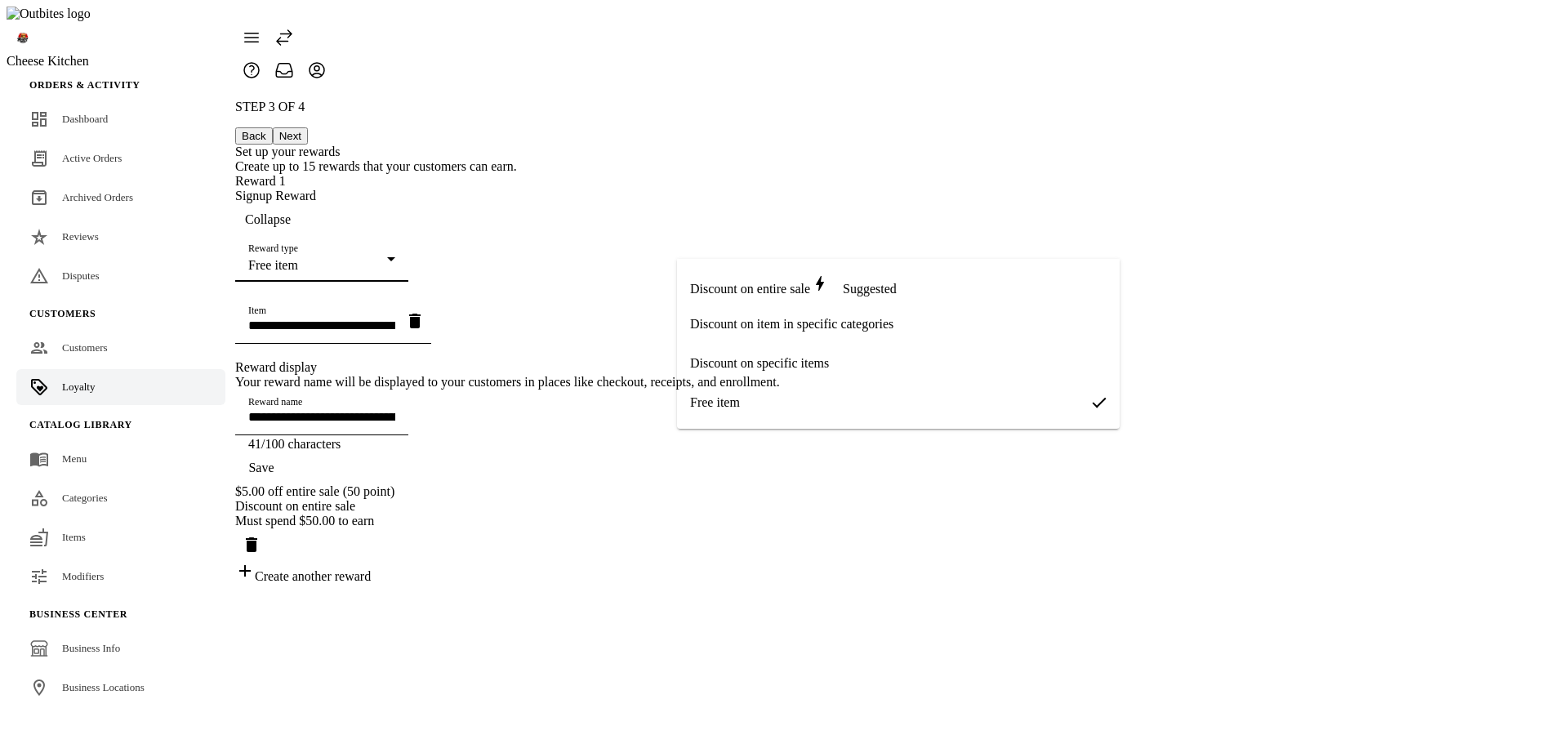
click at [558, 322] on div at bounding box center [784, 372] width 1568 height 744
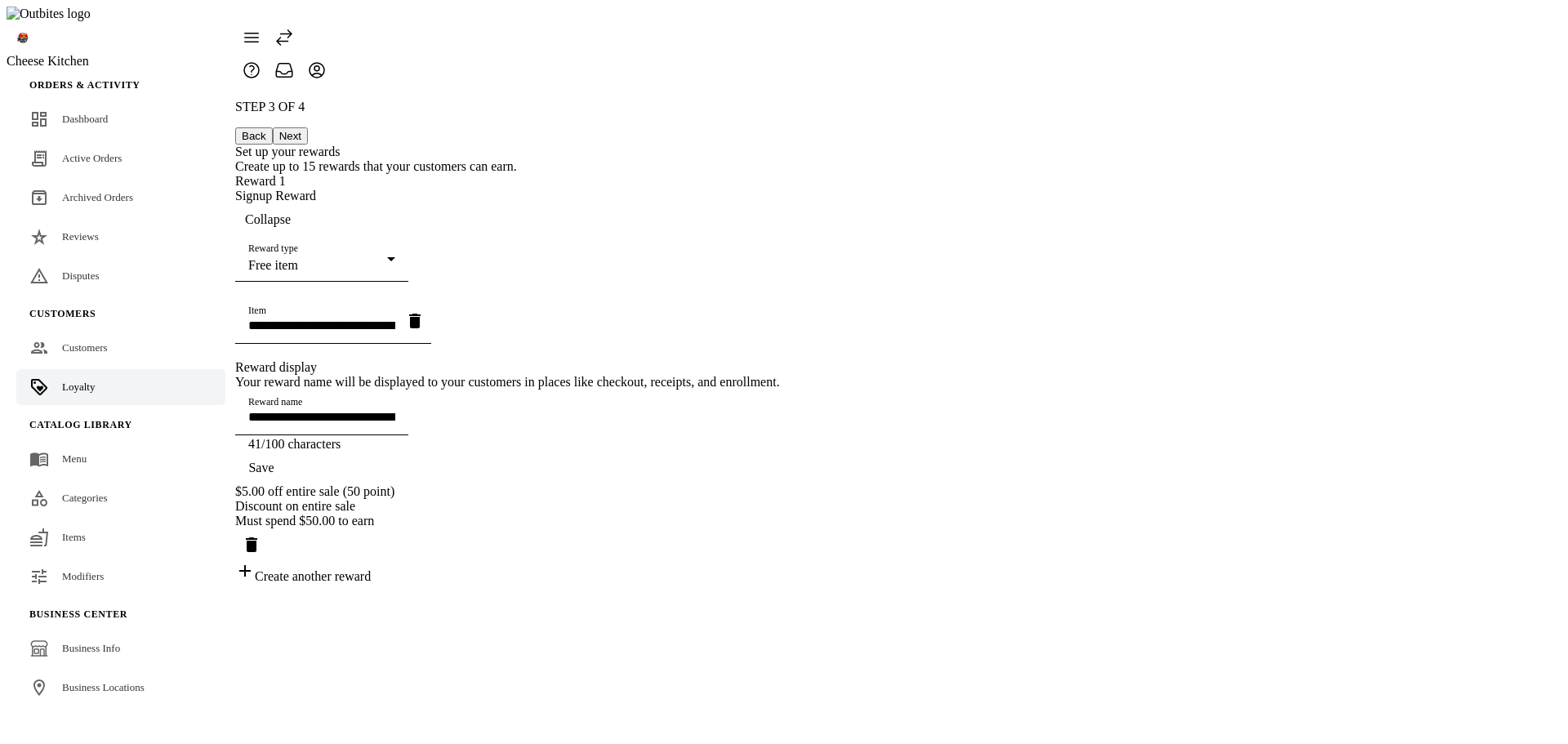
click at [272, 127] on button "Back" at bounding box center [254, 136] width 37 height 17
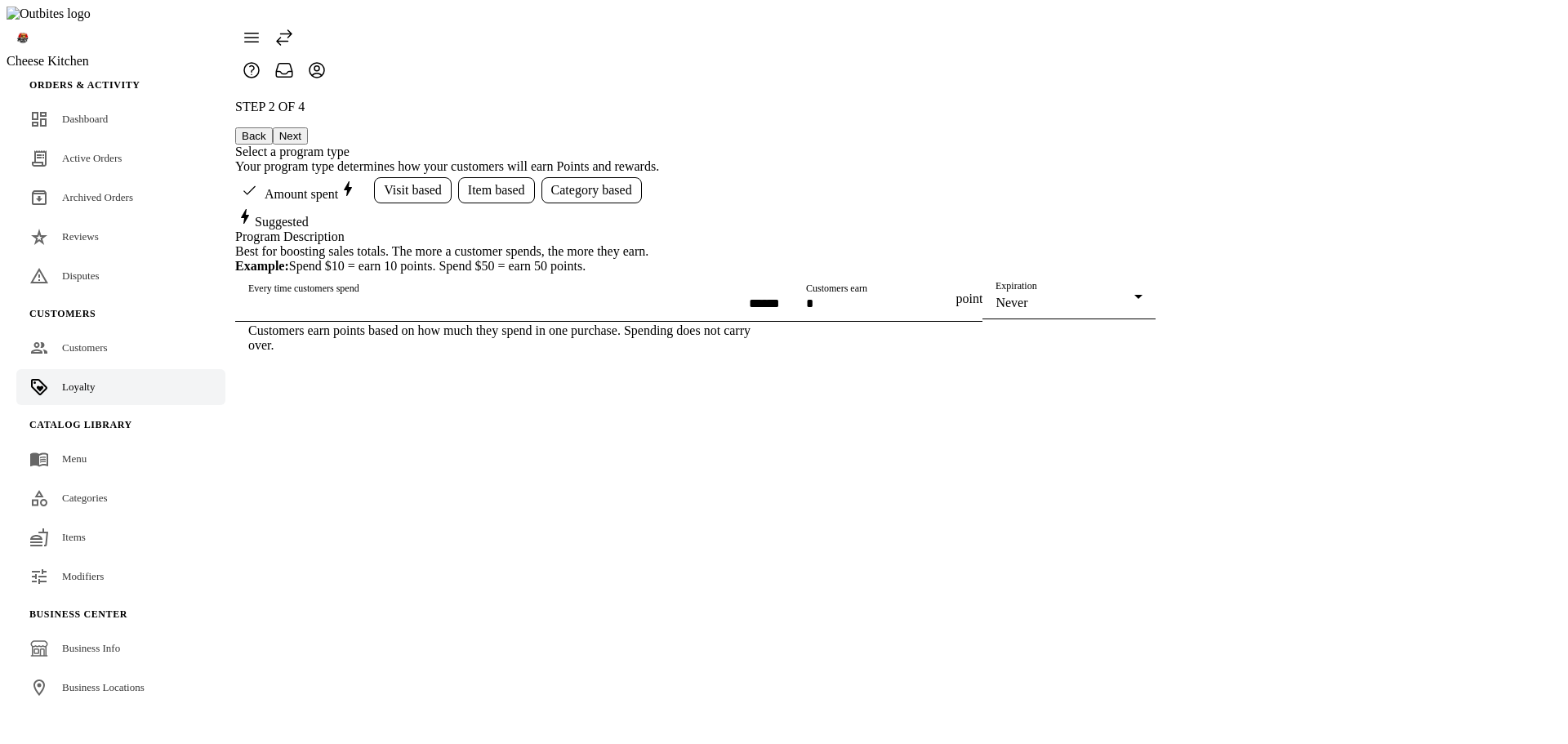
click at [308, 127] on button "Next" at bounding box center [289, 136] width 35 height 17
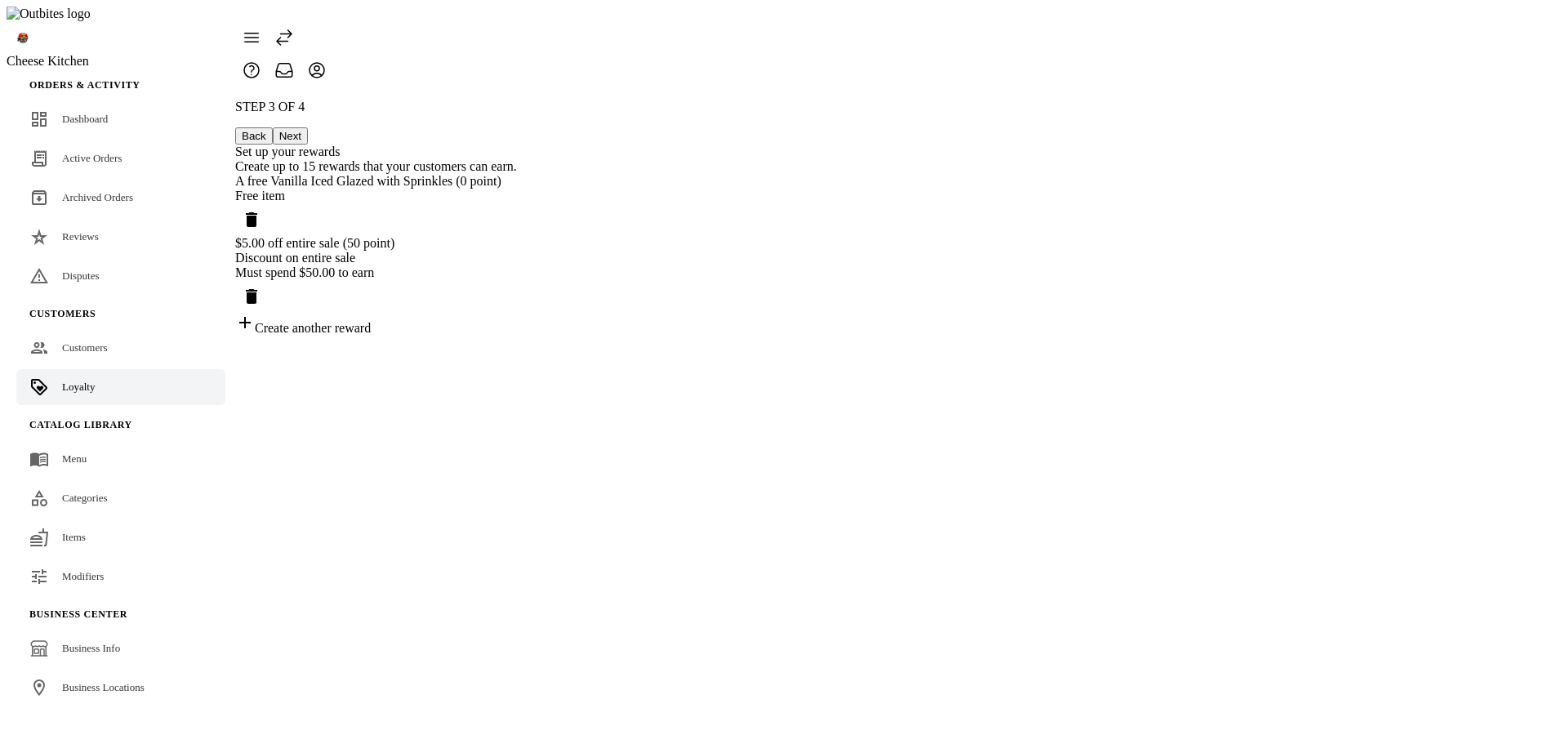
click at [257, 212] on icon "Delete reward" at bounding box center [251, 219] width 11 height 14
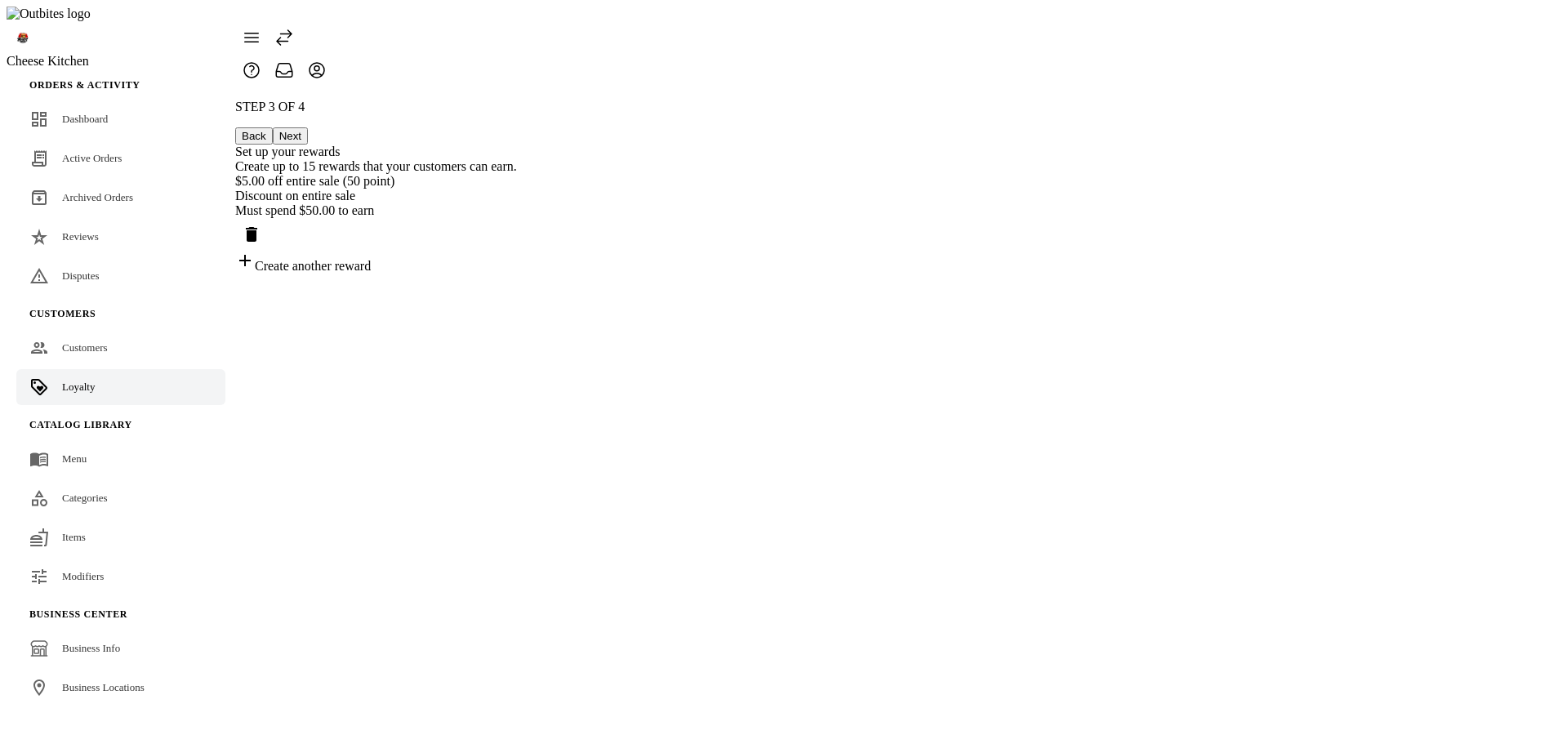
click at [257, 227] on icon "Delete reward" at bounding box center [251, 234] width 11 height 14
click at [517, 206] on div "STEP 3 OF 4 Back Next Set up your rewards Create up to 15 rewards that your cus…" at bounding box center [376, 153] width 282 height 107
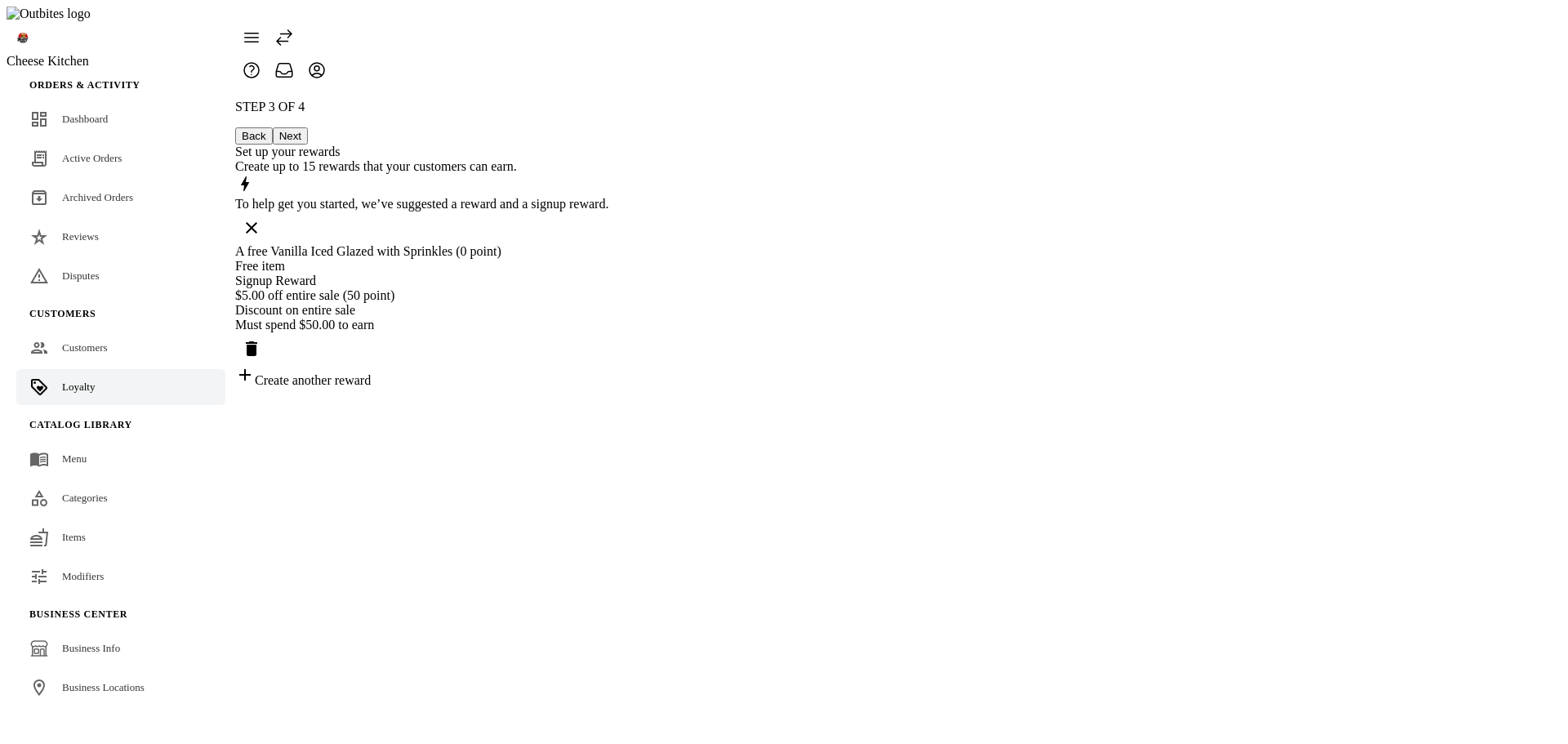
click at [608, 388] on div "STEP 3 OF 4 Back Next Set up your rewards Create up to 15 rewards that your cus…" at bounding box center [422, 243] width 373 height 288
click at [608, 259] on div "Free item" at bounding box center [422, 266] width 373 height 14
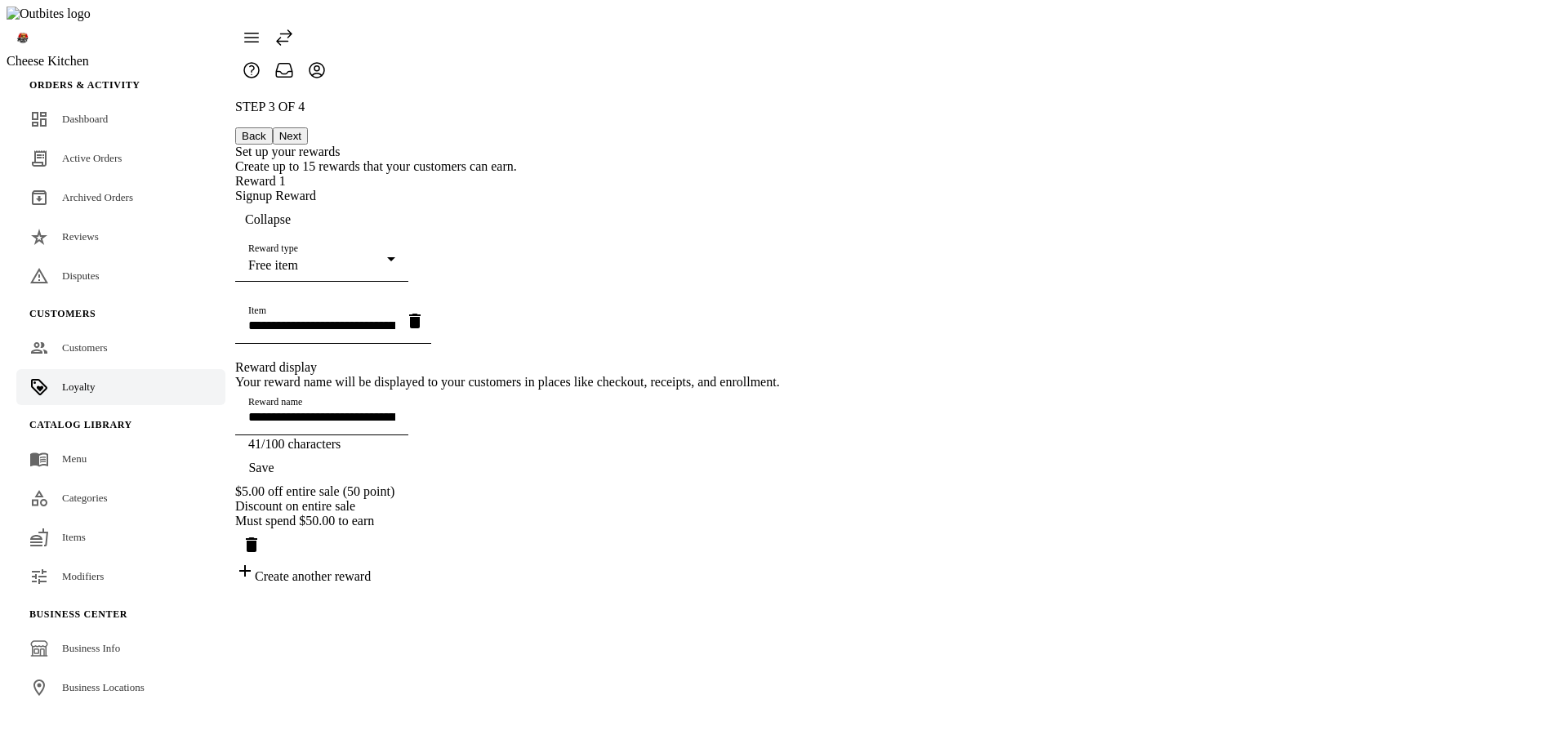
click at [395, 254] on div "Reward type Free item" at bounding box center [322, 259] width 147 height 46
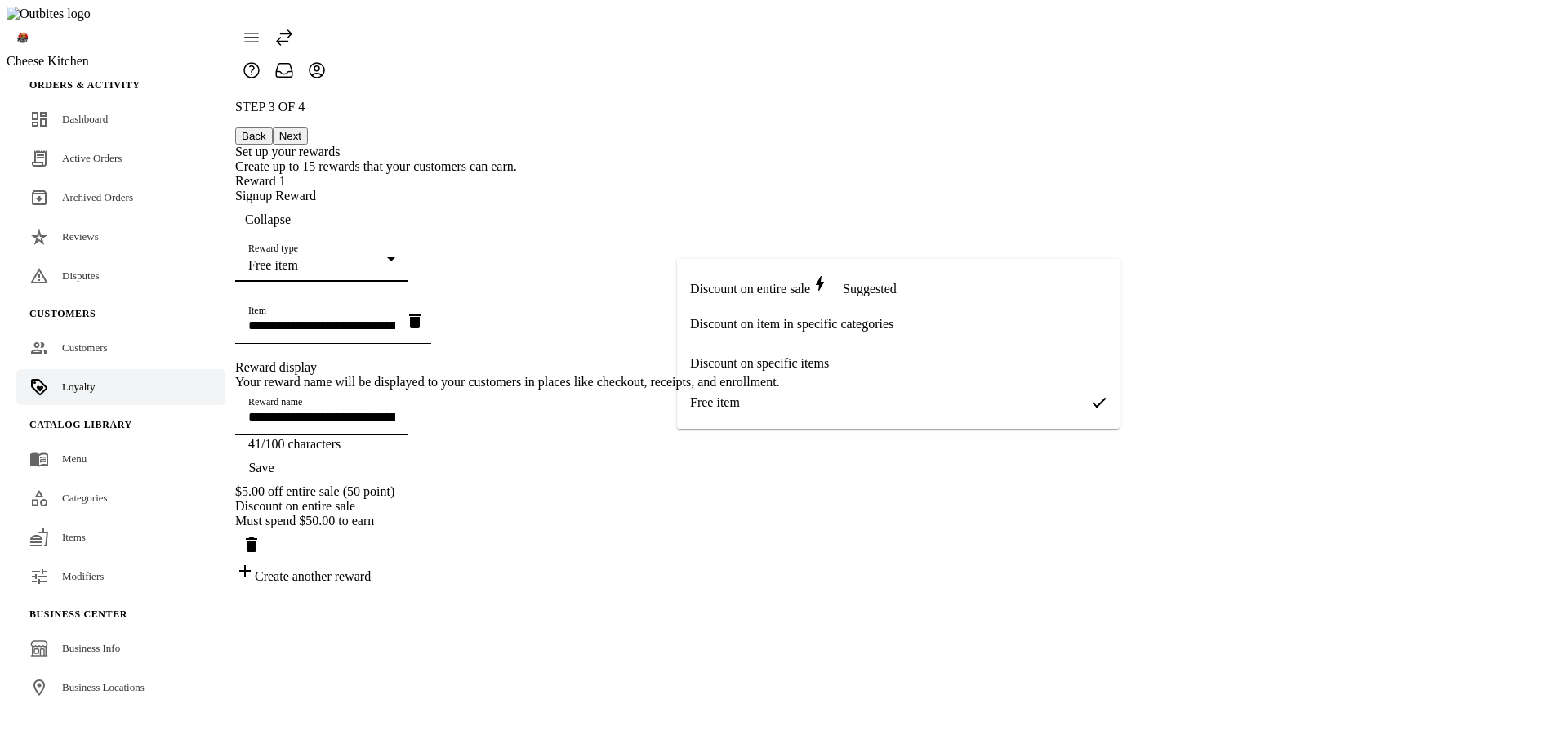
drag, startPoint x: 685, startPoint y: 210, endPoint x: 1462, endPoint y: 426, distance: 806.5
click at [1462, 426] on div at bounding box center [784, 372] width 1568 height 744
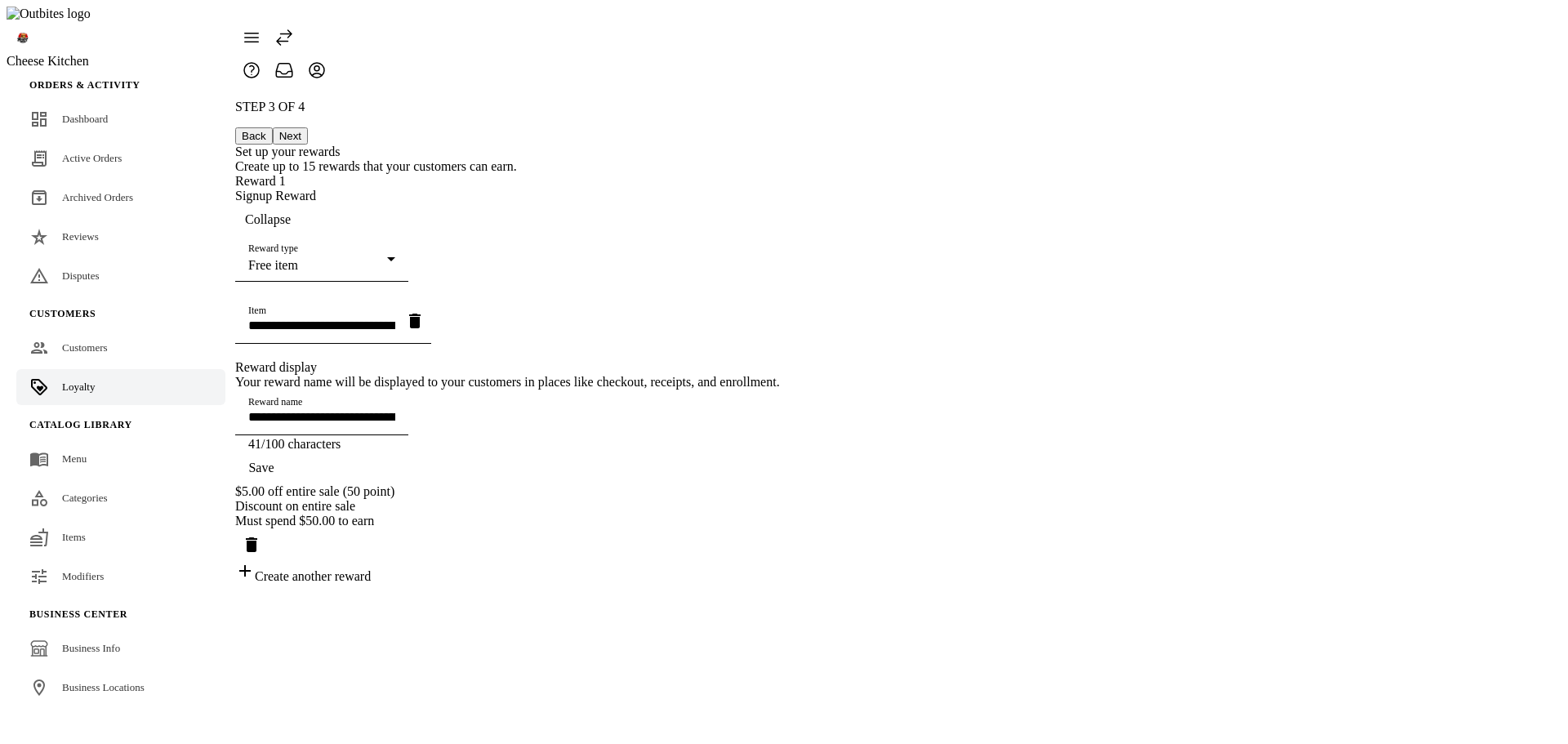
click at [387, 258] on div "Free item" at bounding box center [318, 265] width 139 height 14
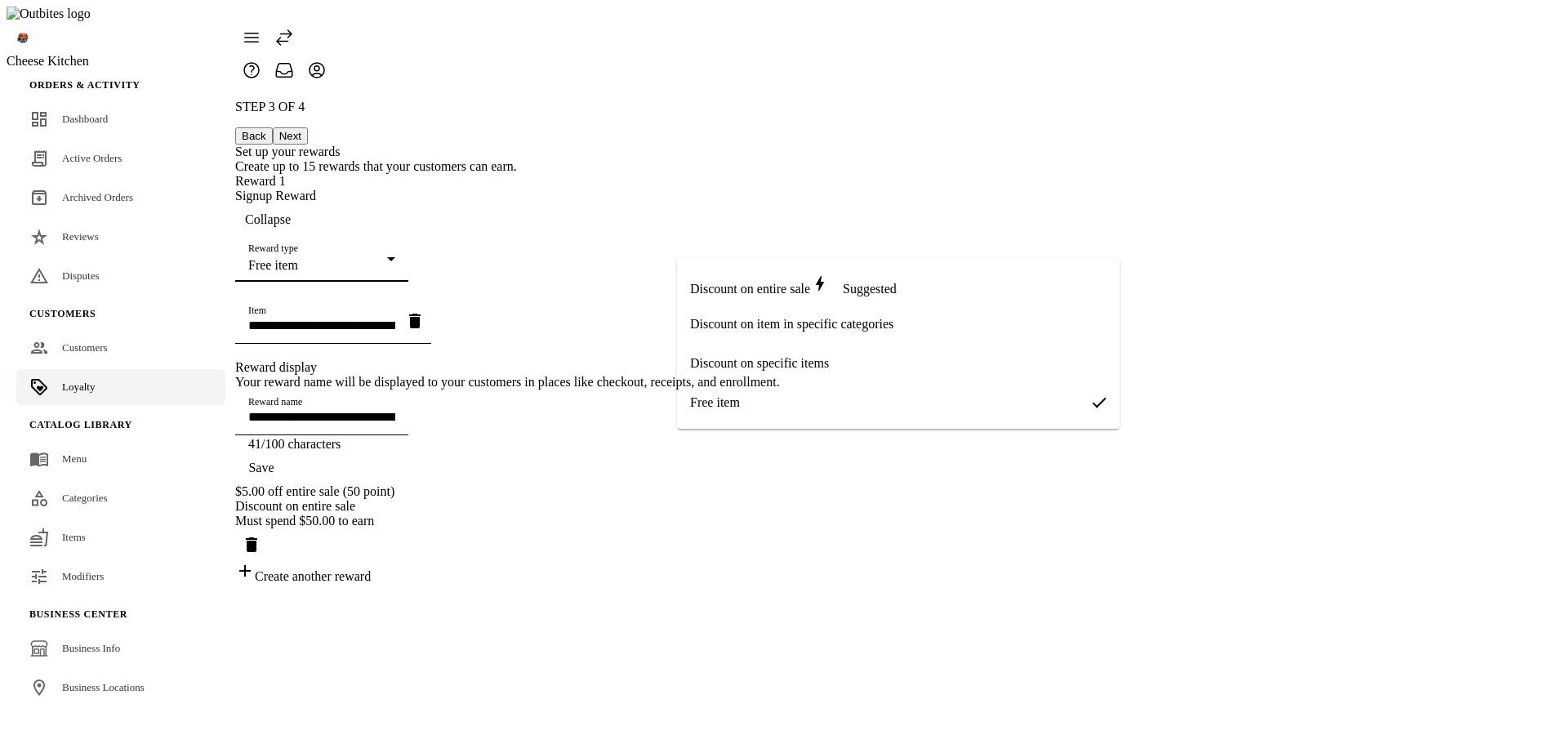
click at [98, 657] on div at bounding box center [784, 372] width 1568 height 744
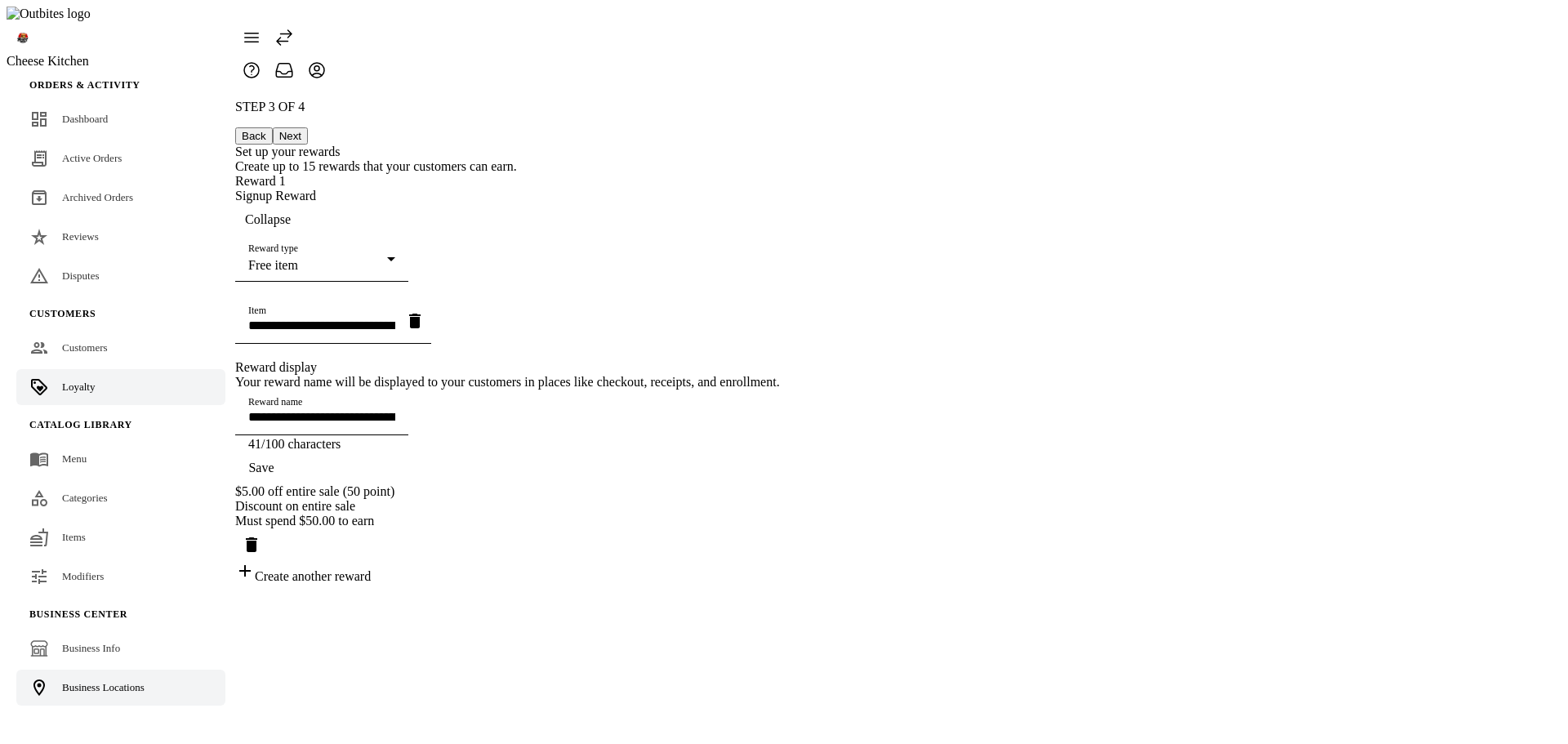
click at [98, 681] on span "Business Locations" at bounding box center [103, 687] width 82 height 12
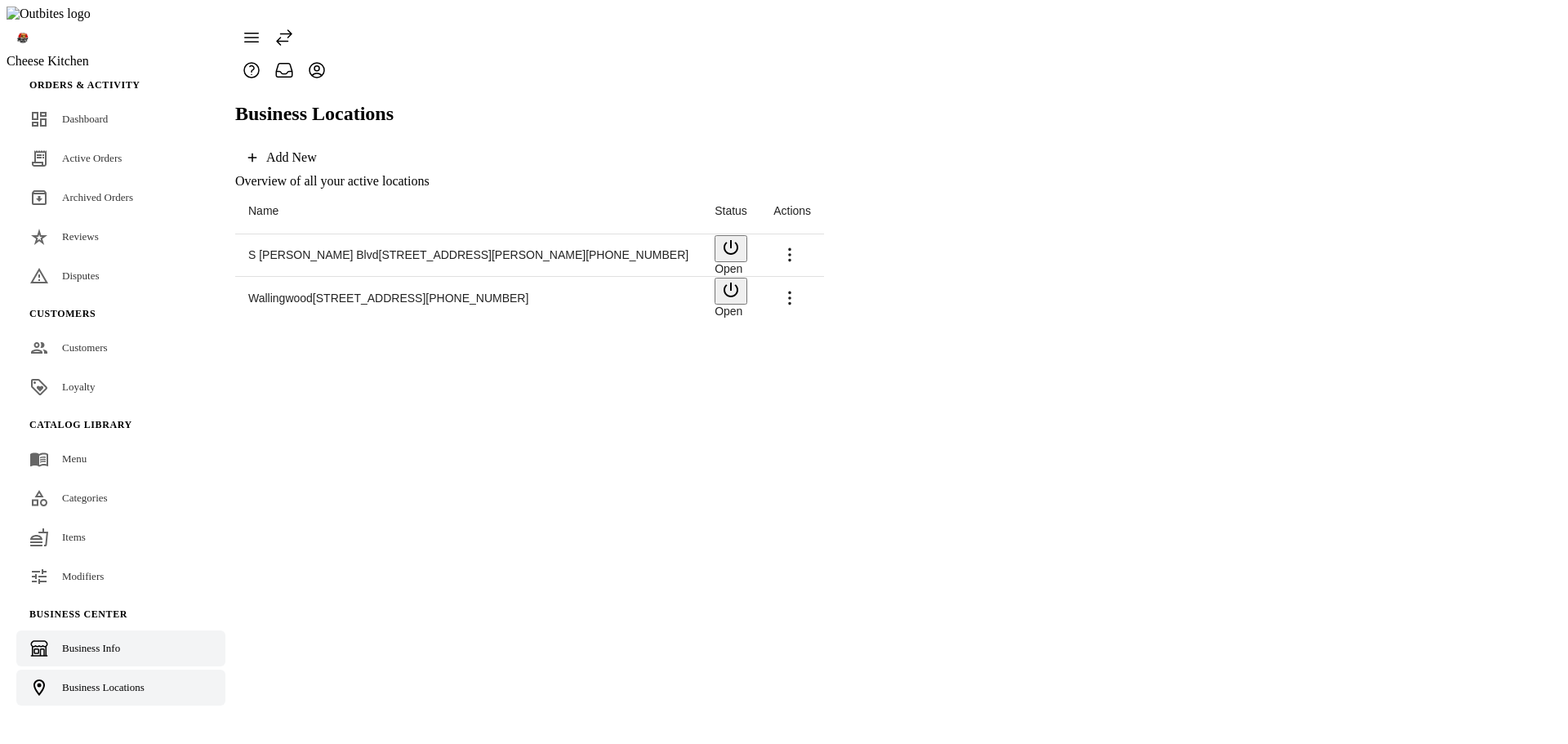
click at [91, 641] on span "Business Info" at bounding box center [91, 647] width 58 height 12
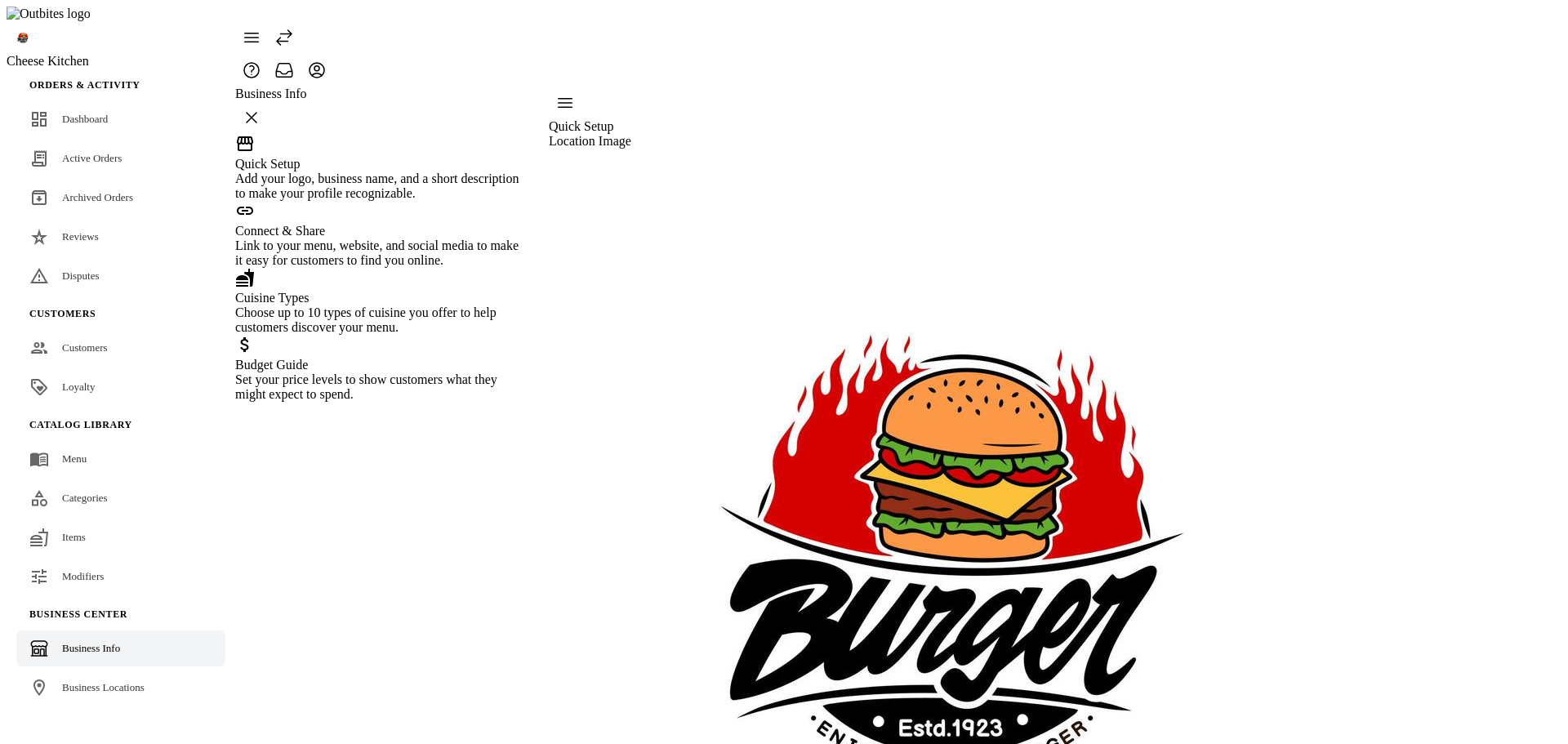
type input "**********"
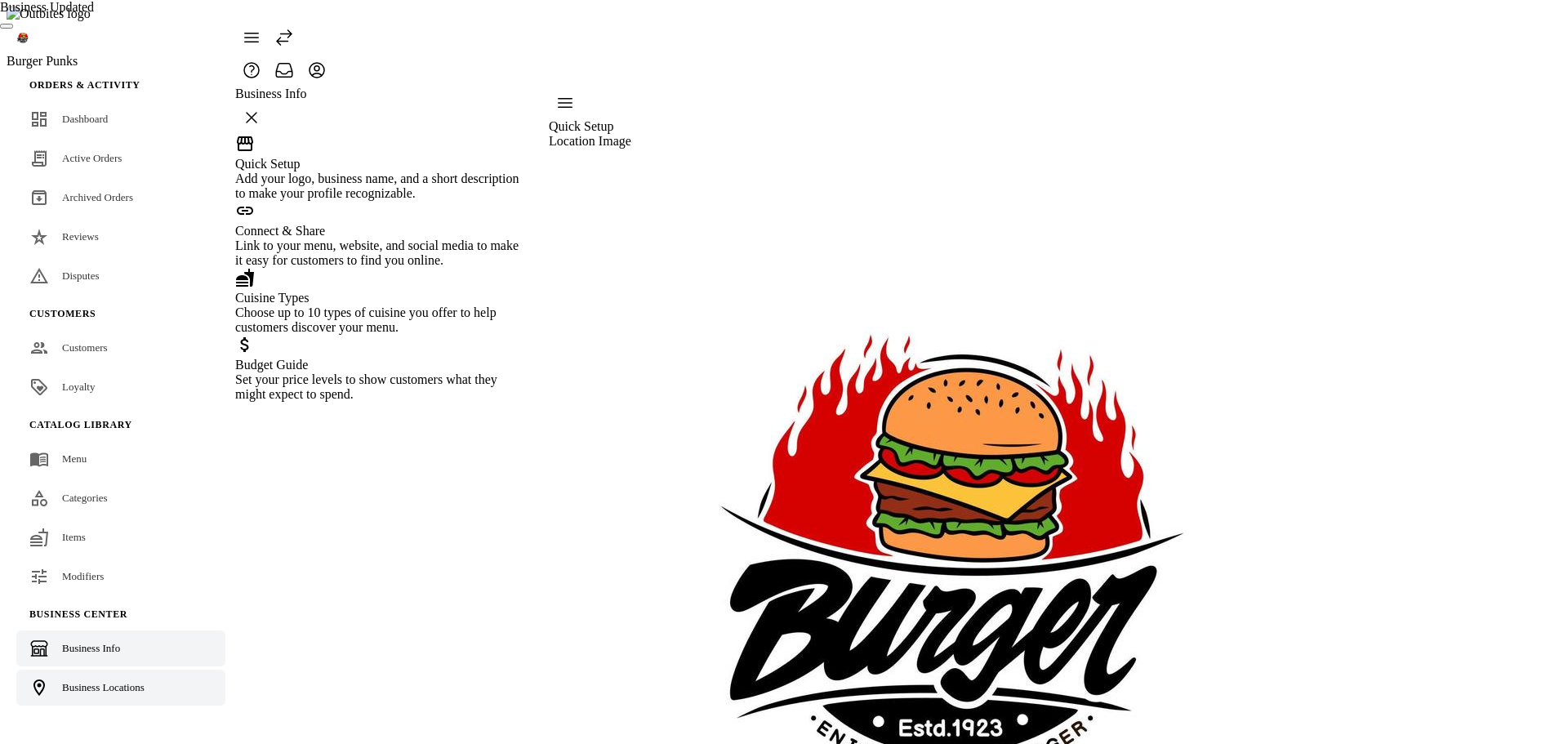
click at [114, 680] on div "Business Locations" at bounding box center [103, 687] width 82 height 16
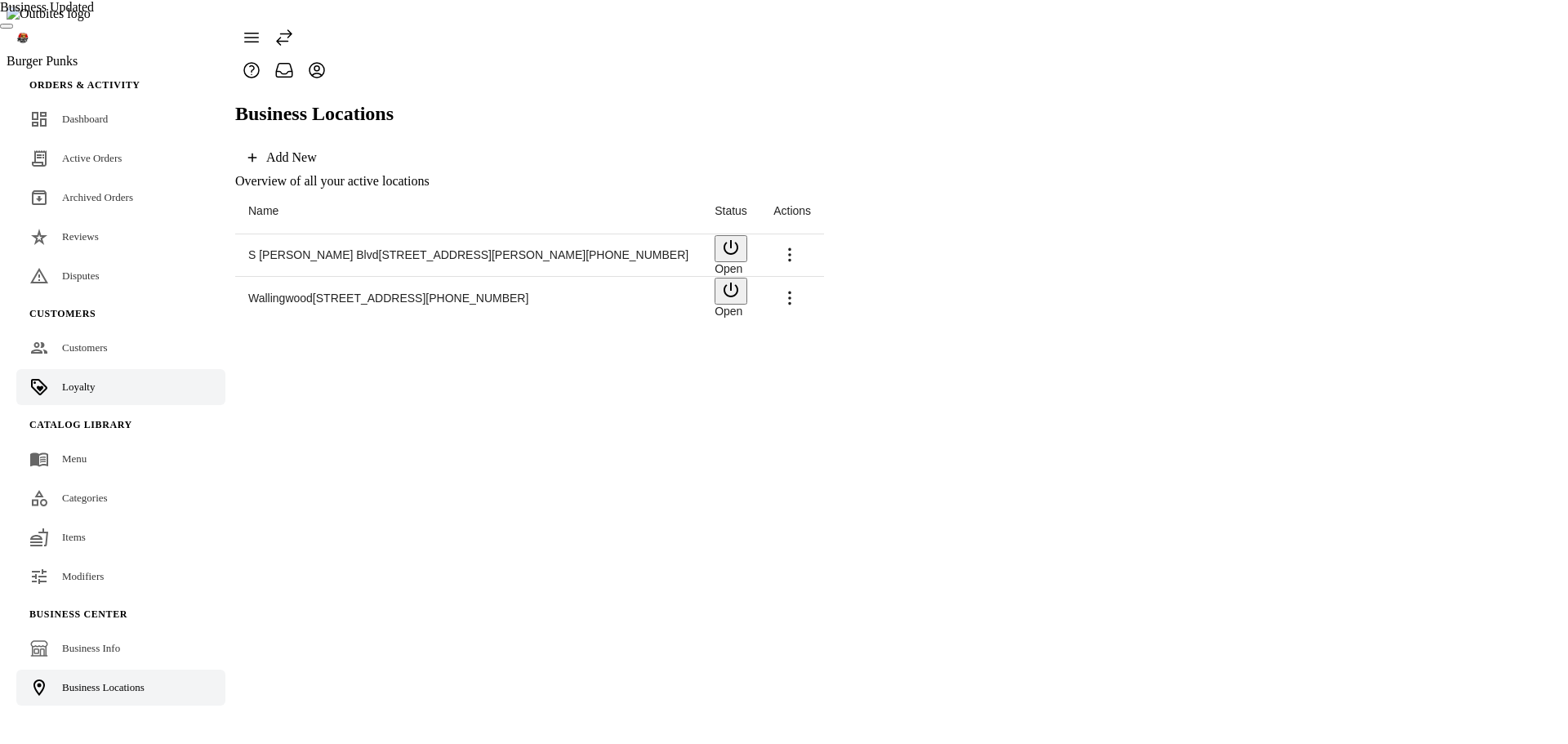
click at [71, 380] on span "Loyalty" at bounding box center [78, 386] width 32 height 12
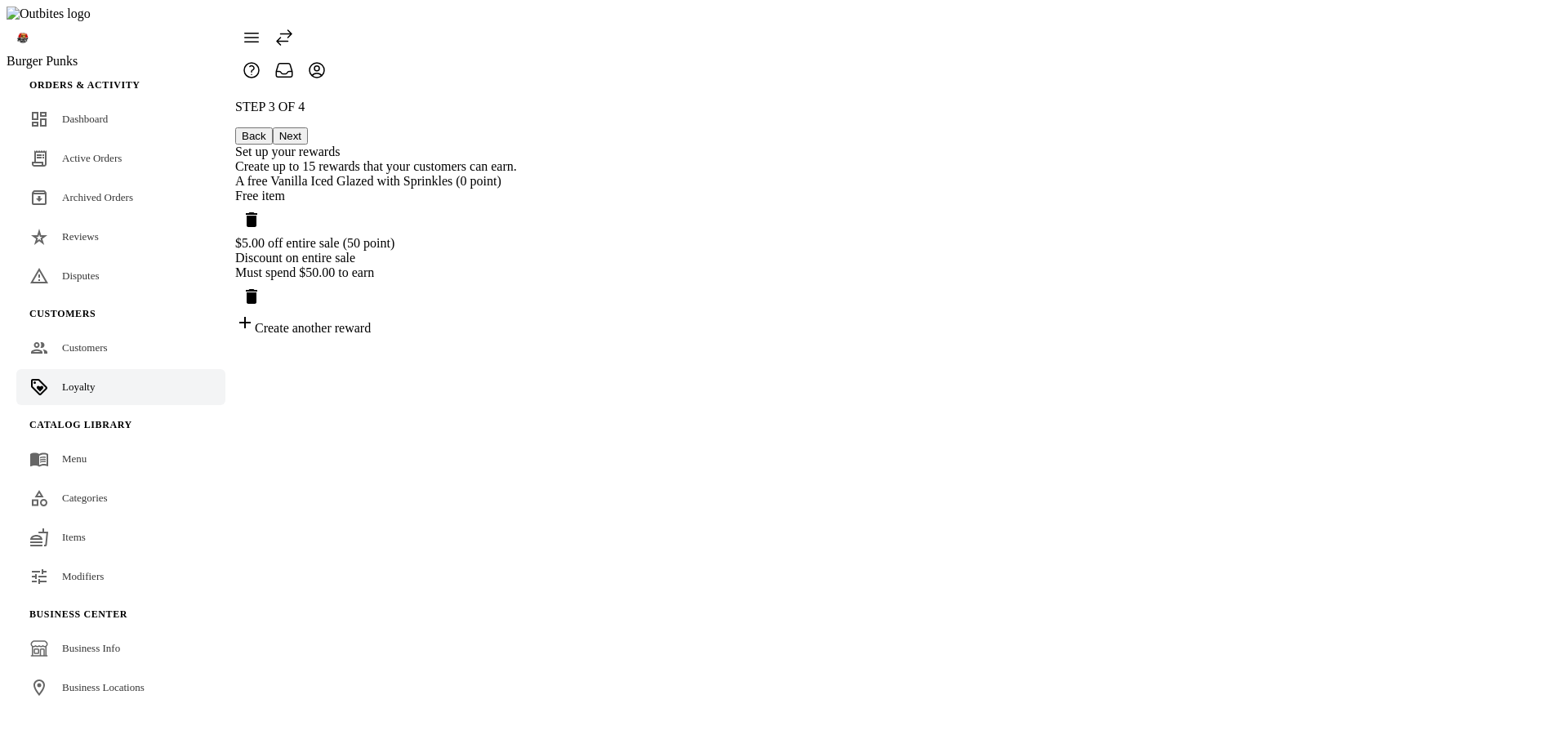
click at [261, 210] on icon "Delete reward" at bounding box center [251, 219] width 20 height 20
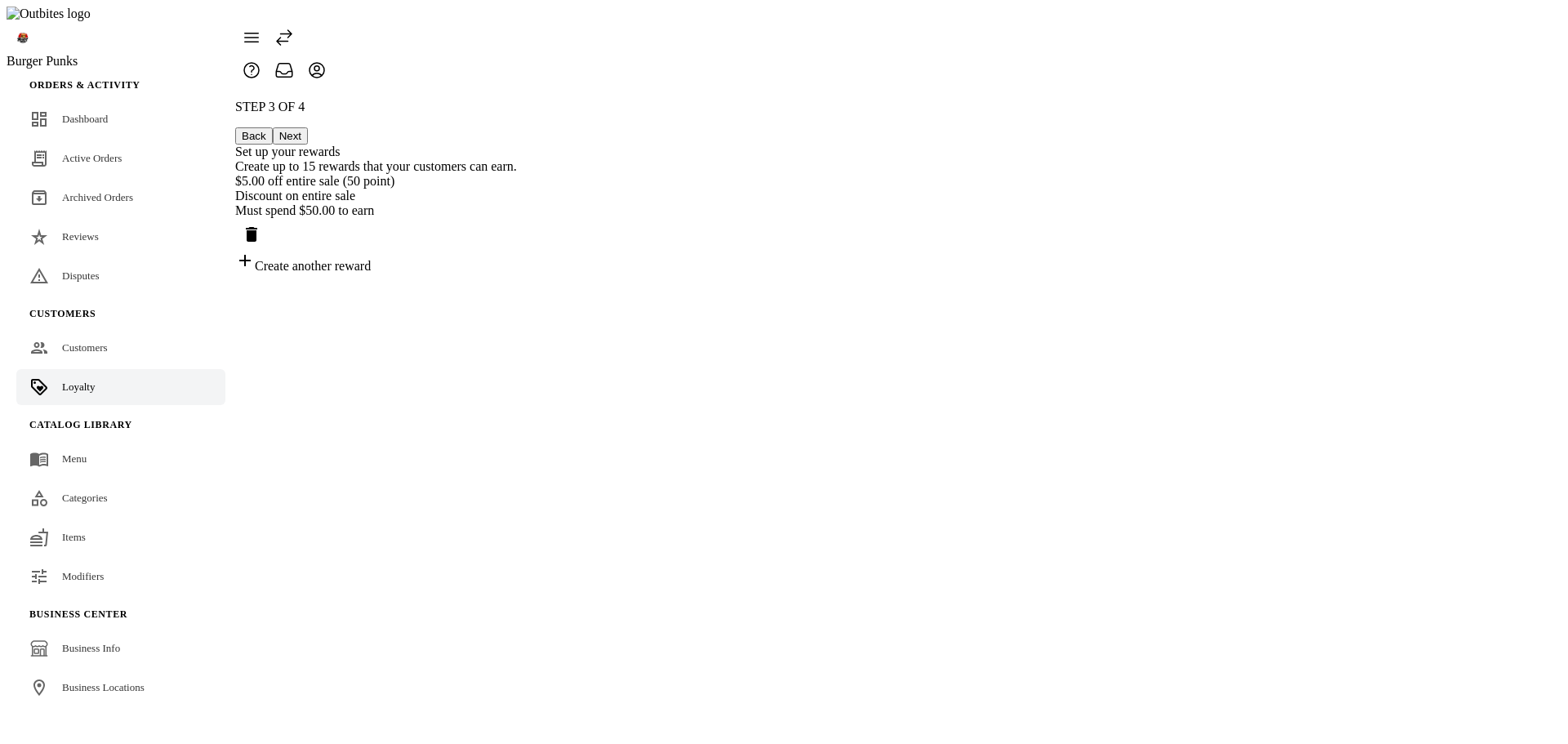
click at [261, 225] on icon "Delete reward" at bounding box center [251, 234] width 20 height 20
click at [517, 206] on div "STEP 3 OF 4 Back Next Set up your rewards Create up to 15 rewards that your cus…" at bounding box center [376, 153] width 282 height 107
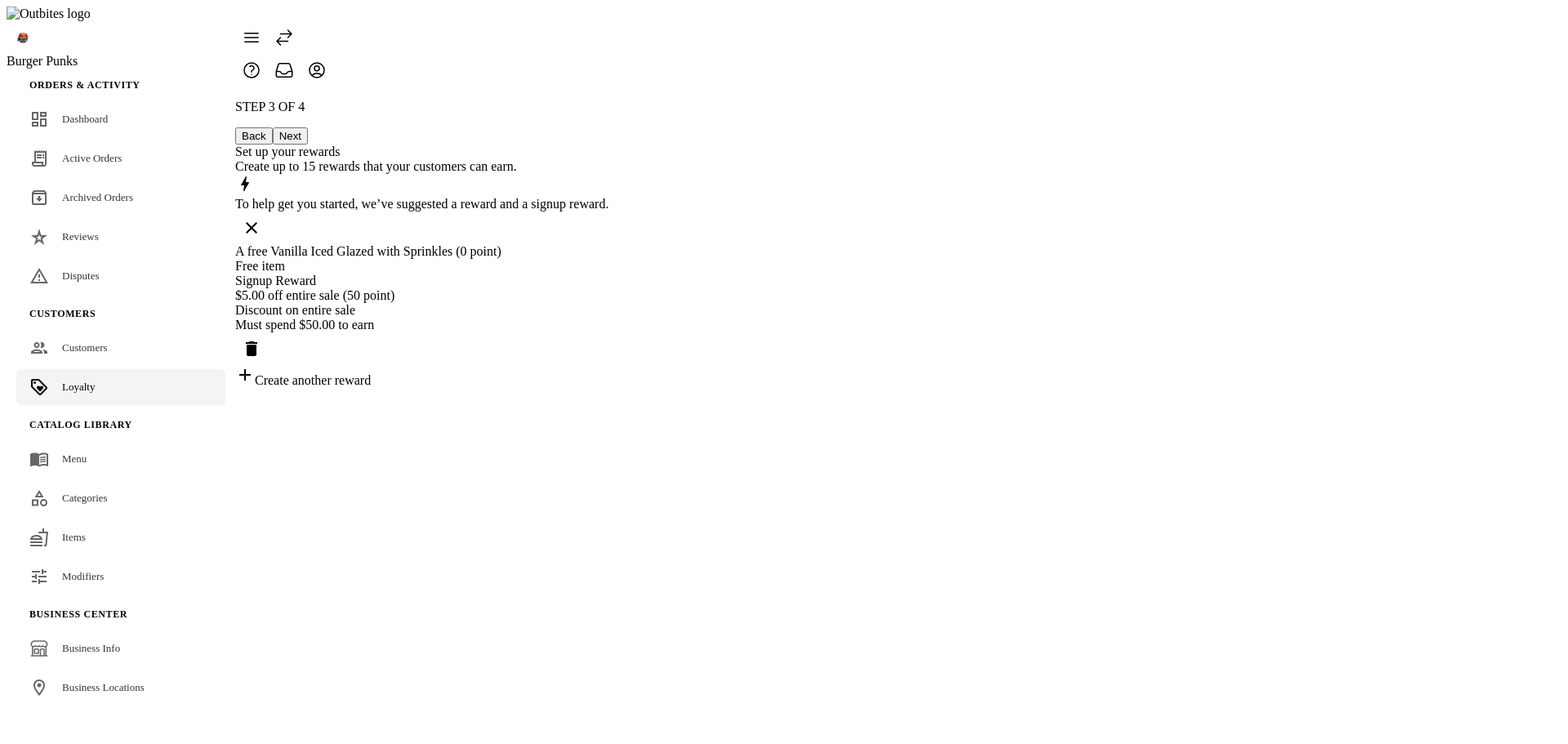
drag, startPoint x: 1054, startPoint y: 509, endPoint x: 1083, endPoint y: 473, distance: 46.2
click at [608, 388] on div "STEP 3 OF 4 Back Next Set up your rewards Create up to 15 rewards that your cus…" at bounding box center [422, 243] width 373 height 288
click at [608, 244] on div "A free Vanilla Iced Glazed with Sprinkles (0 point)" at bounding box center [422, 251] width 373 height 14
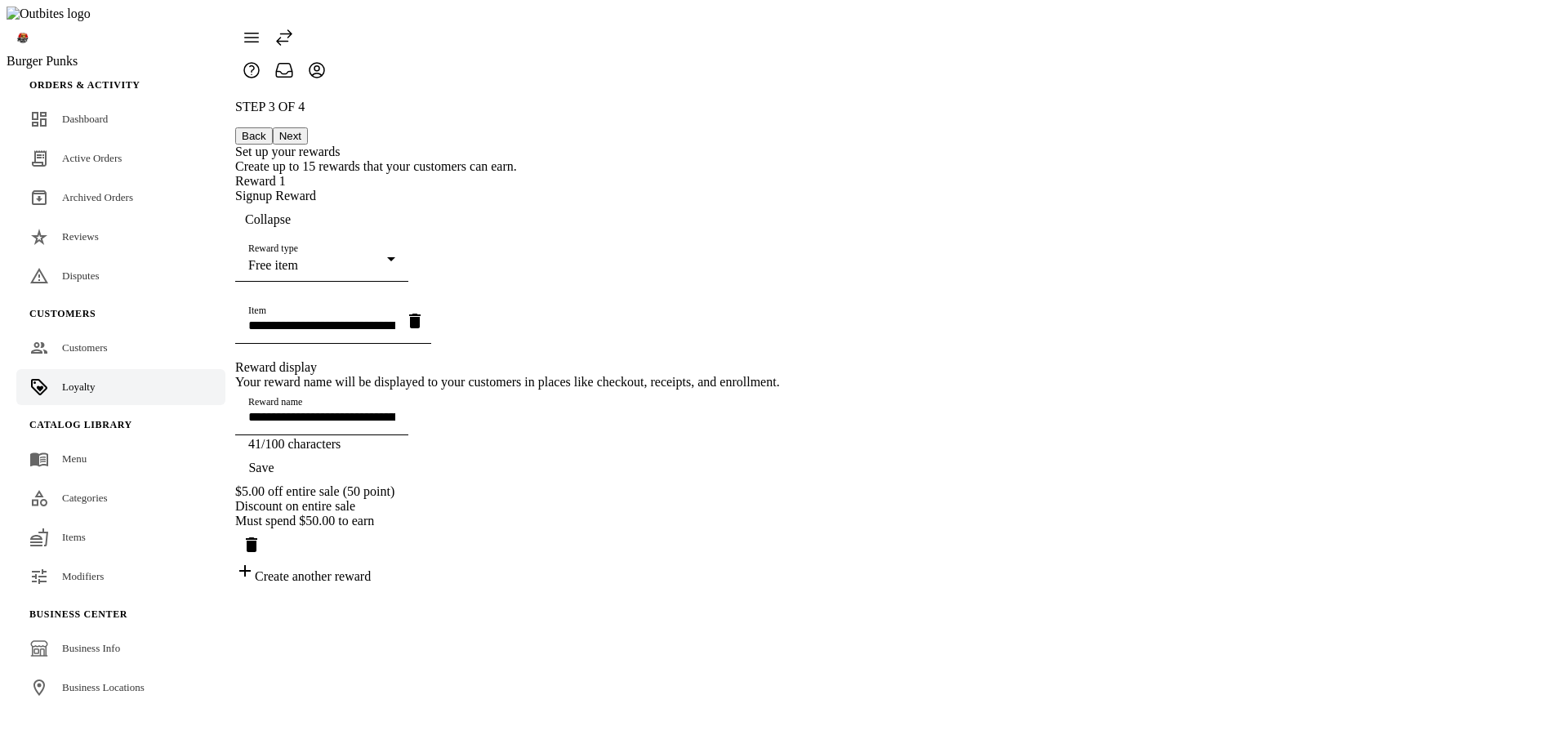
click at [424, 314] on icon "button" at bounding box center [414, 321] width 20 height 20
type input "**********"
click at [780, 319] on div "**********" at bounding box center [507, 341] width 545 height 484
click at [780, 484] on div "Save" at bounding box center [507, 467] width 545 height 32
drag, startPoint x: 783, startPoint y: 308, endPoint x: 756, endPoint y: 400, distance: 95.9
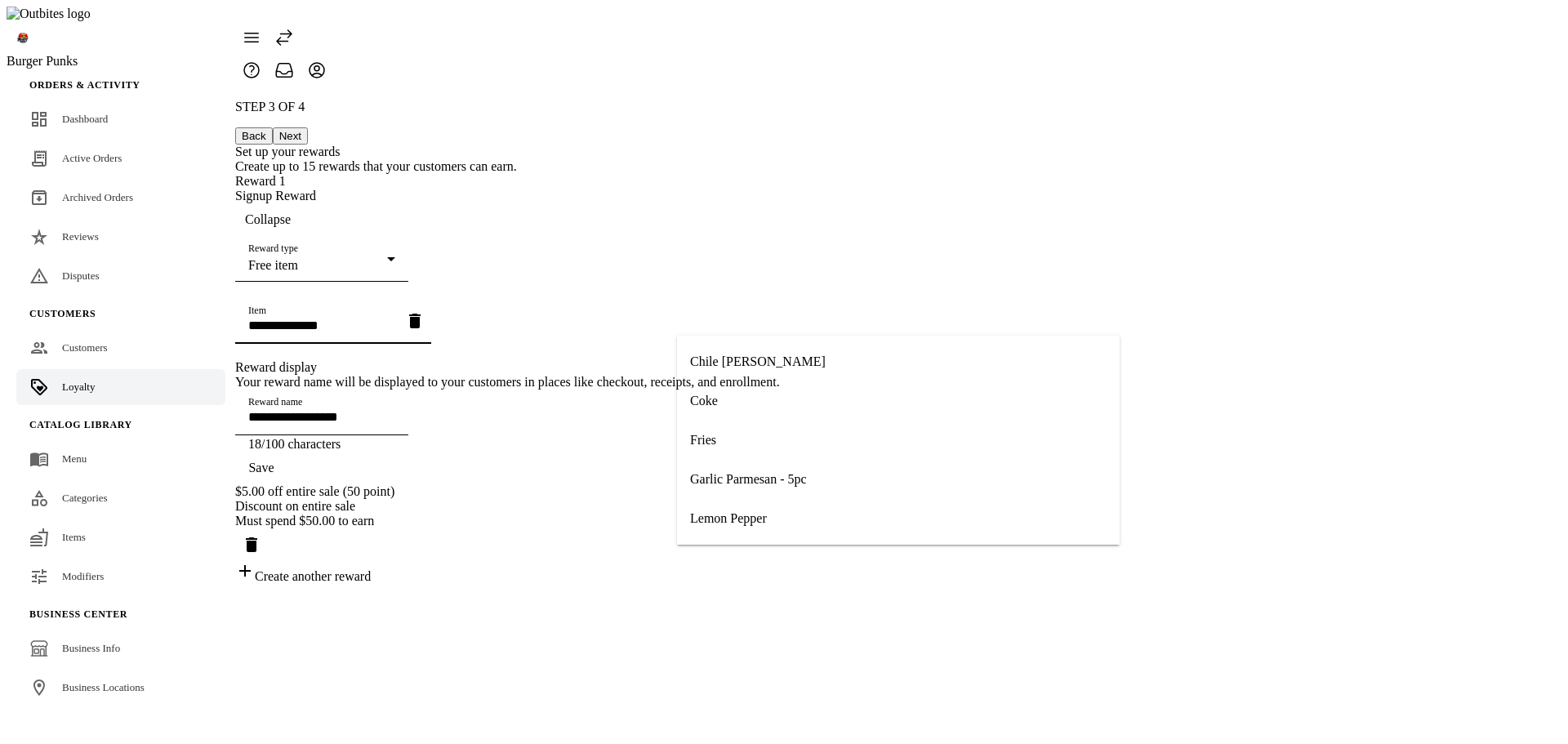
click at [395, 318] on input "Item" at bounding box center [322, 325] width 147 height 14
click at [748, 514] on span "Lemon Pepper" at bounding box center [728, 517] width 76 height 14
type input "**********"
click at [273, 475] on span "Save" at bounding box center [261, 467] width 25 height 14
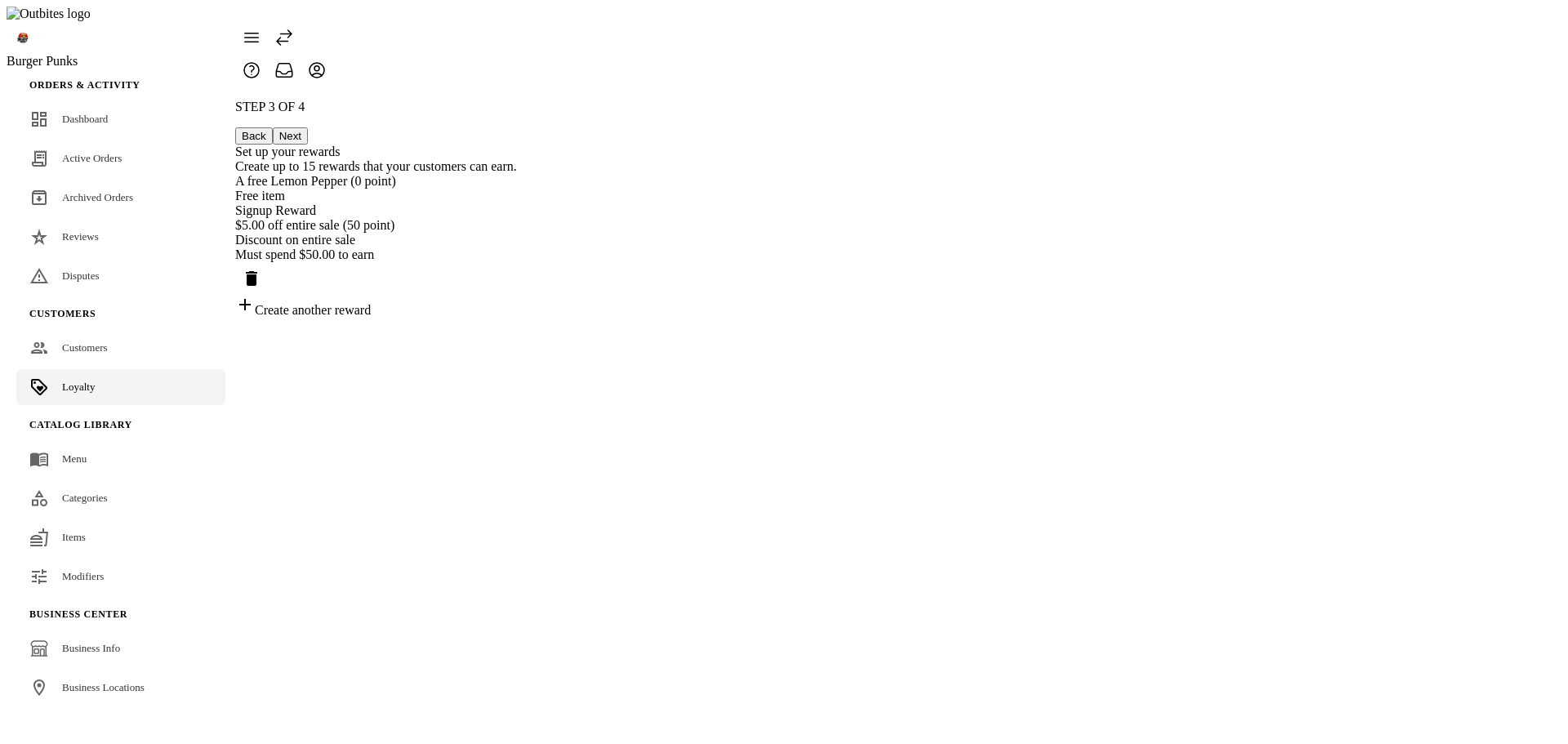
click at [517, 262] on div "Must spend $50.00 to earn" at bounding box center [376, 255] width 282 height 14
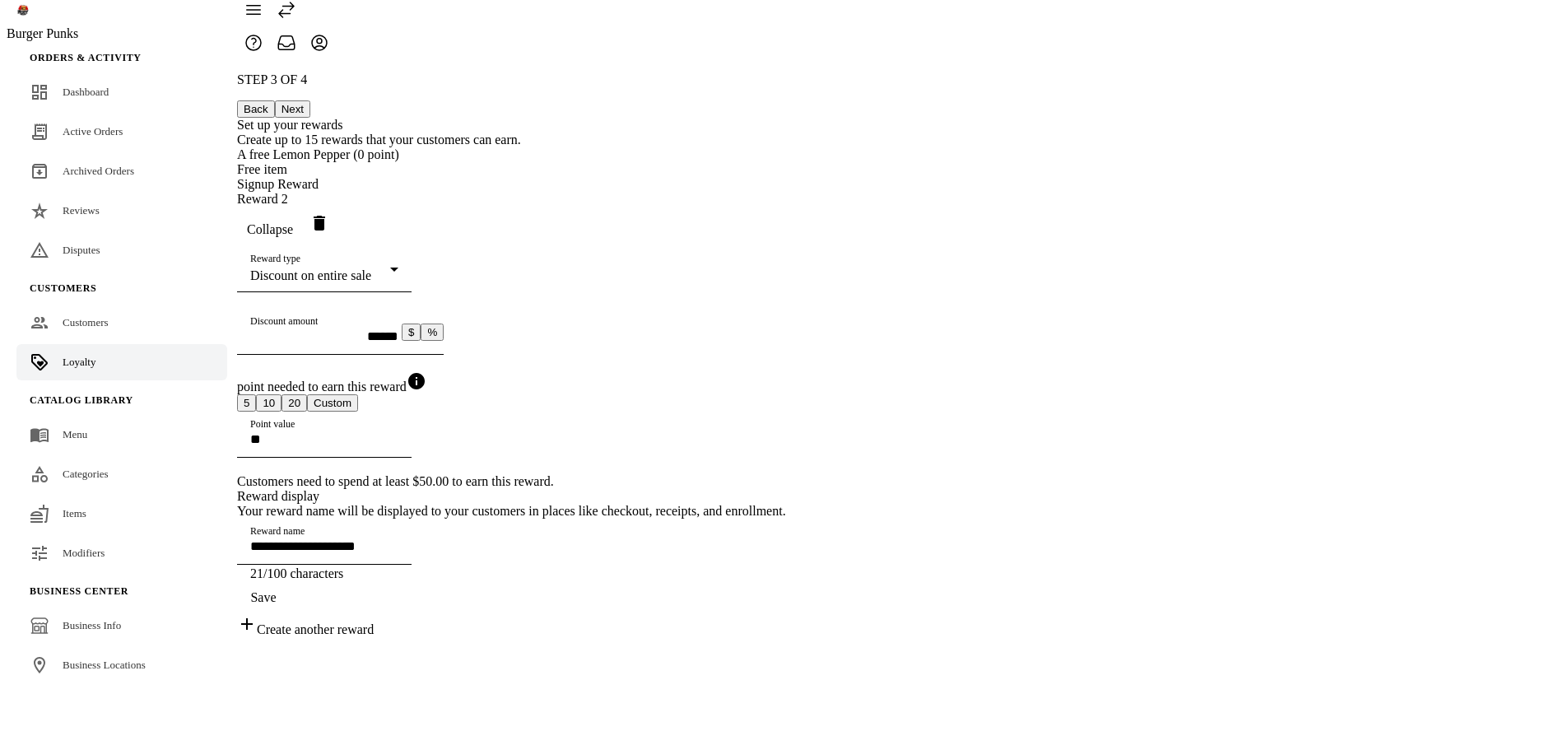
scroll to position [118, 0]
click at [325, 216] on icon "Delete reward" at bounding box center [319, 222] width 11 height 15
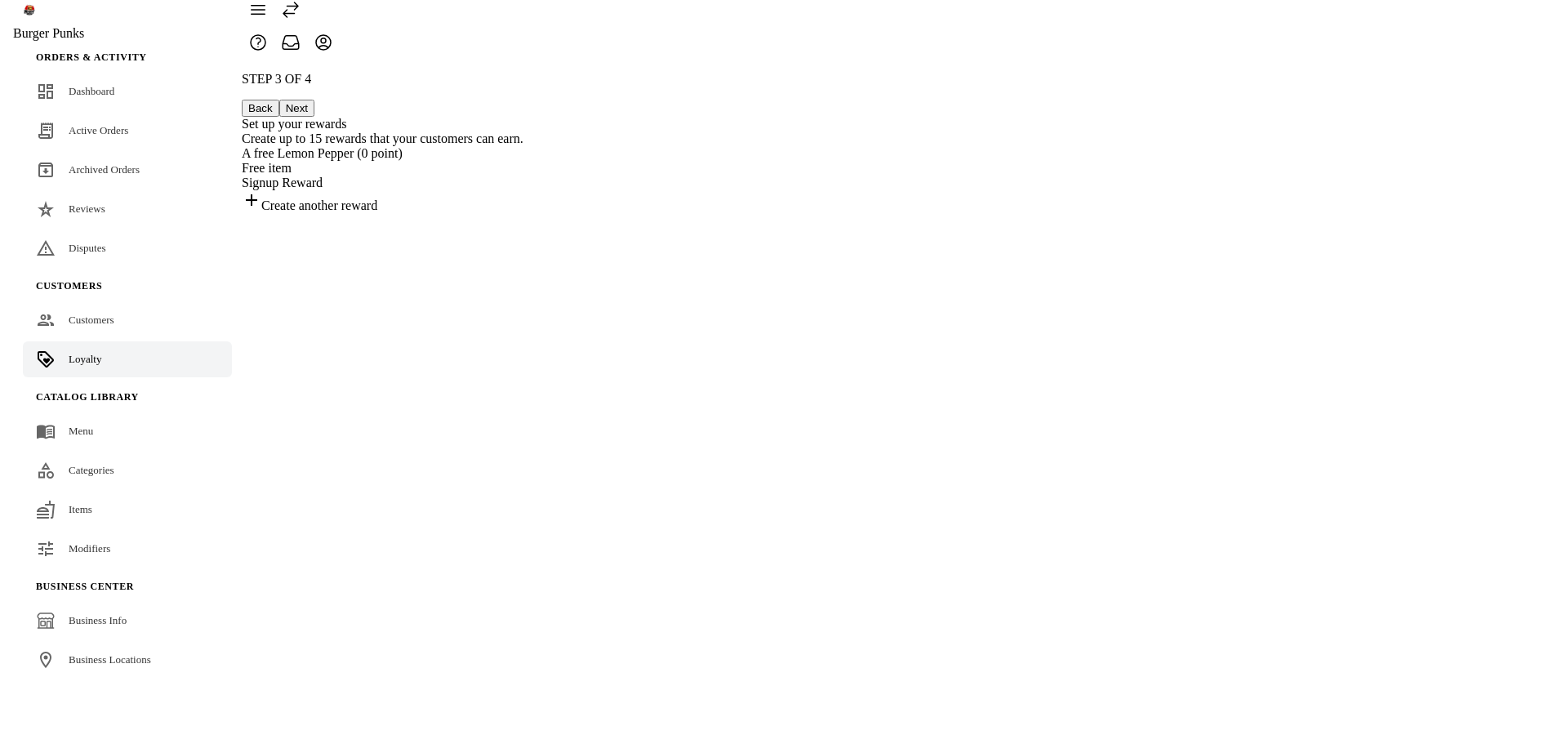
scroll to position [0, 0]
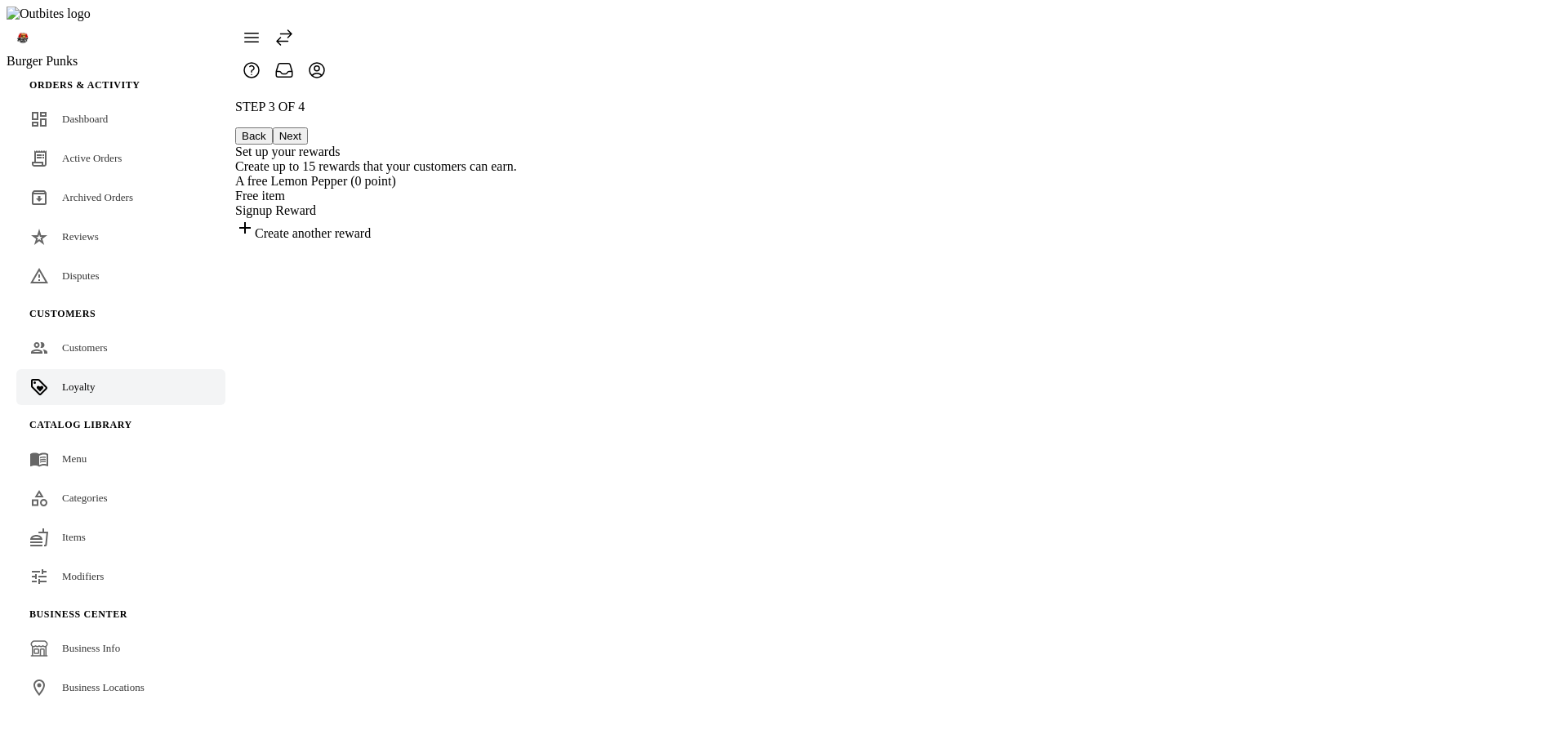
click at [517, 188] on div "Free item" at bounding box center [376, 195] width 282 height 14
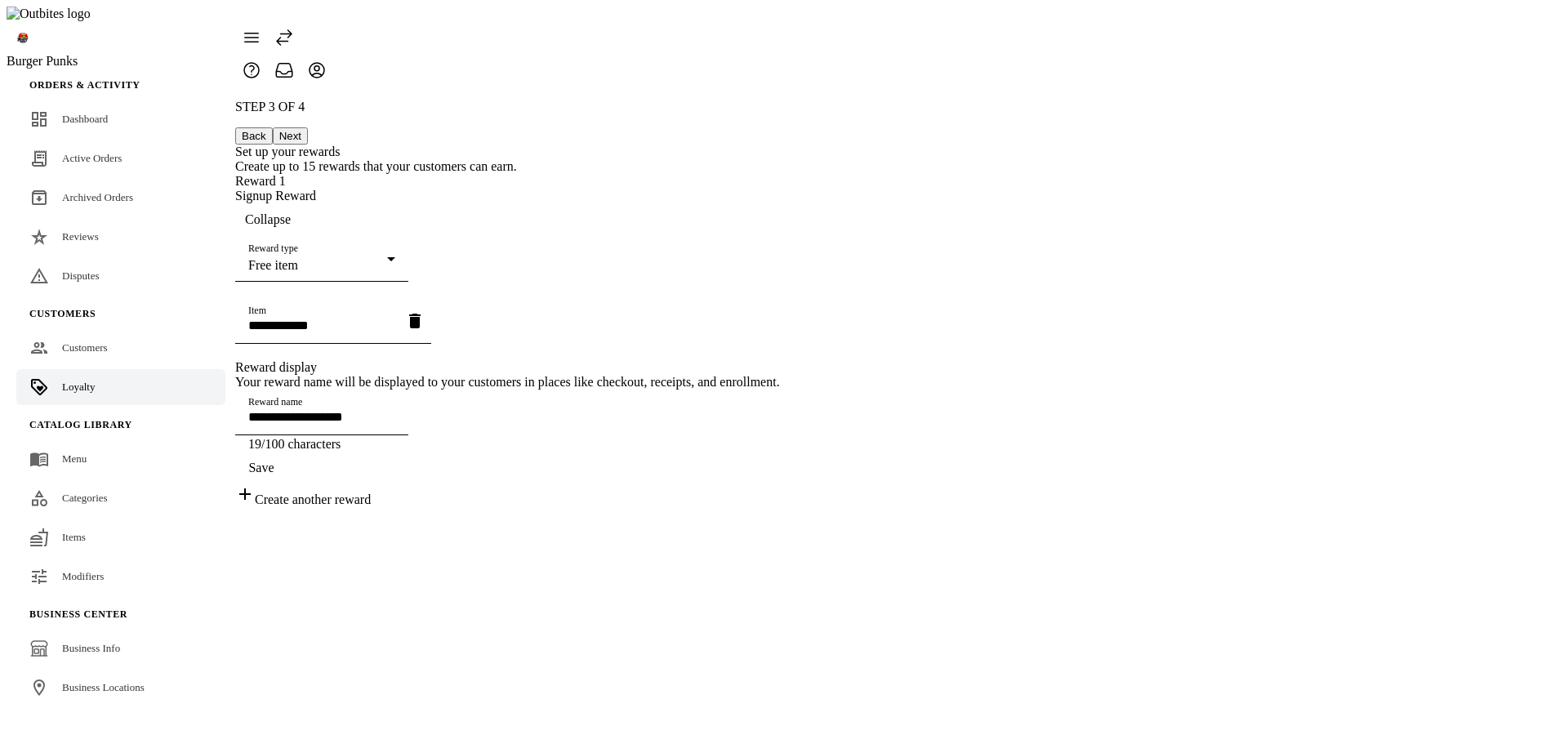
click at [780, 188] on div "Signup Reward" at bounding box center [507, 195] width 545 height 14
click at [780, 391] on div "**********" at bounding box center [507, 303] width 545 height 407
click at [780, 507] on div "Create another reward" at bounding box center [507, 495] width 545 height 23
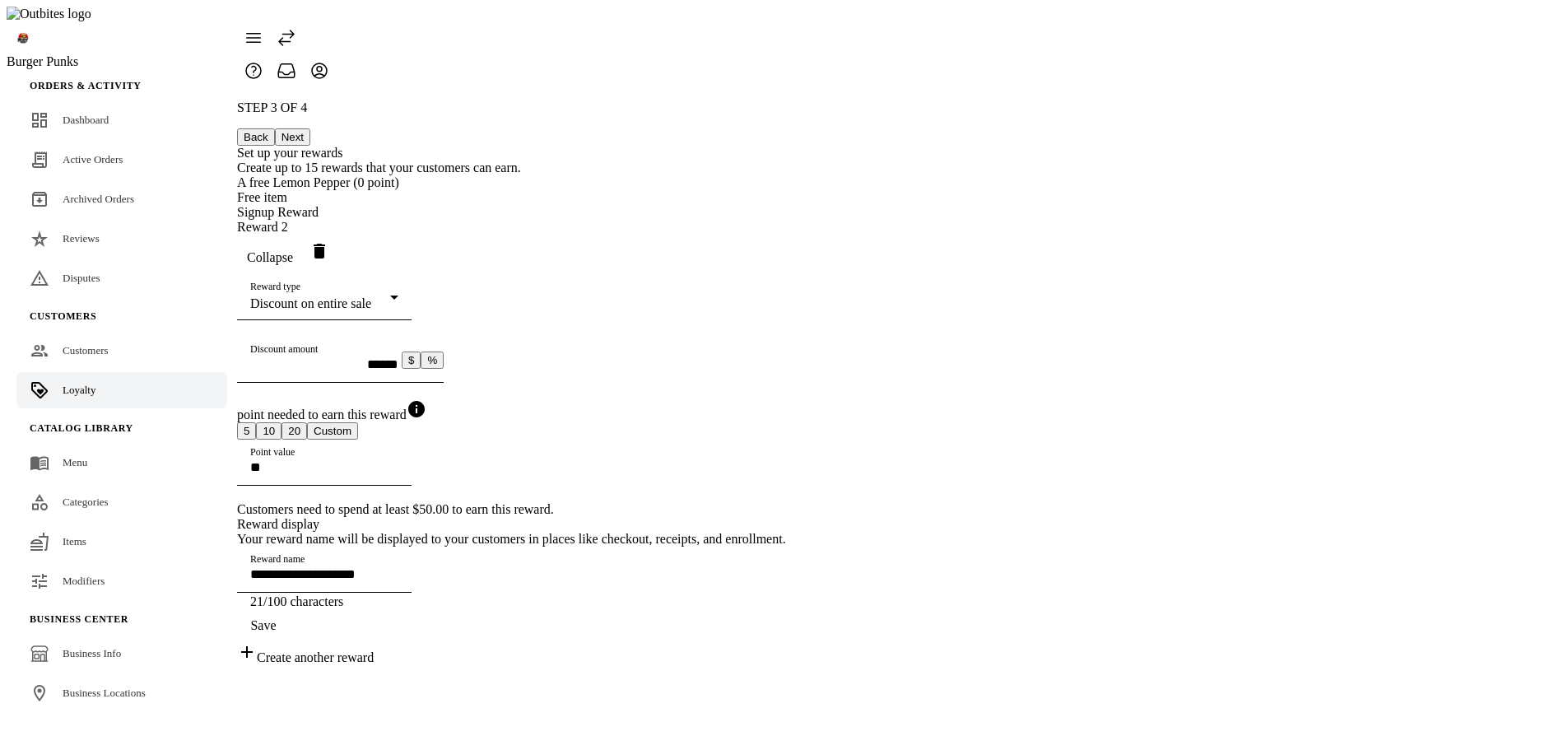
click at [311, 128] on button "Next" at bounding box center [292, 137] width 35 height 17
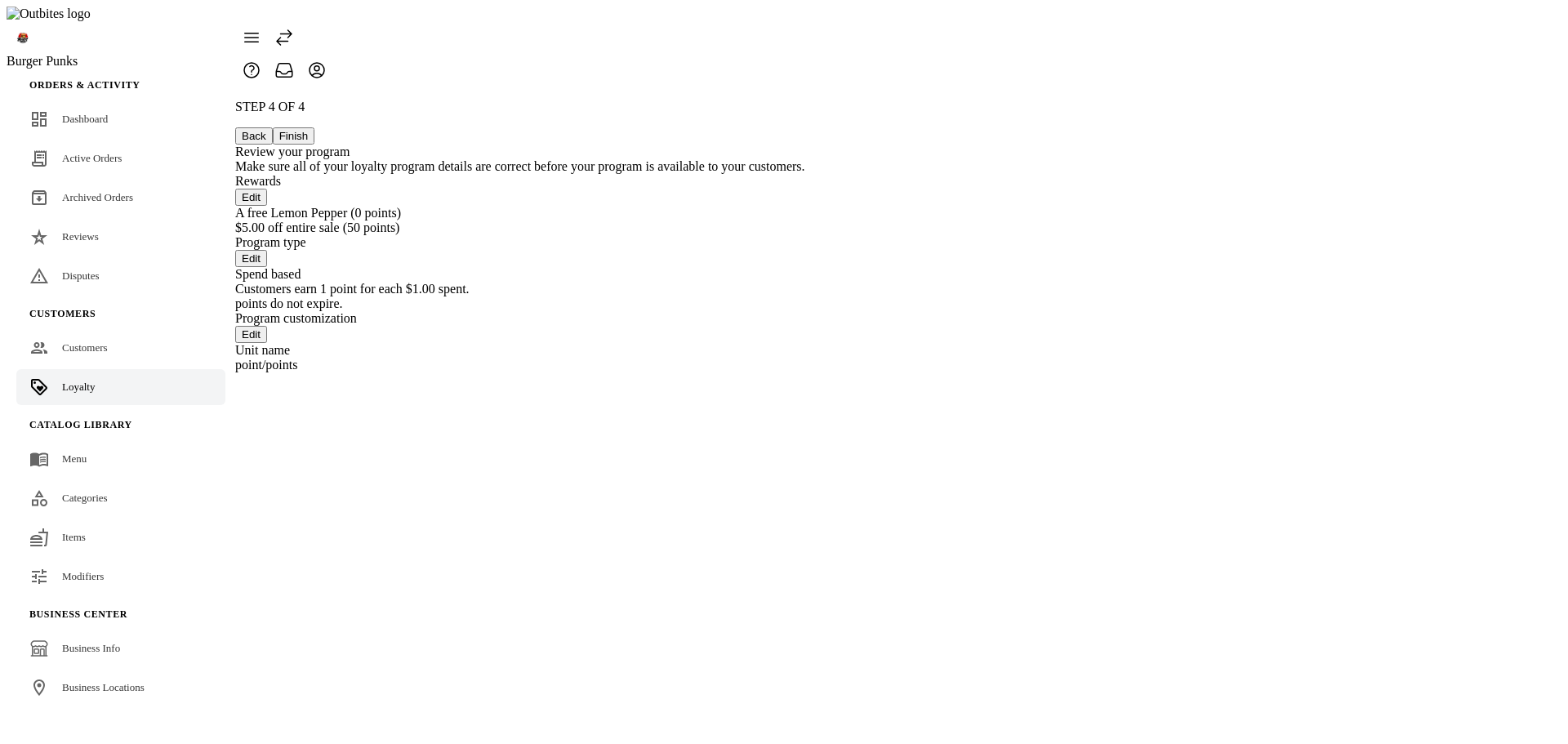
click at [315, 127] on button "Finish" at bounding box center [294, 136] width 42 height 17
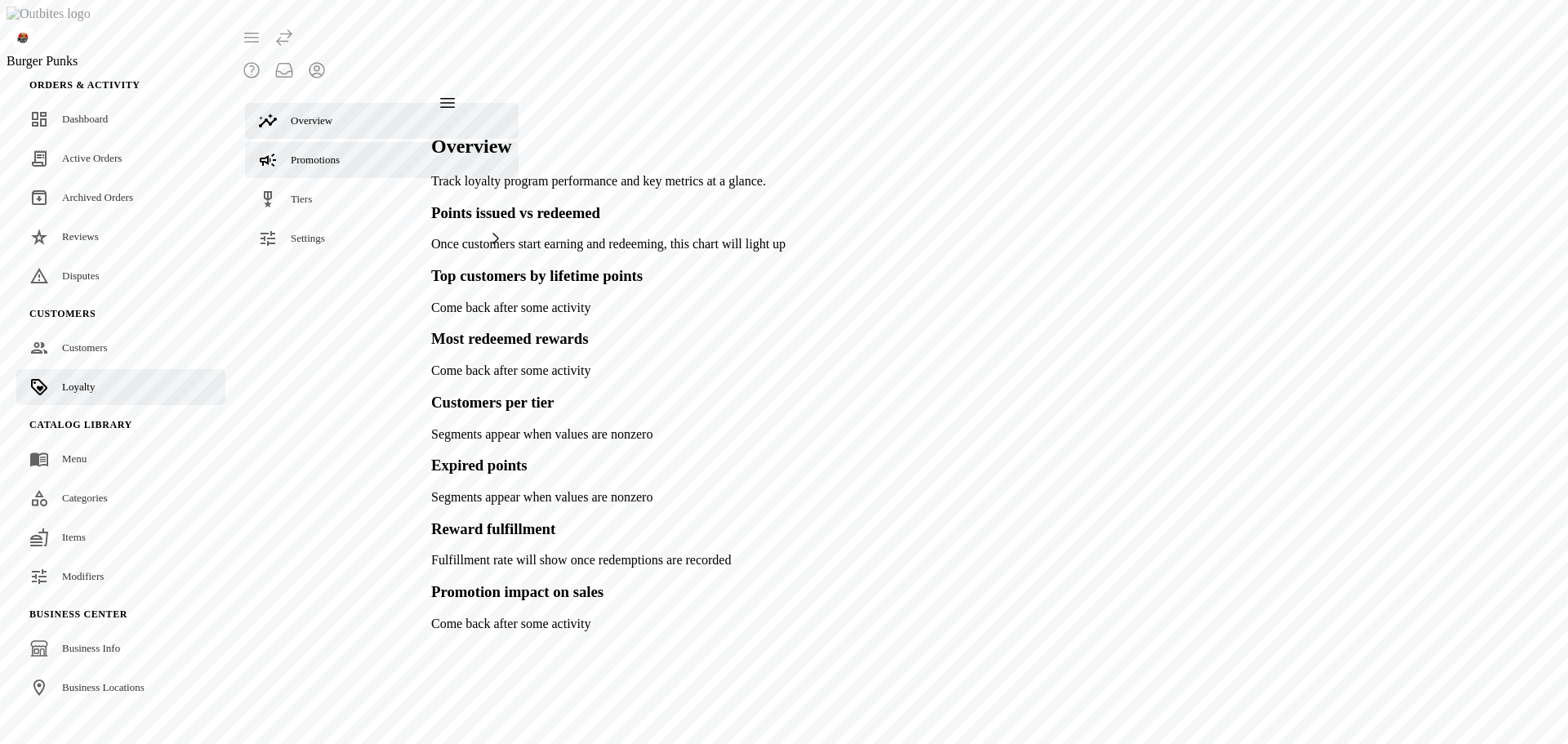
drag, startPoint x: 322, startPoint y: 109, endPoint x: 319, endPoint y: 120, distance: 11.4
click at [322, 142] on link "Promotions" at bounding box center [382, 159] width 273 height 36
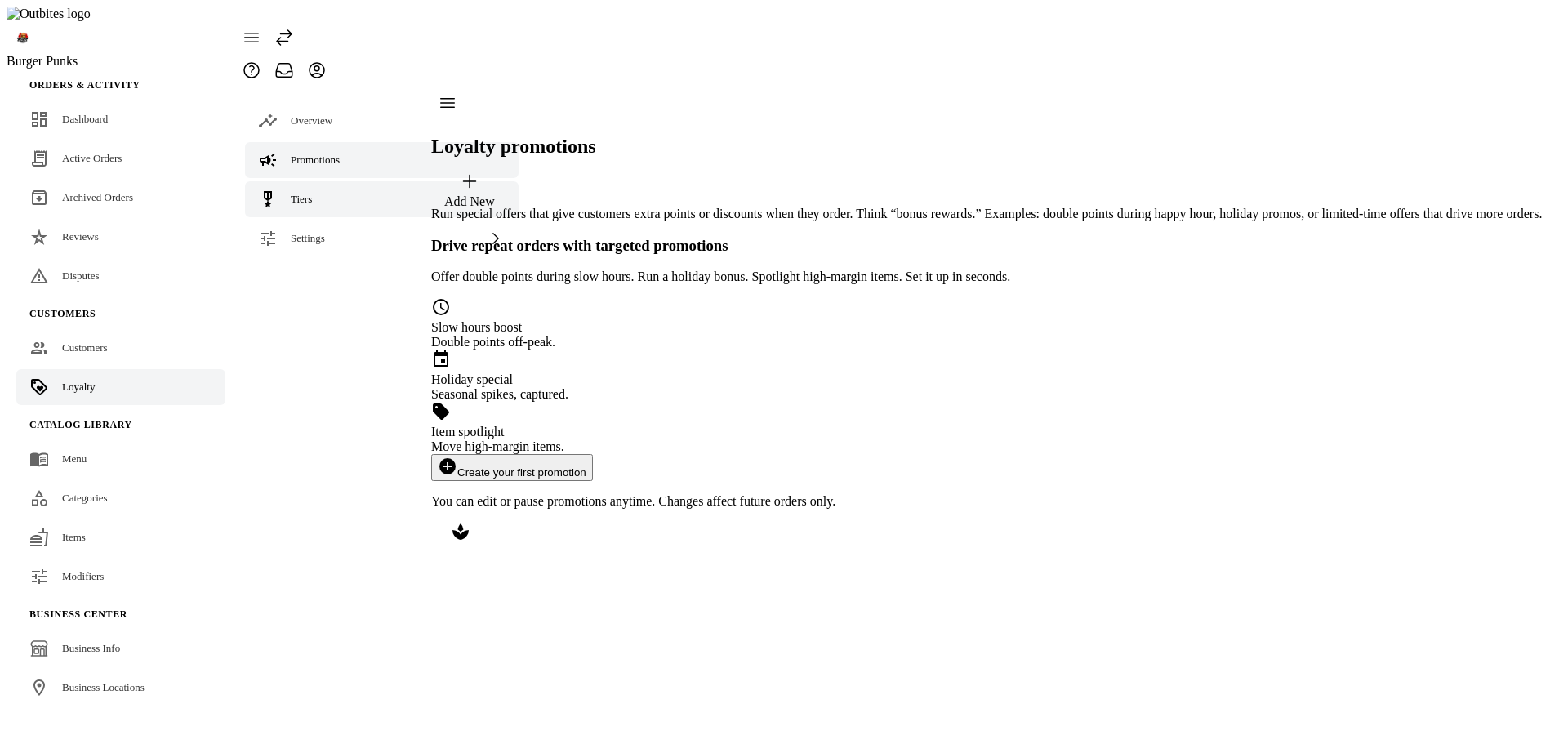
click at [300, 191] on div "Tiers" at bounding box center [301, 199] width 21 height 16
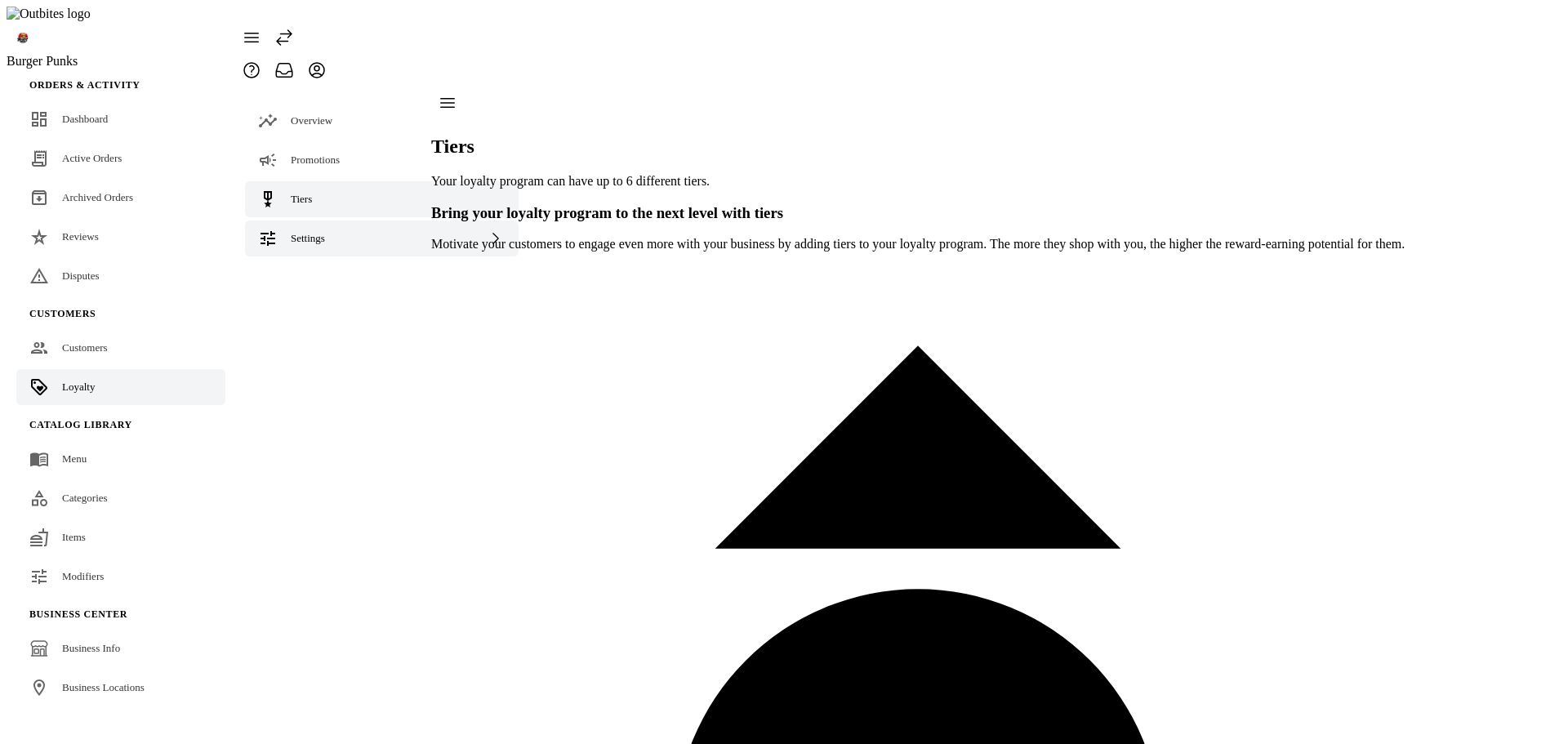
click at [308, 232] on span "Settings" at bounding box center [308, 238] width 34 height 12
click at [323, 272] on span "Terminology" at bounding box center [350, 278] width 54 height 12
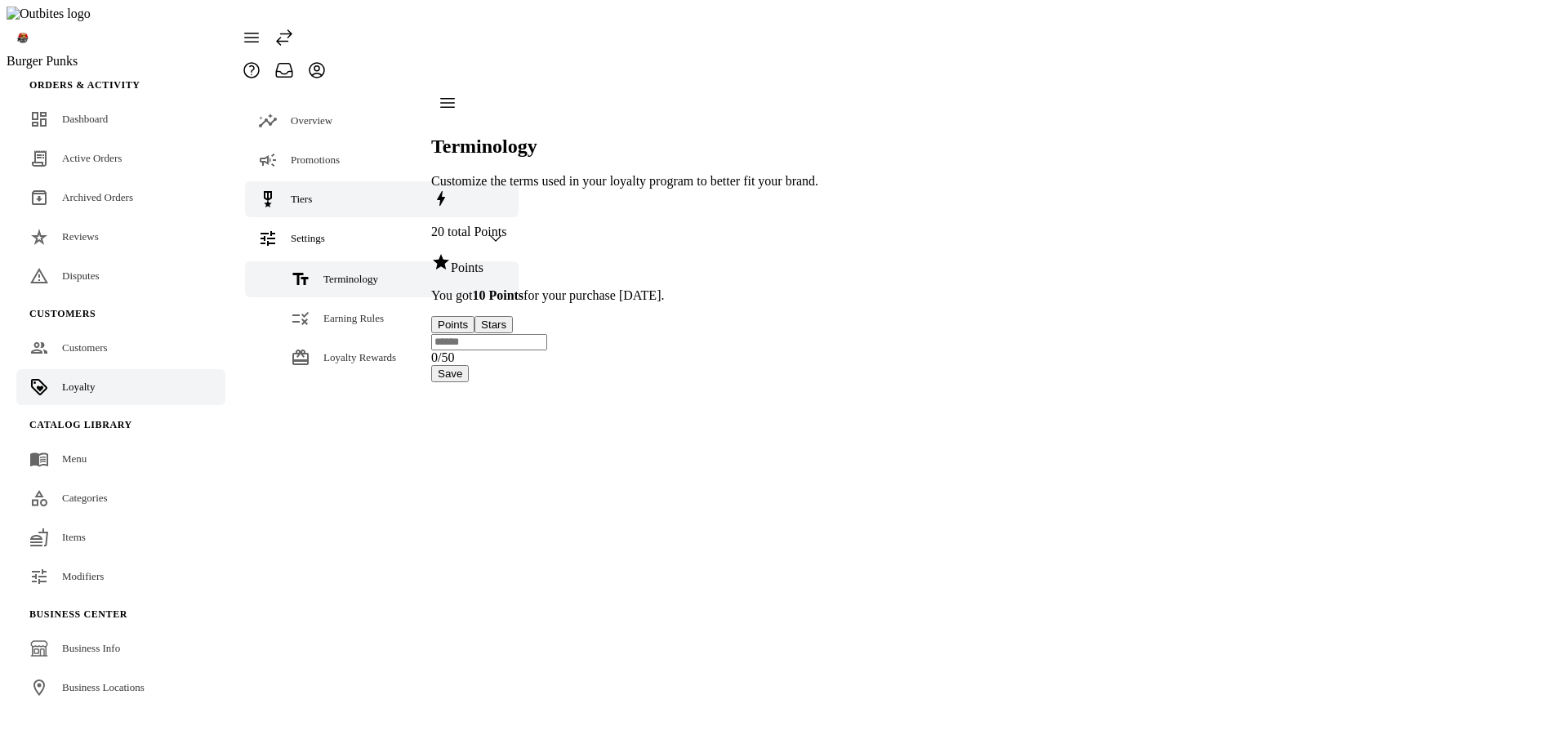
click at [308, 193] on span "Tiers" at bounding box center [301, 199] width 21 height 12
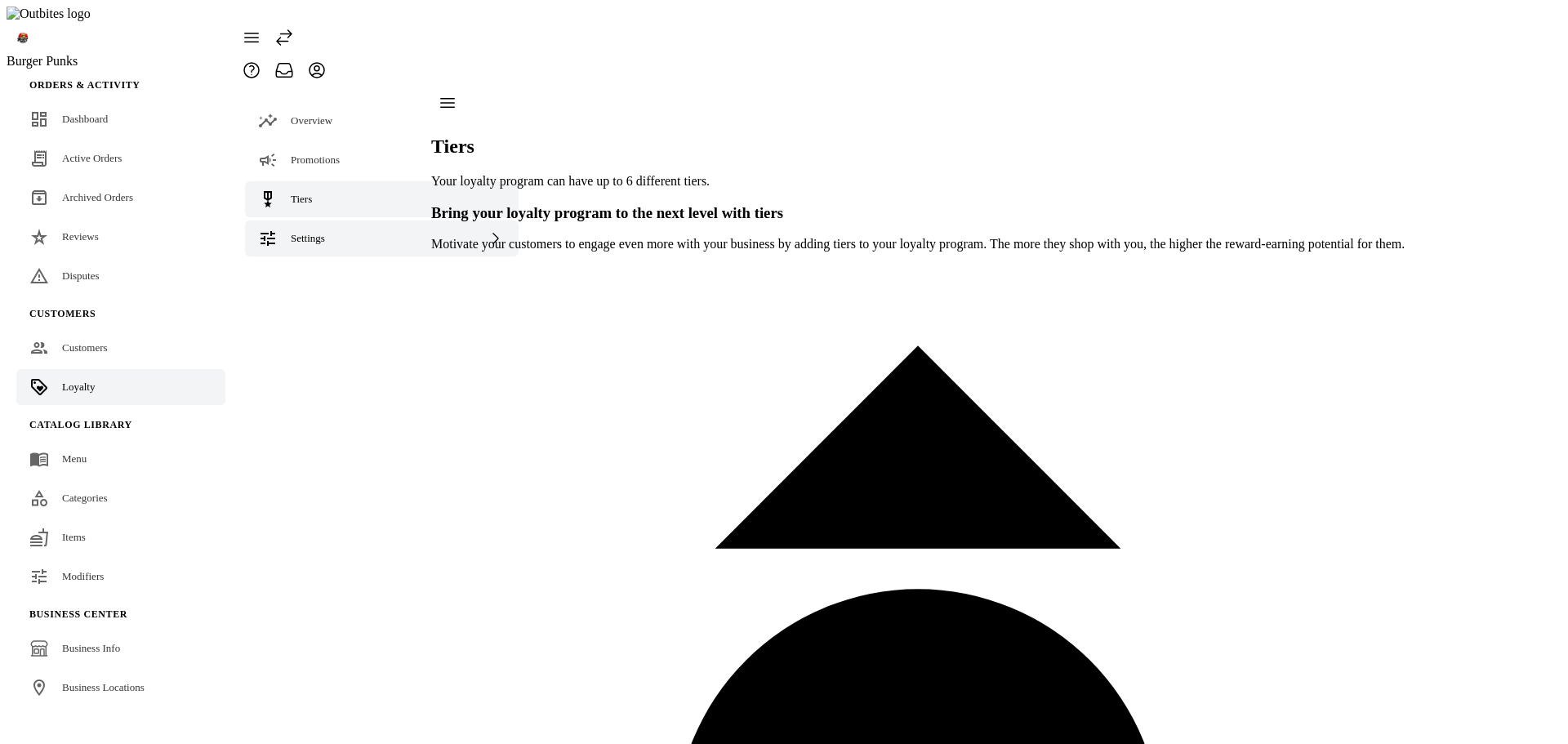
click at [311, 221] on div "Settings" at bounding box center [382, 238] width 273 height 36
click at [96, 113] on span "Dashboard" at bounding box center [85, 119] width 46 height 12
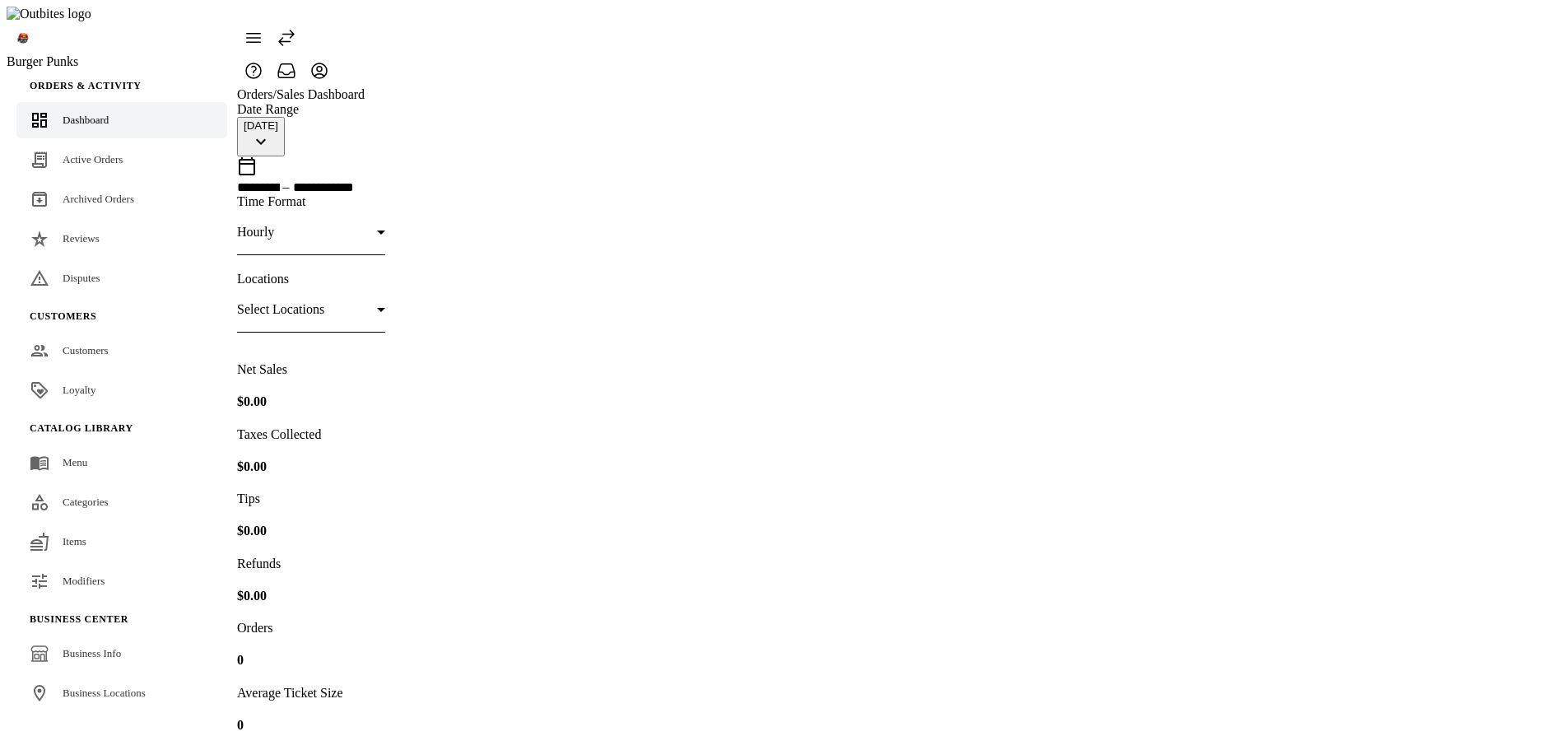
click at [104, 372] on link "Loyalty" at bounding box center [121, 390] width 210 height 36
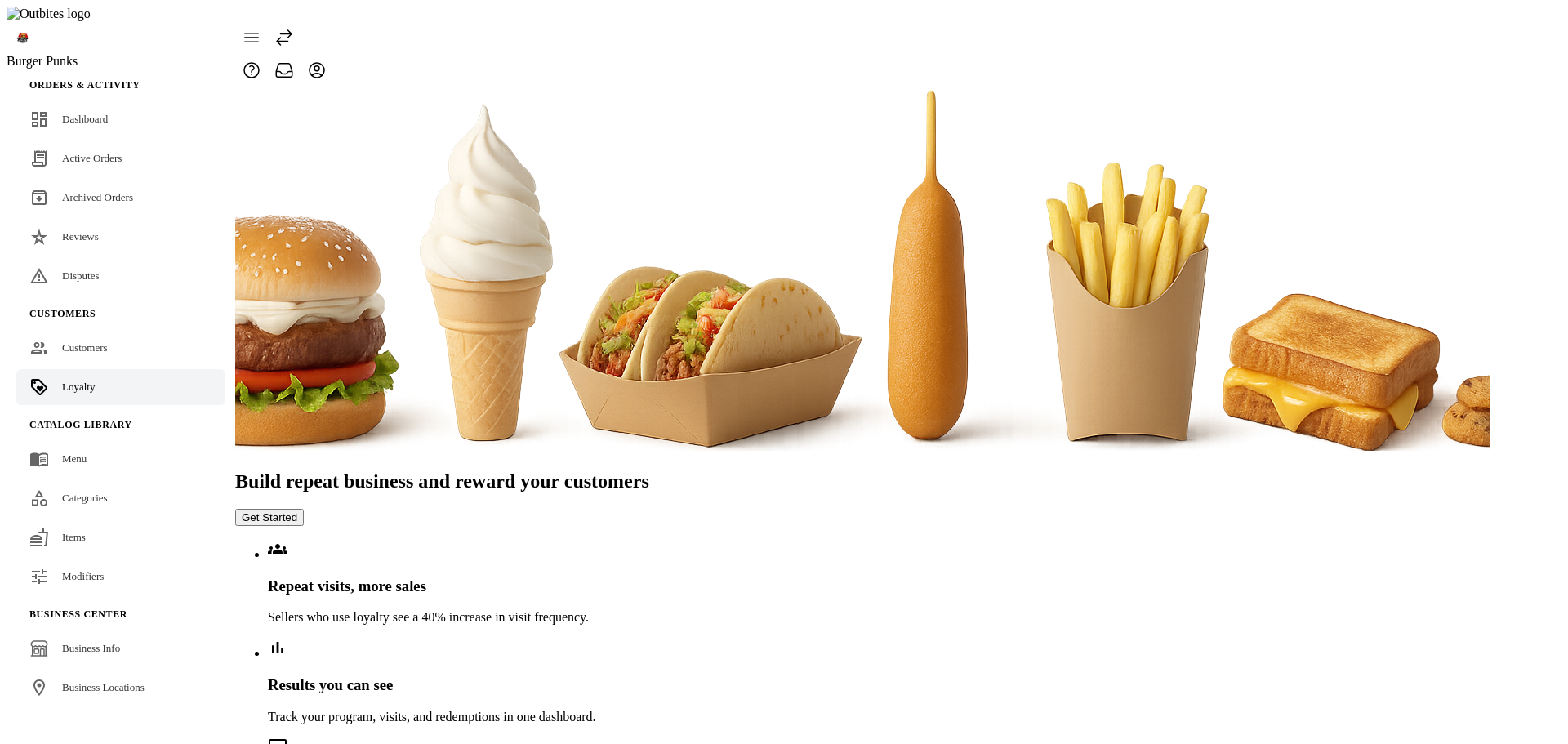
click at [304, 509] on button "Get Started" at bounding box center [269, 517] width 69 height 17
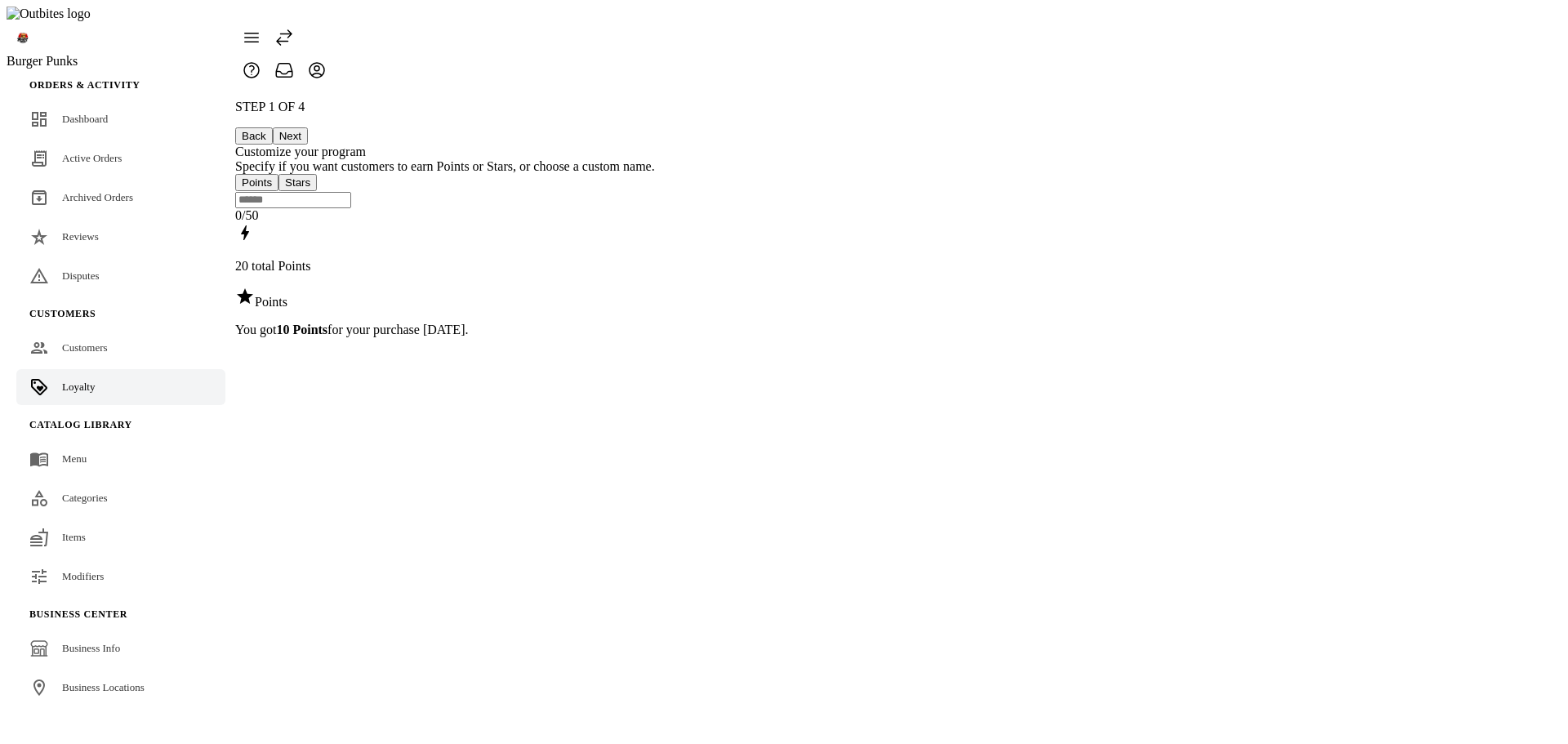
click at [308, 127] on button "Next" at bounding box center [289, 136] width 35 height 17
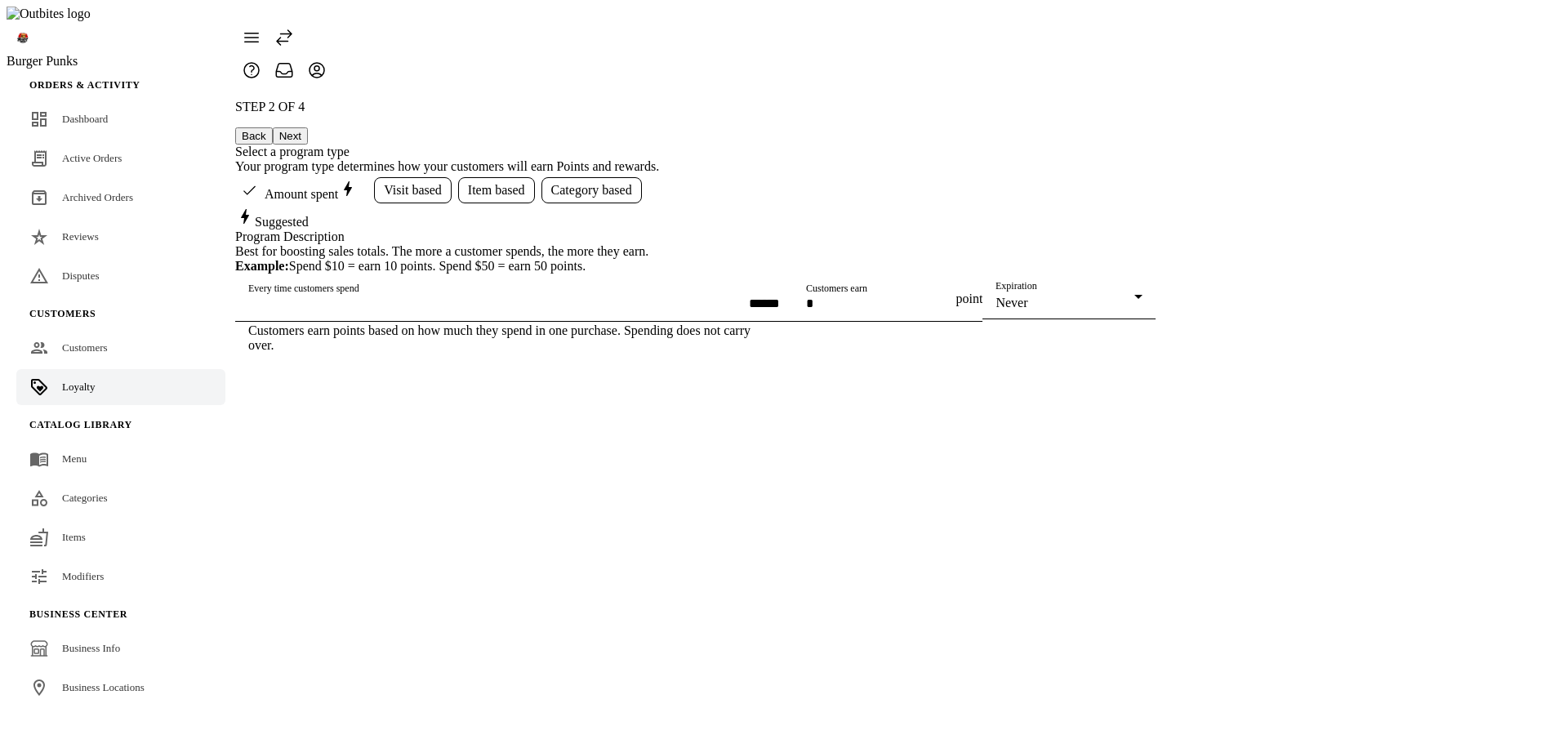
click at [308, 127] on button "Next" at bounding box center [289, 136] width 35 height 17
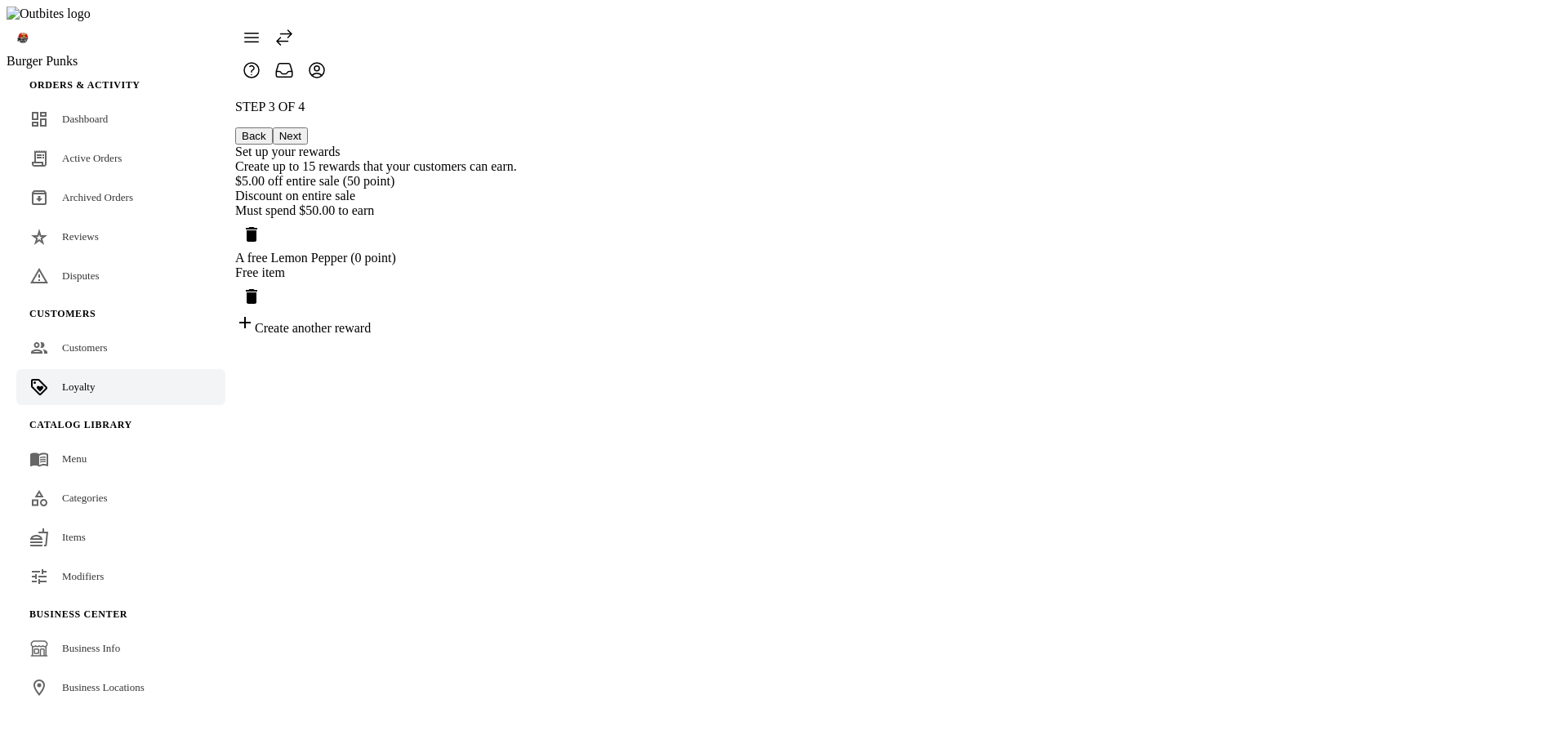
click at [271, 215] on span "Delete reward" at bounding box center [251, 234] width 39 height 39
click at [261, 225] on icon "Delete reward" at bounding box center [251, 234] width 20 height 20
click at [257, 227] on icon "Delete reward" at bounding box center [251, 234] width 11 height 14
click at [517, 325] on div "STEP 3 OF 4 Back Next Set up your rewards Create up to 15 rewards that your cus…" at bounding box center [376, 217] width 282 height 236
click at [517, 336] on div "STEP 3 OF 4 Back Next Set up your rewards Create up to 15 rewards that your cus…" at bounding box center [376, 217] width 282 height 236
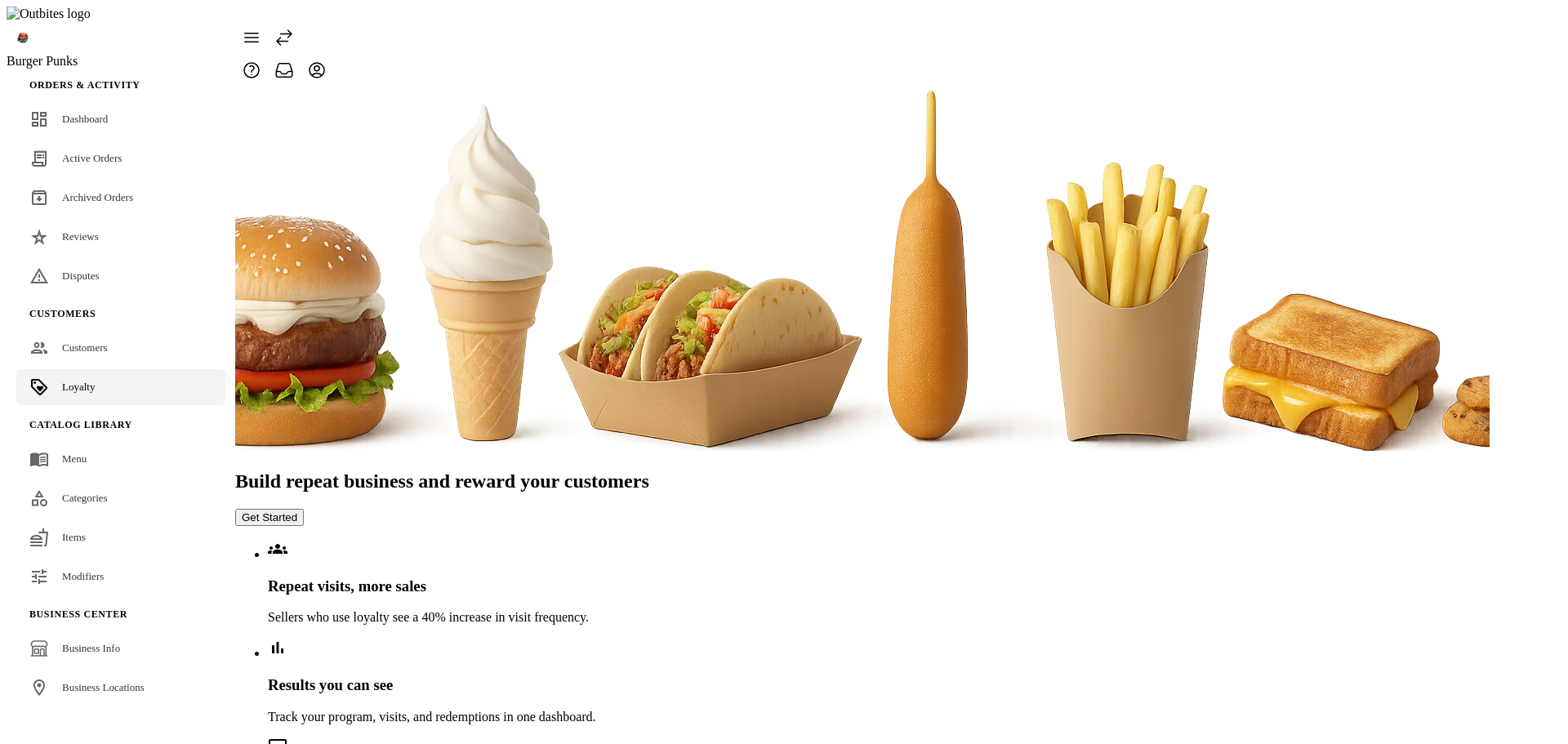
click at [304, 509] on button "Get Started" at bounding box center [269, 517] width 69 height 17
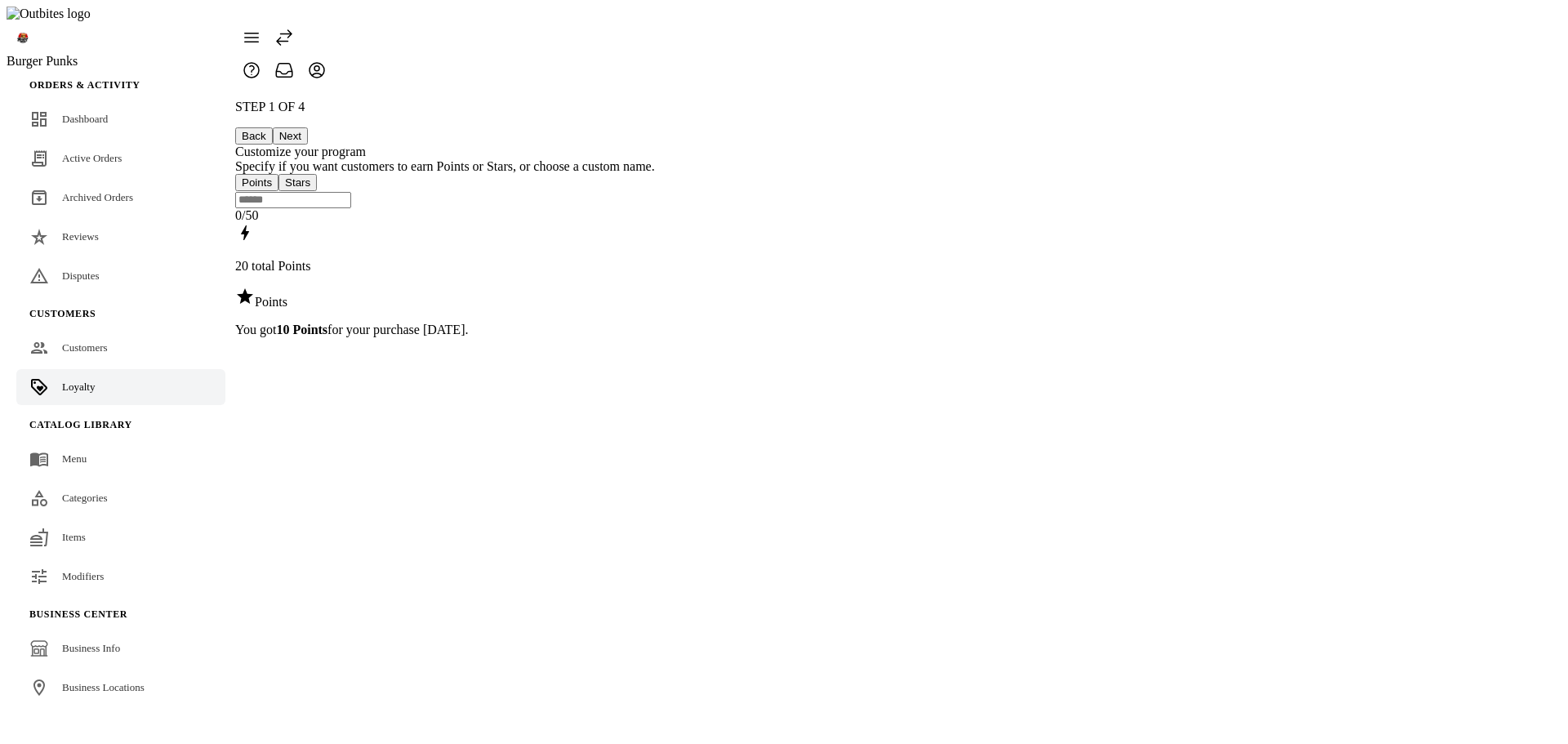
click at [308, 127] on button "Next" at bounding box center [289, 136] width 35 height 17
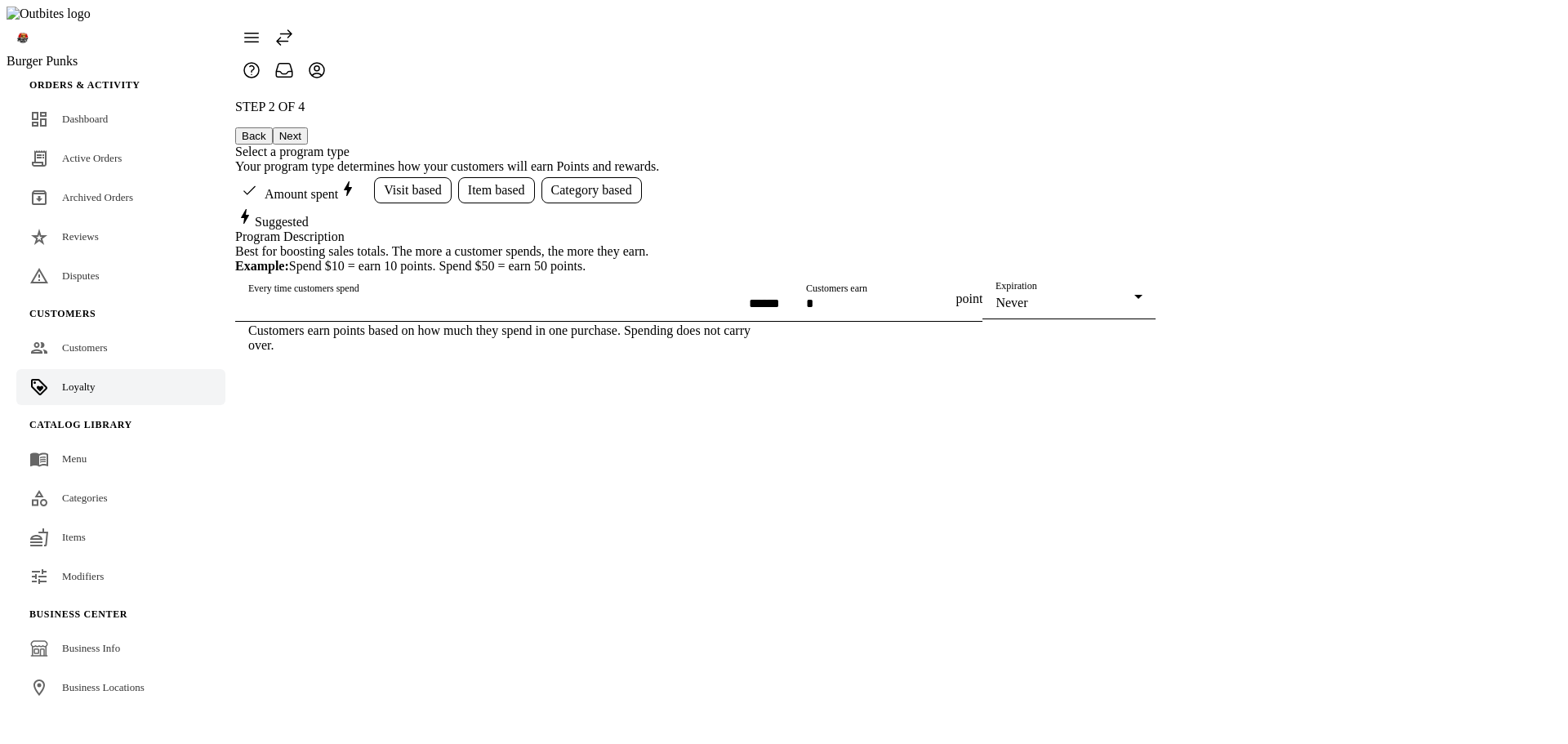
click at [308, 127] on button "Next" at bounding box center [289, 136] width 35 height 17
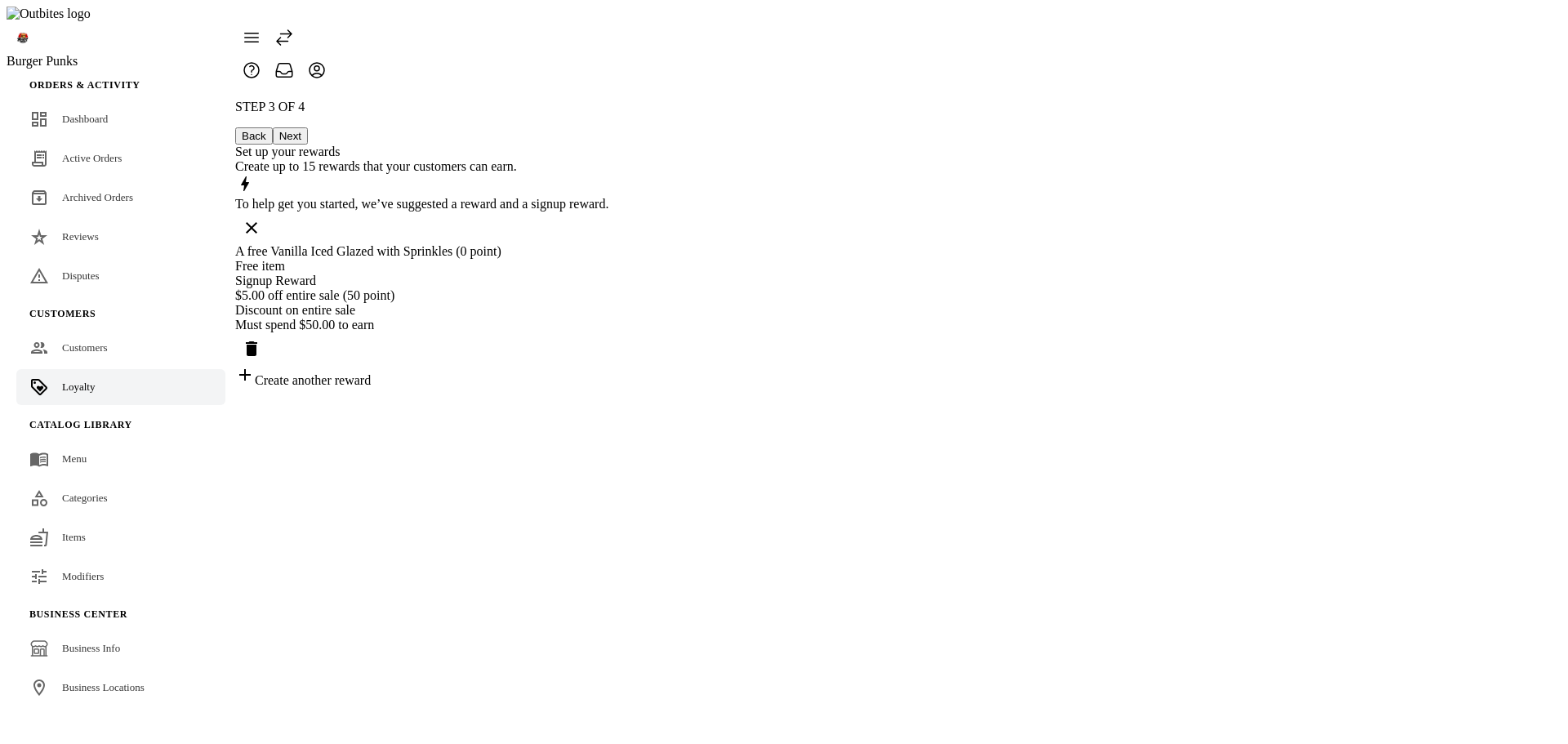
click at [608, 259] on div "Free item" at bounding box center [422, 266] width 373 height 14
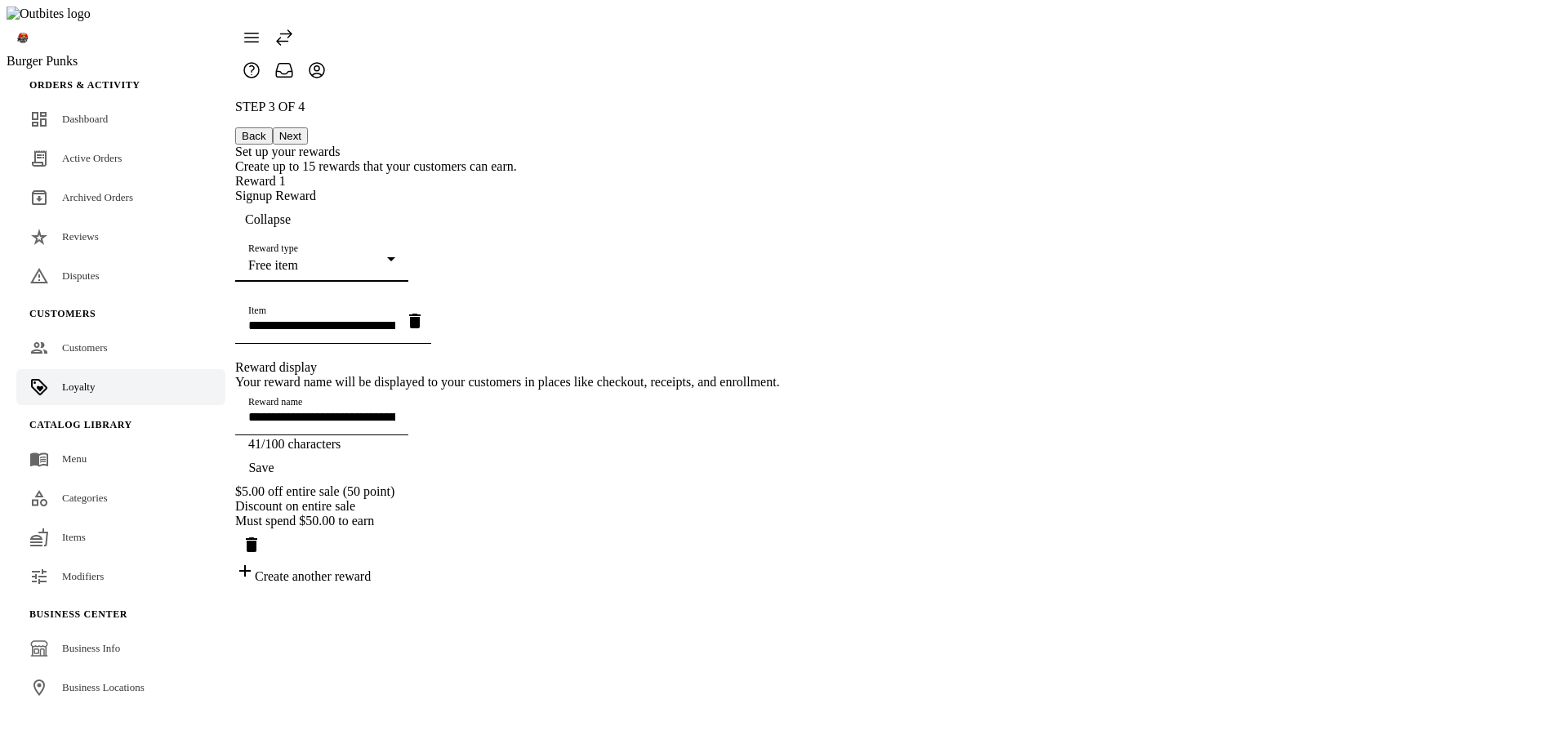
click at [387, 258] on div "Free item" at bounding box center [318, 265] width 139 height 14
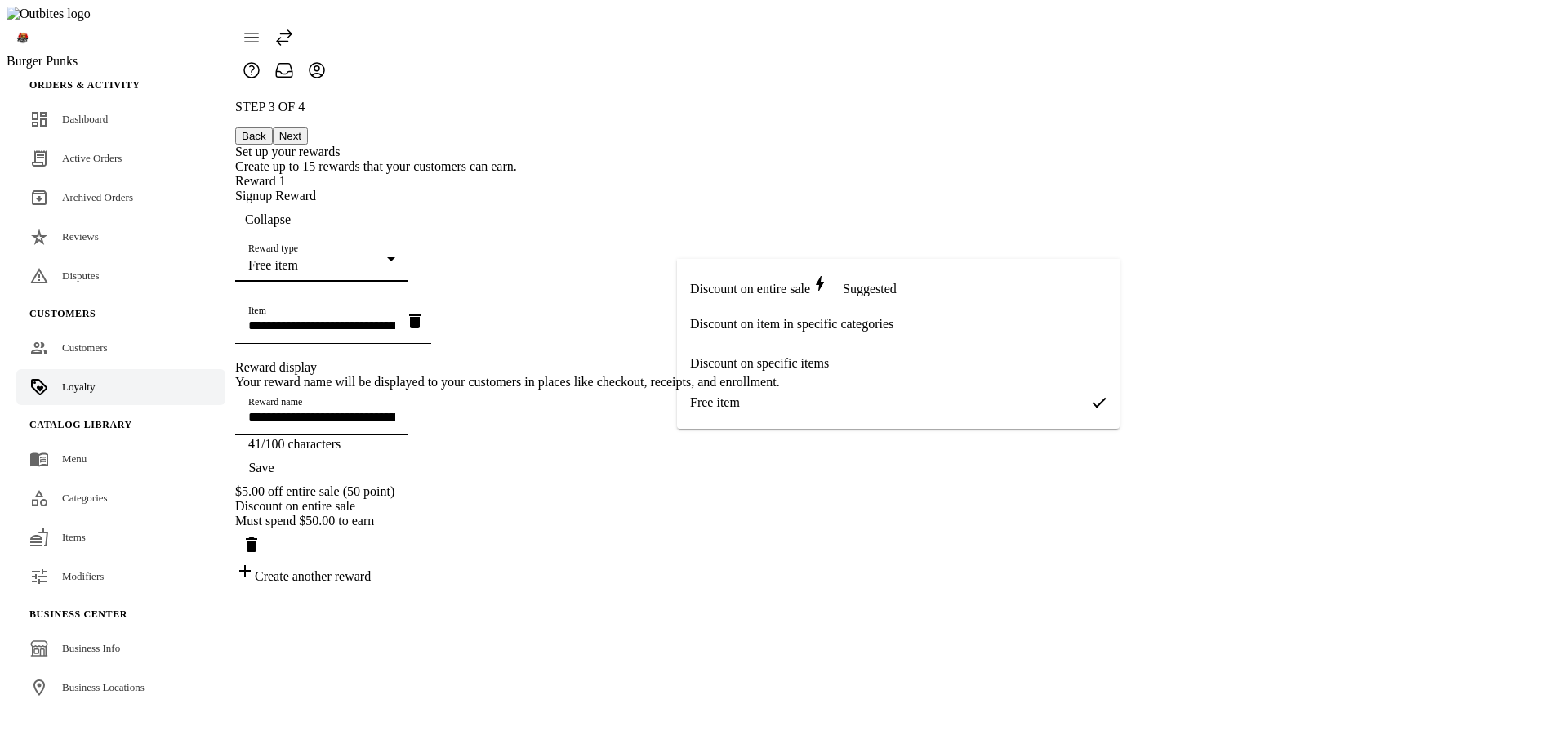
click at [610, 270] on div at bounding box center [784, 372] width 1568 height 744
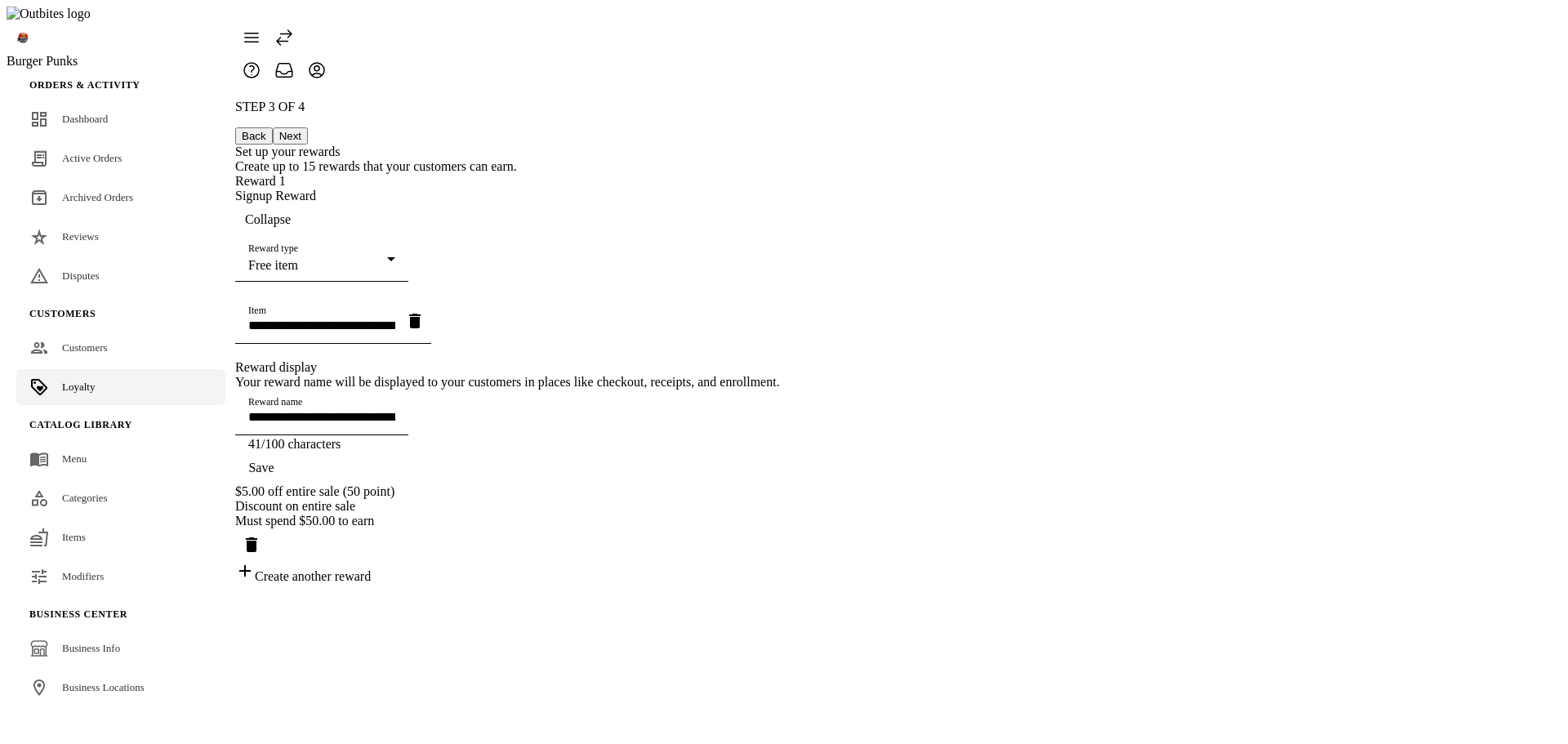
click at [291, 212] on span "Collapse" at bounding box center [268, 219] width 46 height 14
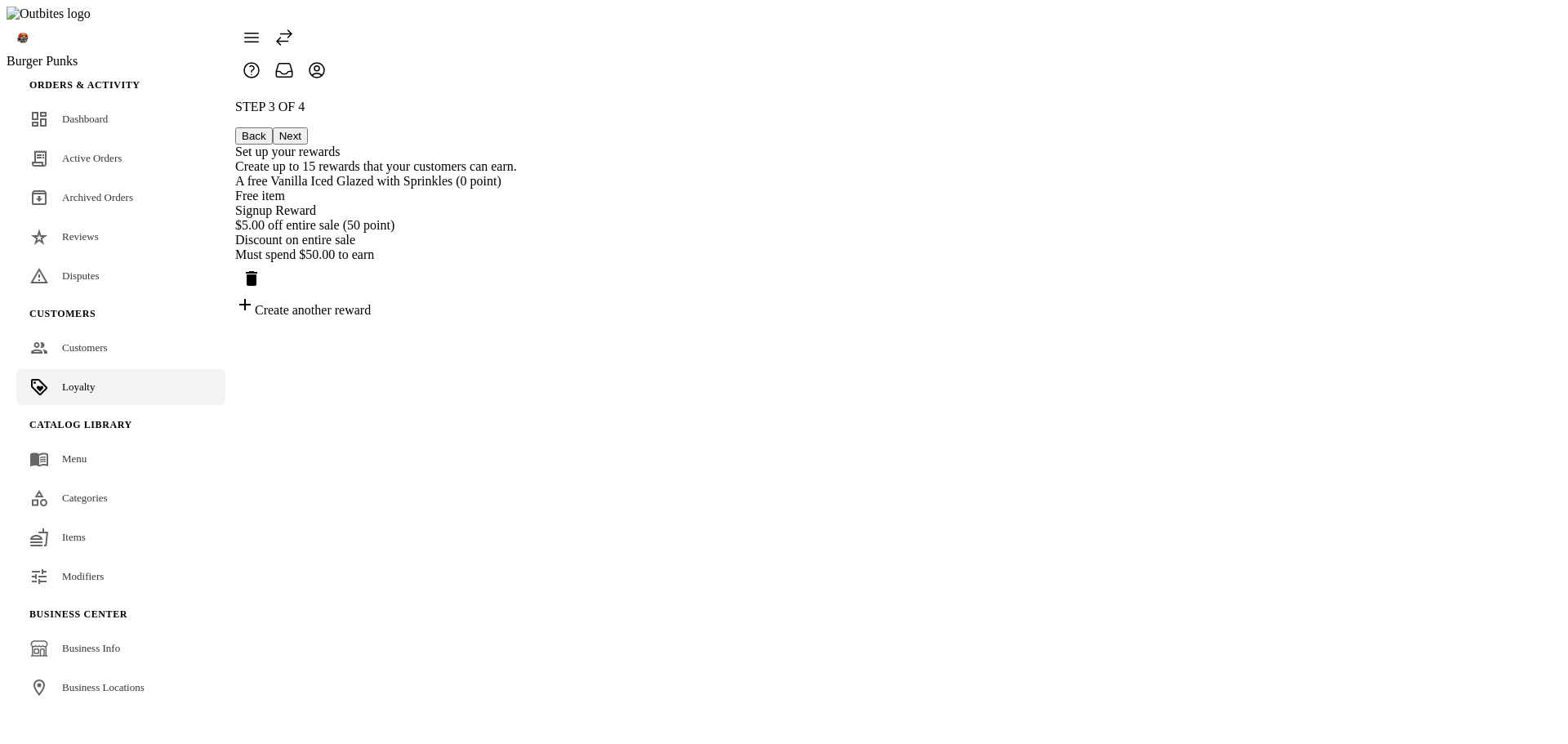
click at [517, 191] on div "A free Vanilla Iced Glazed with Sprinkles (0 point) Free item Signup Reward" at bounding box center [376, 196] width 282 height 44
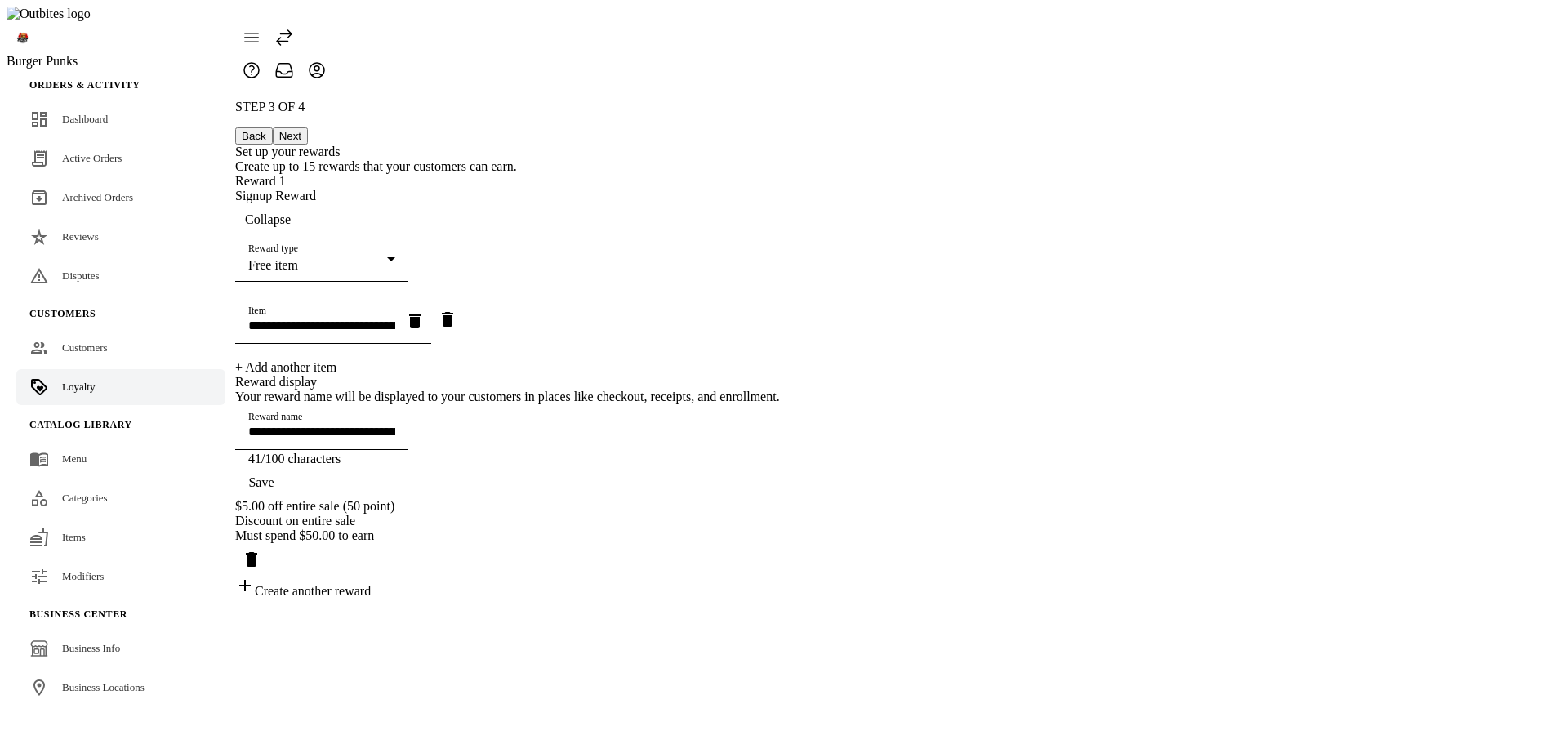
click at [387, 258] on div "Free item" at bounding box center [318, 265] width 139 height 14
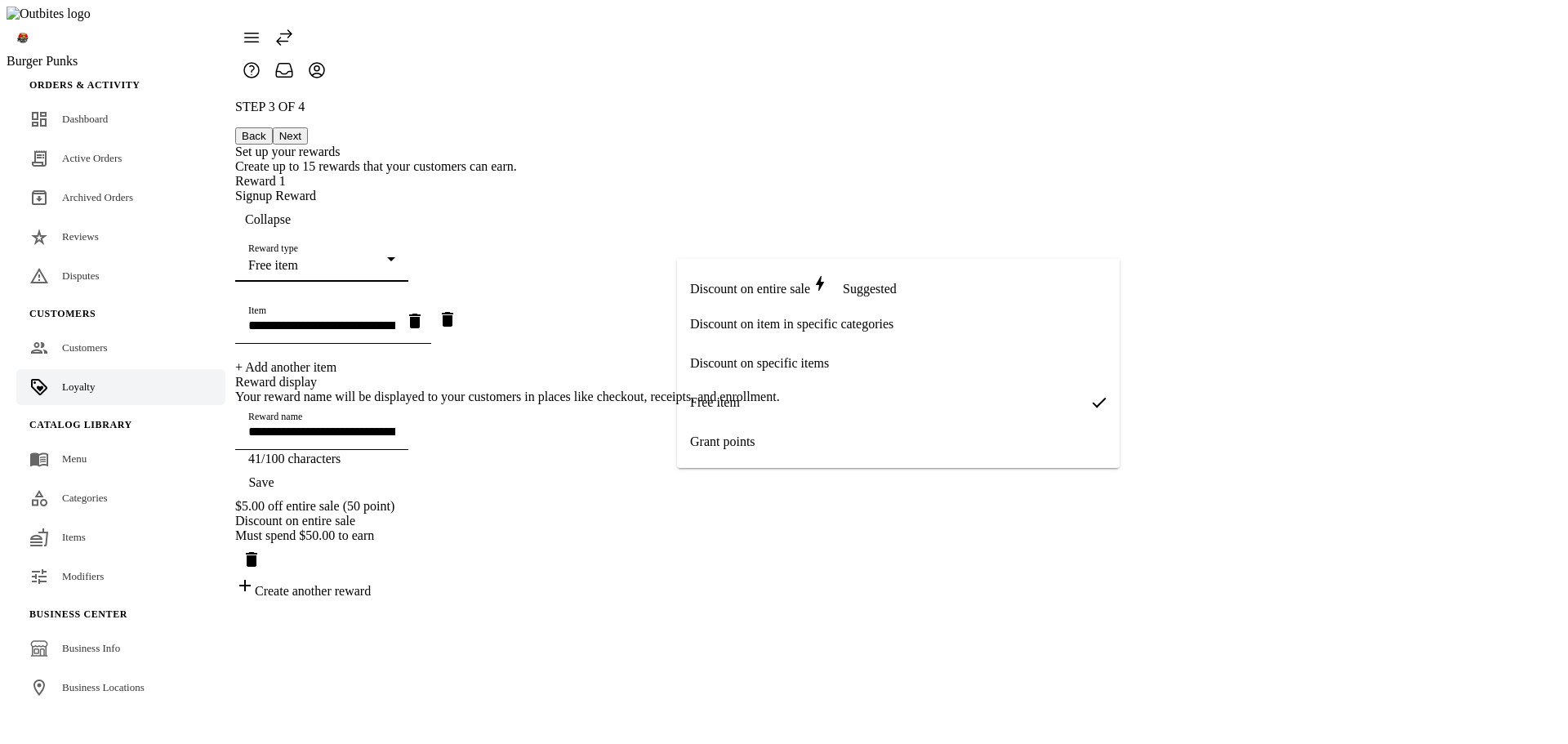
click at [787, 369] on span "Discount on specific items" at bounding box center [759, 363] width 139 height 14
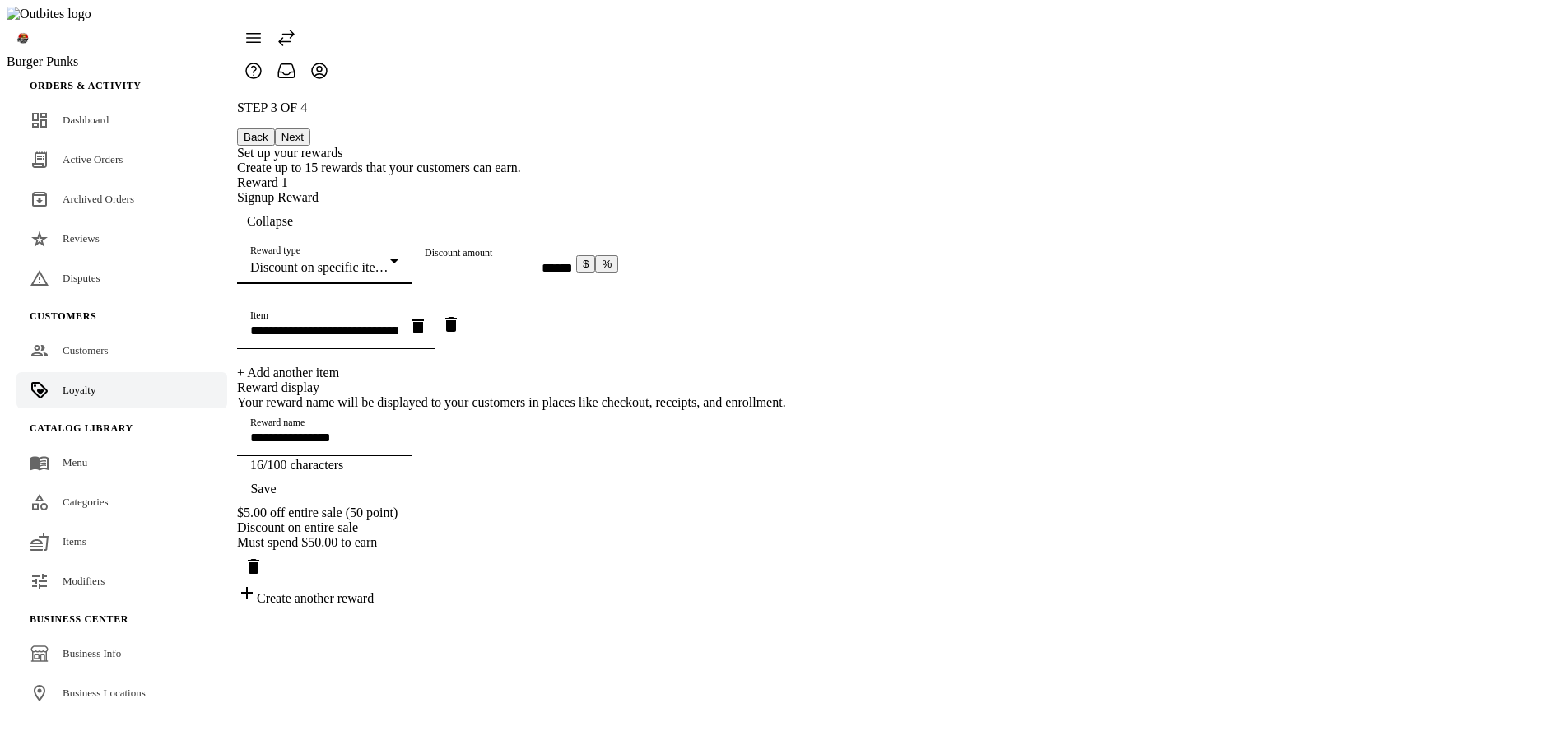
click at [390, 260] on mat-select-trigger "Discount on specific items" at bounding box center [321, 267] width 140 height 14
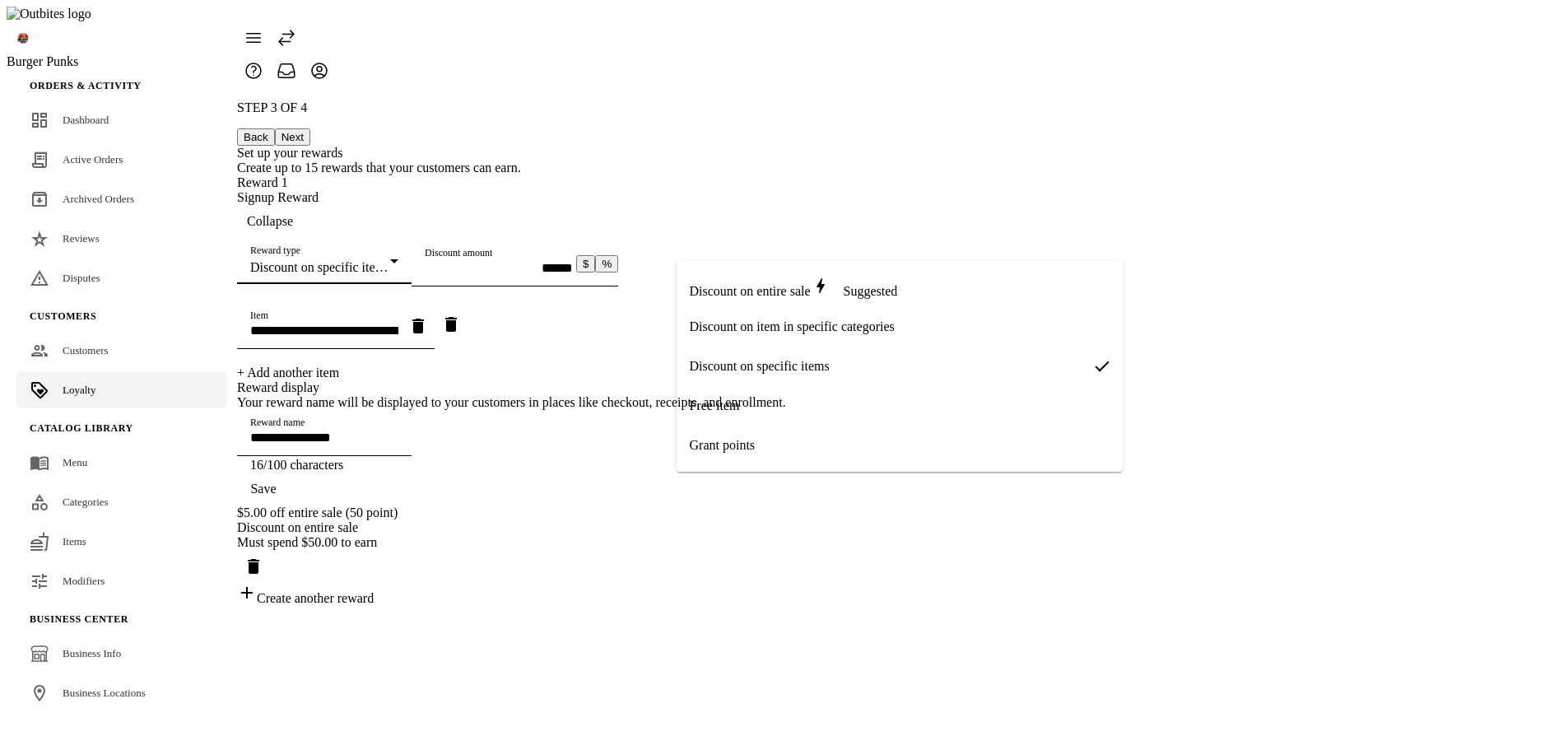
click at [764, 326] on span "Discount on item in specific categories" at bounding box center [792, 326] width 205 height 15
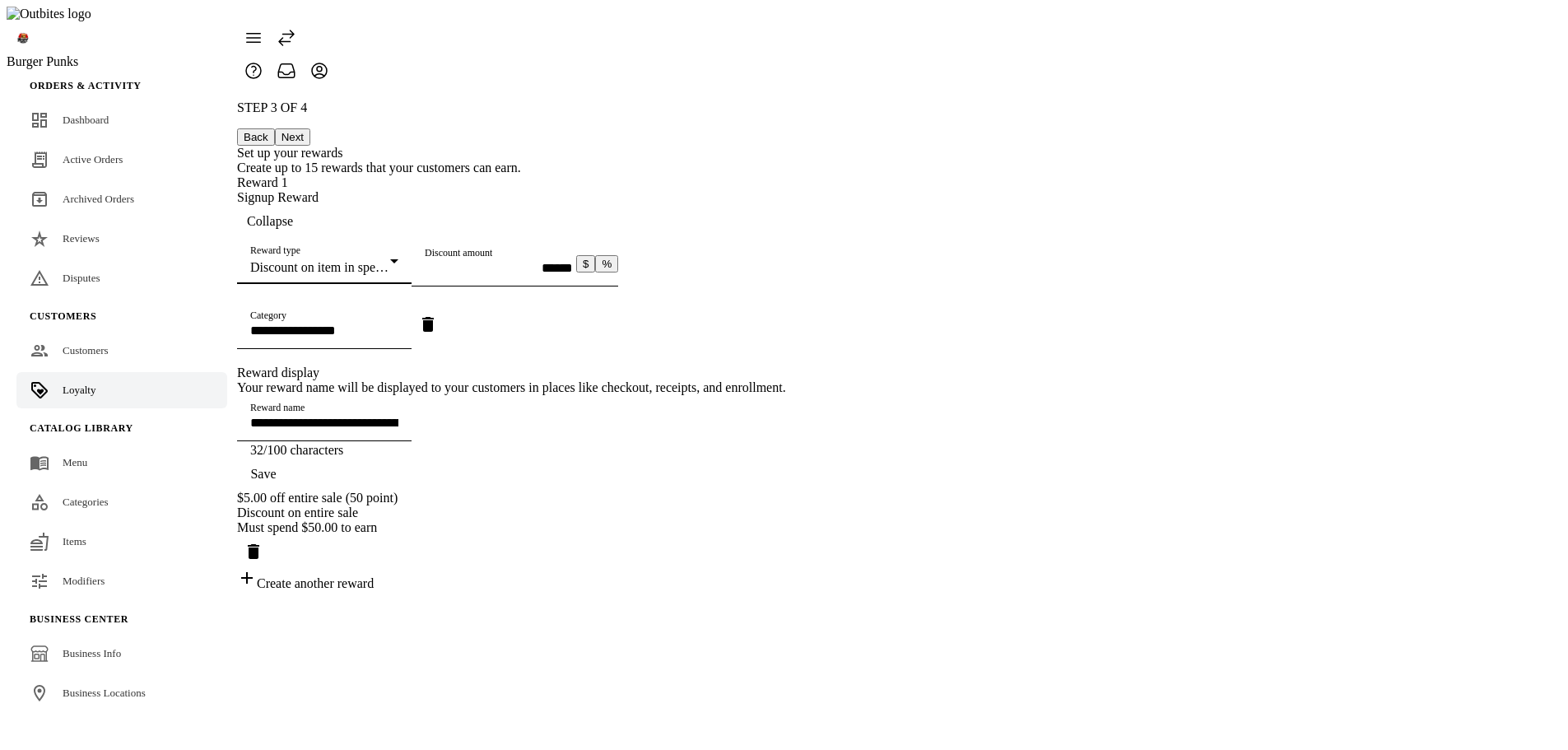
click at [455, 260] on mat-select-trigger "Discount on item in specific categories" at bounding box center [353, 267] width 205 height 14
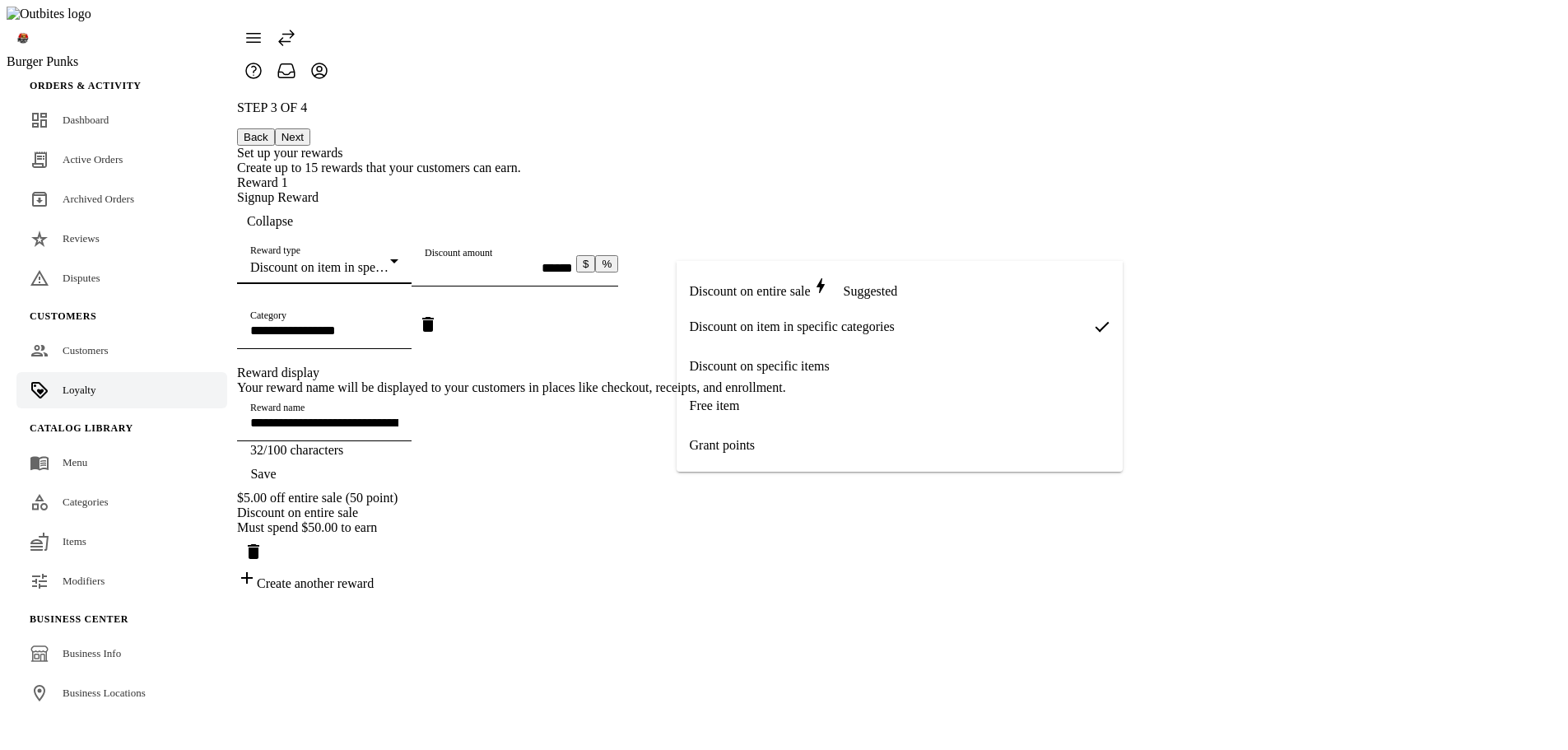
click at [760, 404] on mat-option "Free item" at bounding box center [900, 405] width 447 height 39
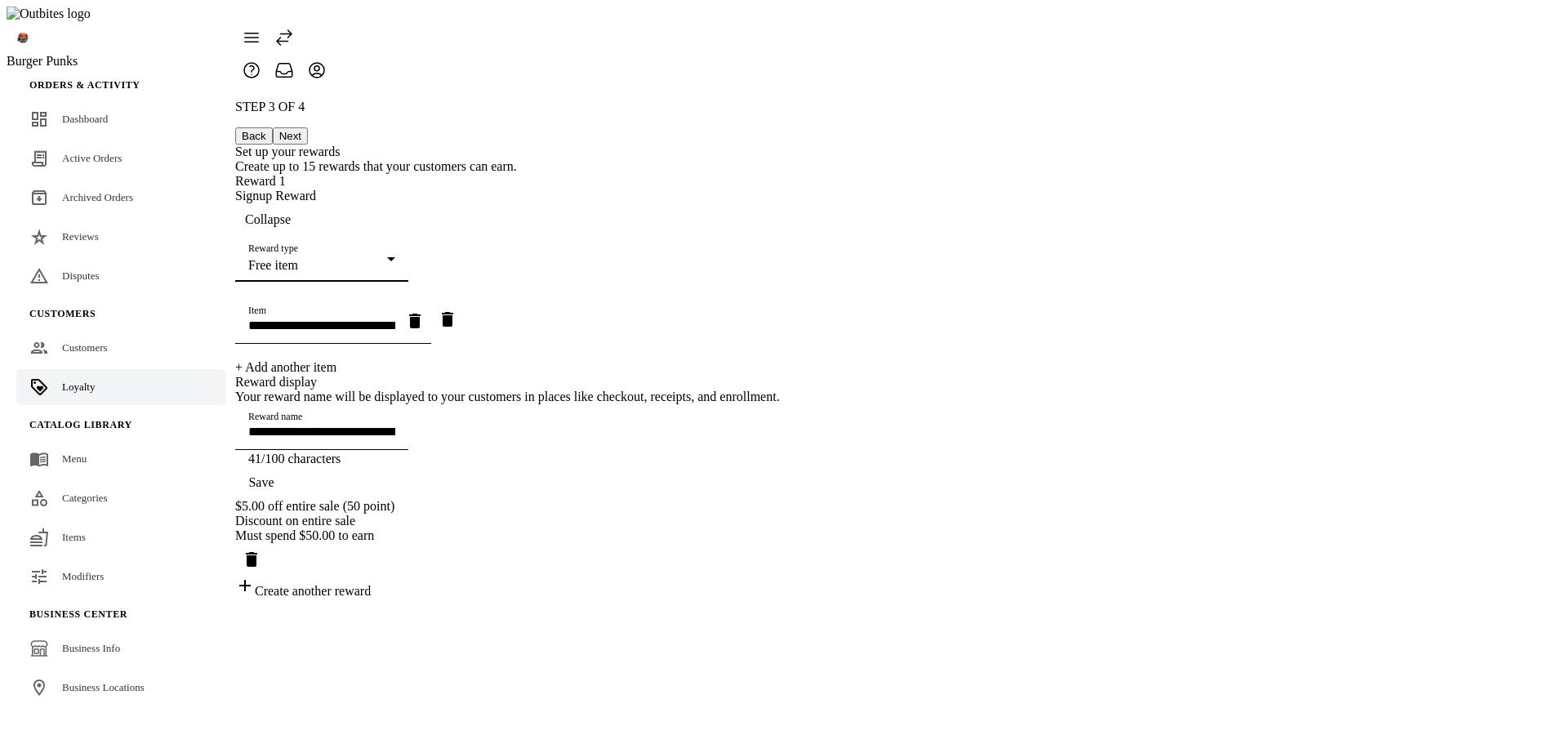
click at [387, 258] on div "Free item" at bounding box center [318, 265] width 139 height 14
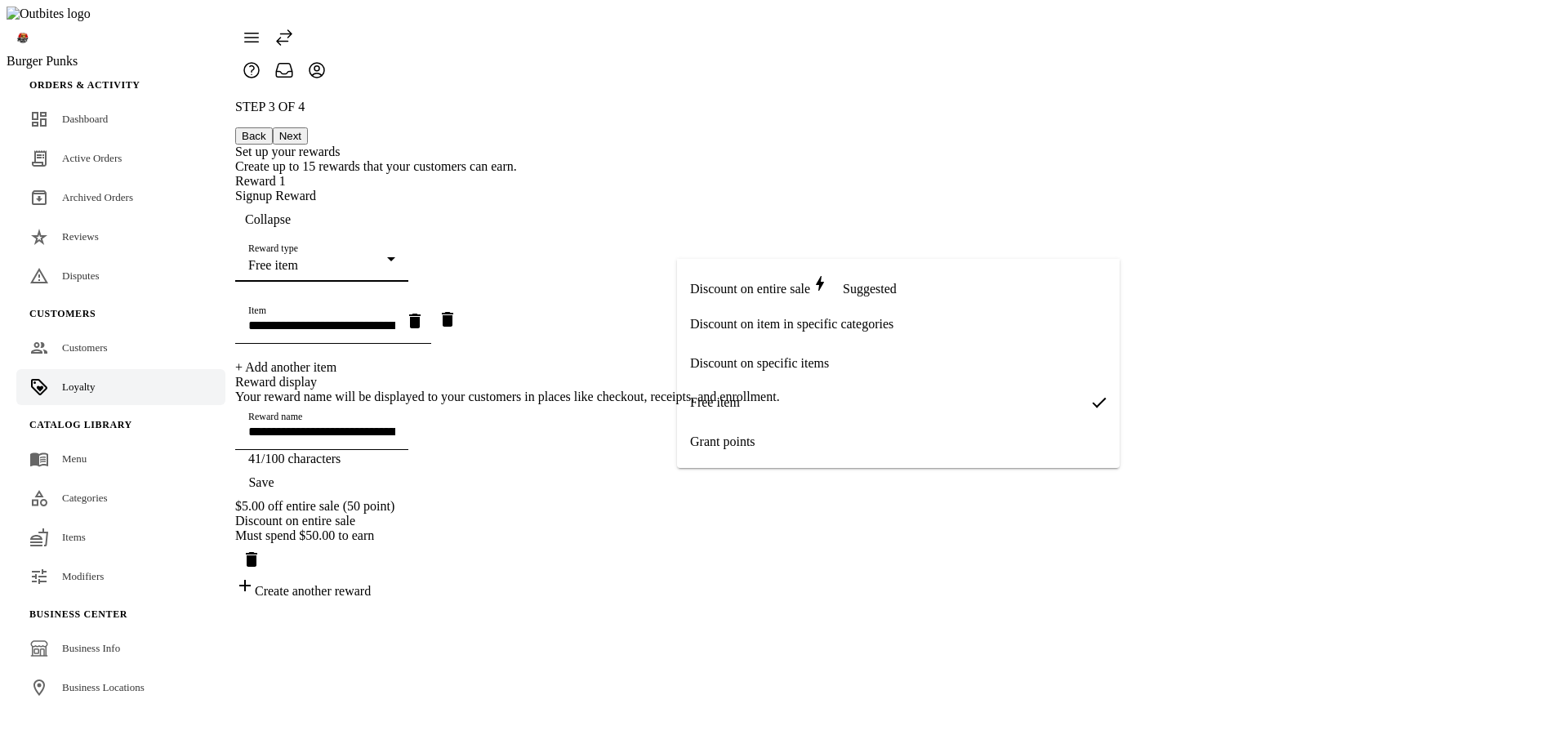
click at [770, 358] on span "Discount on specific items" at bounding box center [759, 363] width 139 height 14
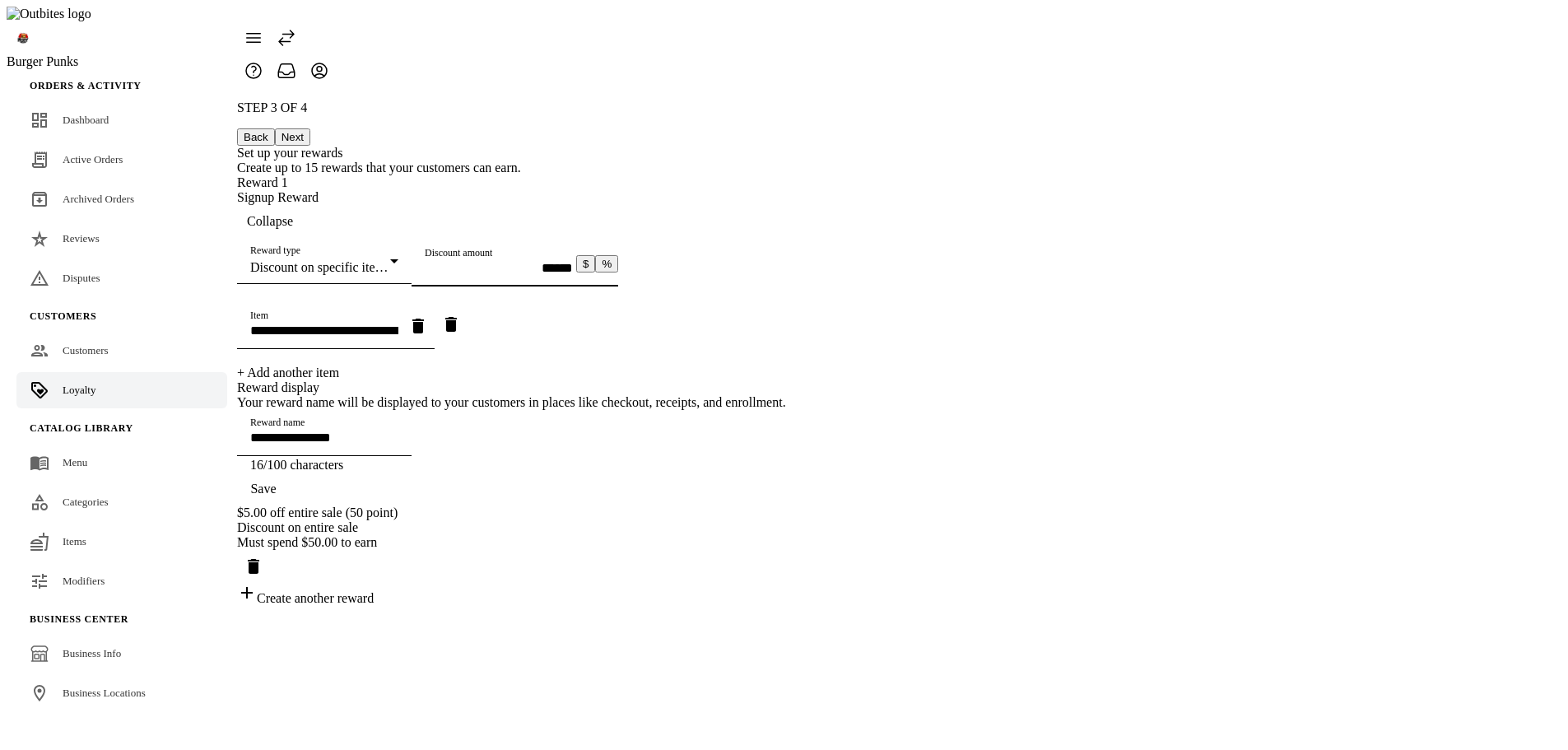
click at [573, 275] on input "Discount amount" at bounding box center [499, 268] width 148 height 14
type input "**********"
type input "******"
type input "**********"
type input "******"
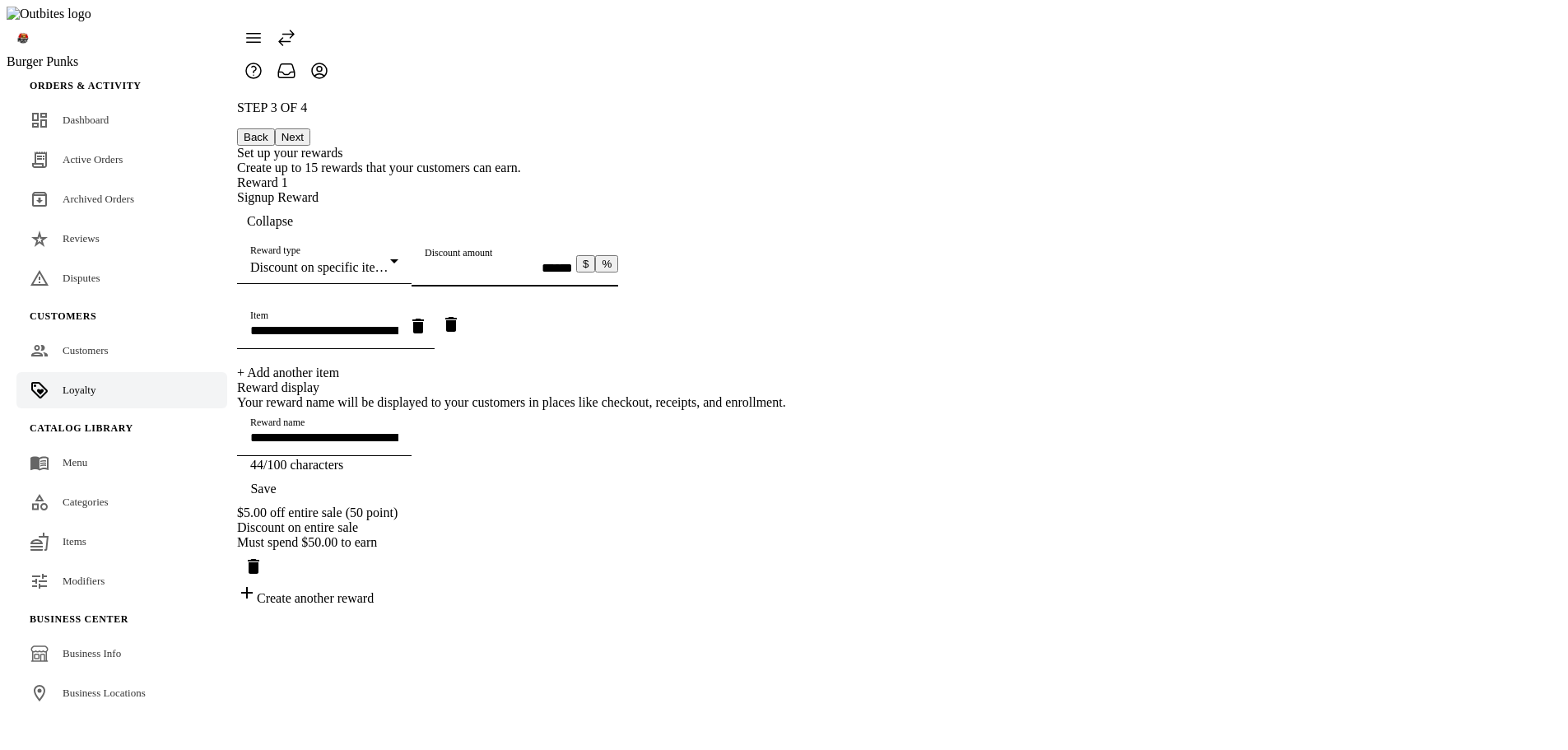
type input "**********"
type input "******"
click at [390, 260] on div "Discount on specific items" at bounding box center [321, 267] width 140 height 15
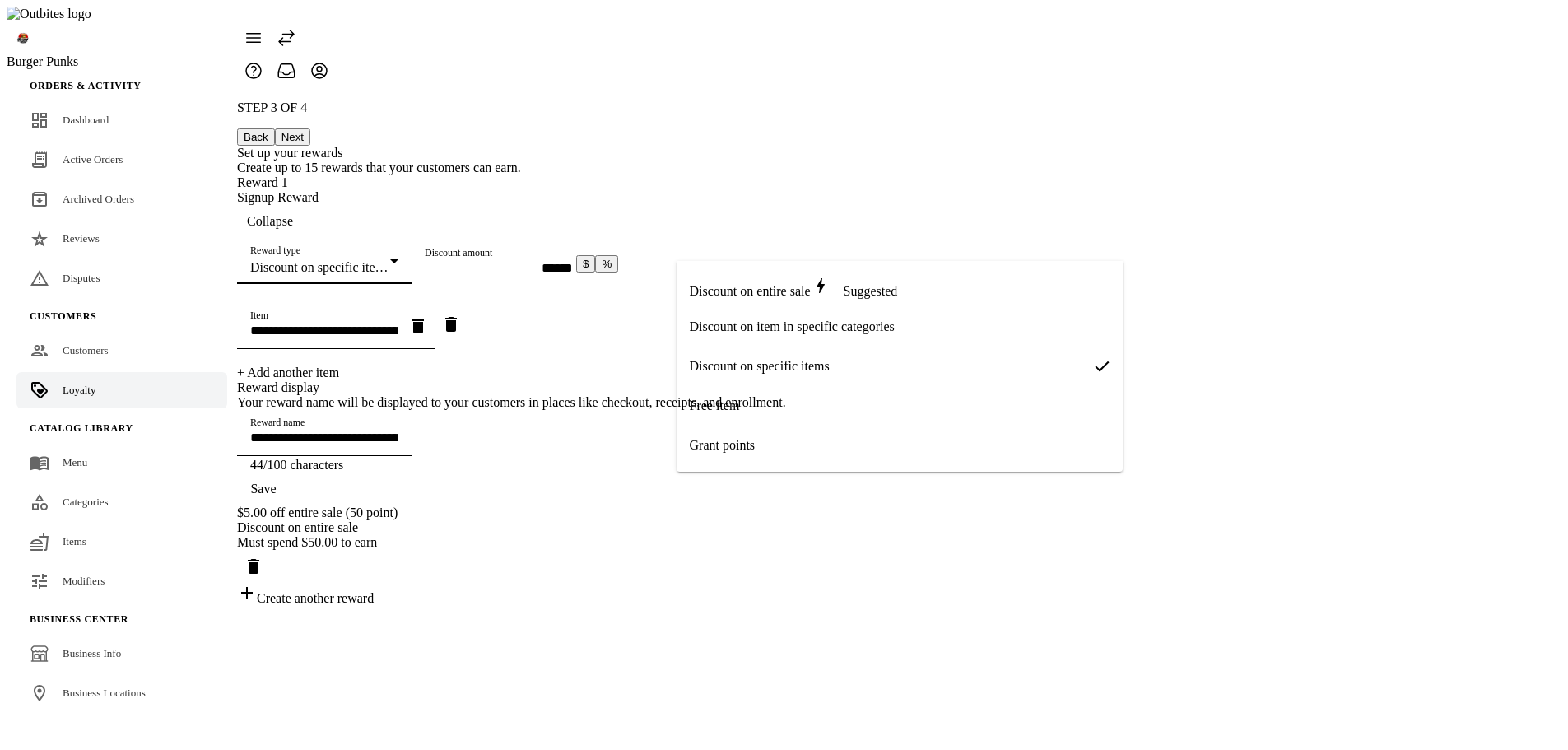
click at [754, 329] on span "Discount on item in specific categories" at bounding box center [792, 326] width 205 height 15
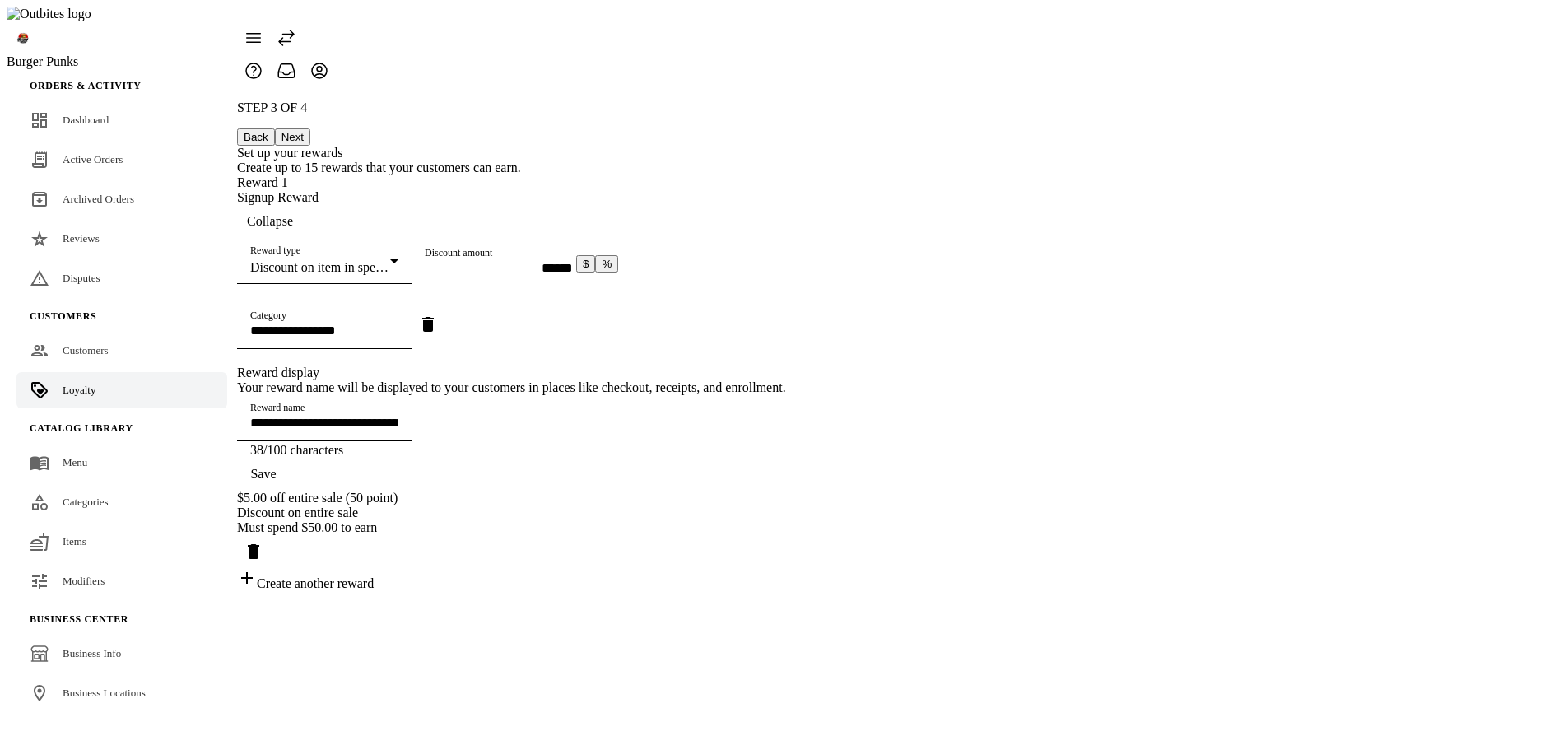
click at [399, 349] on div "Category" at bounding box center [324, 326] width 148 height 46
click at [756, 495] on mat-option "Sides" at bounding box center [879, 481] width 406 height 39
type input "**********"
type input "*****"
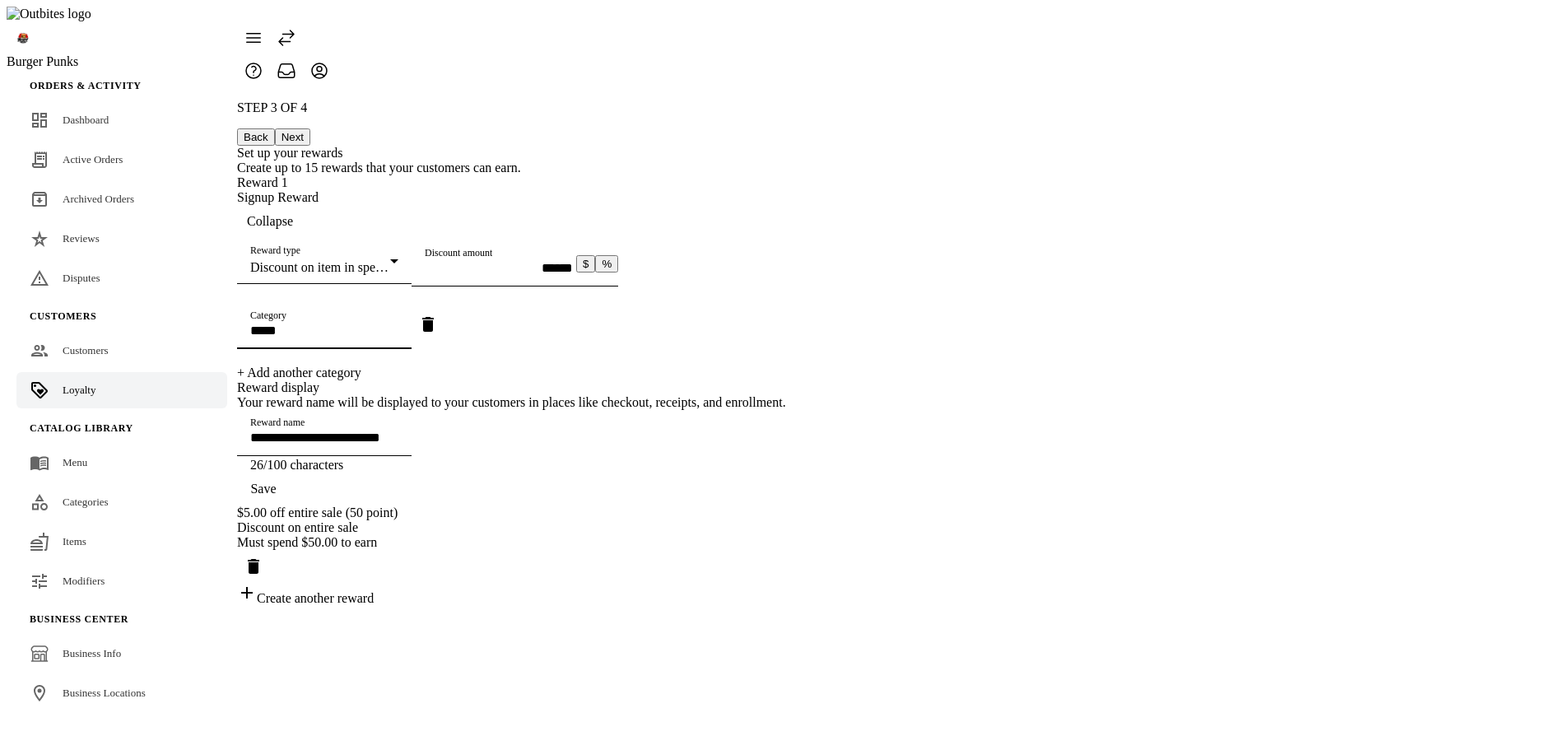
click at [601, 401] on div "**********" at bounding box center [512, 352] width 549 height 505
click at [290, 509] on span "button" at bounding box center [263, 489] width 53 height 39
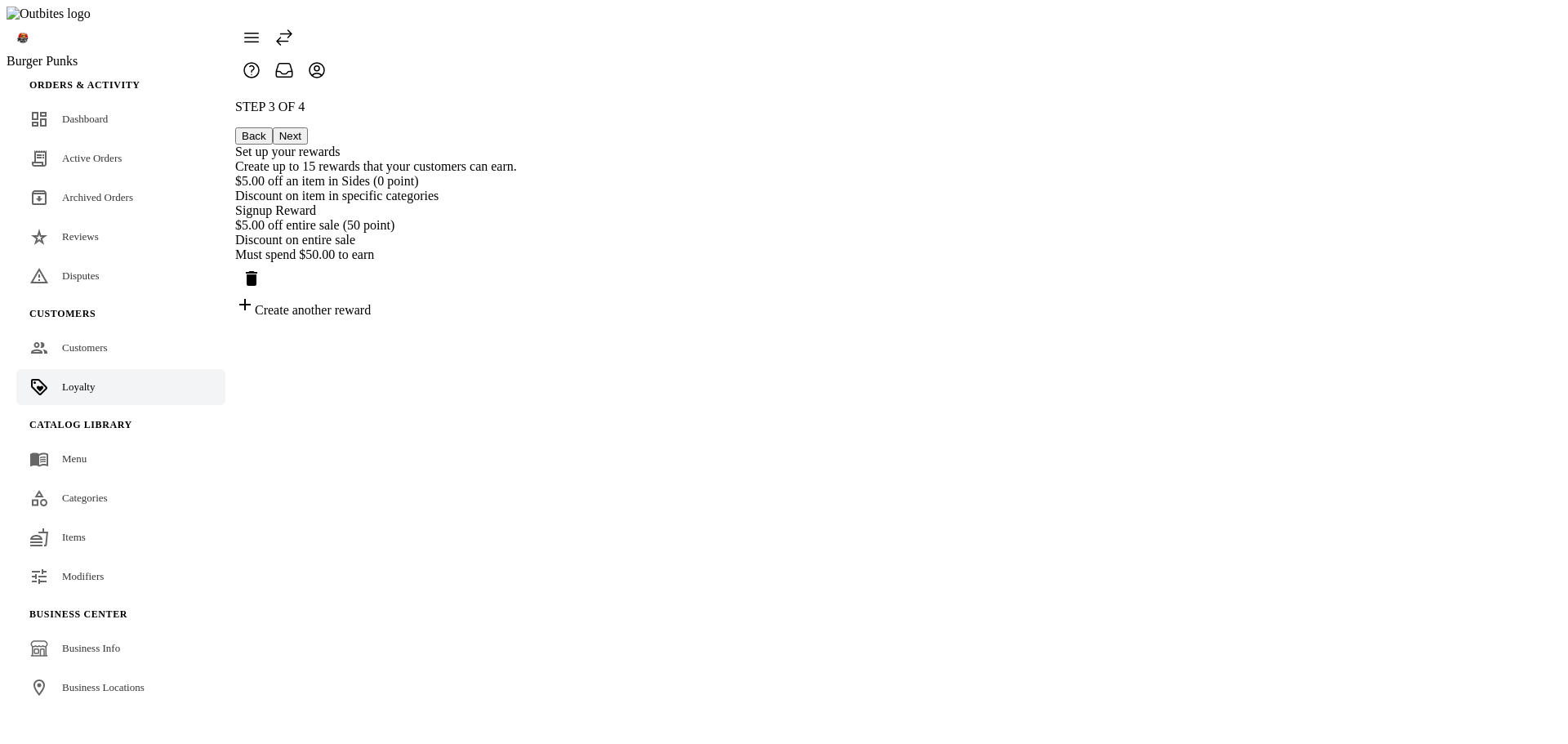
click at [517, 248] on div "Discount on entire sale" at bounding box center [376, 239] width 282 height 14
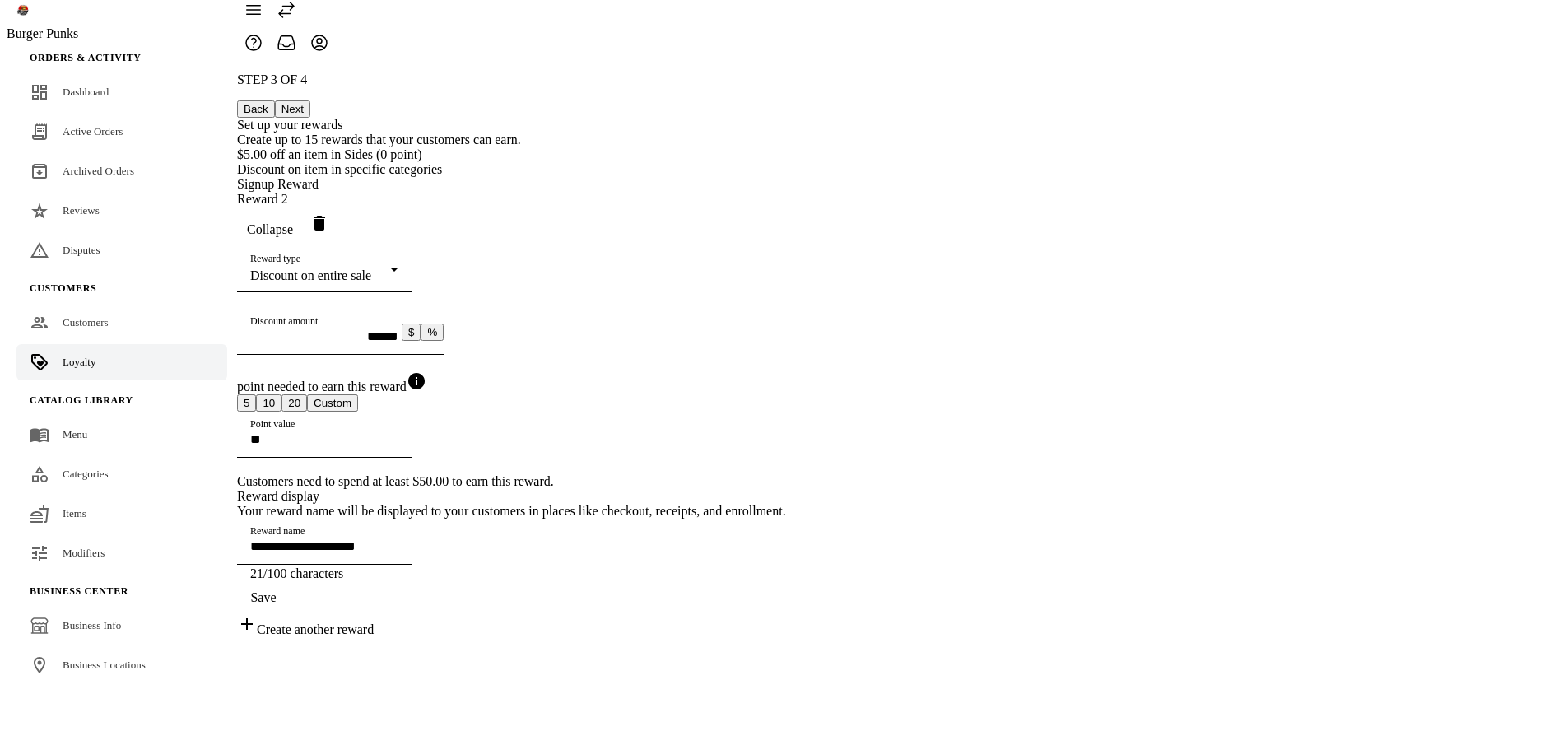
scroll to position [118, 0]
click at [371, 269] on mat-select-trigger "Discount on entire sale" at bounding box center [311, 275] width 121 height 14
click at [1201, 399] on div at bounding box center [784, 375] width 1568 height 750
click at [275, 605] on span "Save" at bounding box center [263, 597] width 26 height 15
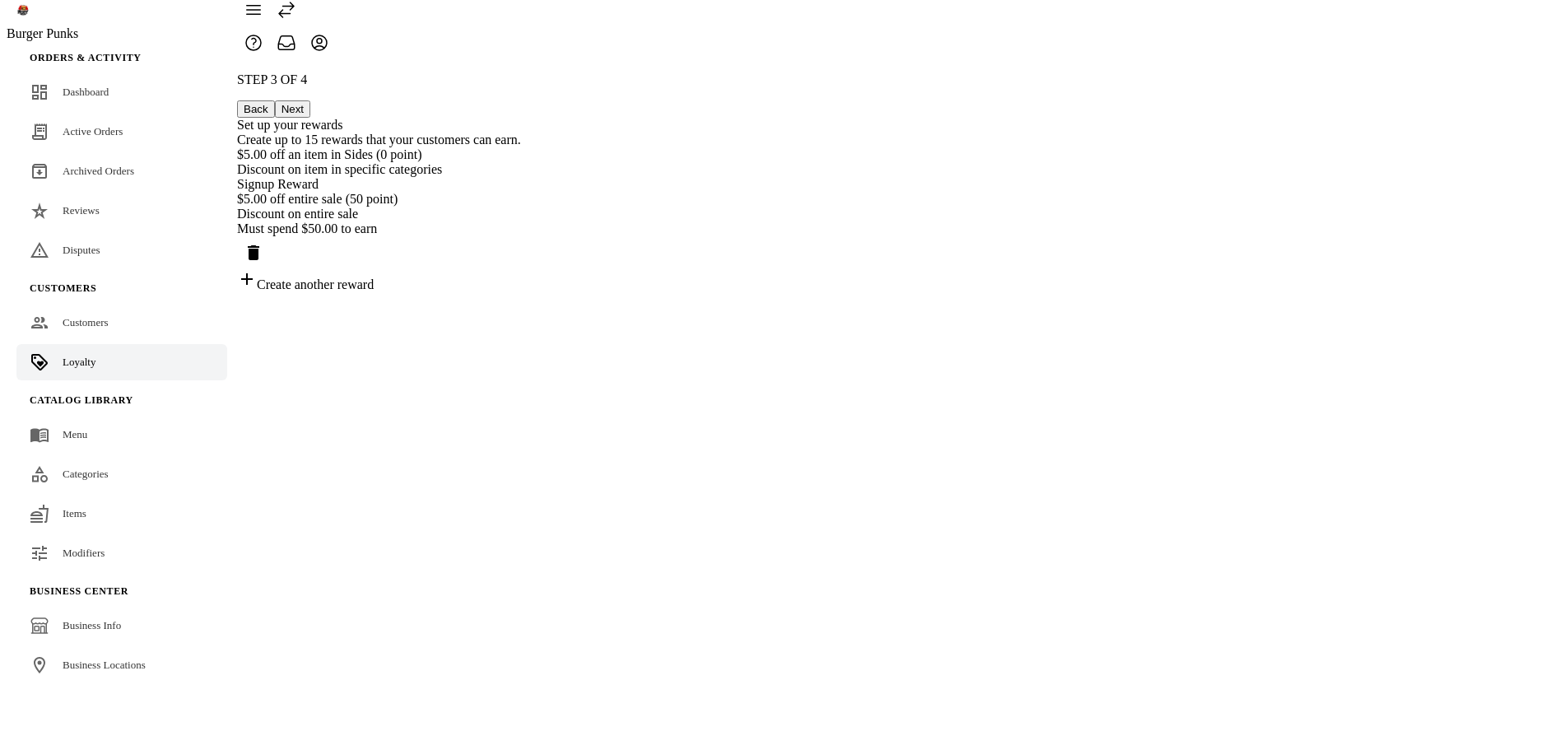
scroll to position [0, 0]
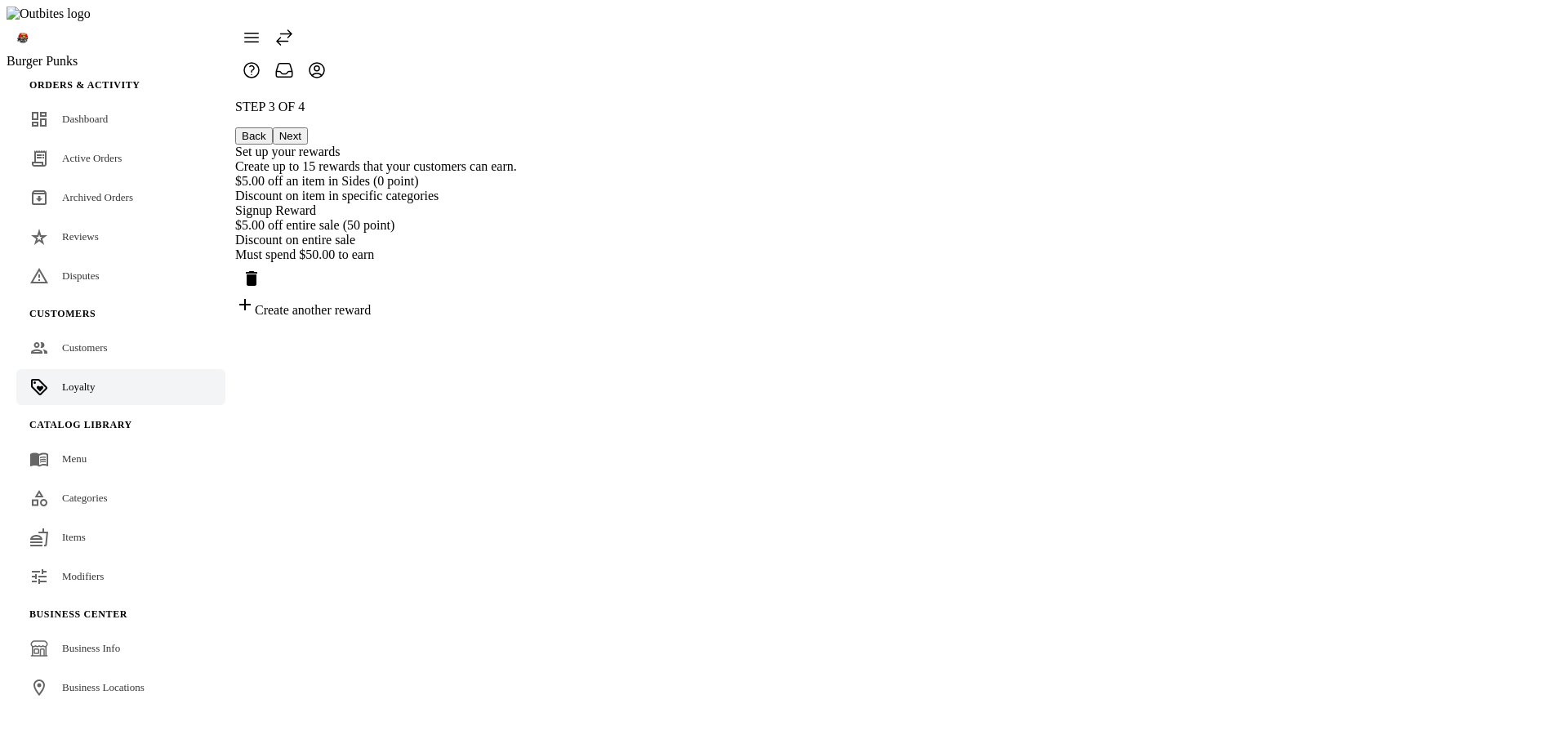
click at [308, 127] on button "Next" at bounding box center [289, 136] width 35 height 17
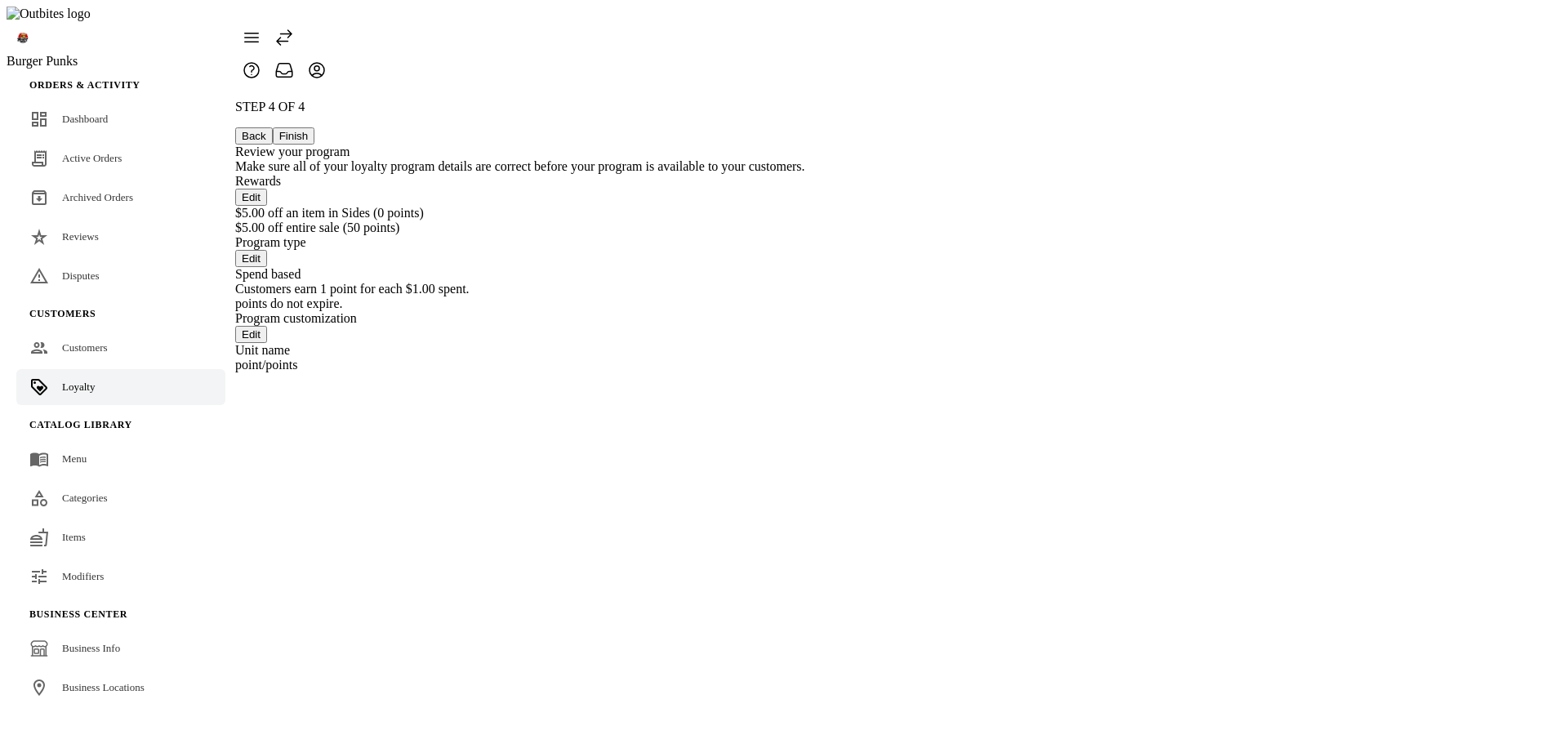
click at [272, 127] on button "Back" at bounding box center [254, 136] width 37 height 17
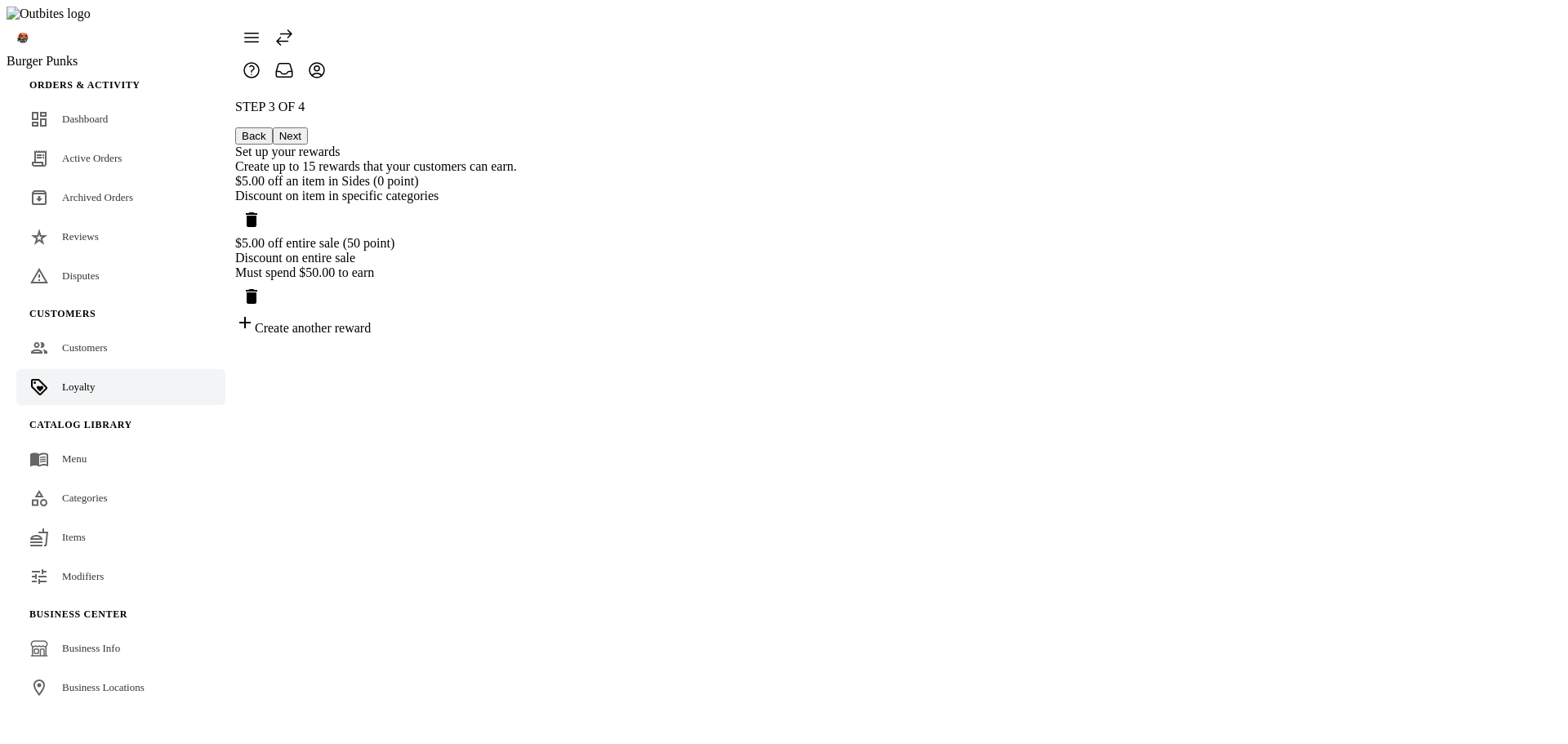
click at [517, 188] on div "Discount on item in specific categories" at bounding box center [376, 195] width 282 height 14
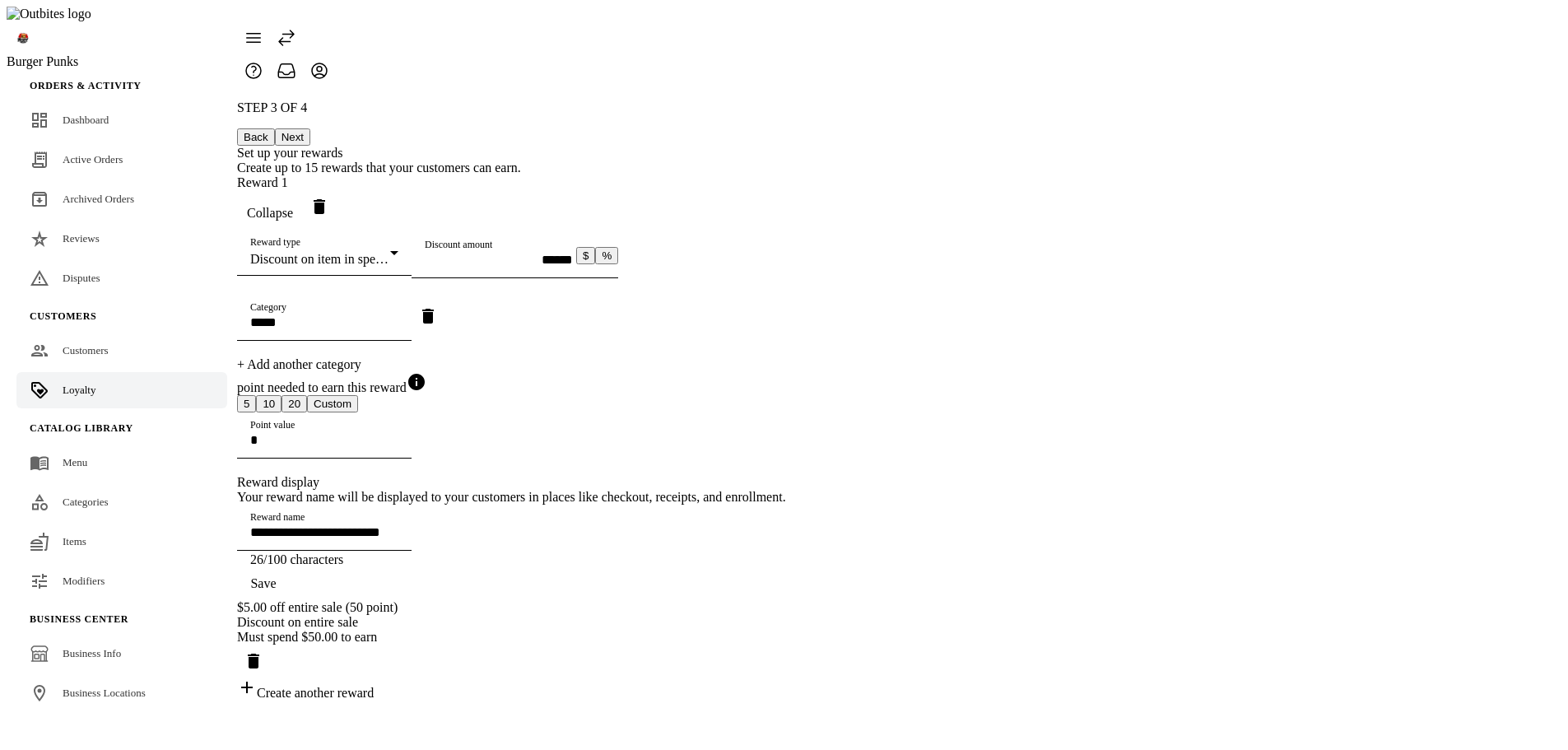
click at [329, 197] on icon "Delete reward" at bounding box center [319, 206] width 20 height 20
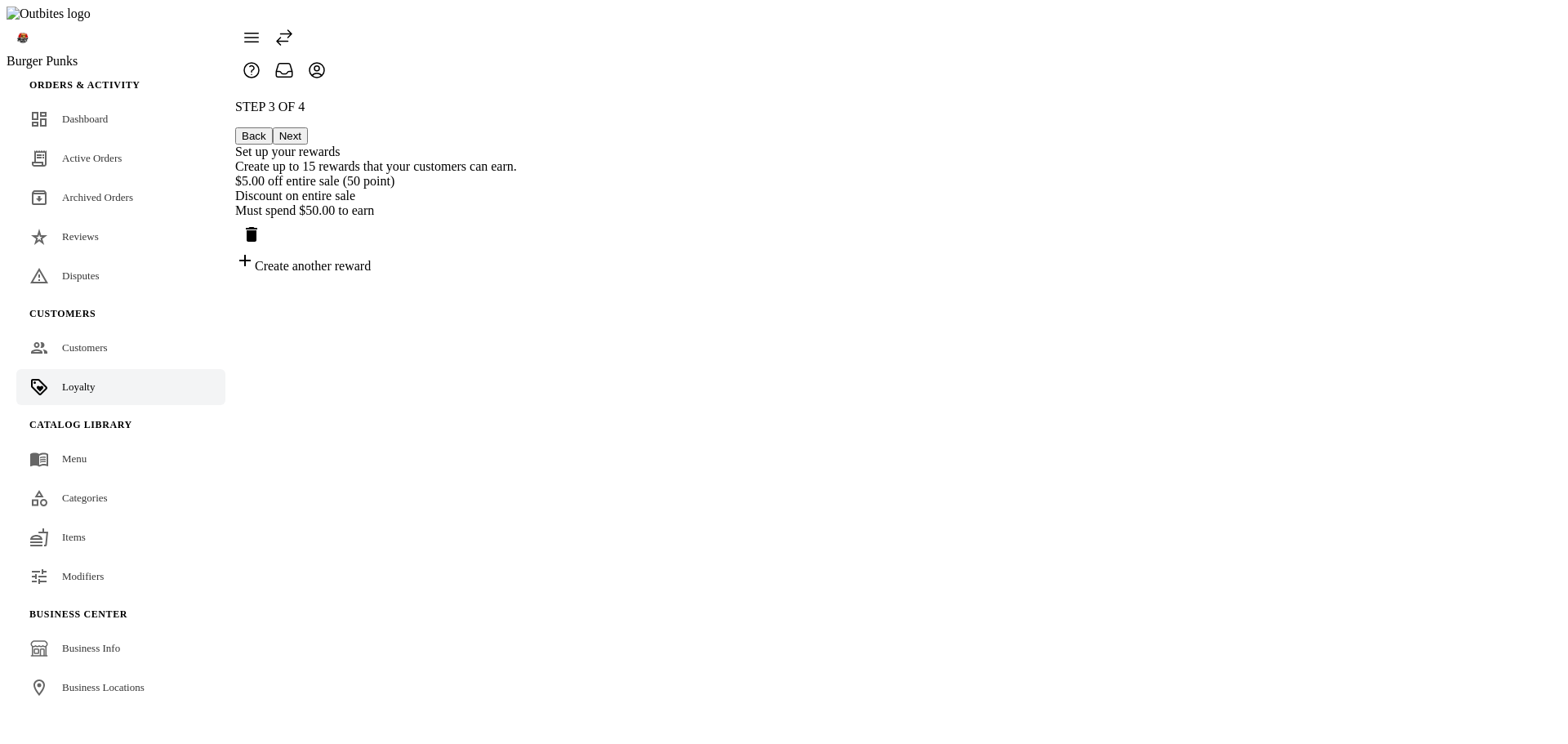
click at [257, 227] on icon "Delete reward" at bounding box center [251, 234] width 11 height 14
click at [272, 127] on button "Back" at bounding box center [254, 136] width 37 height 17
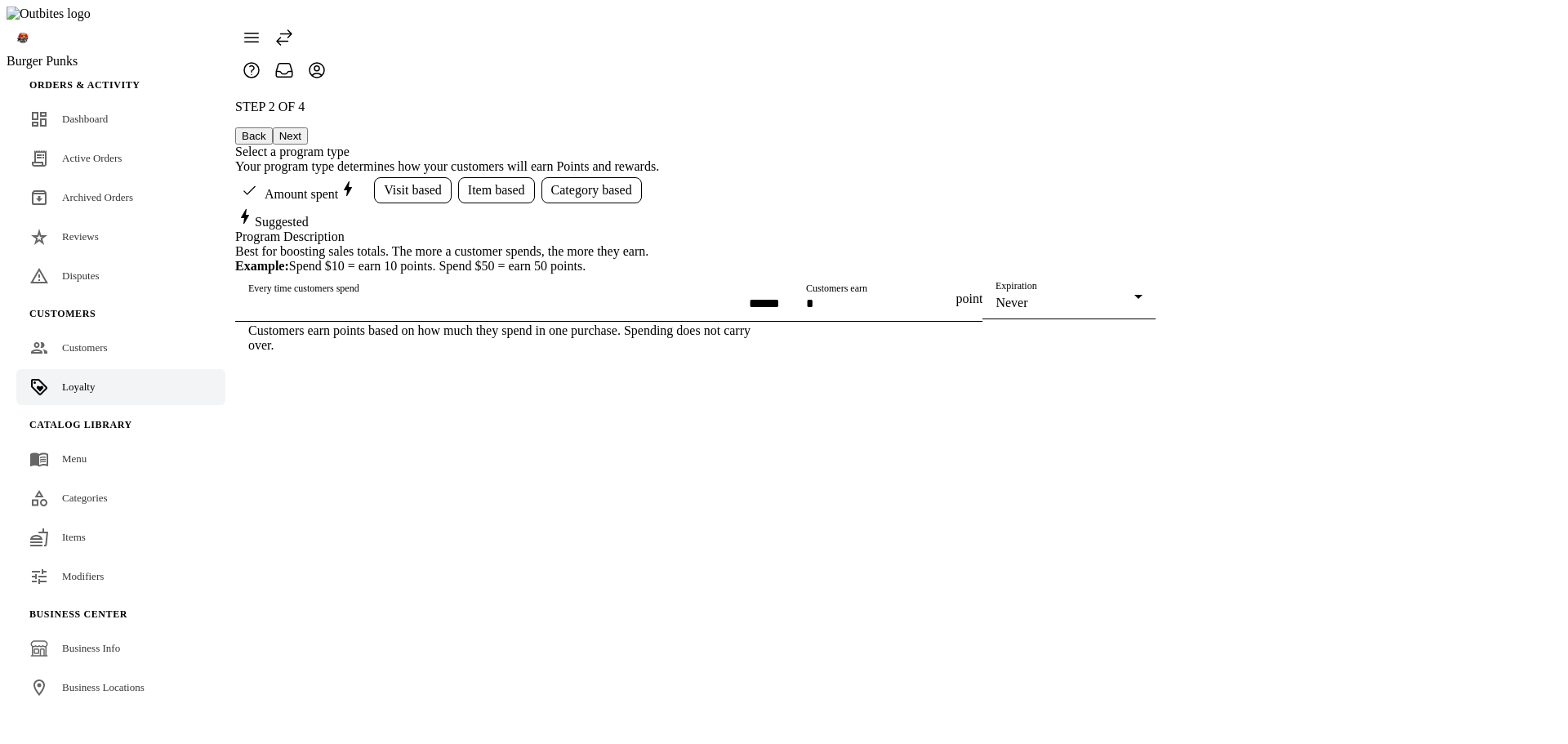
click at [308, 127] on button "Next" at bounding box center [289, 136] width 35 height 17
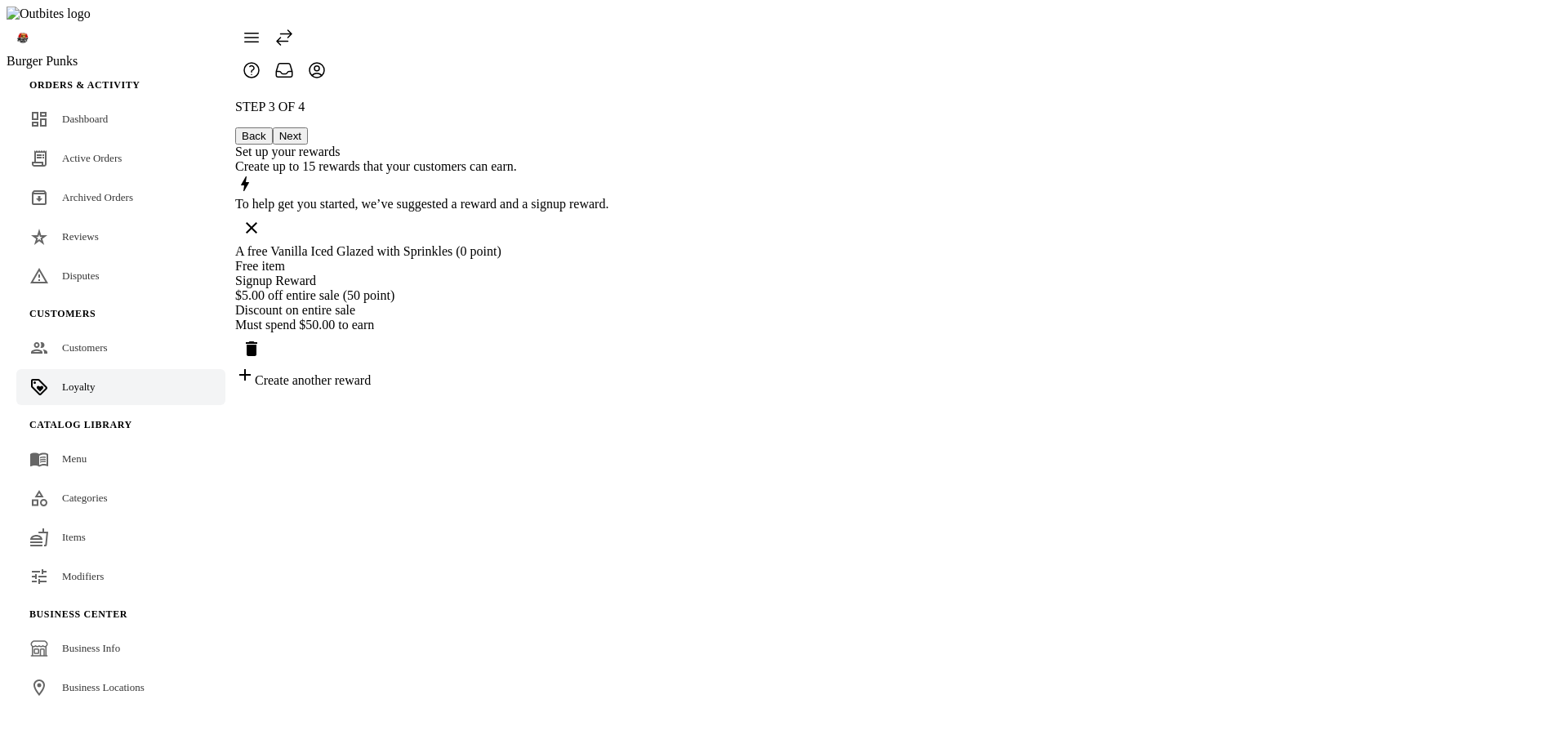
click at [608, 388] on div "STEP 3 OF 4 Back Next Set up your rewards Create up to 15 rewards that your cus…" at bounding box center [422, 243] width 373 height 288
click at [308, 127] on button "Next" at bounding box center [289, 136] width 35 height 17
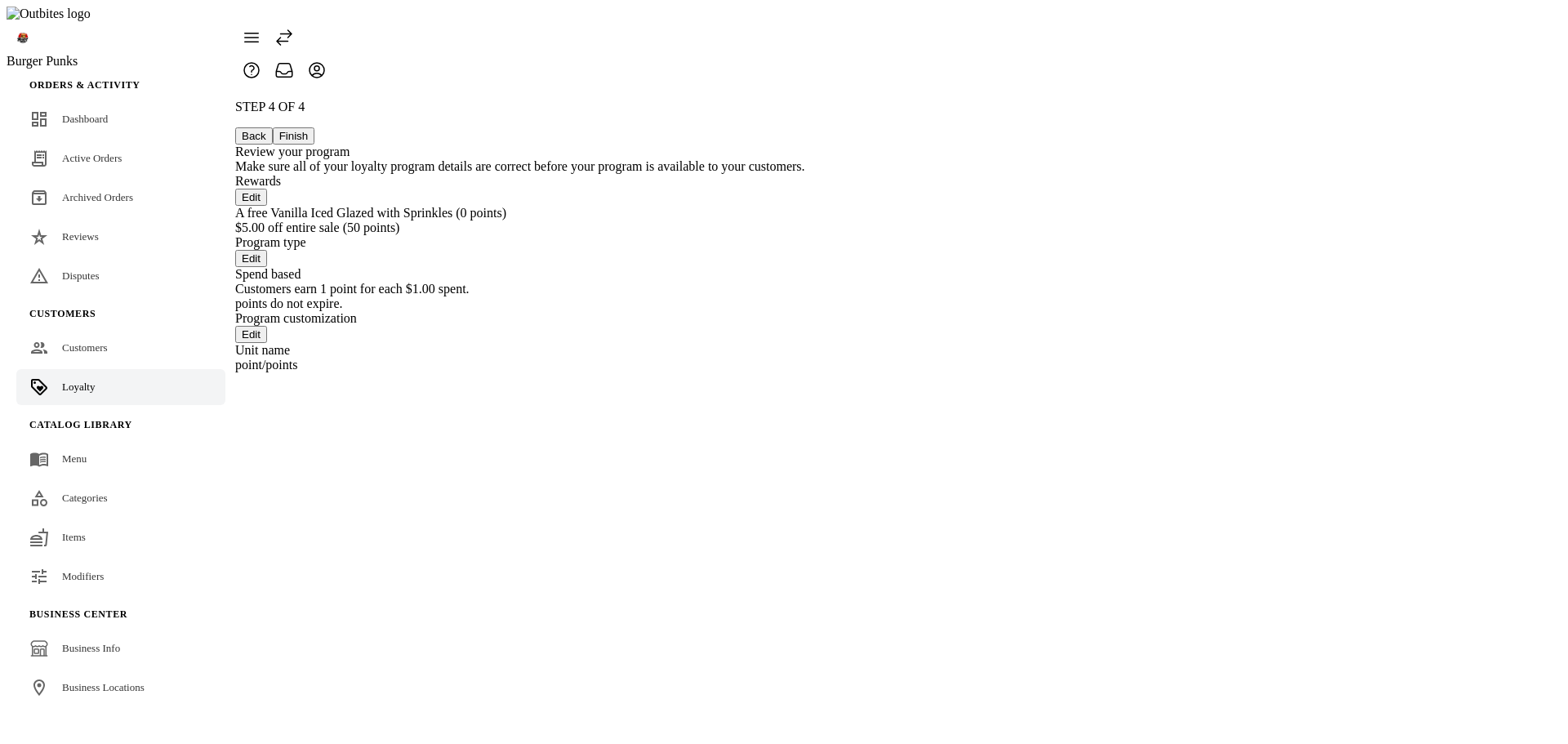
drag, startPoint x: 1115, startPoint y: 58, endPoint x: 1126, endPoint y: 71, distance: 17.0
click at [315, 127] on button "Finish" at bounding box center [294, 136] width 42 height 17
